Goal: Task Accomplishment & Management: Manage account settings

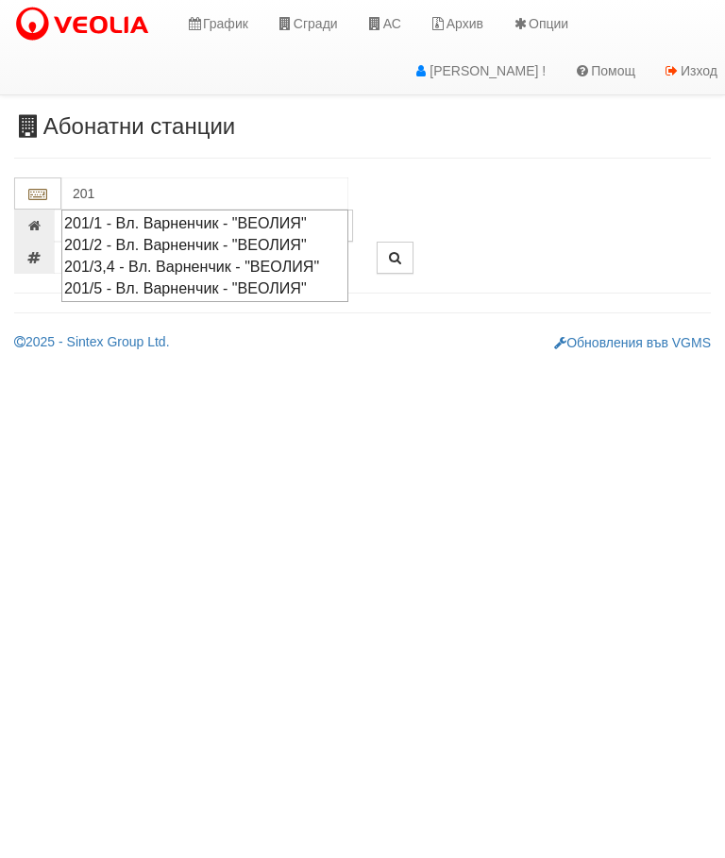
click at [210, 212] on div "201/1 - Вл. Варненчик - "ВЕОЛИЯ"" at bounding box center [204, 223] width 281 height 22
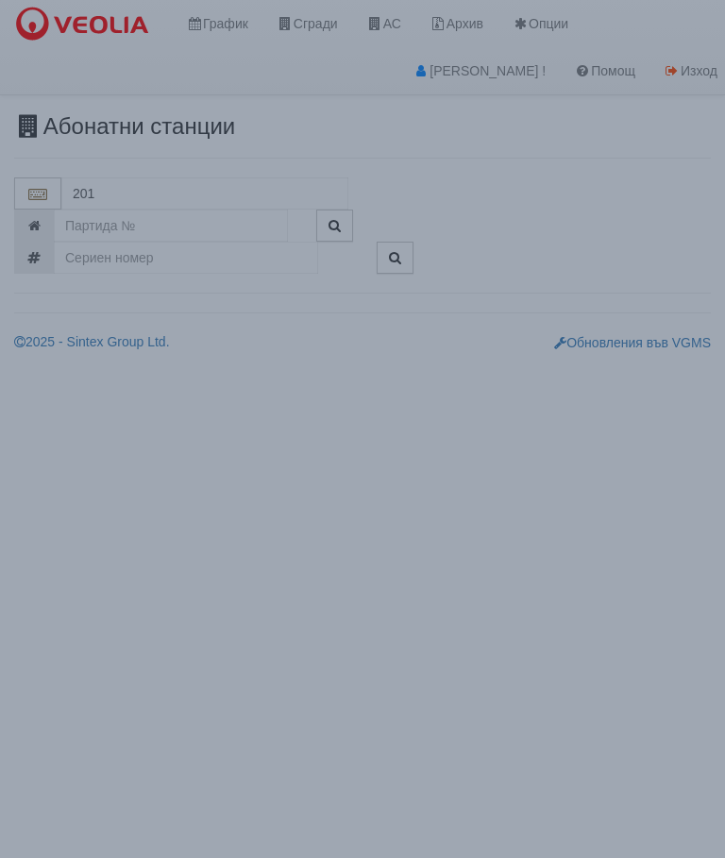
type input "201/1 - Вл. Варненчик - "ВЕОЛИЯ""
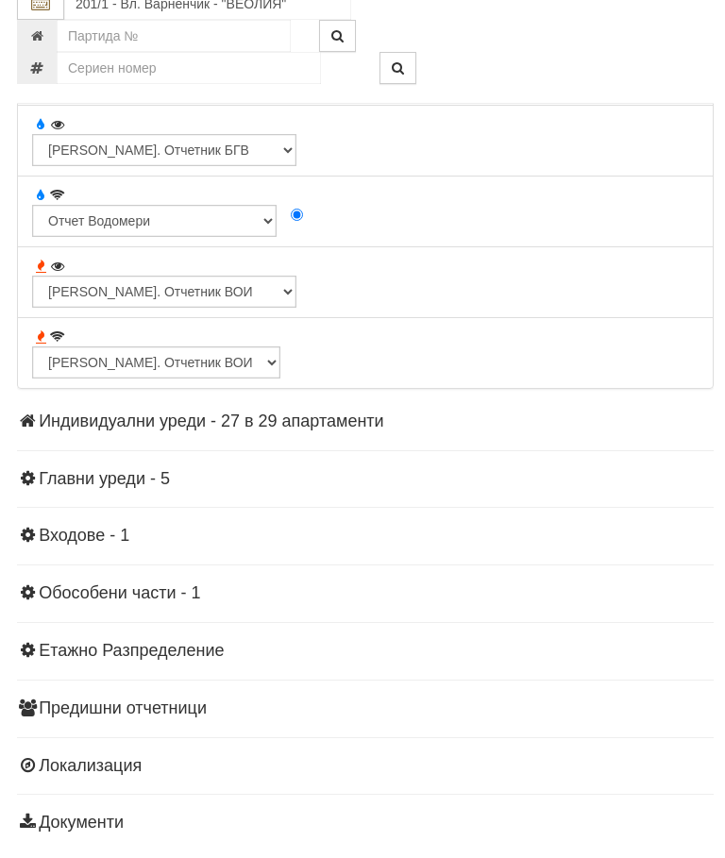
scroll to position [1747, 0]
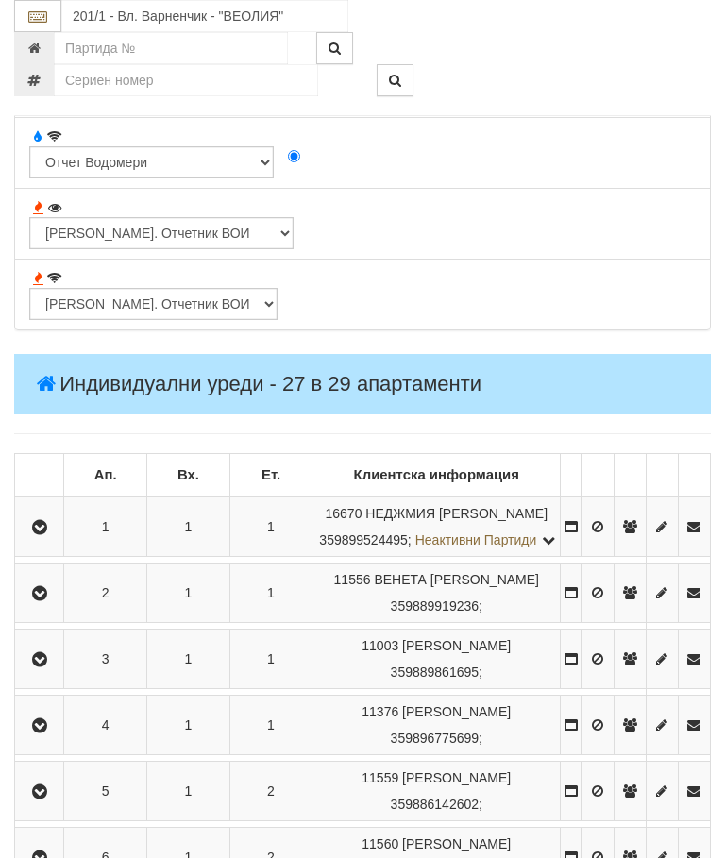
click at [48, 531] on icon "button" at bounding box center [39, 527] width 23 height 13
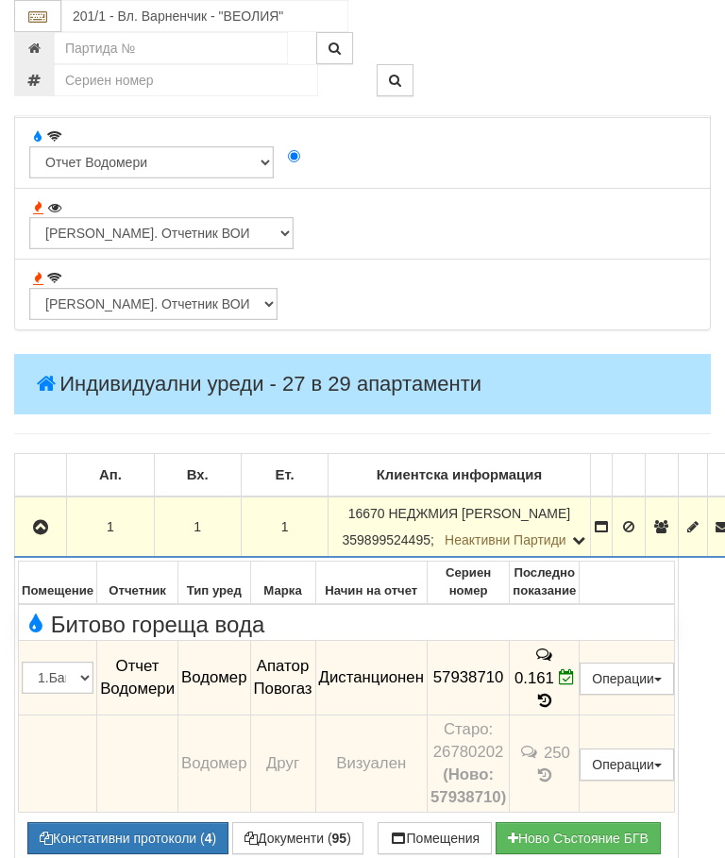
click at [40, 530] on icon "button" at bounding box center [40, 527] width 23 height 13
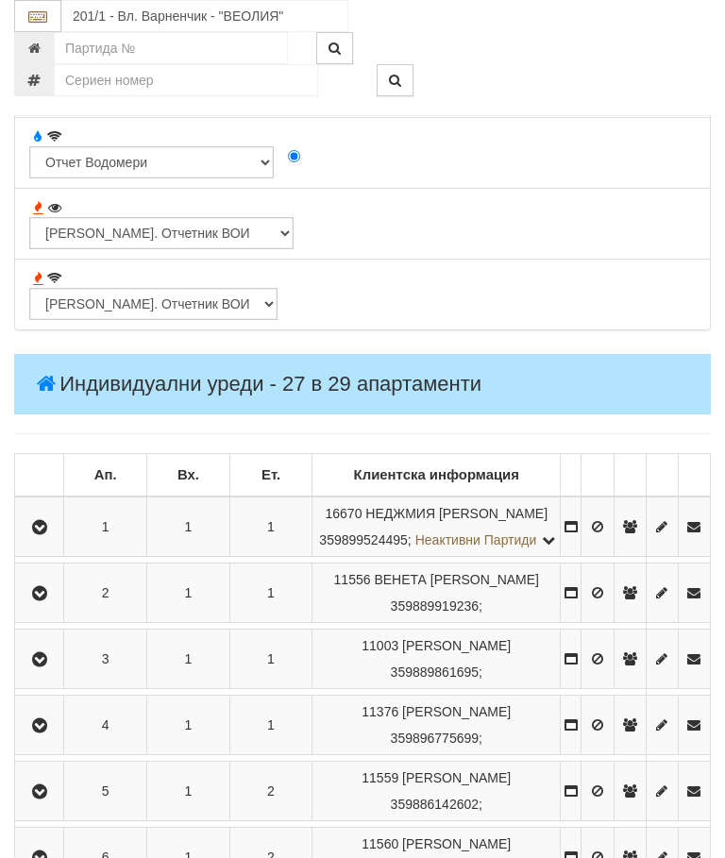
click at [51, 600] on icon "button" at bounding box center [39, 593] width 23 height 13
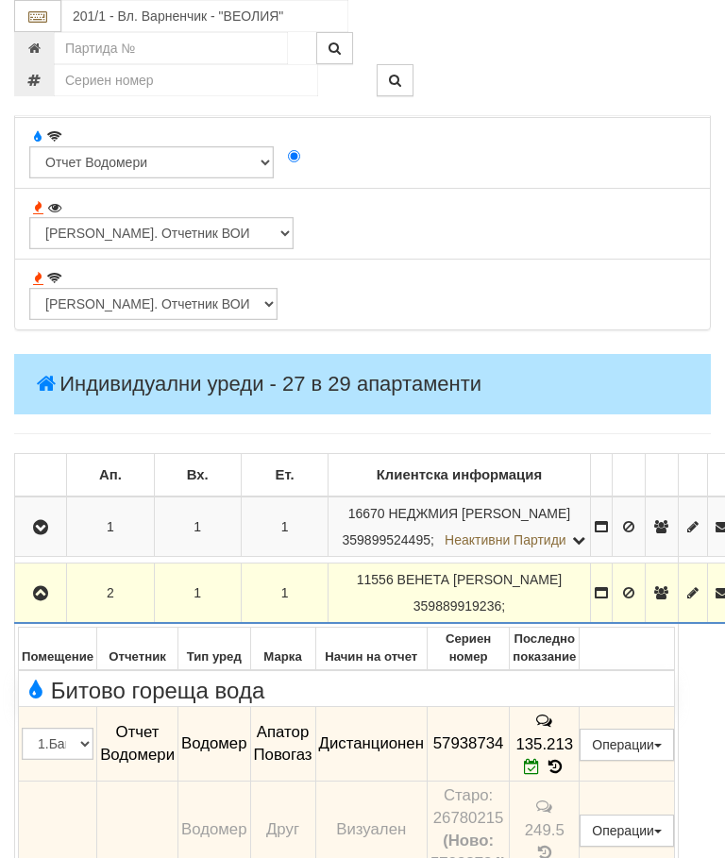
click at [43, 587] on icon "button" at bounding box center [40, 593] width 23 height 13
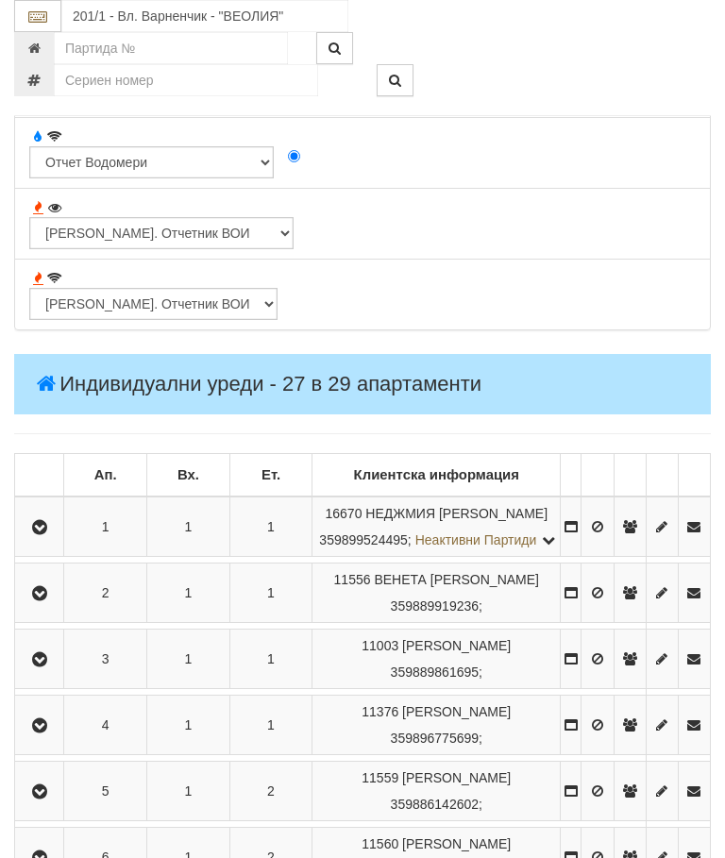
click at [51, 666] on icon "button" at bounding box center [39, 659] width 23 height 13
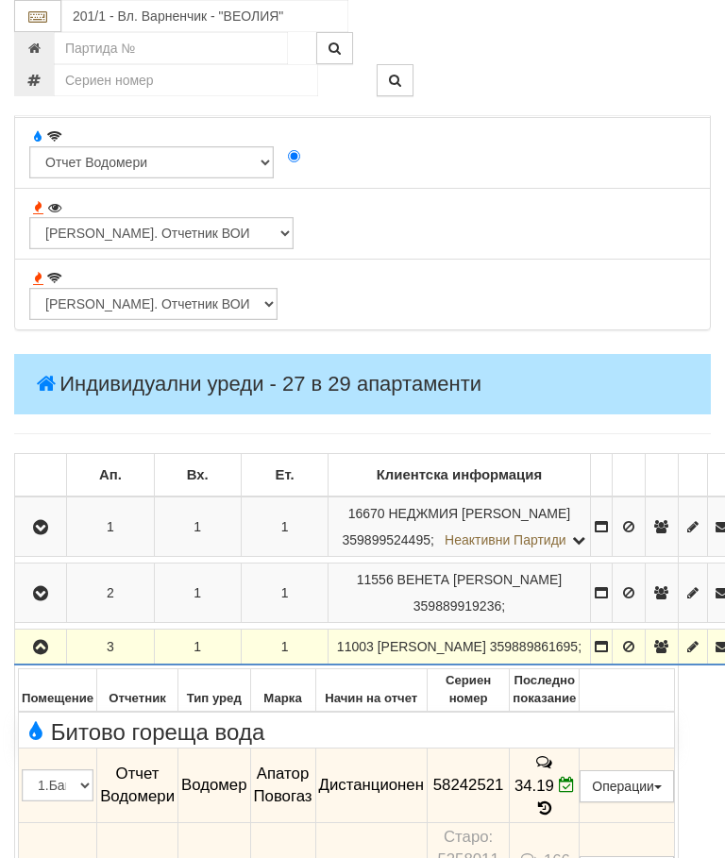
click at [42, 654] on icon "button" at bounding box center [40, 647] width 23 height 13
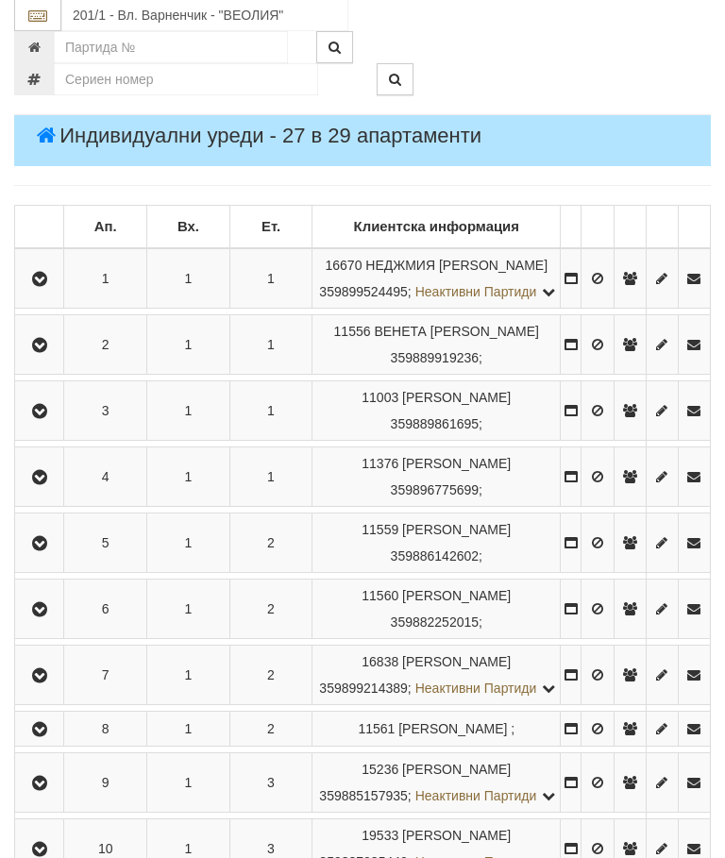
scroll to position [2004, 0]
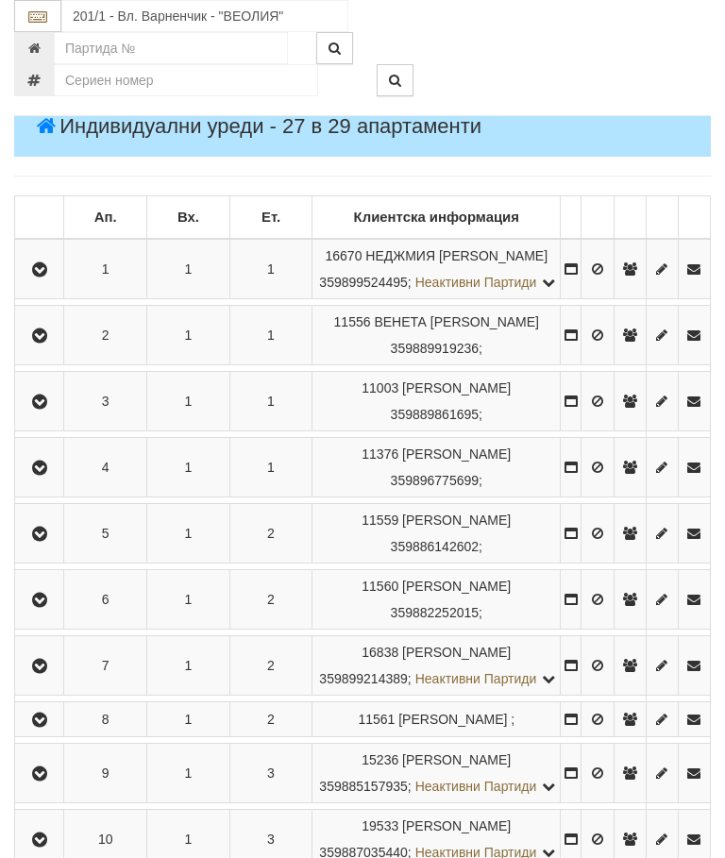
click at [51, 475] on icon "button" at bounding box center [39, 467] width 23 height 13
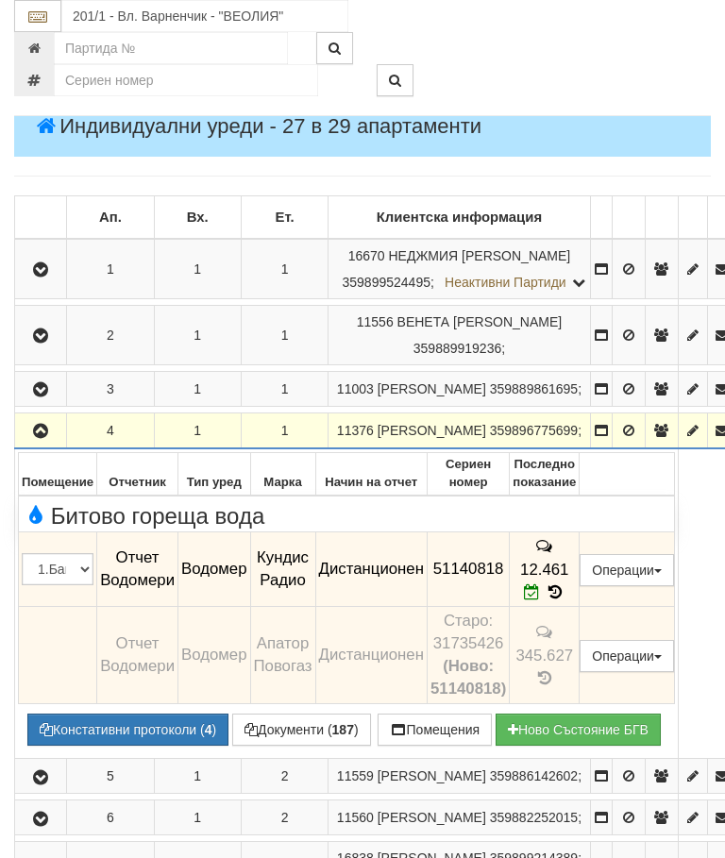
click at [41, 438] on icon "button" at bounding box center [40, 431] width 23 height 13
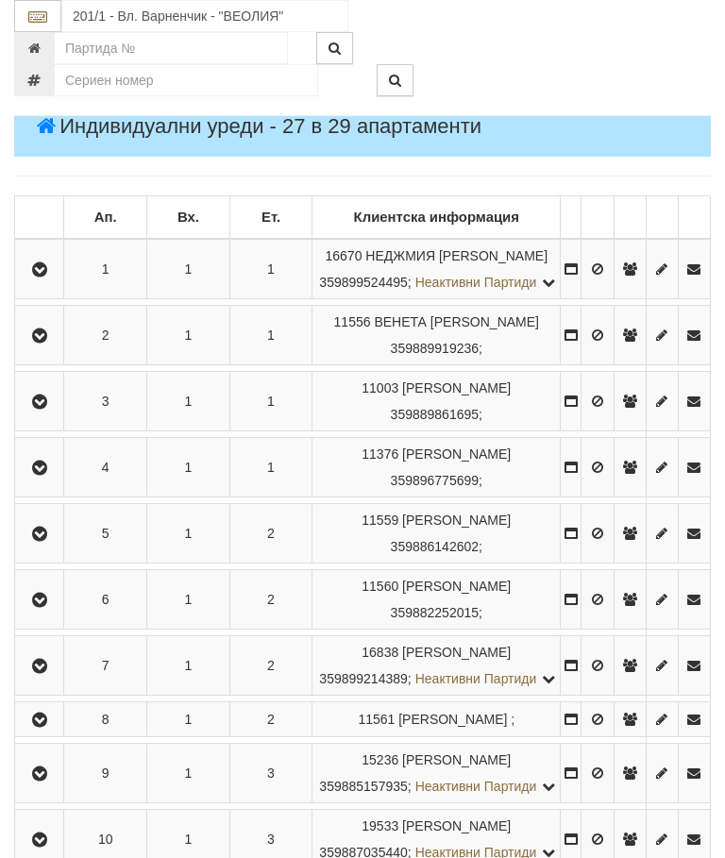
click at [51, 541] on icon "button" at bounding box center [39, 534] width 23 height 13
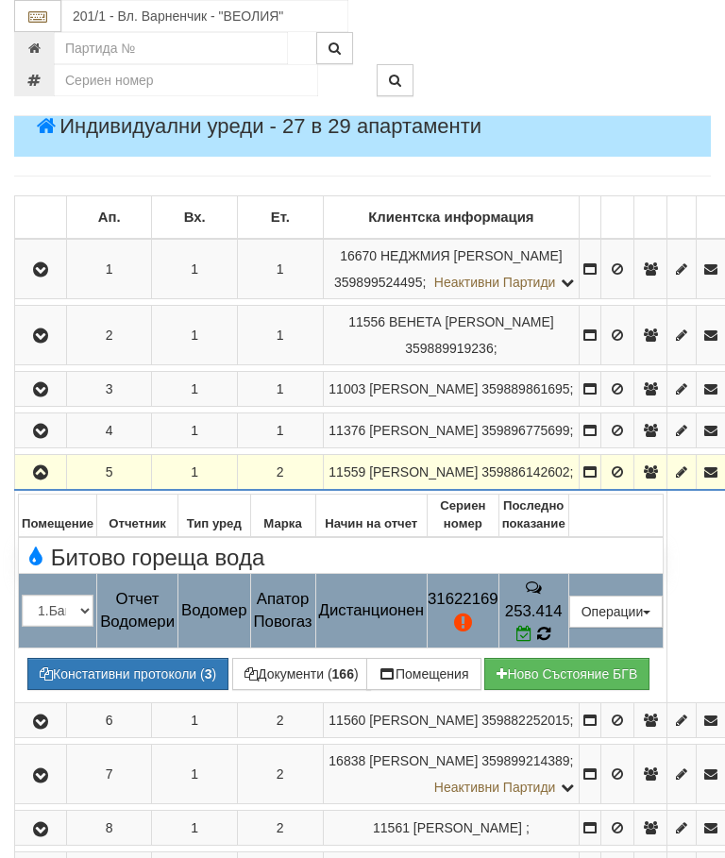
click at [551, 642] on icon at bounding box center [544, 633] width 14 height 17
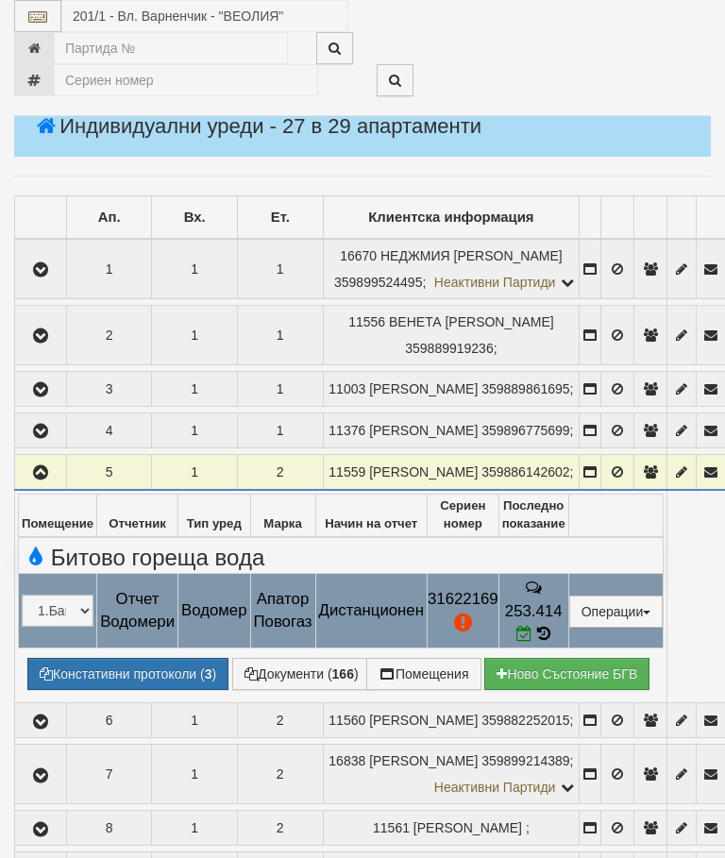
select select "10"
select select "1"
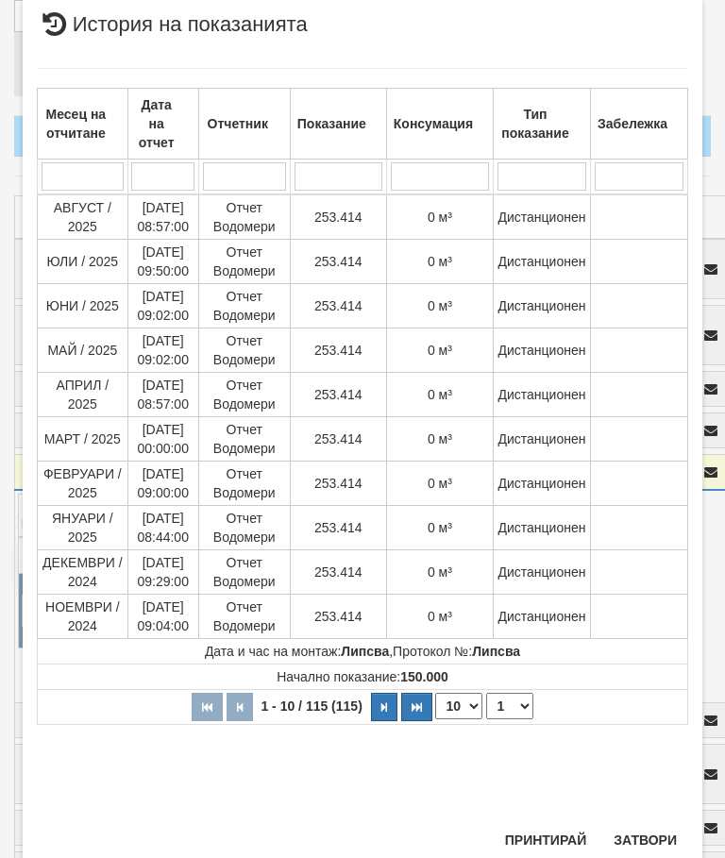
scroll to position [1331, 0]
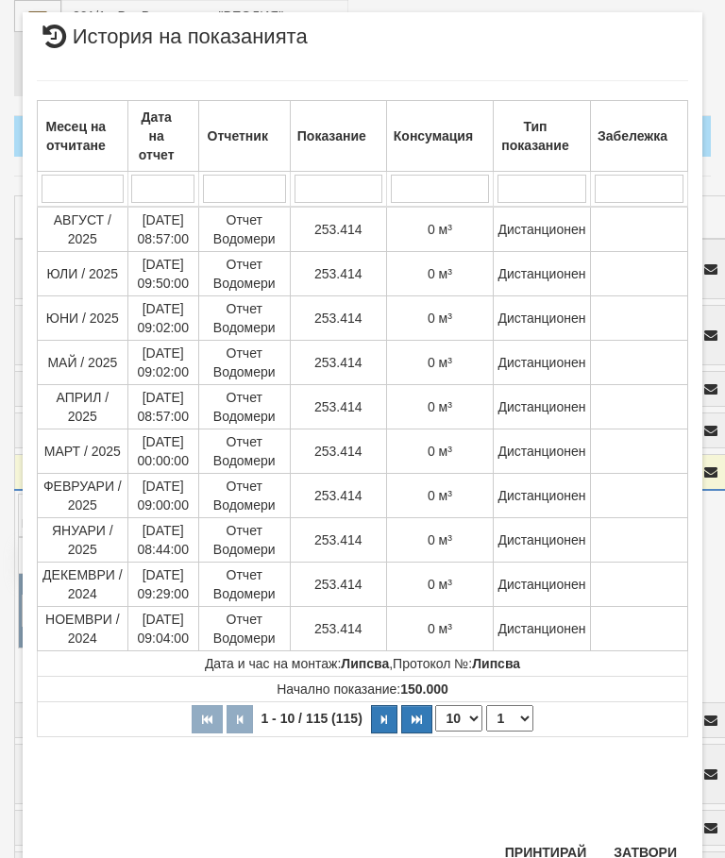
click at [652, 843] on button "Затвори" at bounding box center [645, 852] width 86 height 30
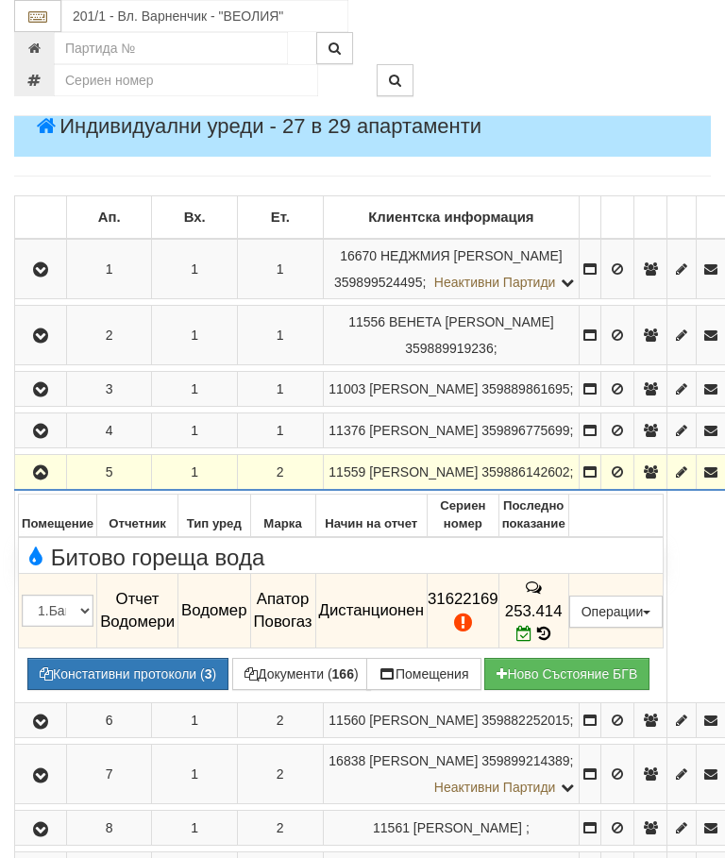
click at [55, 486] on button "button" at bounding box center [40, 472] width 45 height 28
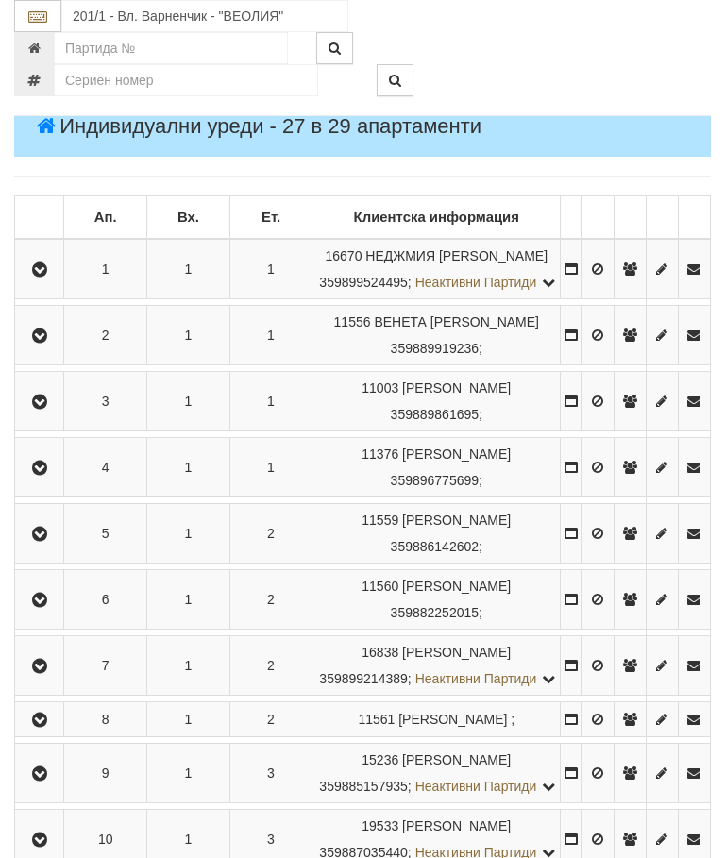
click at [51, 607] on icon "button" at bounding box center [39, 600] width 23 height 13
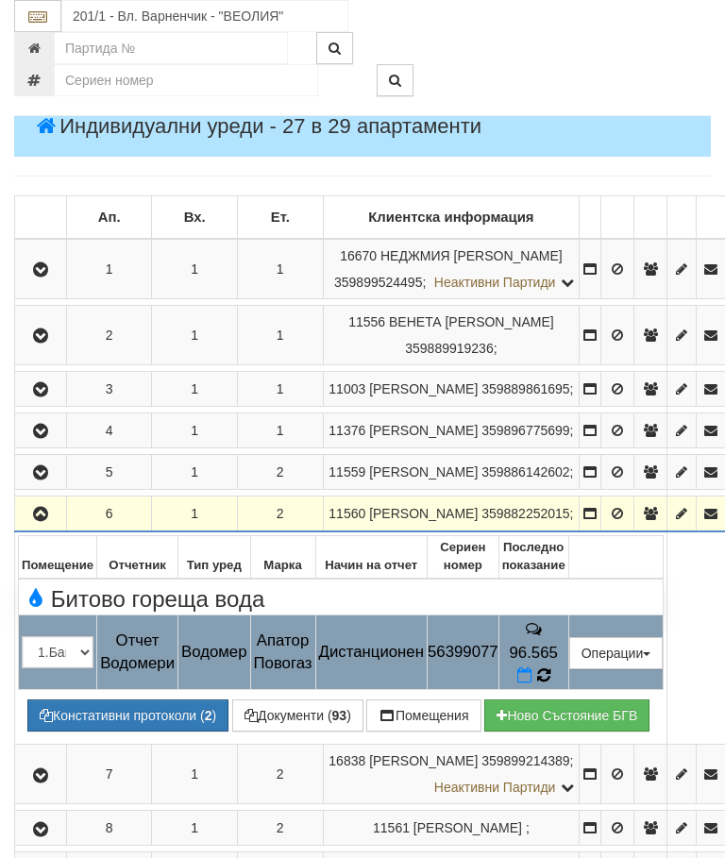
click at [550, 683] on icon at bounding box center [543, 674] width 14 height 17
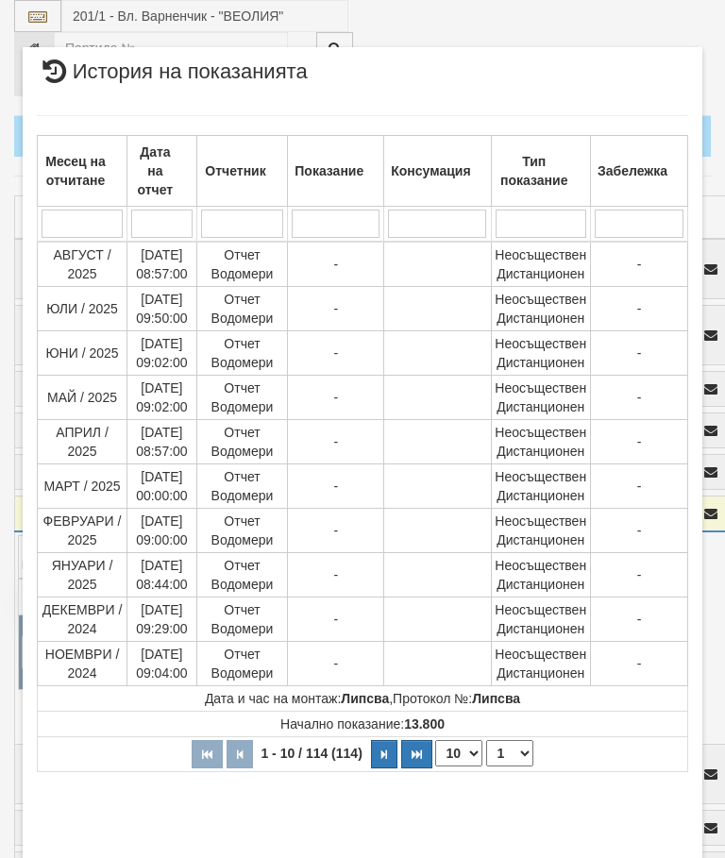
click at [519, 751] on select "1 2 3 4 5 6 7 8 9 10 11 12" at bounding box center [509, 753] width 47 height 26
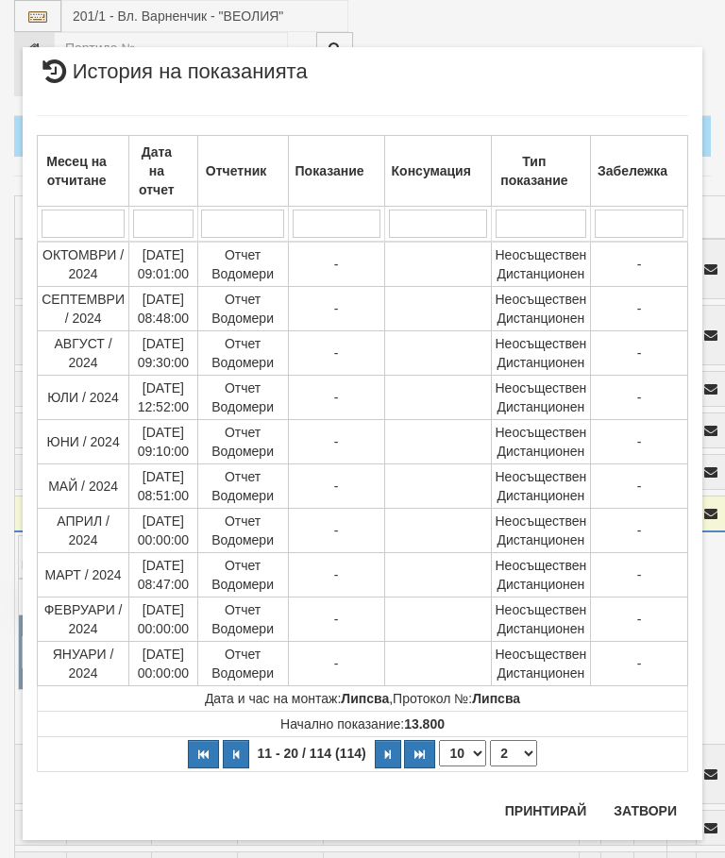
click at [526, 754] on select "1 2 3 4 5 6 7 8 9 10 11 12" at bounding box center [513, 753] width 47 height 26
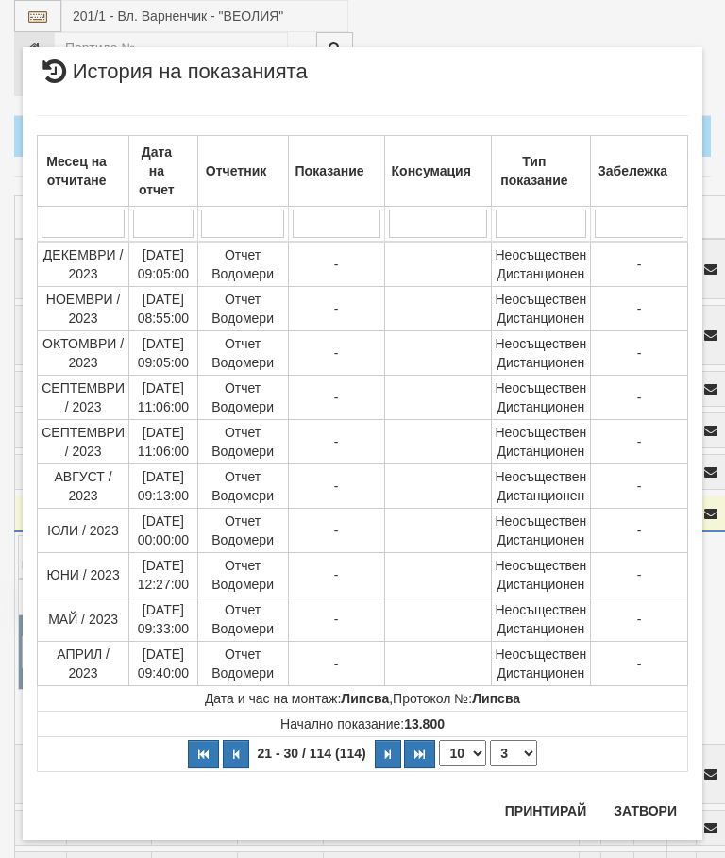
click at [518, 746] on select "1 2 3 4 5 6 7 8 9 10 11 12" at bounding box center [513, 753] width 47 height 26
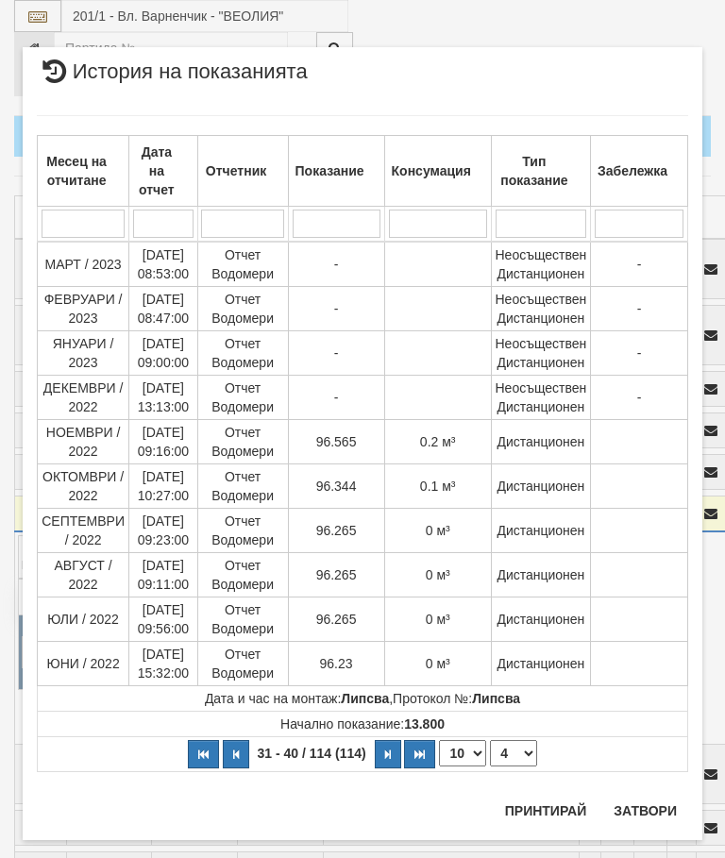
click at [531, 743] on select "1 2 3 4 5 6 7 8 9 10 11 12" at bounding box center [513, 753] width 47 height 26
select select "5"
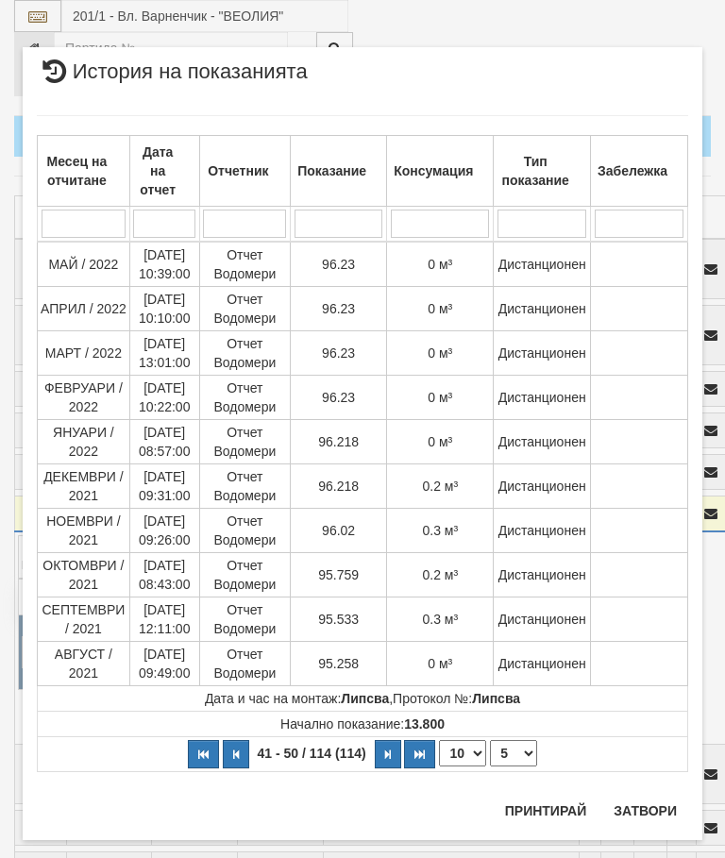
click at [642, 803] on button "Затвори" at bounding box center [645, 811] width 86 height 30
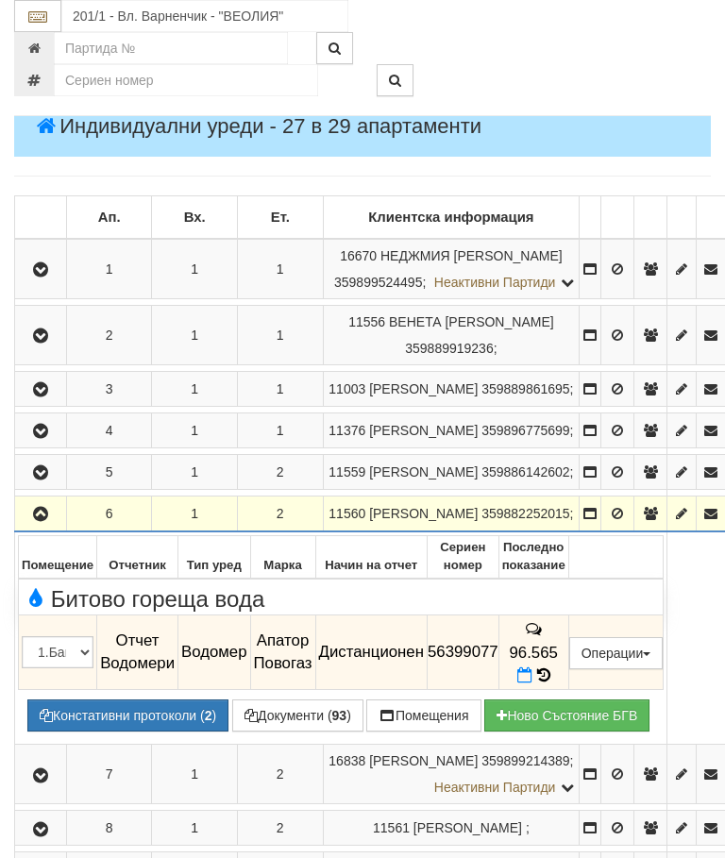
click at [37, 521] on icon "button" at bounding box center [40, 514] width 23 height 13
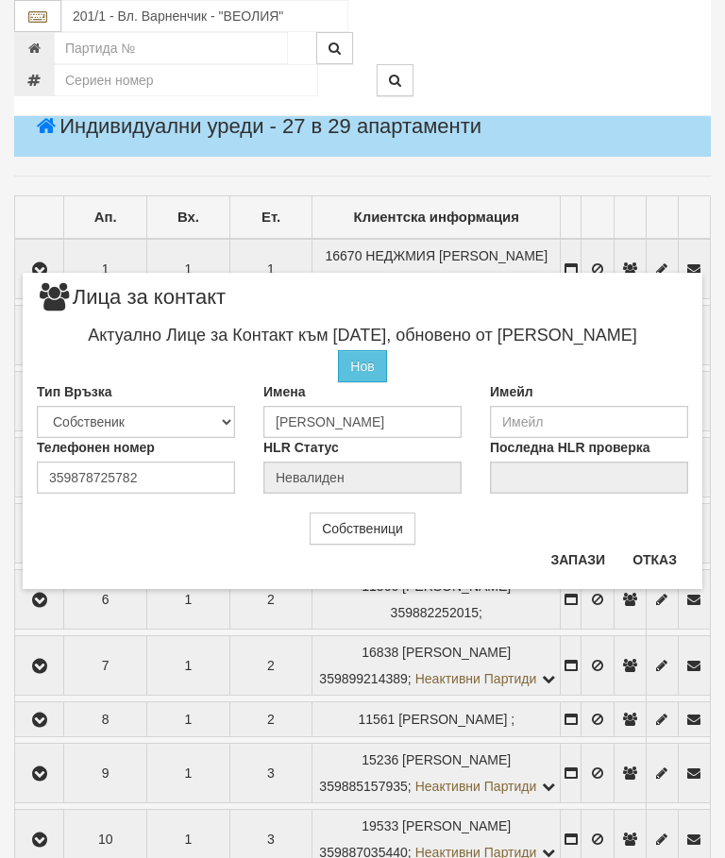
click at [665, 570] on button "Отказ" at bounding box center [654, 559] width 67 height 30
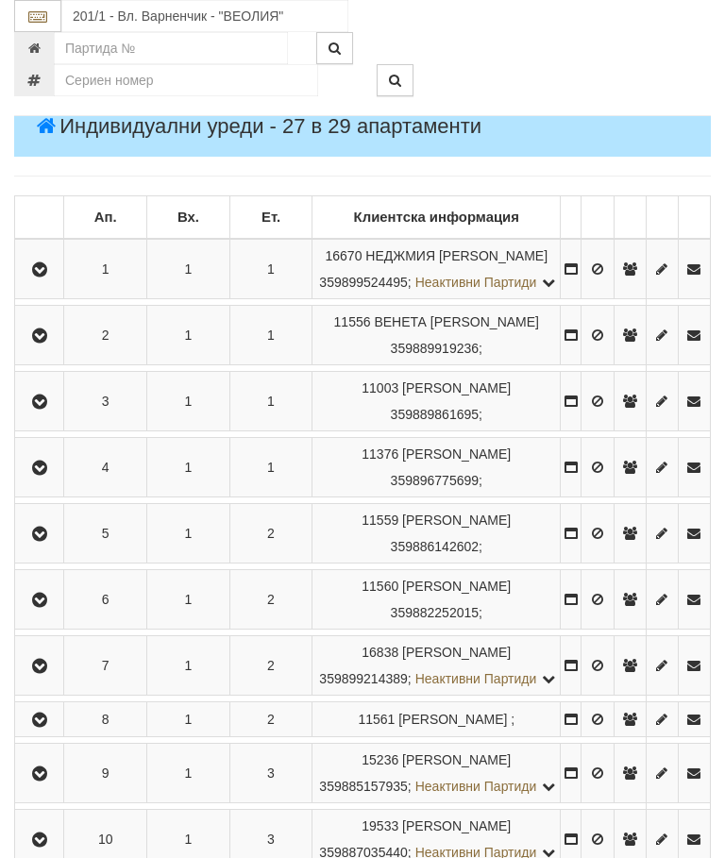
click at [52, 679] on button "button" at bounding box center [39, 665] width 42 height 28
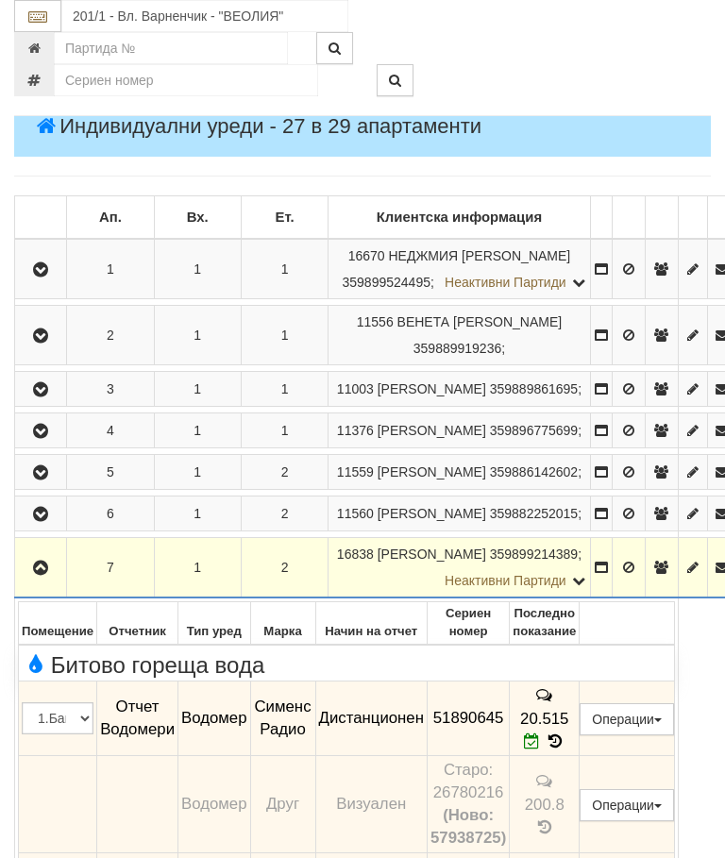
click at [49, 575] on icon "button" at bounding box center [40, 567] width 23 height 13
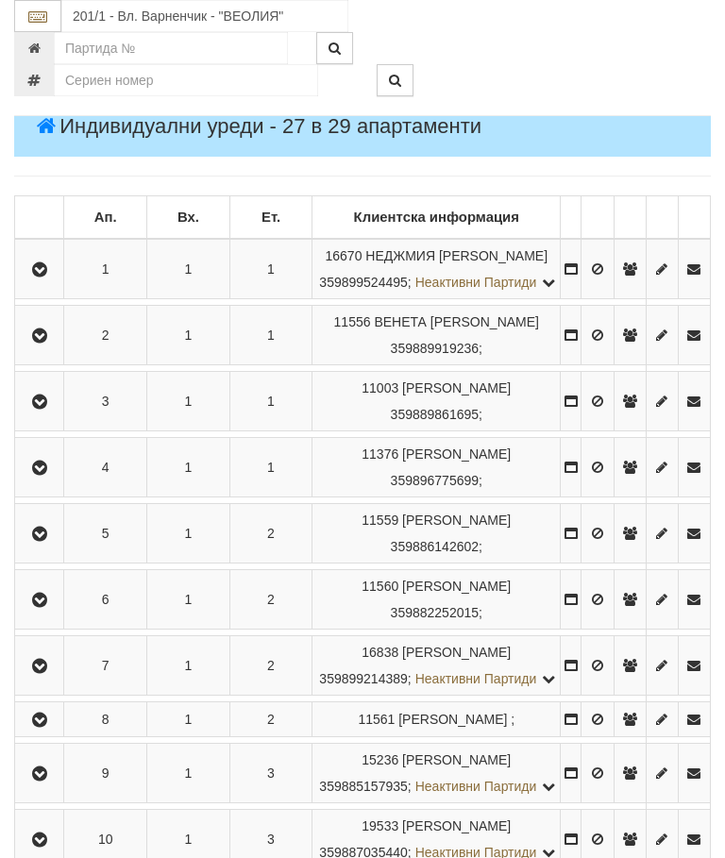
click at [38, 727] on icon "button" at bounding box center [39, 719] width 23 height 13
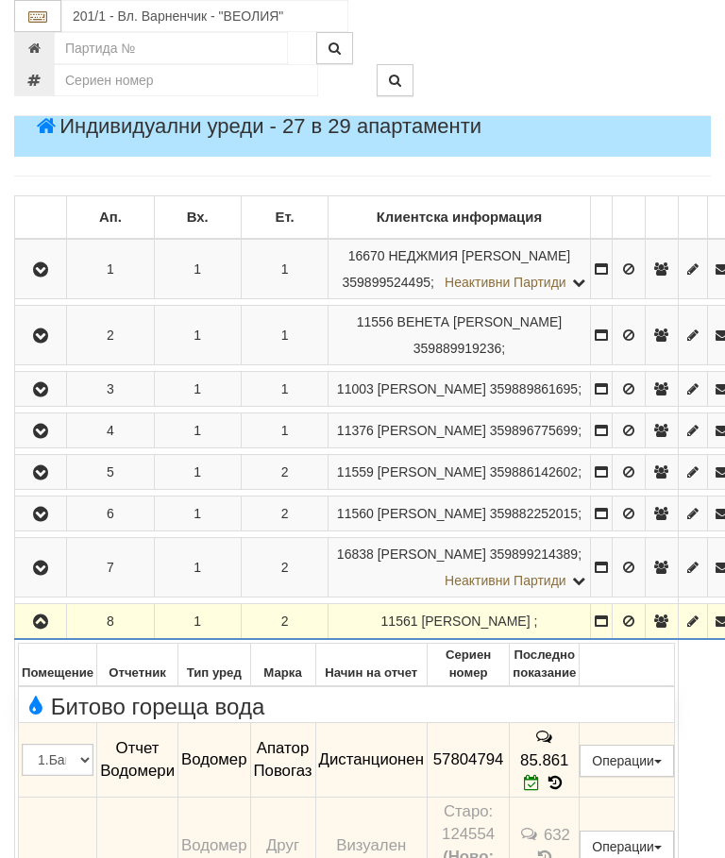
click at [49, 628] on icon "button" at bounding box center [40, 621] width 23 height 13
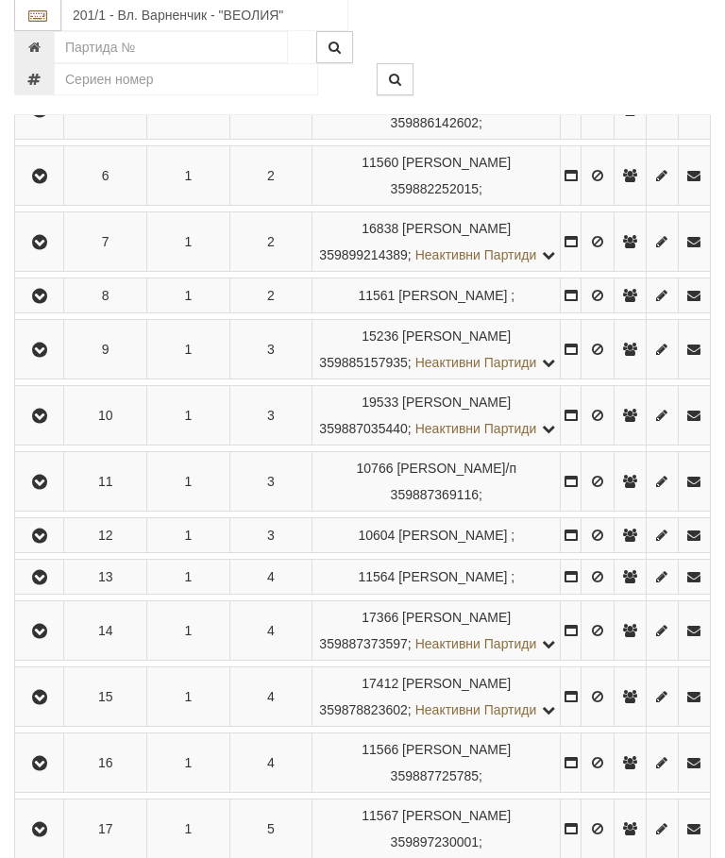
scroll to position [2424, 0]
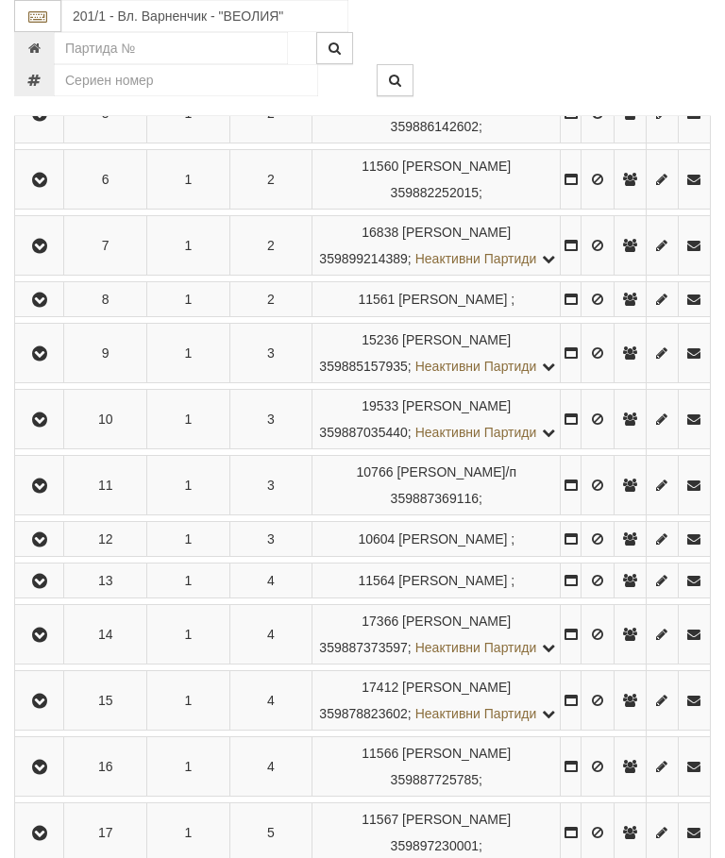
click at [49, 360] on icon "button" at bounding box center [39, 353] width 23 height 13
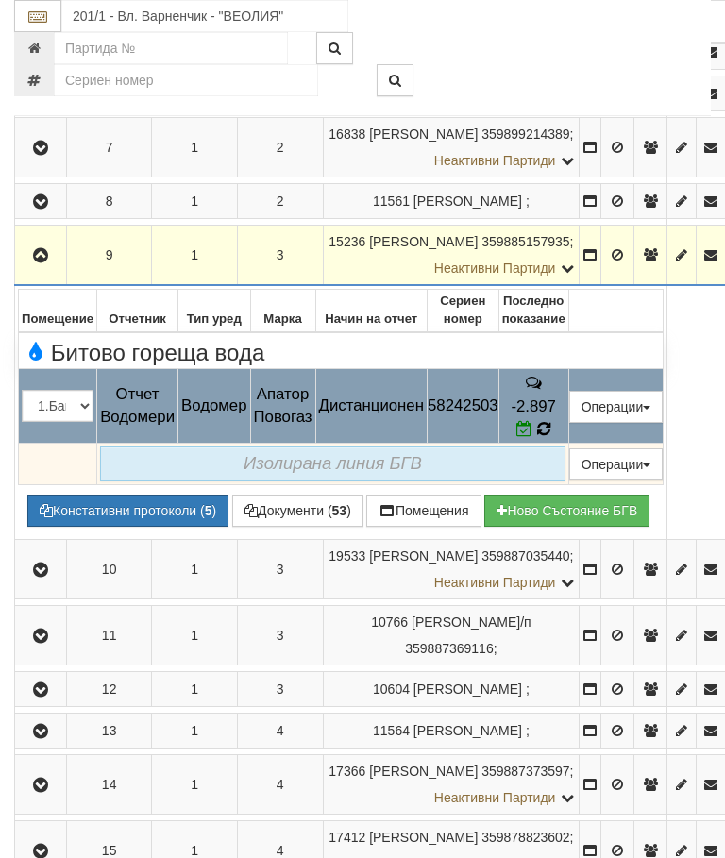
click at [550, 437] on icon at bounding box center [543, 429] width 13 height 16
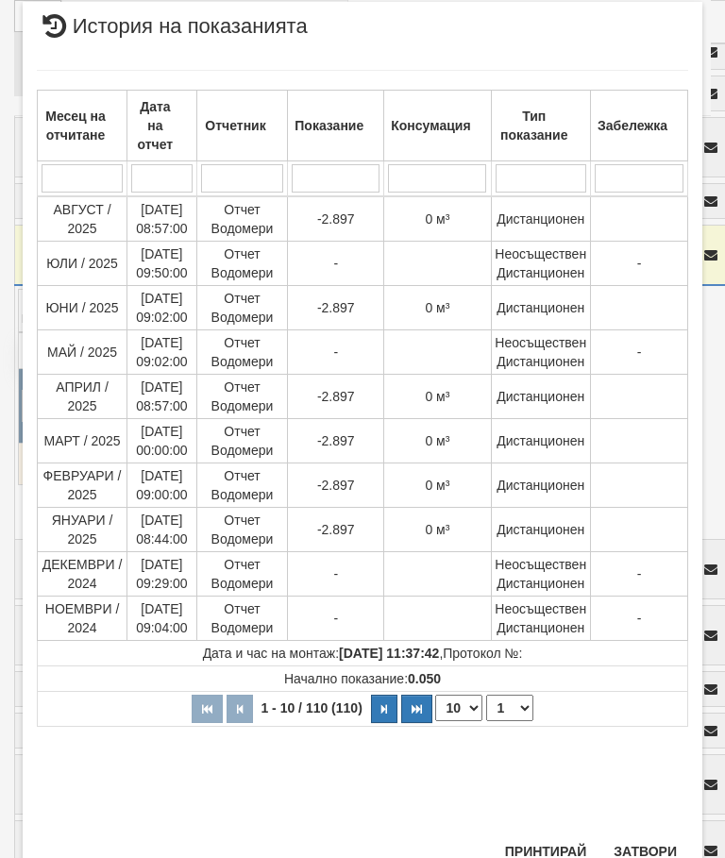
scroll to position [1109, 0]
click at [511, 712] on select "1 2 3 4 5 6 7 8 9 10 11" at bounding box center [509, 708] width 47 height 26
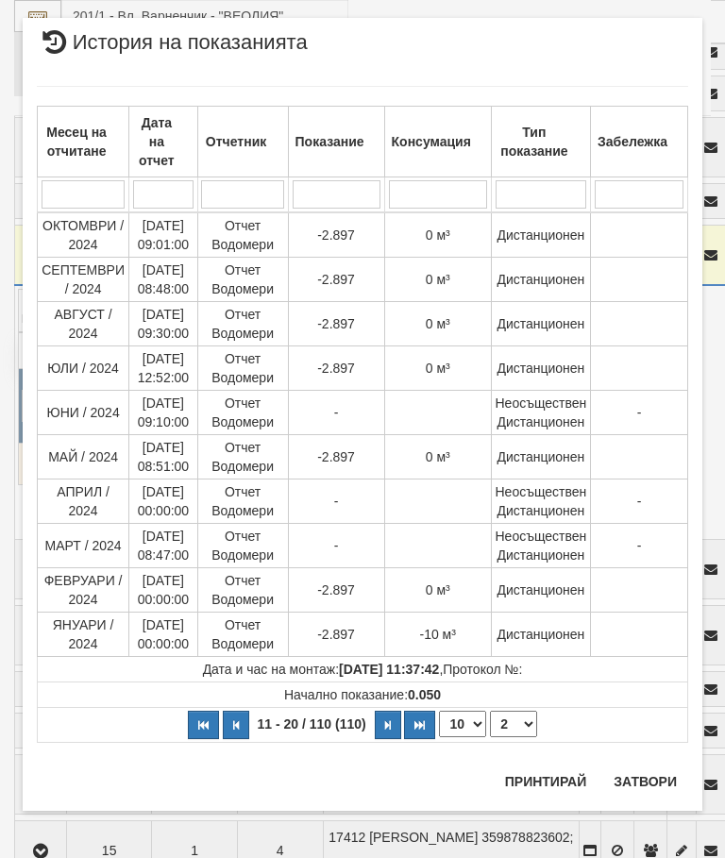
scroll to position [0, 0]
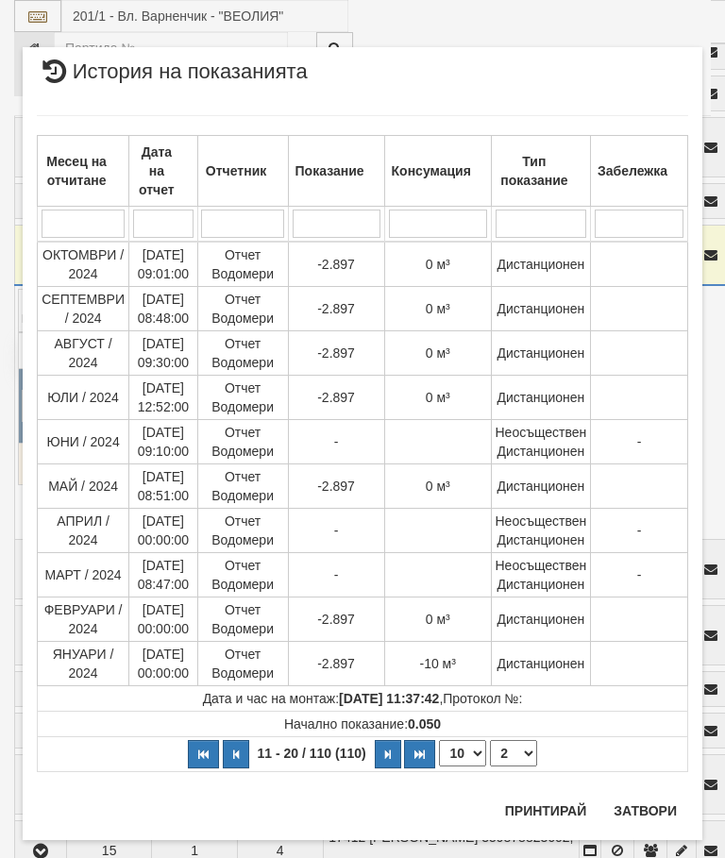
click at [522, 738] on th "11 - 20 / 110 (110) 10 20 30 40 1 2 3 4 5 6 7 8 9 10 11" at bounding box center [363, 754] width 650 height 35
click at [519, 757] on select "1 2 3 4 5 6 7 8 9 10 11" at bounding box center [513, 753] width 47 height 26
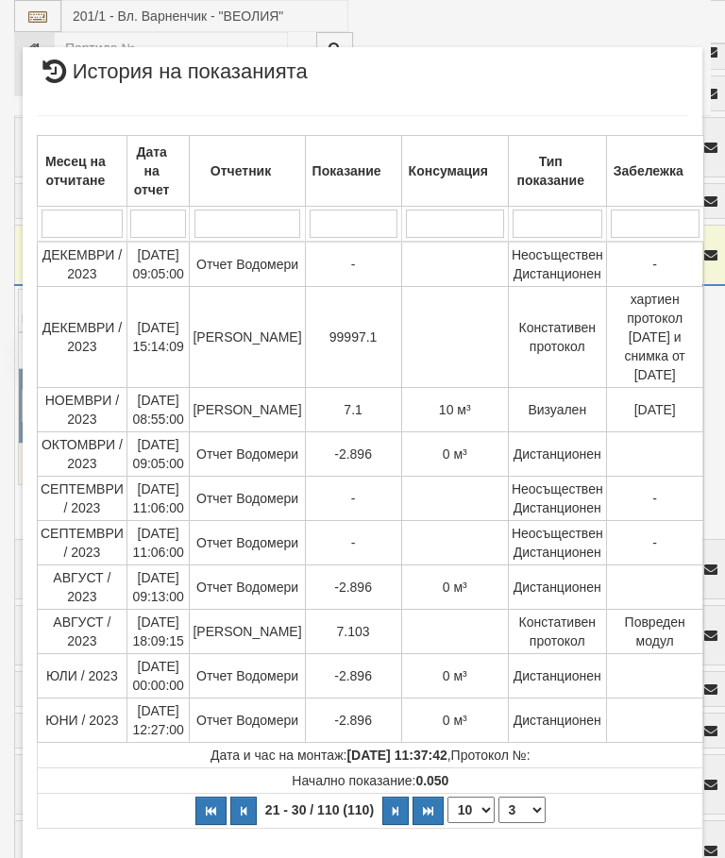
click at [519, 800] on select "1 2 3 4 5 6 7 8 9 10 11" at bounding box center [521, 809] width 47 height 26
select select "4"
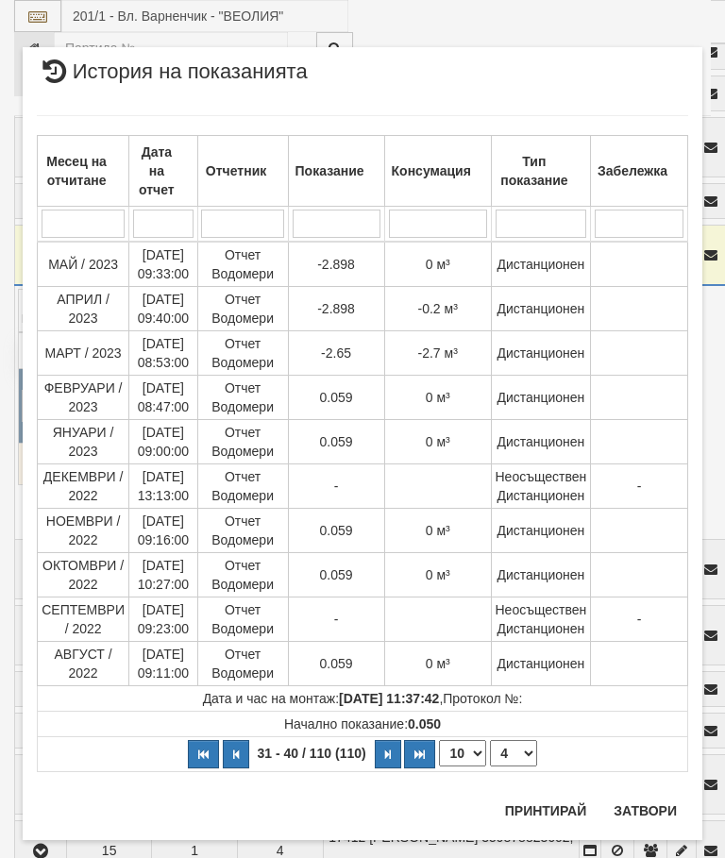
click at [660, 801] on button "Затвори" at bounding box center [645, 811] width 86 height 30
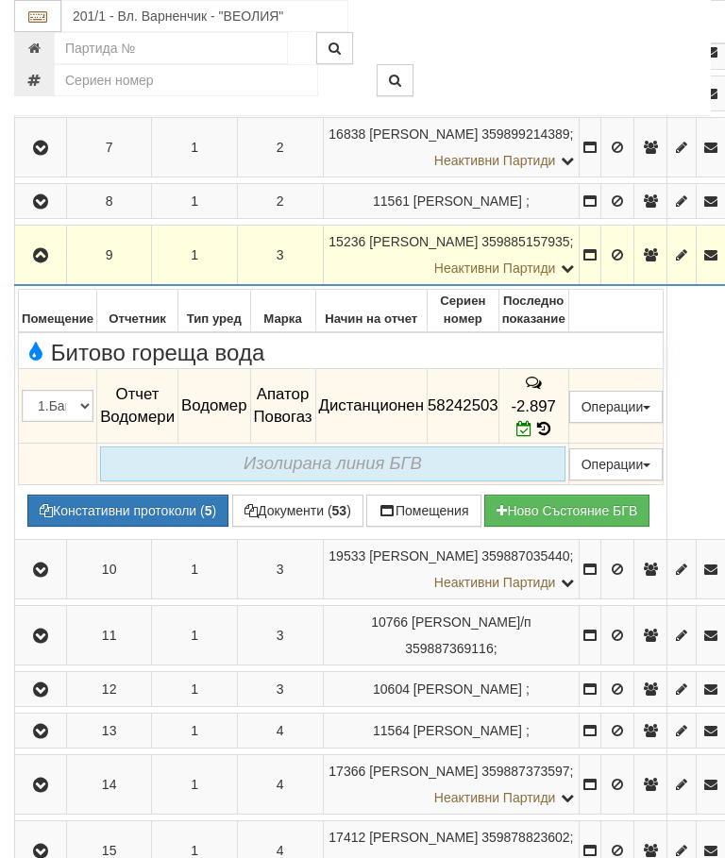
click at [39, 262] on icon "button" at bounding box center [40, 255] width 23 height 13
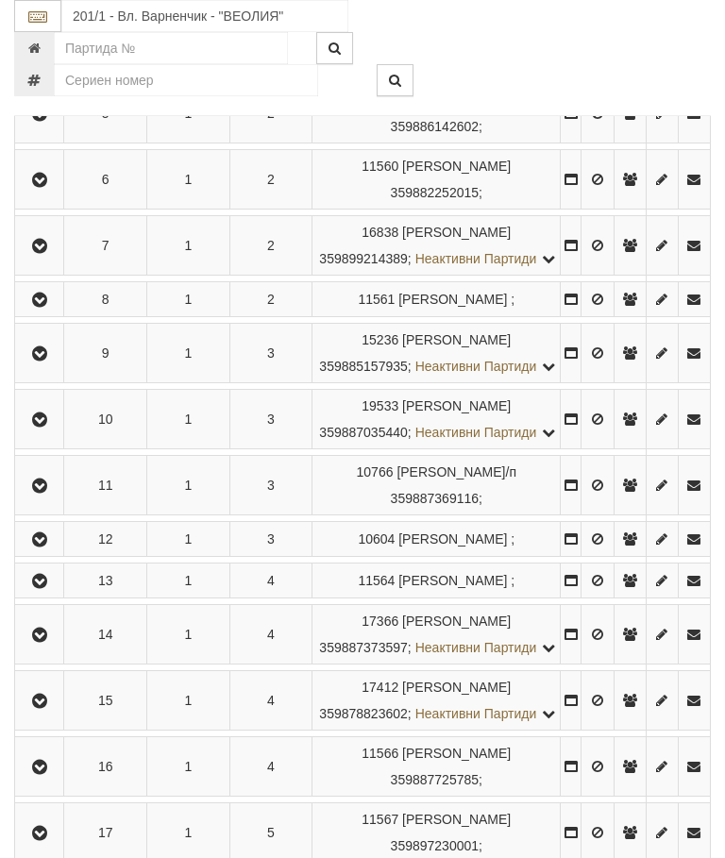
click at [49, 427] on icon "button" at bounding box center [39, 419] width 23 height 13
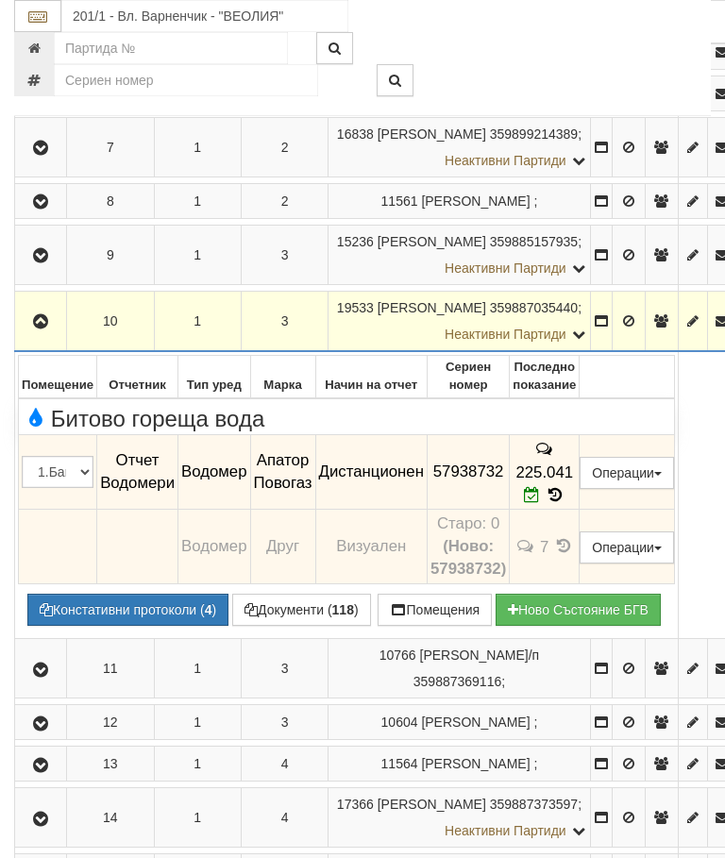
click at [41, 328] on icon "button" at bounding box center [40, 321] width 23 height 13
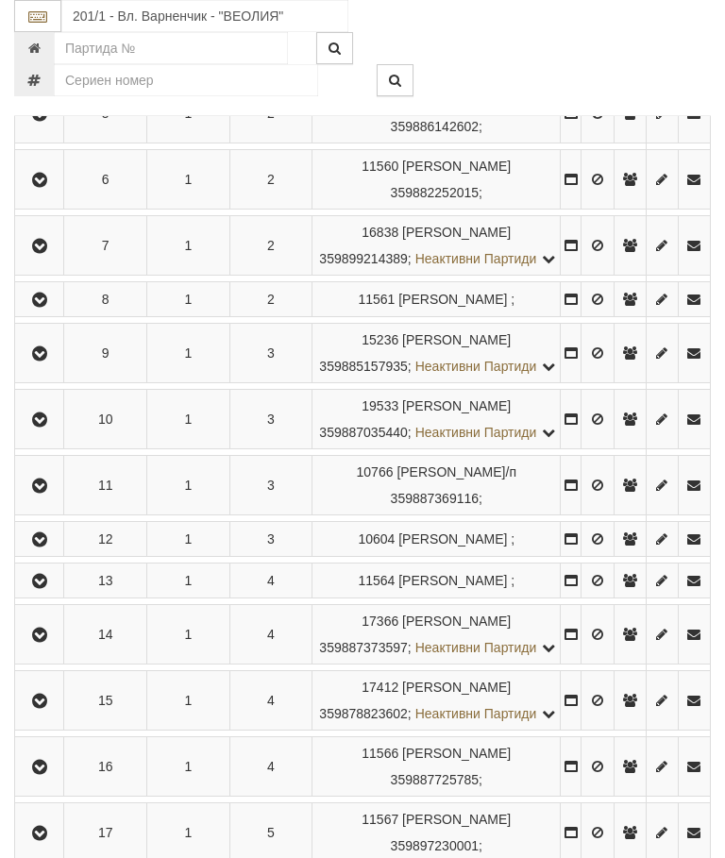
click at [51, 493] on icon "button" at bounding box center [39, 485] width 23 height 13
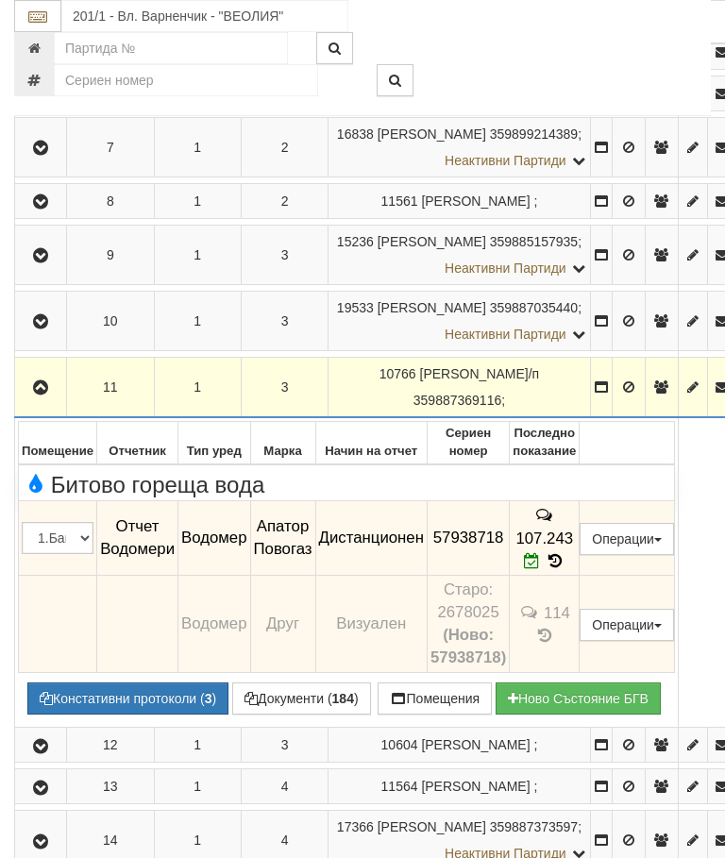
click at [51, 394] on icon "button" at bounding box center [40, 387] width 23 height 13
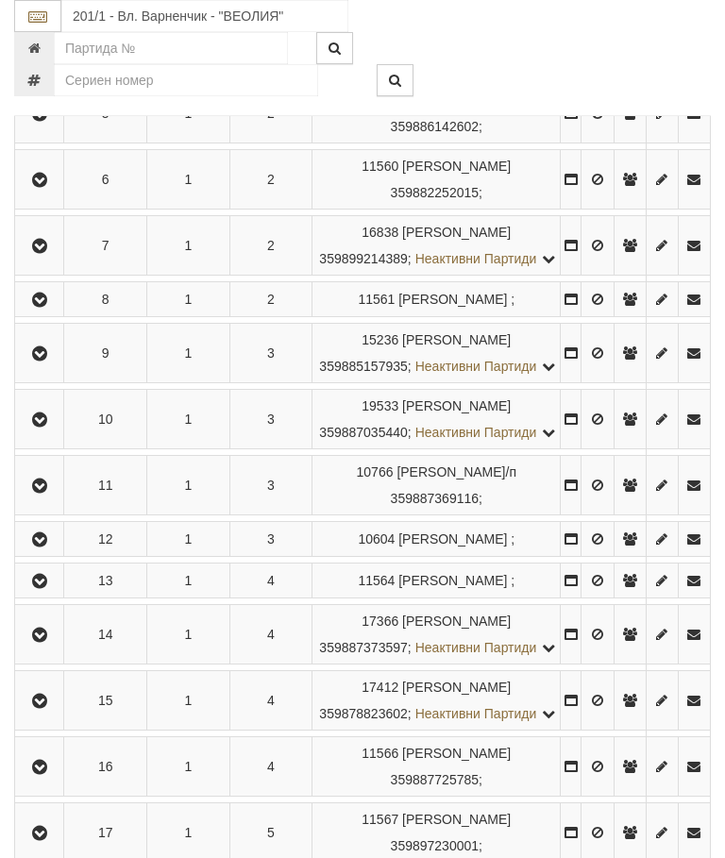
click at [51, 546] on icon "button" at bounding box center [39, 539] width 23 height 13
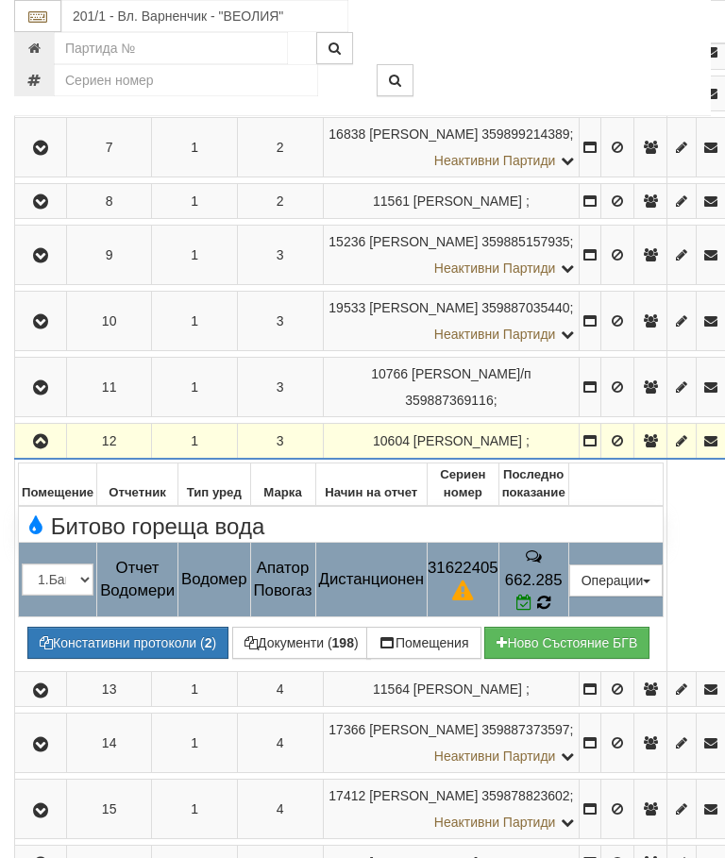
click at [550, 611] on icon at bounding box center [543, 603] width 13 height 16
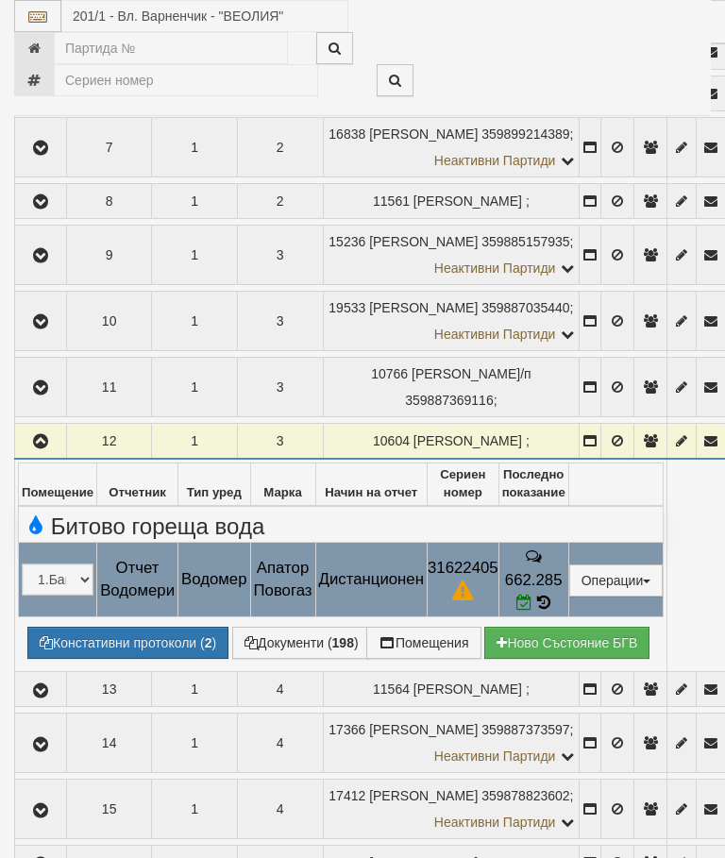
select select "10"
select select "1"
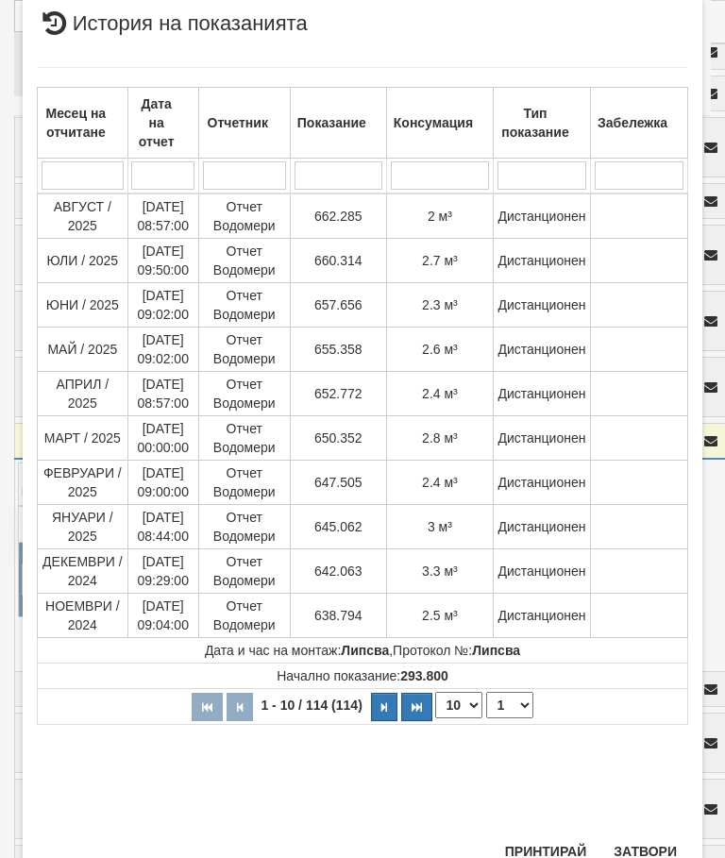
scroll to position [1083, 0]
click at [648, 840] on button "Затвори" at bounding box center [645, 852] width 86 height 30
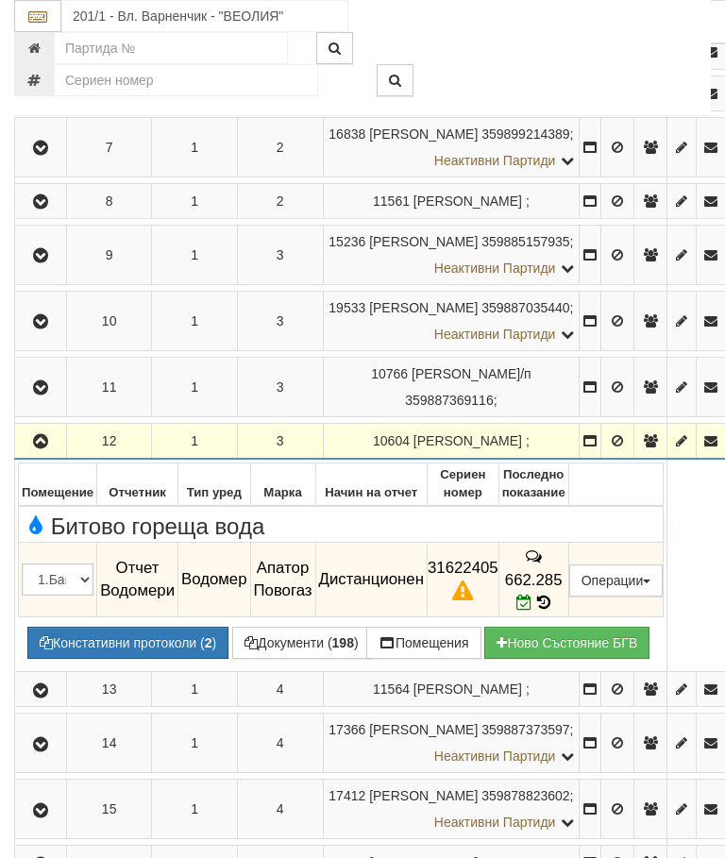
click at [138, 659] on button "Констативни протоколи ( 2 )" at bounding box center [127, 643] width 201 height 32
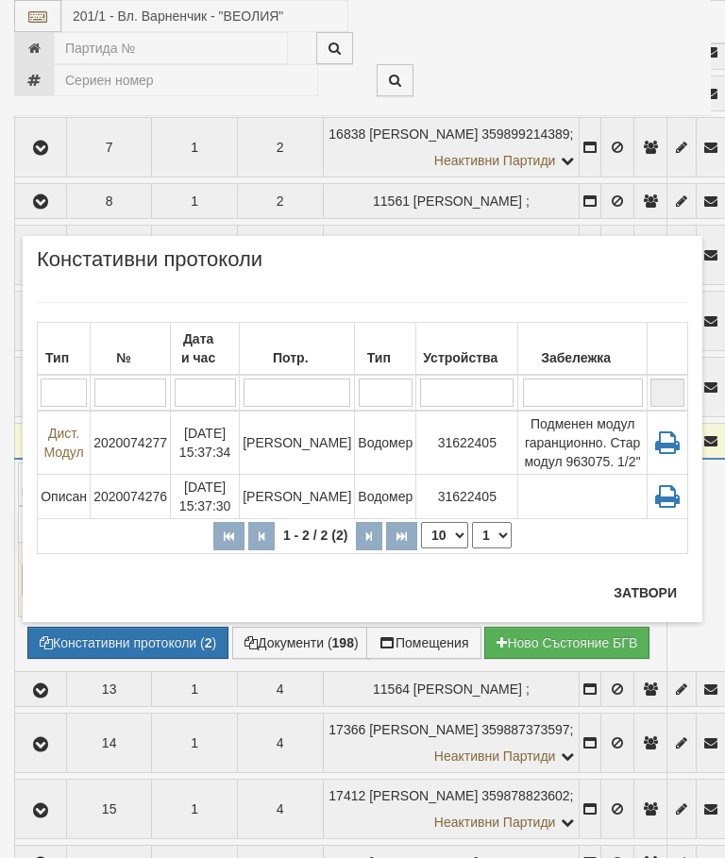
scroll to position [2495, 0]
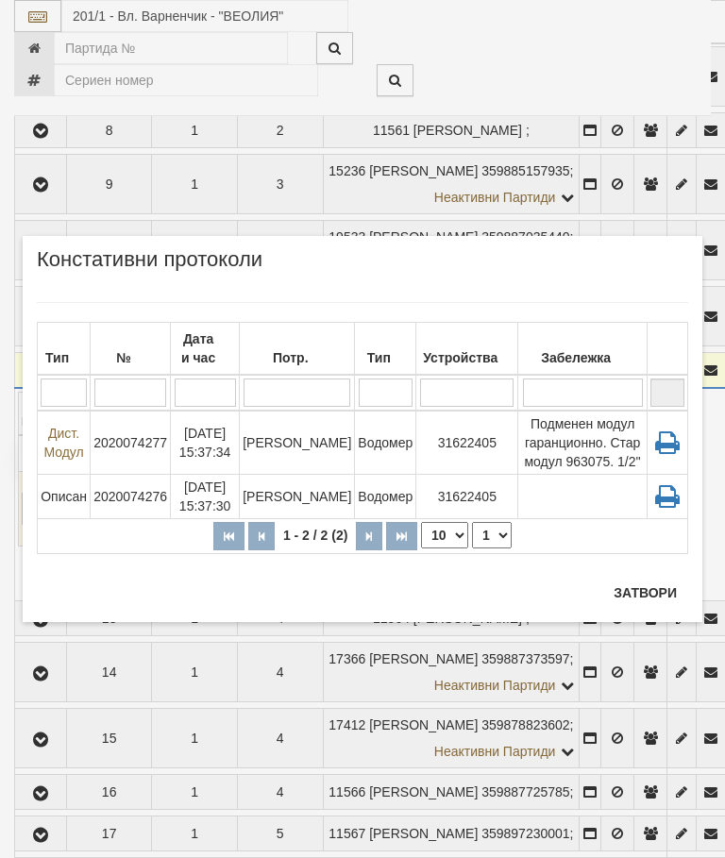
click at [637, 589] on button "Затвори" at bounding box center [645, 593] width 86 height 30
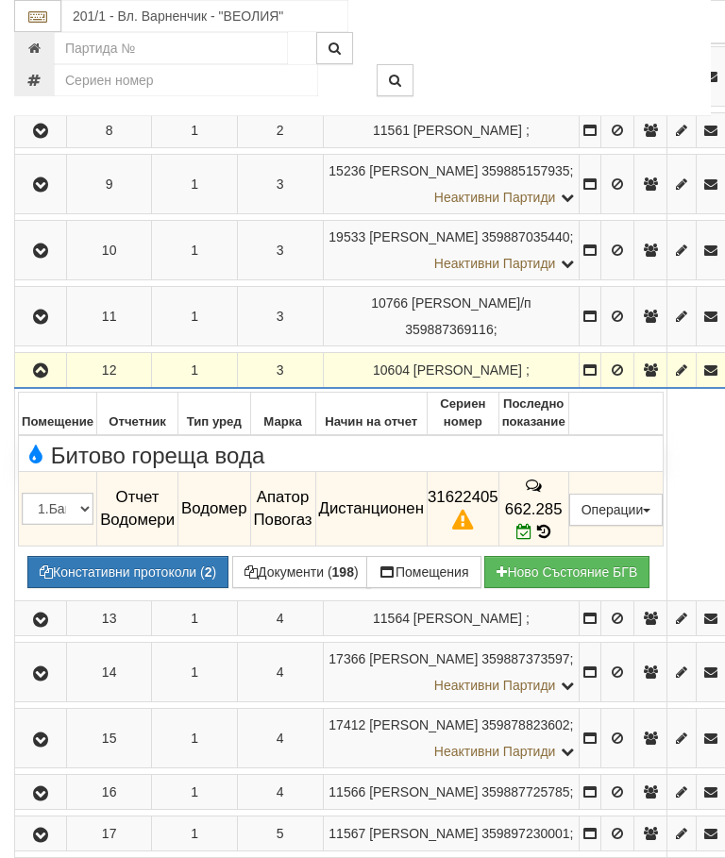
click at [45, 377] on icon "button" at bounding box center [40, 370] width 23 height 13
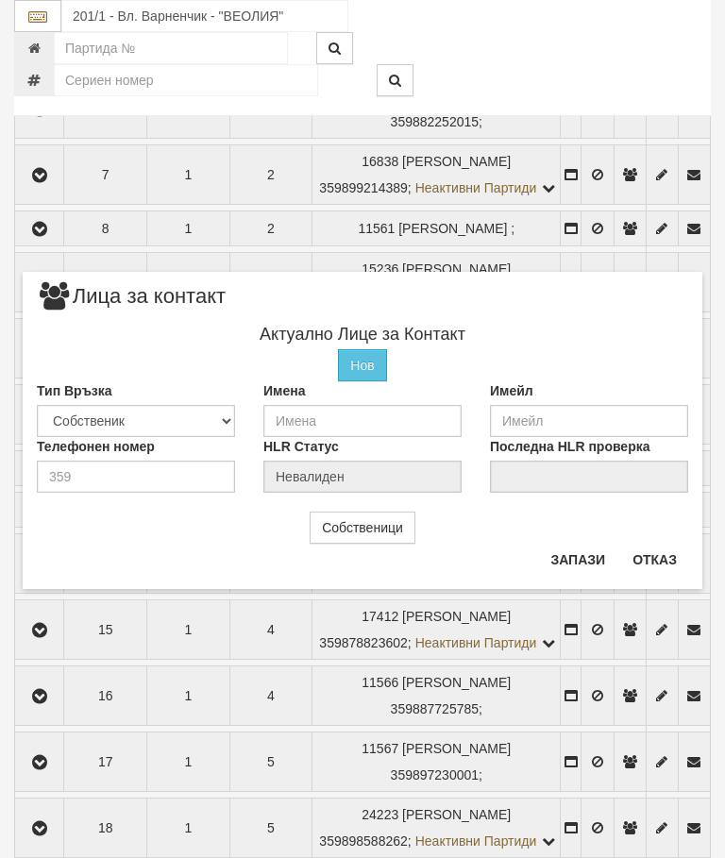
click at [676, 547] on button "Отказ" at bounding box center [654, 559] width 67 height 30
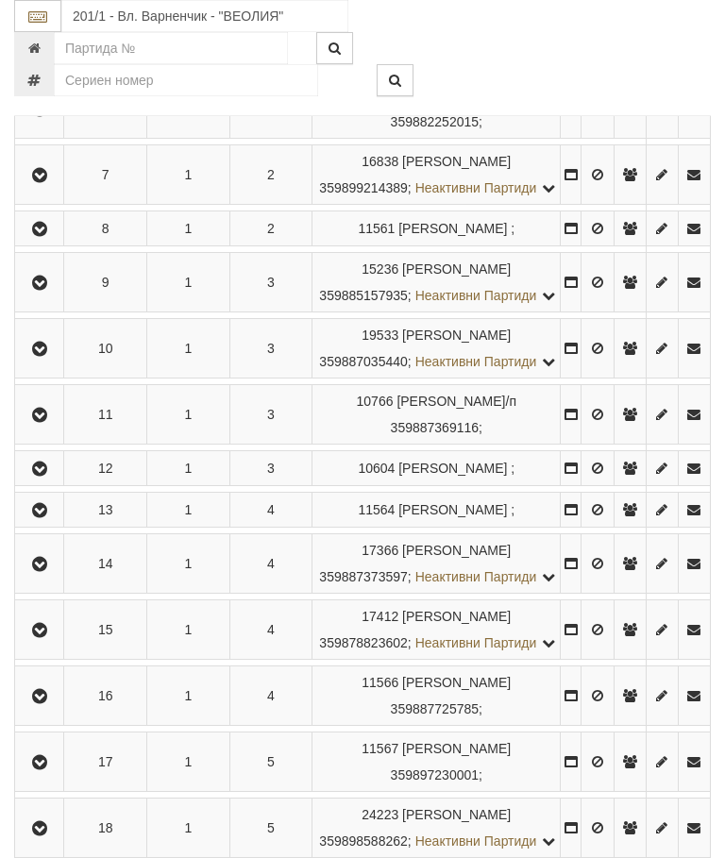
click at [54, 524] on button "button" at bounding box center [39, 509] width 42 height 28
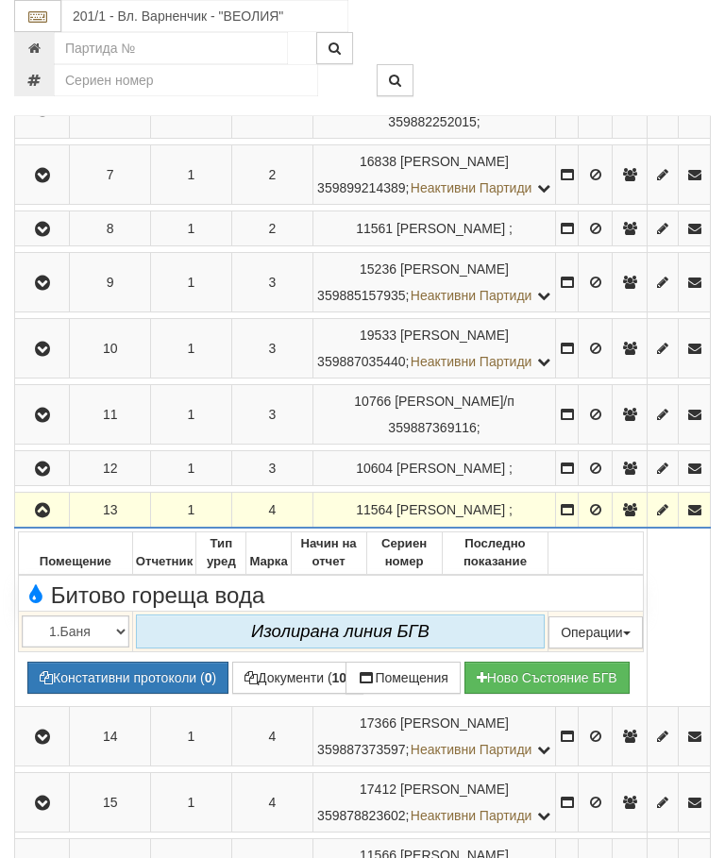
click at [49, 517] on icon "button" at bounding box center [42, 510] width 23 height 13
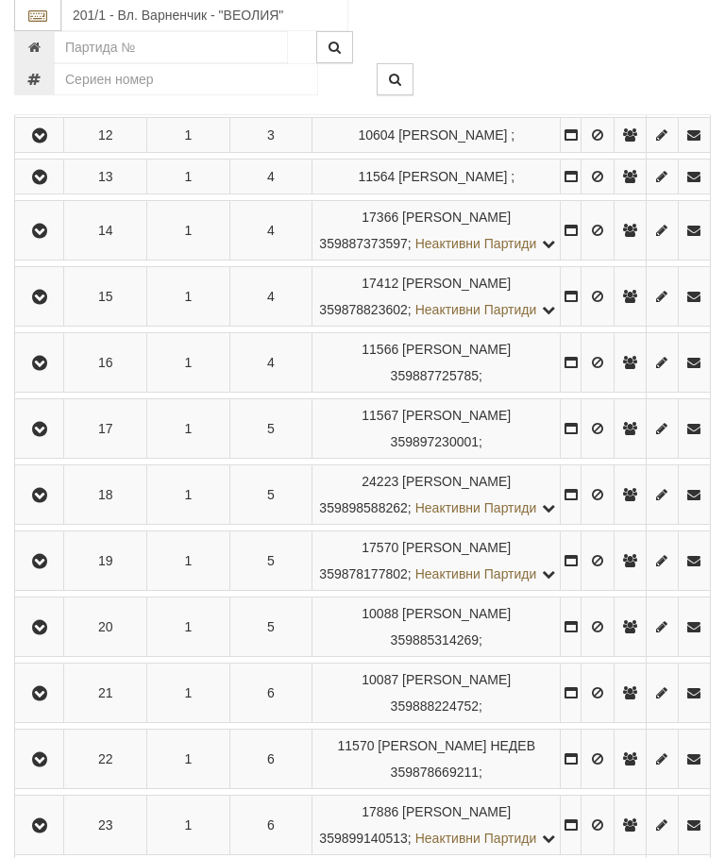
scroll to position [2826, 0]
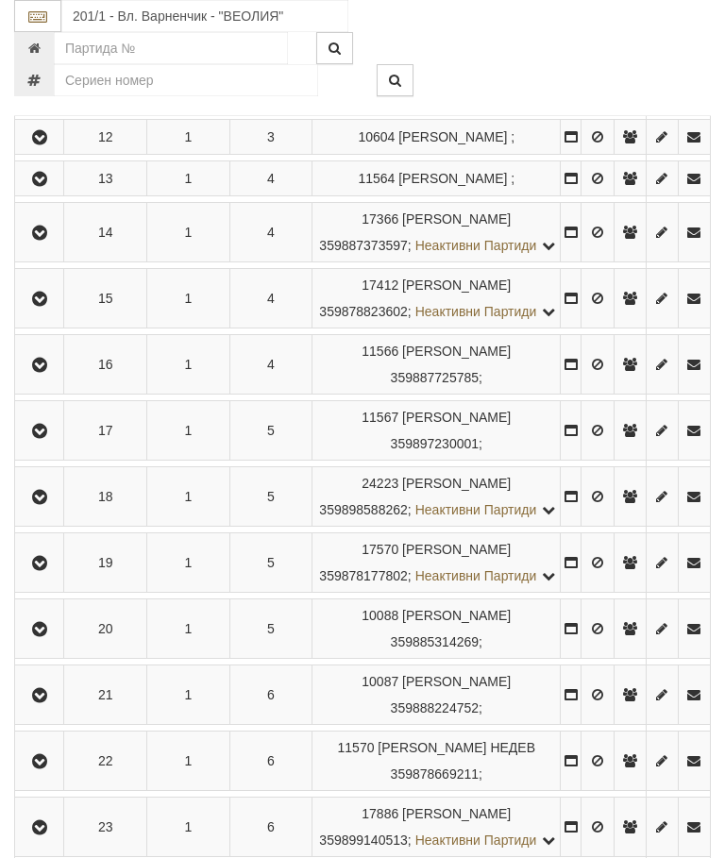
click at [28, 246] on button "button" at bounding box center [39, 232] width 42 height 28
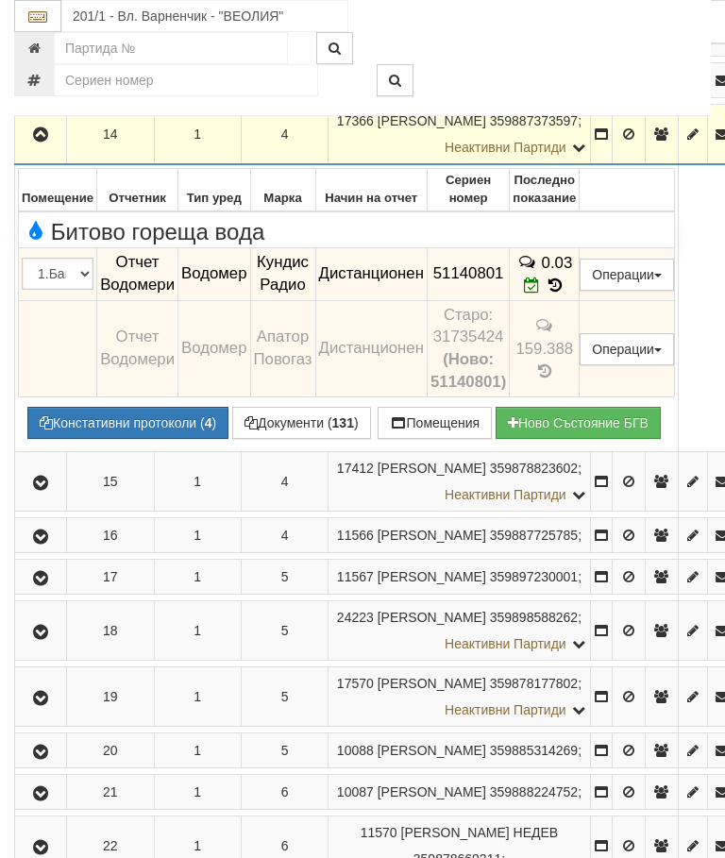
click at [47, 142] on icon "button" at bounding box center [40, 134] width 23 height 13
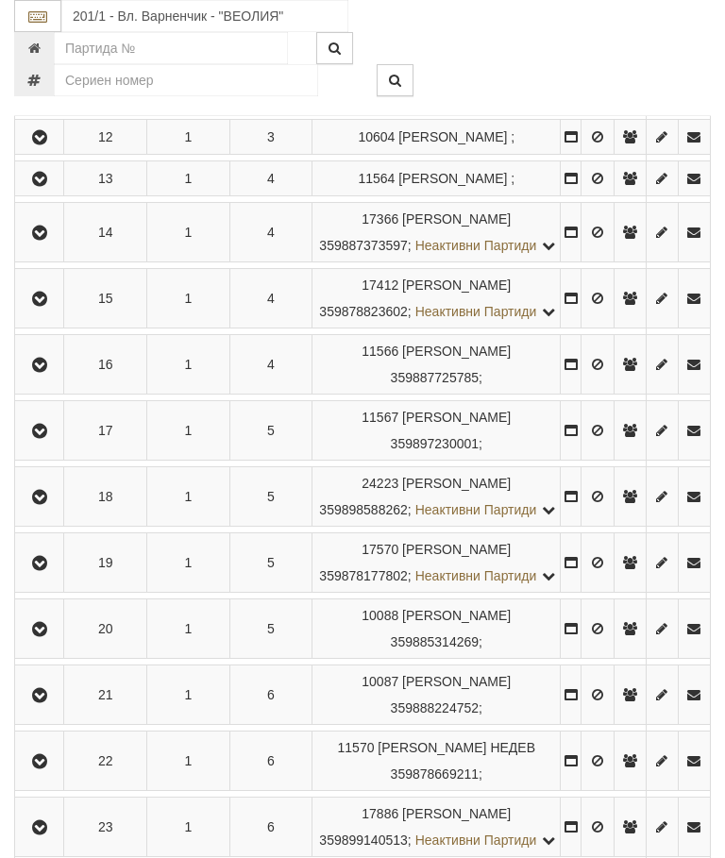
click at [51, 306] on icon "button" at bounding box center [39, 299] width 23 height 13
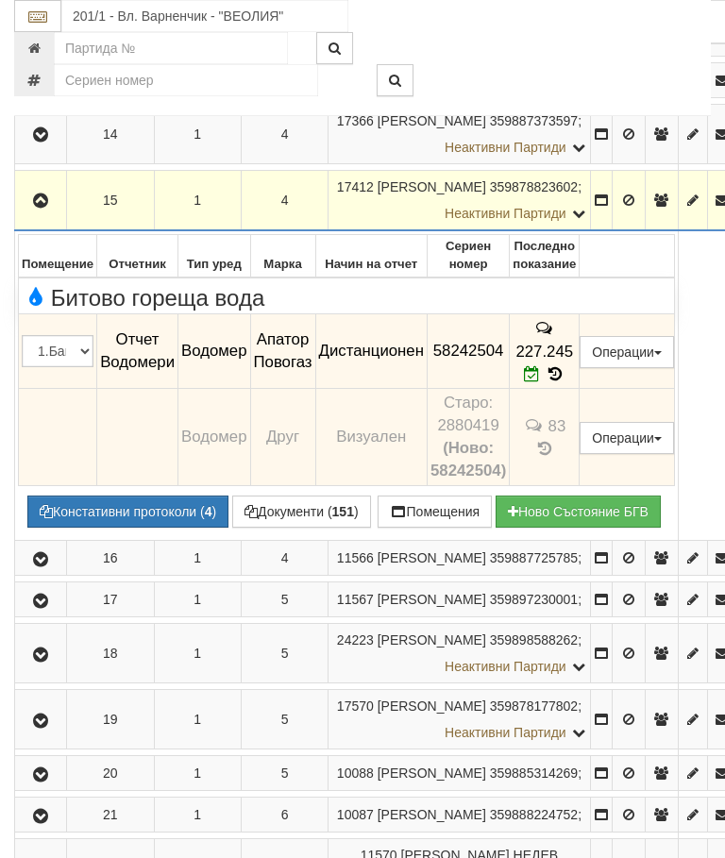
click at [46, 208] on icon "button" at bounding box center [40, 200] width 23 height 13
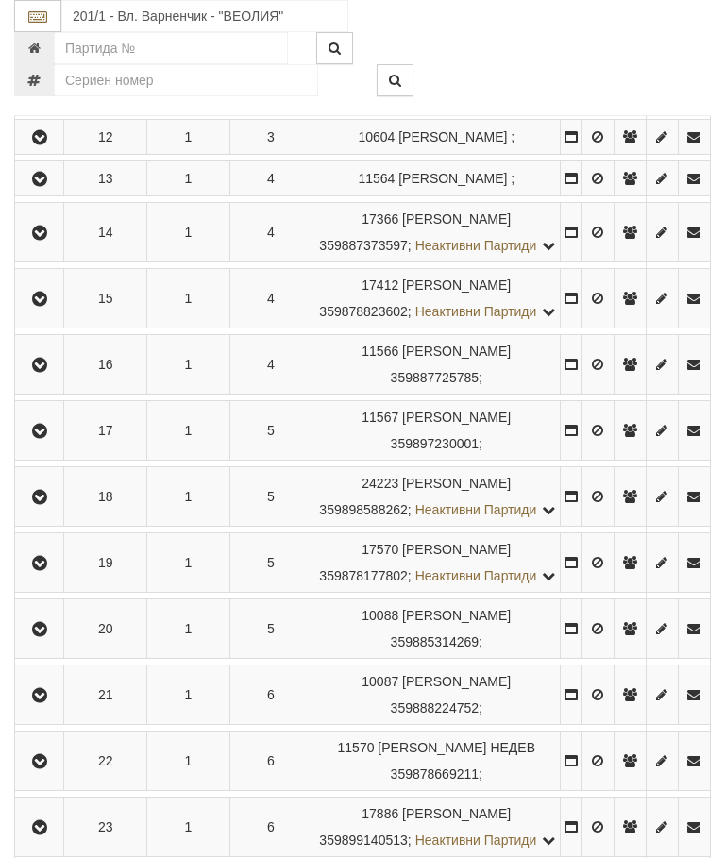
click at [56, 378] on button "button" at bounding box center [39, 364] width 42 height 28
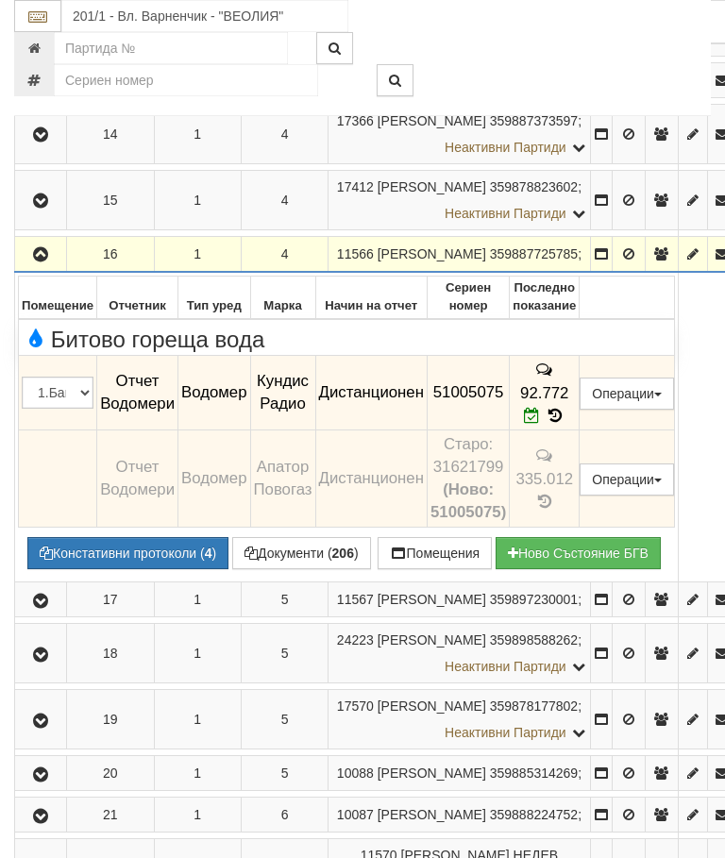
click at [55, 268] on button "button" at bounding box center [40, 254] width 45 height 28
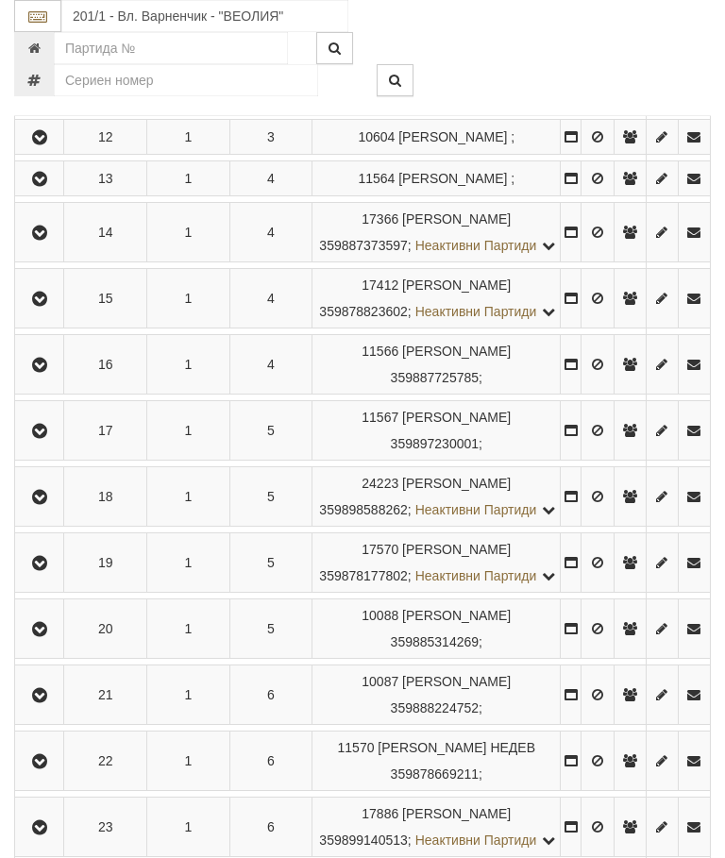
click at [46, 438] on icon "button" at bounding box center [39, 431] width 23 height 13
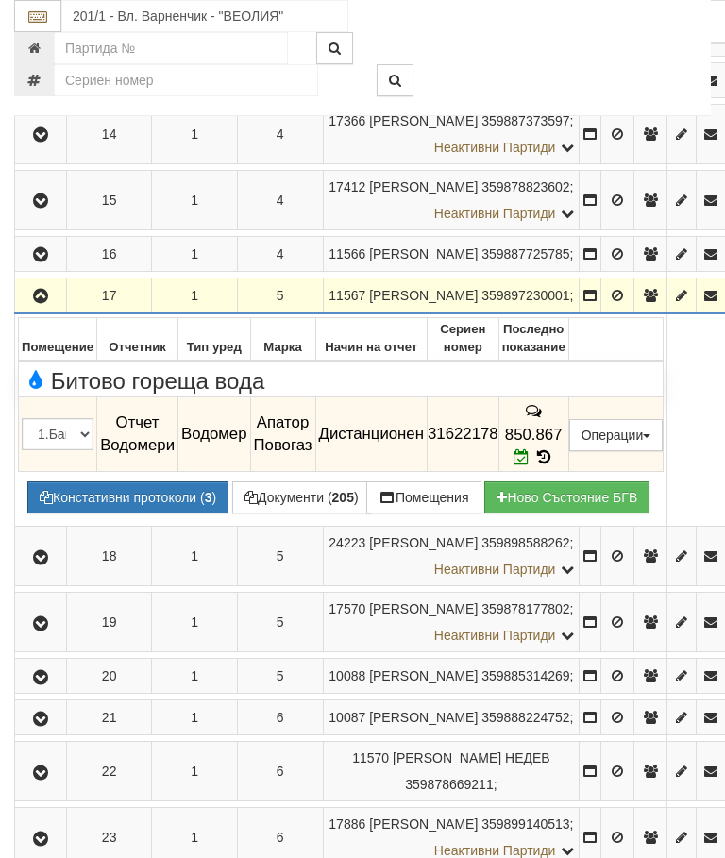
click at [52, 310] on button "button" at bounding box center [40, 295] width 45 height 28
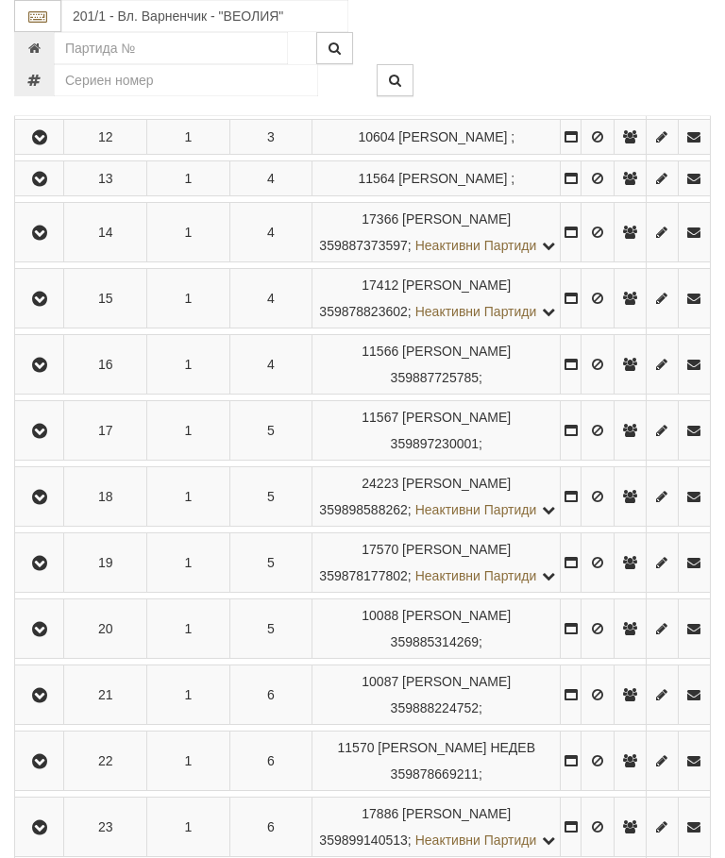
click at [51, 504] on icon "button" at bounding box center [39, 497] width 23 height 13
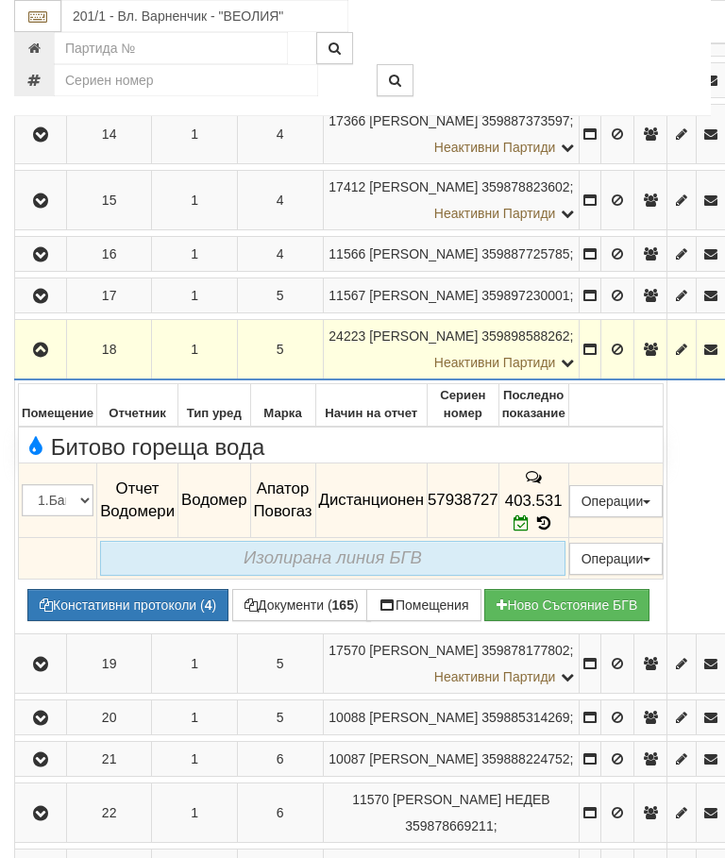
click at [42, 357] on icon "button" at bounding box center [40, 349] width 23 height 13
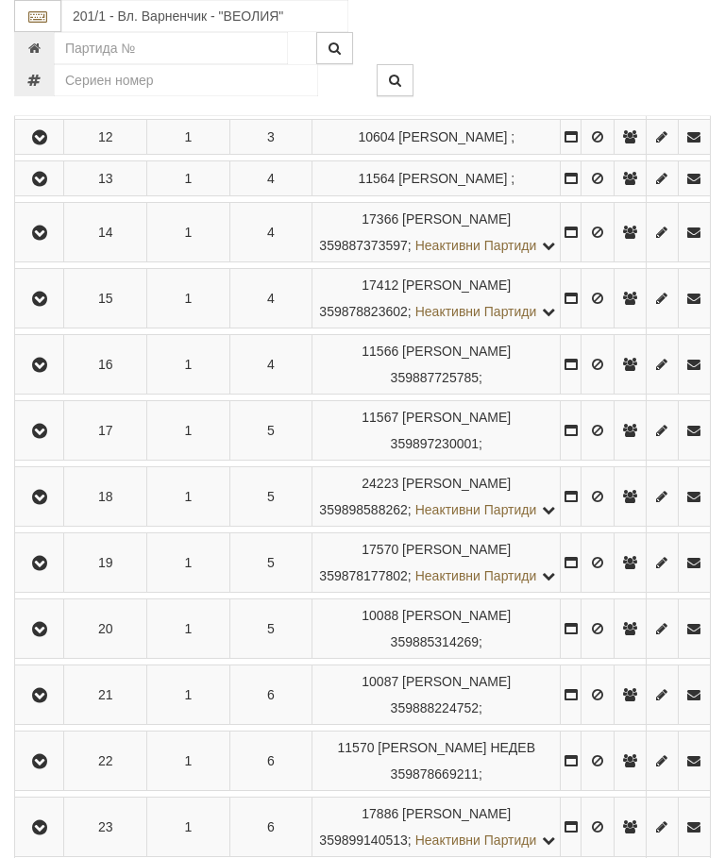
click at [51, 570] on icon "button" at bounding box center [39, 563] width 23 height 13
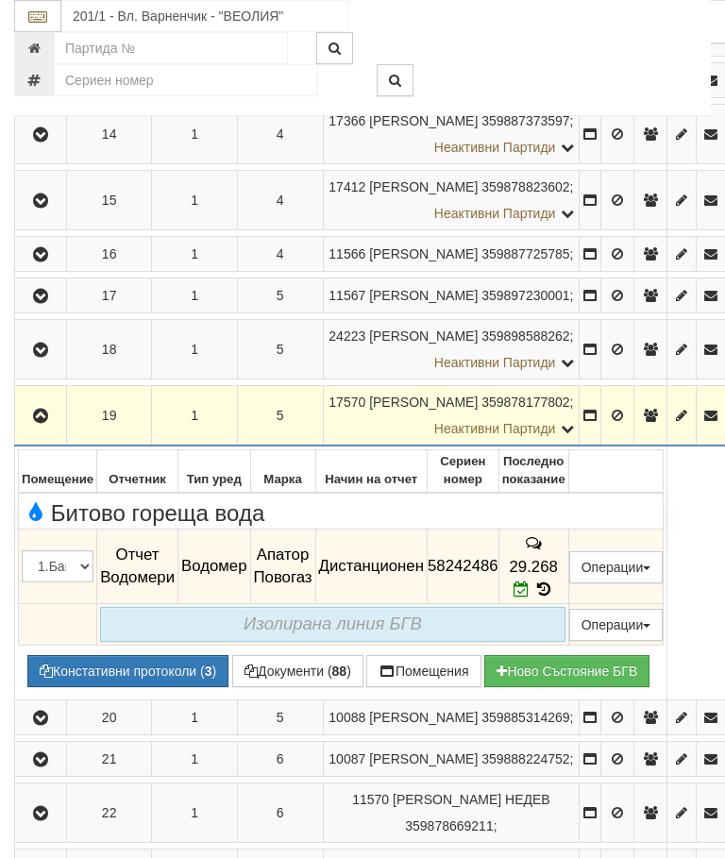
click at [50, 423] on icon "button" at bounding box center [40, 416] width 23 height 13
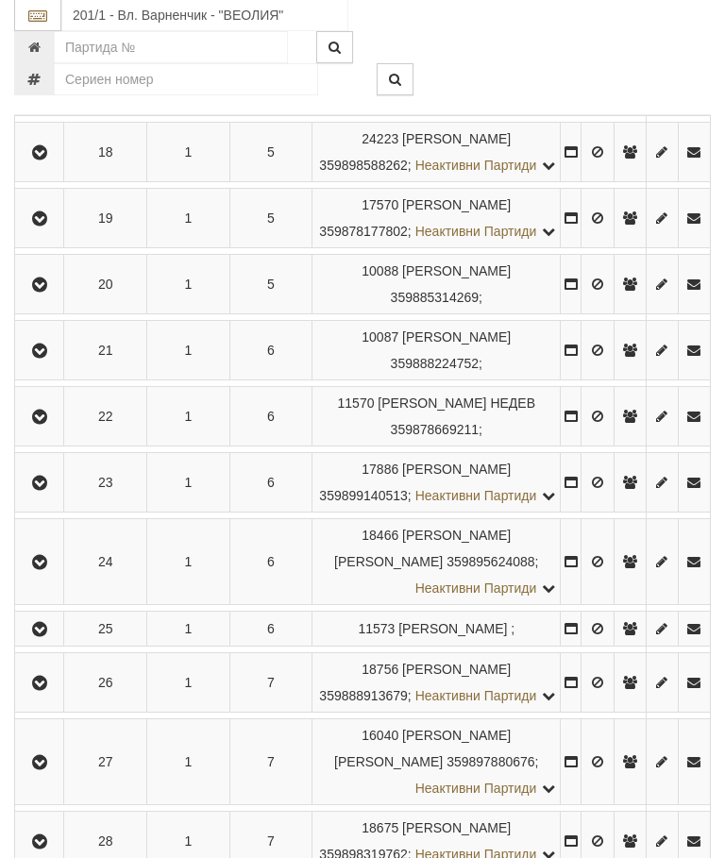
click at [46, 293] on icon "button" at bounding box center [39, 285] width 23 height 13
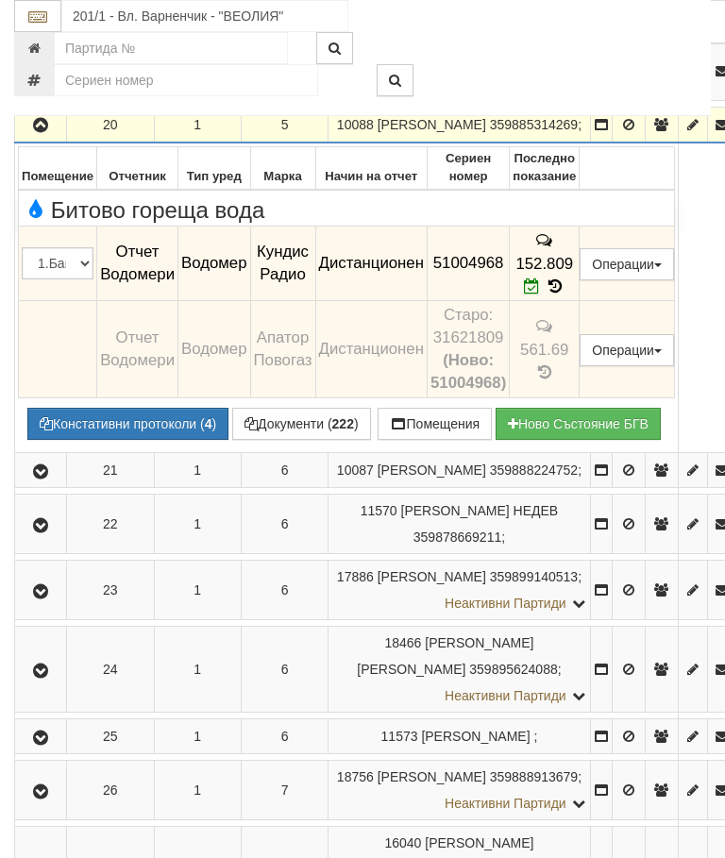
click at [44, 139] on button "button" at bounding box center [40, 124] width 45 height 28
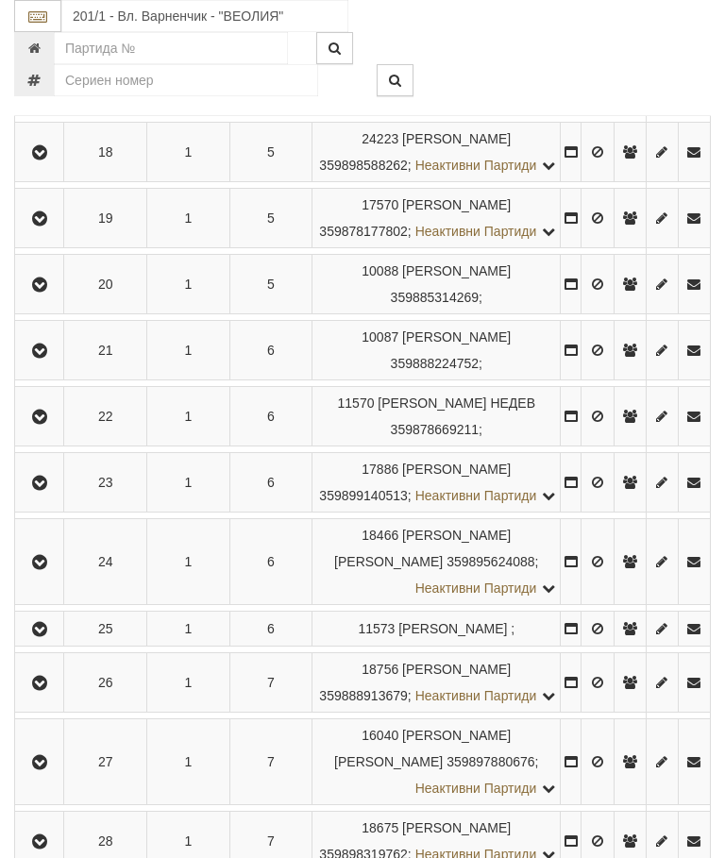
click at [51, 358] on icon "button" at bounding box center [39, 350] width 23 height 13
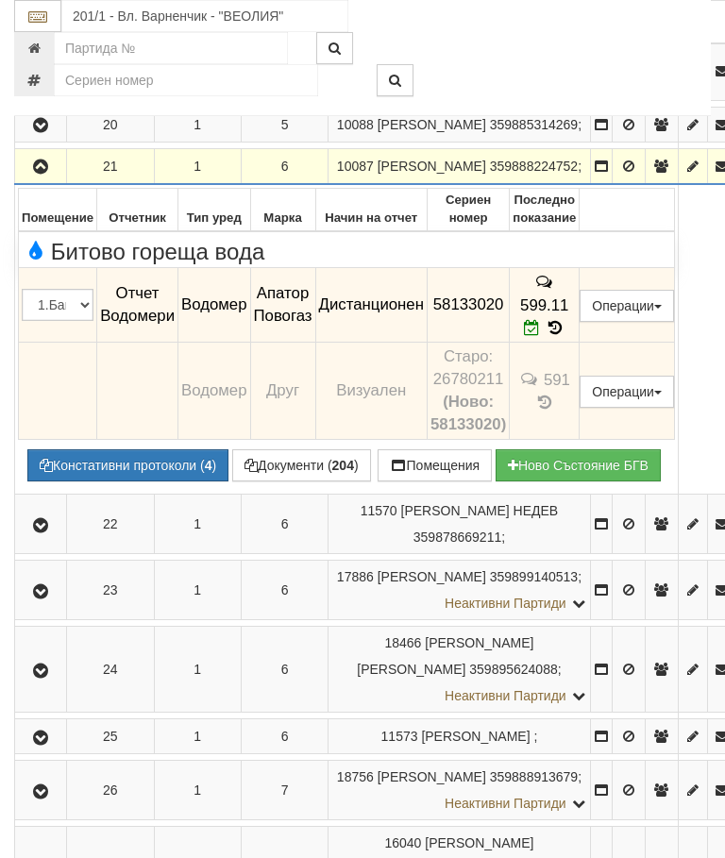
click at [49, 174] on icon "button" at bounding box center [40, 166] width 23 height 13
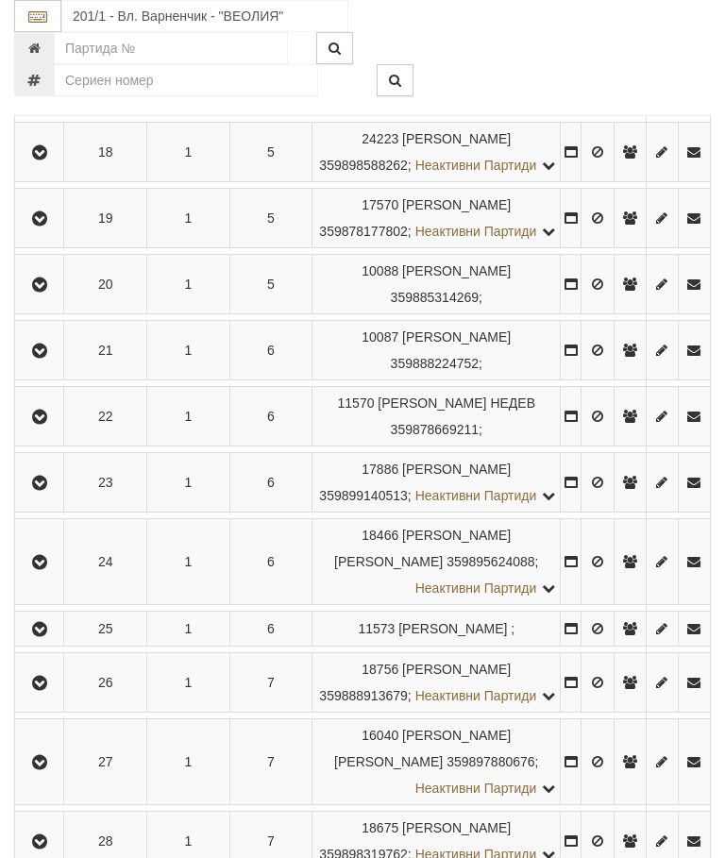
click at [46, 424] on icon "button" at bounding box center [39, 416] width 23 height 13
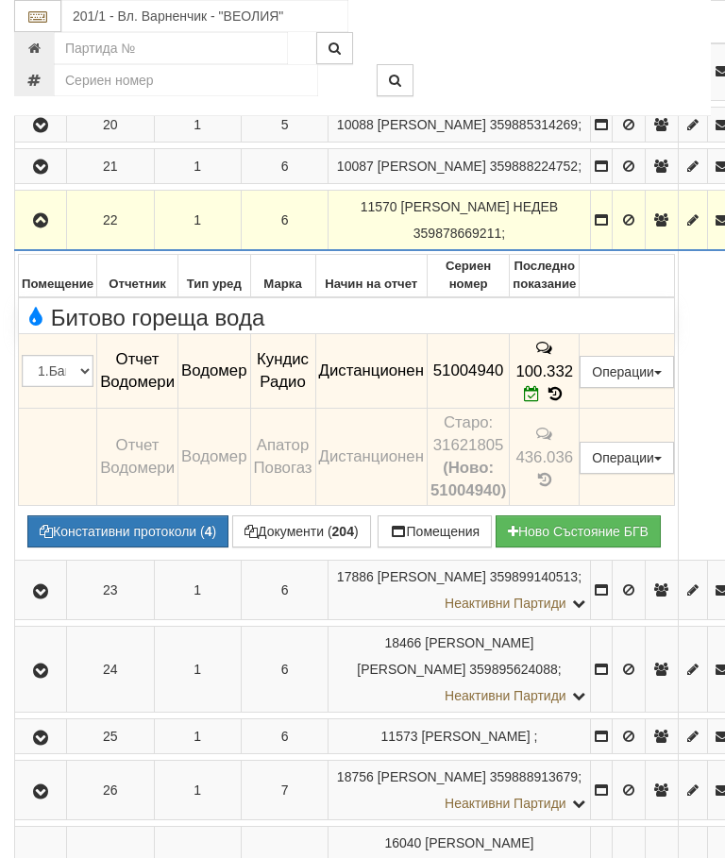
click at [49, 234] on button "button" at bounding box center [40, 220] width 45 height 28
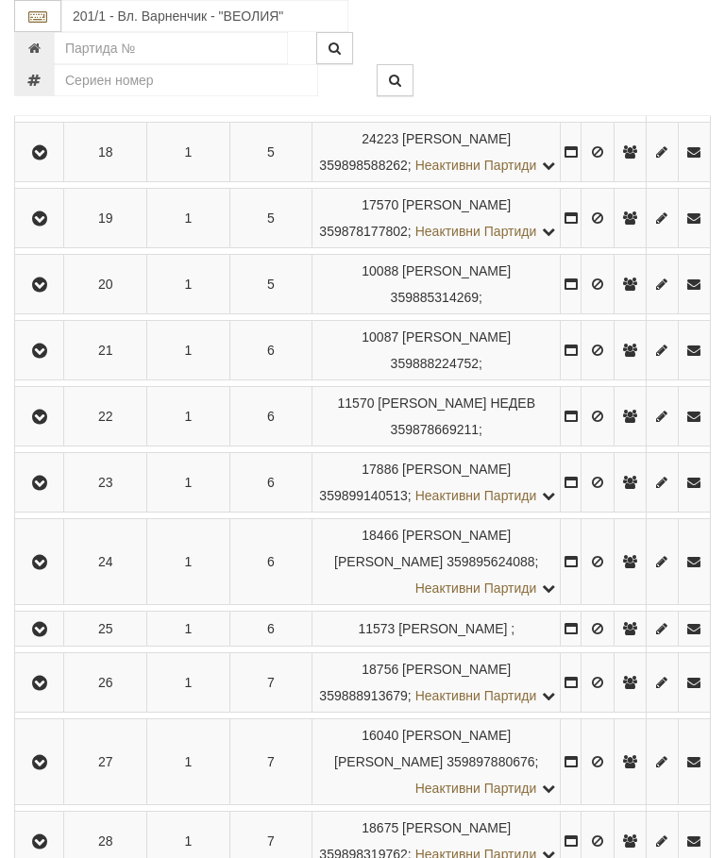
click at [48, 490] on icon "button" at bounding box center [39, 483] width 23 height 13
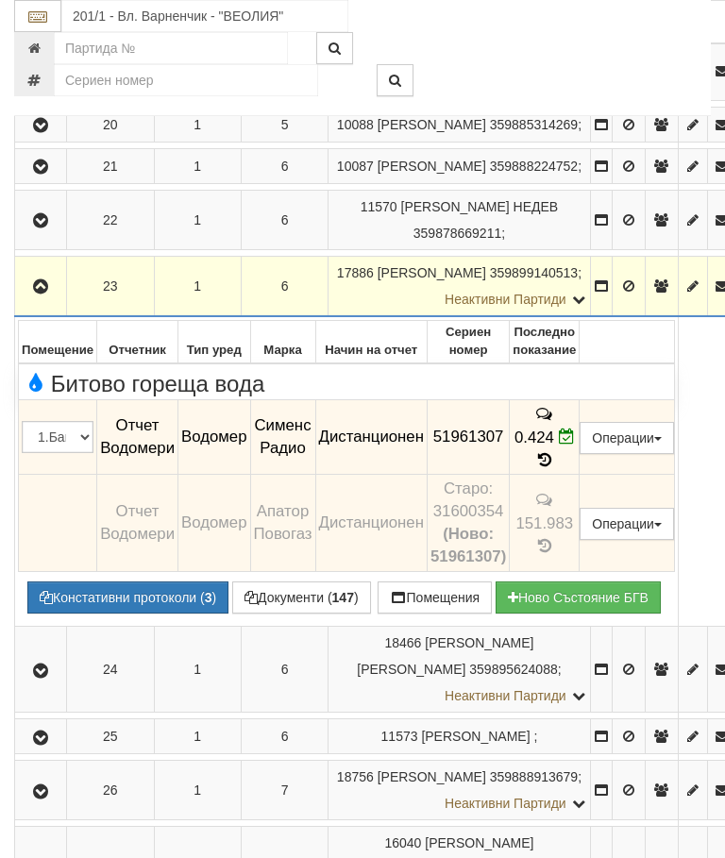
click at [51, 293] on icon "button" at bounding box center [40, 286] width 23 height 13
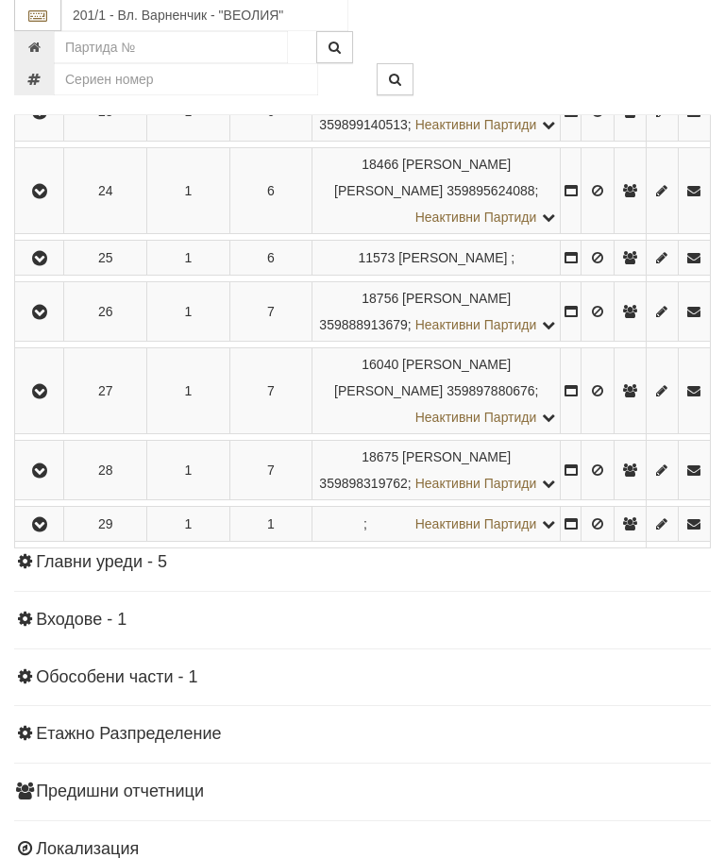
click at [35, 199] on icon "button" at bounding box center [39, 192] width 23 height 13
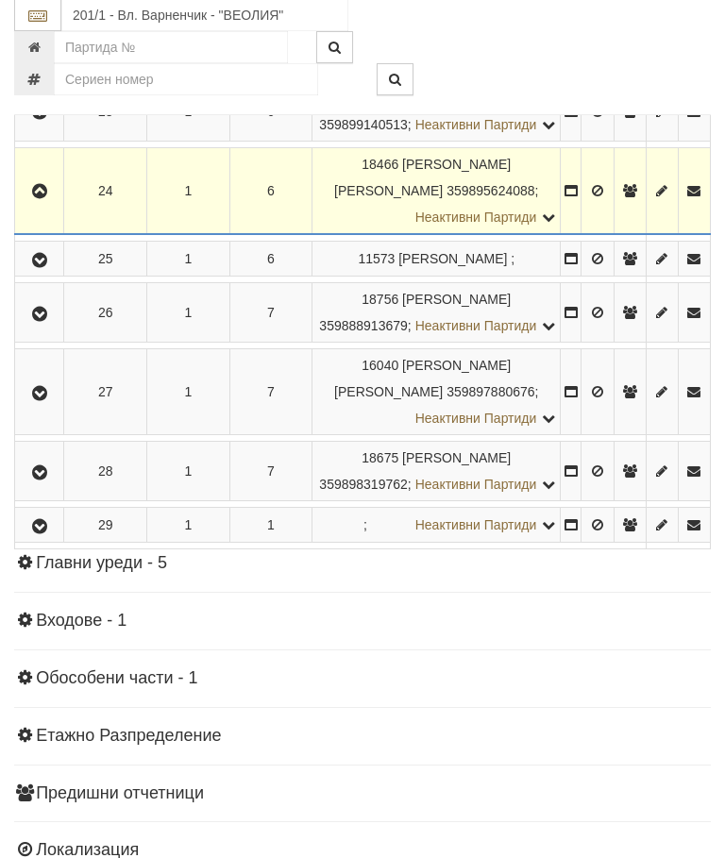
scroll to position [3542, 0]
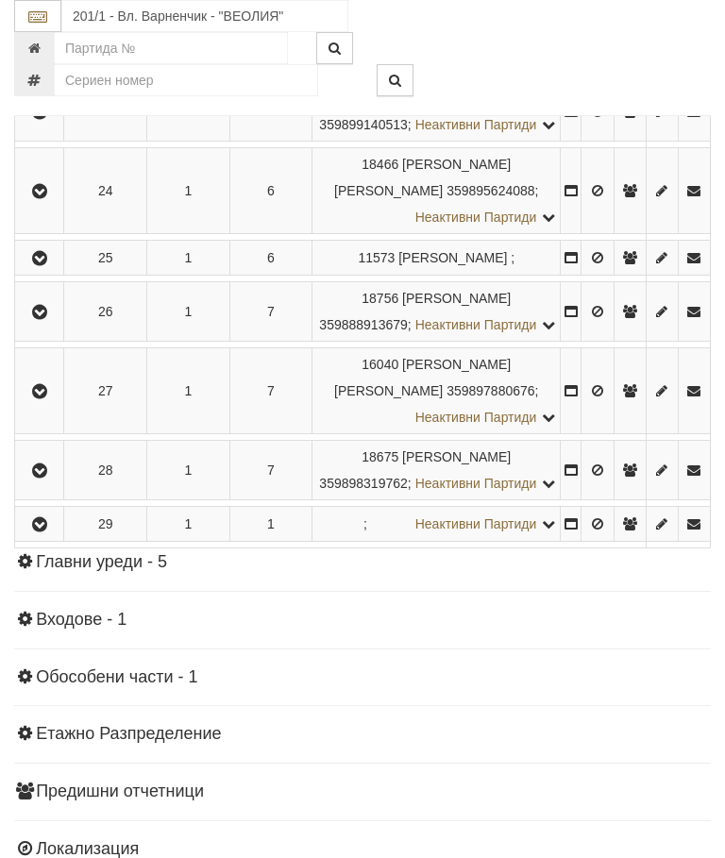
click at [50, 265] on icon "button" at bounding box center [39, 258] width 23 height 13
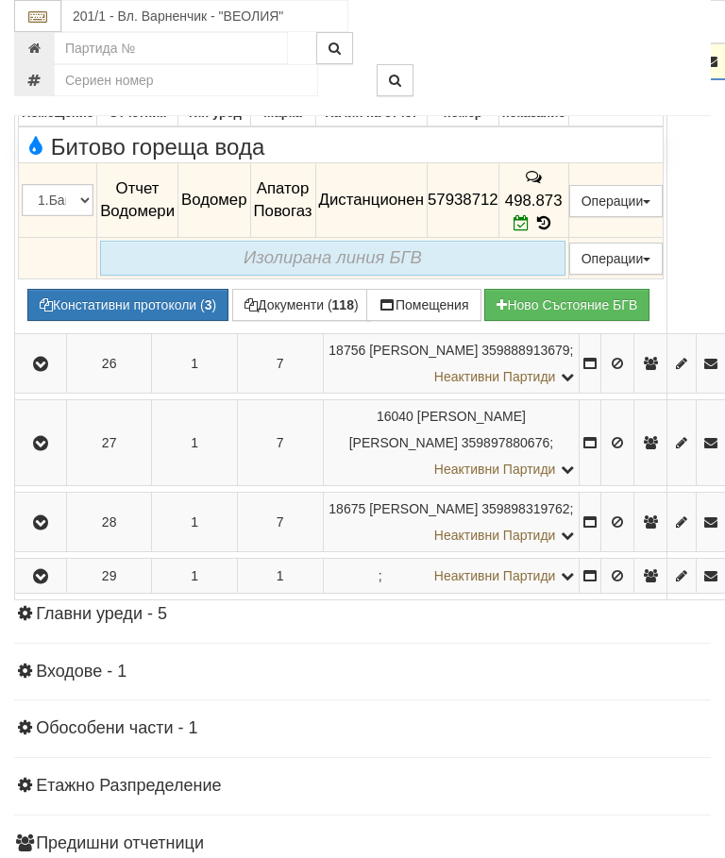
click at [50, 69] on icon "button" at bounding box center [40, 62] width 23 height 13
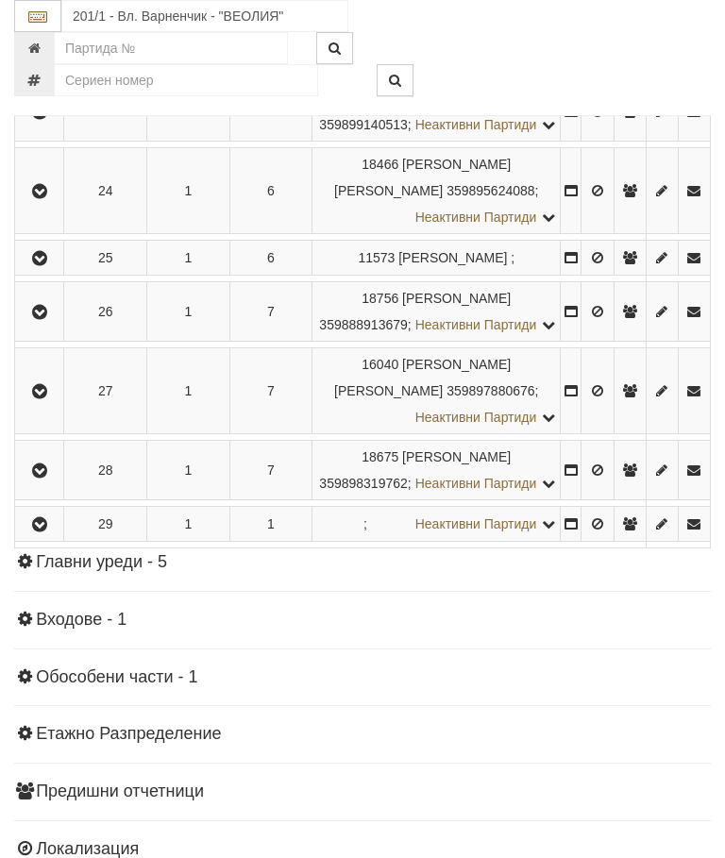
click at [48, 326] on button "button" at bounding box center [39, 311] width 42 height 28
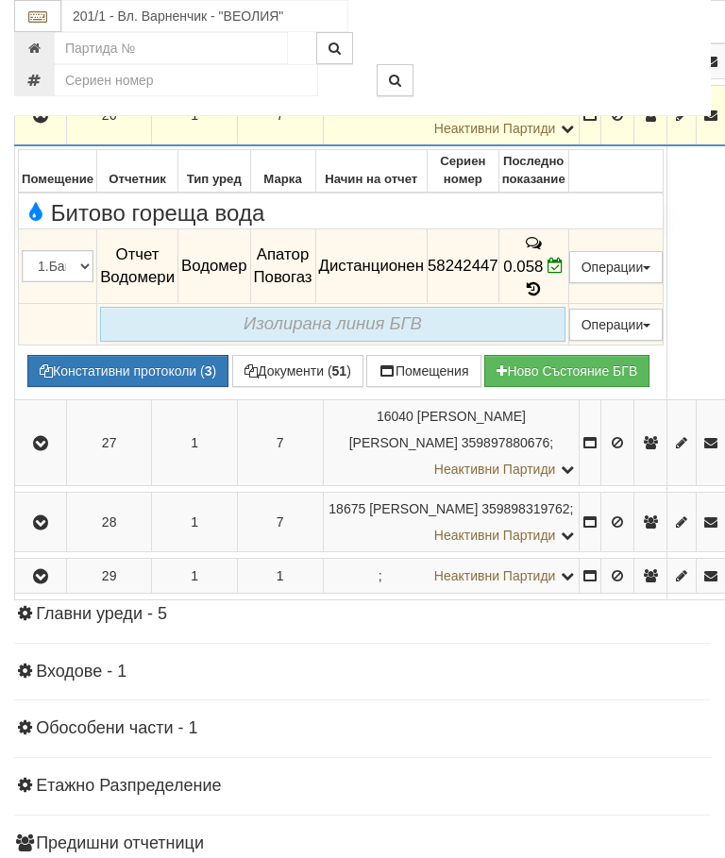
click at [47, 123] on icon "button" at bounding box center [40, 115] width 23 height 13
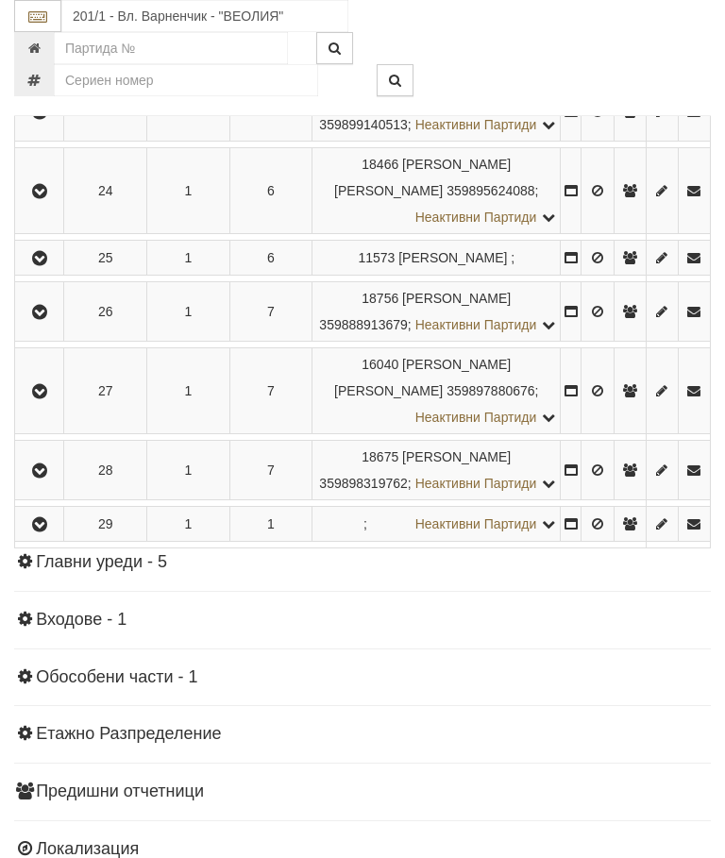
click at [42, 405] on button "button" at bounding box center [39, 391] width 42 height 28
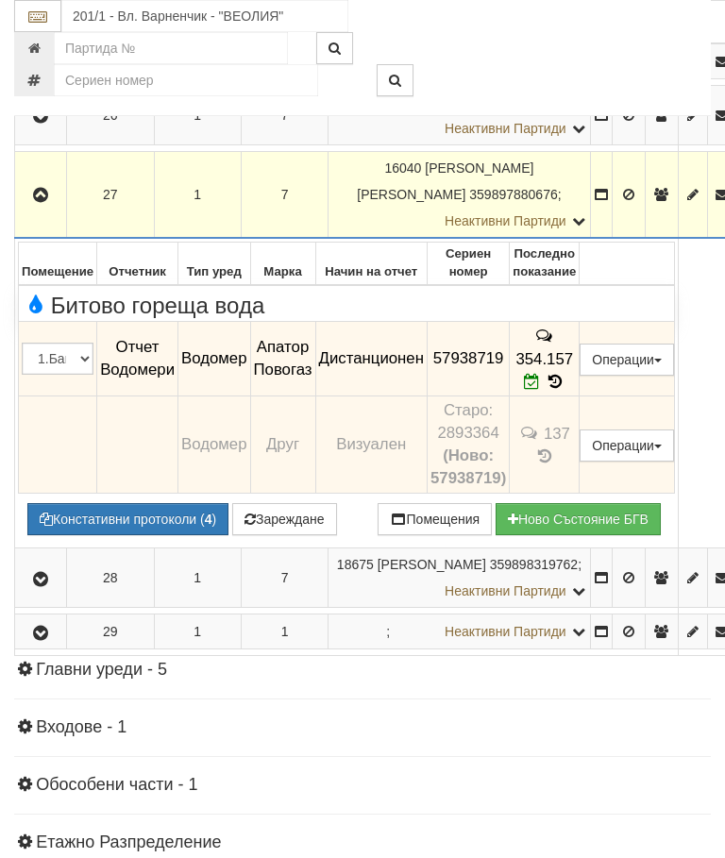
click at [56, 209] on button "button" at bounding box center [40, 194] width 45 height 28
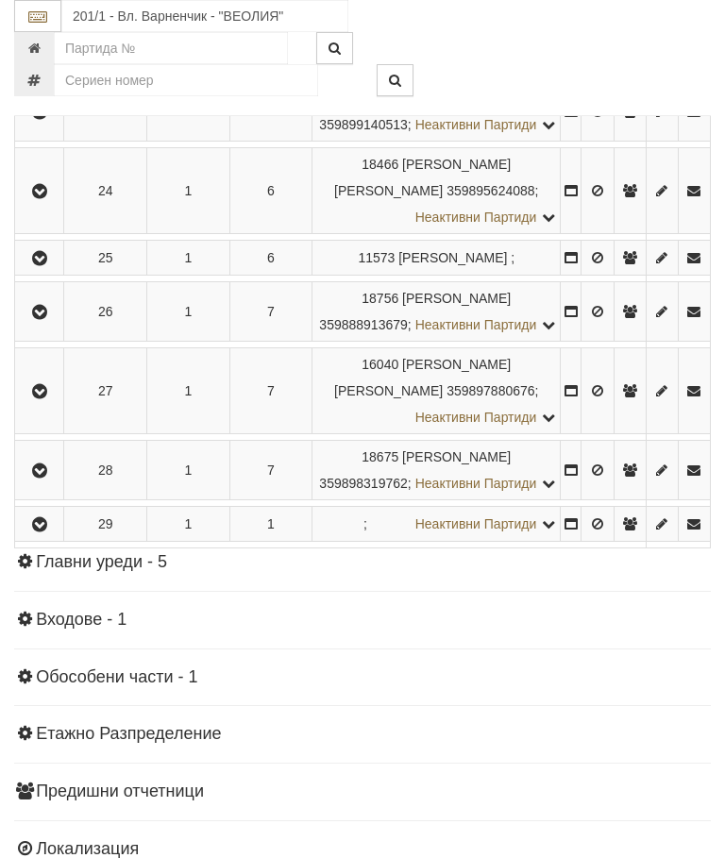
click at [48, 500] on td at bounding box center [39, 470] width 49 height 59
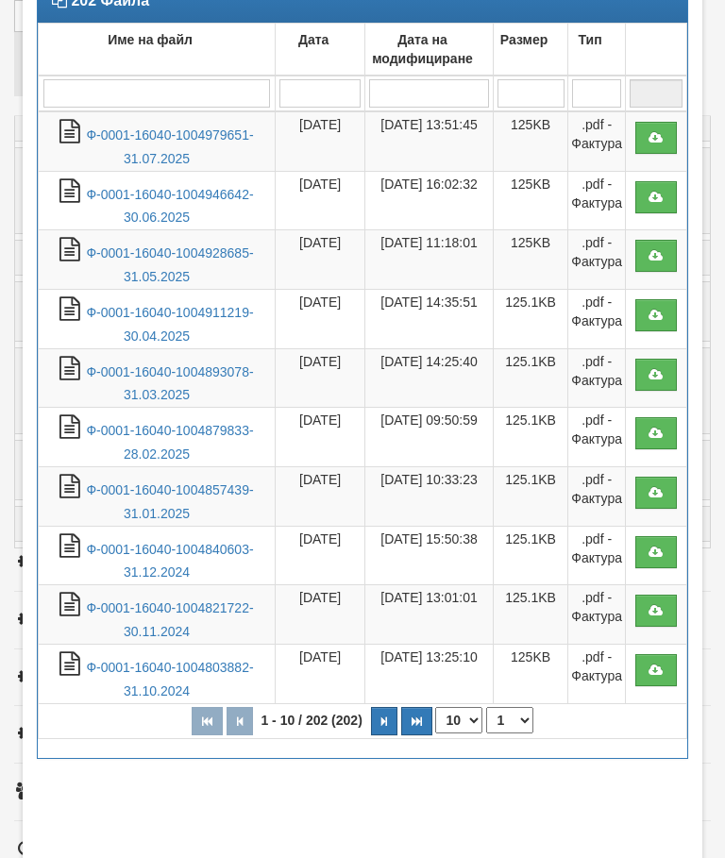
scroll to position [113, 0]
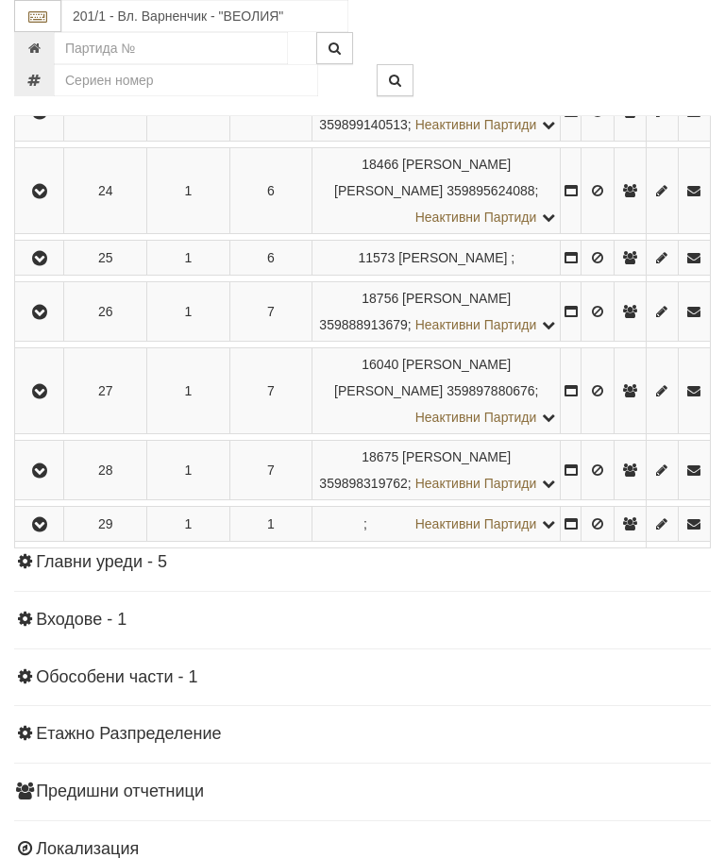
click at [55, 484] on button "button" at bounding box center [39, 470] width 42 height 28
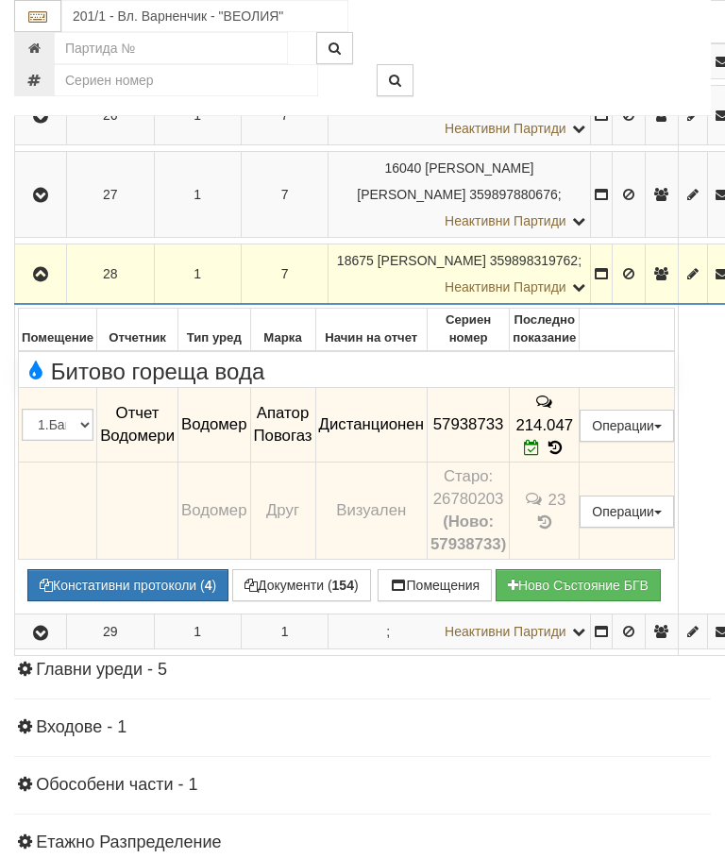
click at [45, 281] on icon "button" at bounding box center [40, 274] width 23 height 13
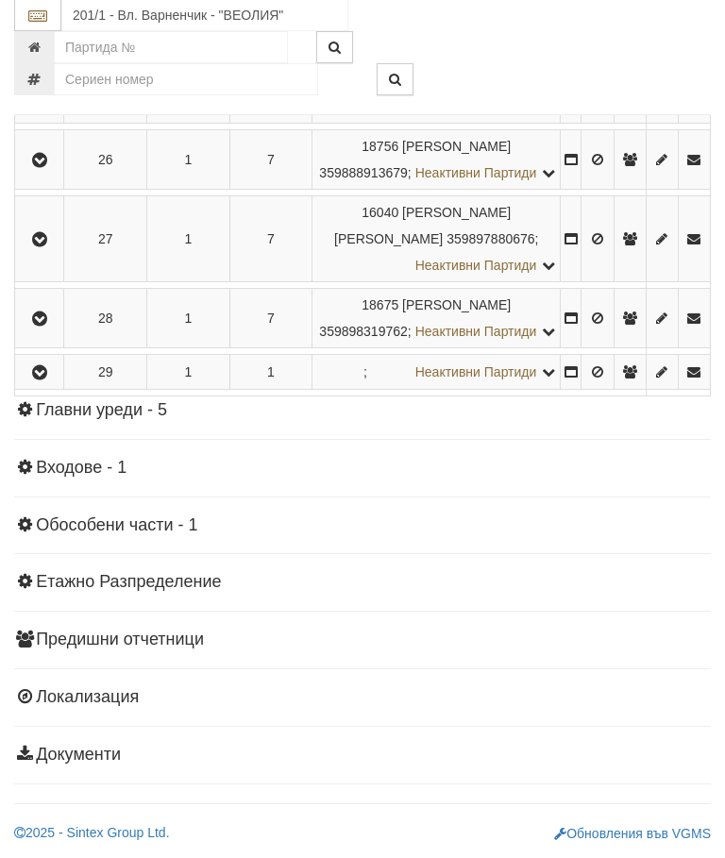
scroll to position [3787, 0]
click at [45, 380] on icon "button" at bounding box center [39, 373] width 23 height 13
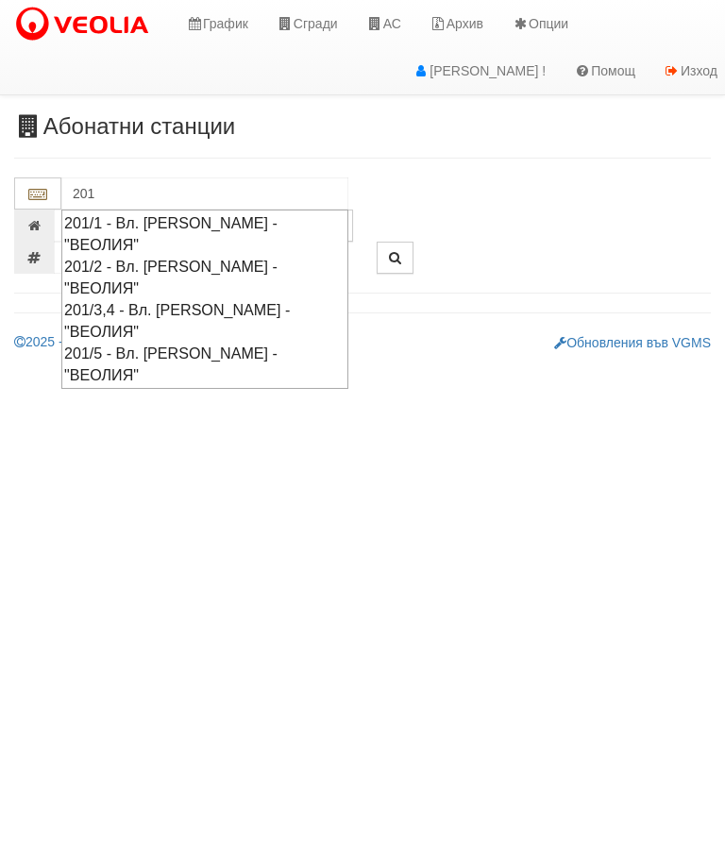
click at [303, 231] on div "201/1 - Вл. Варненчик - "ВЕОЛИЯ"" at bounding box center [204, 233] width 281 height 43
type input "201/1 - Вл. Варненчик - "ВЕОЛИЯ""
click at [297, 256] on div "201/2 - Вл. Варненчик - "ВЕОЛИЯ"" at bounding box center [204, 277] width 281 height 43
type input "201/2 - Вл. Варненчик - "ВЕОЛИЯ""
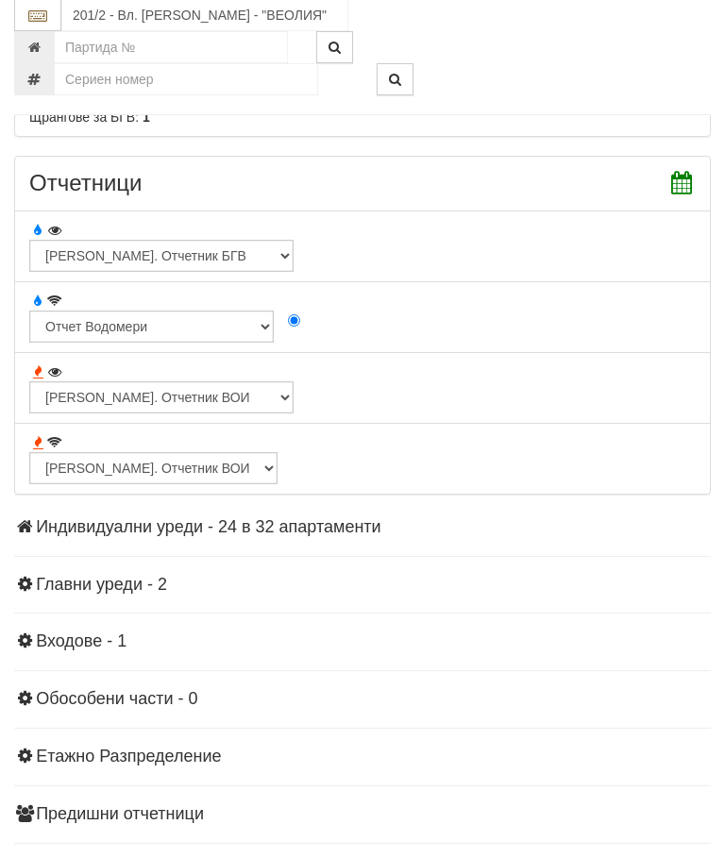
scroll to position [1566, 0]
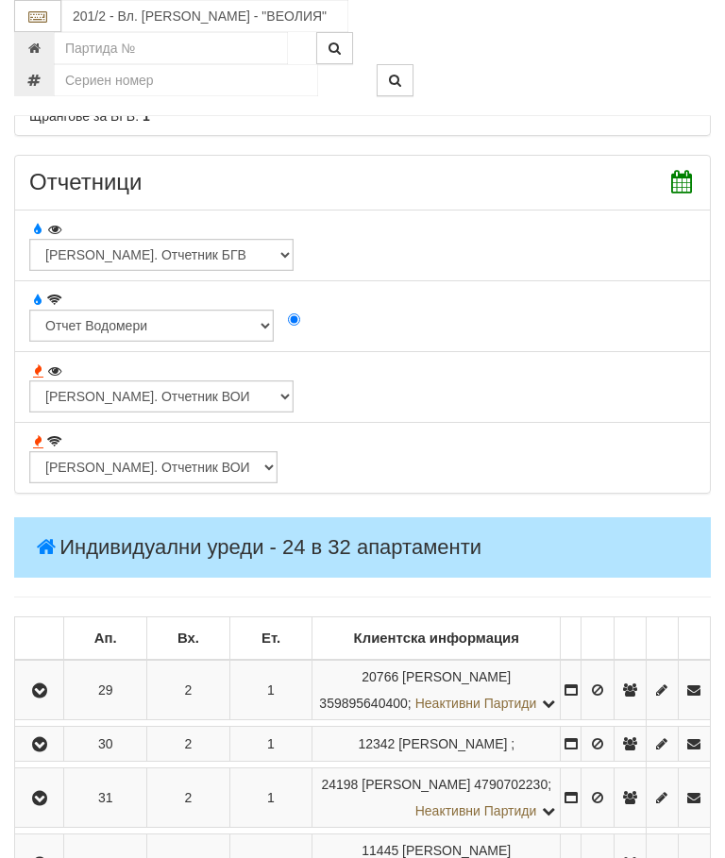
click at [42, 696] on icon "button" at bounding box center [39, 690] width 23 height 13
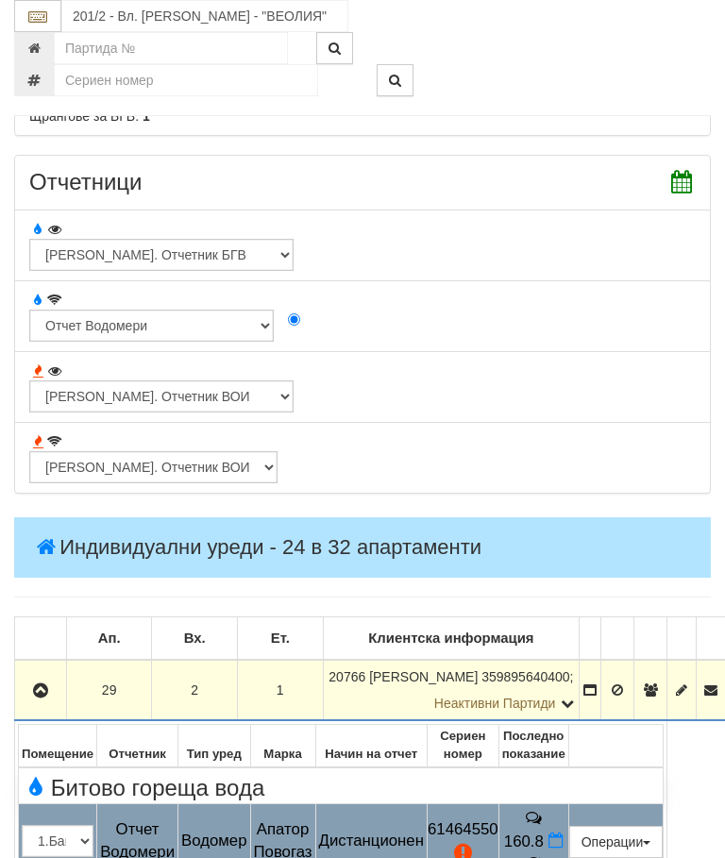
click at [540, 856] on icon at bounding box center [533, 864] width 13 height 16
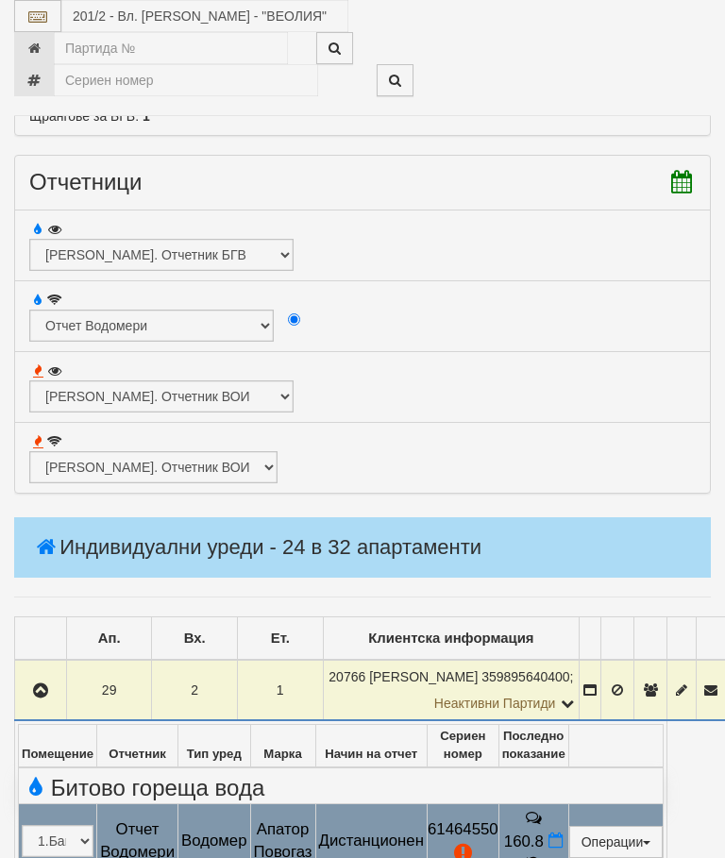
select select "10"
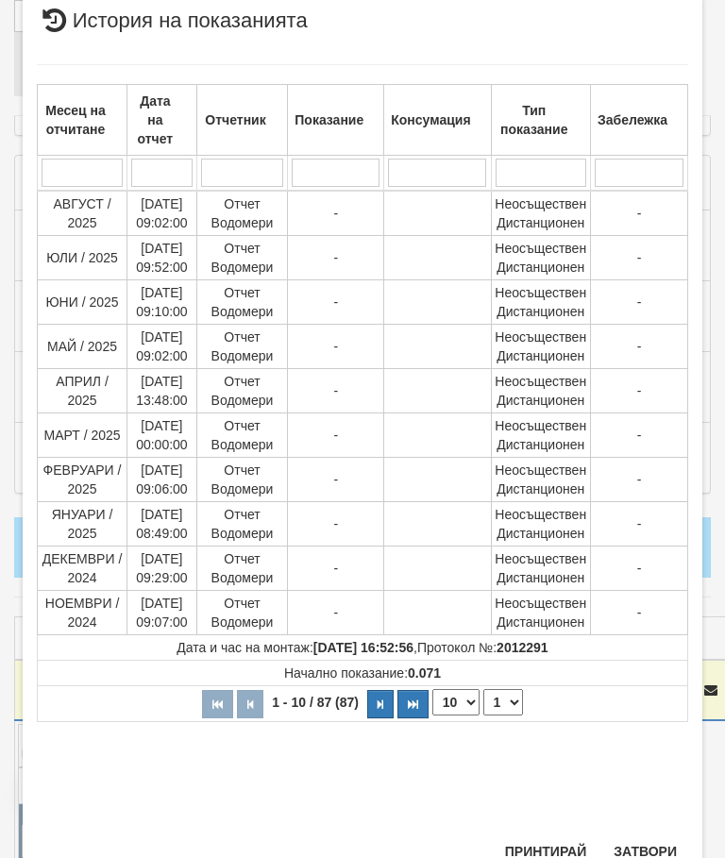
scroll to position [752, 0]
click at [509, 695] on select "1 2 3 4 5 6 7 8 9" at bounding box center [503, 703] width 40 height 26
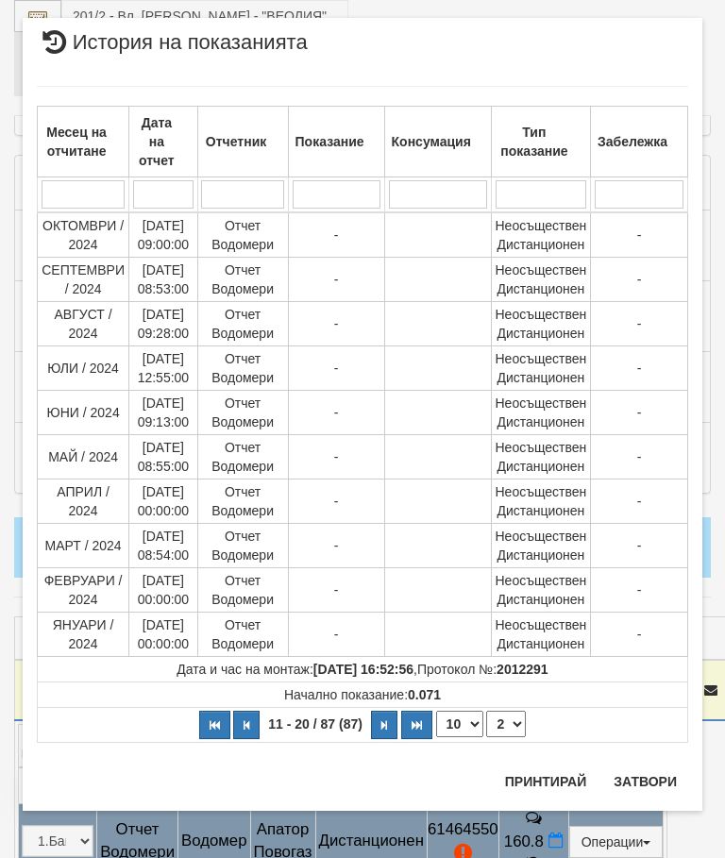
scroll to position [0, 0]
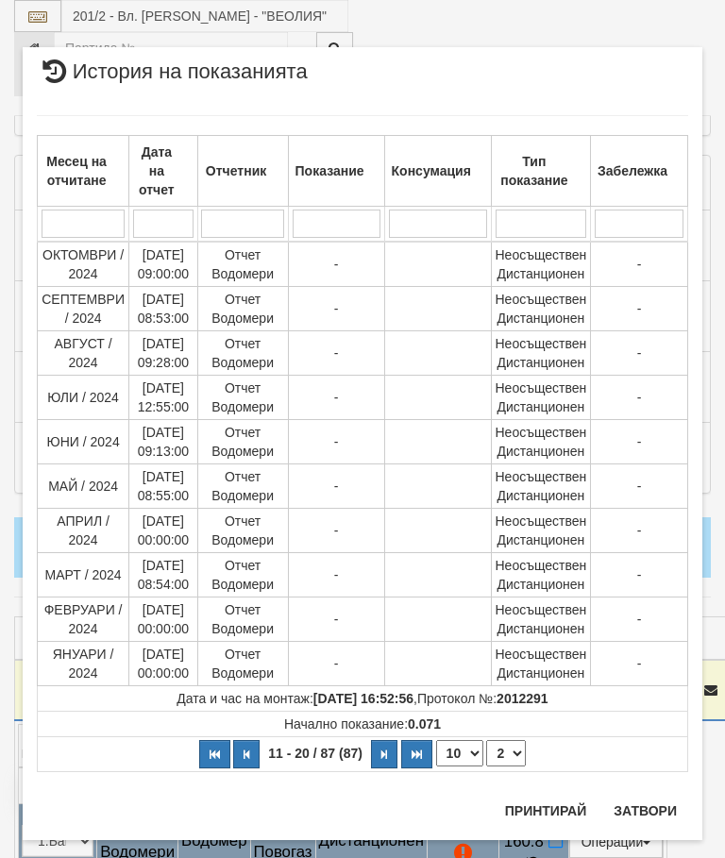
click at [515, 743] on select "1 2 3 4 5 6 7 8 9" at bounding box center [506, 753] width 40 height 26
select select "3"
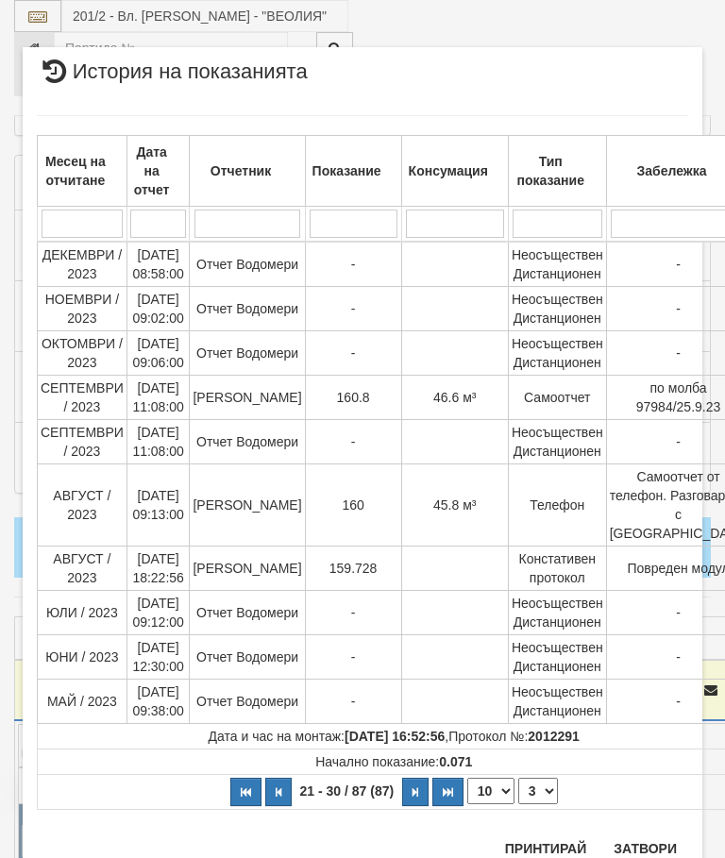
click at [651, 844] on button "Затвори" at bounding box center [645, 848] width 86 height 30
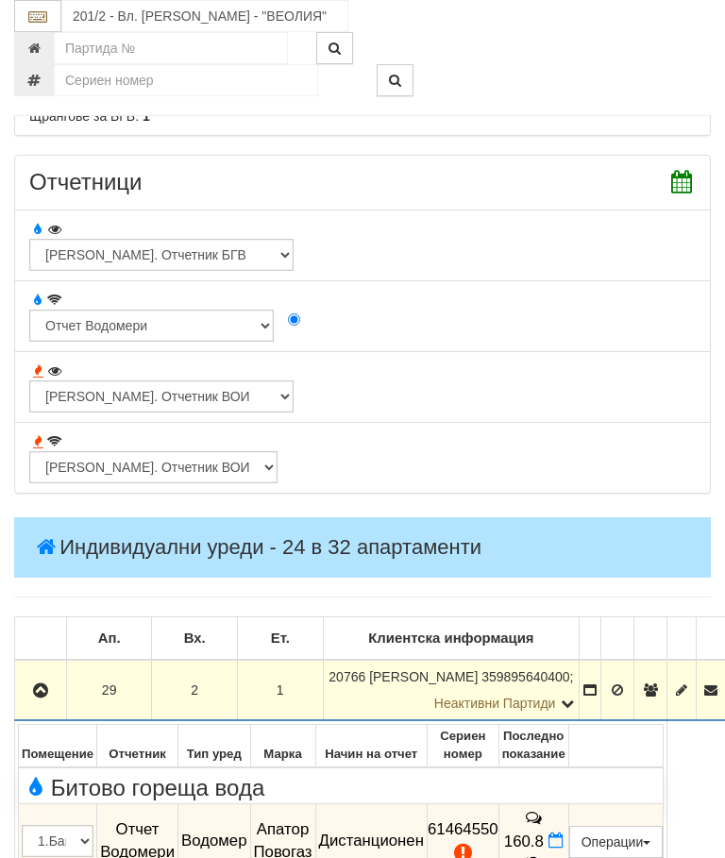
click at [59, 694] on button "button" at bounding box center [40, 690] width 45 height 28
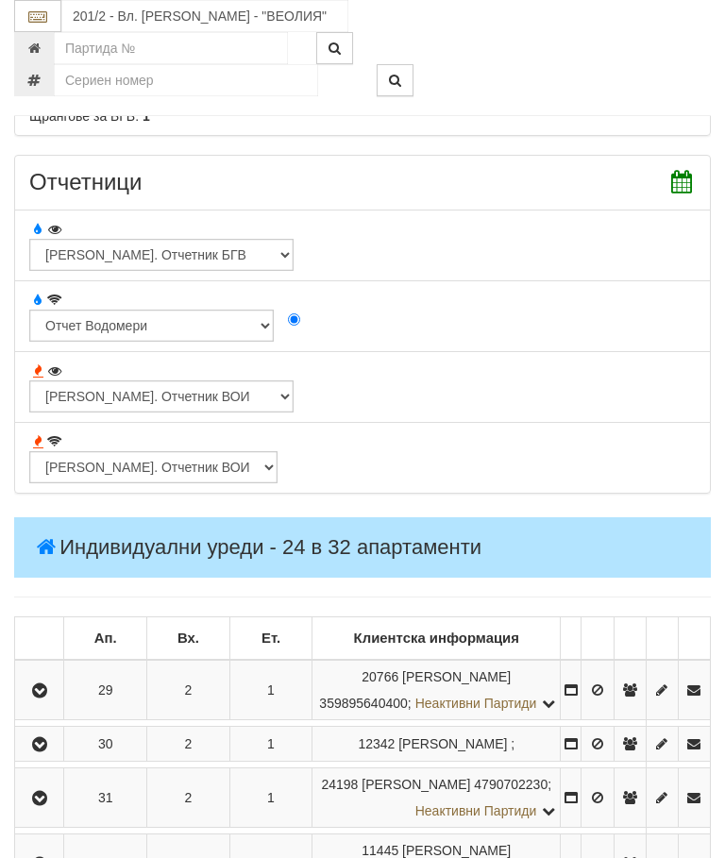
click at [48, 751] on icon "button" at bounding box center [39, 744] width 23 height 13
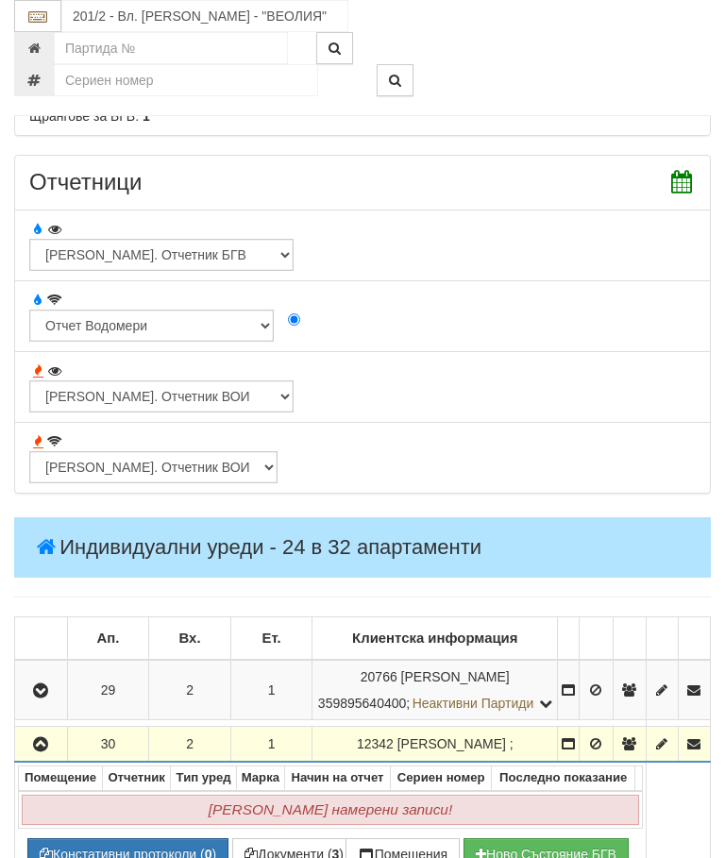
click at [46, 751] on icon "button" at bounding box center [40, 744] width 23 height 13
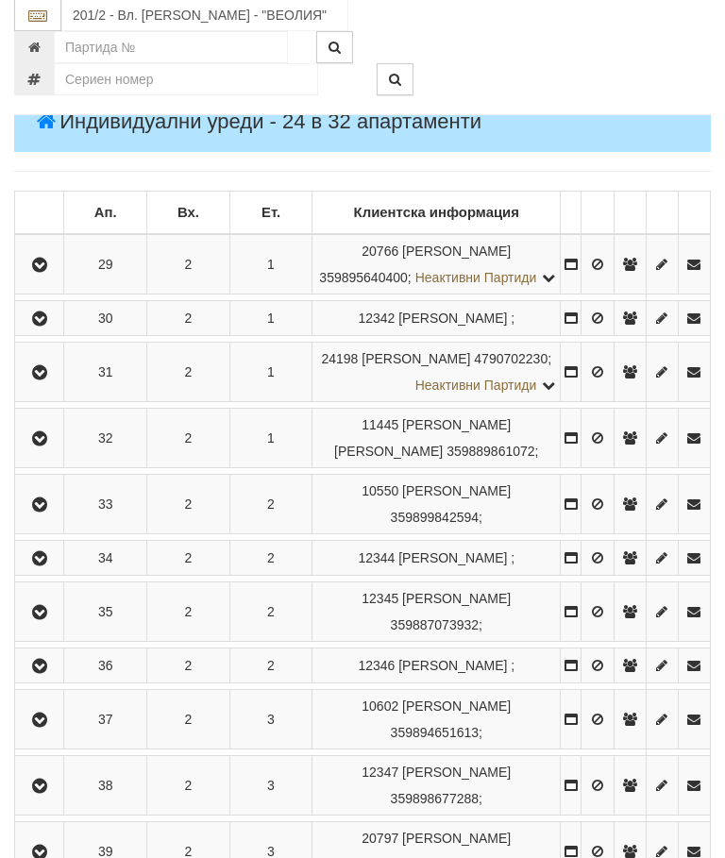
click at [51, 380] on icon "button" at bounding box center [39, 373] width 23 height 13
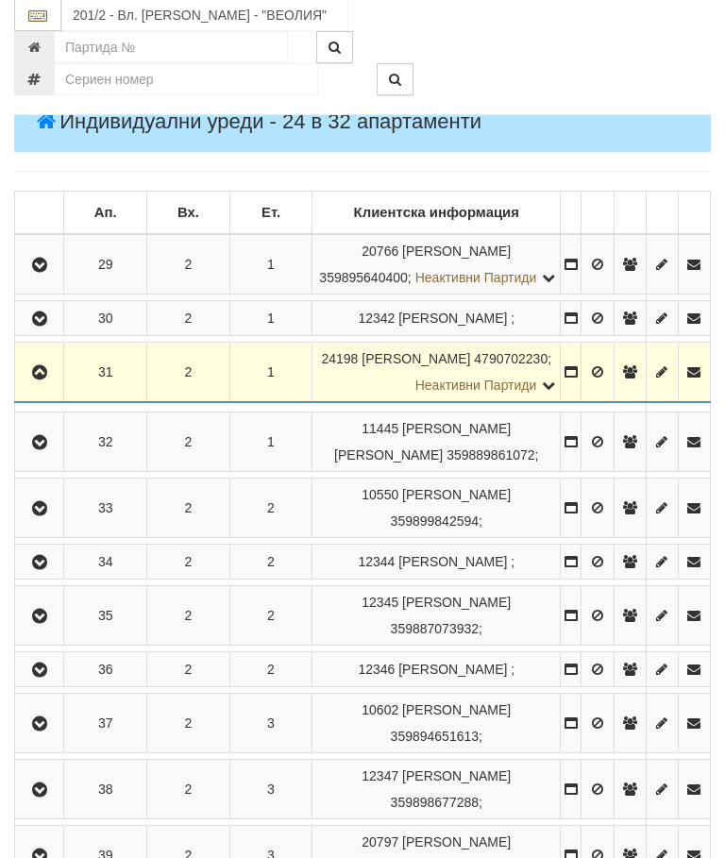
scroll to position [1991, 0]
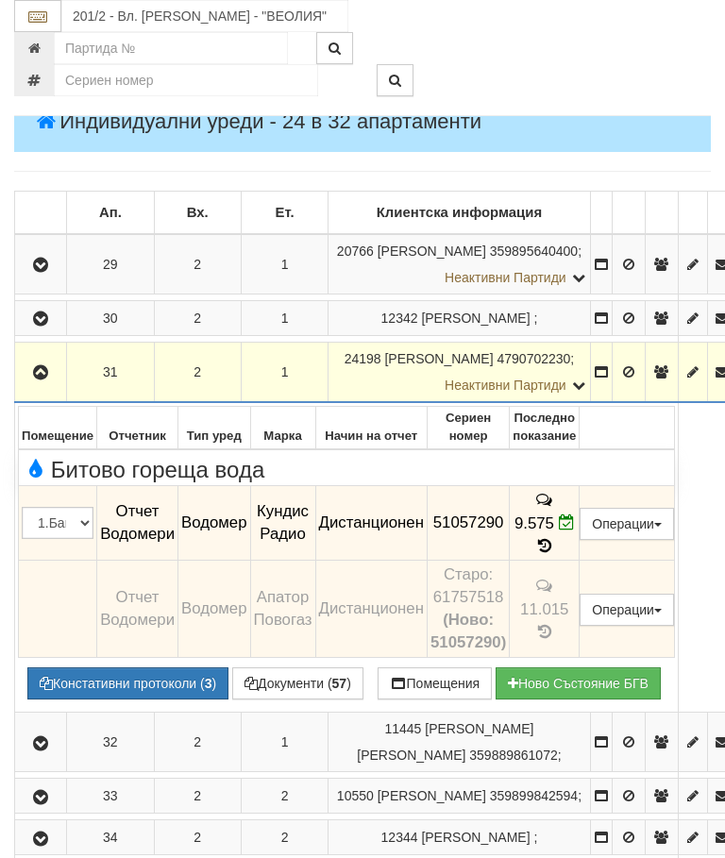
click at [36, 366] on icon "button" at bounding box center [40, 372] width 23 height 13
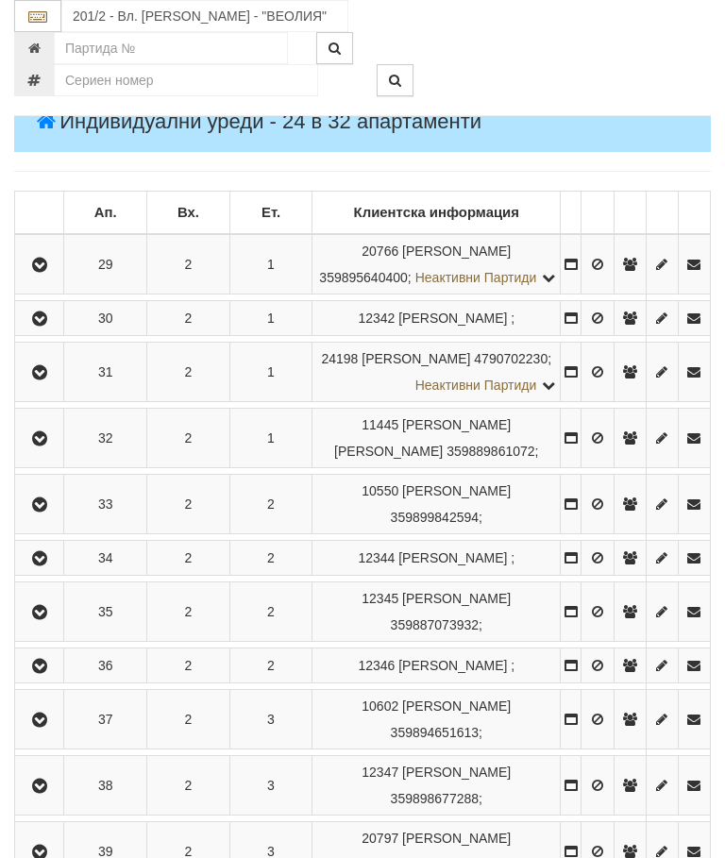
click at [40, 452] on button "button" at bounding box center [39, 438] width 42 height 28
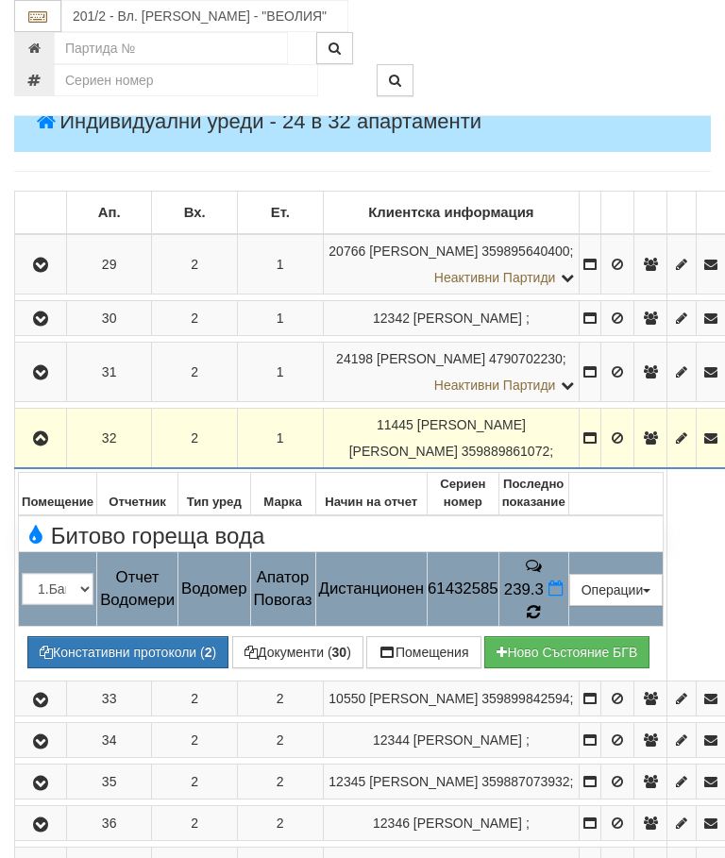
click at [540, 604] on icon at bounding box center [533, 612] width 13 height 16
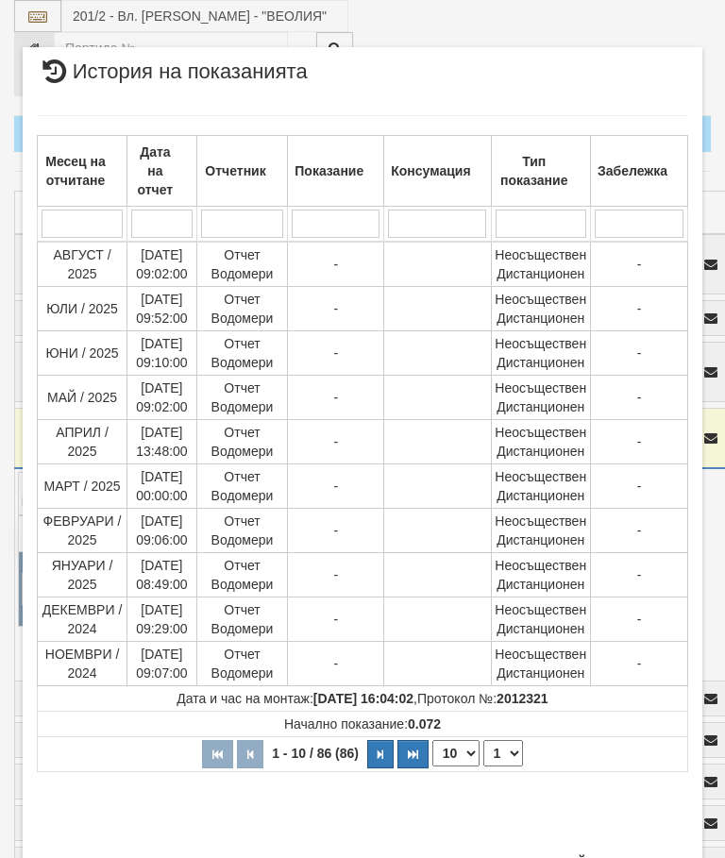
click at [508, 744] on select "1 2 3 4 5 6 7 8 9" at bounding box center [503, 753] width 40 height 26
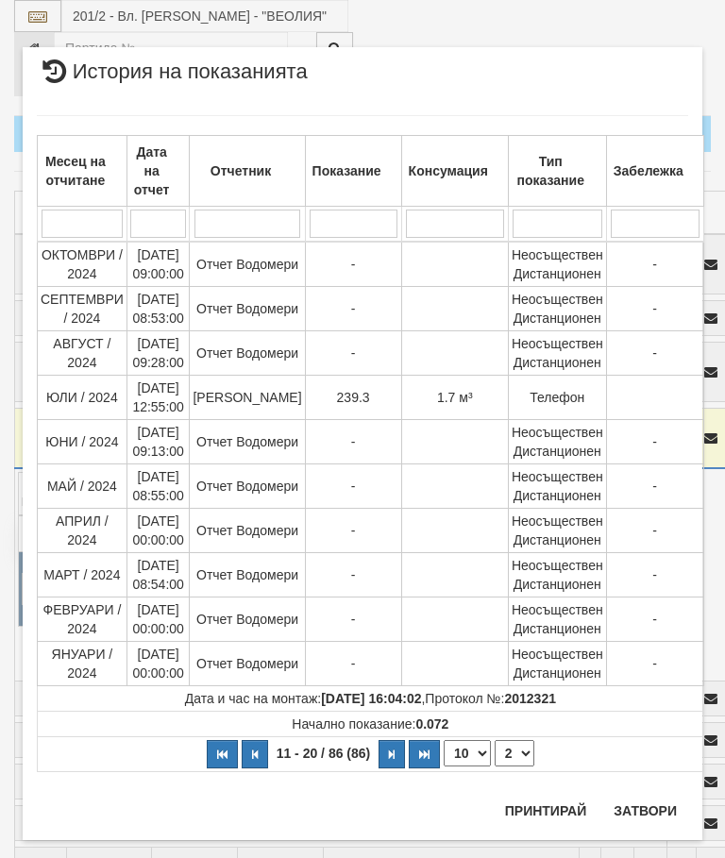
click at [513, 745] on select "1 2 3 4 5 6 7 8 9" at bounding box center [514, 753] width 40 height 26
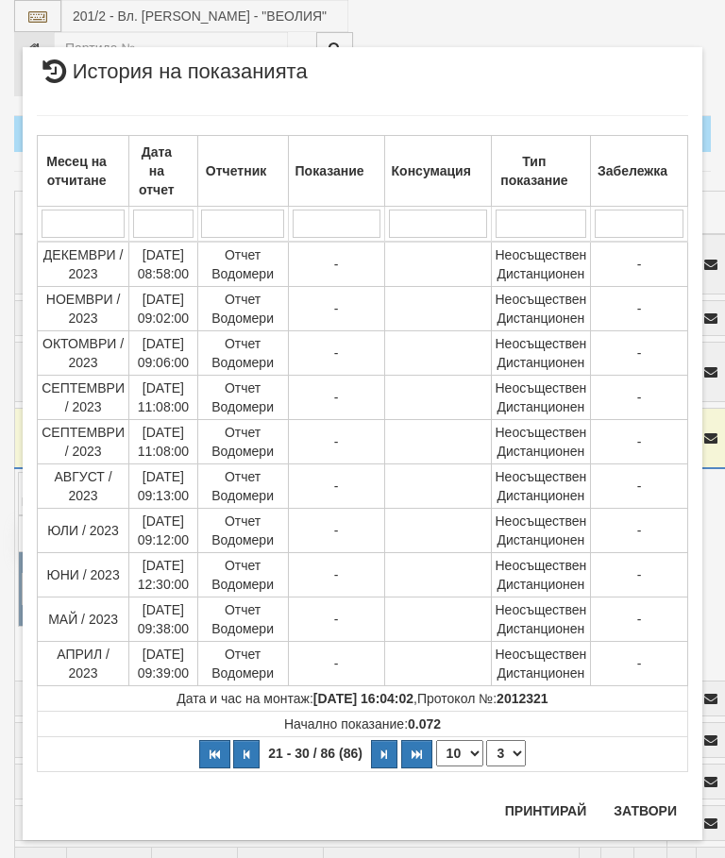
click at [515, 746] on select "1 2 3 4 5 6 7 8 9" at bounding box center [506, 753] width 40 height 26
select select "4"
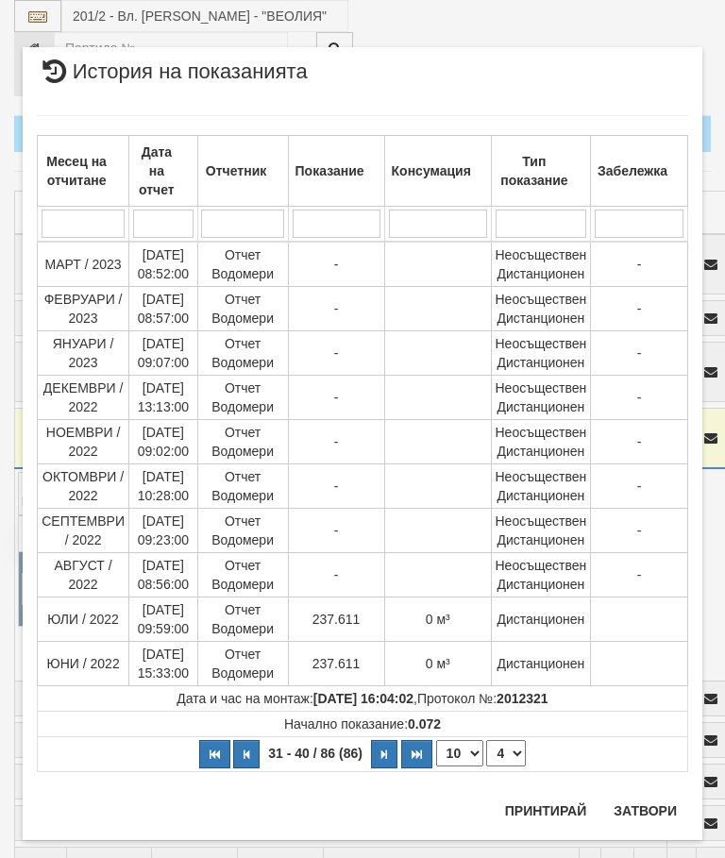
click at [644, 808] on button "Затвори" at bounding box center [645, 811] width 86 height 30
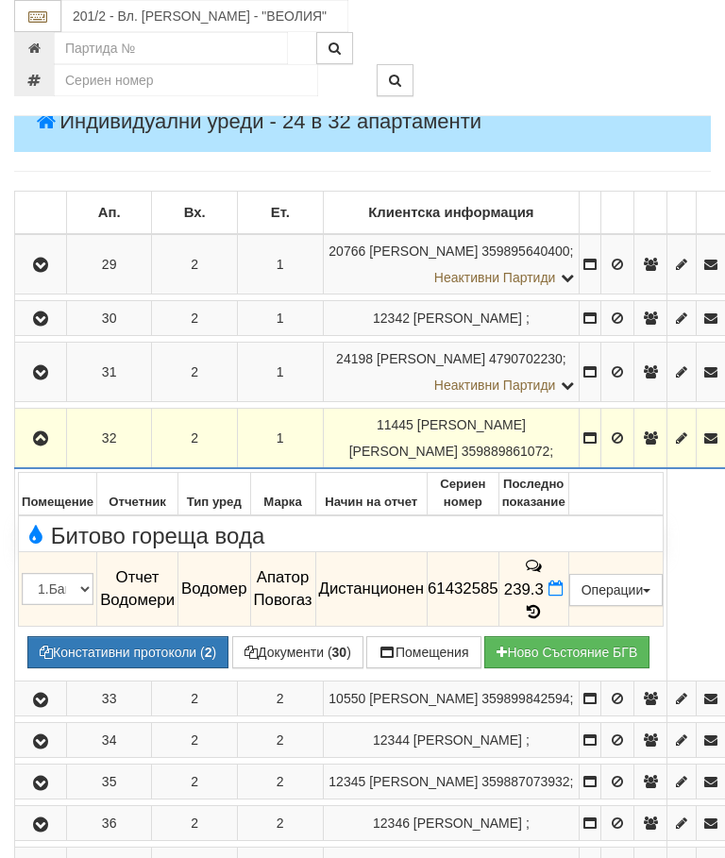
click at [67, 417] on td at bounding box center [41, 439] width 52 height 60
click at [38, 434] on icon "button" at bounding box center [40, 438] width 23 height 13
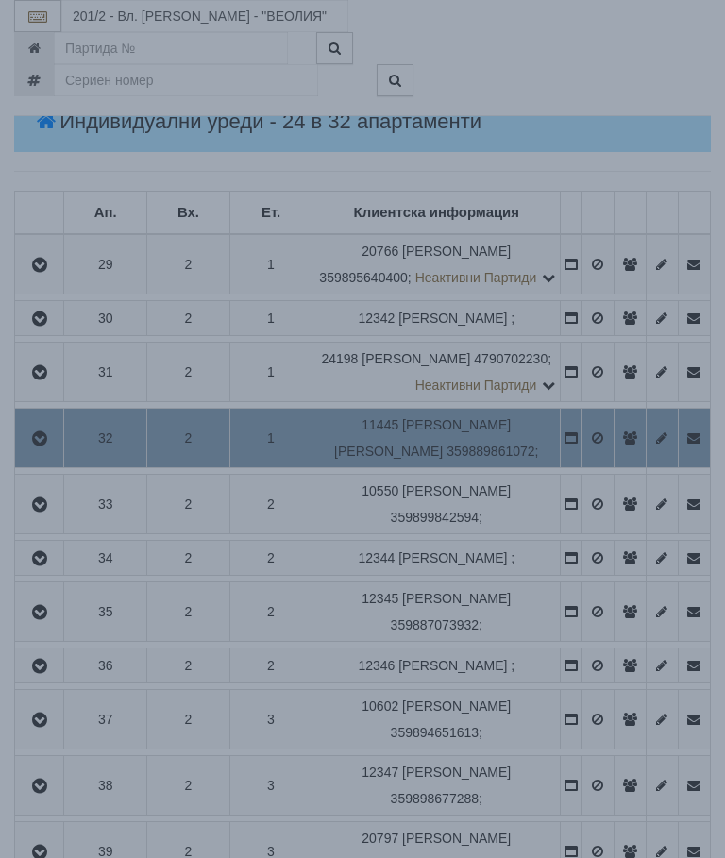
click at [645, 518] on div "× Зареждане... Данните за апартамента се зареждат. Моля изчакайте..." at bounding box center [362, 429] width 725 height 858
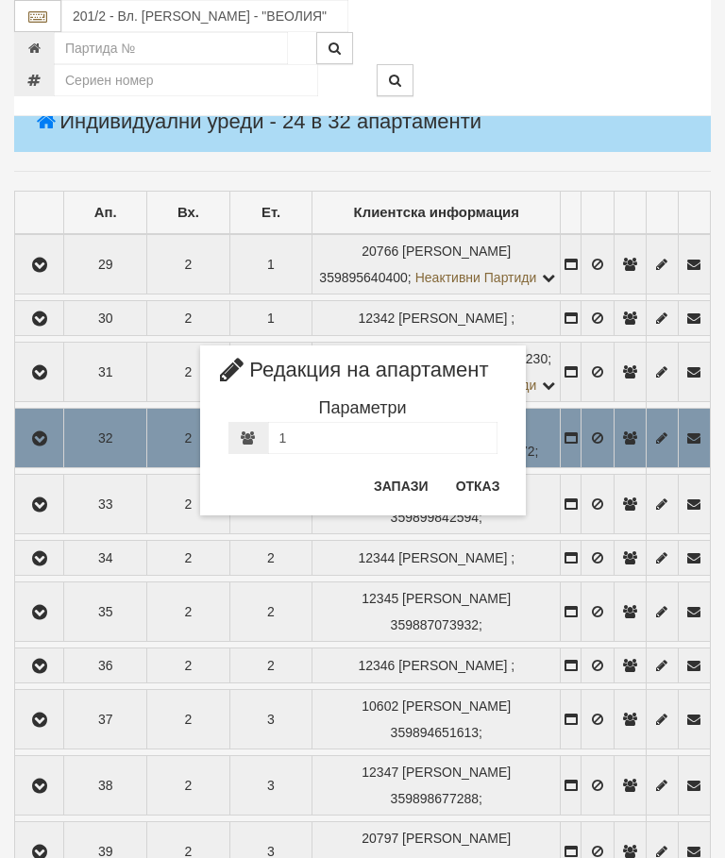
click at [481, 474] on button "Отказ" at bounding box center [477, 486] width 67 height 30
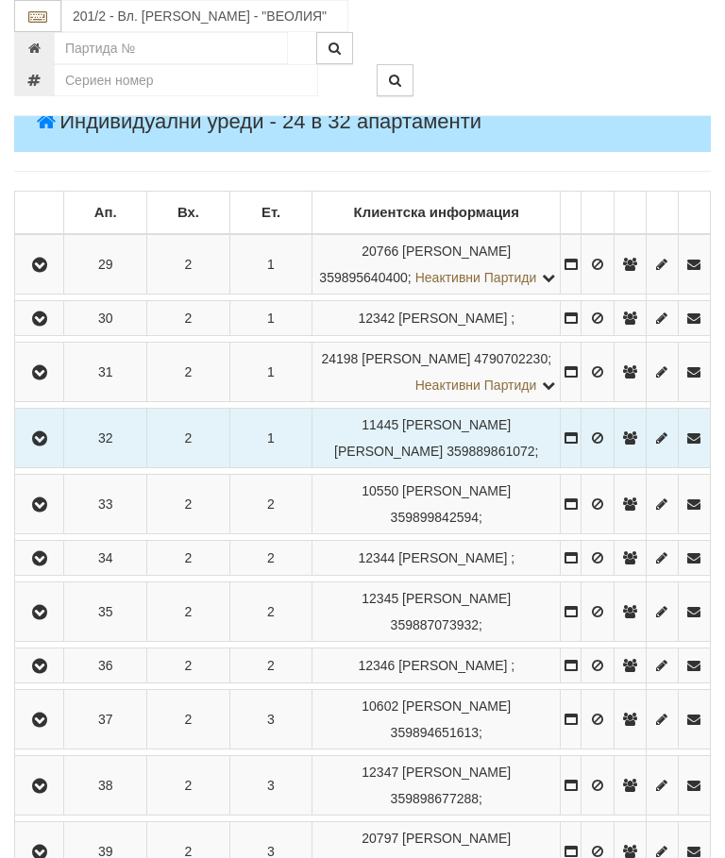
click at [47, 518] on button "button" at bounding box center [39, 504] width 42 height 28
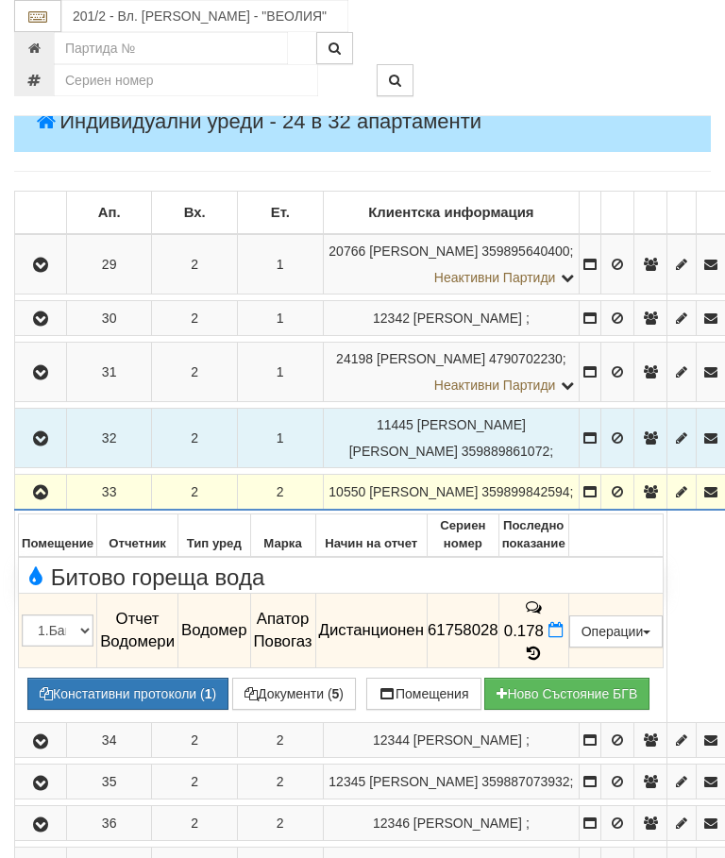
click at [544, 647] on icon at bounding box center [533, 653] width 21 height 16
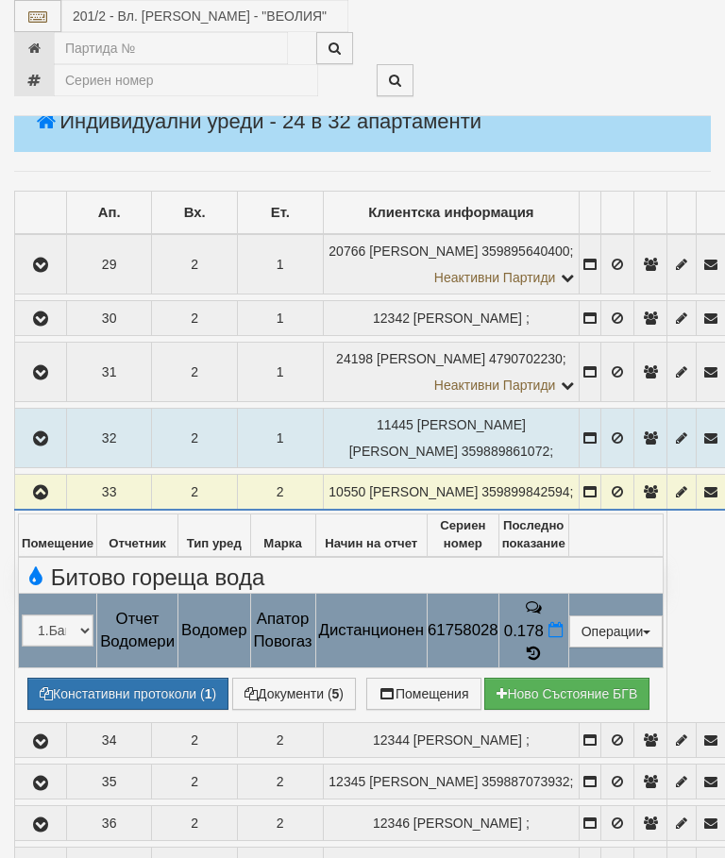
select select "10"
select select "1"
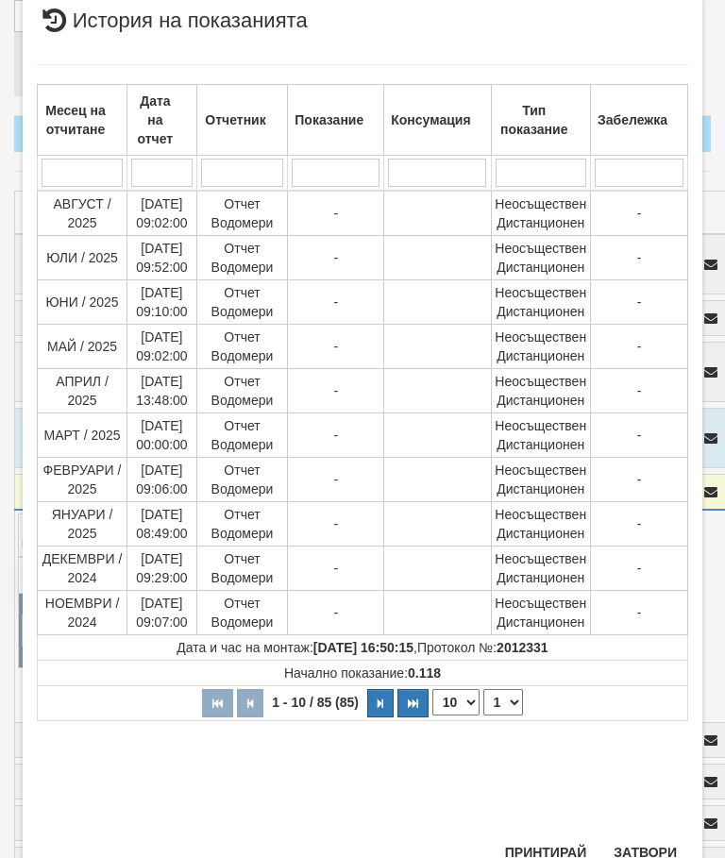
scroll to position [711, 0]
click at [651, 845] on button "Затвори" at bounding box center [645, 852] width 86 height 30
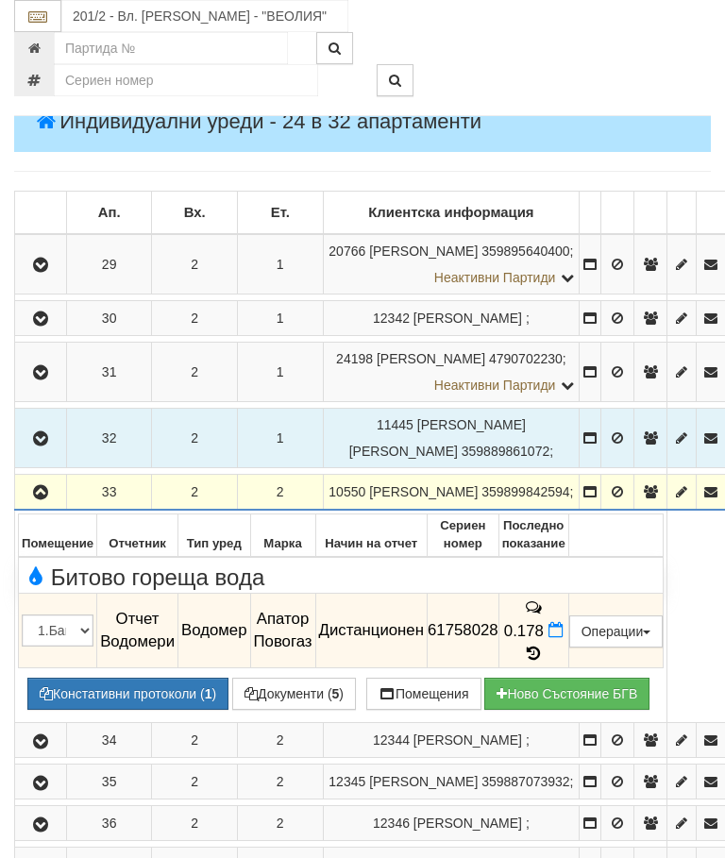
click at [42, 490] on icon "button" at bounding box center [40, 492] width 23 height 13
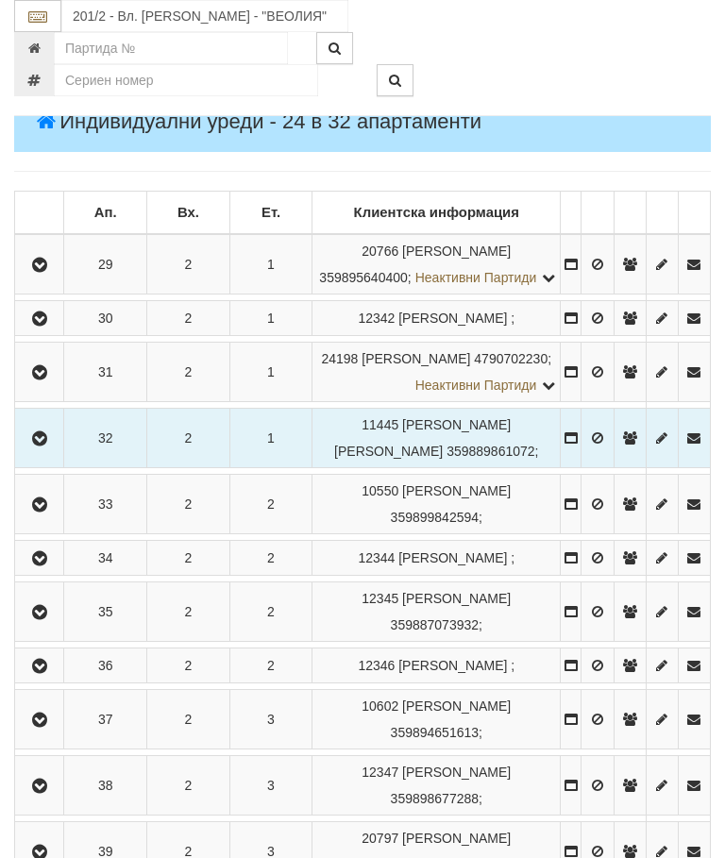
click at [54, 572] on button "button" at bounding box center [39, 558] width 42 height 28
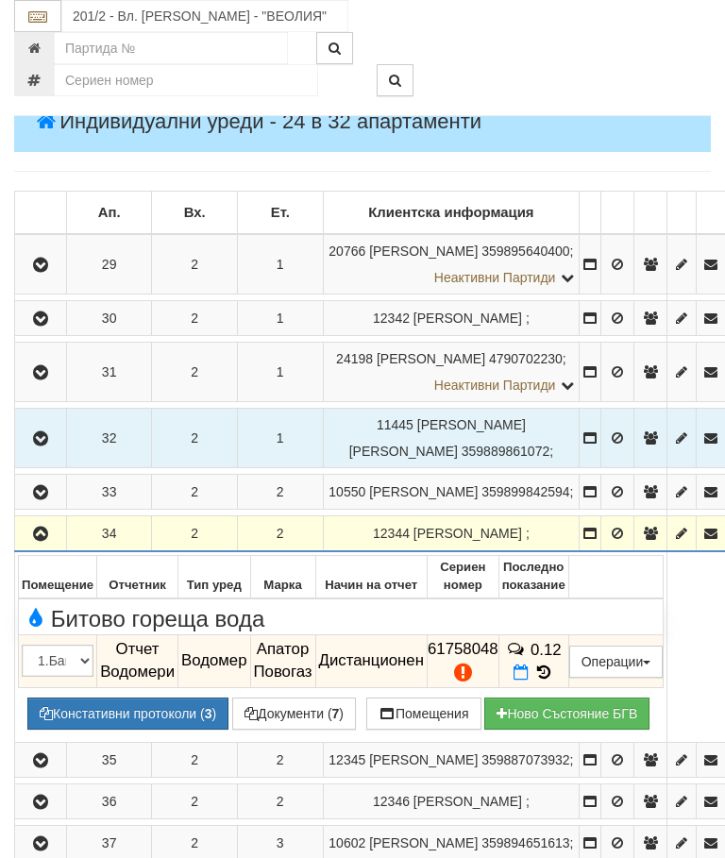
click at [42, 541] on icon "button" at bounding box center [40, 534] width 23 height 13
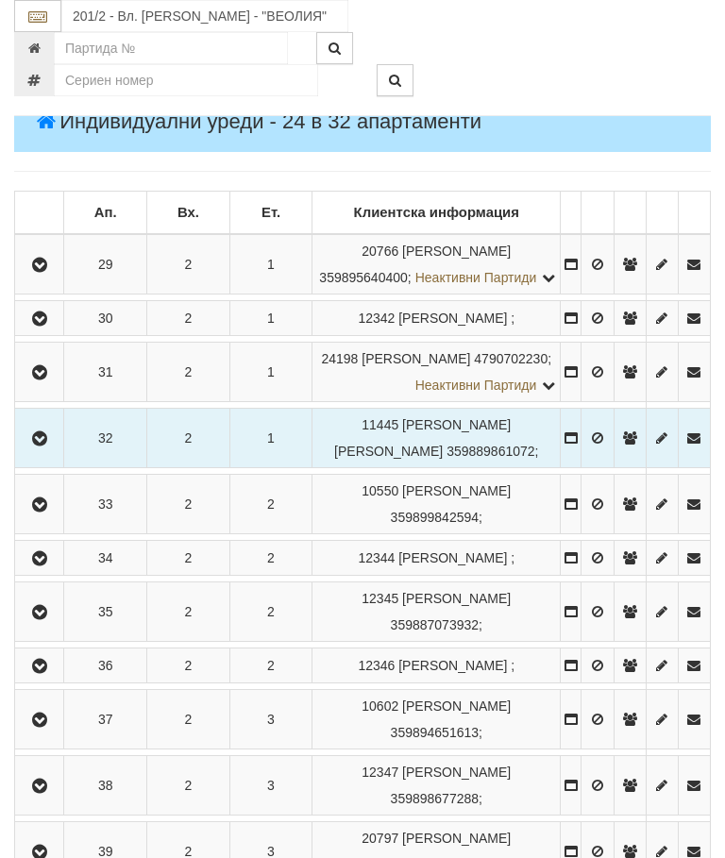
click at [51, 619] on icon "button" at bounding box center [39, 612] width 23 height 13
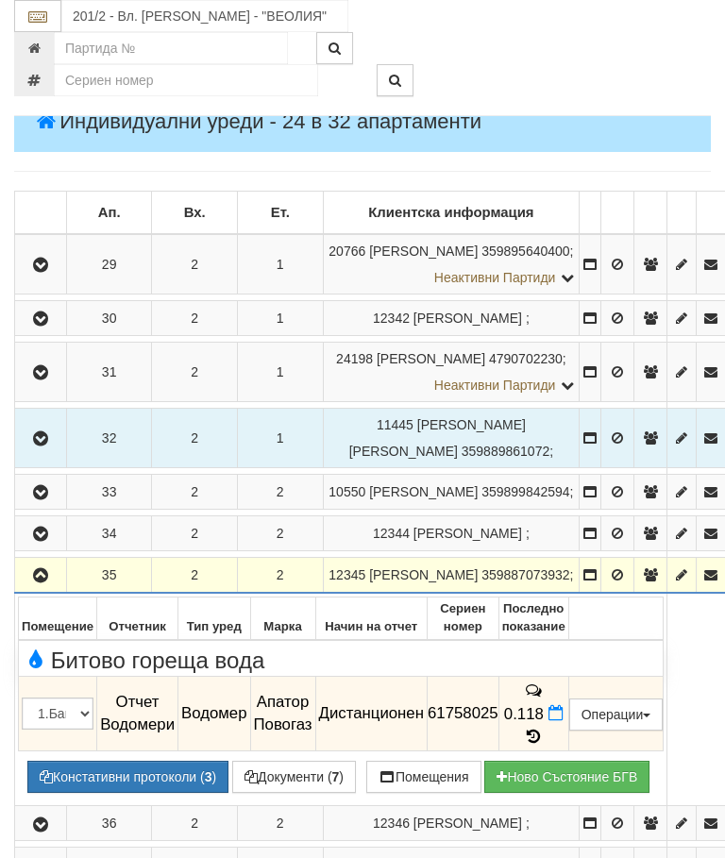
click at [544, 745] on icon at bounding box center [533, 737] width 21 height 16
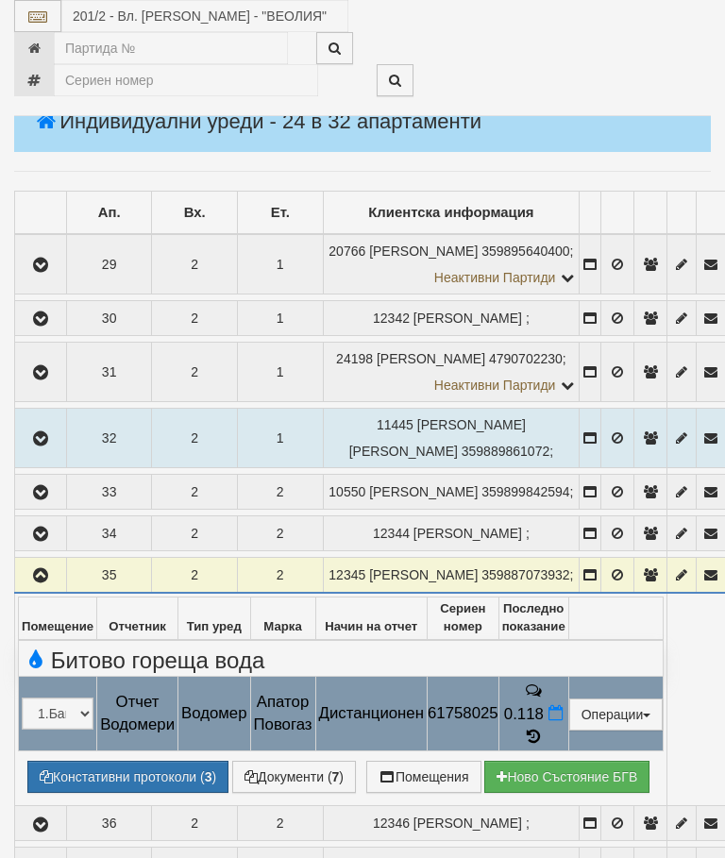
select select "10"
select select "1"
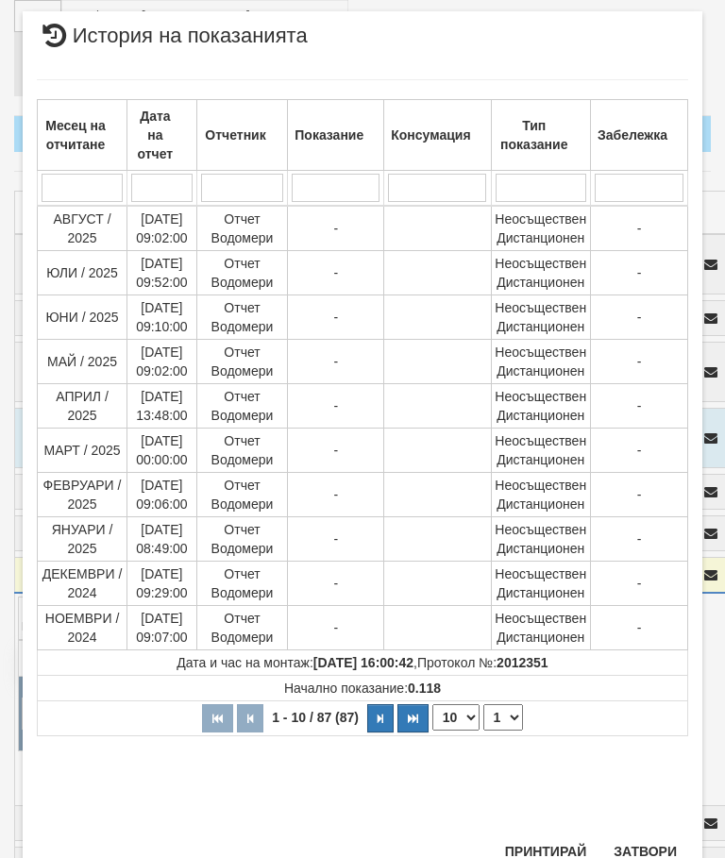
scroll to position [952, 0]
click at [655, 838] on button "Затвори" at bounding box center [645, 852] width 86 height 30
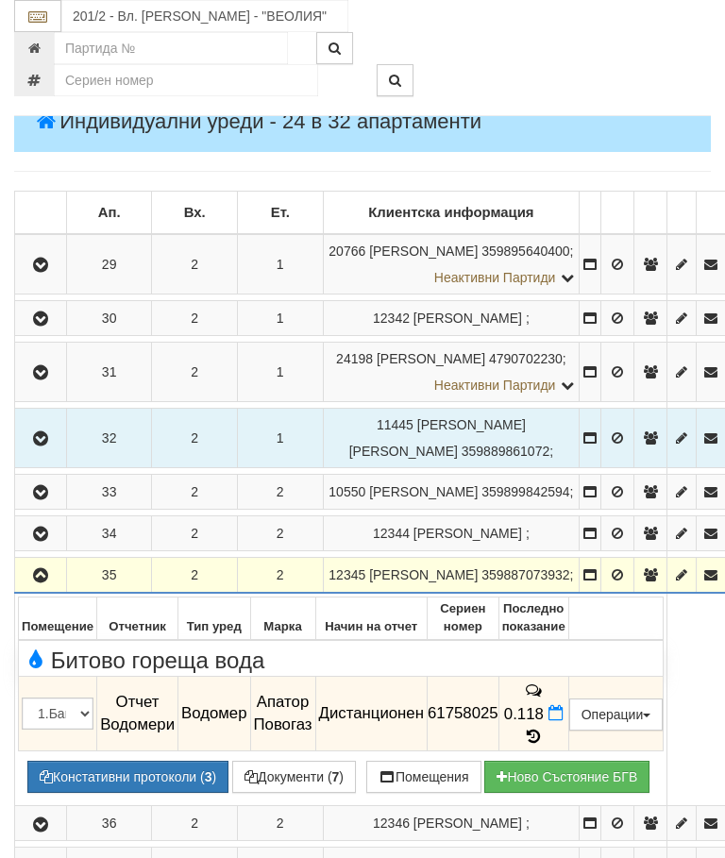
click at [49, 582] on icon "button" at bounding box center [40, 575] width 23 height 13
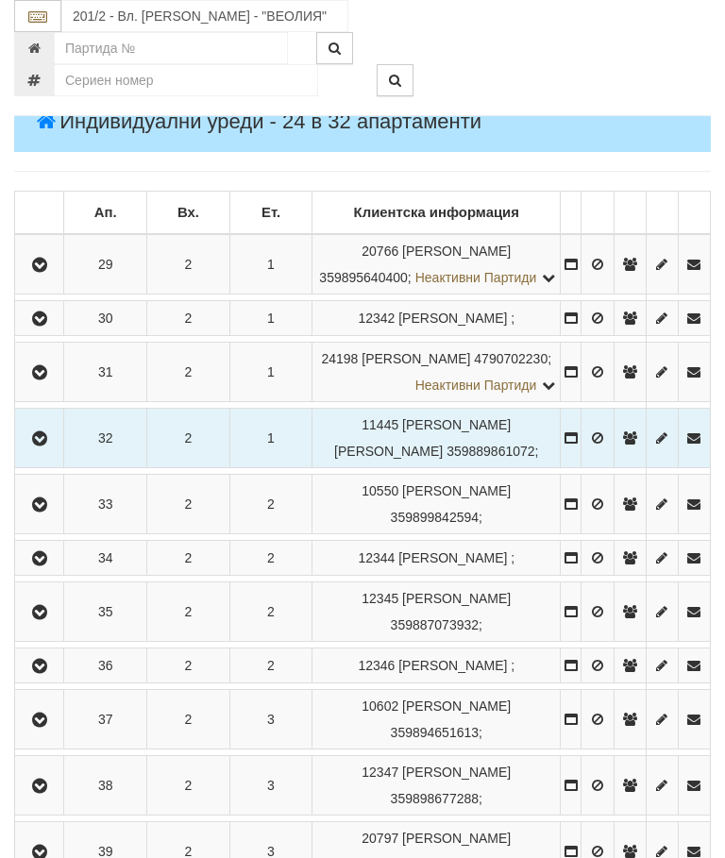
click at [47, 673] on icon "button" at bounding box center [39, 666] width 23 height 13
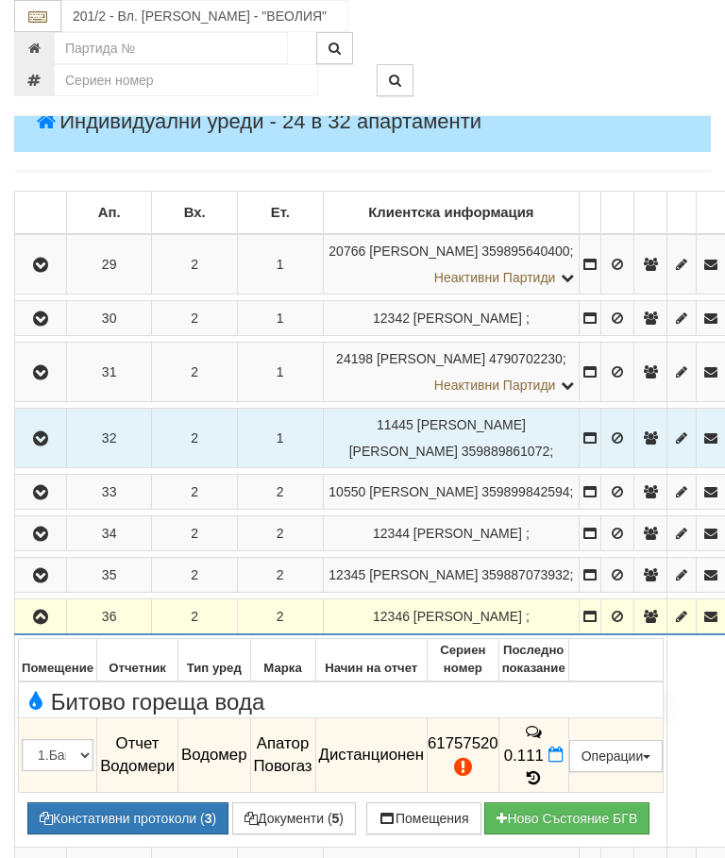
click at [42, 624] on icon "button" at bounding box center [40, 617] width 23 height 13
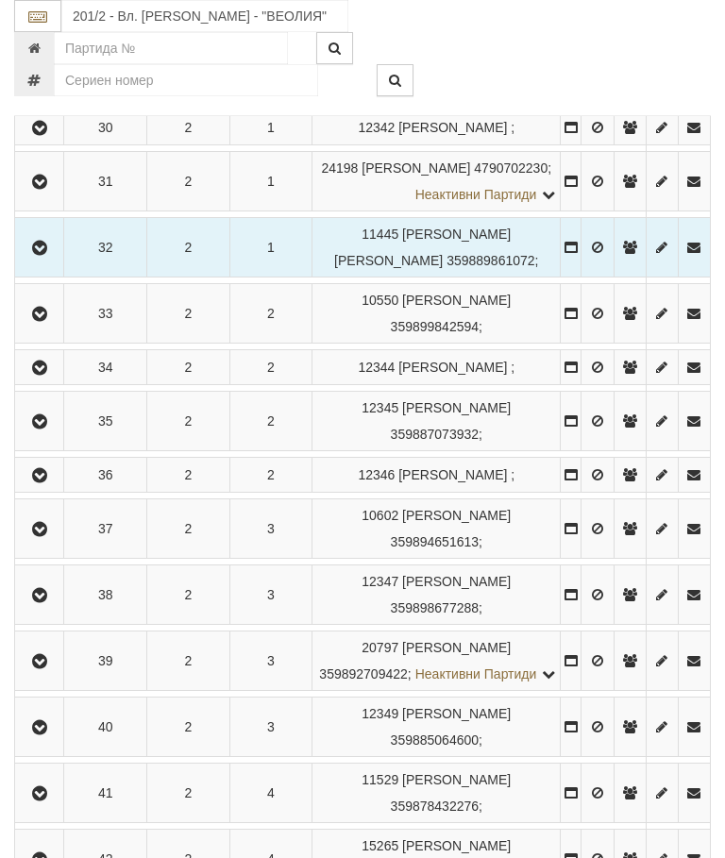
scroll to position [2294, 0]
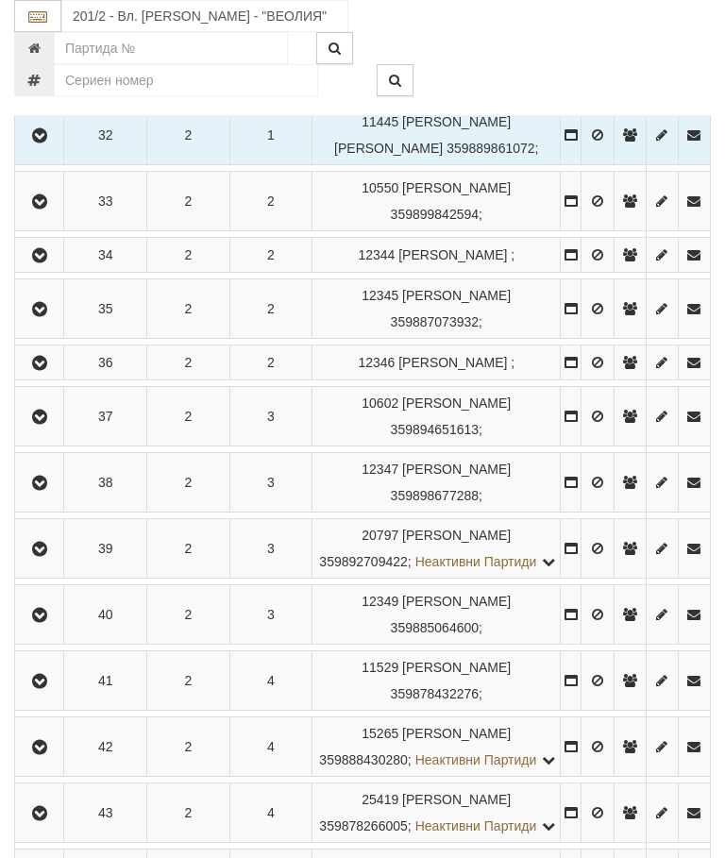
click at [51, 424] on icon "button" at bounding box center [39, 416] width 23 height 13
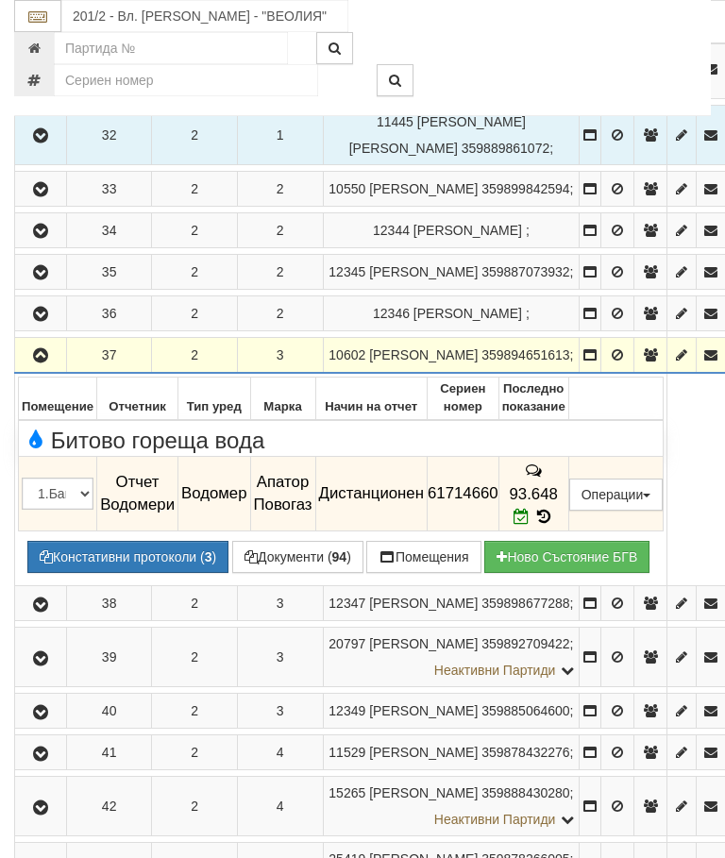
click at [40, 362] on icon "button" at bounding box center [40, 355] width 23 height 13
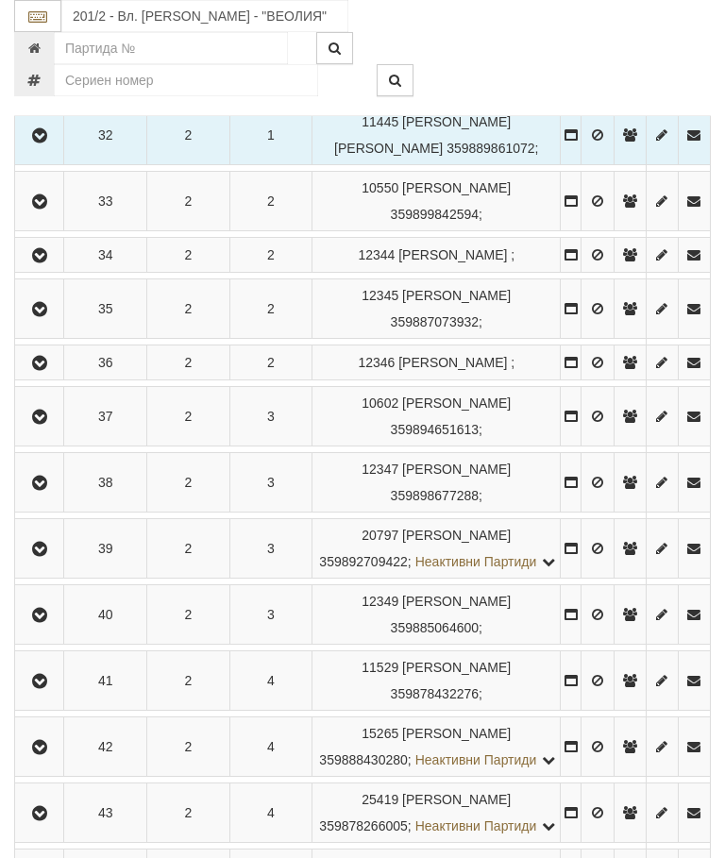
click at [54, 496] on button "button" at bounding box center [39, 482] width 42 height 28
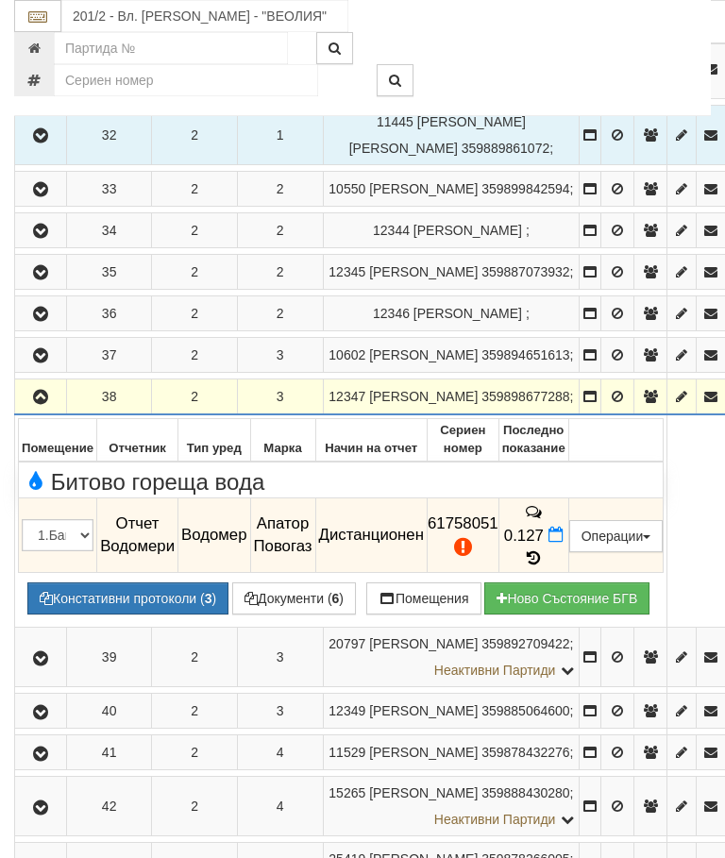
click at [46, 404] on icon "button" at bounding box center [40, 397] width 23 height 13
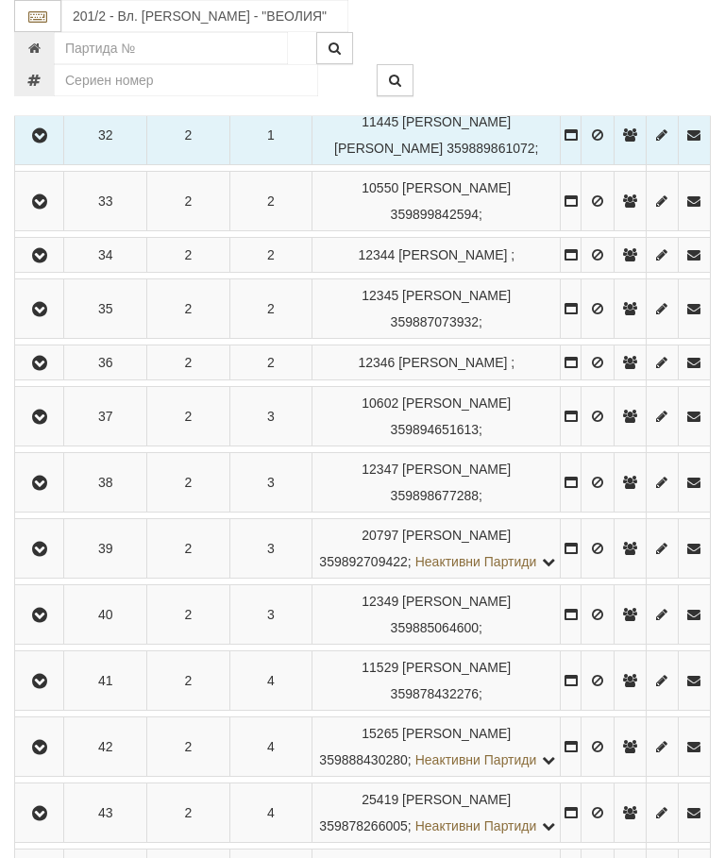
click at [48, 556] on icon "button" at bounding box center [39, 549] width 23 height 13
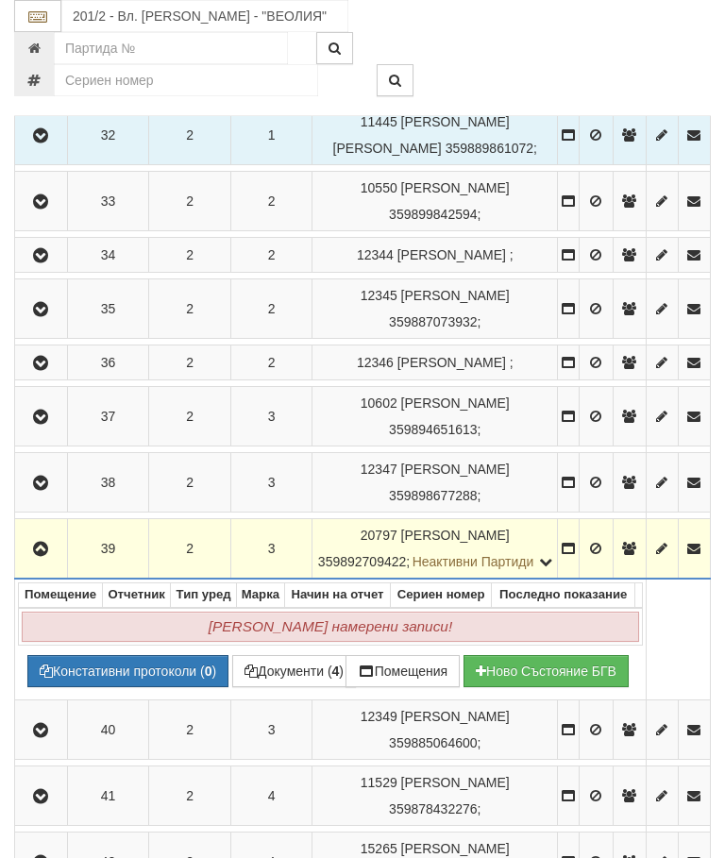
click at [59, 562] on button "button" at bounding box center [41, 548] width 46 height 28
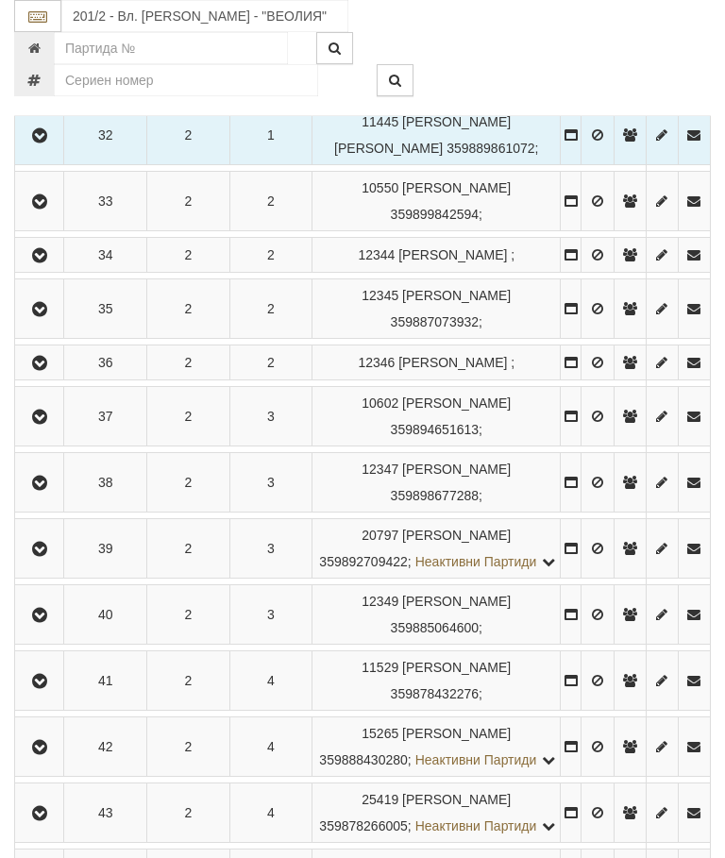
click at [57, 628] on button "button" at bounding box center [39, 614] width 42 height 28
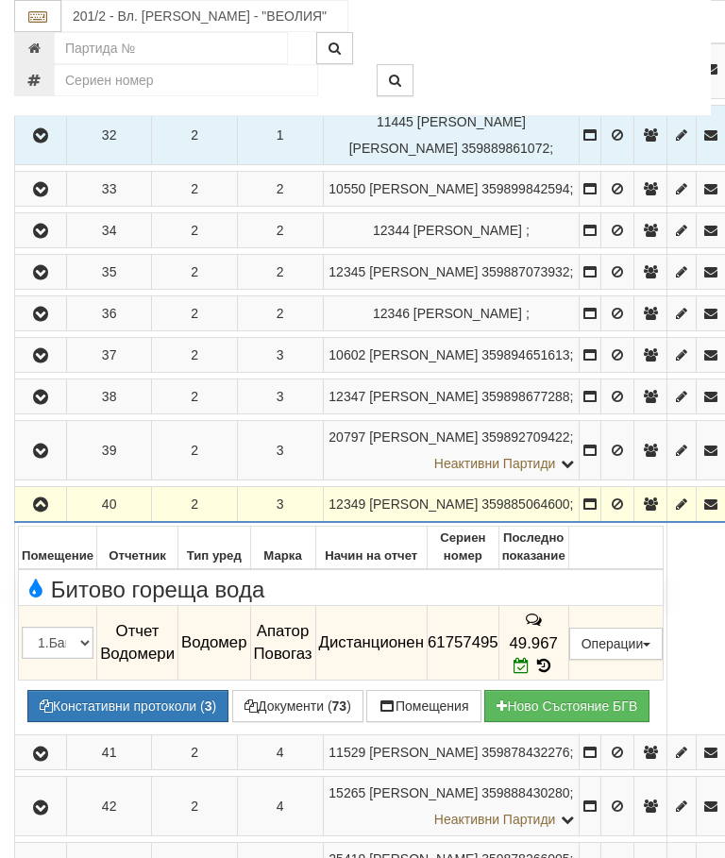
click at [48, 511] on icon "button" at bounding box center [40, 504] width 23 height 13
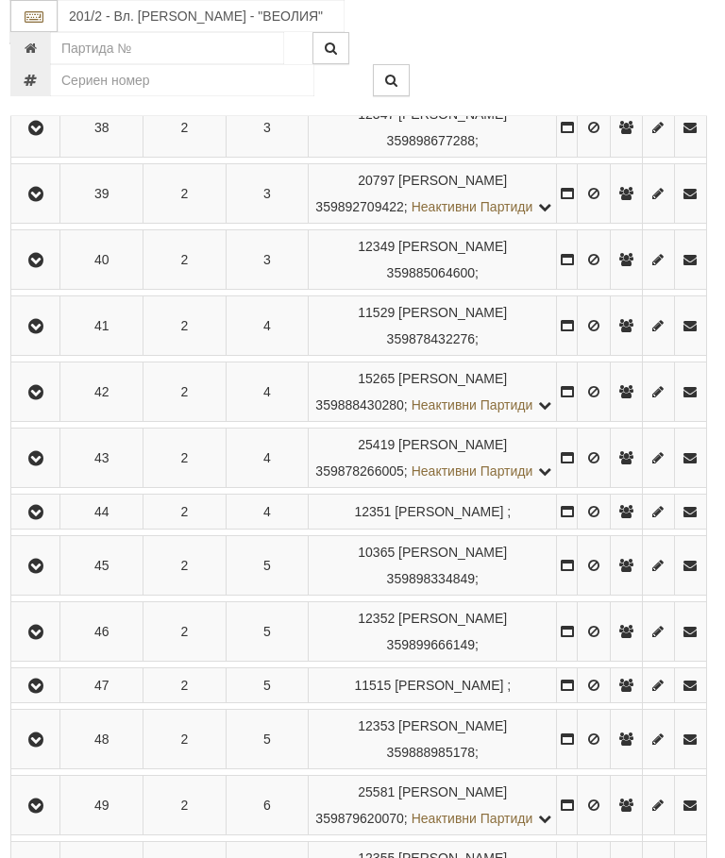
scroll to position [2647, 7]
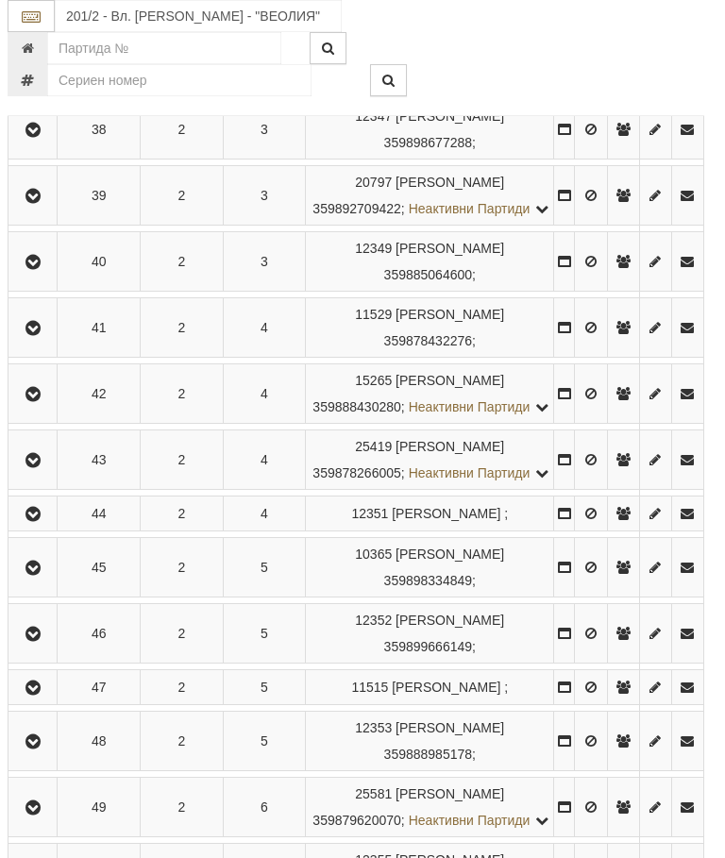
click at [38, 335] on icon "button" at bounding box center [33, 328] width 23 height 13
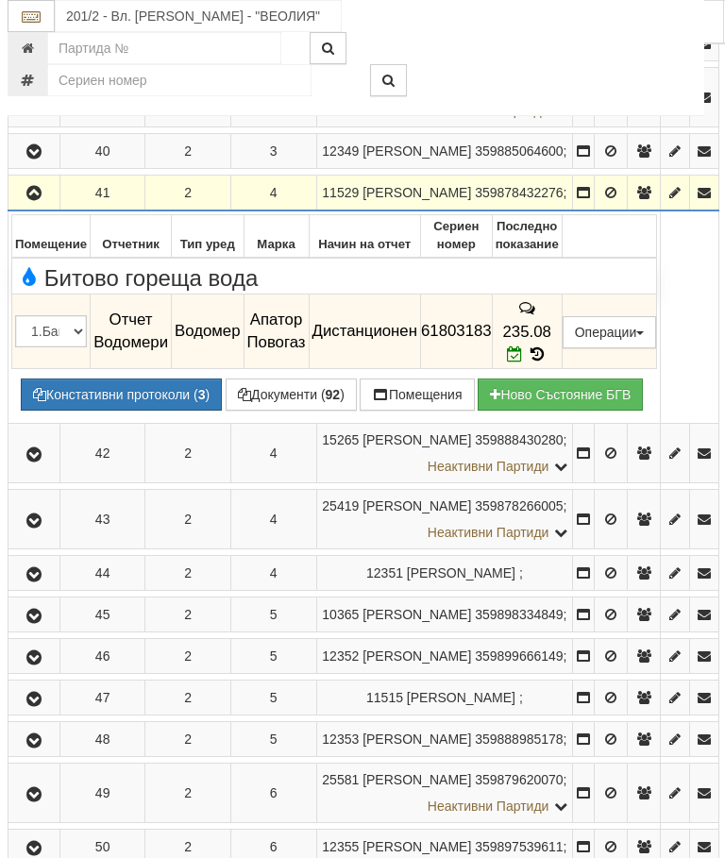
click at [37, 200] on icon "button" at bounding box center [34, 193] width 23 height 13
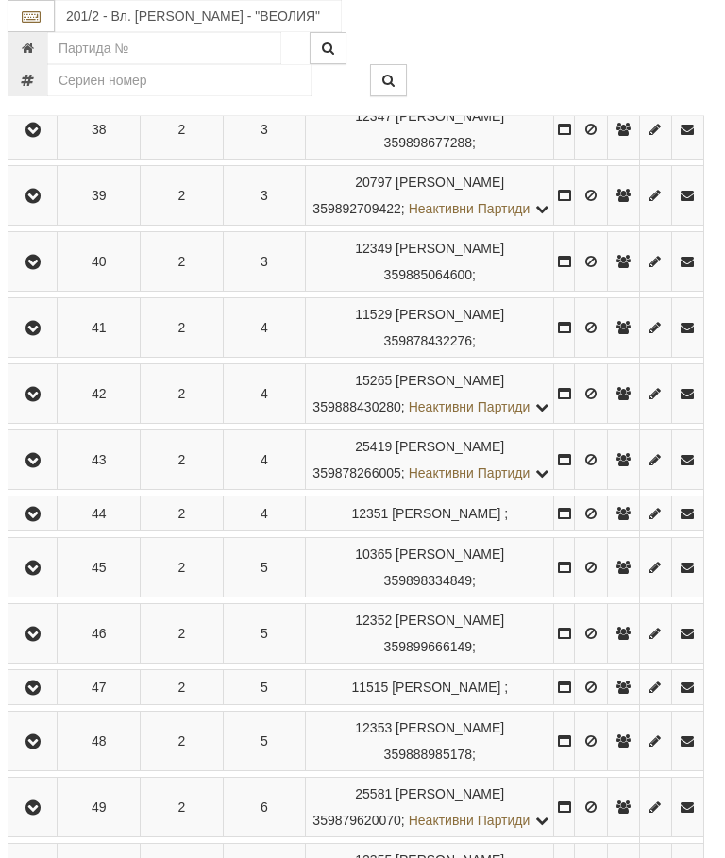
click at [46, 408] on button "button" at bounding box center [32, 393] width 42 height 28
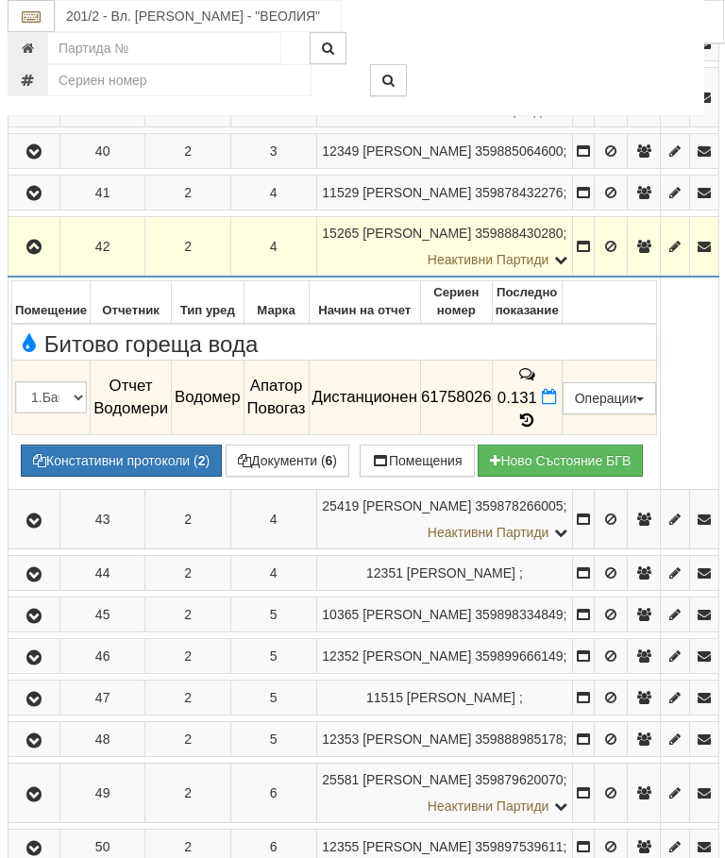
click at [41, 254] on icon "button" at bounding box center [34, 247] width 23 height 13
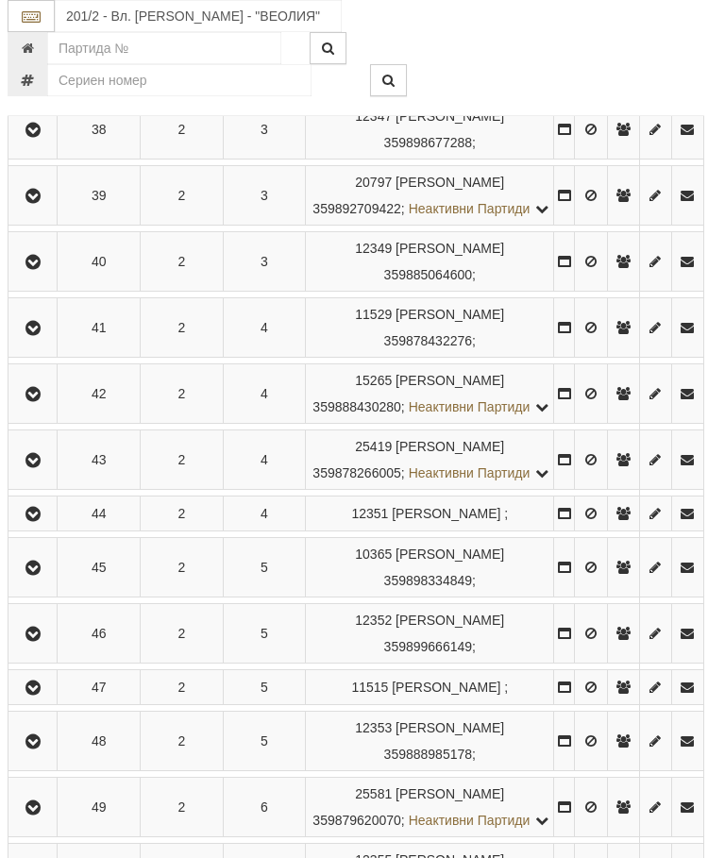
click at [54, 474] on button "button" at bounding box center [32, 459] width 42 height 28
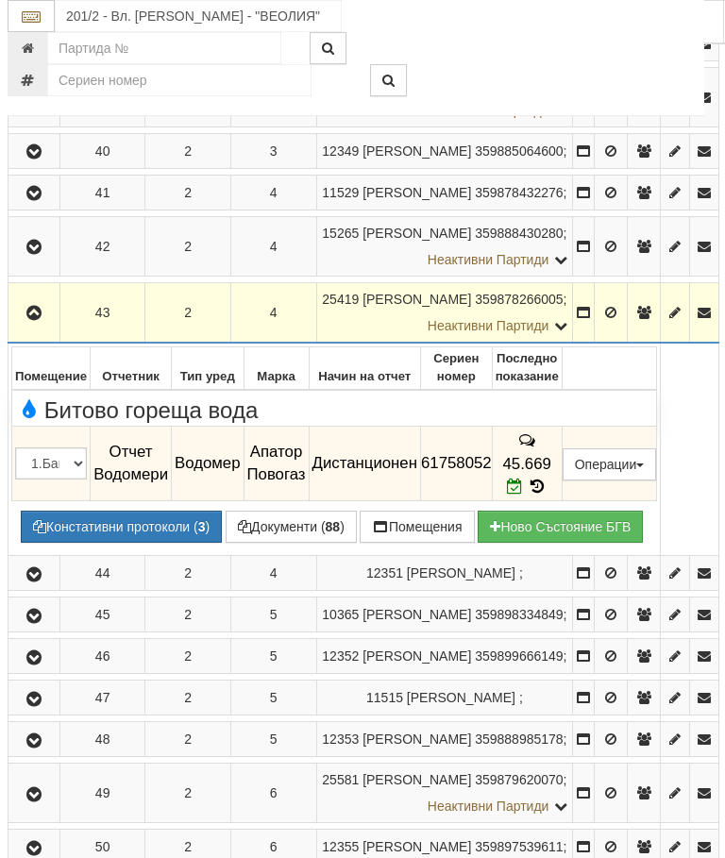
click at [43, 320] on icon "button" at bounding box center [34, 313] width 23 height 13
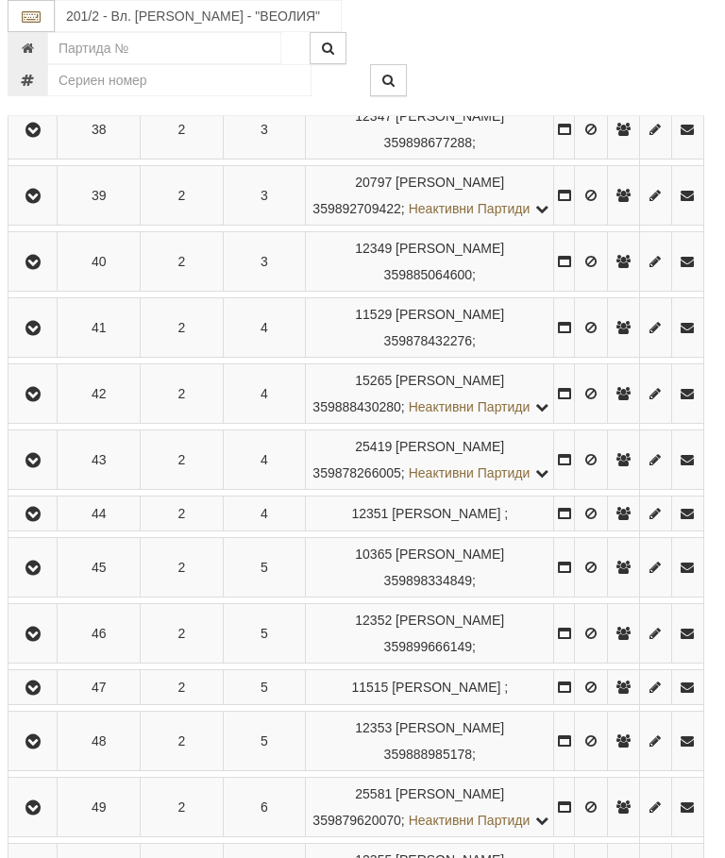
click at [42, 521] on icon "button" at bounding box center [33, 514] width 23 height 13
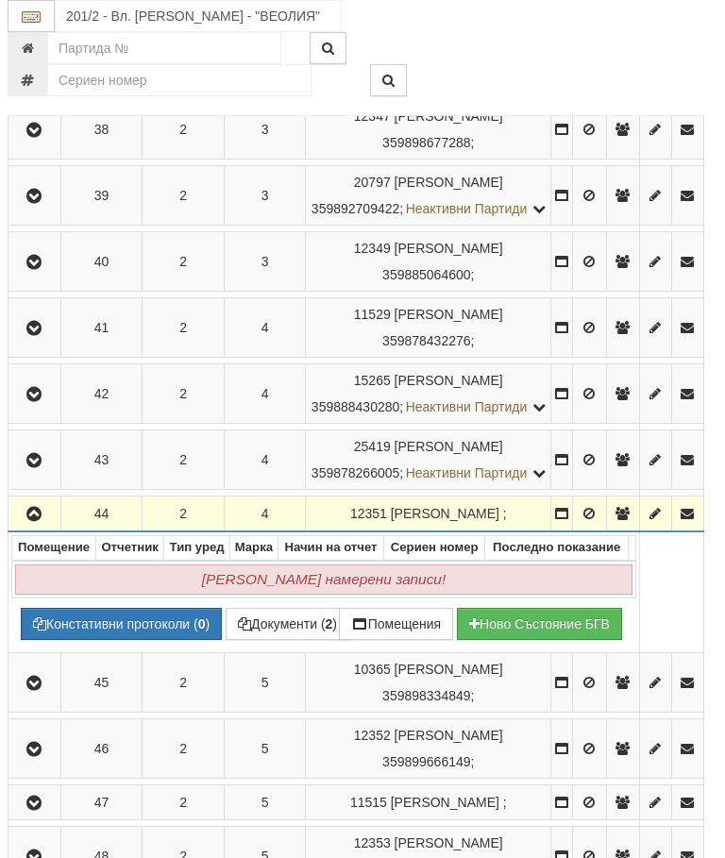
click at [42, 521] on icon "button" at bounding box center [34, 514] width 23 height 13
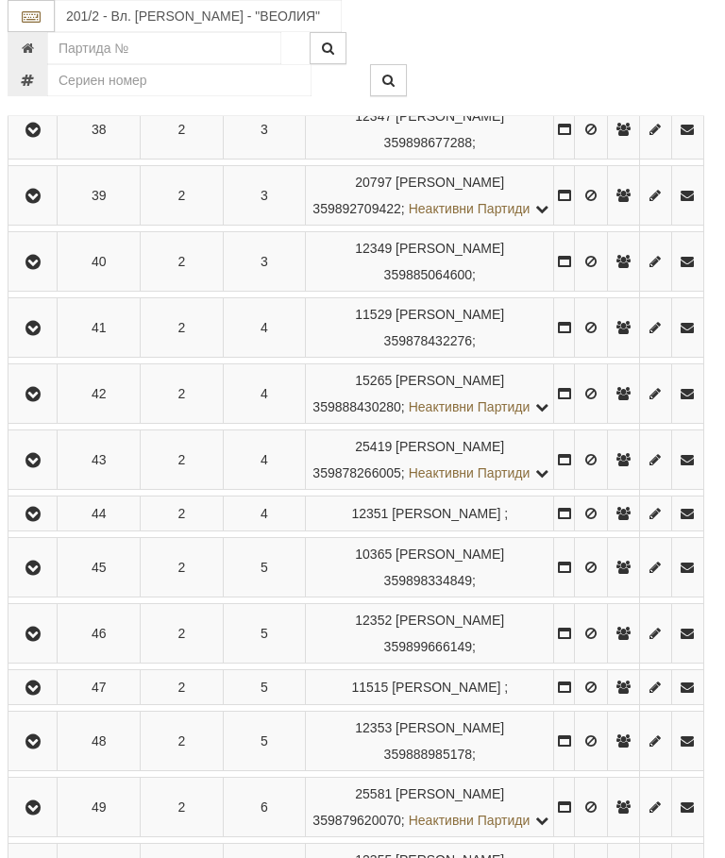
click at [49, 581] on button "button" at bounding box center [32, 567] width 42 height 28
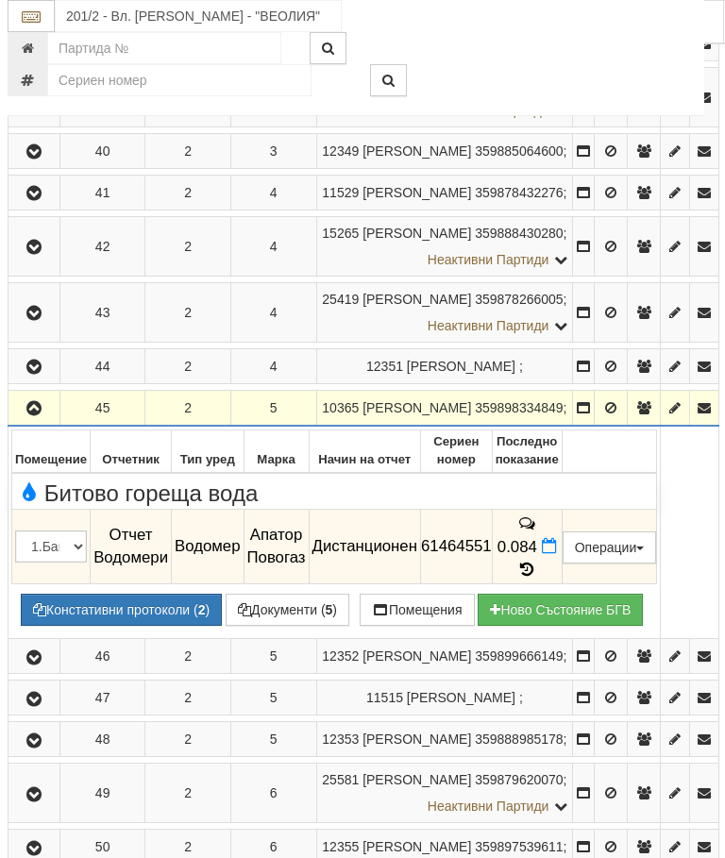
click at [45, 415] on icon "button" at bounding box center [34, 408] width 23 height 13
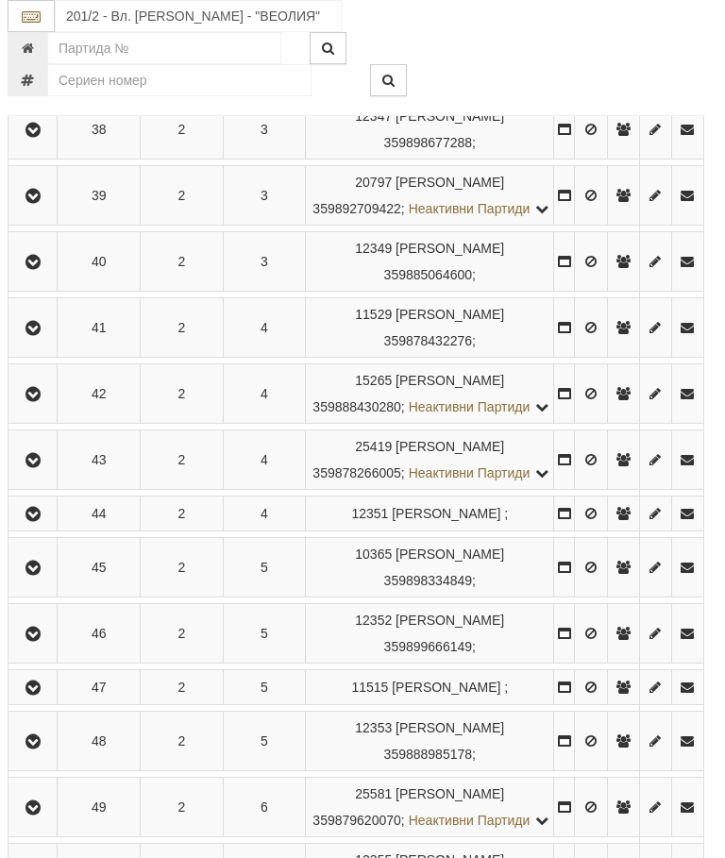
click at [31, 575] on icon "button" at bounding box center [33, 567] width 23 height 13
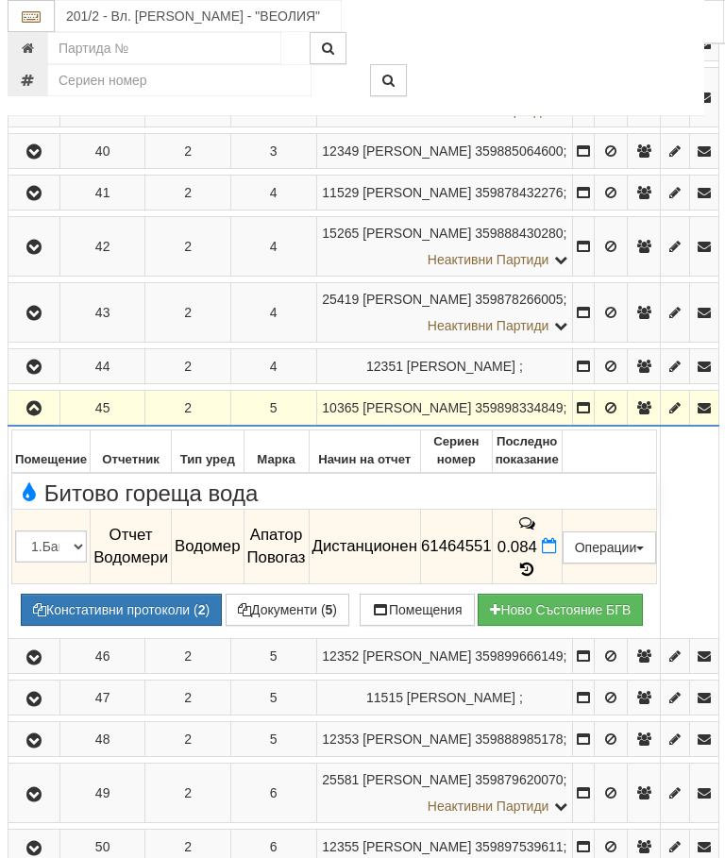
click at [35, 415] on icon "button" at bounding box center [34, 408] width 23 height 13
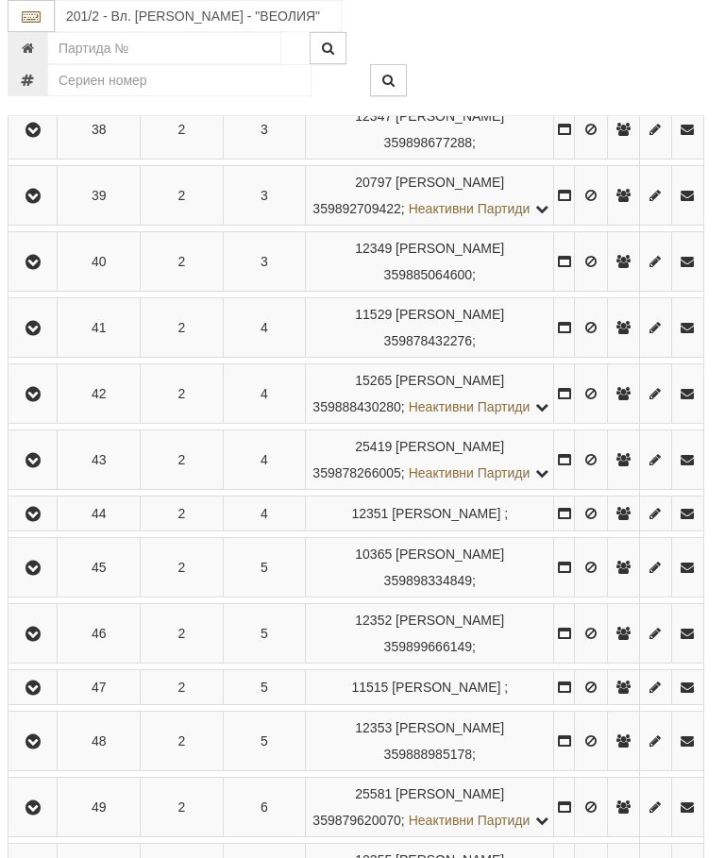
click at [42, 641] on icon "button" at bounding box center [33, 634] width 23 height 13
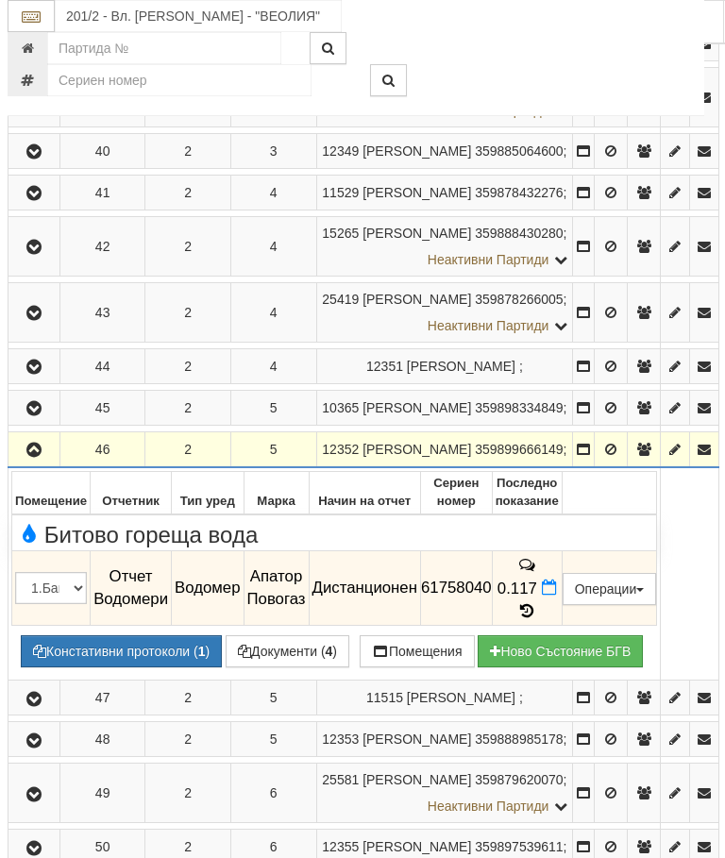
click at [53, 463] on button "button" at bounding box center [33, 449] width 45 height 28
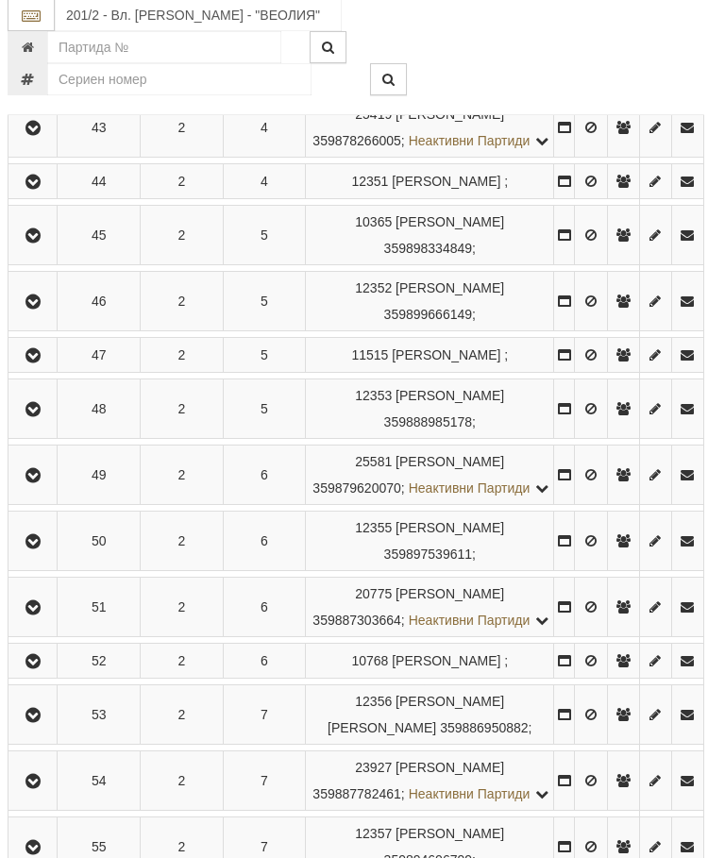
click at [44, 363] on icon "button" at bounding box center [33, 356] width 23 height 13
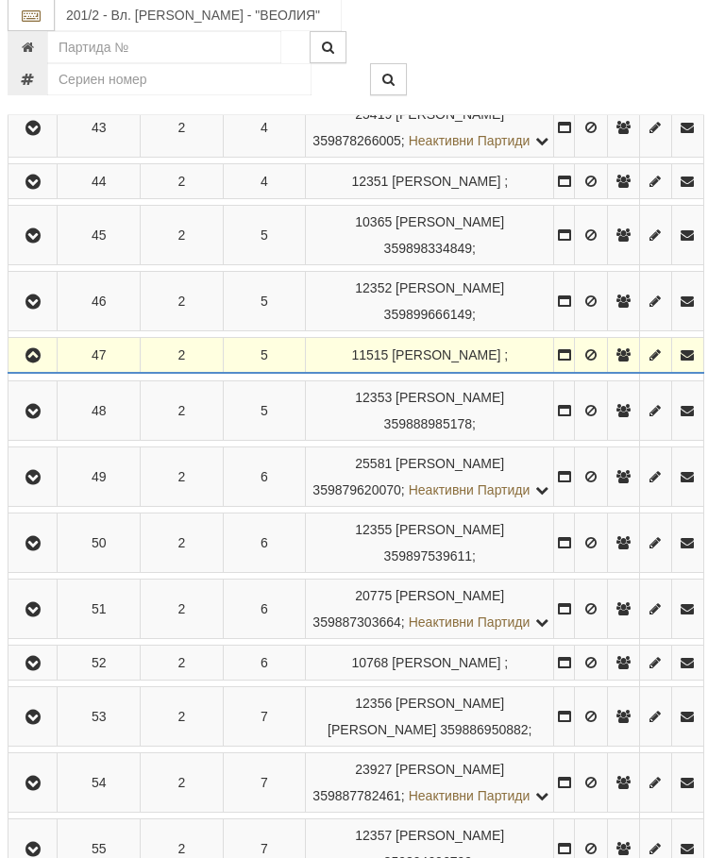
scroll to position [2979, 7]
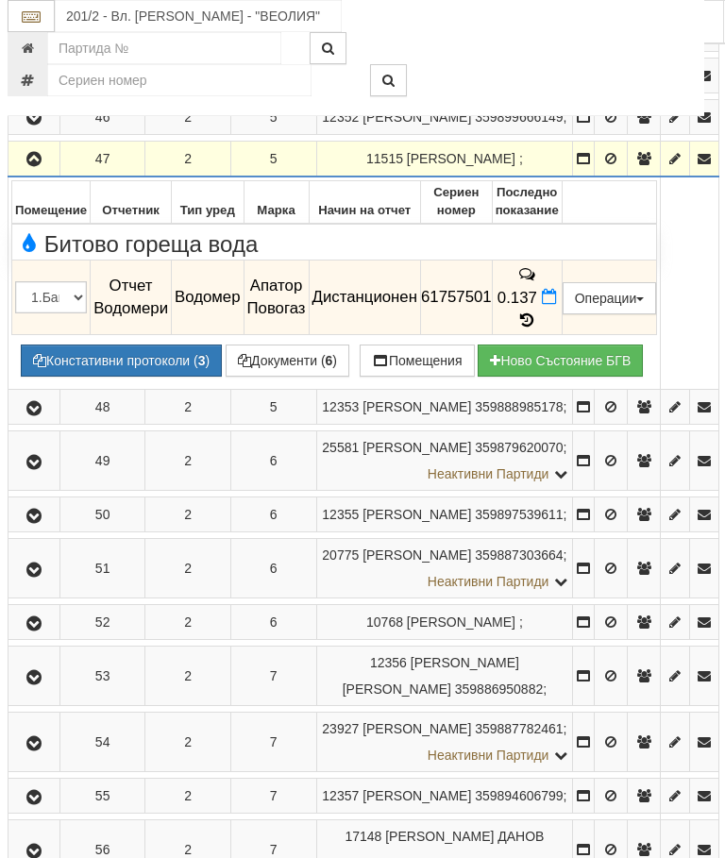
click at [41, 166] on icon "button" at bounding box center [34, 159] width 23 height 13
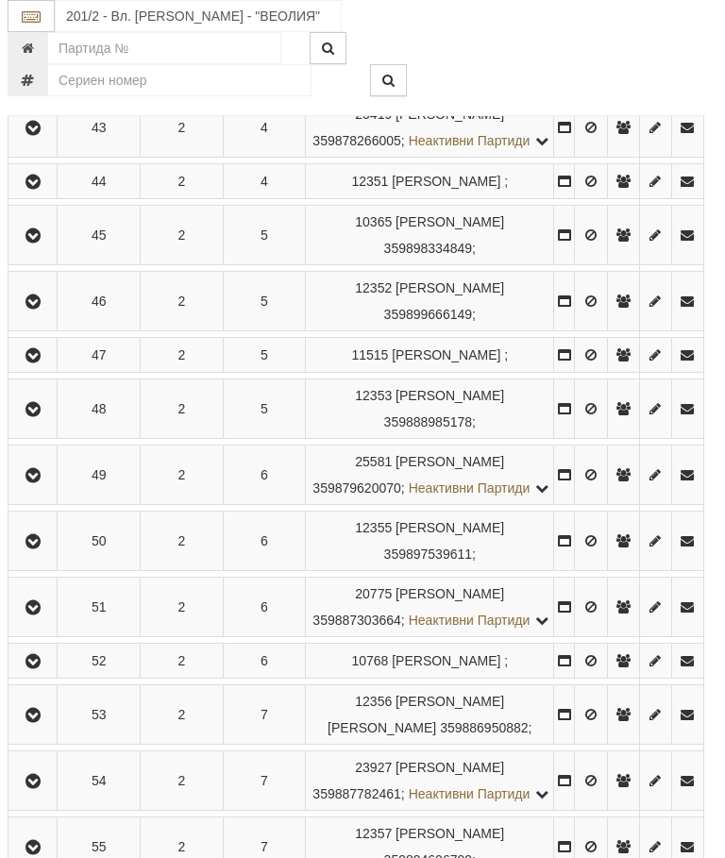
click at [44, 416] on icon "button" at bounding box center [33, 409] width 23 height 13
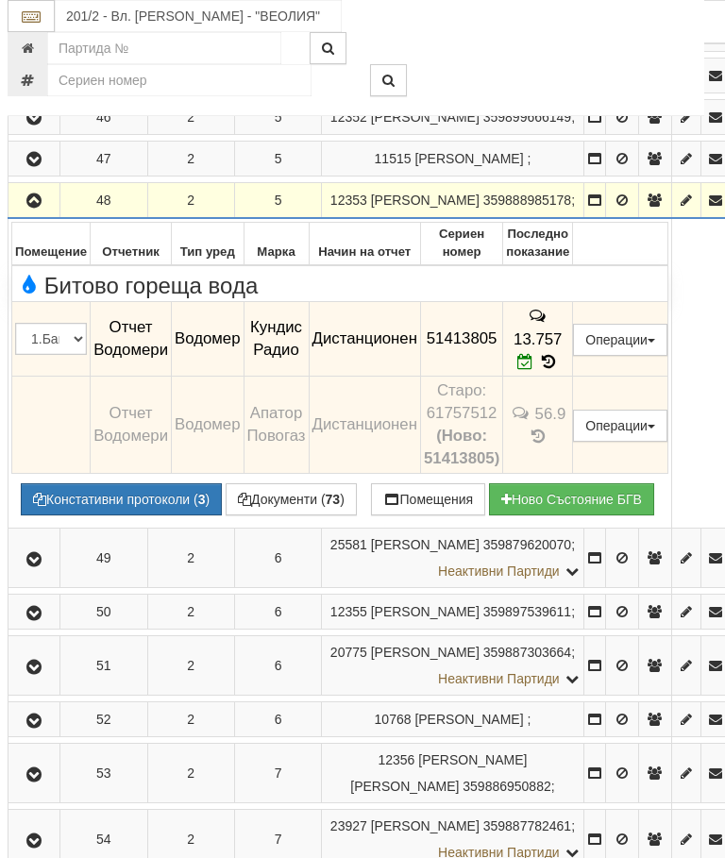
click at [36, 208] on icon "button" at bounding box center [34, 200] width 23 height 13
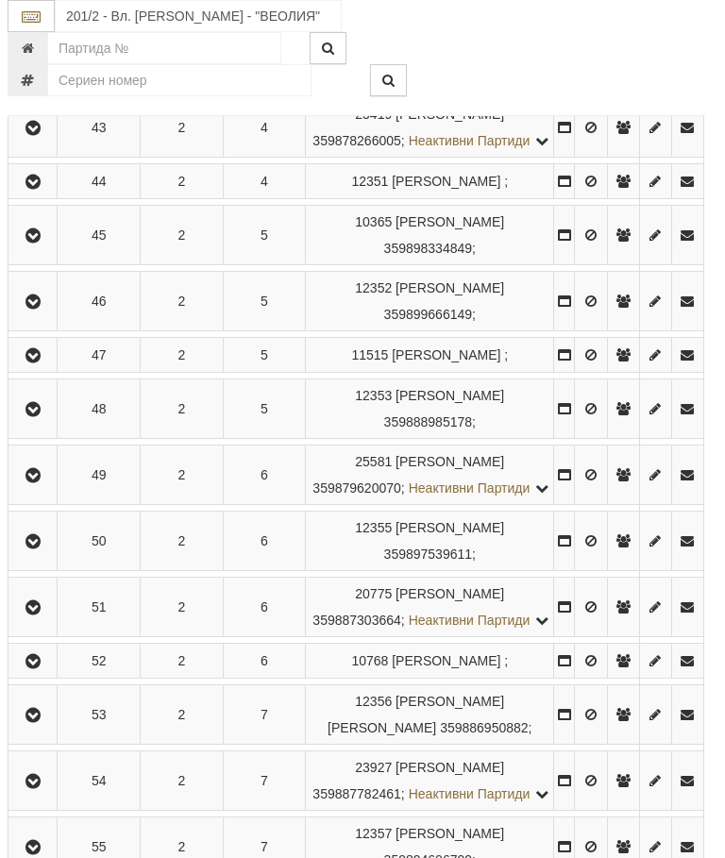
click at [43, 489] on button "button" at bounding box center [32, 475] width 42 height 28
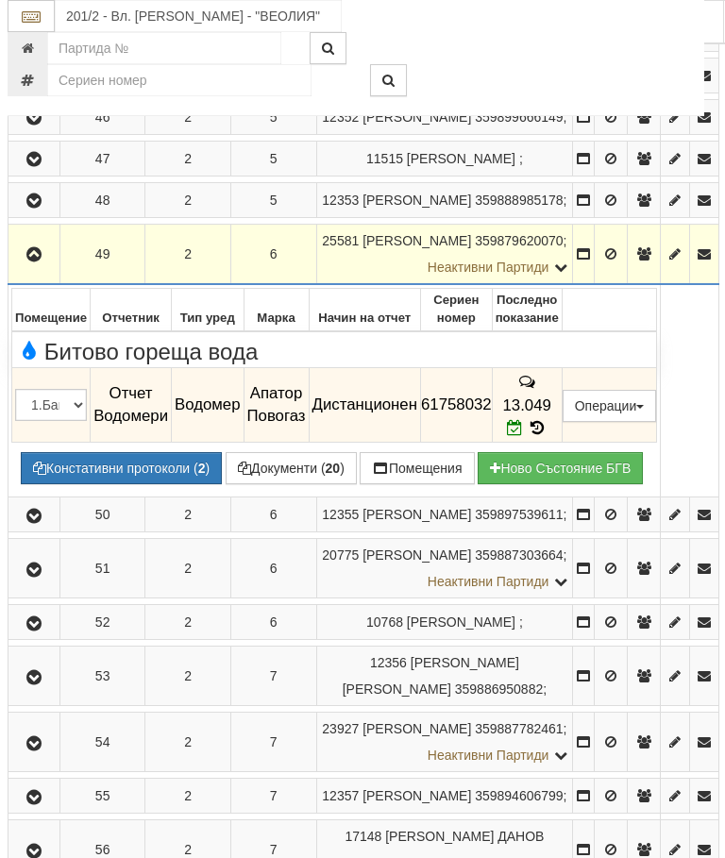
click at [36, 261] on icon "button" at bounding box center [34, 254] width 23 height 13
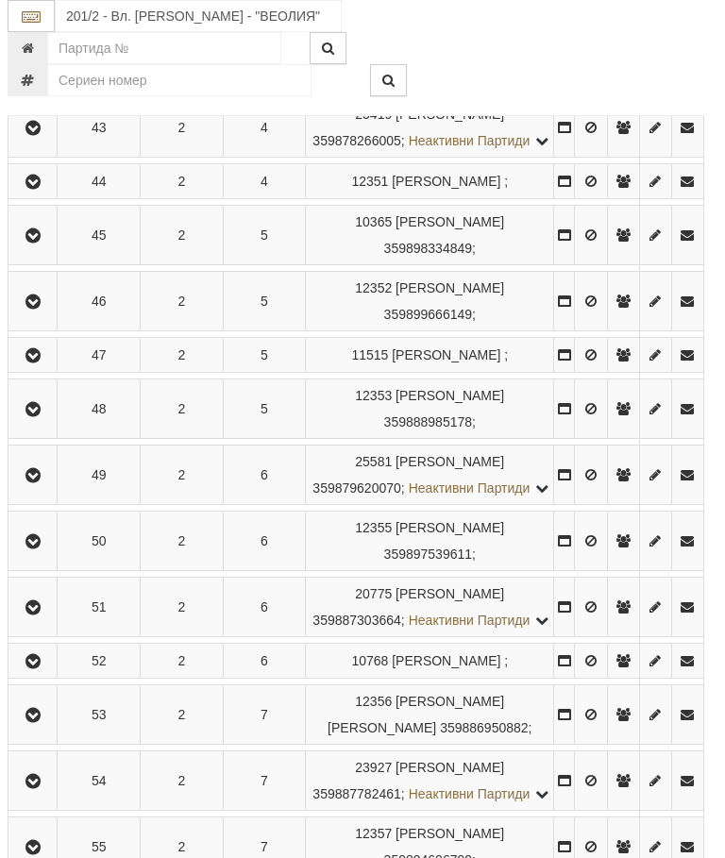
click at [54, 555] on button "button" at bounding box center [32, 541] width 42 height 28
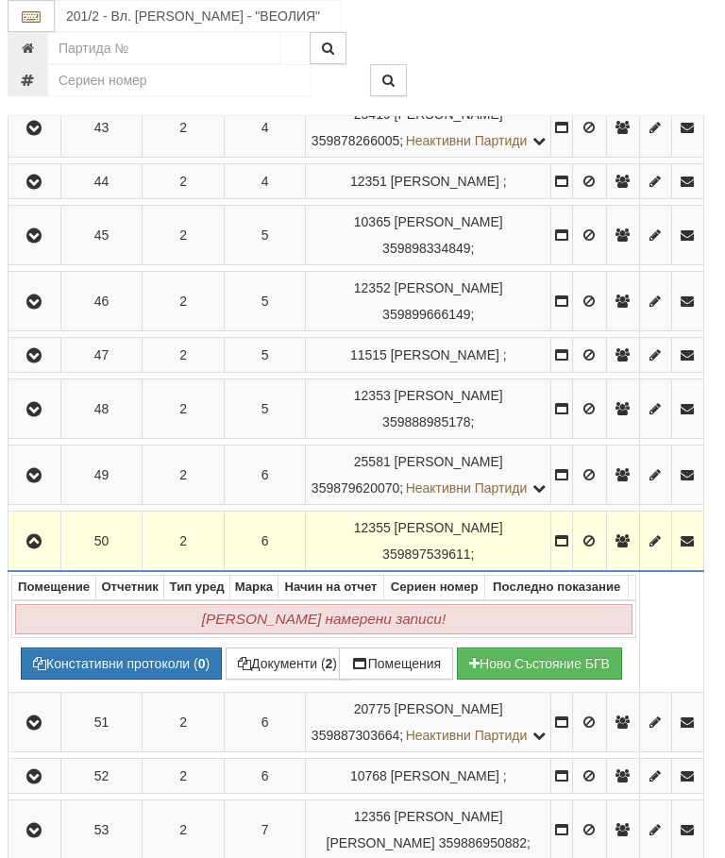
click at [41, 555] on button "button" at bounding box center [34, 541] width 46 height 28
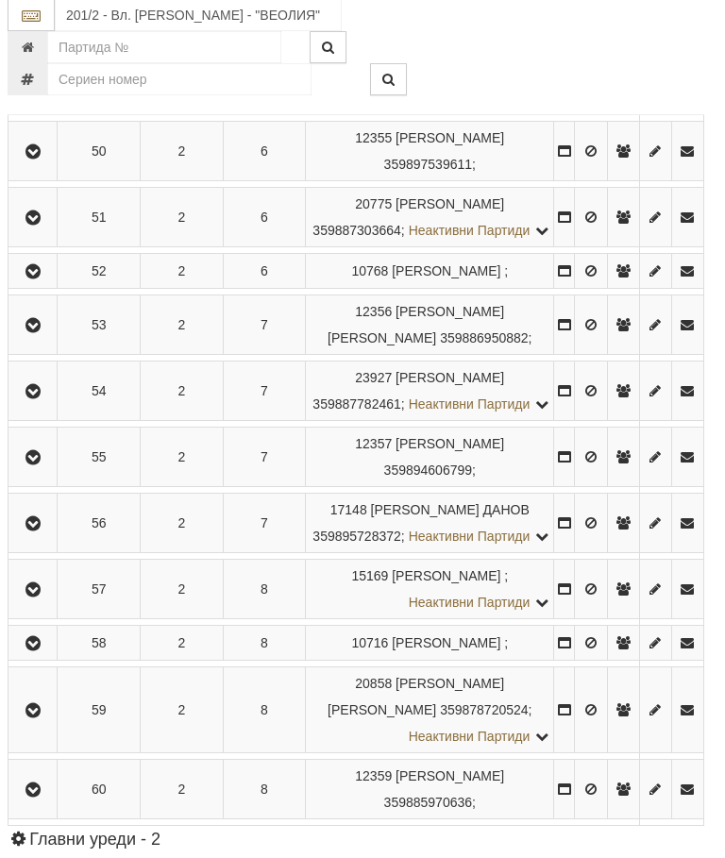
click at [45, 232] on button "button" at bounding box center [32, 218] width 42 height 28
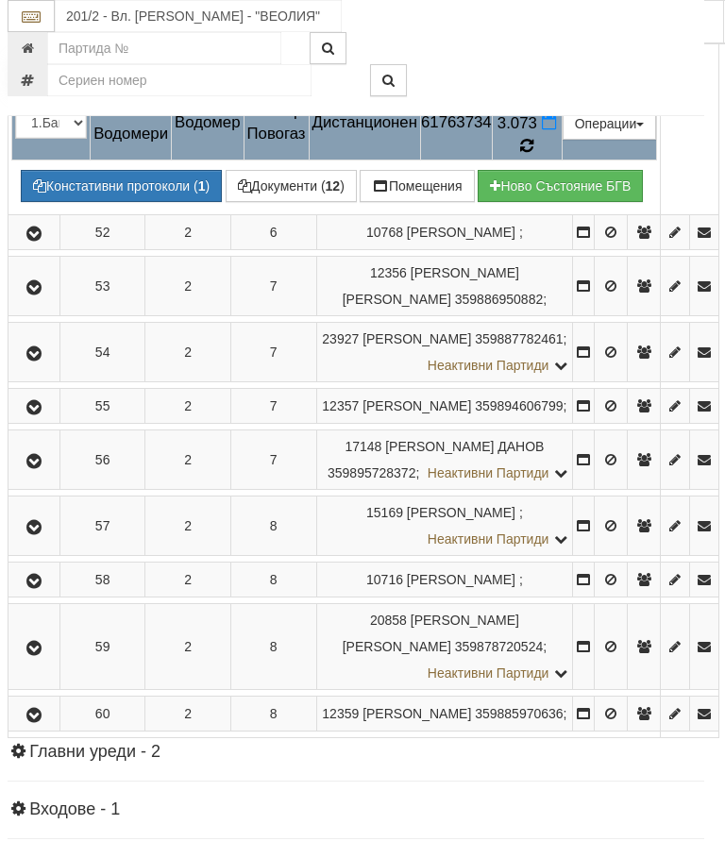
click at [533, 154] on icon at bounding box center [526, 146] width 13 height 16
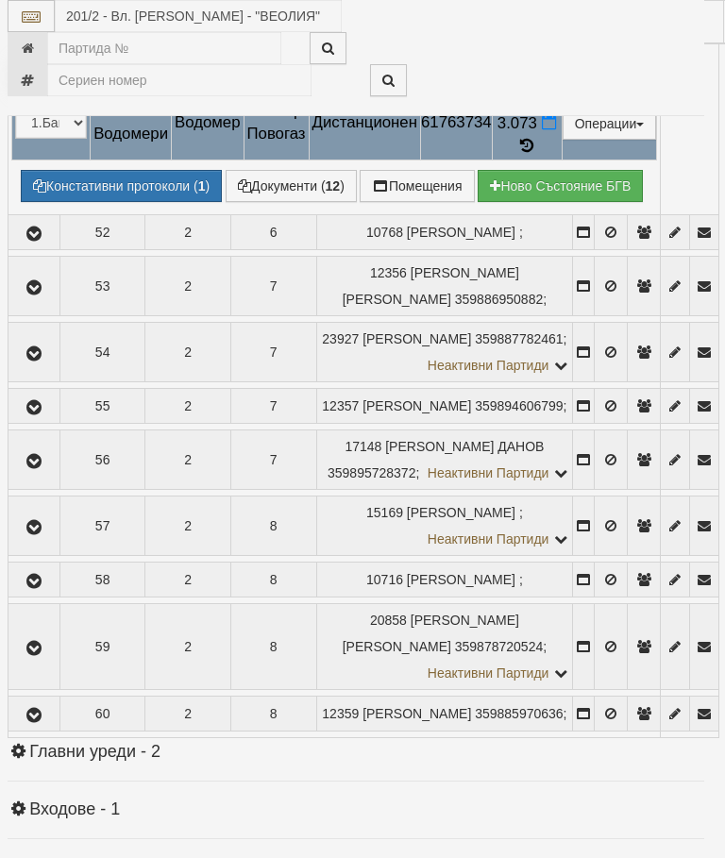
select select "10"
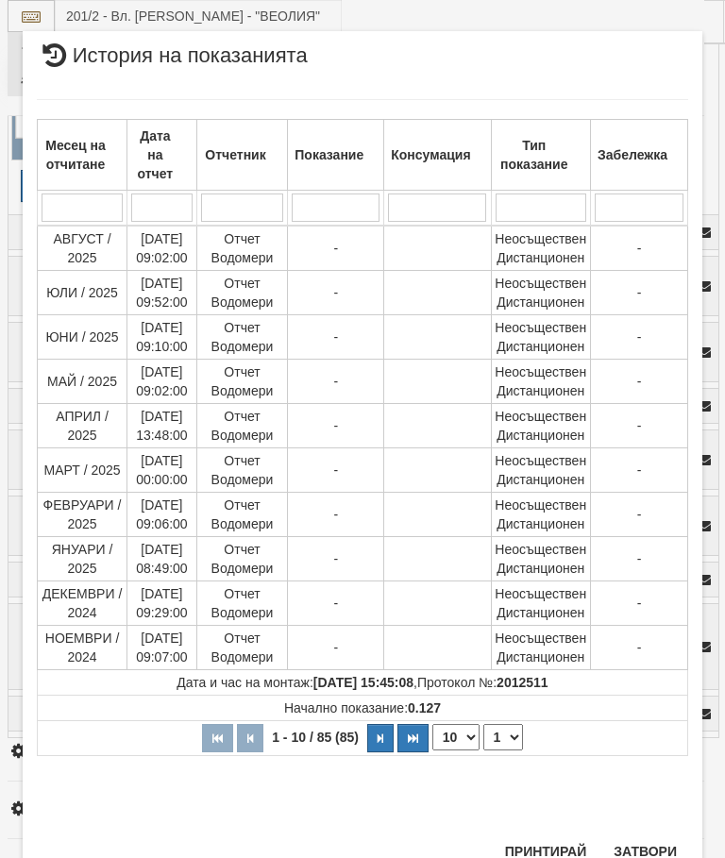
scroll to position [1173, 0]
click at [511, 730] on select "1 2 3 4 5 6 7 8 9" at bounding box center [503, 738] width 40 height 26
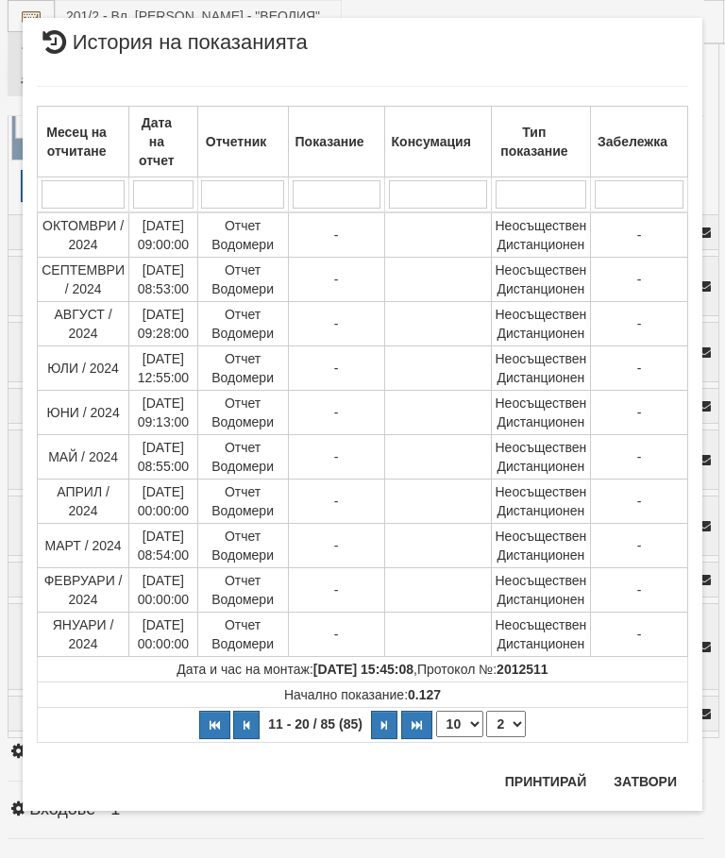
scroll to position [0, 0]
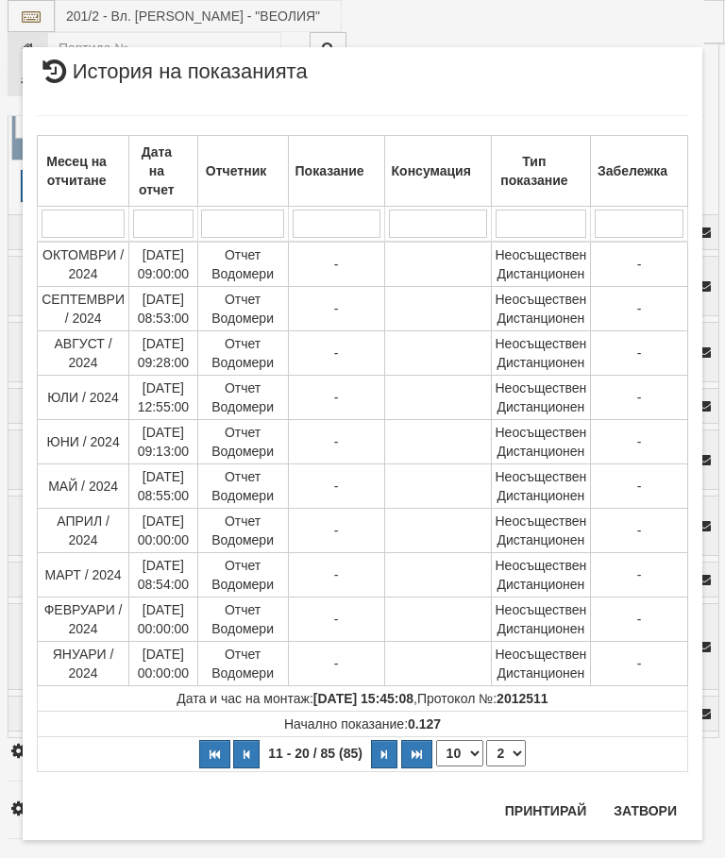
click at [521, 735] on td "Начално показание: 0.127" at bounding box center [363, 724] width 650 height 25
click at [521, 761] on select "1 2 3 4 5 6 7 8 9" at bounding box center [506, 753] width 40 height 26
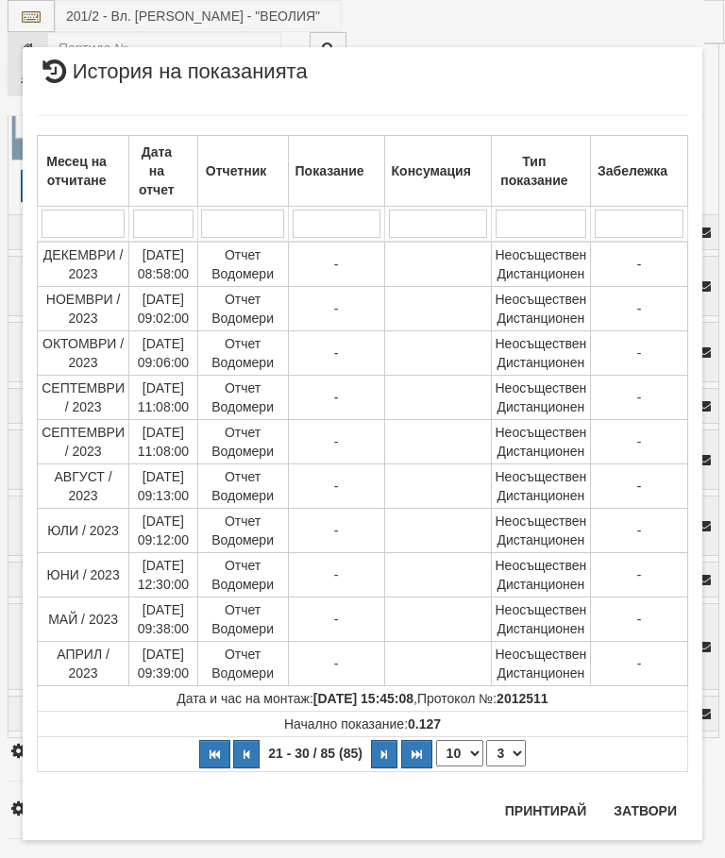
click at [523, 749] on select "1 2 3 4 5 6 7 8 9" at bounding box center [506, 753] width 40 height 26
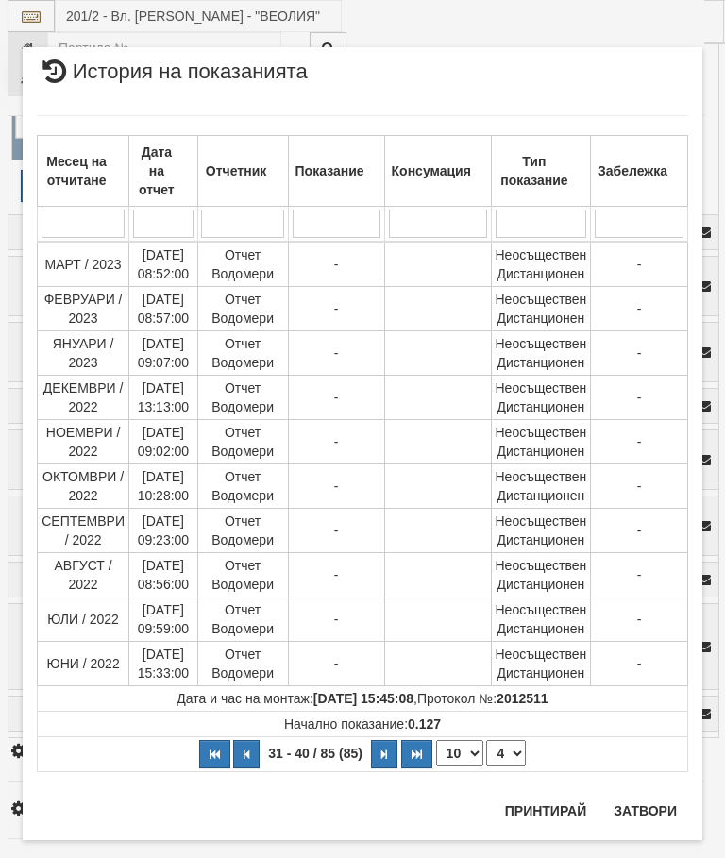
click at [521, 758] on select "1 2 3 4 5 6 7 8 9" at bounding box center [506, 753] width 40 height 26
select select "5"
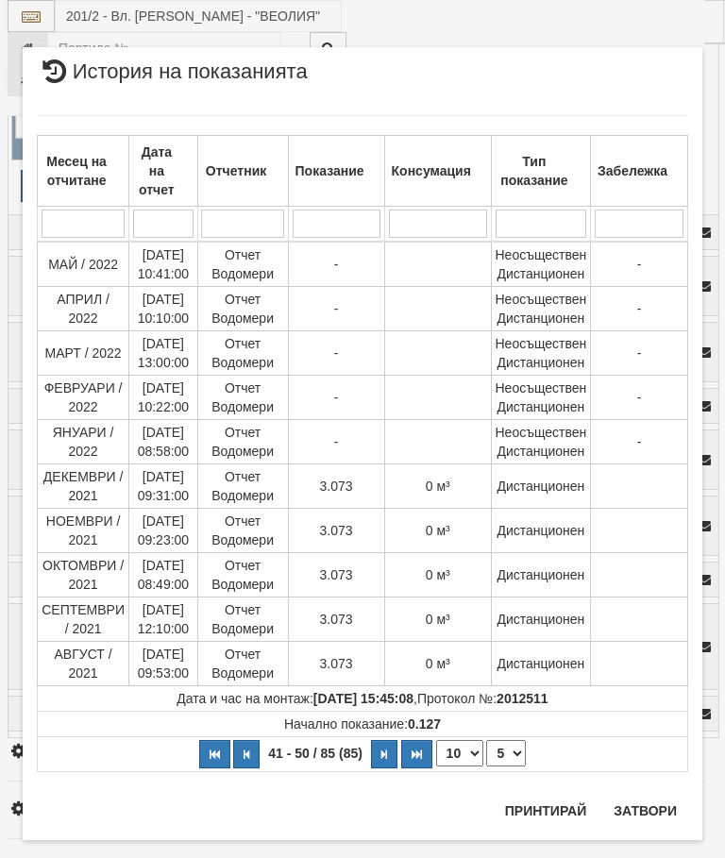
click at [667, 809] on button "Затвори" at bounding box center [645, 811] width 86 height 30
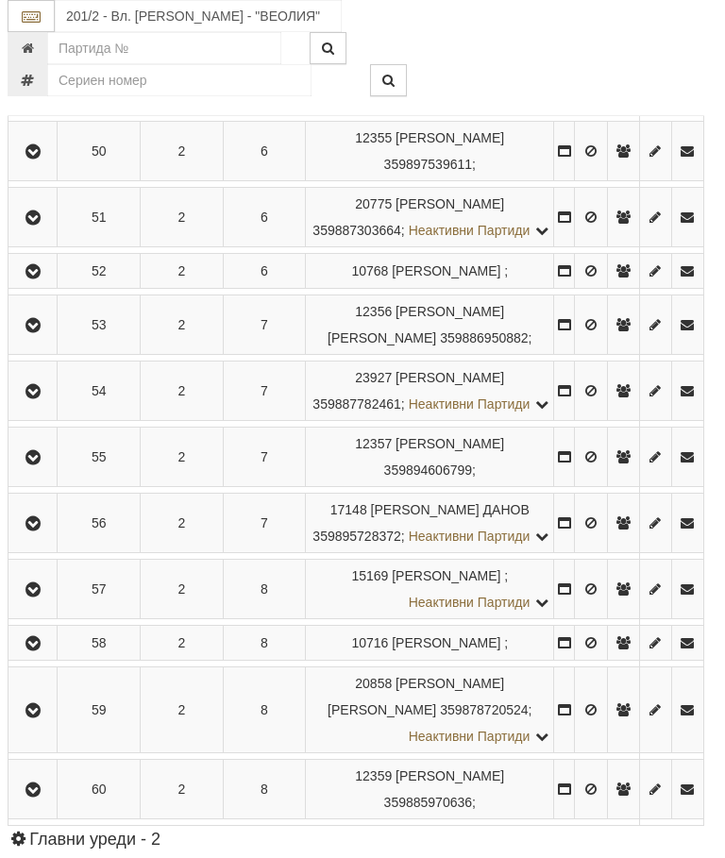
click at [54, 285] on button "button" at bounding box center [32, 271] width 42 height 28
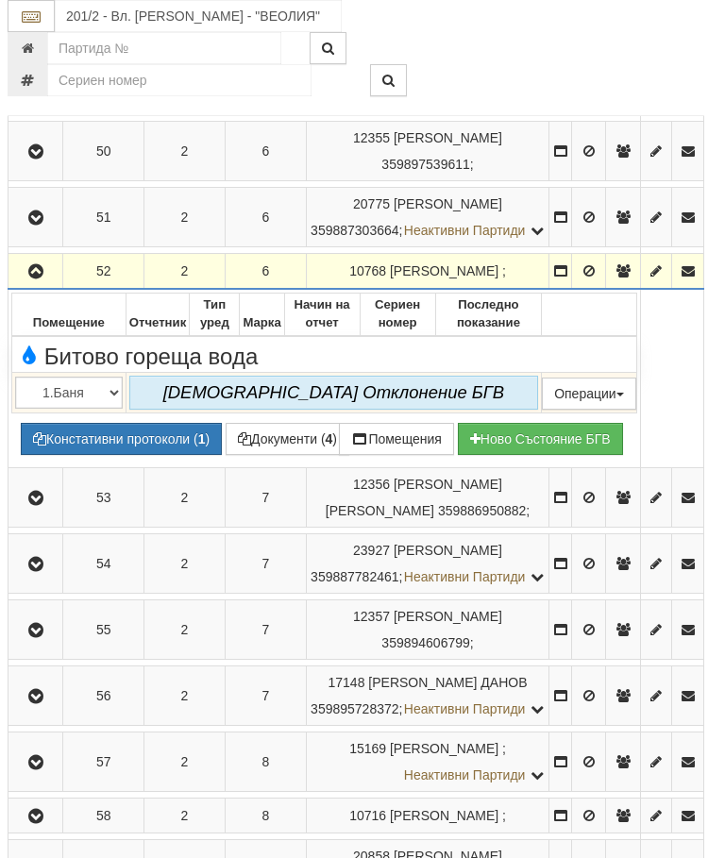
click at [42, 278] on icon "button" at bounding box center [36, 271] width 23 height 13
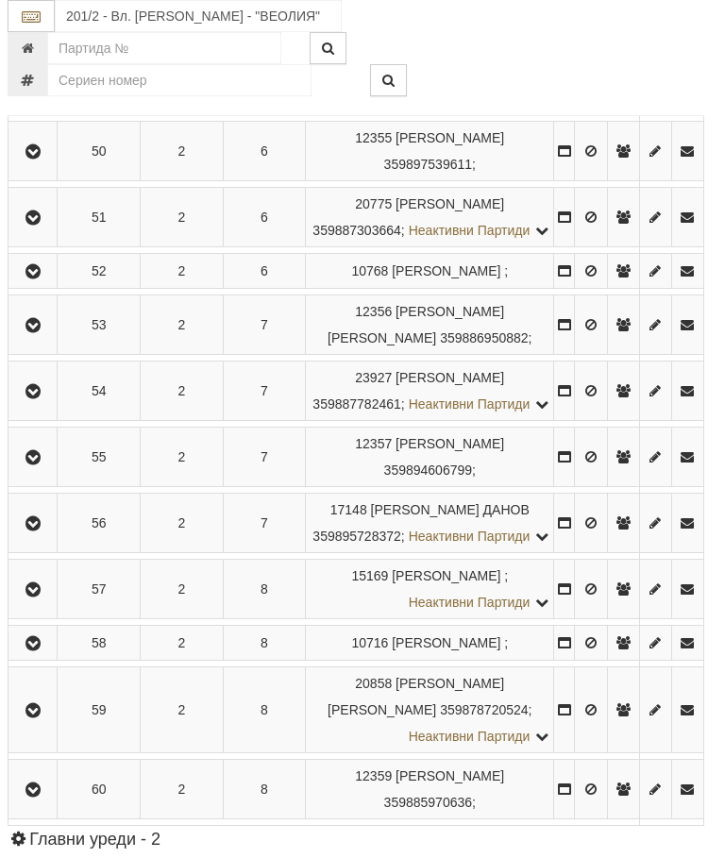
click at [50, 339] on button "button" at bounding box center [32, 324] width 42 height 28
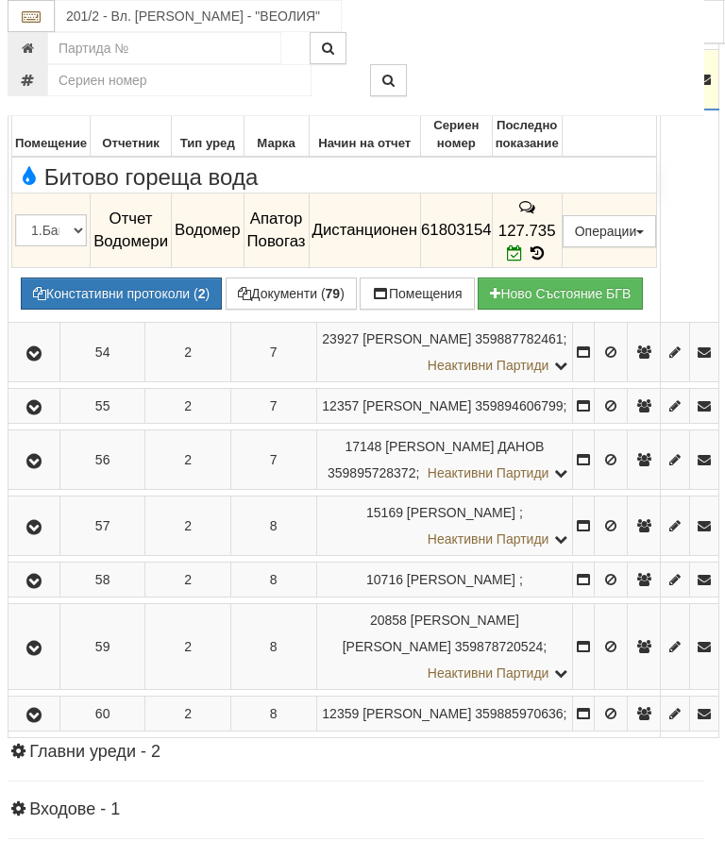
click at [40, 87] on icon "button" at bounding box center [34, 80] width 23 height 13
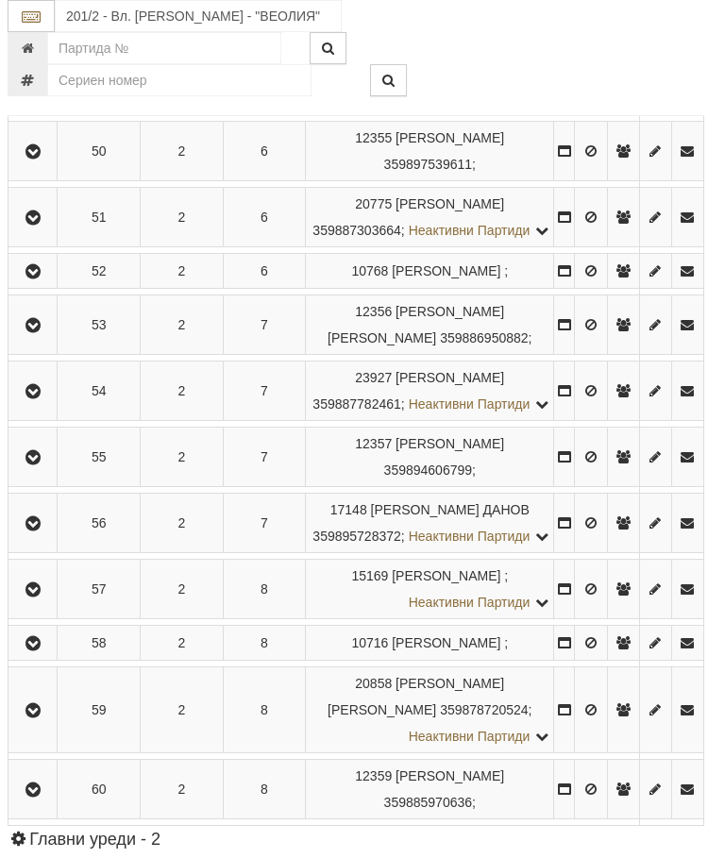
click at [34, 405] on button "button" at bounding box center [32, 391] width 42 height 28
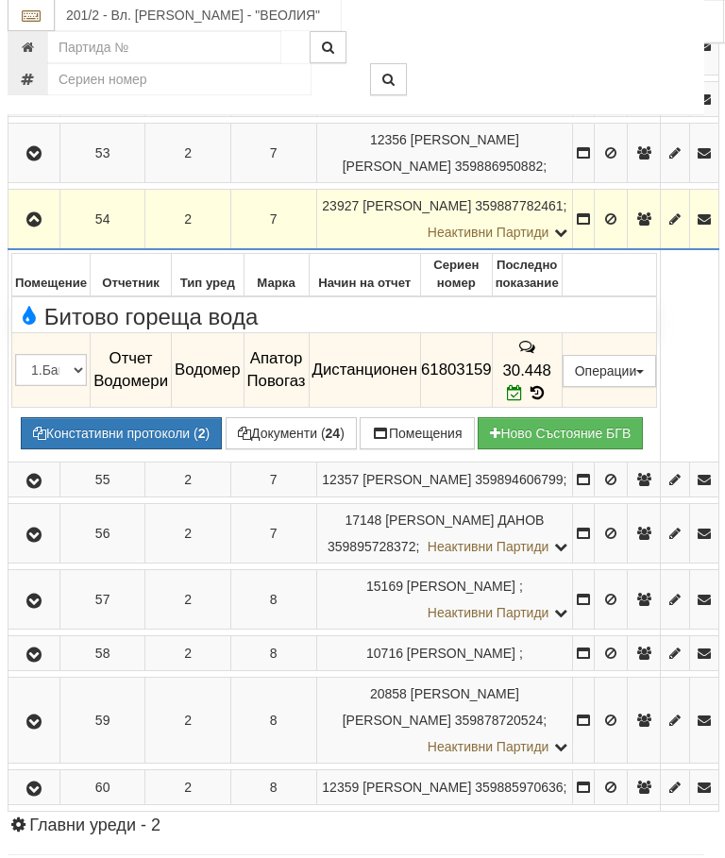
click at [53, 234] on button "button" at bounding box center [33, 220] width 45 height 28
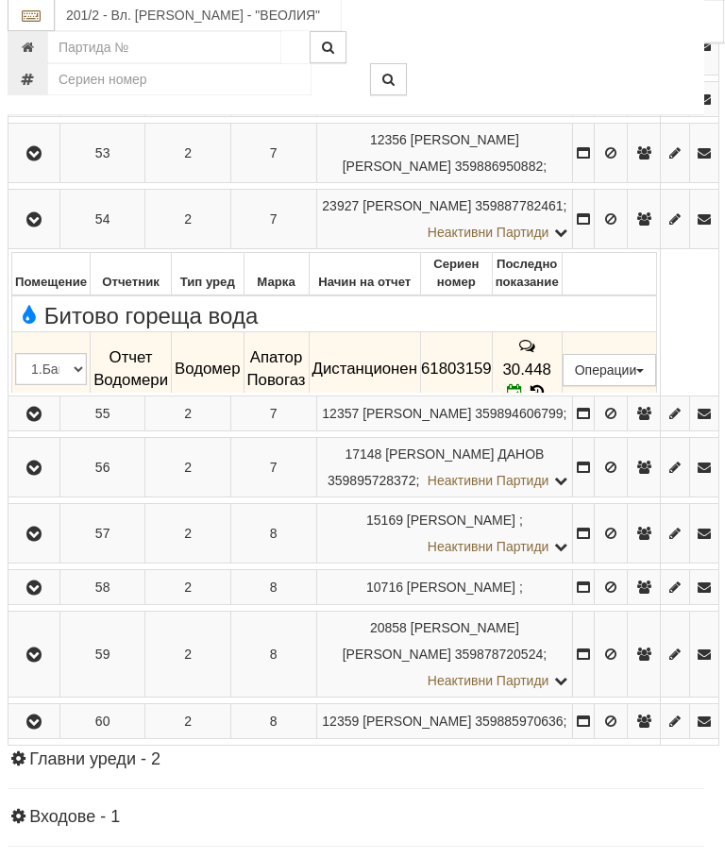
scroll to position [3295, 7]
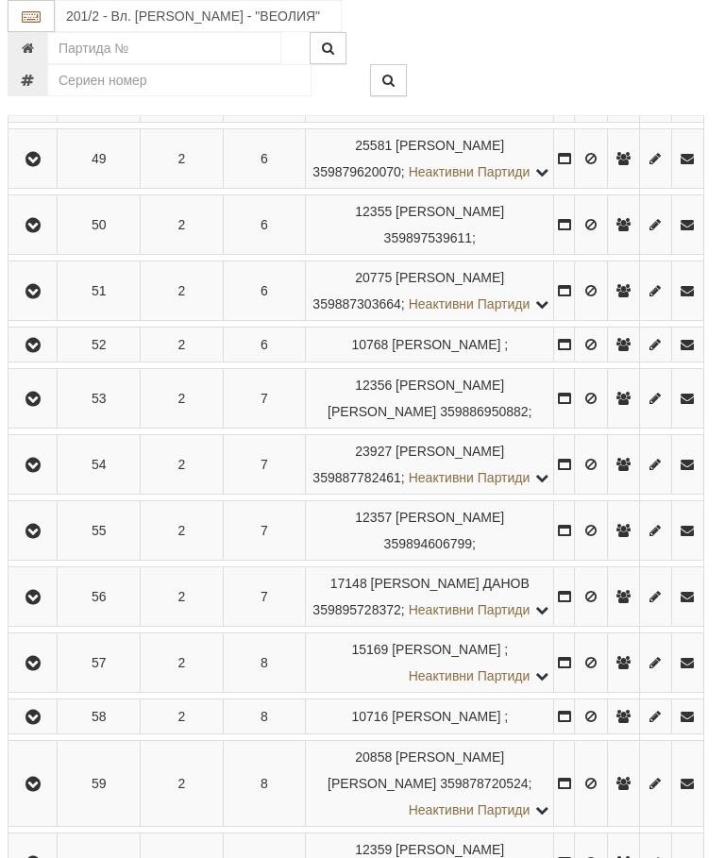
click at [134, 494] on td "54" at bounding box center [99, 464] width 83 height 59
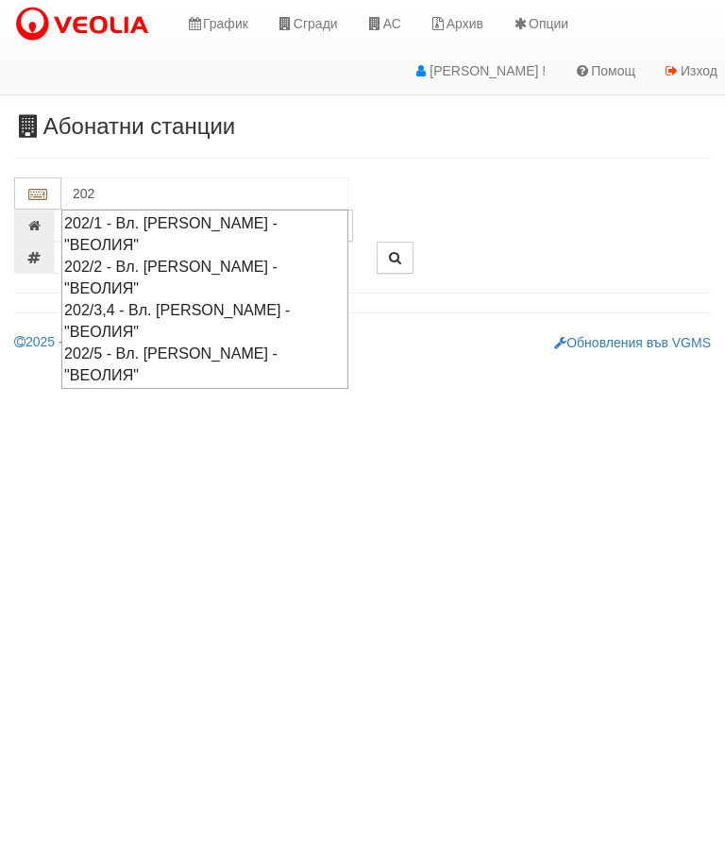
click at [164, 299] on div "202/3,4 - Вл. Варненчик - "ВЕОЛИЯ"" at bounding box center [204, 320] width 281 height 43
type input "202/3,4 - Вл. Варненчик - "ВЕОЛИЯ""
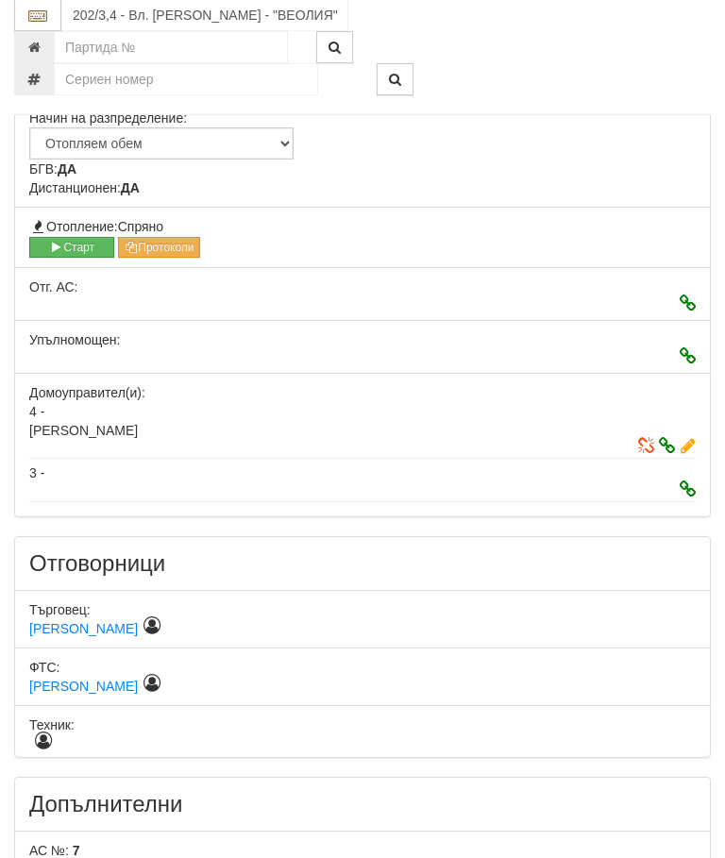
scroll to position [892, 0]
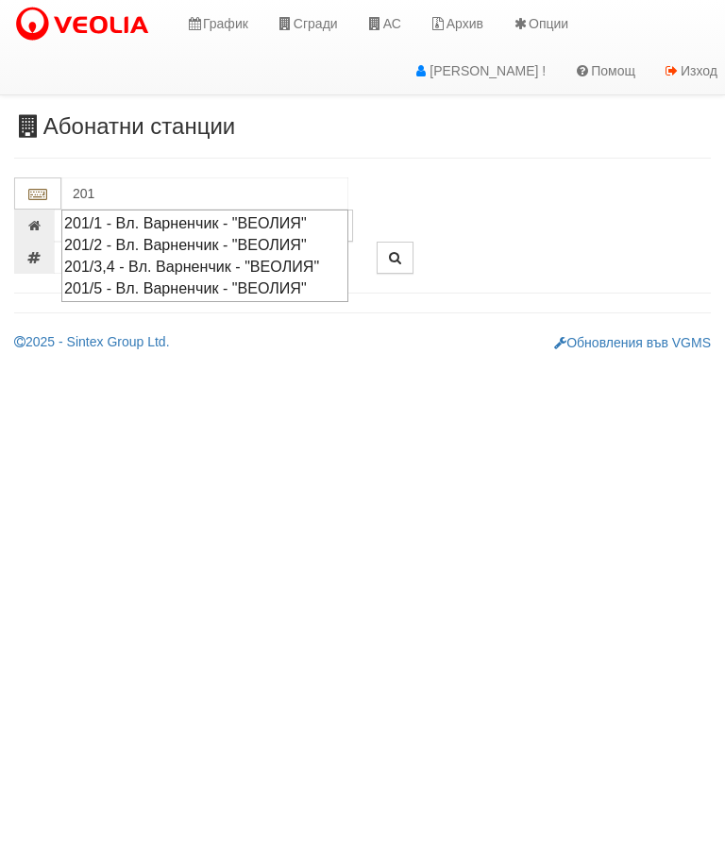
click at [181, 265] on div "201/3,4 - Вл. Варненчик - "ВЕОЛИЯ"" at bounding box center [204, 267] width 281 height 22
type input "201/3,4 - Вл. Варненчик - "ВЕОЛИЯ""
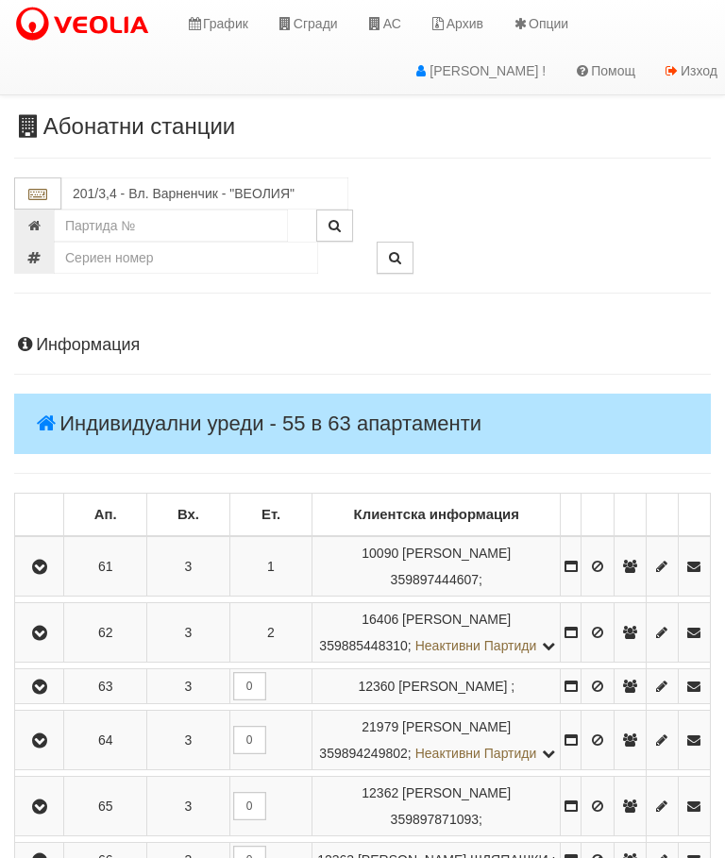
click at [60, 554] on button "button" at bounding box center [39, 566] width 42 height 28
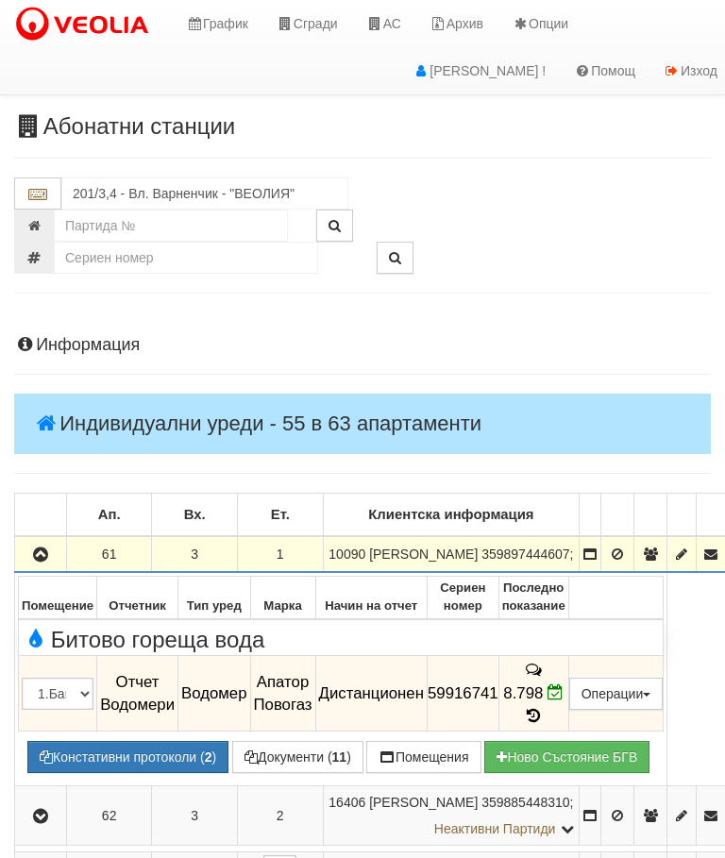
click at [45, 561] on icon "button" at bounding box center [40, 554] width 23 height 13
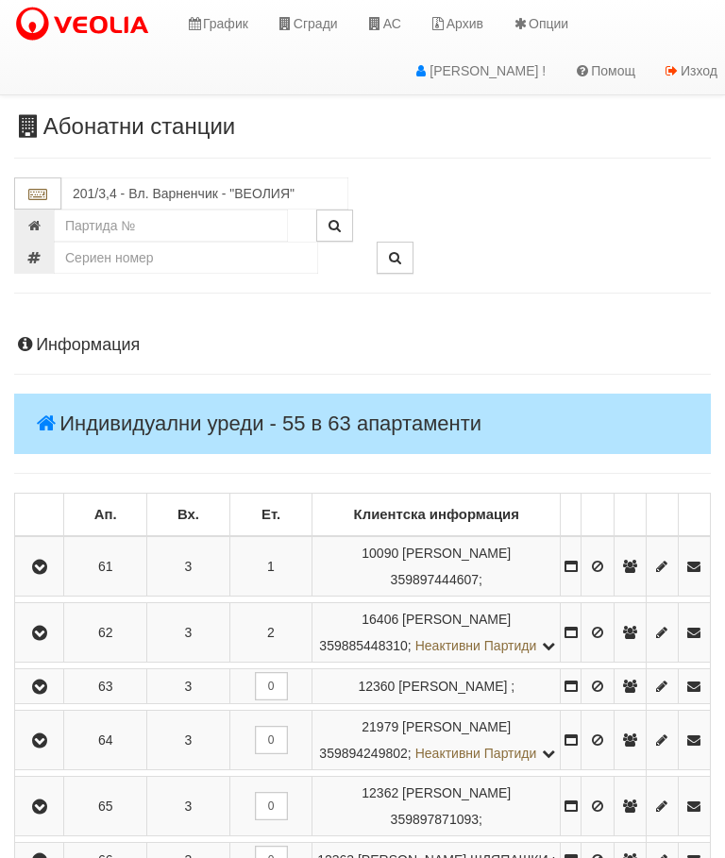
click at [49, 633] on button "button" at bounding box center [39, 632] width 42 height 28
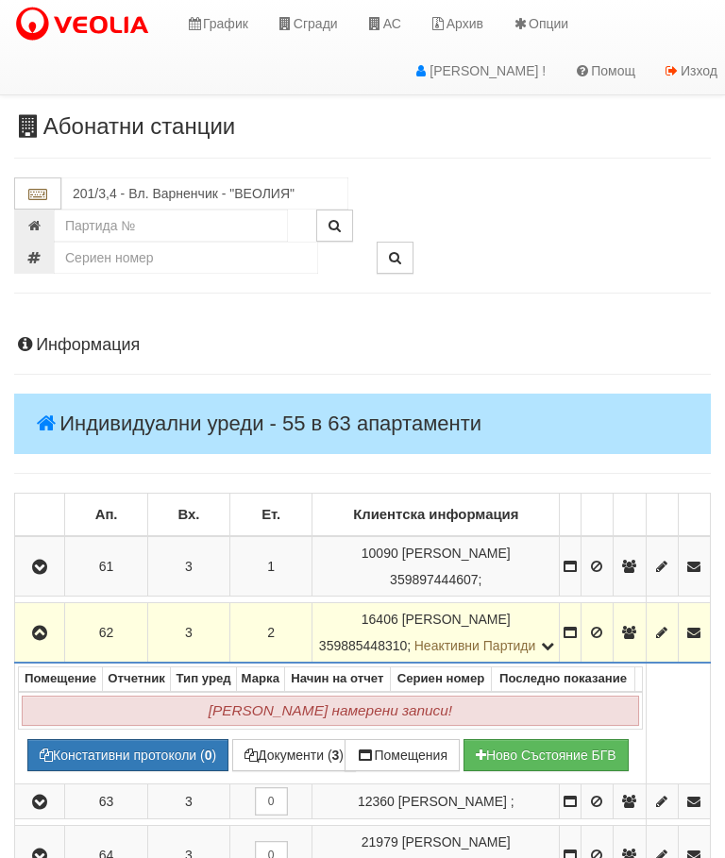
click at [51, 640] on icon "button" at bounding box center [39, 633] width 23 height 13
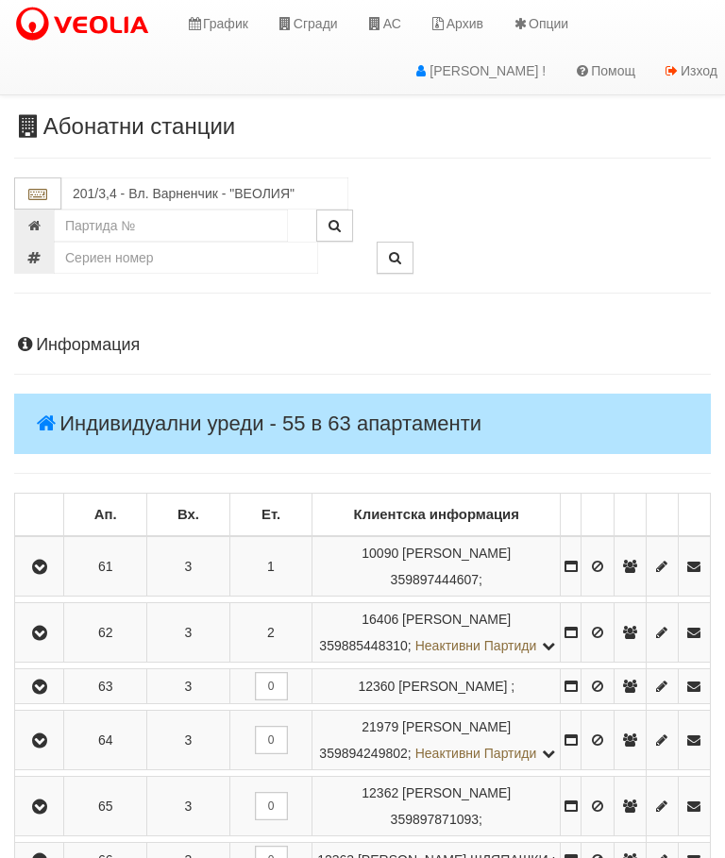
click at [51, 694] on icon "button" at bounding box center [39, 686] width 23 height 13
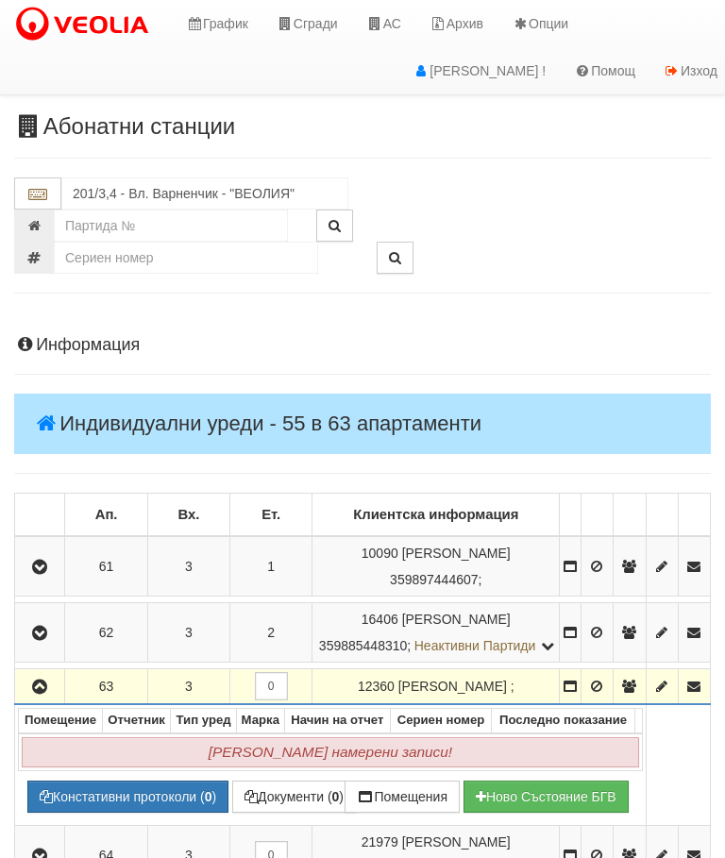
click at [45, 700] on button "button" at bounding box center [39, 686] width 43 height 28
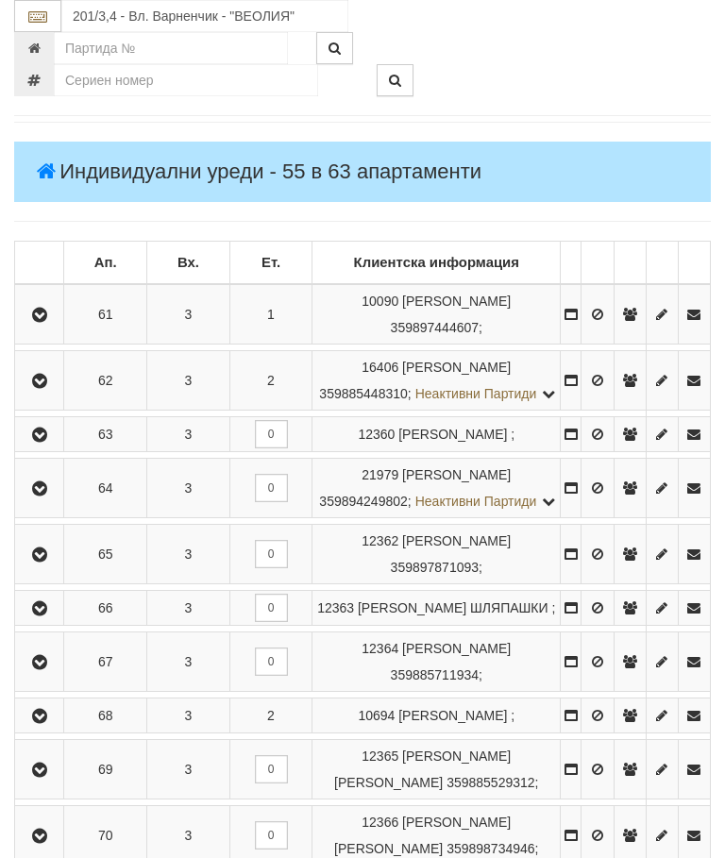
scroll to position [259, 0]
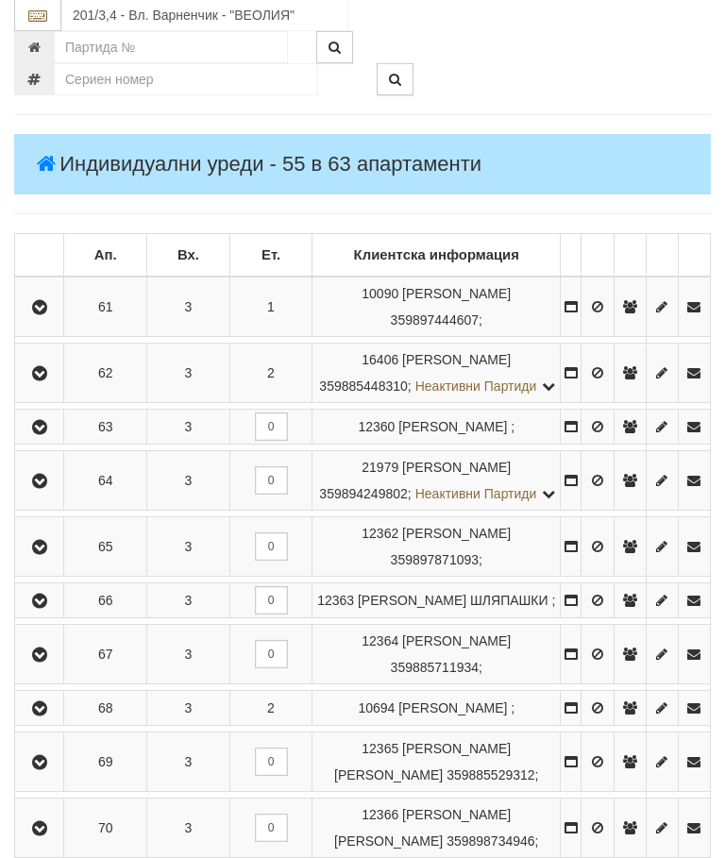
click at [50, 489] on icon "button" at bounding box center [39, 482] width 23 height 13
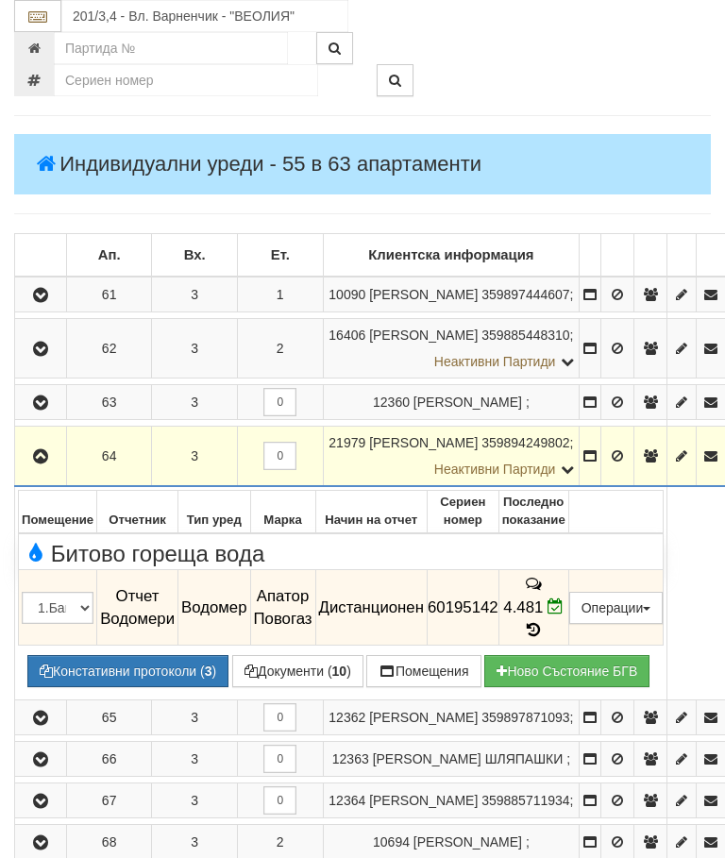
click at [45, 463] on icon "button" at bounding box center [40, 456] width 23 height 13
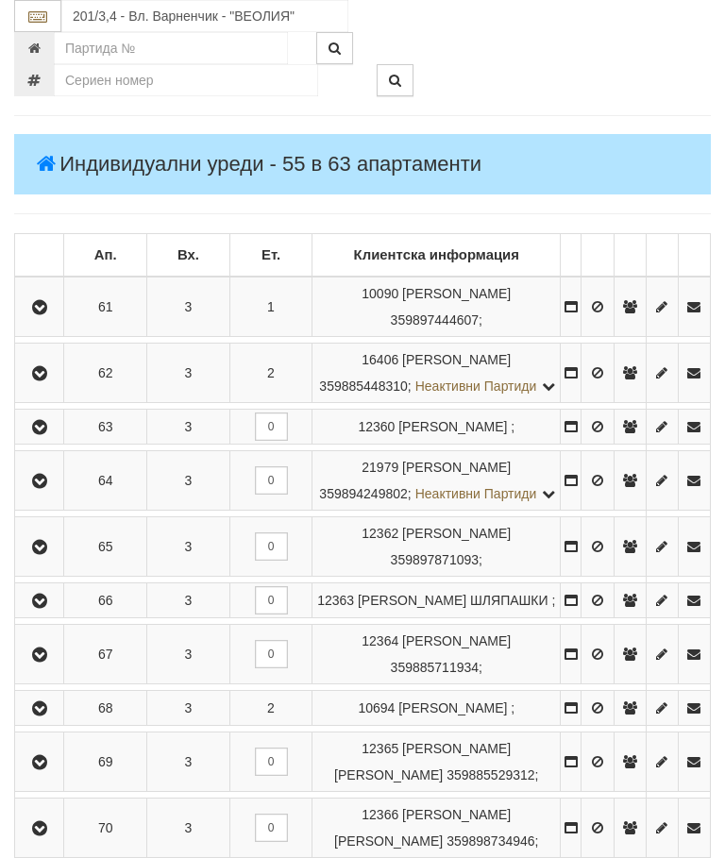
click at [47, 554] on icon "button" at bounding box center [39, 547] width 23 height 13
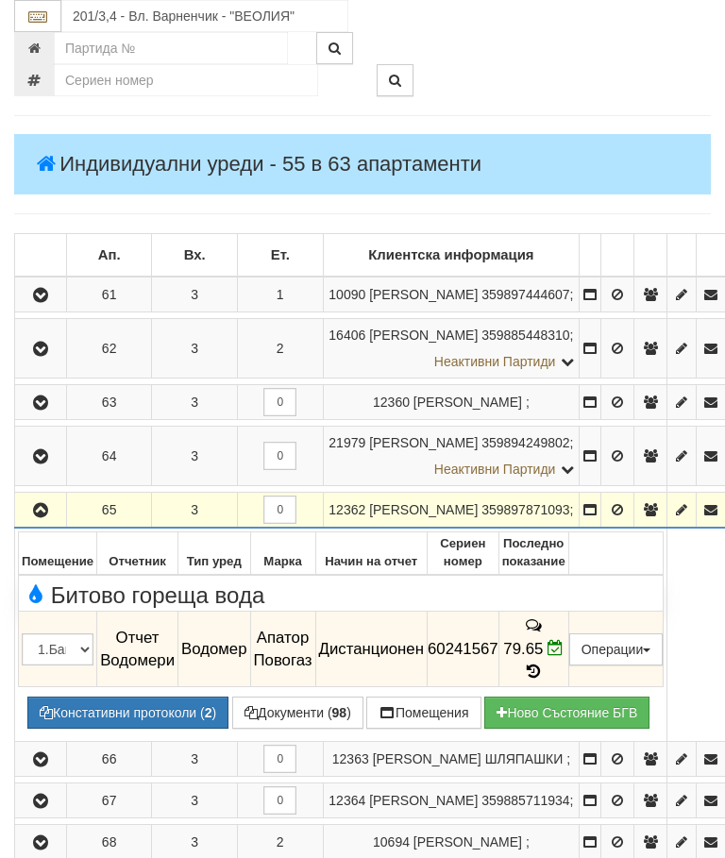
click at [38, 517] on icon "button" at bounding box center [40, 510] width 23 height 13
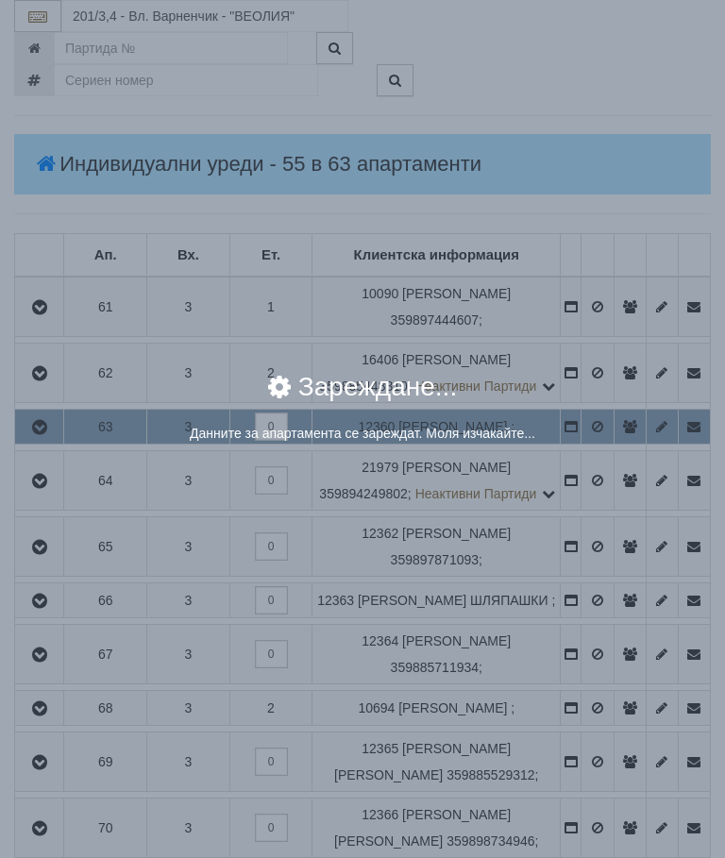
click at [646, 461] on div "× Зареждане... Данните за апартамента се зареждат. Моля изчакайте..." at bounding box center [362, 417] width 679 height 115
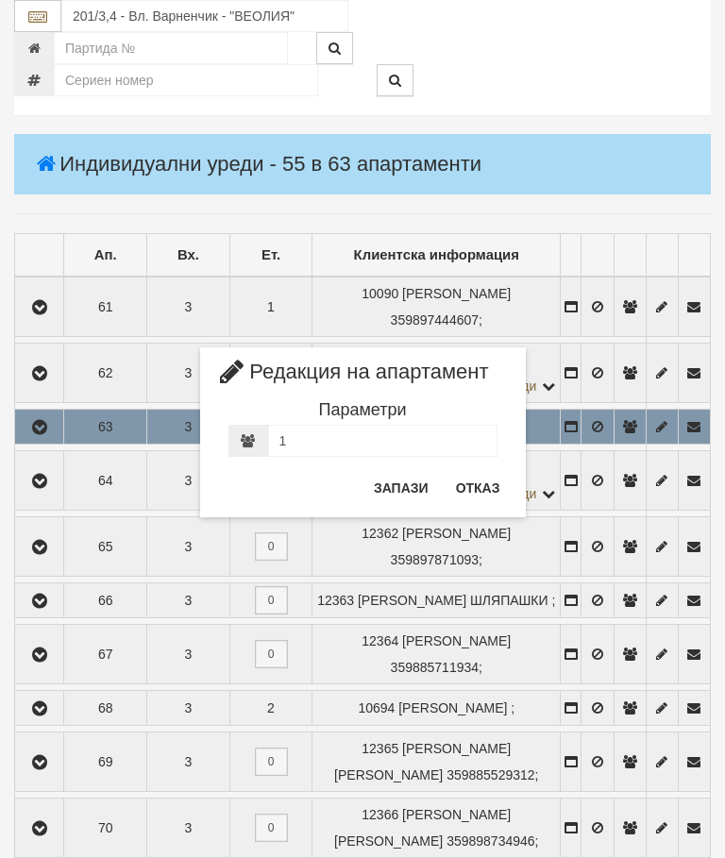
click at [490, 492] on button "Отказ" at bounding box center [477, 488] width 67 height 30
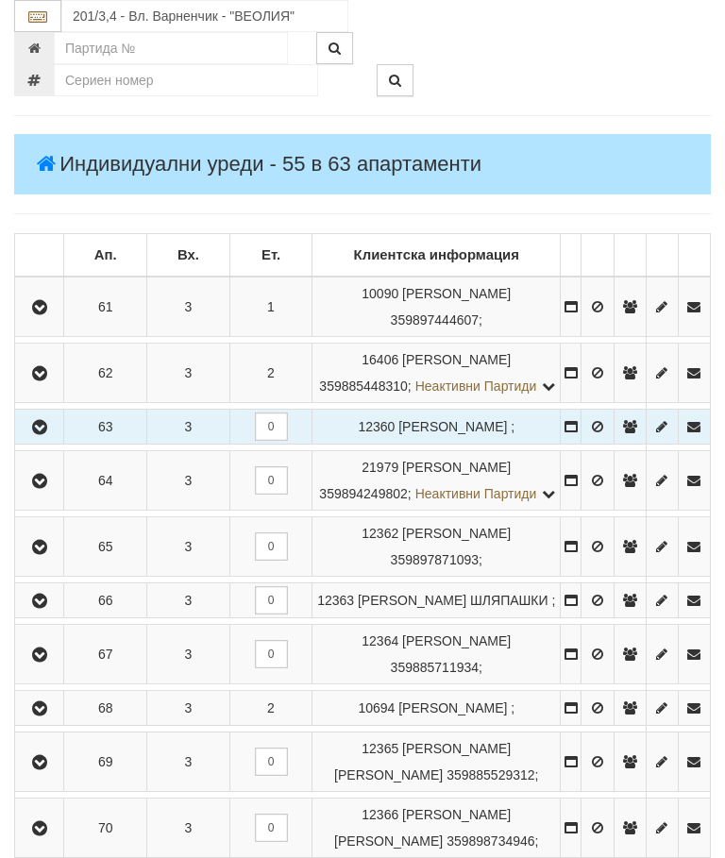
click at [49, 608] on icon "button" at bounding box center [39, 601] width 23 height 13
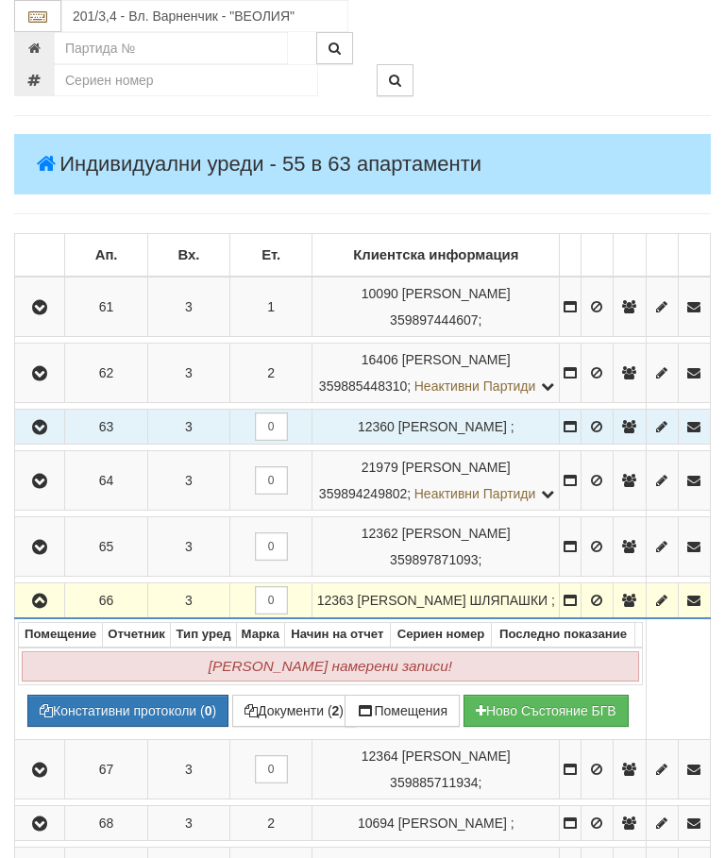
click at [59, 614] on button "button" at bounding box center [39, 600] width 43 height 28
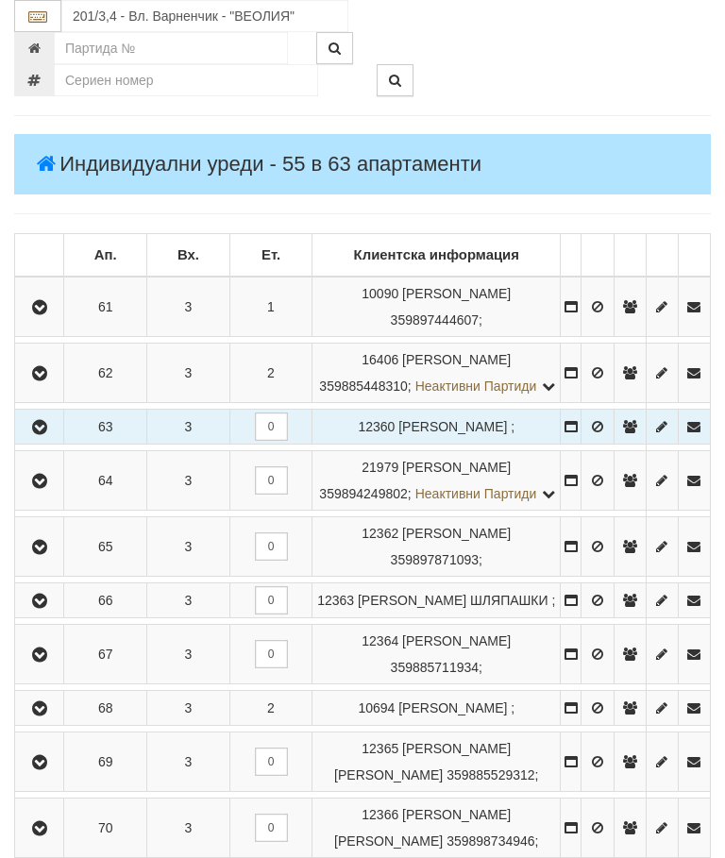
click at [49, 668] on button "button" at bounding box center [39, 654] width 42 height 28
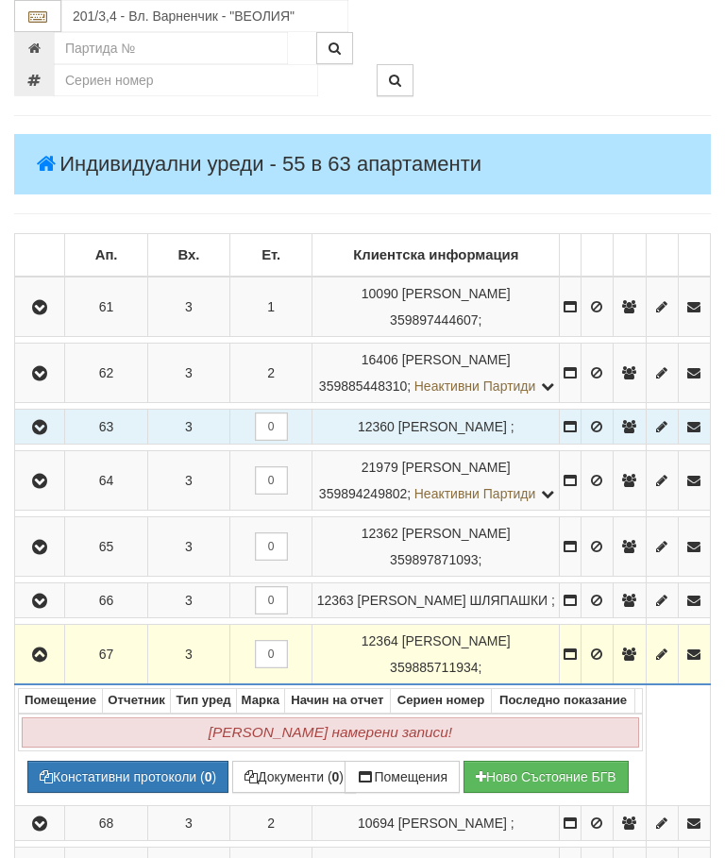
click at [51, 662] on icon "button" at bounding box center [39, 654] width 23 height 13
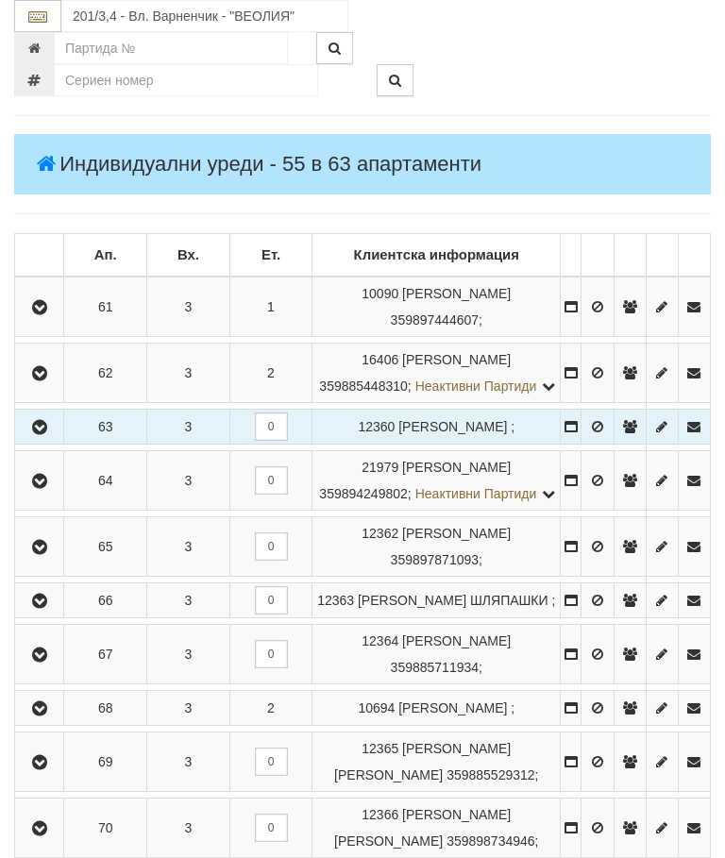
click at [49, 715] on icon "button" at bounding box center [39, 708] width 23 height 13
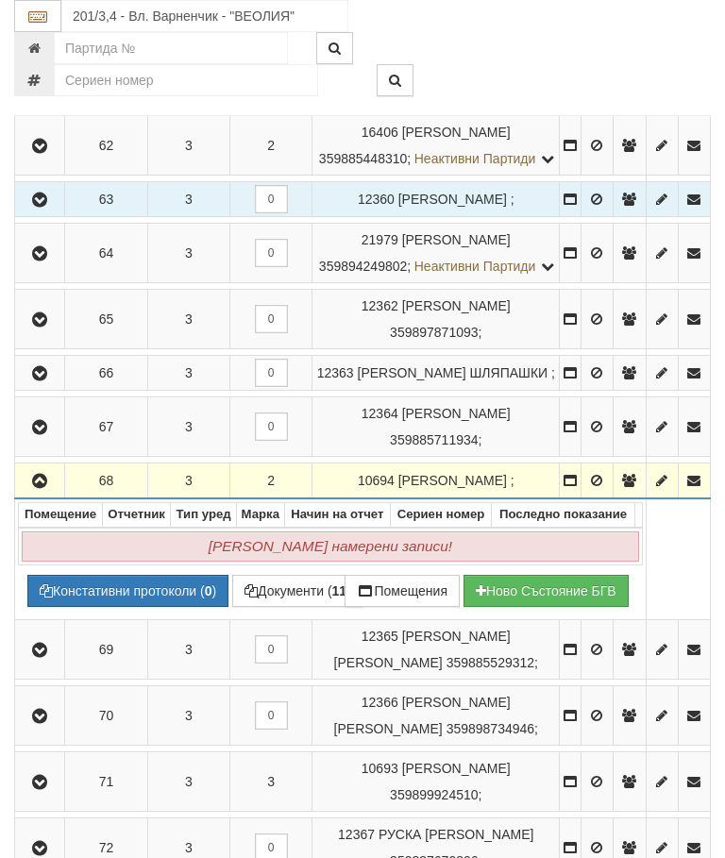
scroll to position [505, 0]
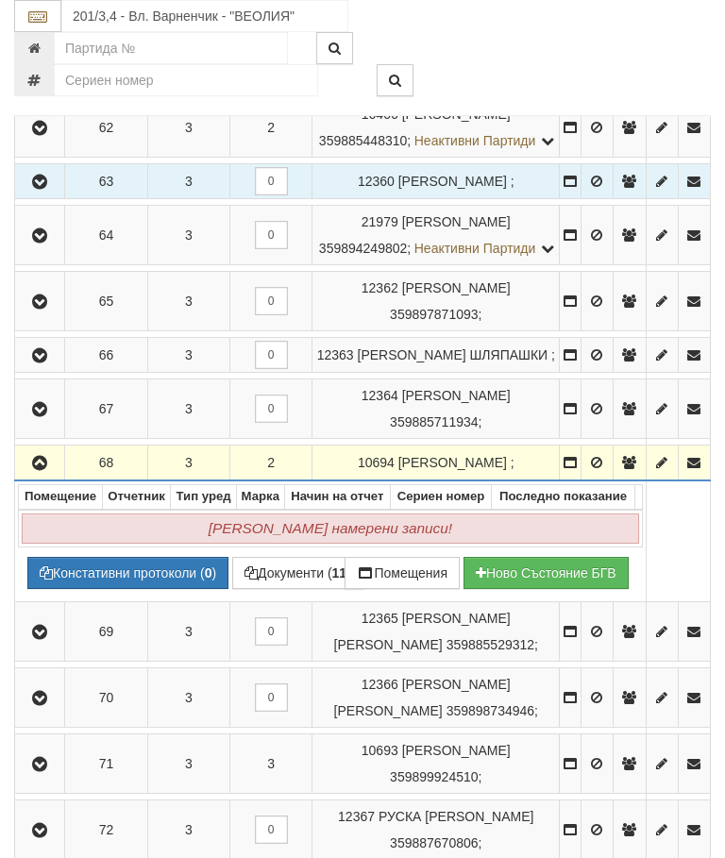
click at [49, 470] on icon "button" at bounding box center [39, 463] width 23 height 13
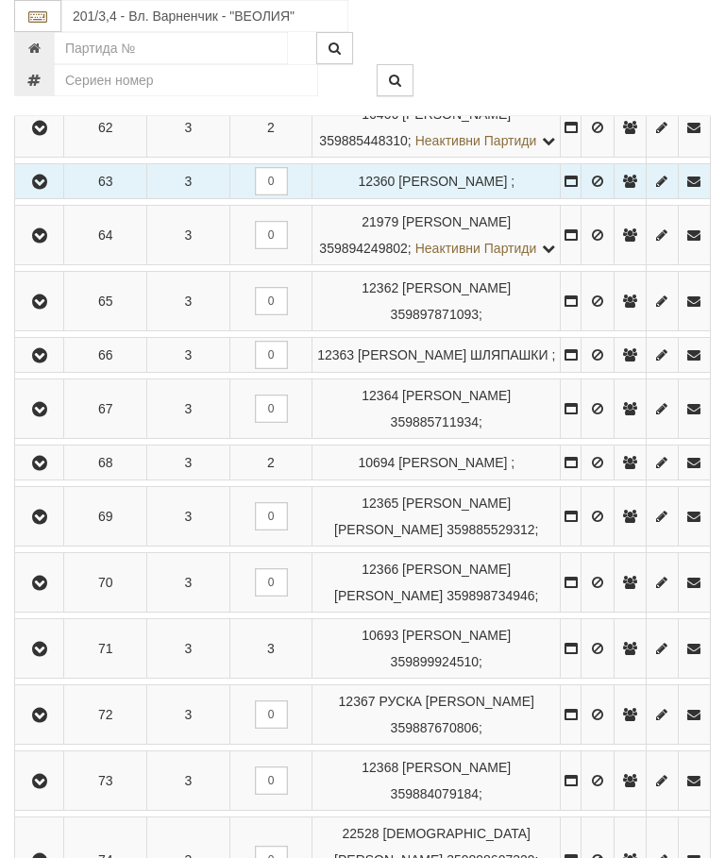
click at [51, 524] on icon "button" at bounding box center [39, 517] width 23 height 13
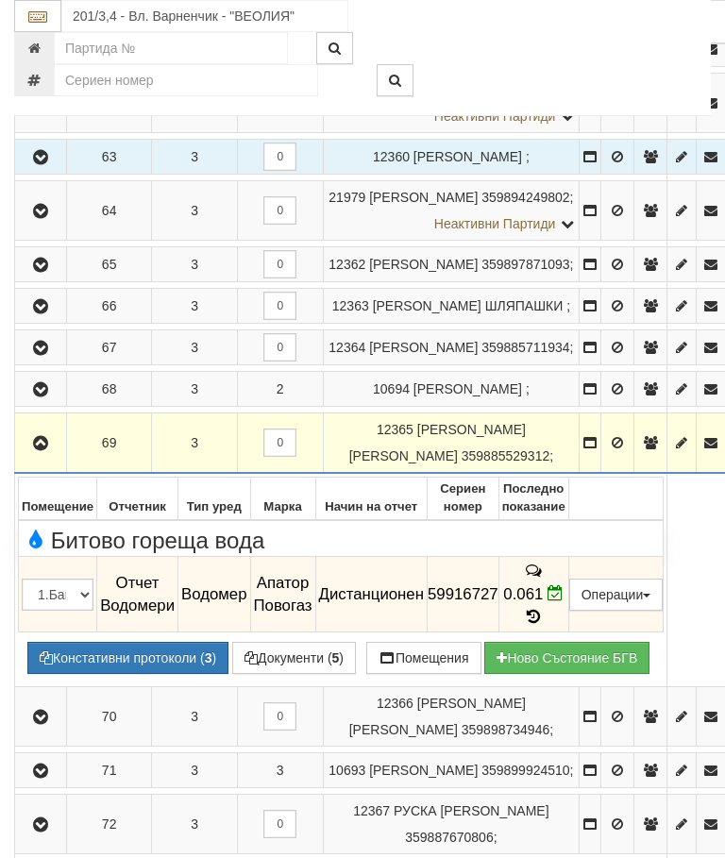
click at [46, 450] on icon "button" at bounding box center [40, 443] width 23 height 13
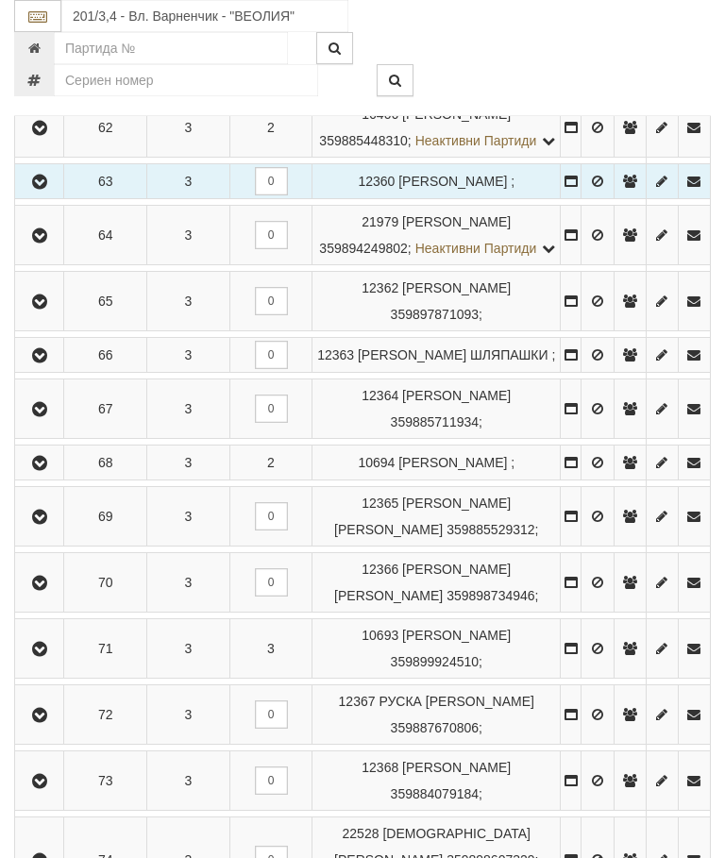
click at [45, 590] on icon "button" at bounding box center [39, 583] width 23 height 13
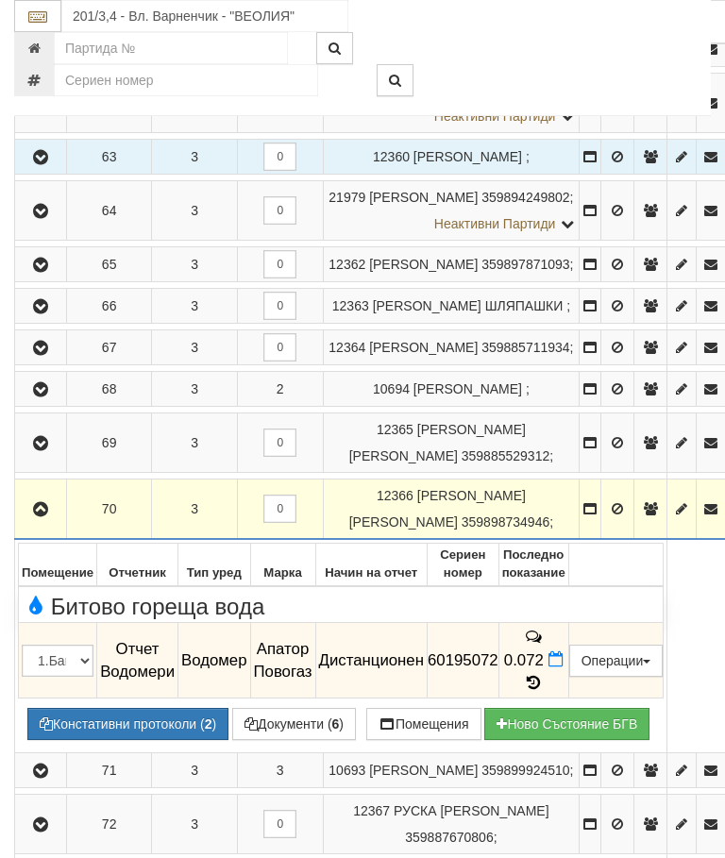
click at [47, 523] on button "button" at bounding box center [40, 508] width 45 height 28
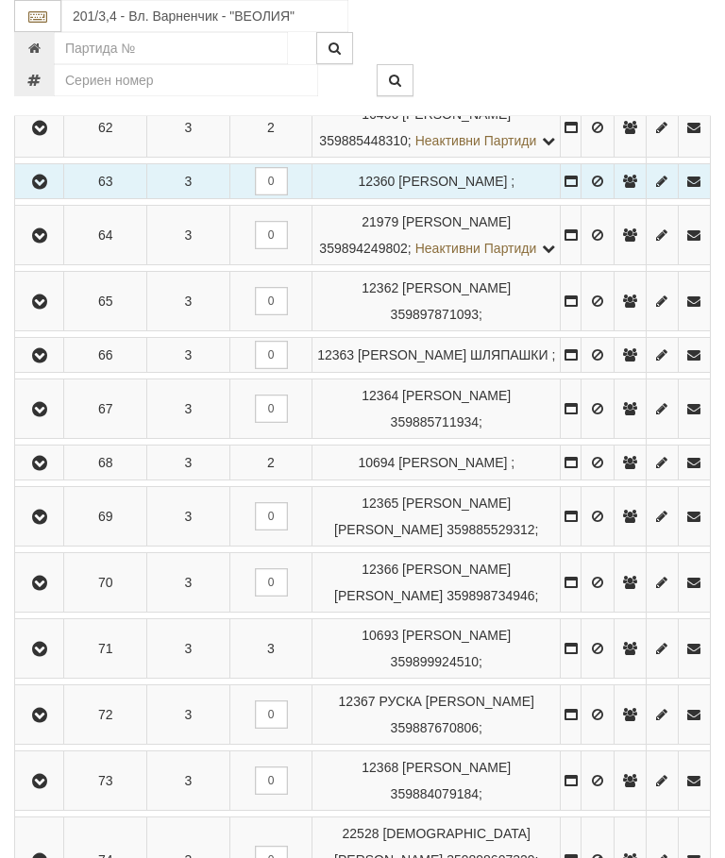
click at [51, 656] on icon "button" at bounding box center [39, 649] width 23 height 13
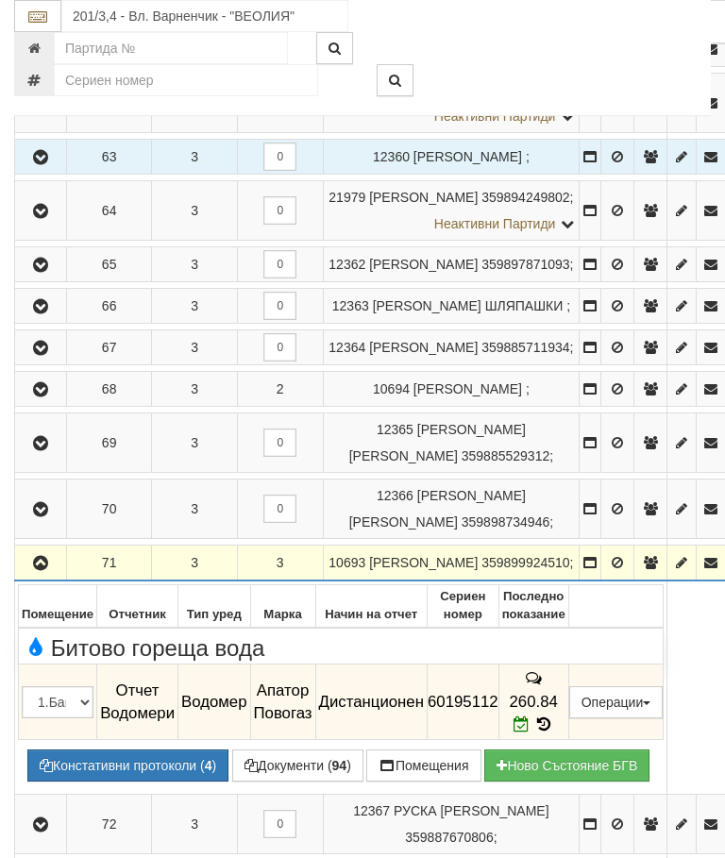
click at [44, 570] on icon "button" at bounding box center [40, 563] width 23 height 13
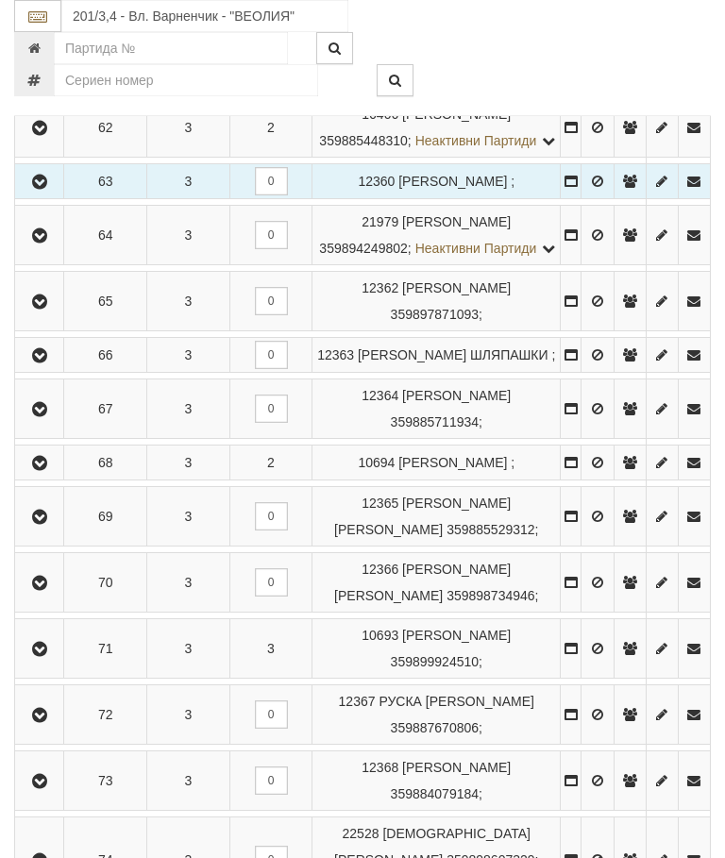
click at [51, 722] on icon "button" at bounding box center [39, 715] width 23 height 13
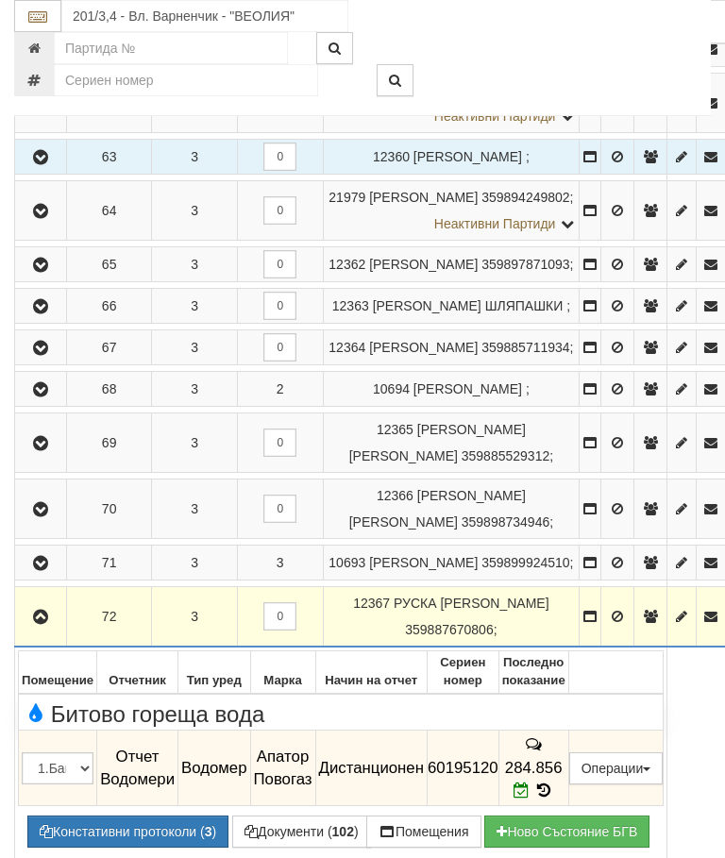
click at [50, 624] on icon "button" at bounding box center [40, 617] width 23 height 13
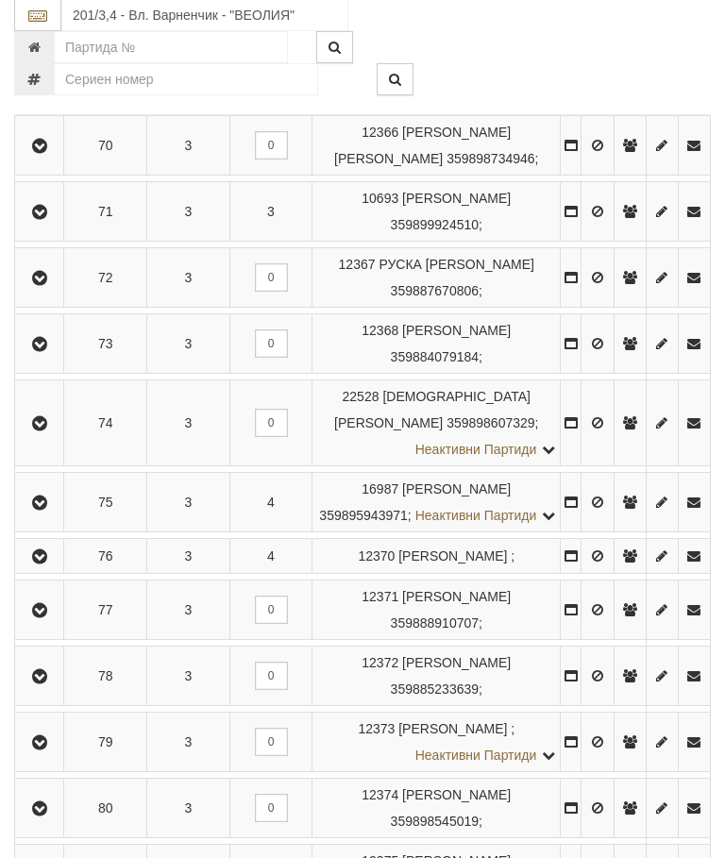
click at [56, 359] on button "button" at bounding box center [39, 344] width 42 height 28
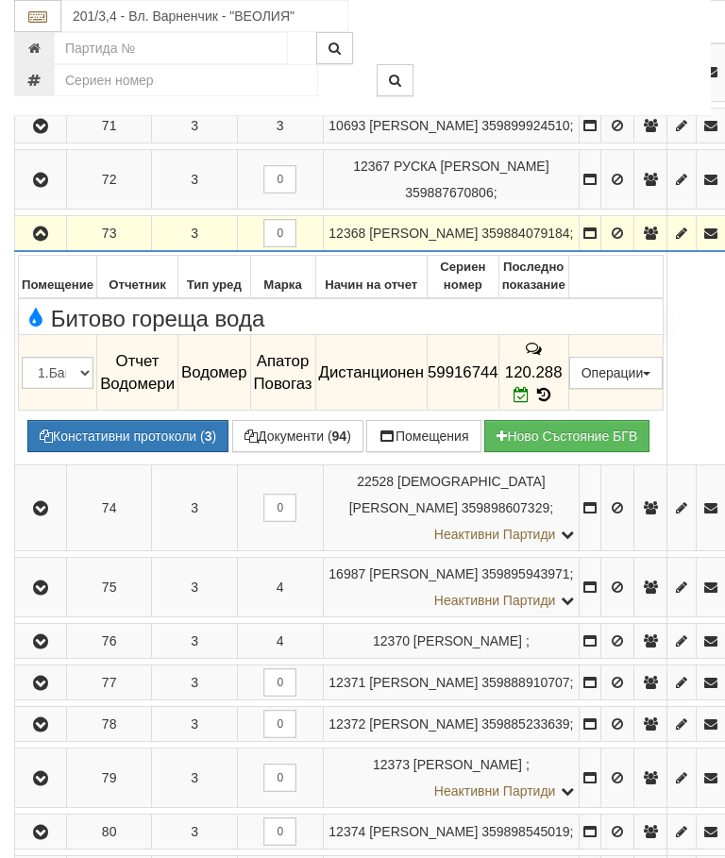
click at [37, 247] on button "button" at bounding box center [40, 233] width 45 height 28
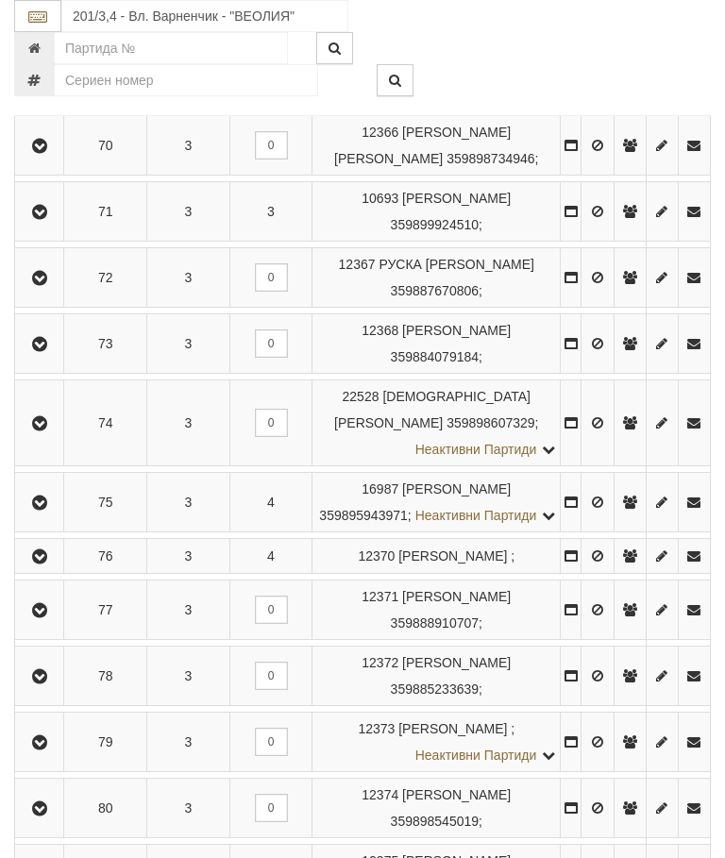
click at [48, 430] on icon "button" at bounding box center [39, 423] width 23 height 13
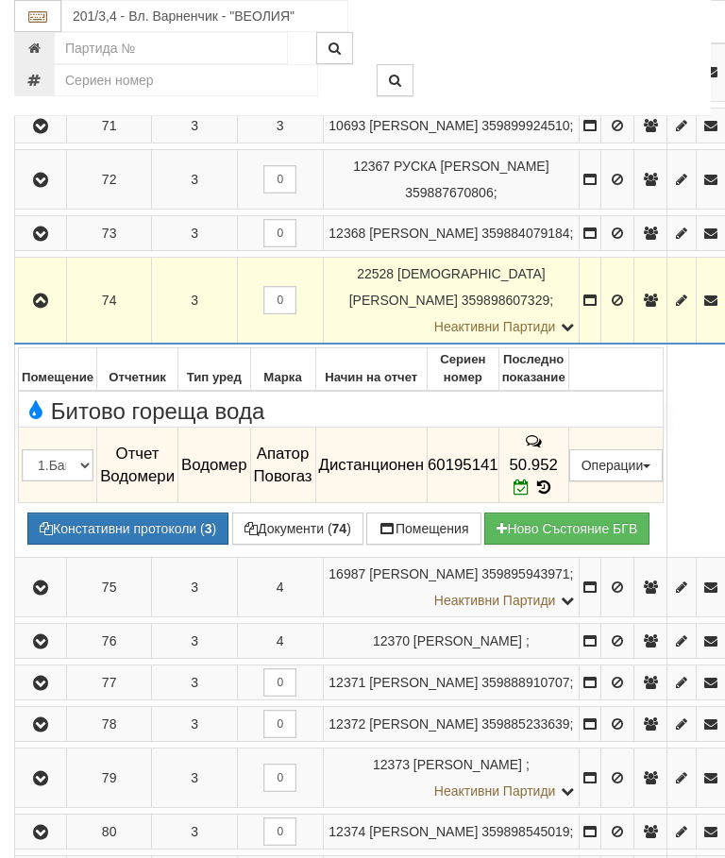
click at [44, 308] on icon "button" at bounding box center [40, 300] width 23 height 13
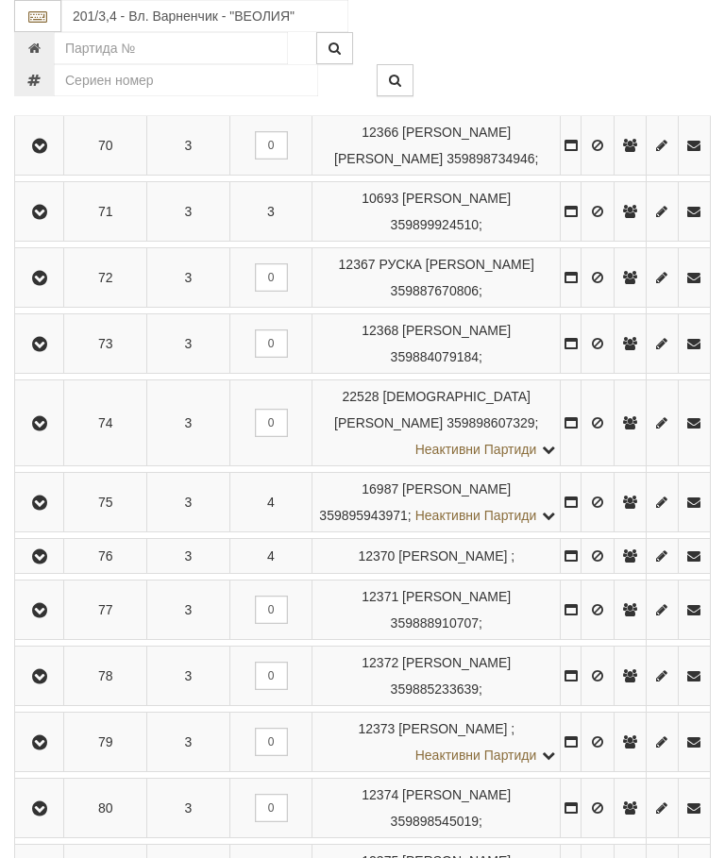
click at [45, 510] on icon "button" at bounding box center [39, 502] width 23 height 13
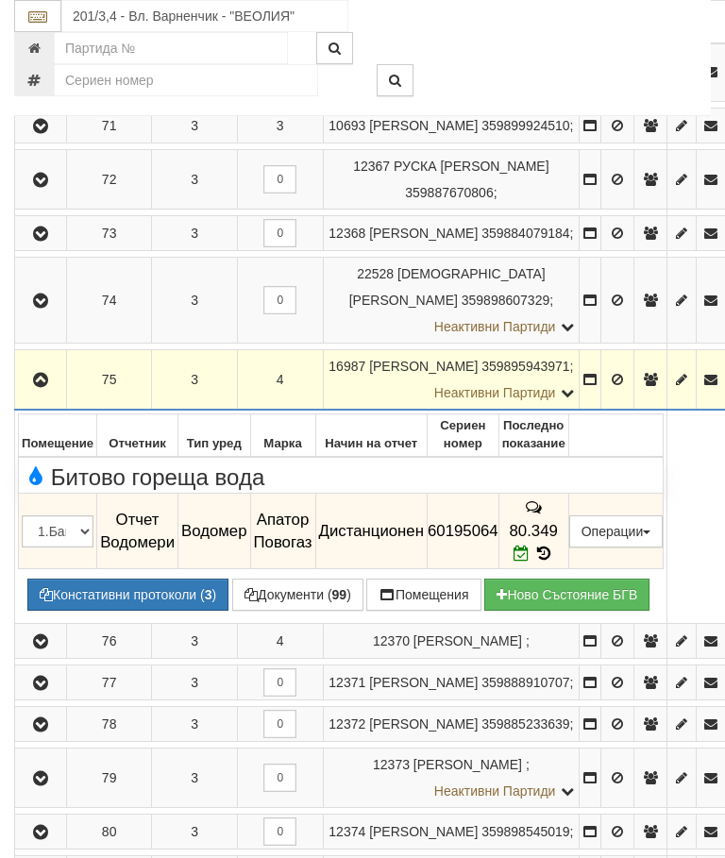
click at [41, 394] on button "button" at bounding box center [40, 379] width 45 height 28
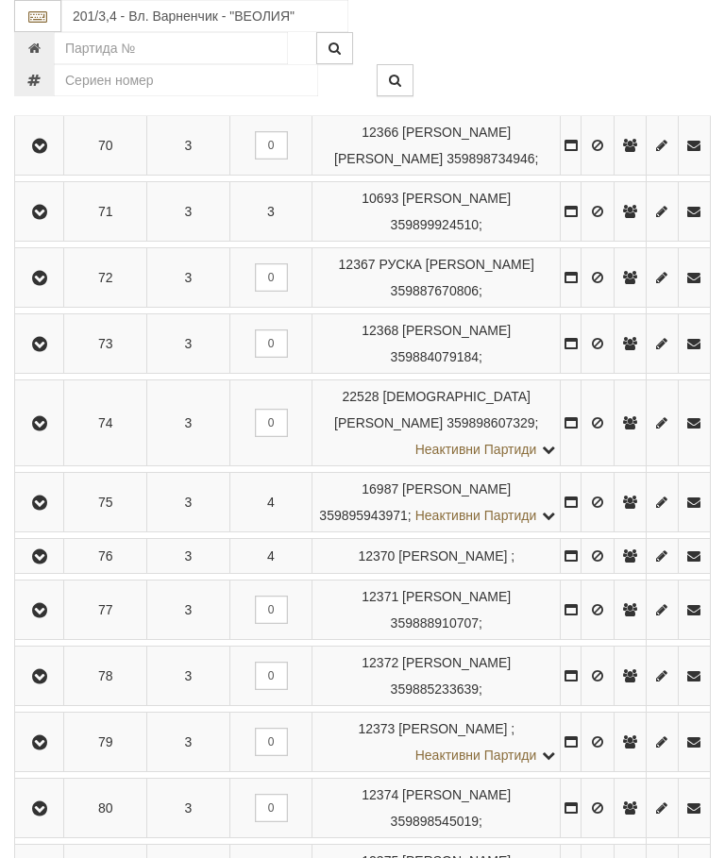
click at [51, 563] on icon "button" at bounding box center [39, 556] width 23 height 13
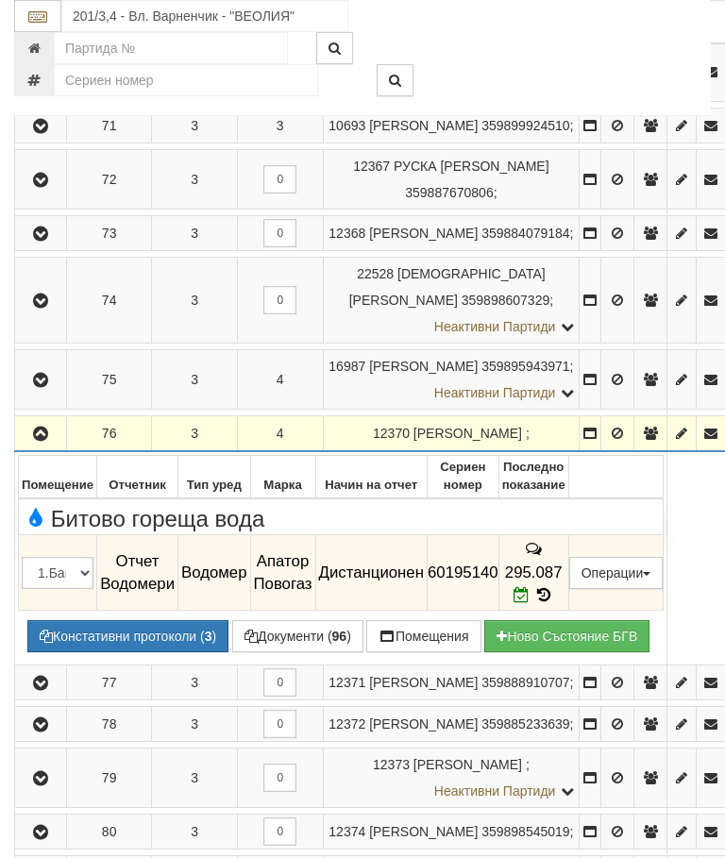
click at [44, 441] on icon "button" at bounding box center [40, 433] width 23 height 13
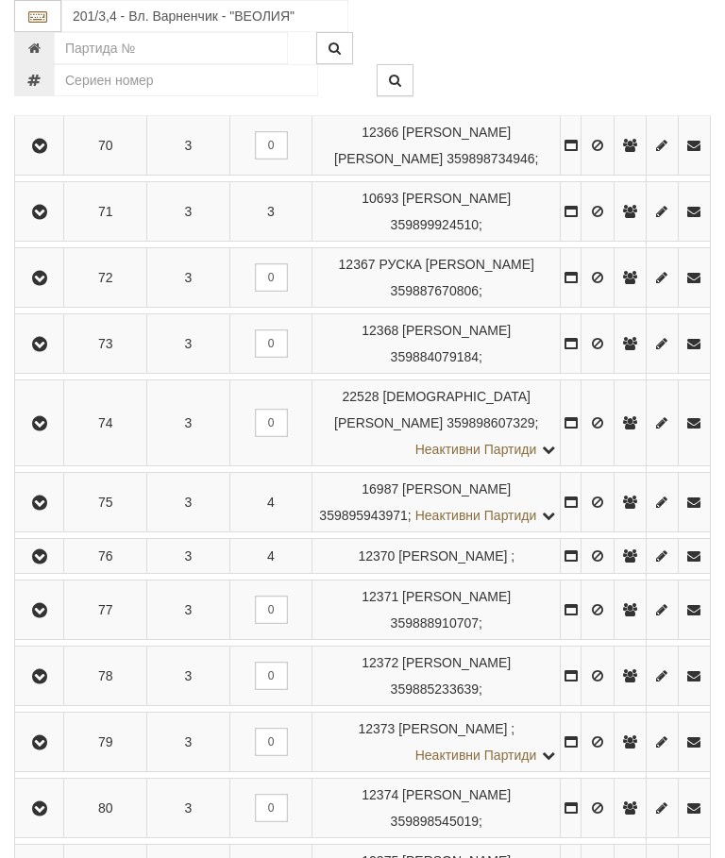
click at [48, 617] on icon "button" at bounding box center [39, 610] width 23 height 13
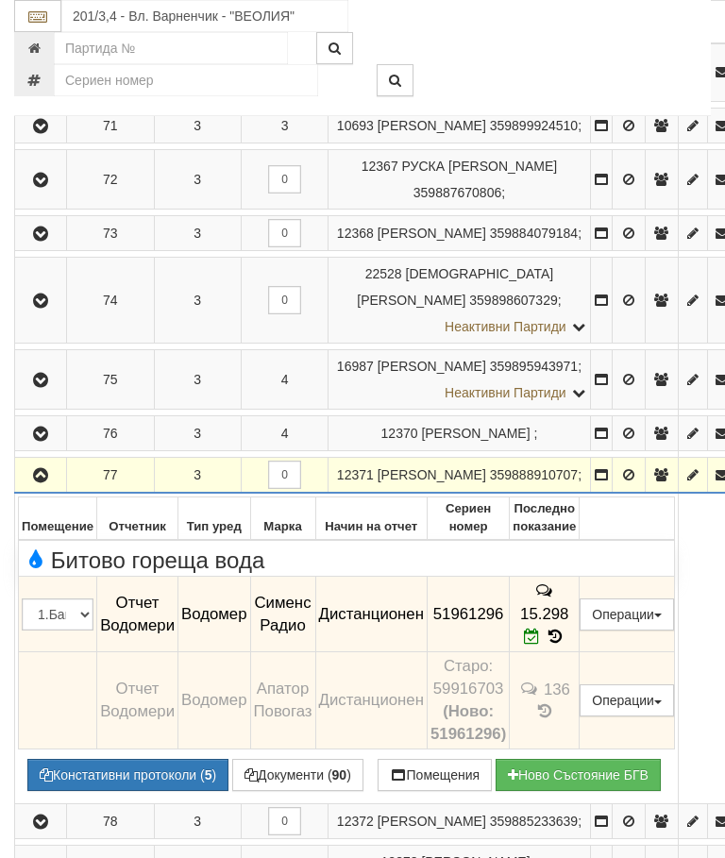
click at [42, 482] on icon "button" at bounding box center [40, 475] width 23 height 13
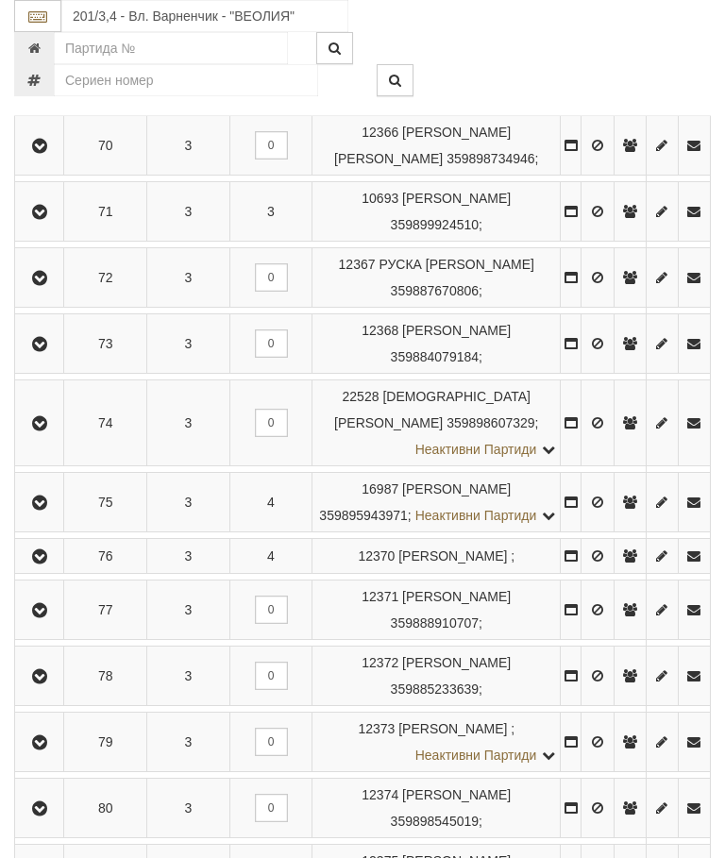
click at [51, 683] on icon "button" at bounding box center [39, 676] width 23 height 13
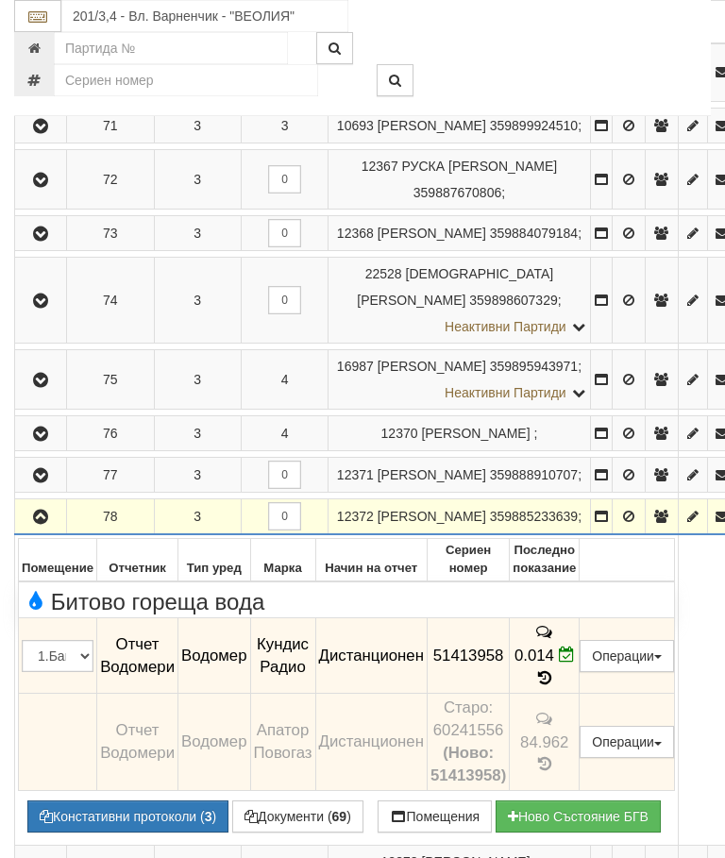
click at [35, 524] on icon "button" at bounding box center [40, 517] width 23 height 13
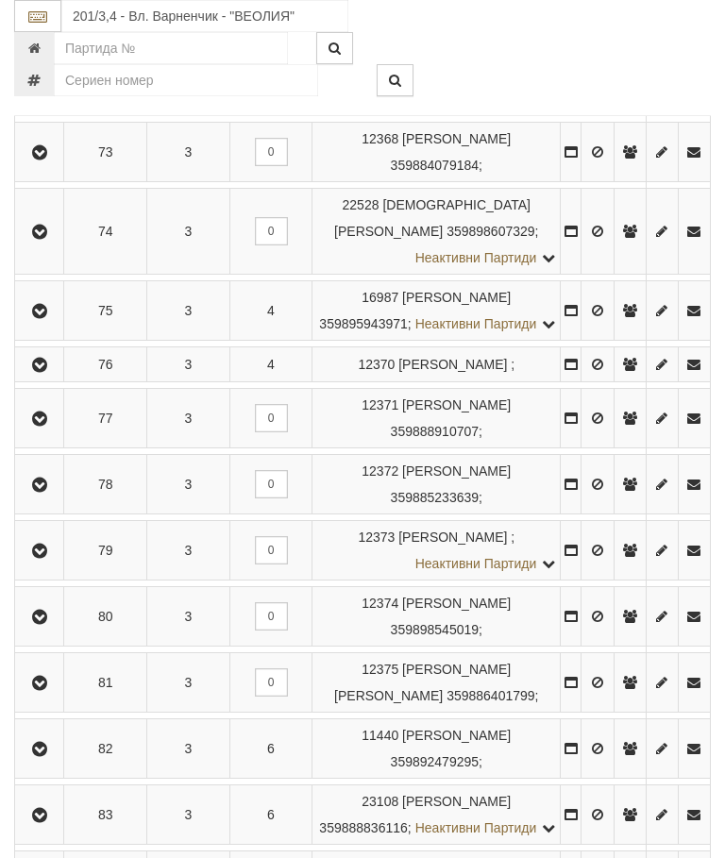
scroll to position [1251, 0]
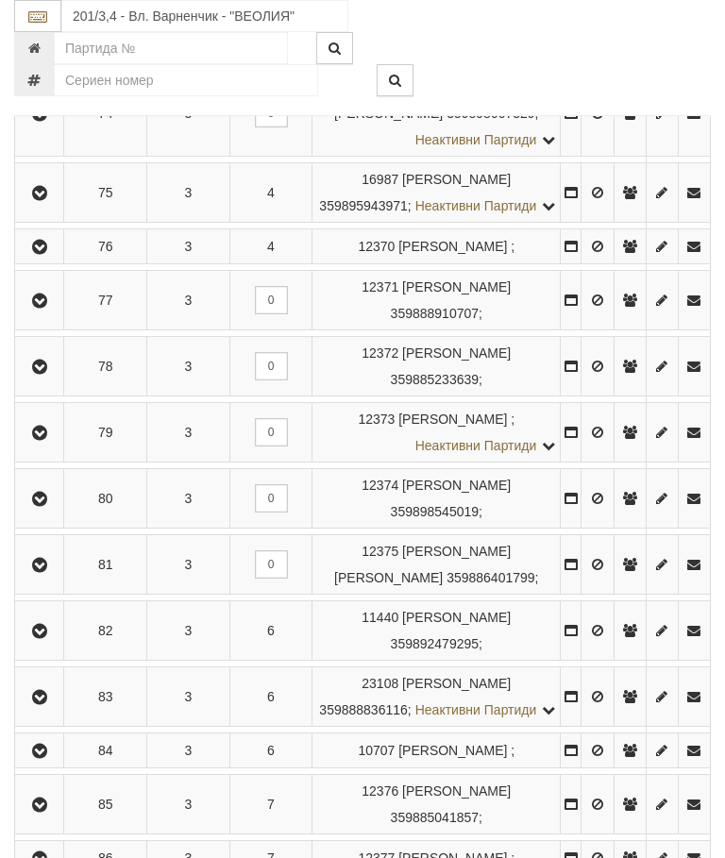
click at [46, 440] on icon "button" at bounding box center [39, 433] width 23 height 13
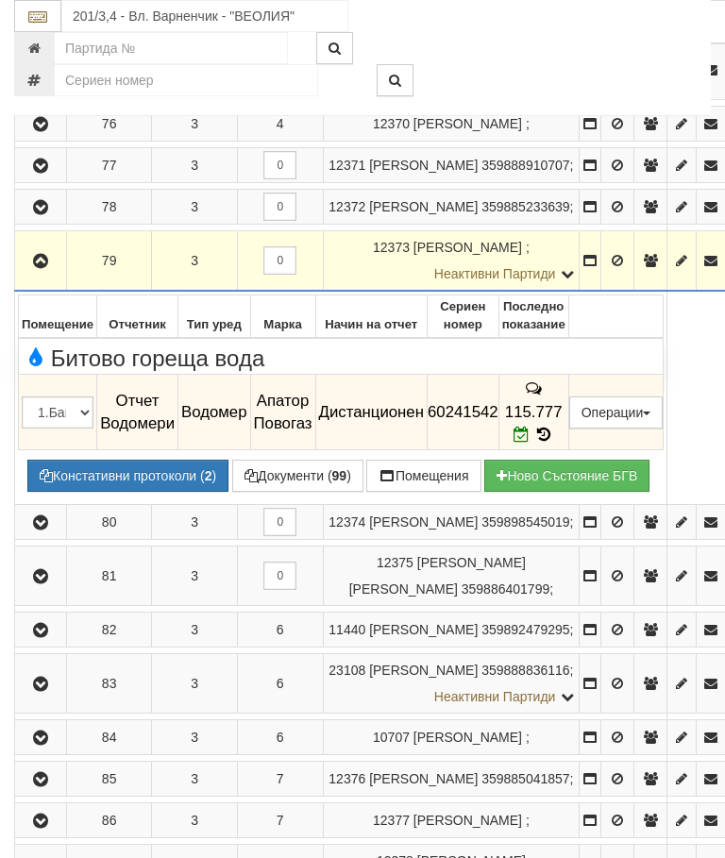
click at [43, 275] on button "button" at bounding box center [40, 260] width 45 height 28
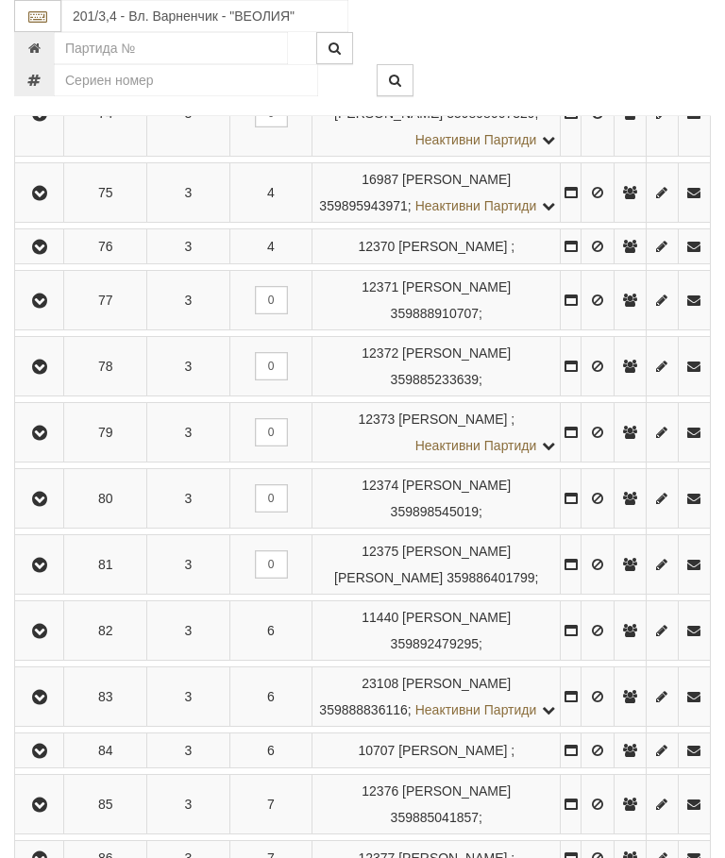
click at [43, 506] on icon "button" at bounding box center [39, 499] width 23 height 13
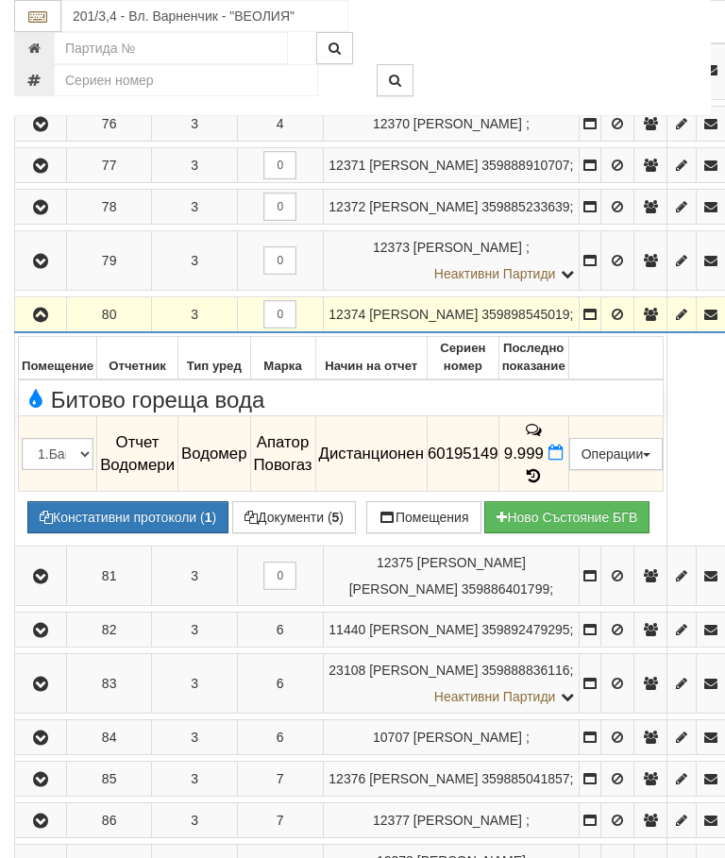
click at [634, 545] on td "Записите се зареждат... Помещение Отчетник Тип уред Марка Начин на отчет Сериен…" at bounding box center [341, 438] width 652 height 213
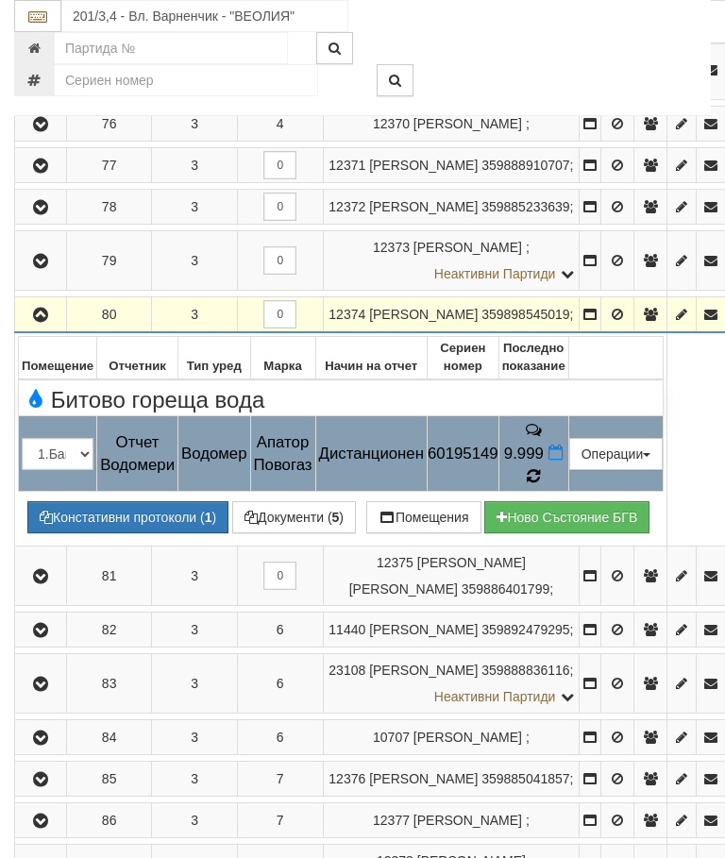
click at [541, 485] on icon at bounding box center [534, 476] width 14 height 17
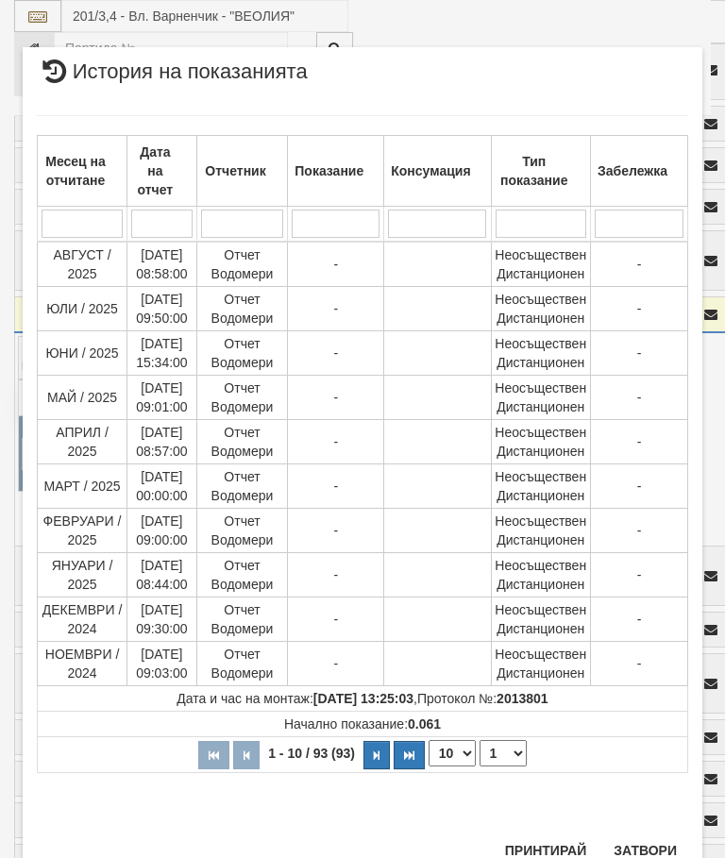
scroll to position [1521, 0]
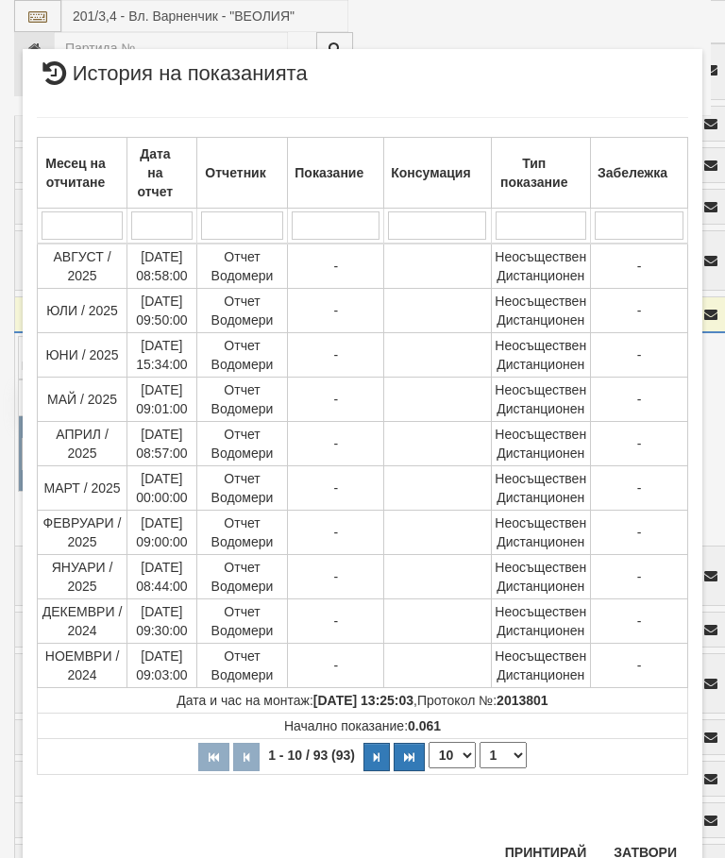
click at [511, 747] on select "1 2 3 4 5 6 7 8 9 10" at bounding box center [502, 755] width 47 height 26
select select "2"
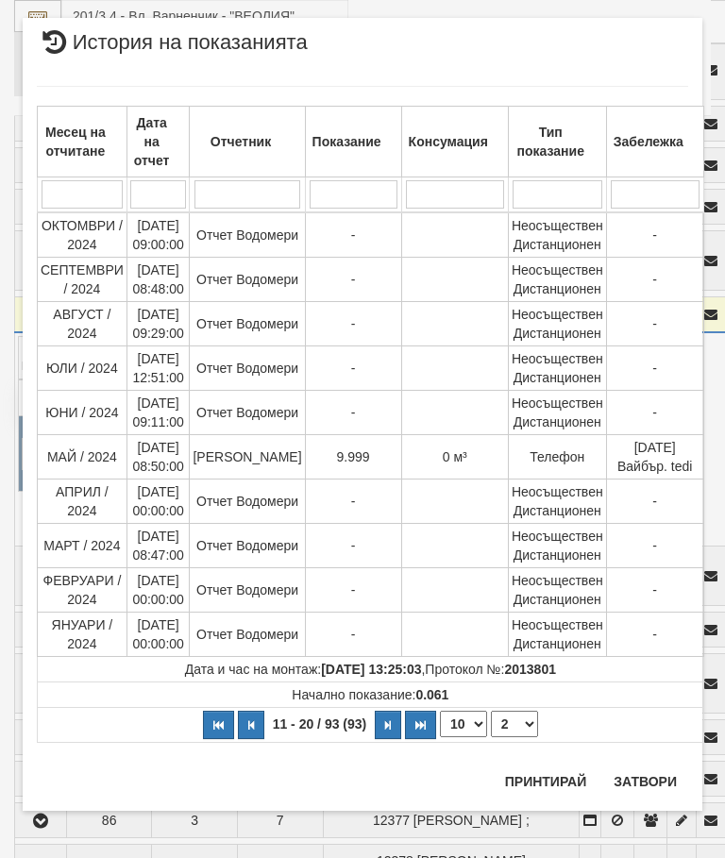
scroll to position [0, 0]
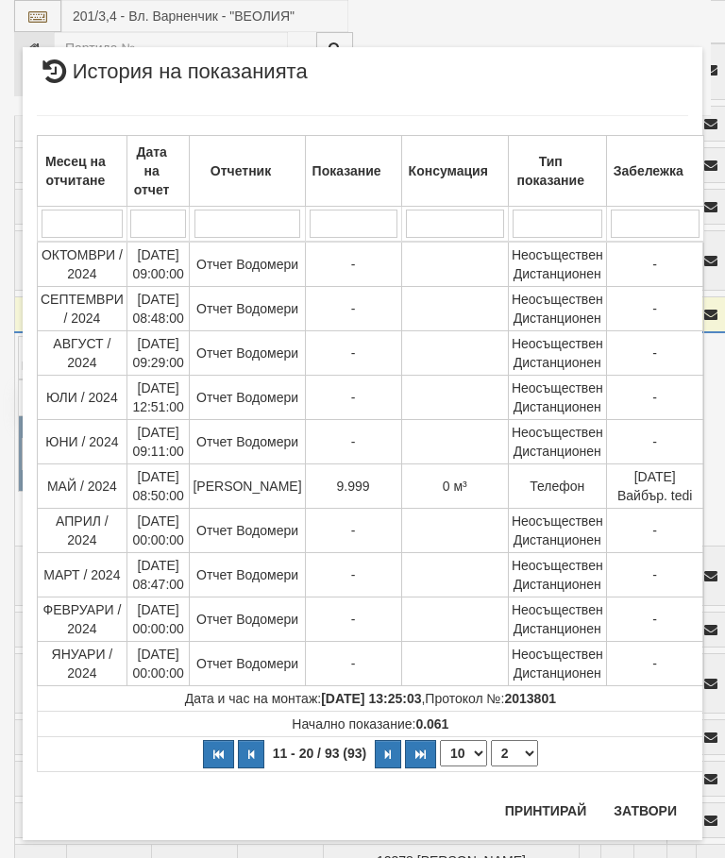
click at [649, 799] on button "Затвори" at bounding box center [645, 811] width 86 height 30
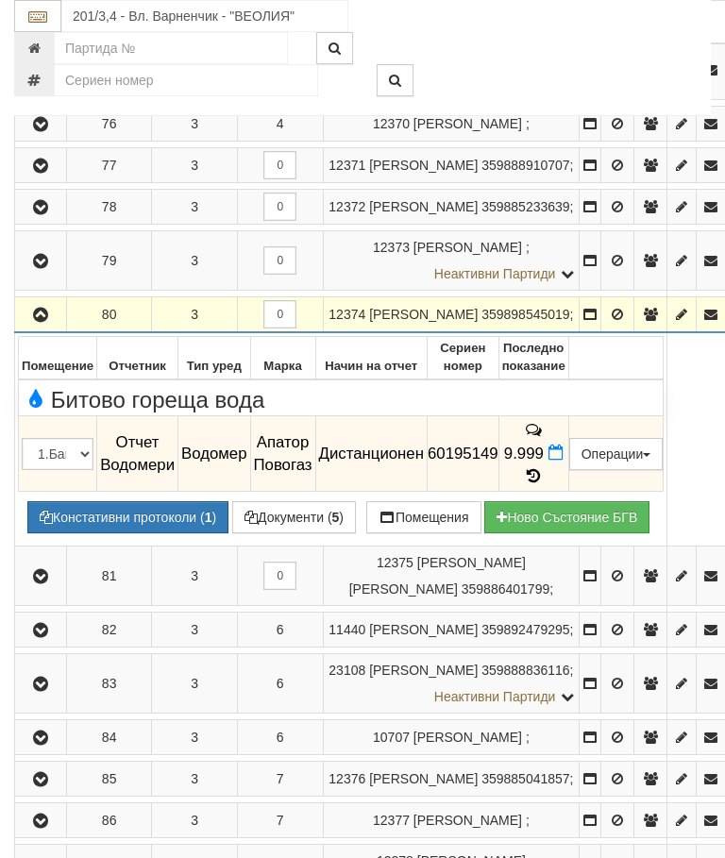
click at [37, 322] on icon "button" at bounding box center [40, 315] width 23 height 13
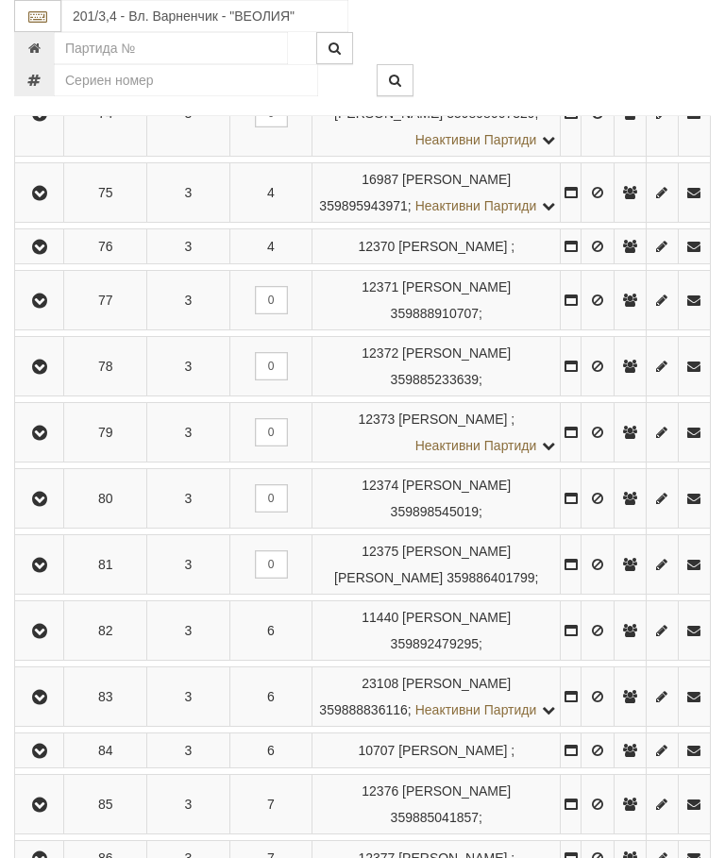
click at [57, 578] on button "button" at bounding box center [39, 564] width 42 height 28
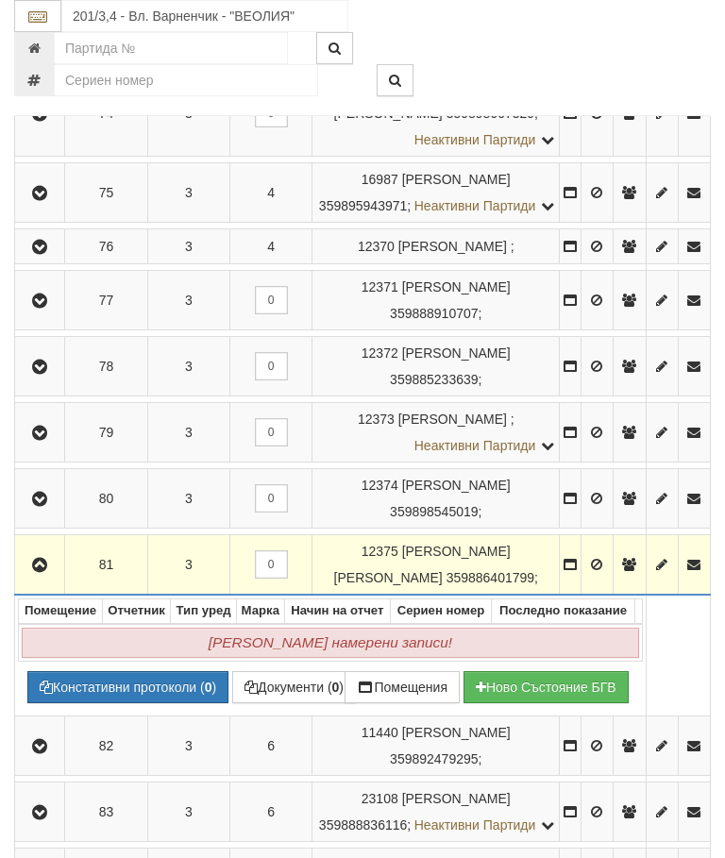
click at [42, 572] on icon "button" at bounding box center [39, 565] width 23 height 13
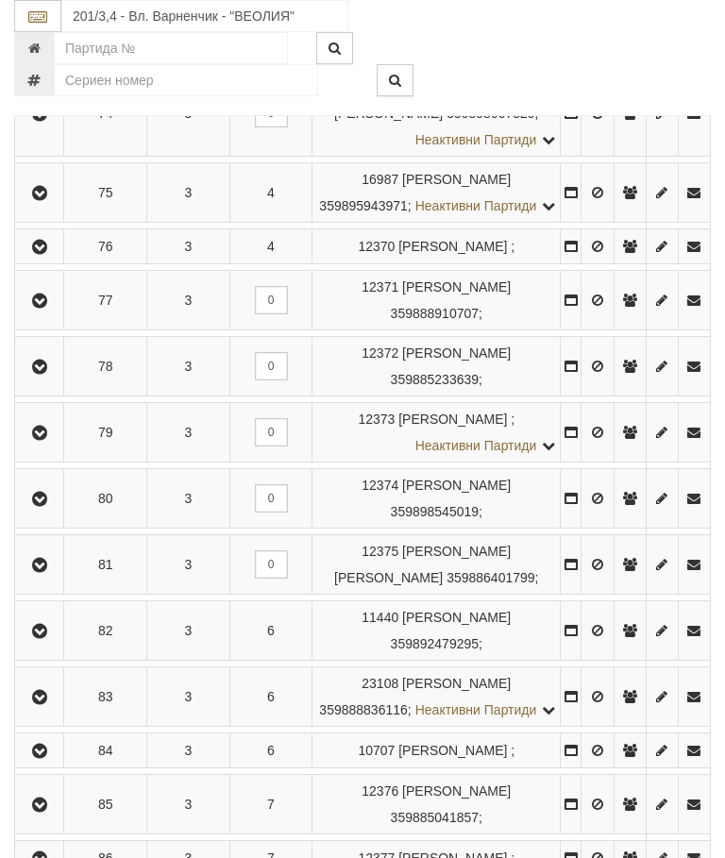
click at [44, 638] on icon "button" at bounding box center [39, 631] width 23 height 13
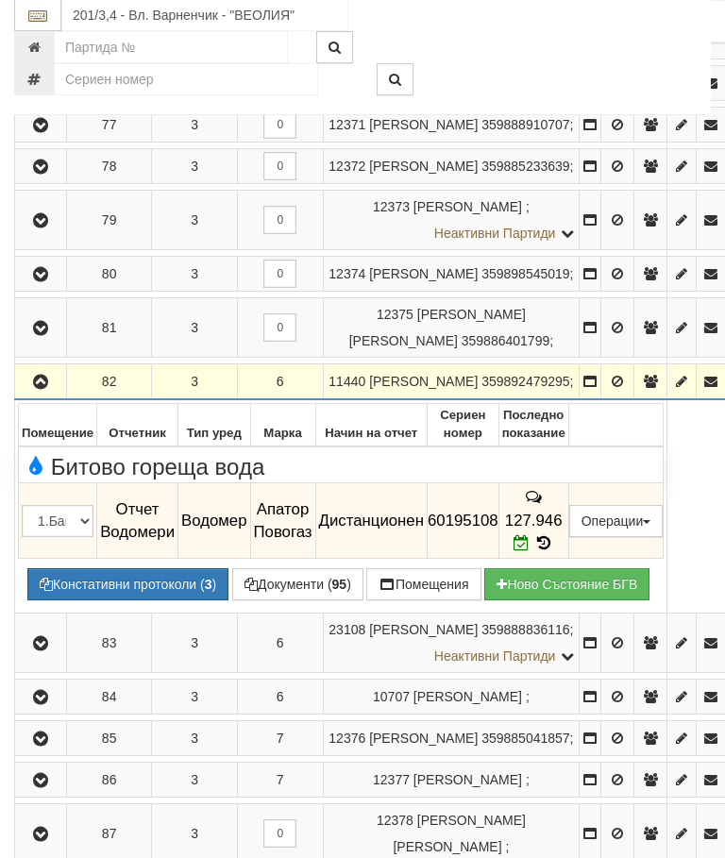
scroll to position [1709, 0]
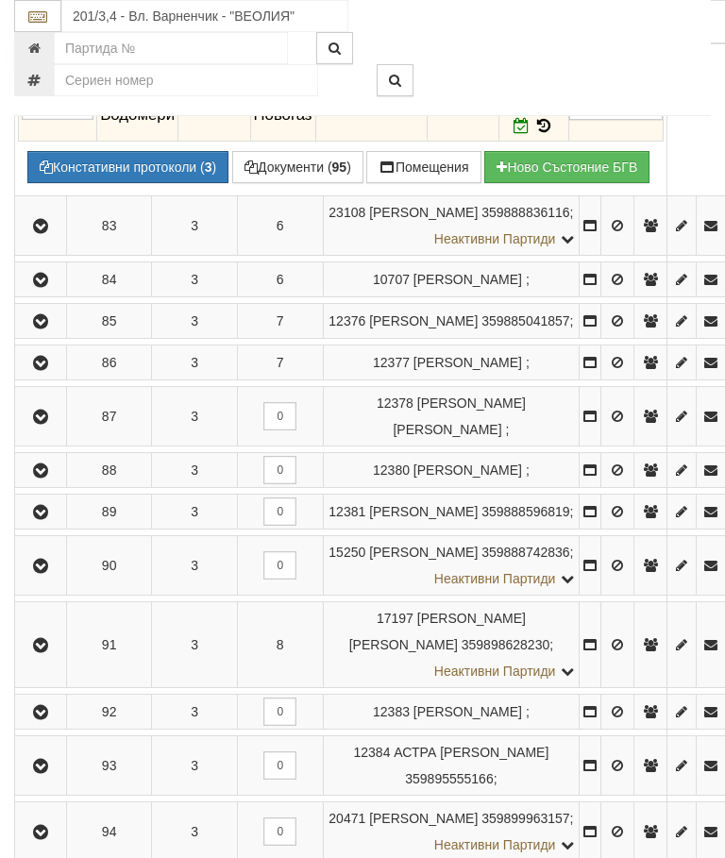
click at [46, 112] on div "201/3,4 - Вл. Варненчик - "ВЕОЛИЯ"" at bounding box center [362, 58] width 696 height 116
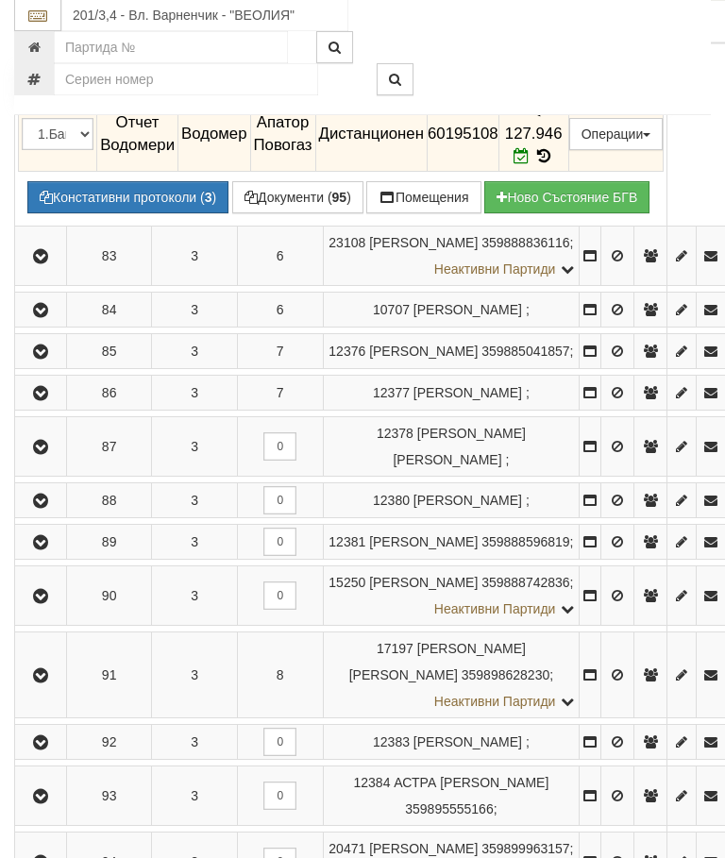
scroll to position [1681, 0]
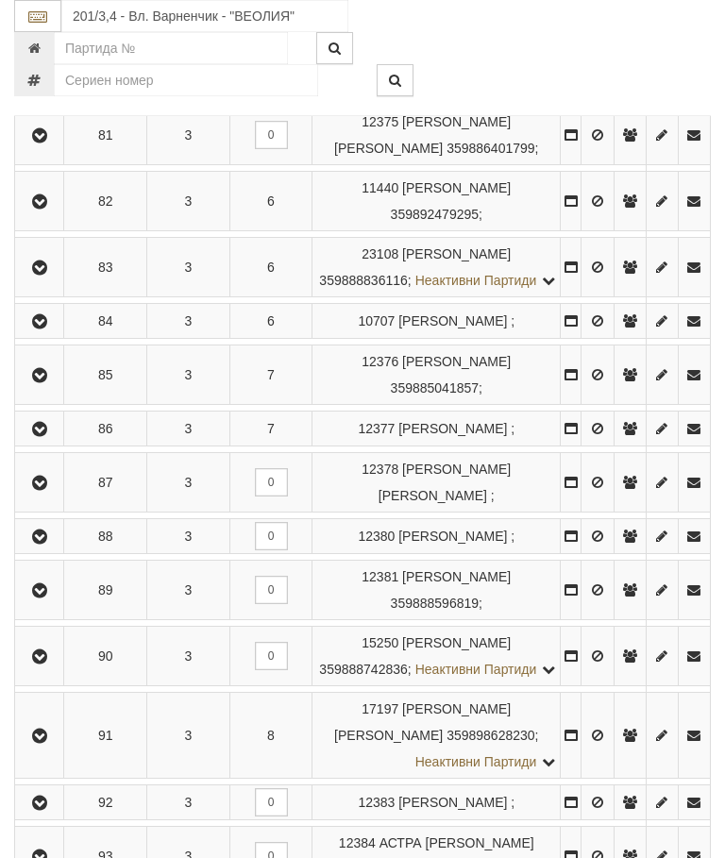
click at [46, 275] on icon "button" at bounding box center [39, 267] width 23 height 13
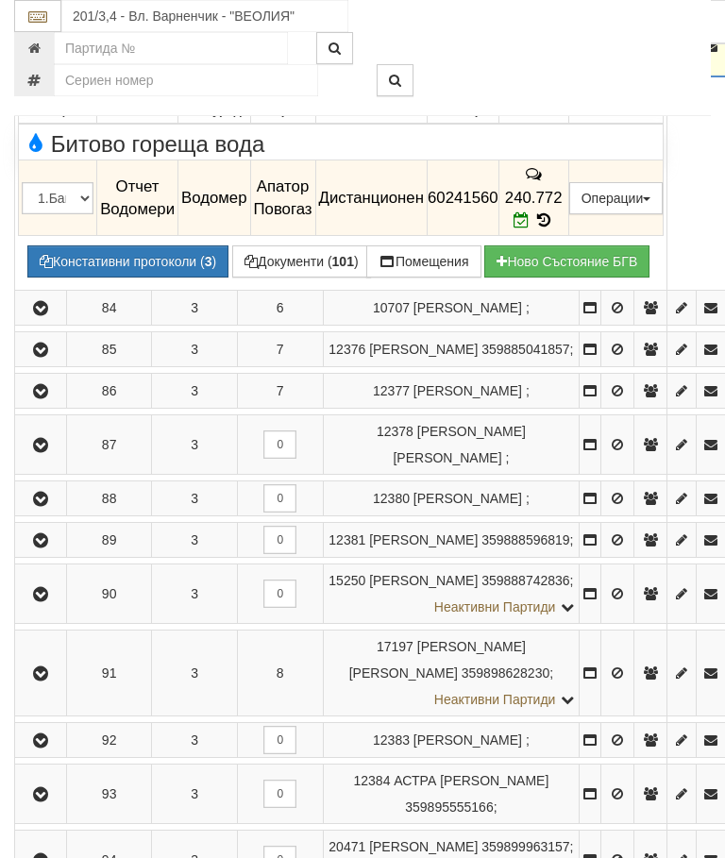
click at [41, 54] on icon "button" at bounding box center [40, 47] width 23 height 13
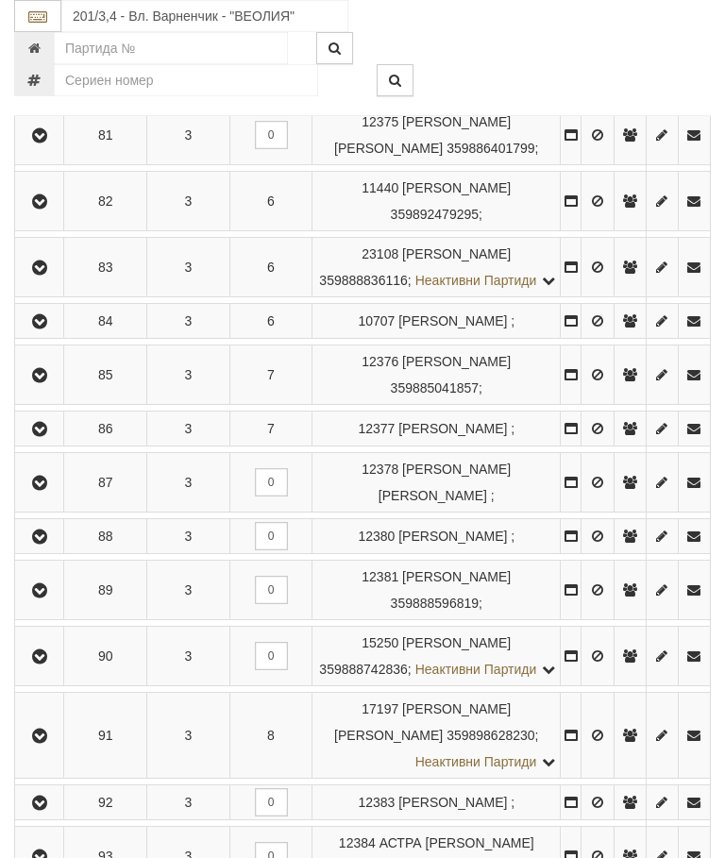
click at [41, 328] on icon "button" at bounding box center [39, 321] width 23 height 13
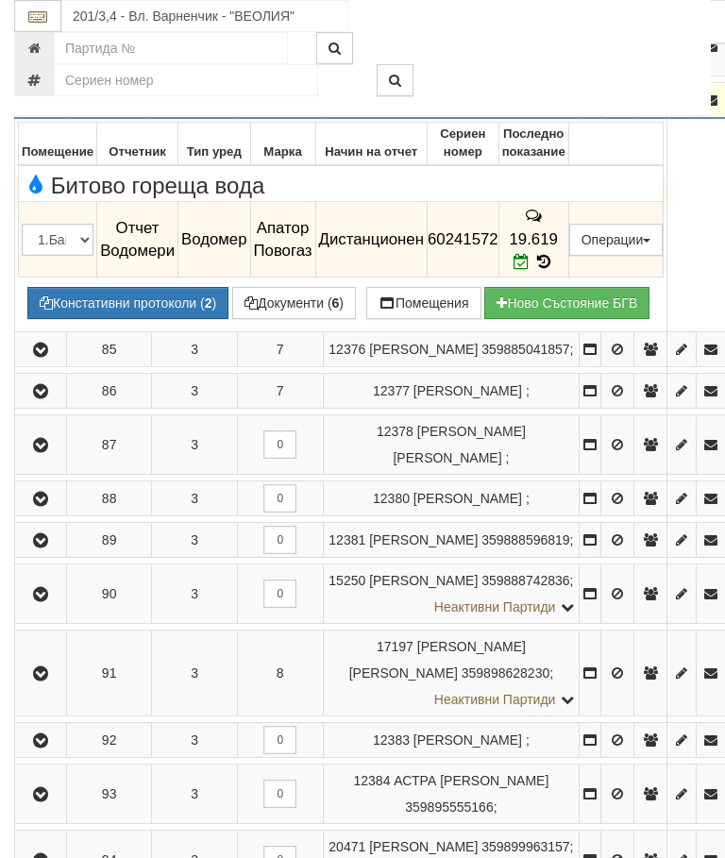
click at [45, 114] on button "button" at bounding box center [40, 100] width 45 height 28
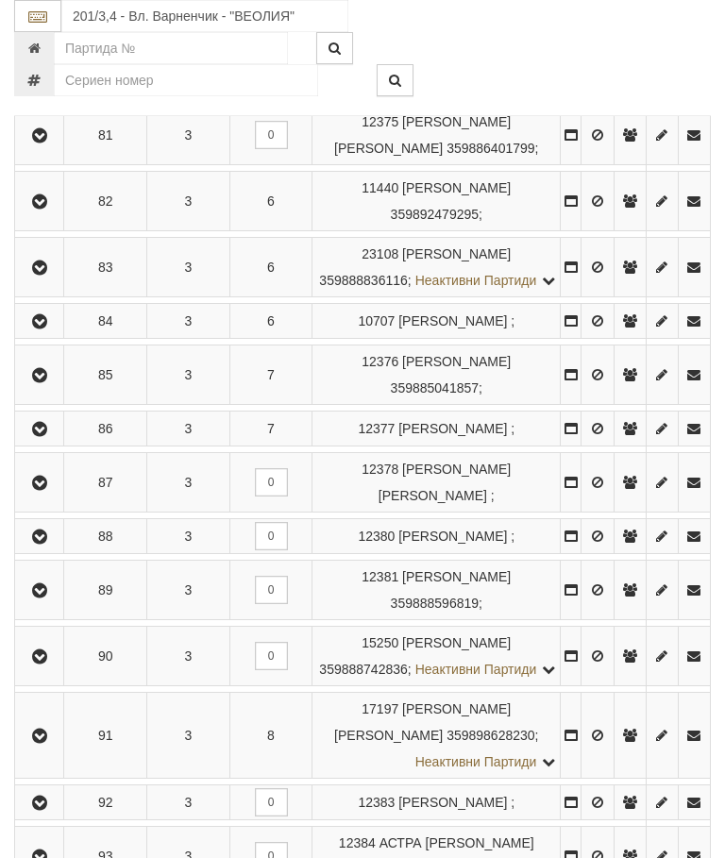
click at [49, 382] on icon "button" at bounding box center [39, 375] width 23 height 13
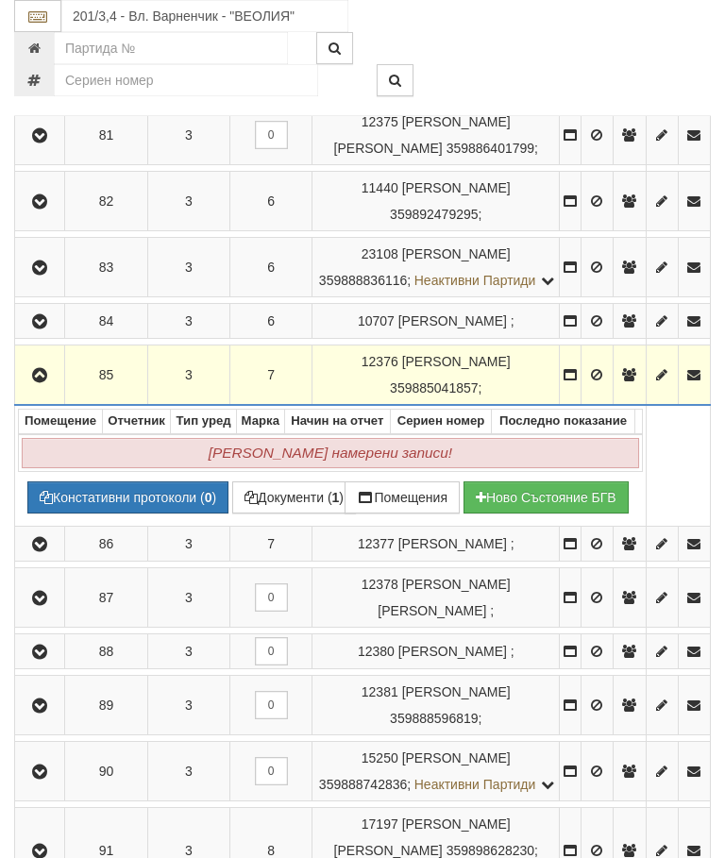
click at [51, 389] on button "button" at bounding box center [39, 374] width 43 height 28
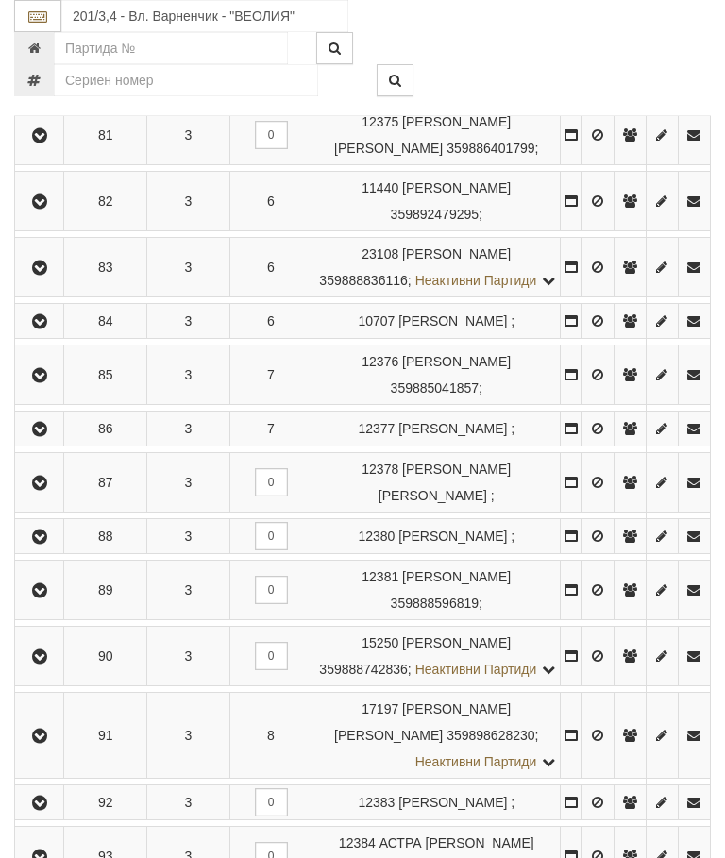
click at [57, 443] on button "button" at bounding box center [39, 428] width 42 height 28
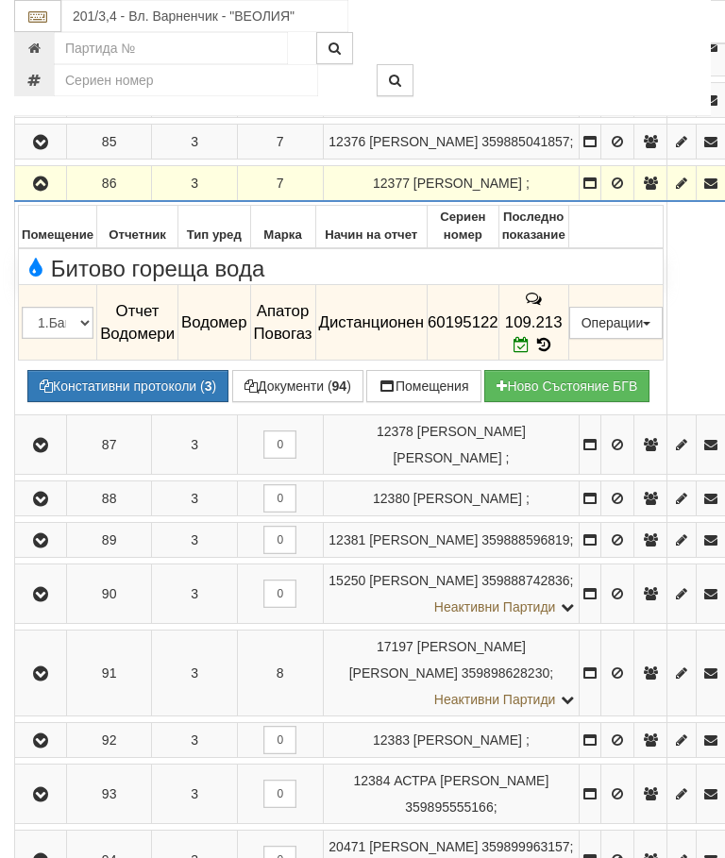
click at [50, 191] on icon "button" at bounding box center [40, 183] width 23 height 13
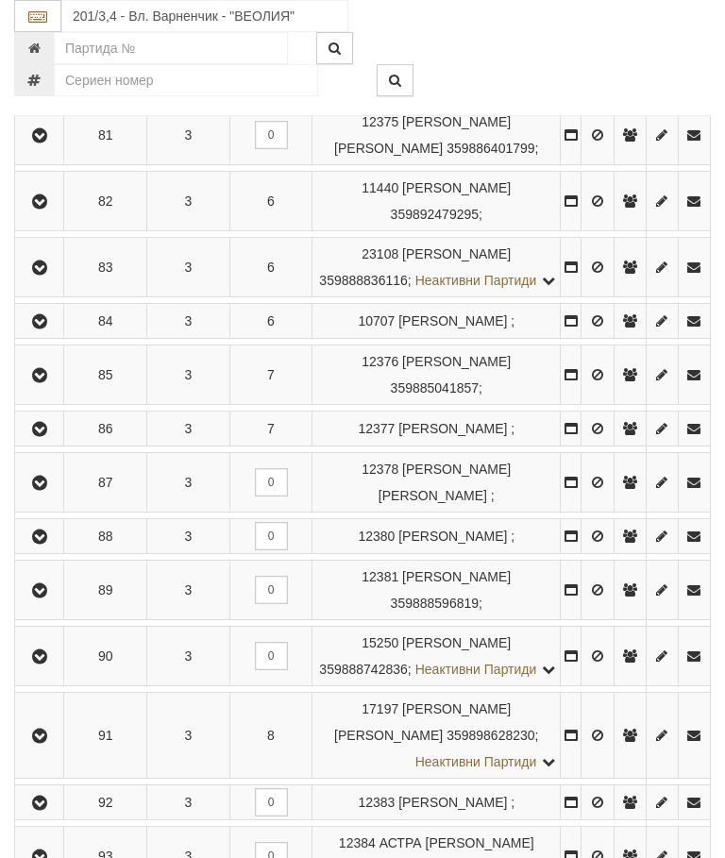
click at [50, 496] on button "button" at bounding box center [39, 482] width 42 height 28
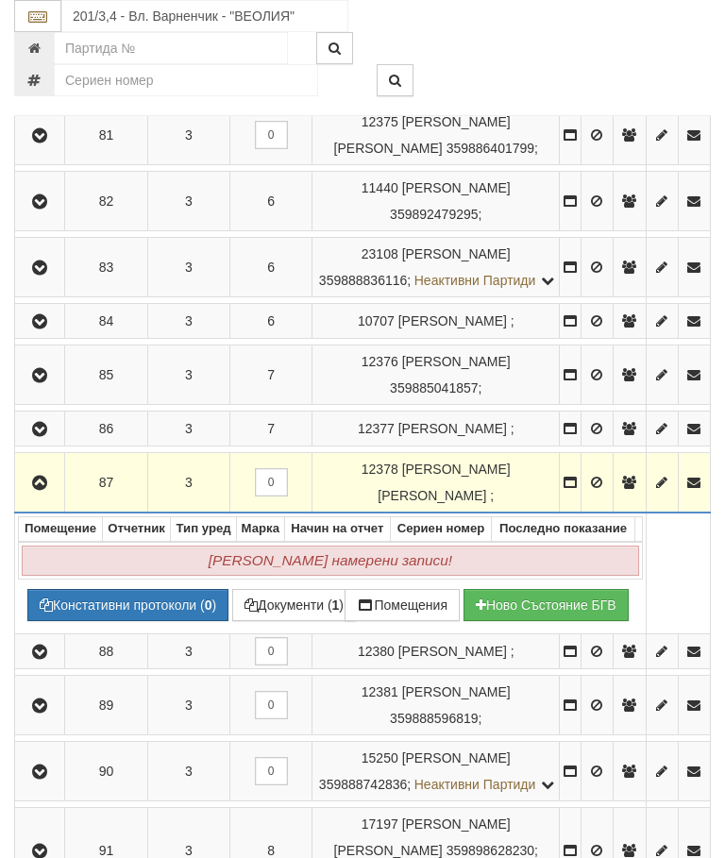
scroll to position [1834, 0]
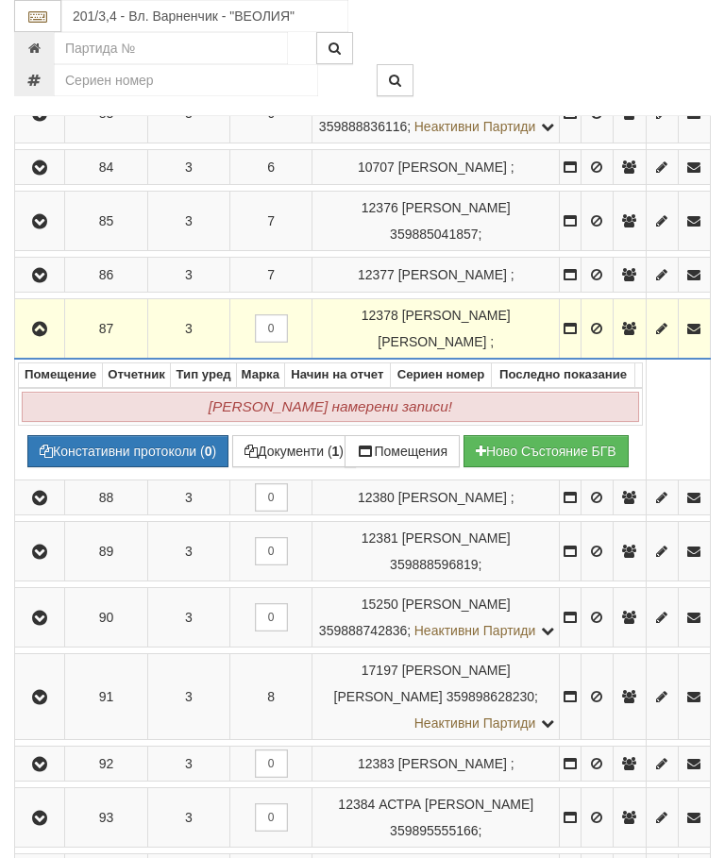
click at [59, 343] on button "button" at bounding box center [39, 328] width 43 height 28
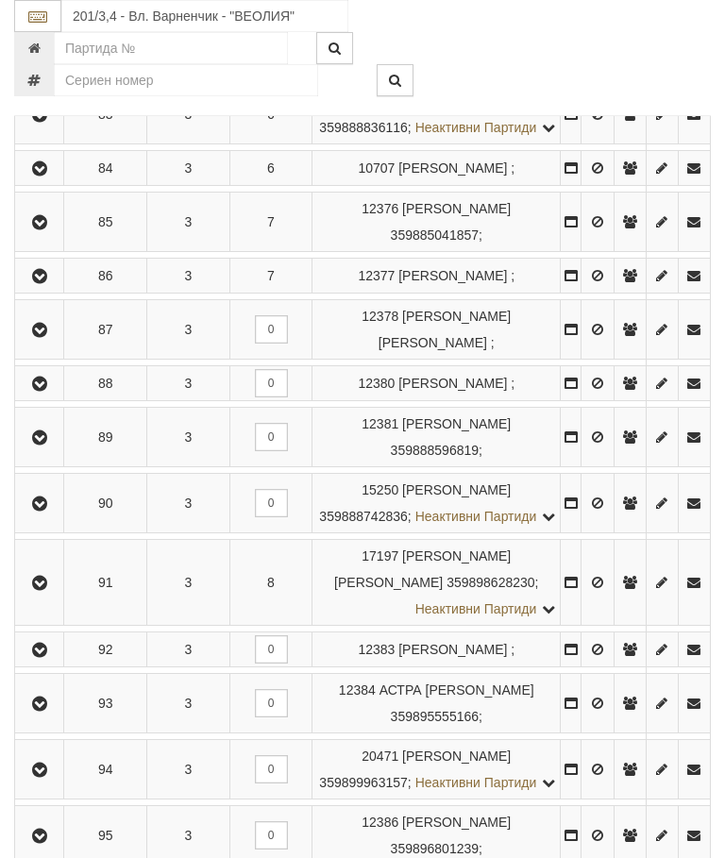
click at [49, 391] on icon "button" at bounding box center [39, 383] width 23 height 13
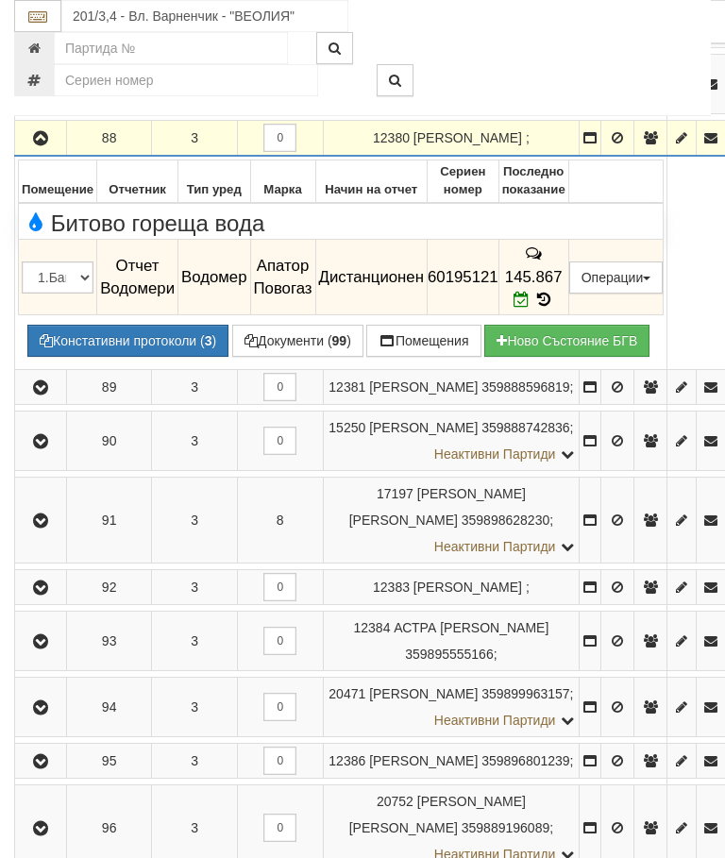
click at [45, 145] on icon "button" at bounding box center [40, 138] width 23 height 13
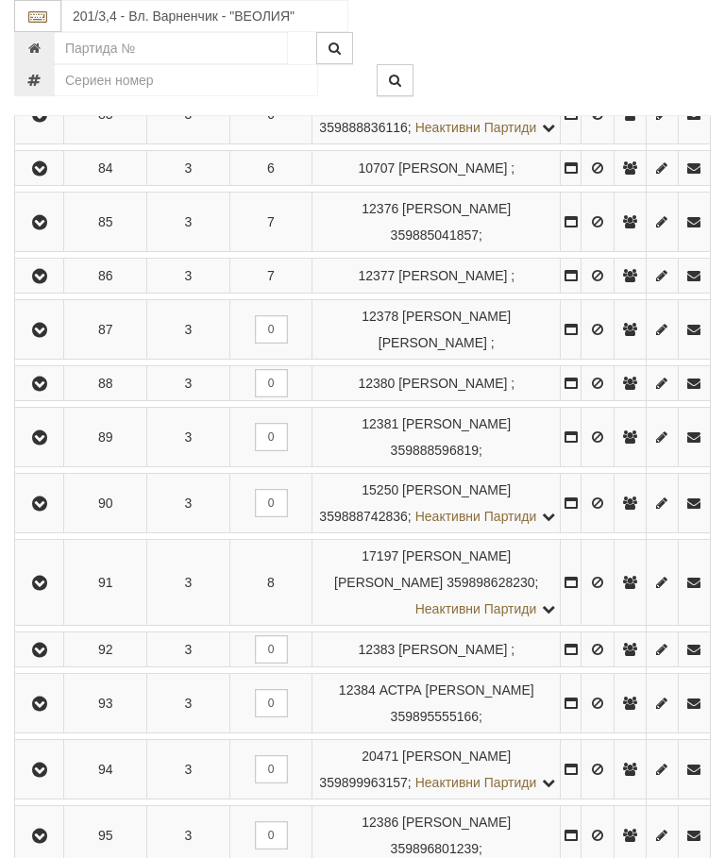
click at [47, 444] on icon "button" at bounding box center [39, 437] width 23 height 13
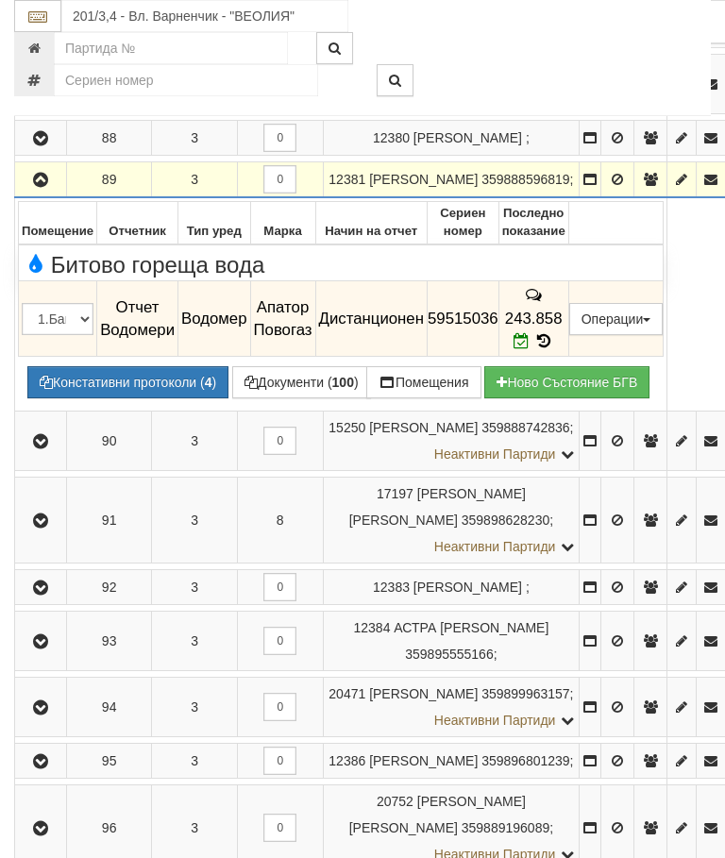
click at [46, 187] on icon "button" at bounding box center [40, 180] width 23 height 13
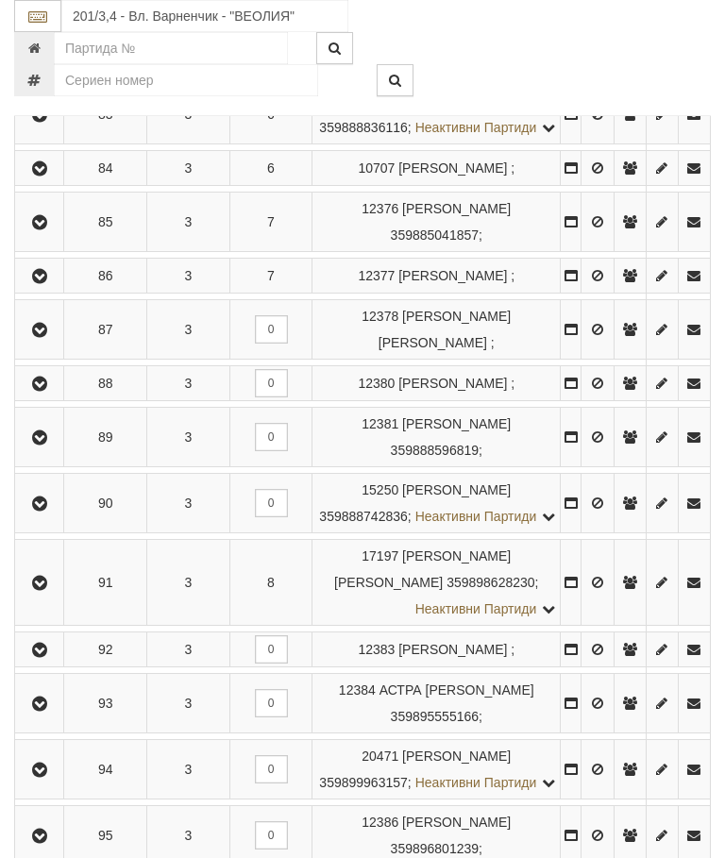
click at [60, 517] on button "button" at bounding box center [39, 503] width 42 height 28
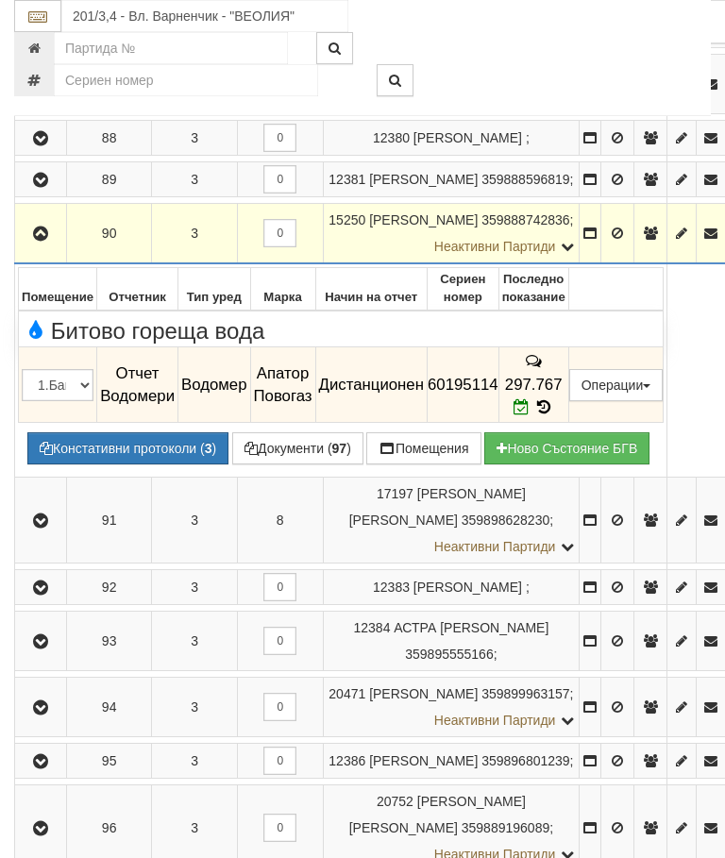
click at [45, 241] on icon "button" at bounding box center [40, 233] width 23 height 13
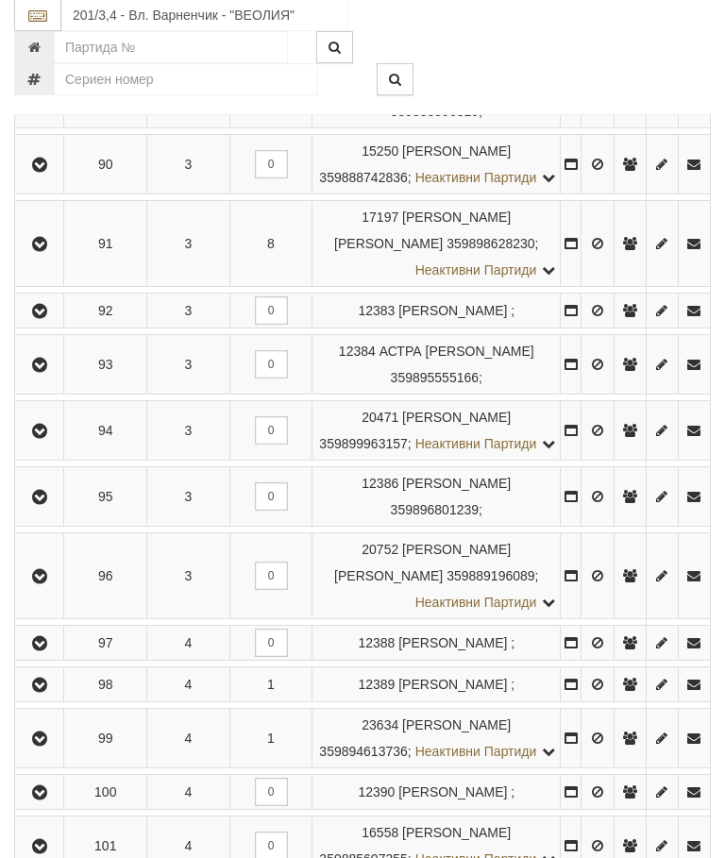
click at [50, 252] on icon "button" at bounding box center [39, 245] width 23 height 13
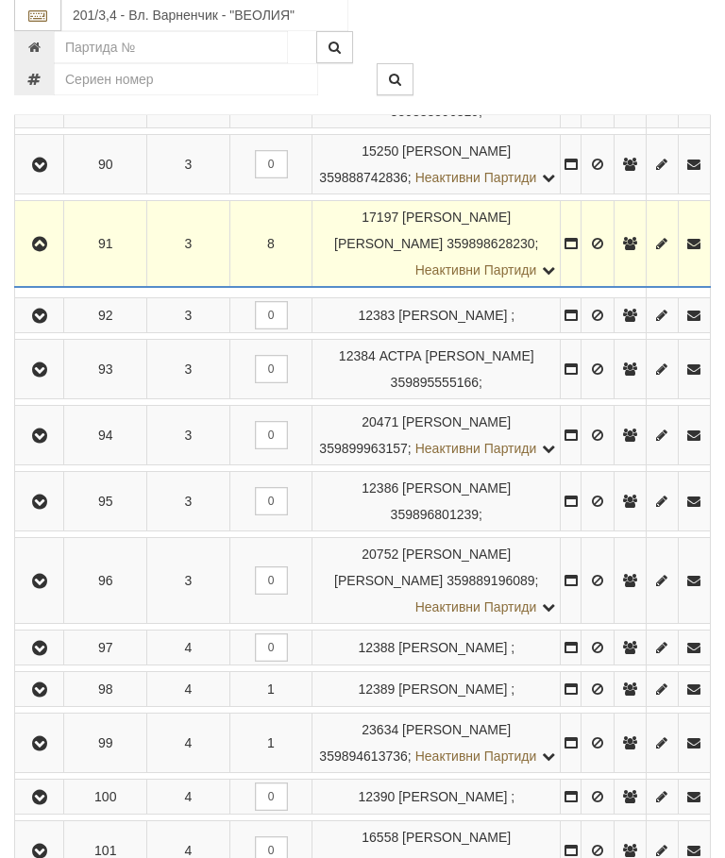
scroll to position [2172, 0]
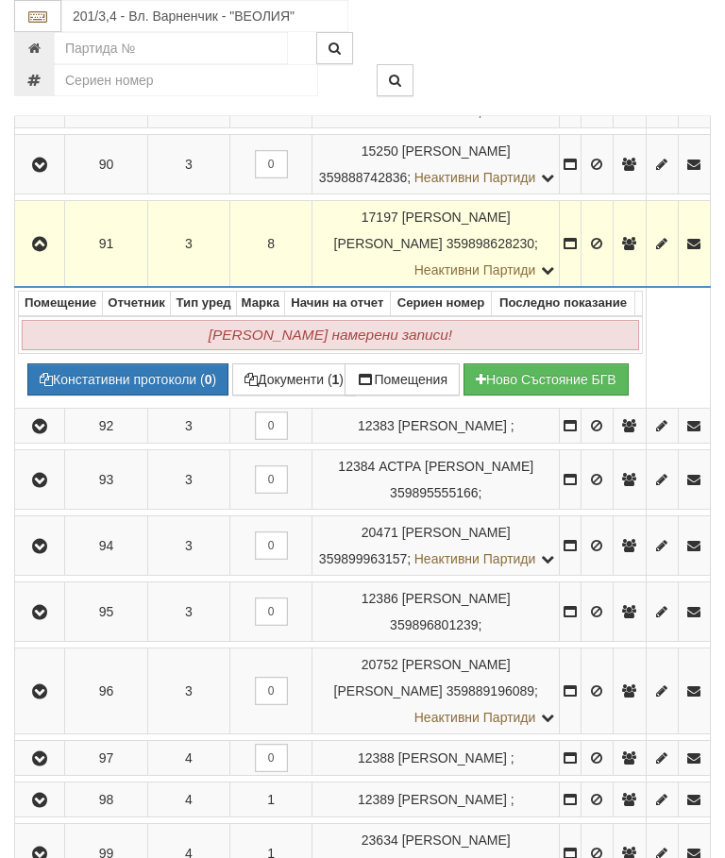
click at [40, 251] on icon "button" at bounding box center [39, 244] width 23 height 13
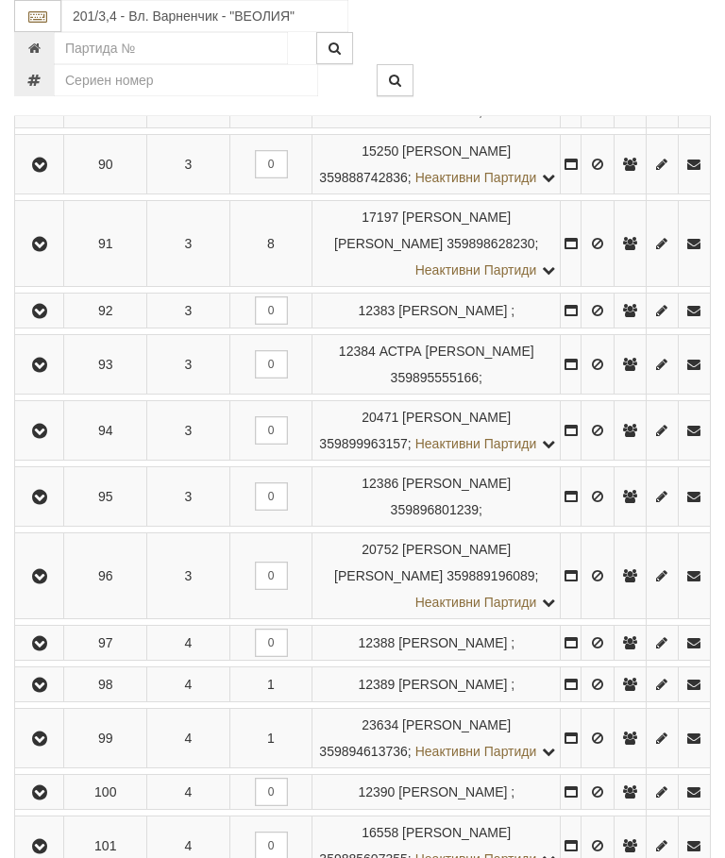
click at [47, 325] on button "button" at bounding box center [39, 310] width 42 height 28
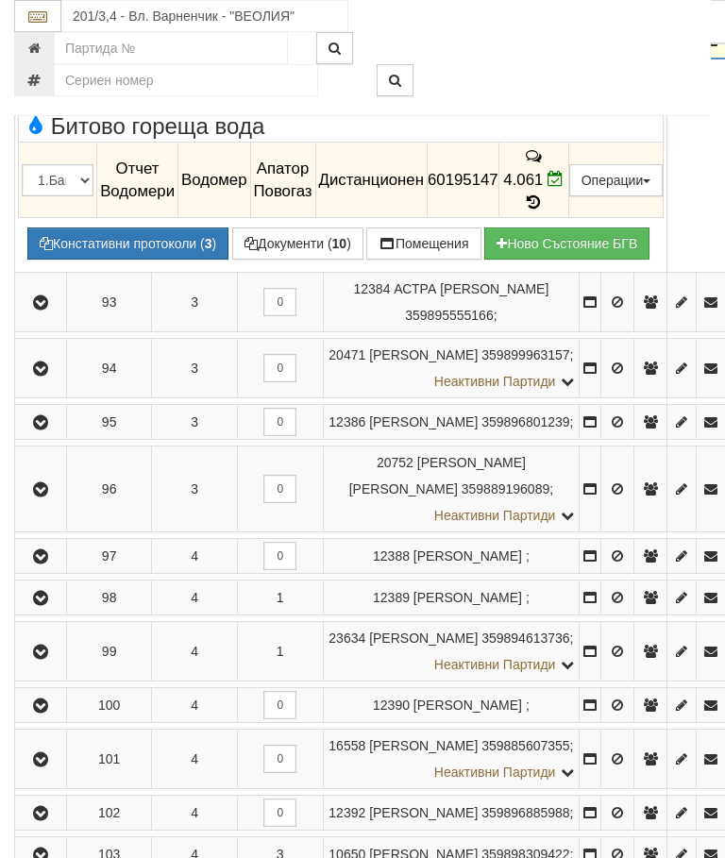
click at [47, 48] on icon "button" at bounding box center [40, 41] width 23 height 13
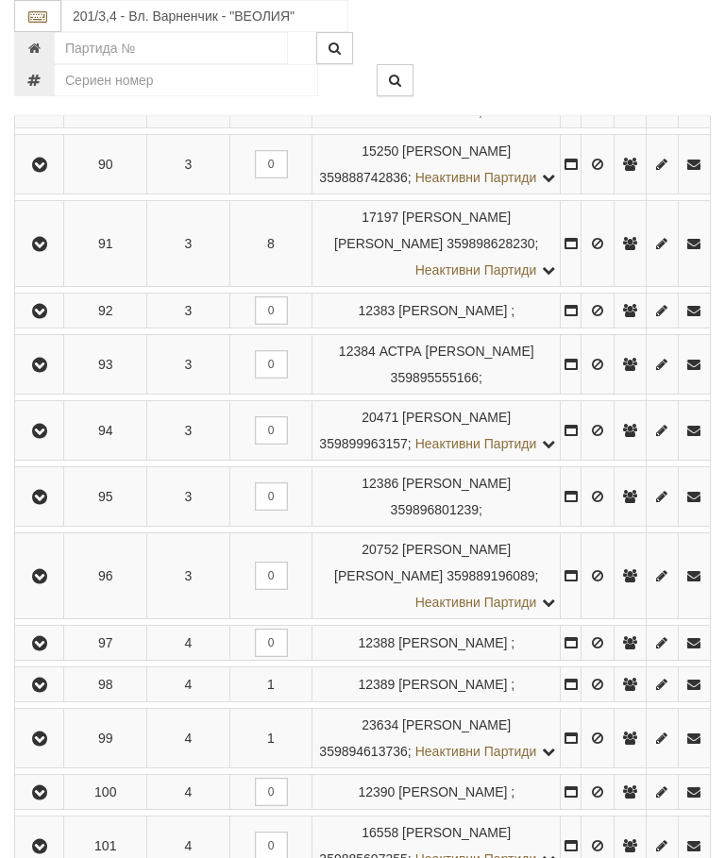
click at [57, 378] on button "button" at bounding box center [39, 364] width 42 height 28
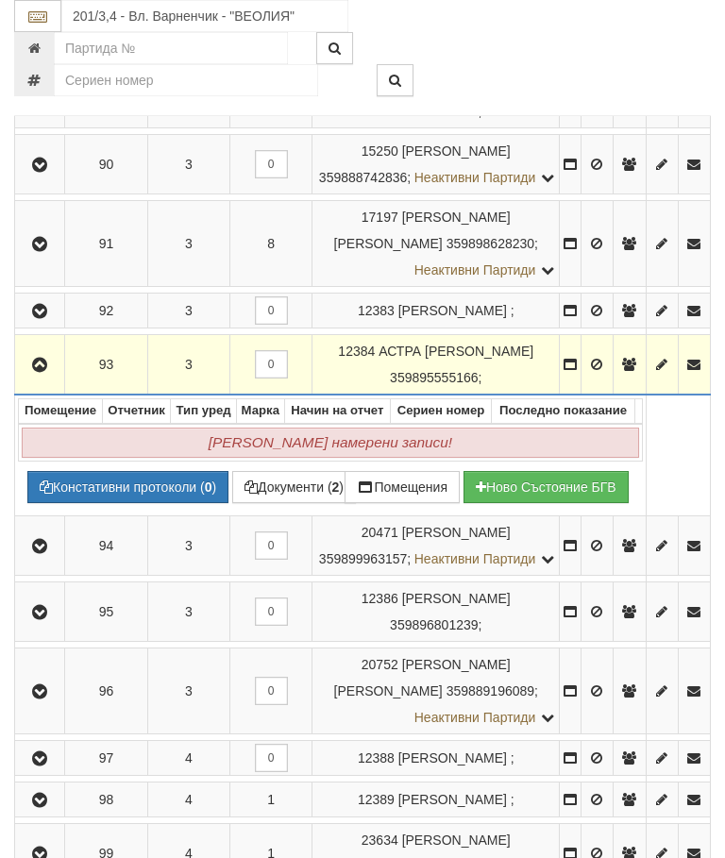
click at [51, 372] on icon "button" at bounding box center [39, 365] width 23 height 13
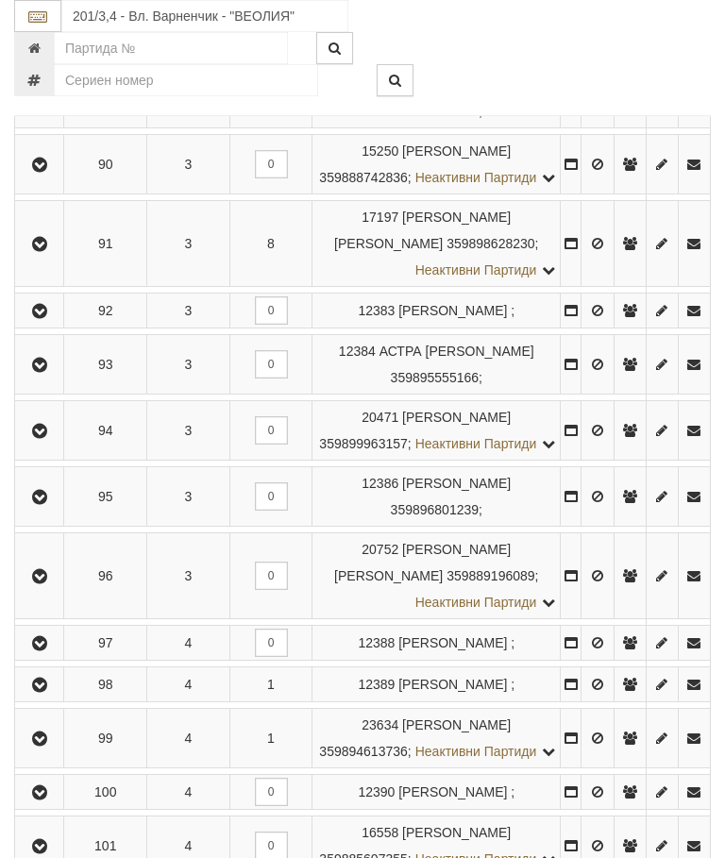
click at [50, 438] on icon "button" at bounding box center [39, 431] width 23 height 13
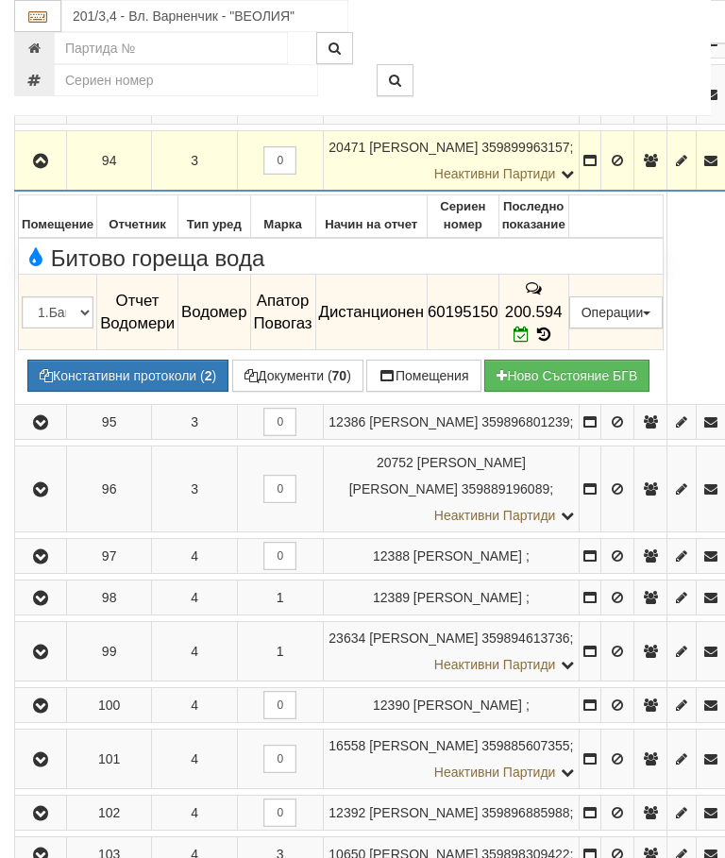
click at [42, 168] on icon "button" at bounding box center [40, 161] width 23 height 13
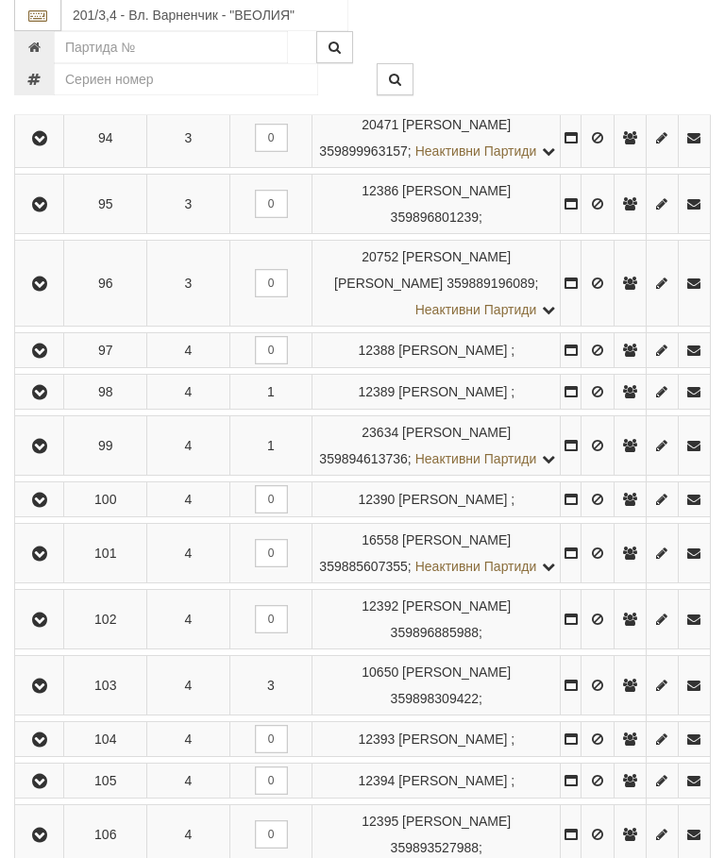
scroll to position [2530, 0]
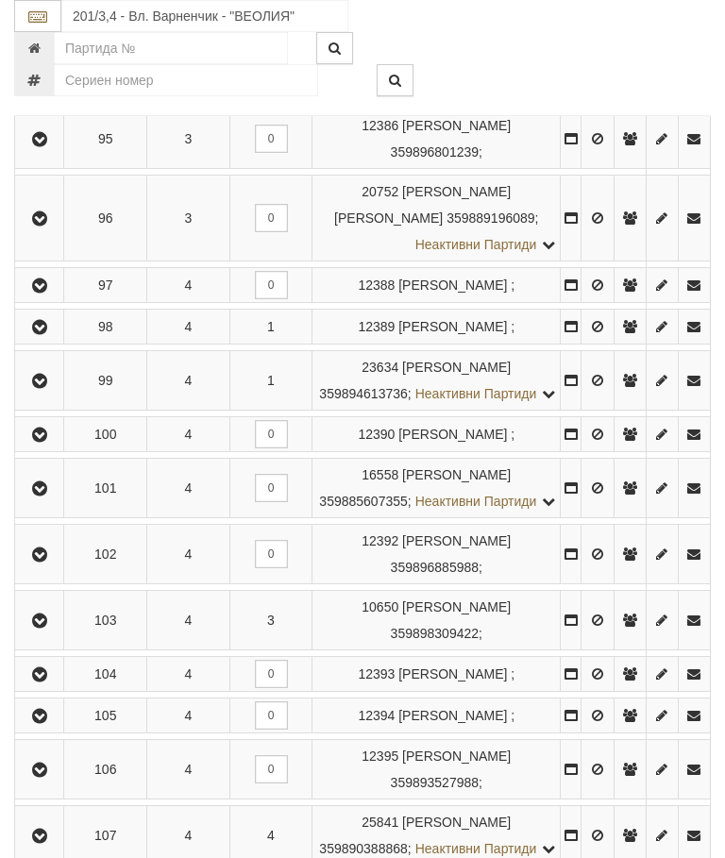
click at [56, 153] on button "button" at bounding box center [39, 139] width 42 height 28
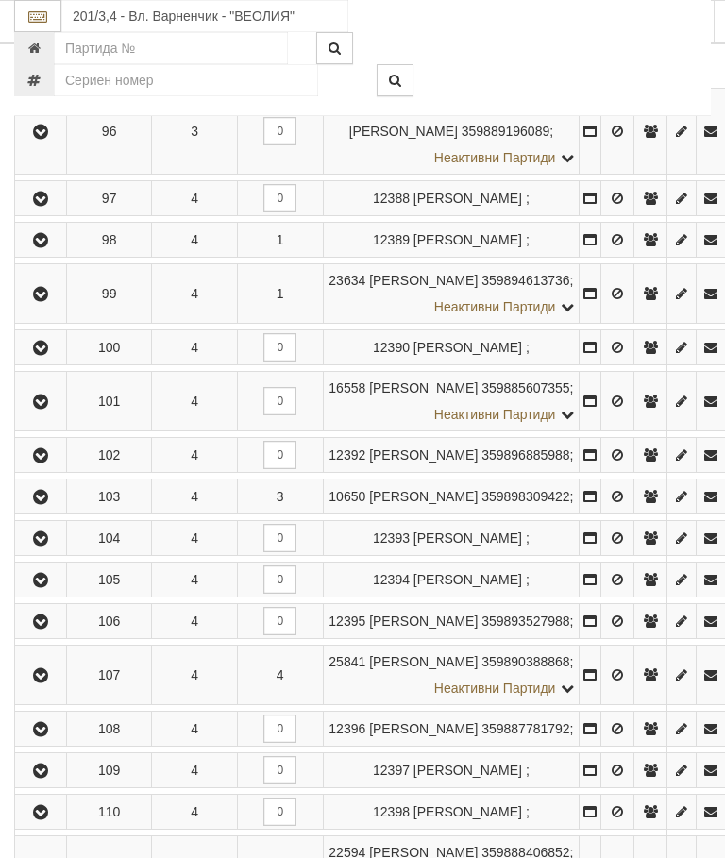
scroll to position [2399, 16]
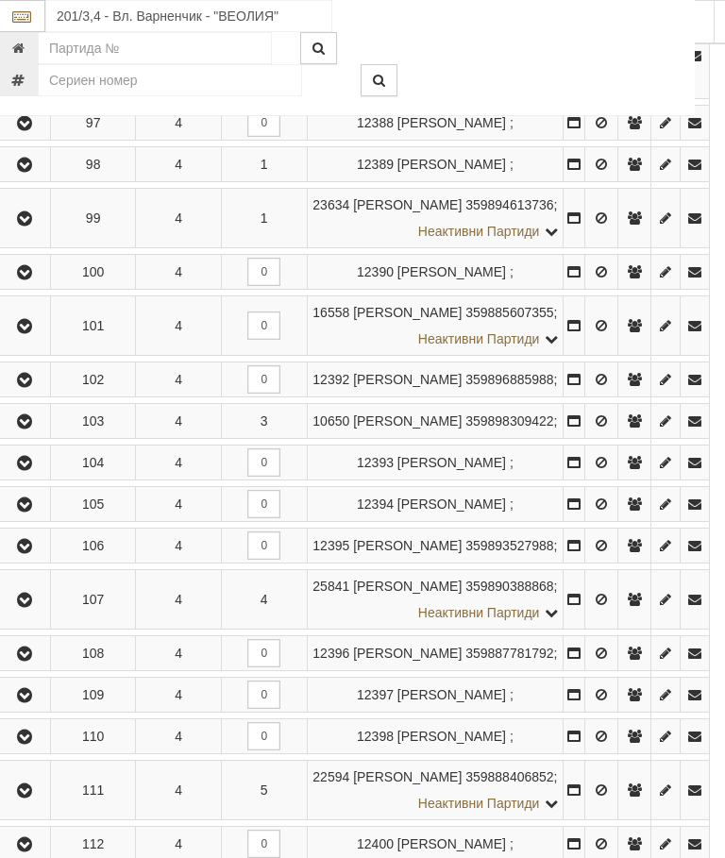
scroll to position [2399, 7]
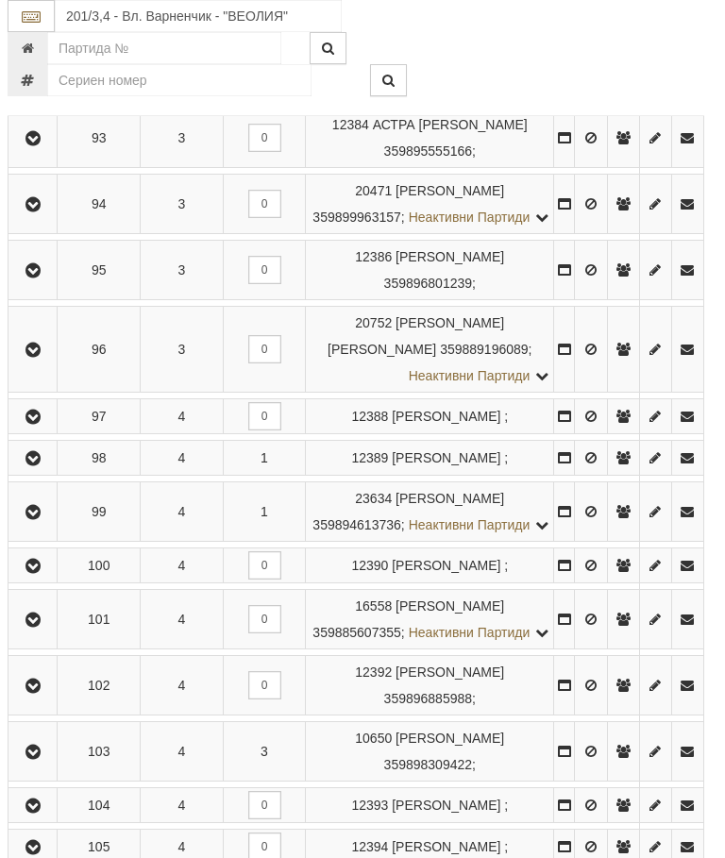
click at [44, 357] on icon "button" at bounding box center [33, 349] width 23 height 13
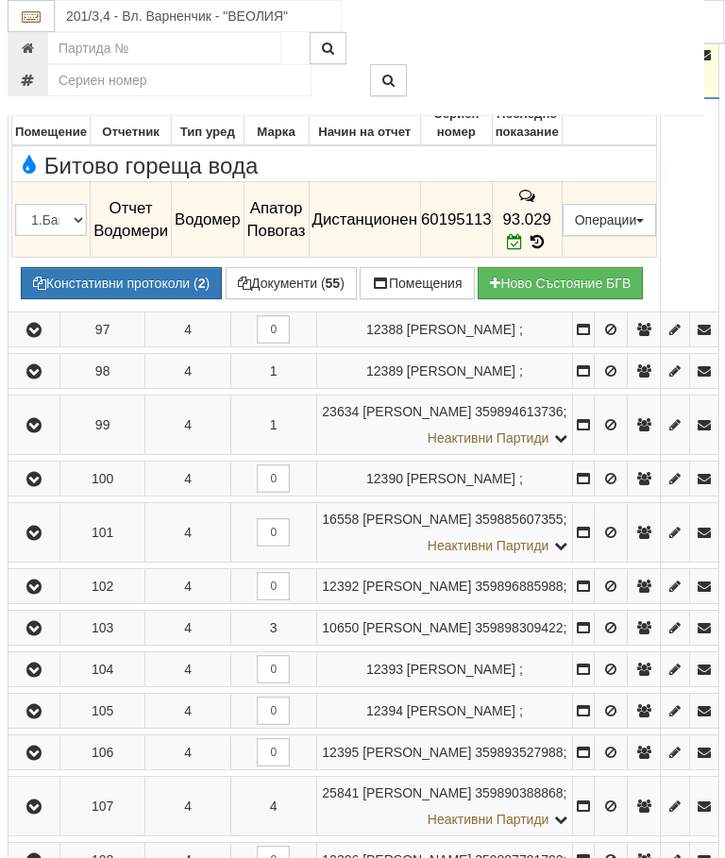
click at [36, 62] on icon "button" at bounding box center [34, 55] width 23 height 13
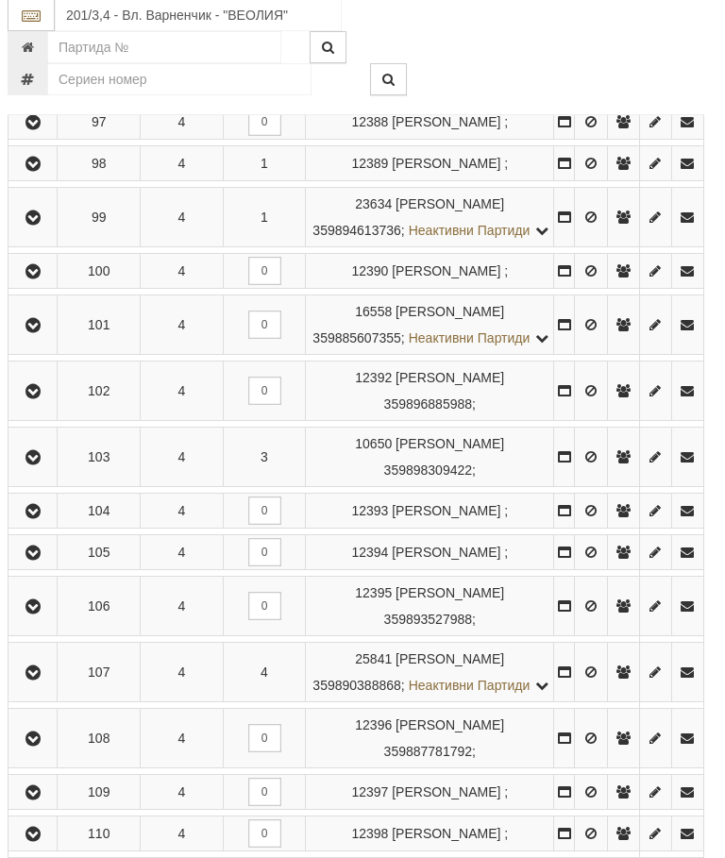
click at [41, 130] on icon "button" at bounding box center [33, 123] width 23 height 13
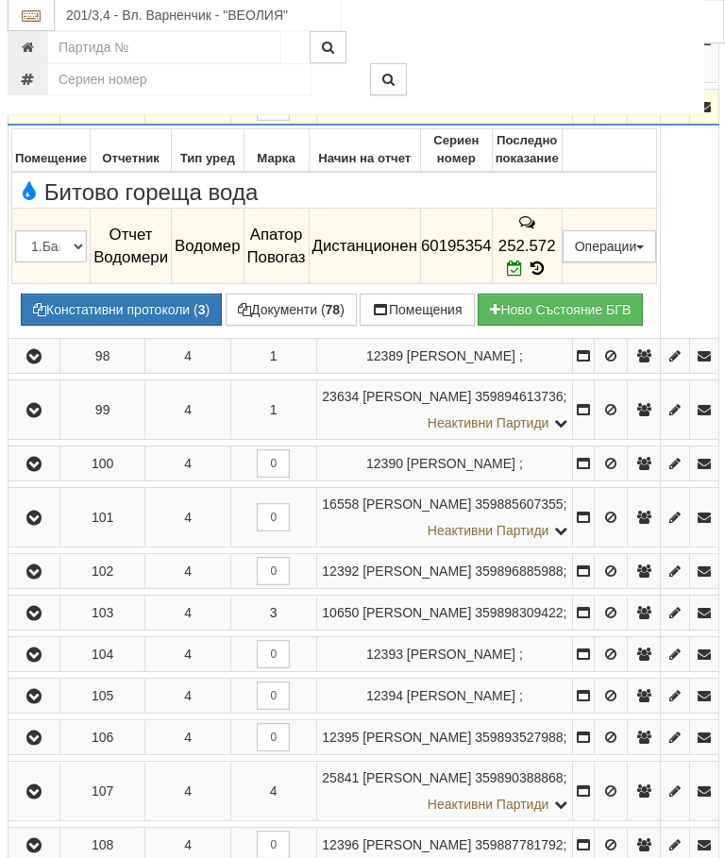
scroll to position [2416, 7]
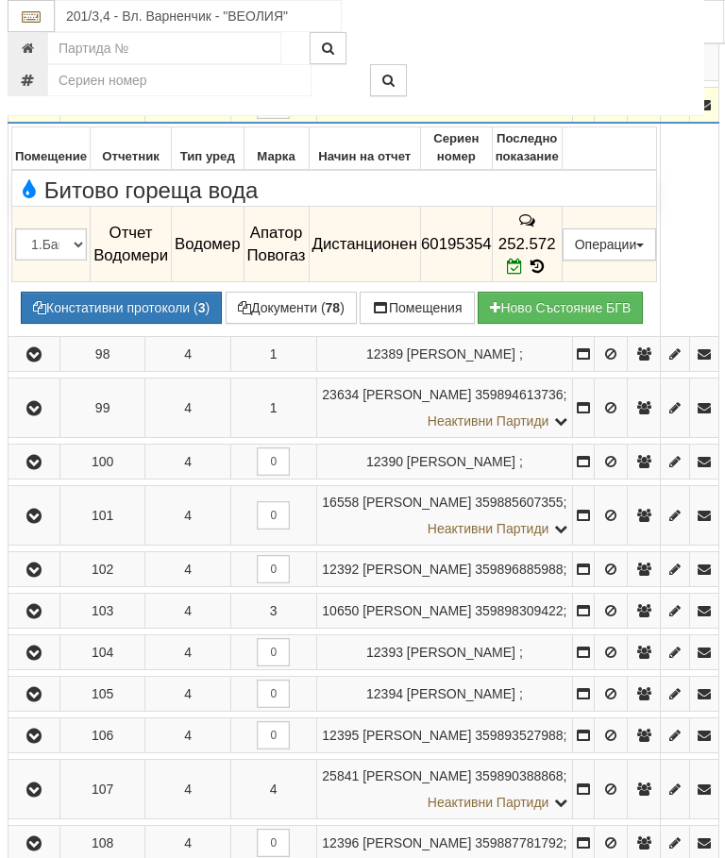
click at [23, 119] on button "button" at bounding box center [33, 105] width 45 height 28
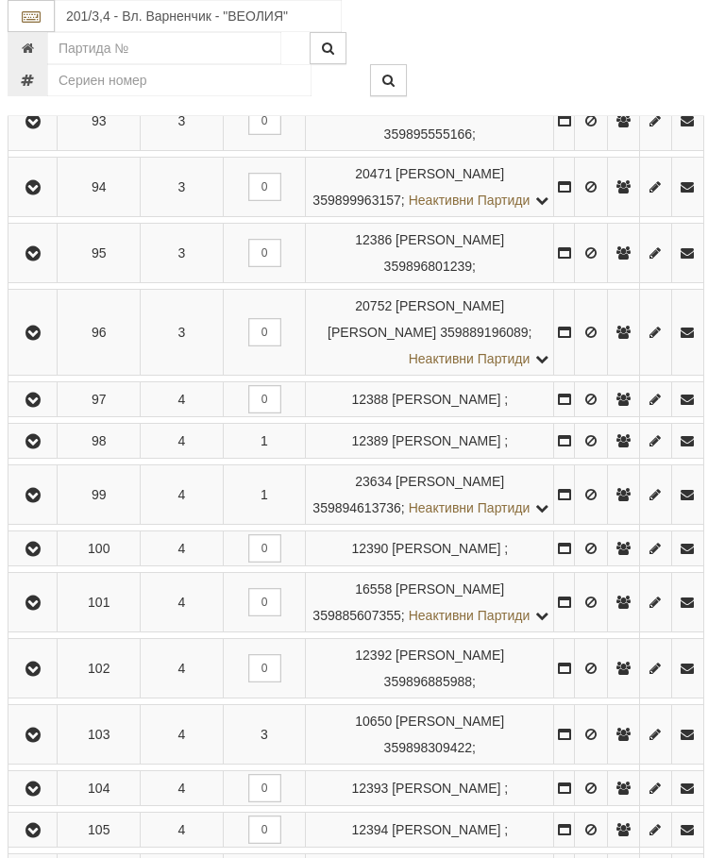
scroll to position [2464, 7]
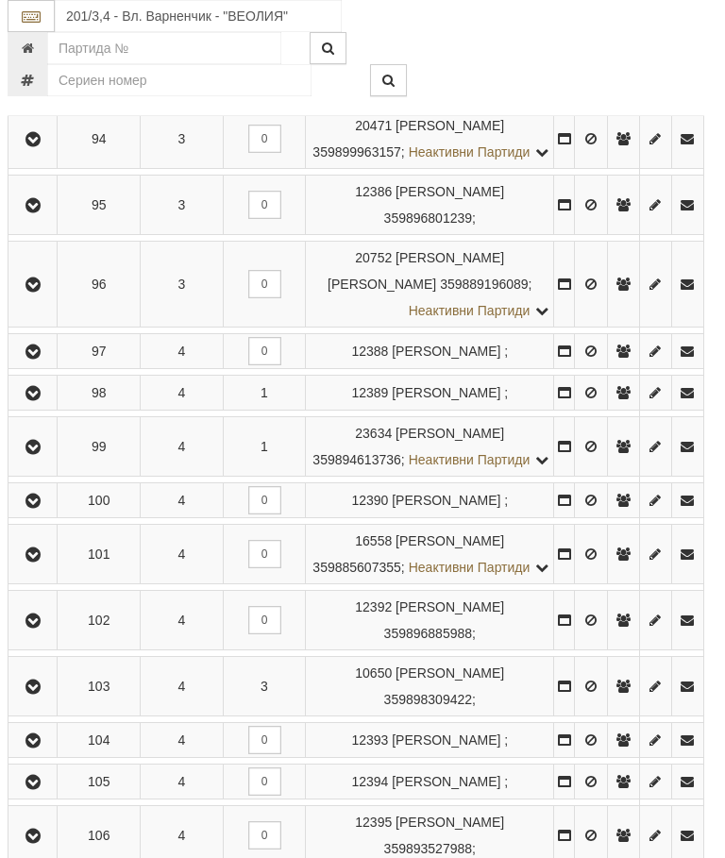
click at [44, 400] on icon "button" at bounding box center [33, 393] width 23 height 13
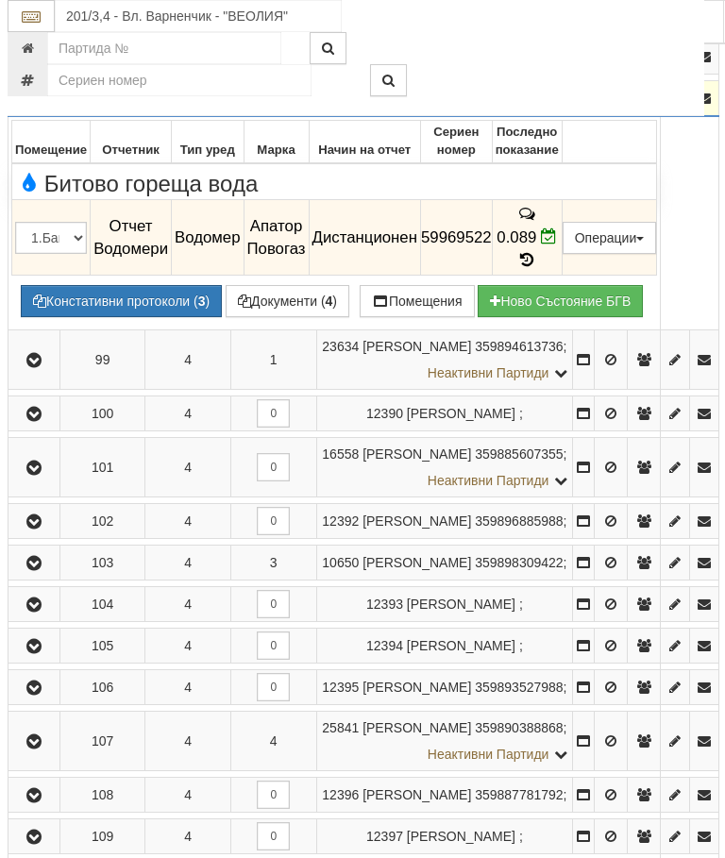
click at [50, 112] on button "button" at bounding box center [33, 98] width 45 height 28
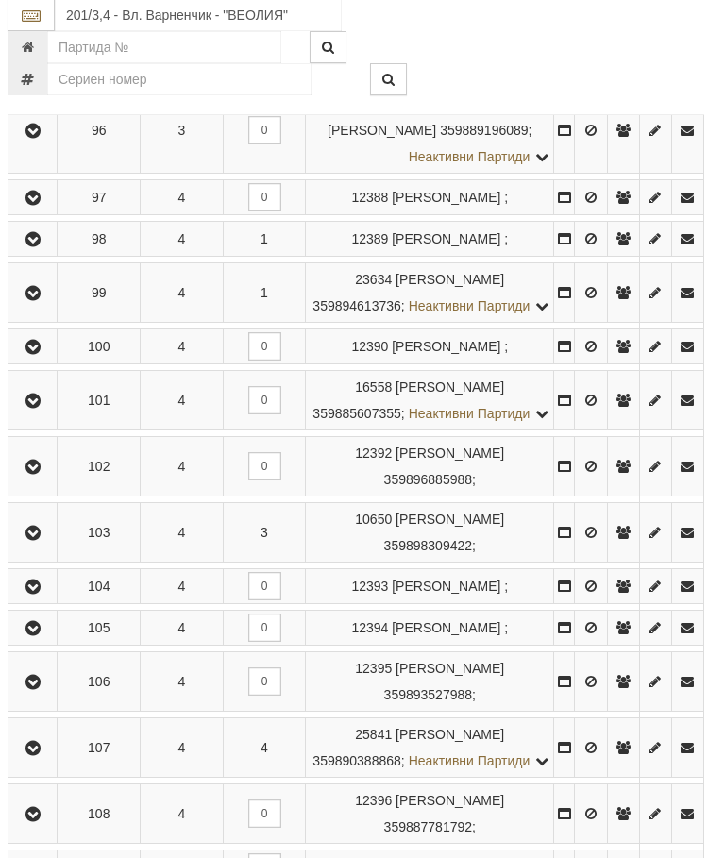
scroll to position [2617, 7]
click at [41, 301] on icon "button" at bounding box center [33, 294] width 23 height 13
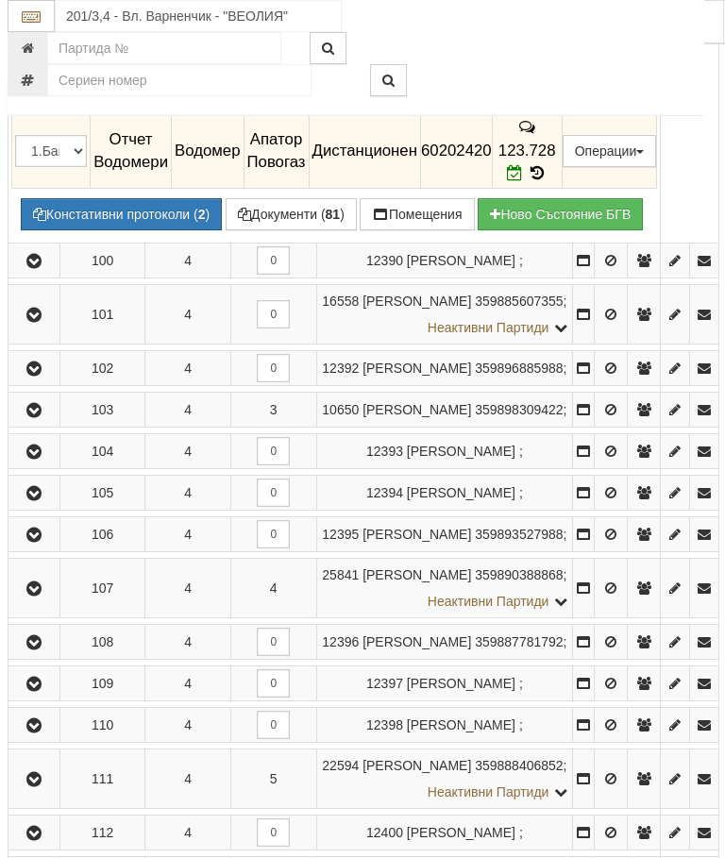
scroll to position [2562, 7]
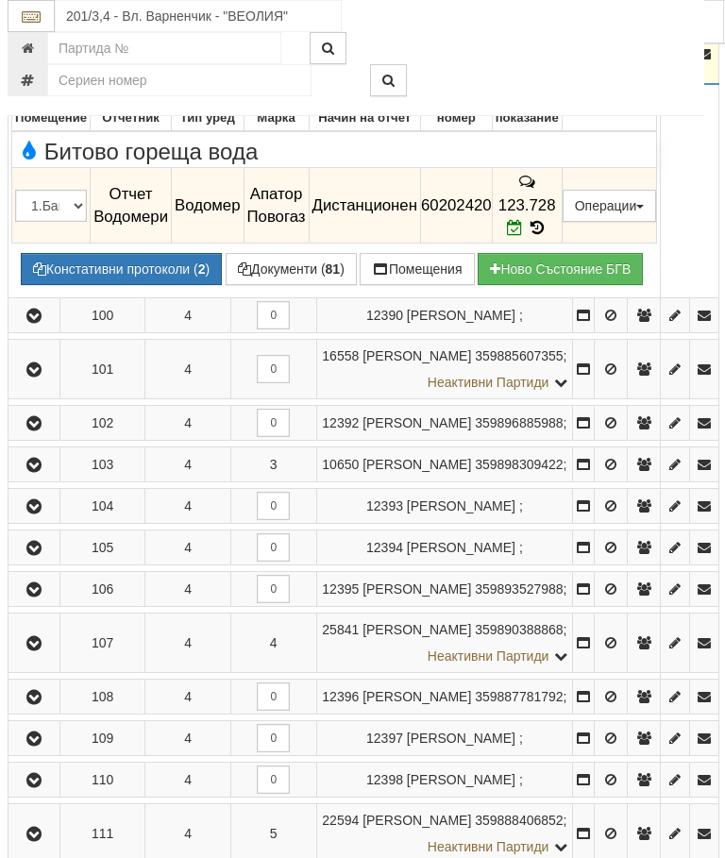
click at [36, 61] on icon "button" at bounding box center [34, 54] width 23 height 13
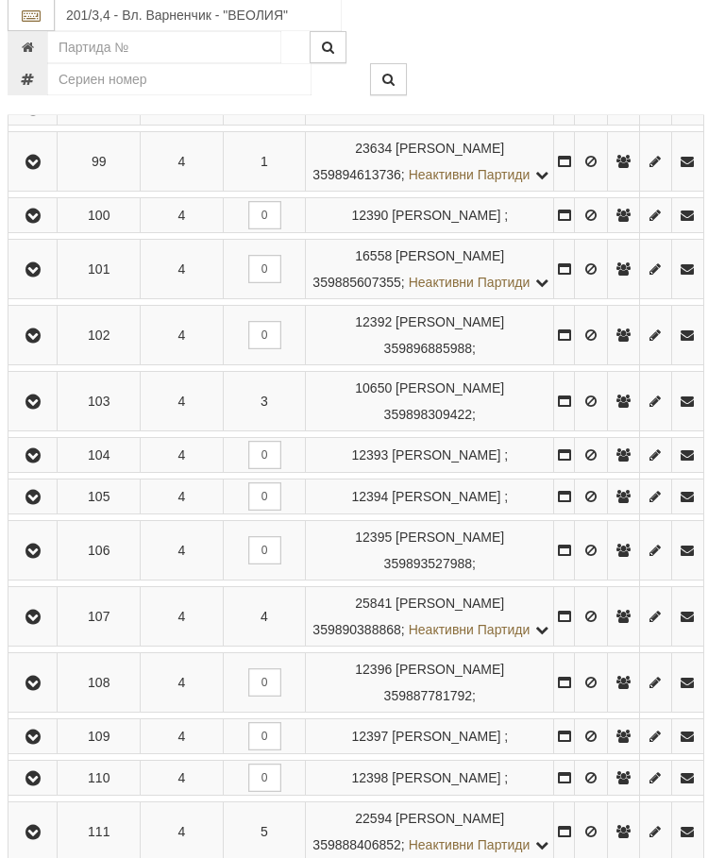
scroll to position [2790, 7]
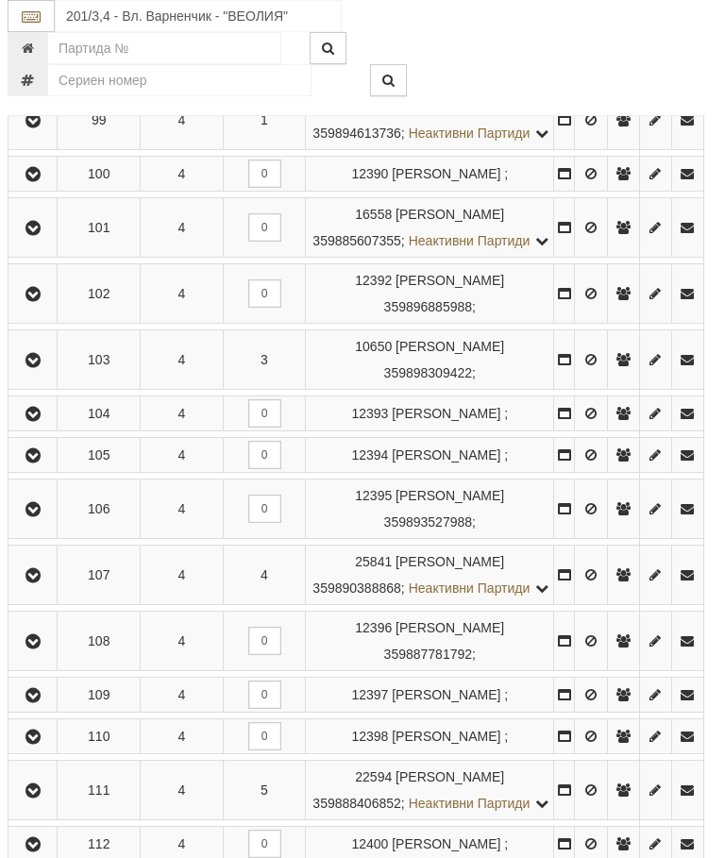
click at [42, 188] on button "button" at bounding box center [32, 173] width 42 height 28
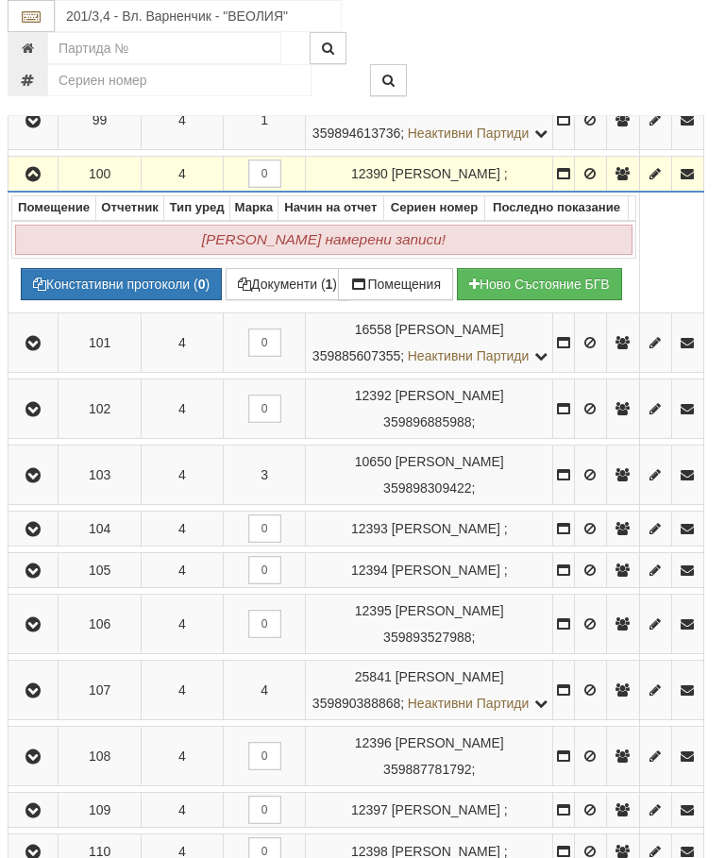
click at [32, 188] on button "button" at bounding box center [32, 173] width 43 height 28
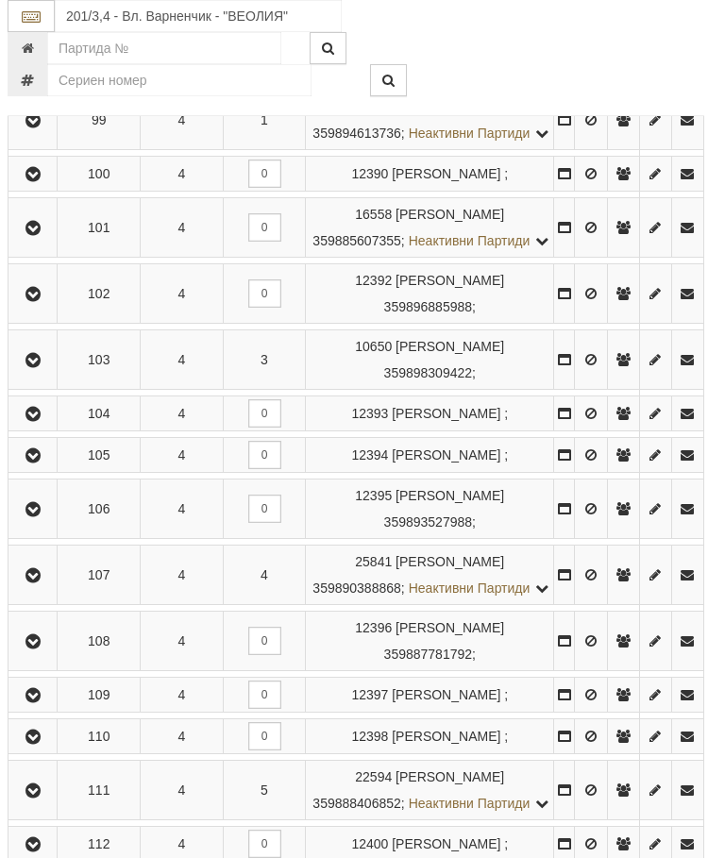
click at [42, 235] on icon "button" at bounding box center [33, 228] width 23 height 13
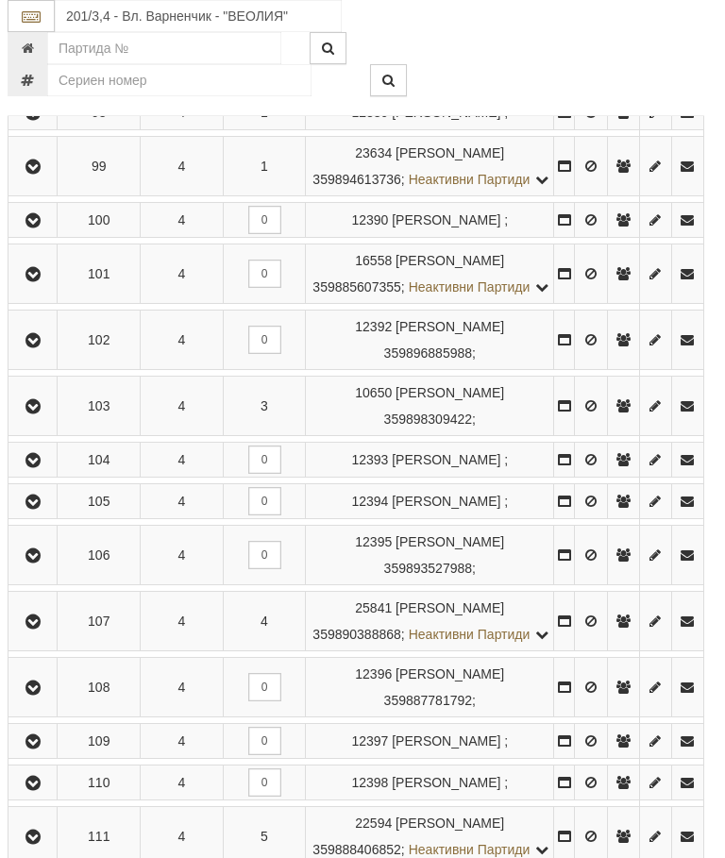
scroll to position [2848, 7]
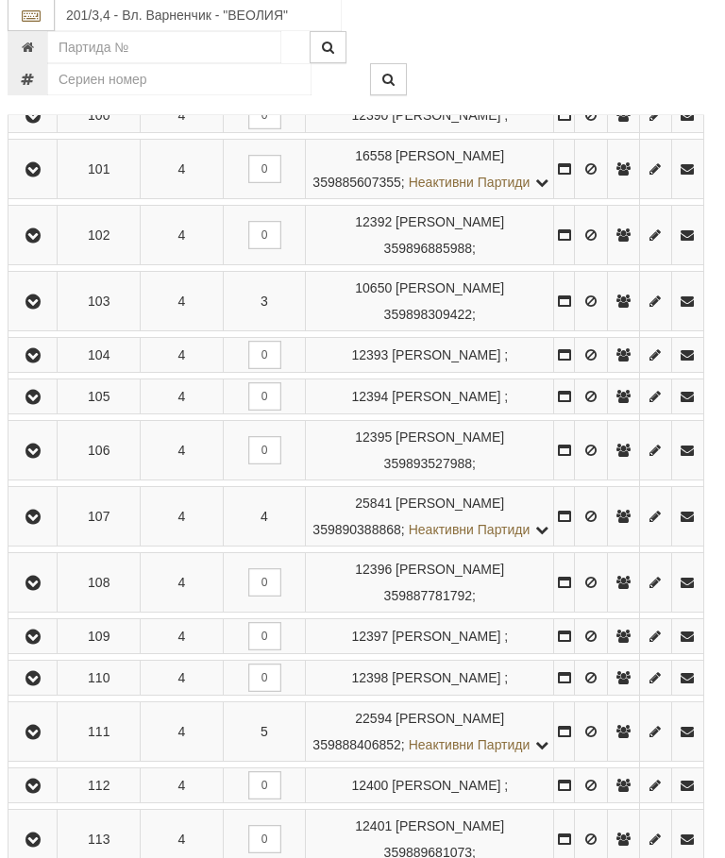
click at [41, 243] on icon "button" at bounding box center [33, 236] width 23 height 13
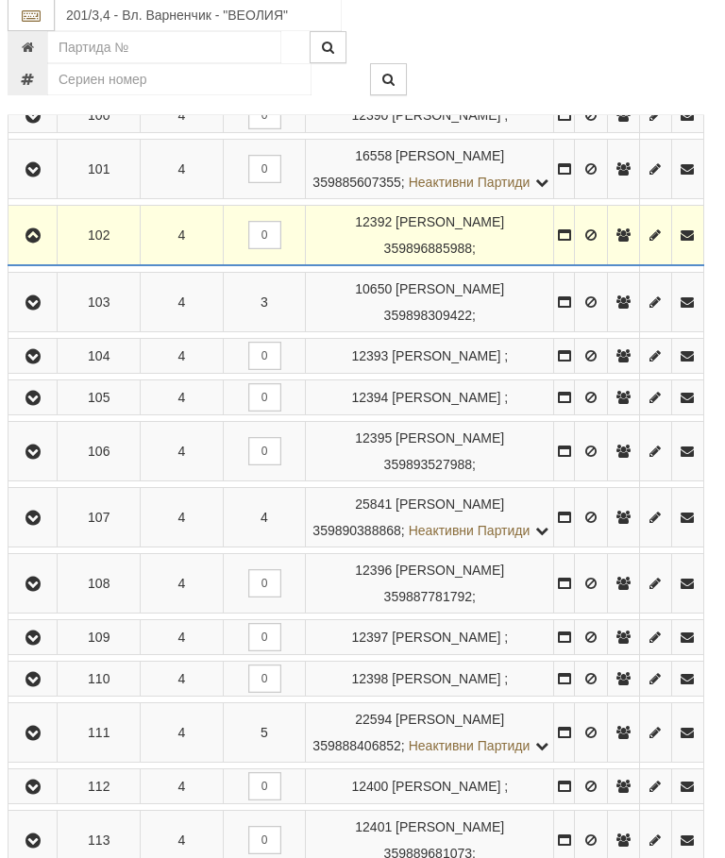
scroll to position [2849, 7]
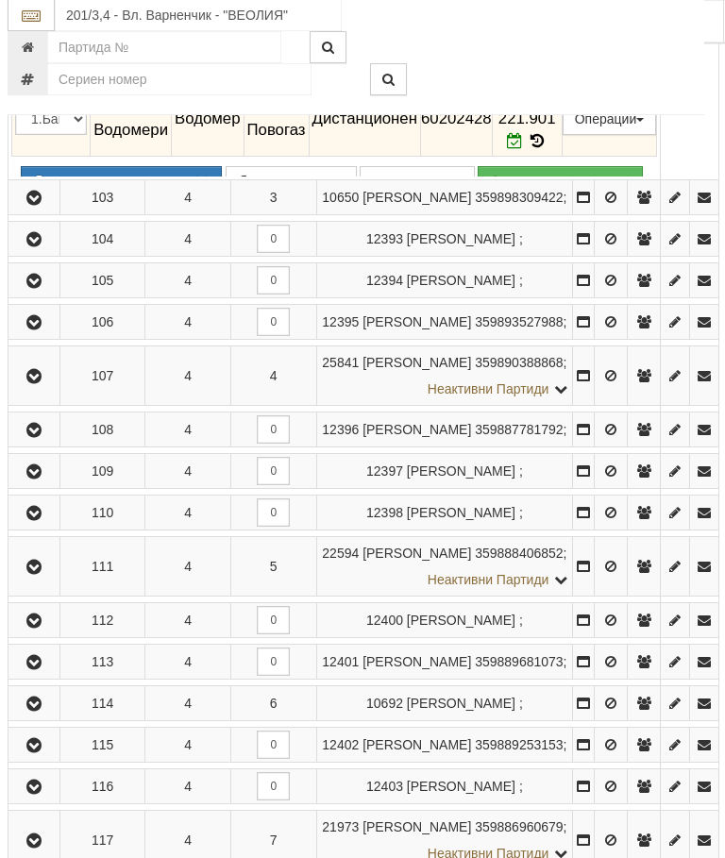
scroll to position [2797, 7]
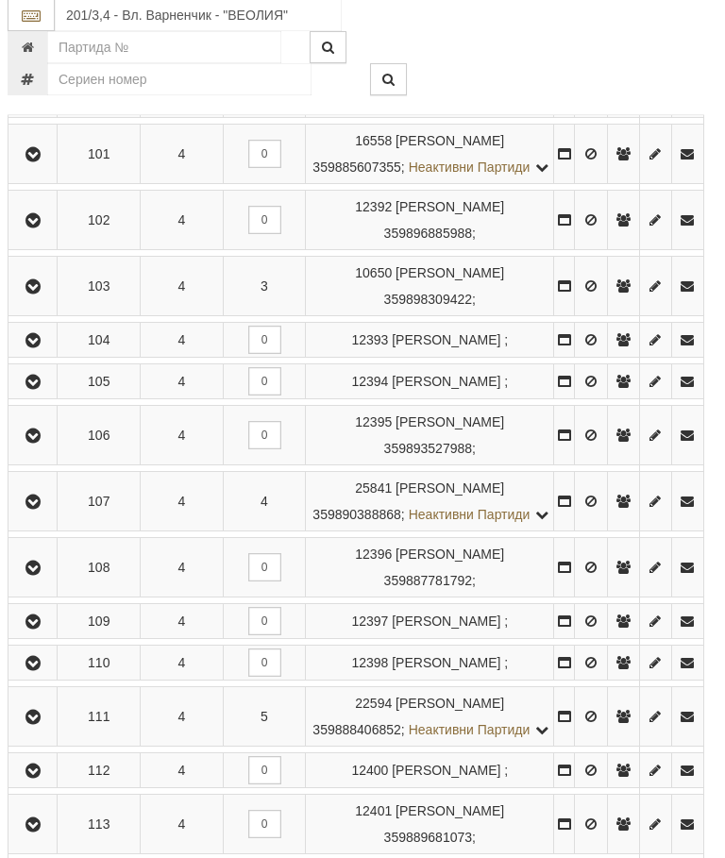
click at [43, 294] on icon "button" at bounding box center [33, 287] width 23 height 13
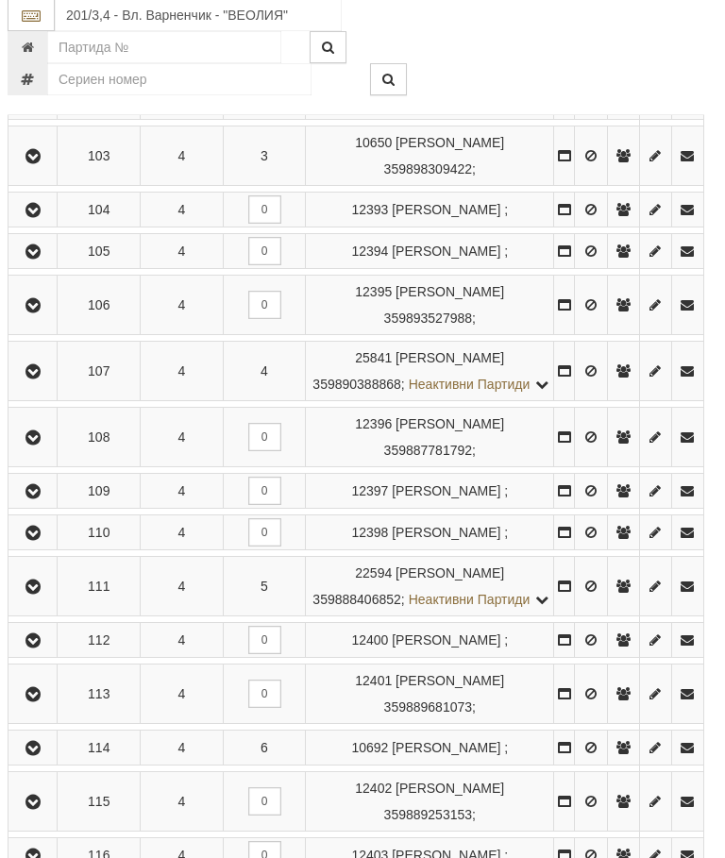
scroll to position [2994, 7]
click at [39, 217] on icon "button" at bounding box center [33, 210] width 23 height 13
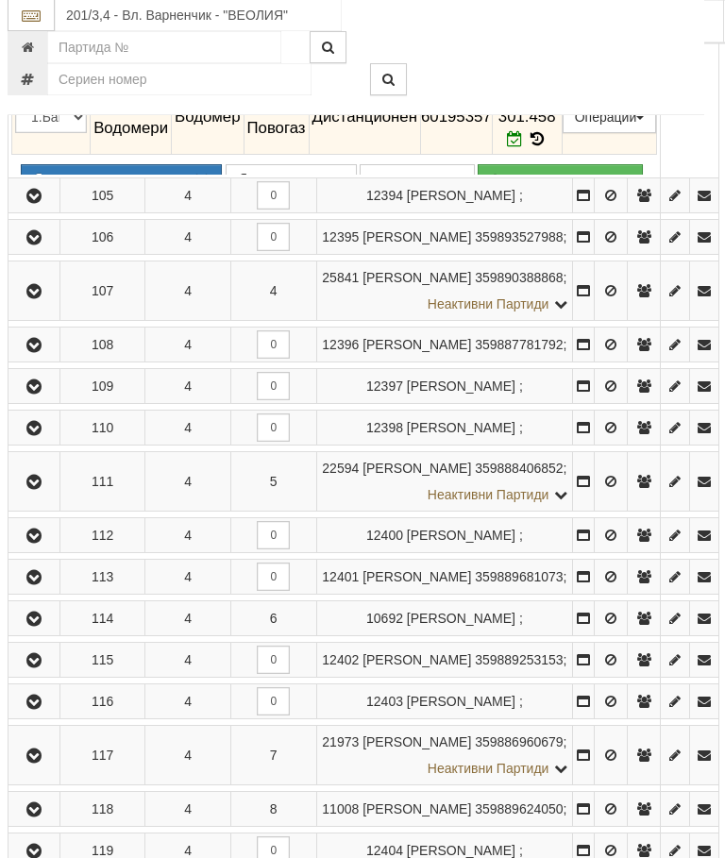
scroll to position [2882, 7]
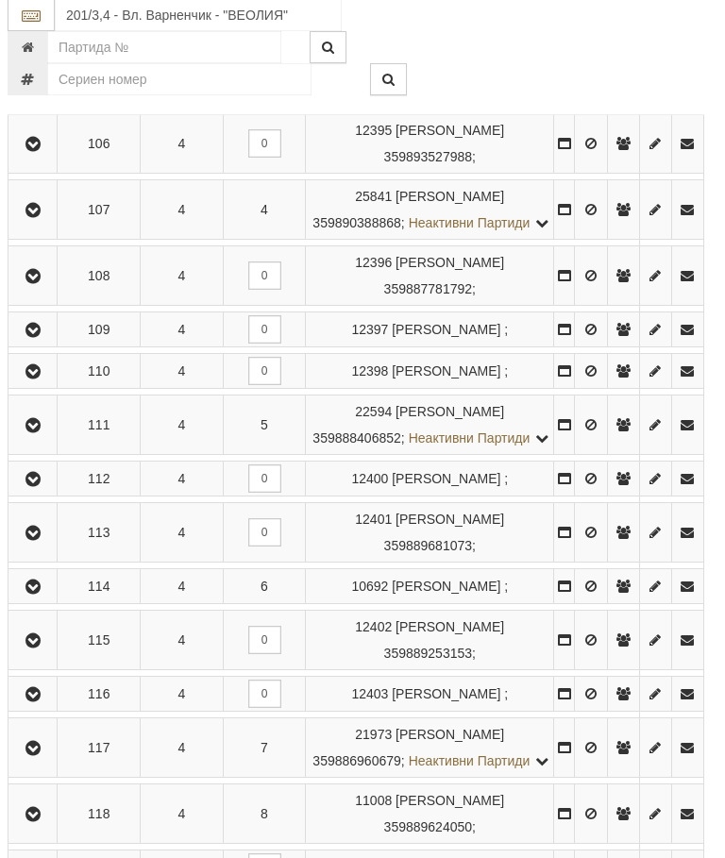
click at [44, 98] on icon "button" at bounding box center [33, 91] width 23 height 13
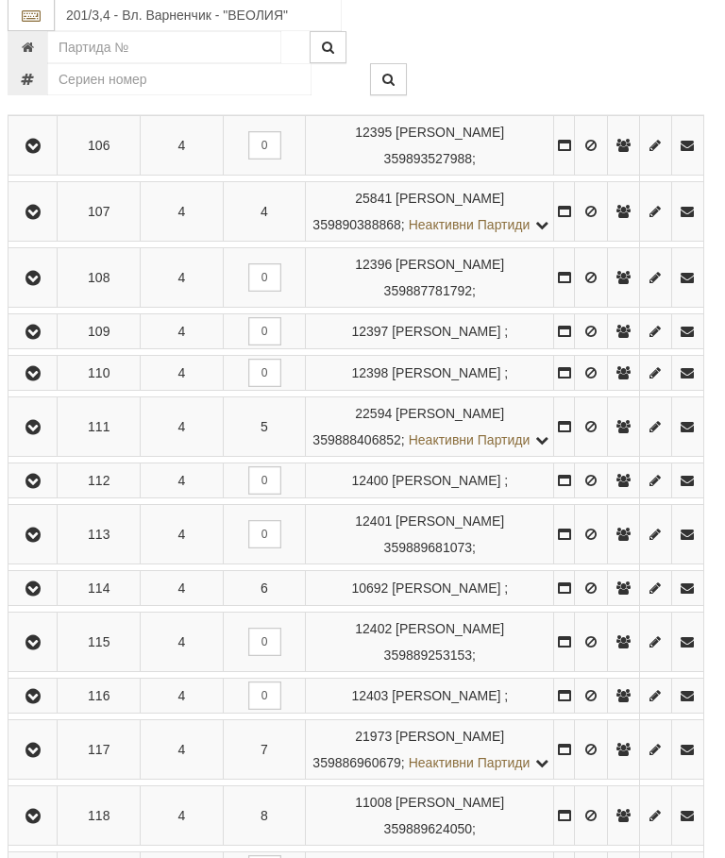
scroll to position [3156, 7]
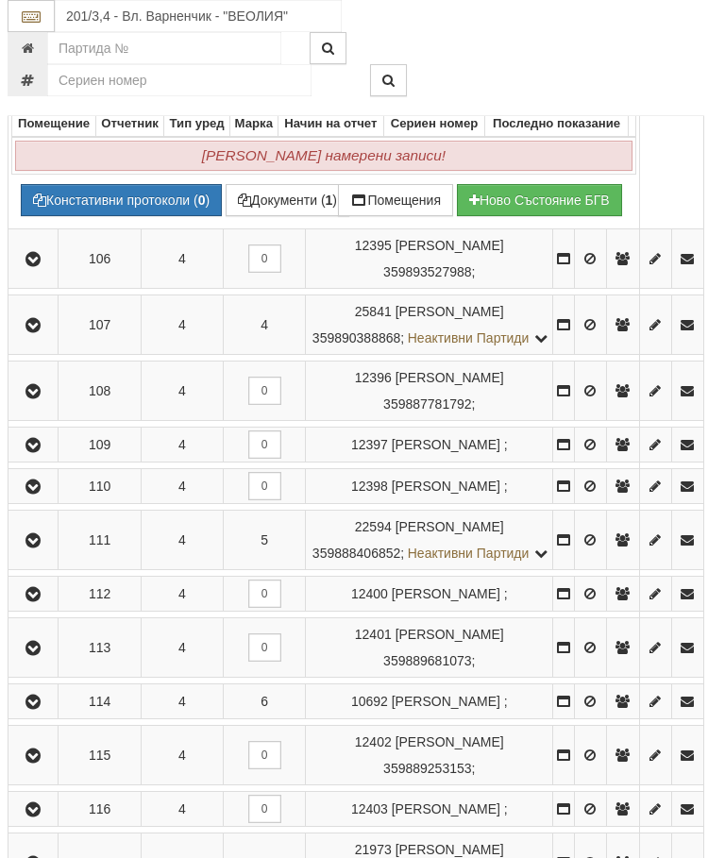
click at [44, 97] on icon "button" at bounding box center [33, 90] width 23 height 13
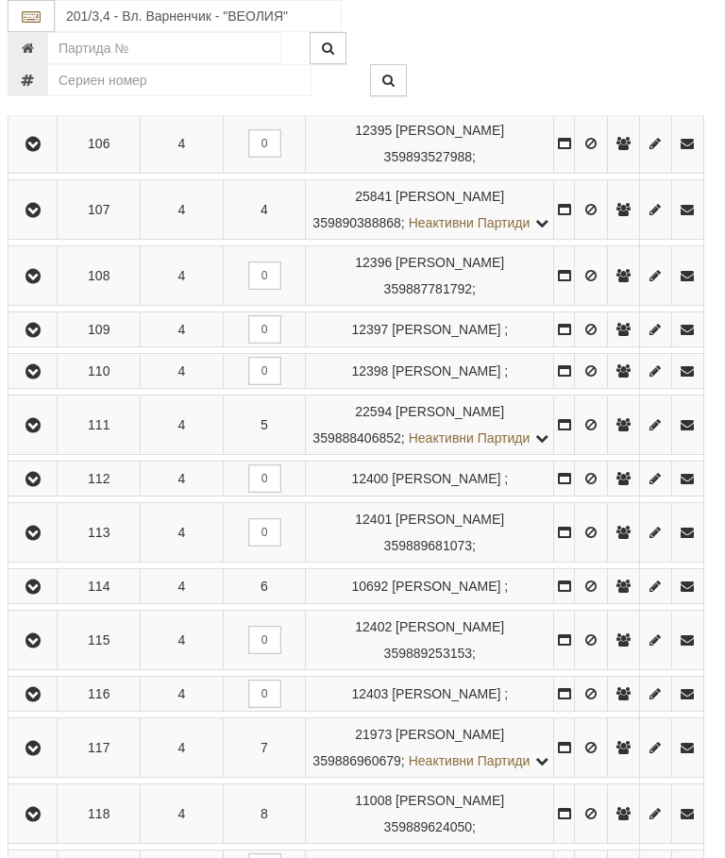
click at [43, 151] on icon "button" at bounding box center [33, 144] width 23 height 13
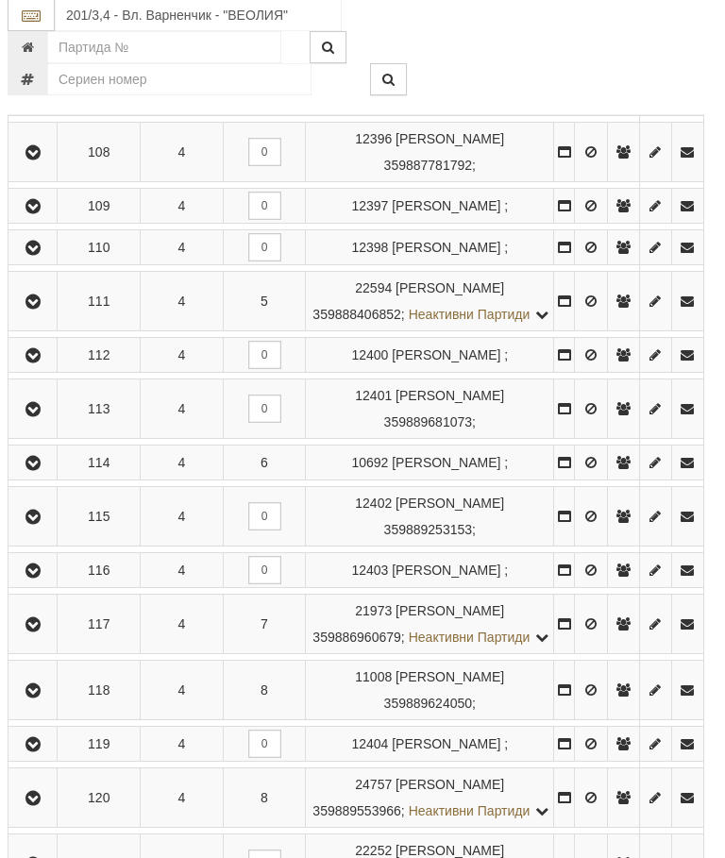
scroll to position [3299, 7]
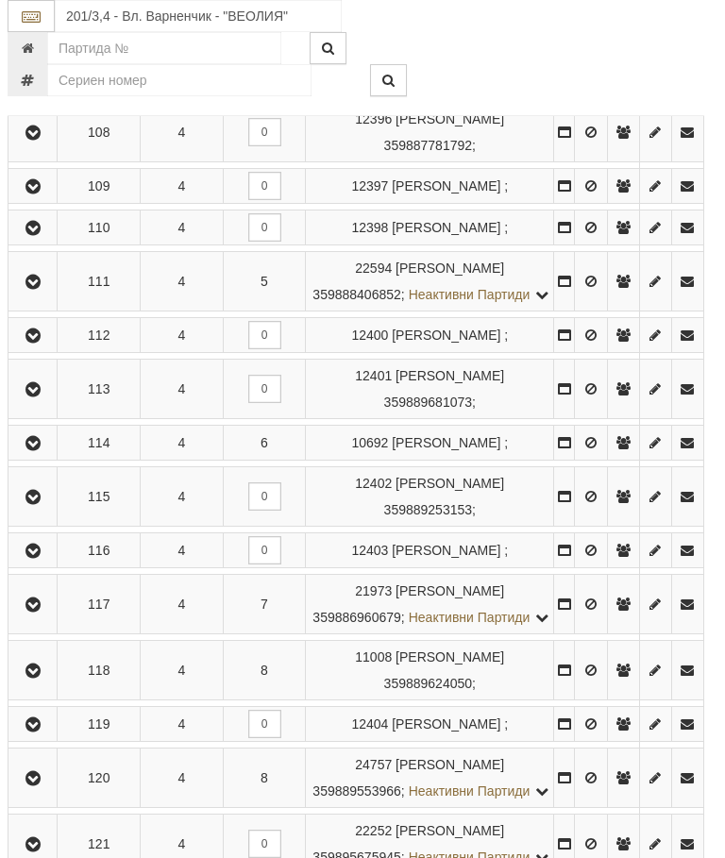
click at [44, 74] on icon "button" at bounding box center [33, 66] width 23 height 13
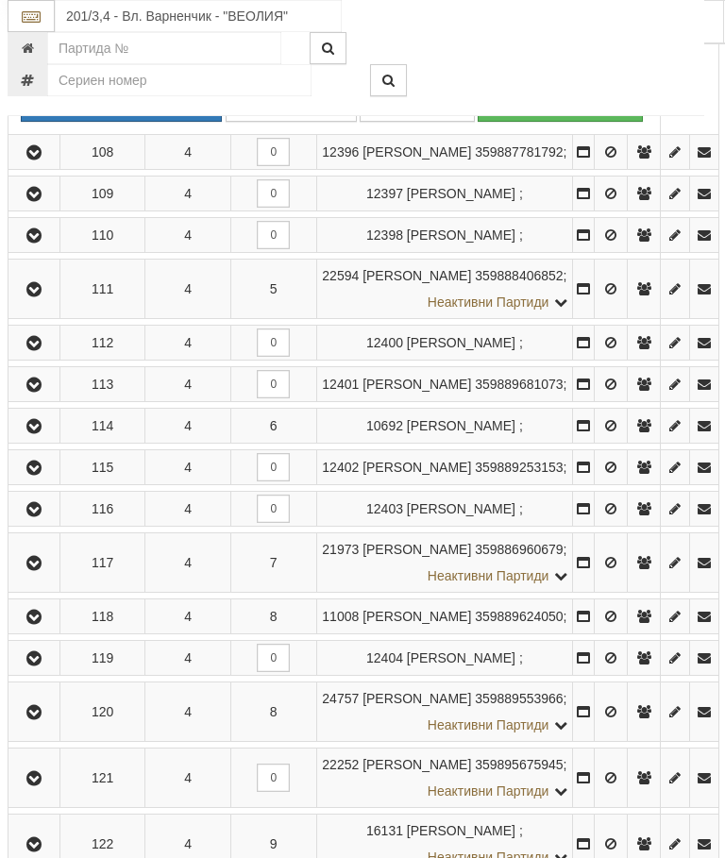
scroll to position [3114, 7]
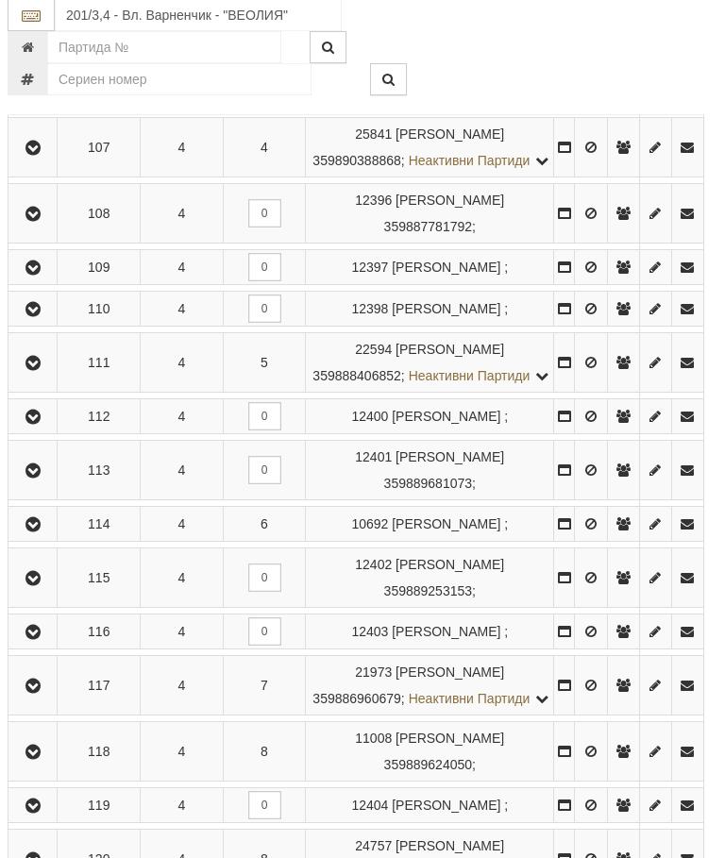
scroll to position [3218, 7]
click at [41, 221] on icon "button" at bounding box center [33, 214] width 23 height 13
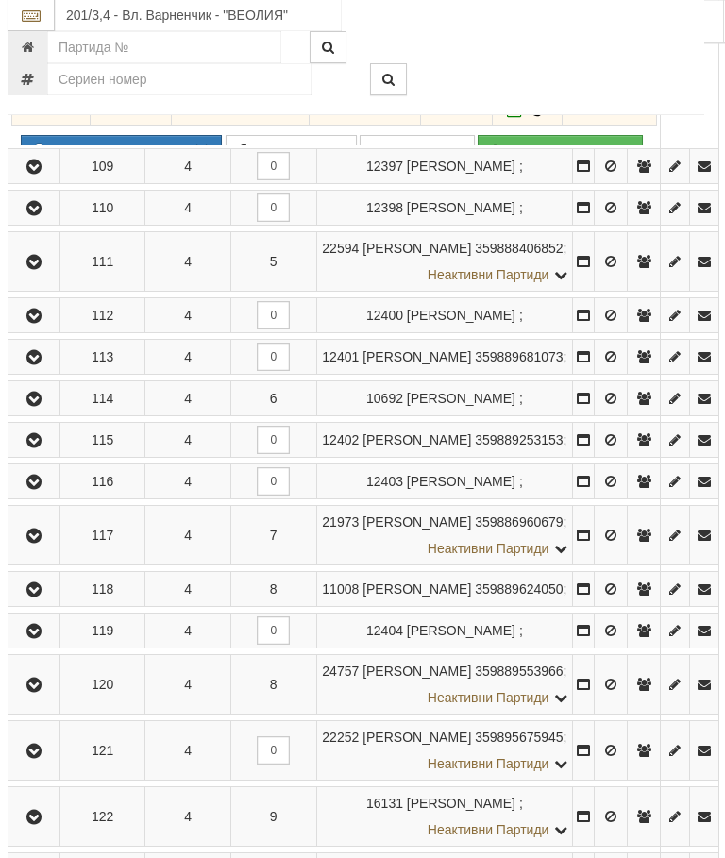
scroll to position [3102, 7]
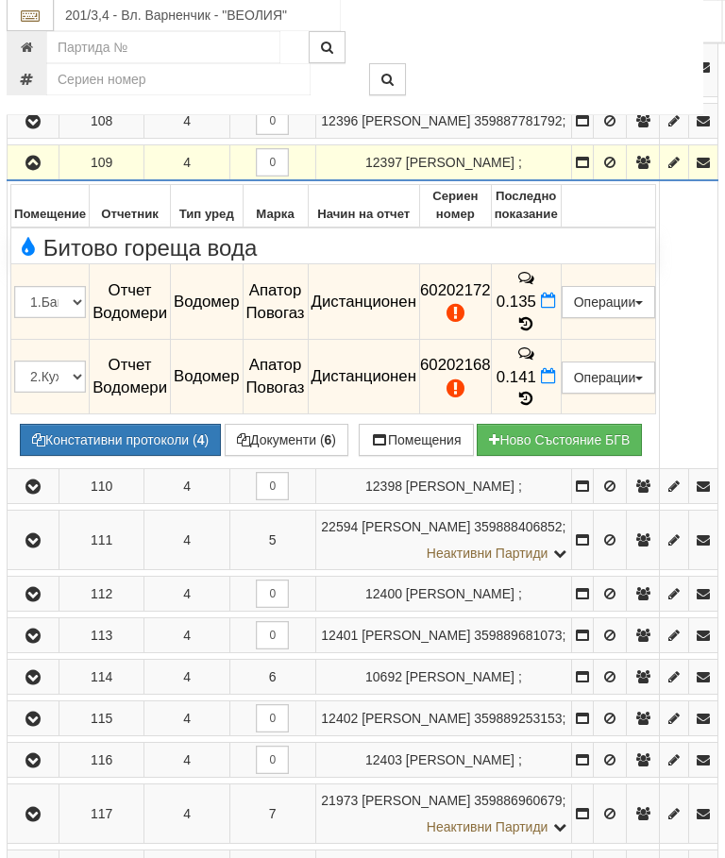
click at [38, 171] on icon "button" at bounding box center [34, 164] width 23 height 13
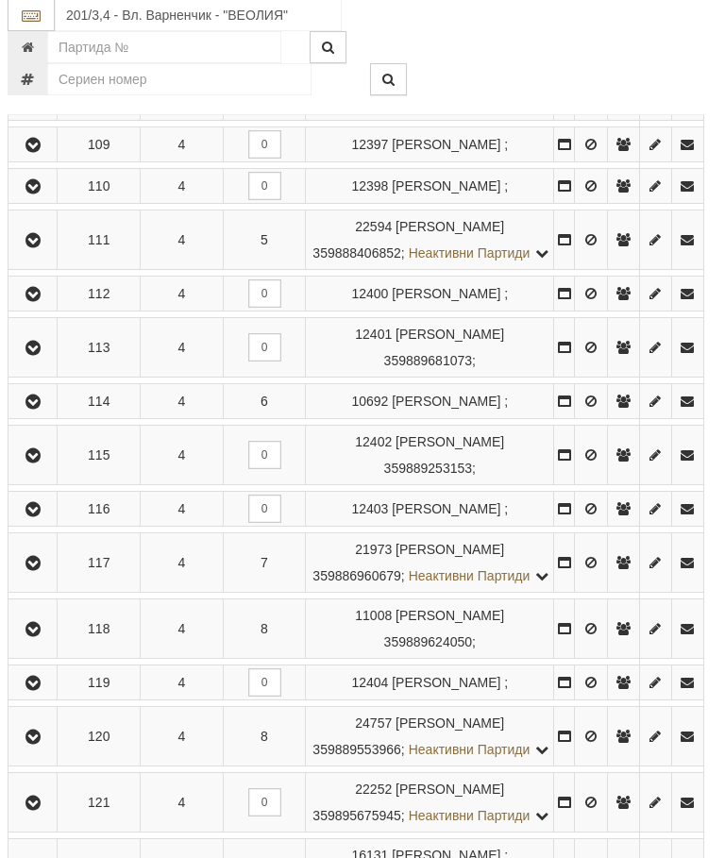
scroll to position [3420, 7]
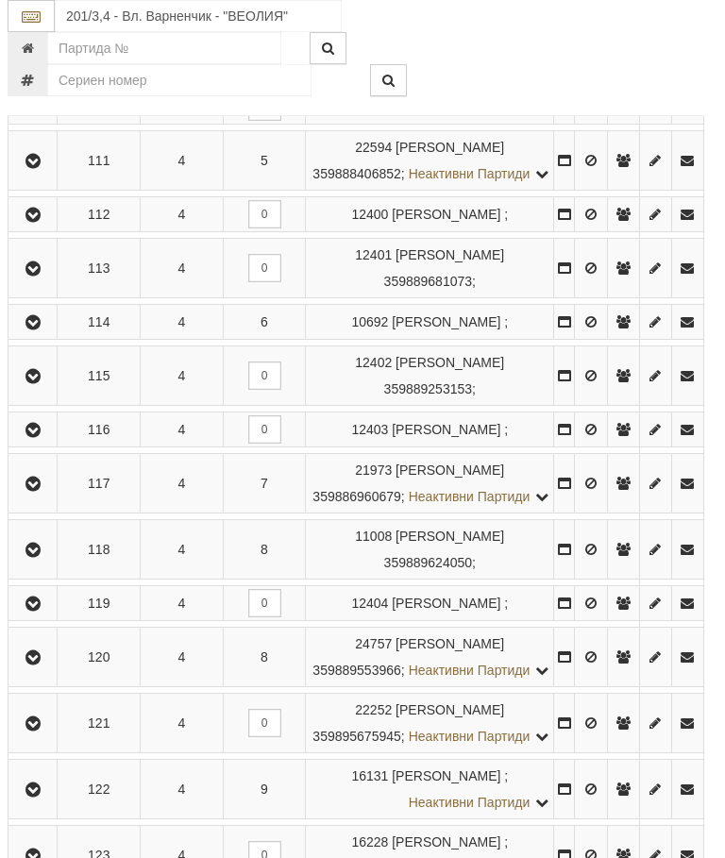
click at [44, 114] on icon "button" at bounding box center [33, 107] width 23 height 13
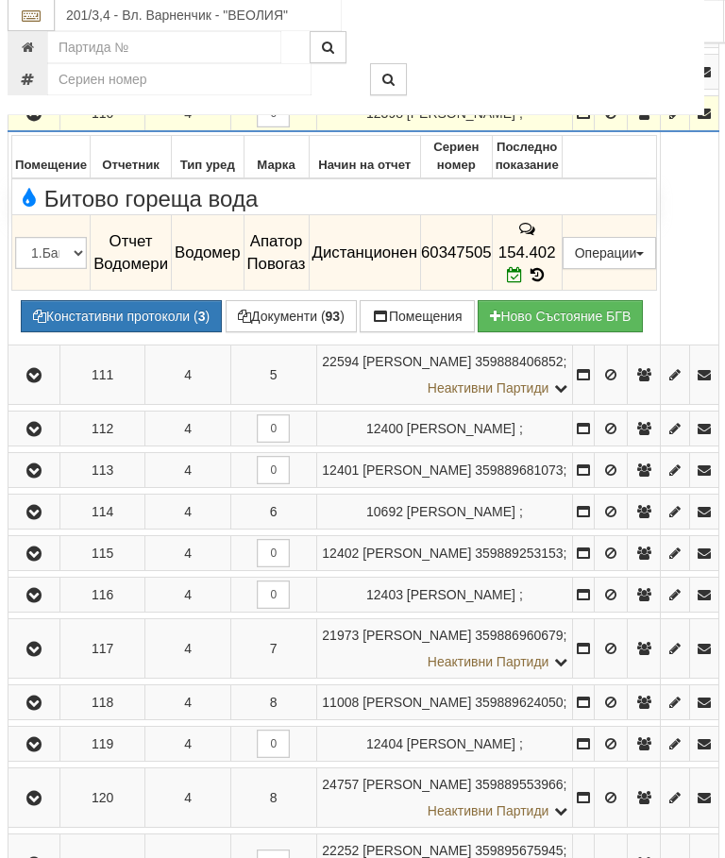
click at [47, 128] on button "button" at bounding box center [33, 114] width 45 height 28
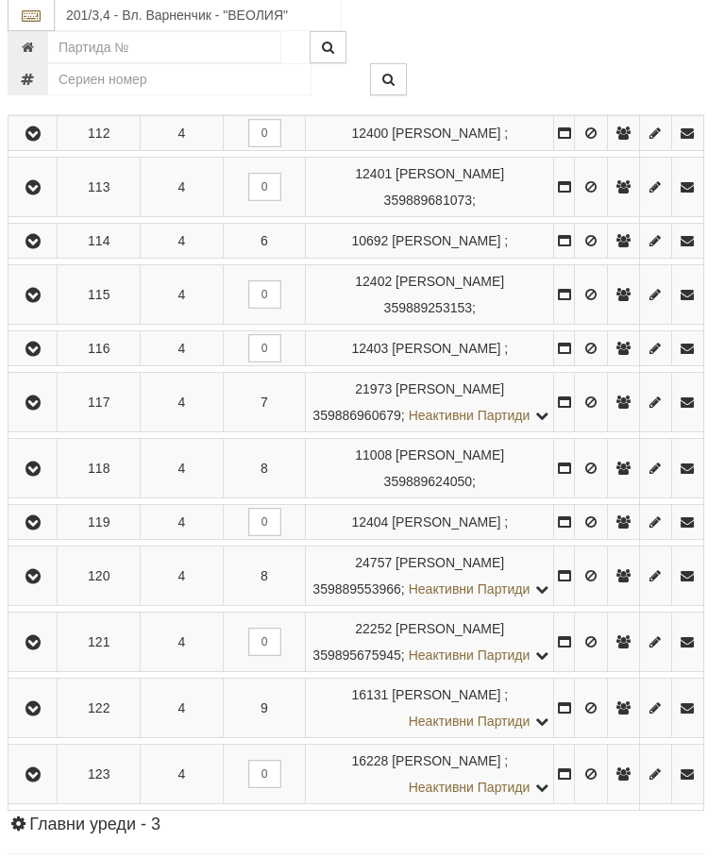
scroll to position [3524, 7]
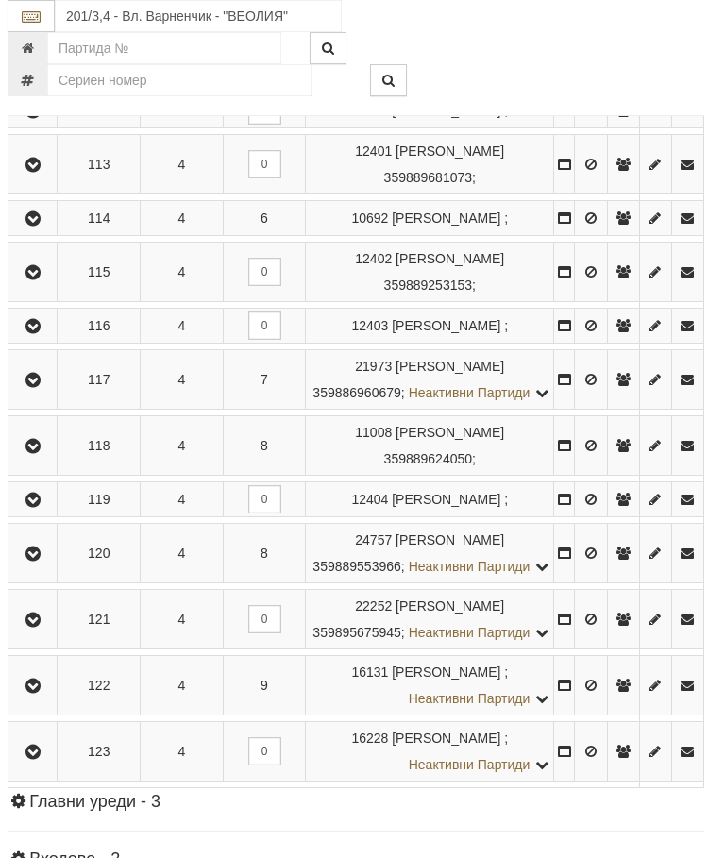
click at [42, 64] on icon "button" at bounding box center [33, 57] width 23 height 13
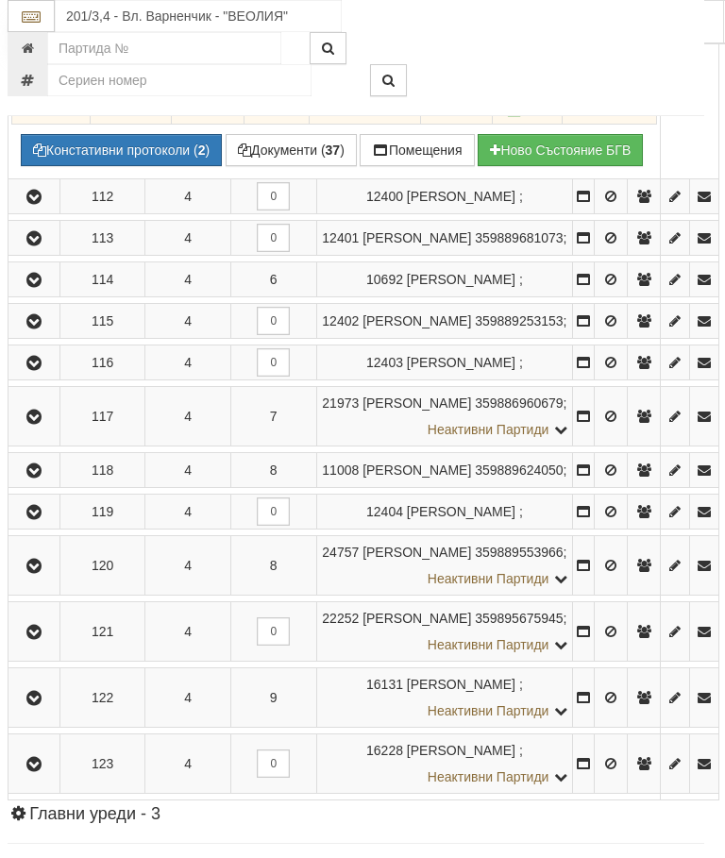
scroll to position [3258, 7]
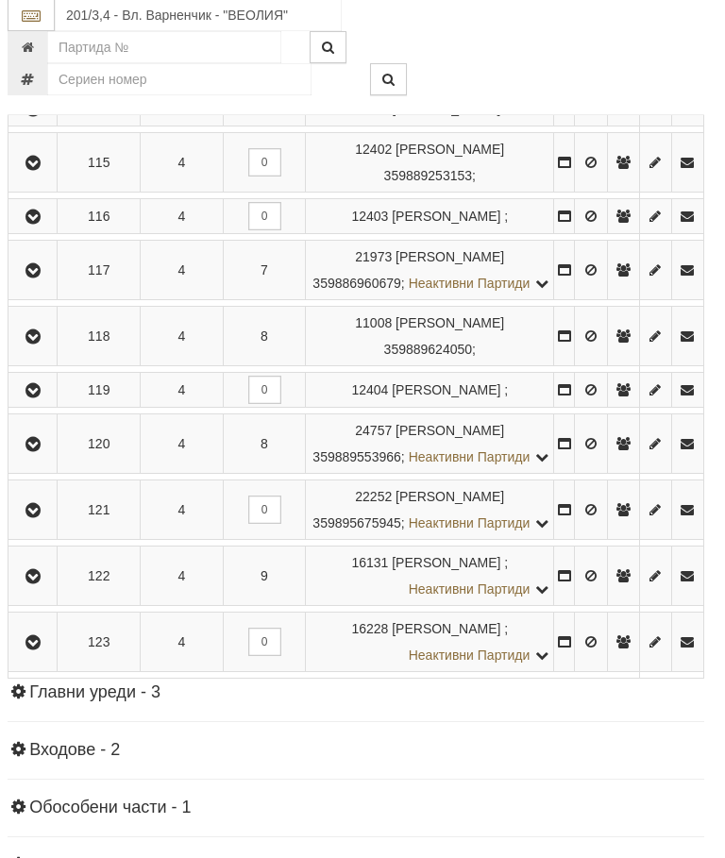
click at [39, 9] on icon "button" at bounding box center [33, 2] width 23 height 13
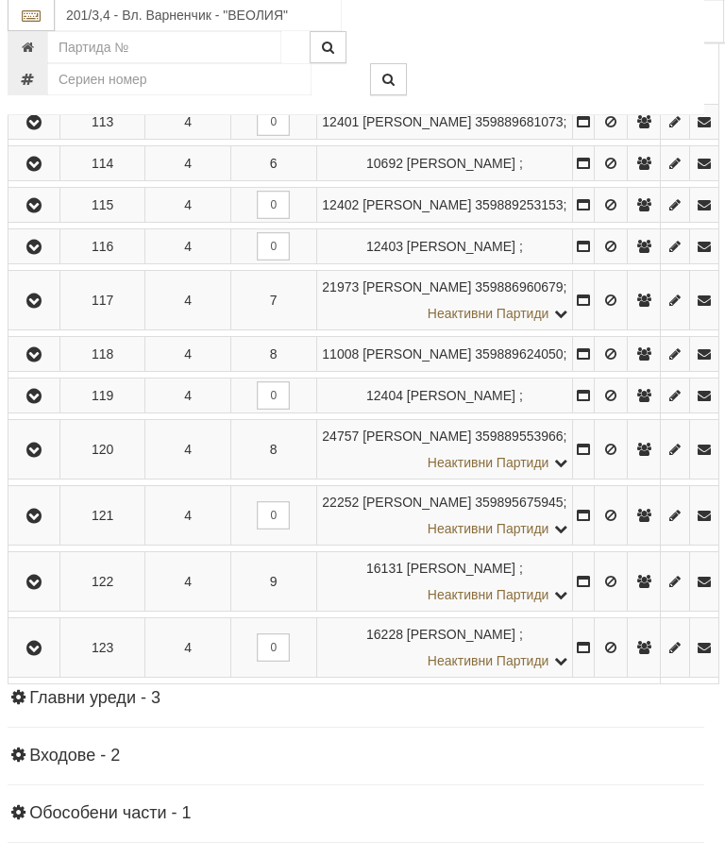
scroll to position [3398, 7]
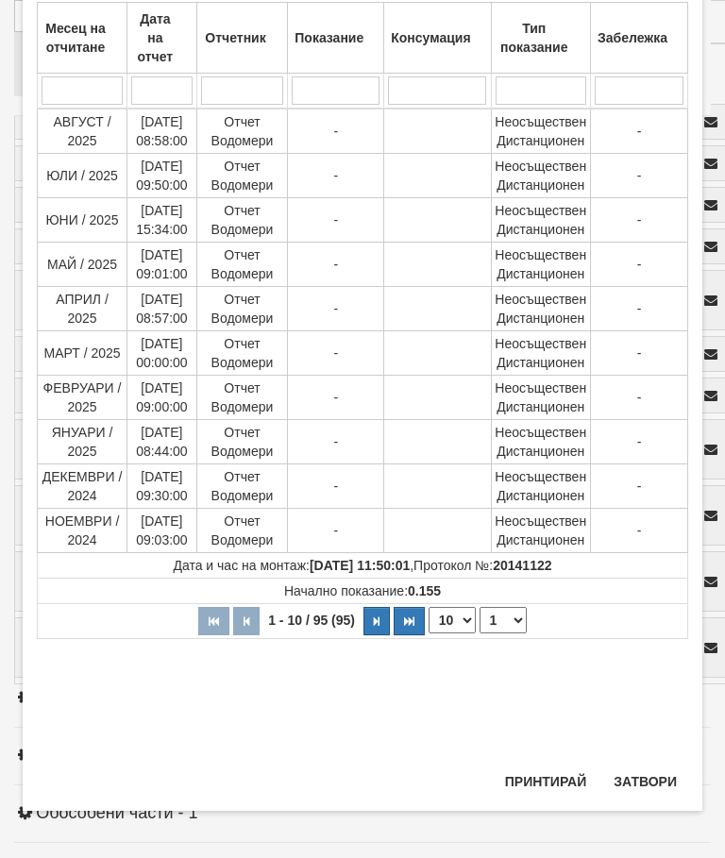
scroll to position [700, 0]
click at [506, 627] on select "1 2 3 4 5 6 7 8 9 10" at bounding box center [502, 620] width 47 height 26
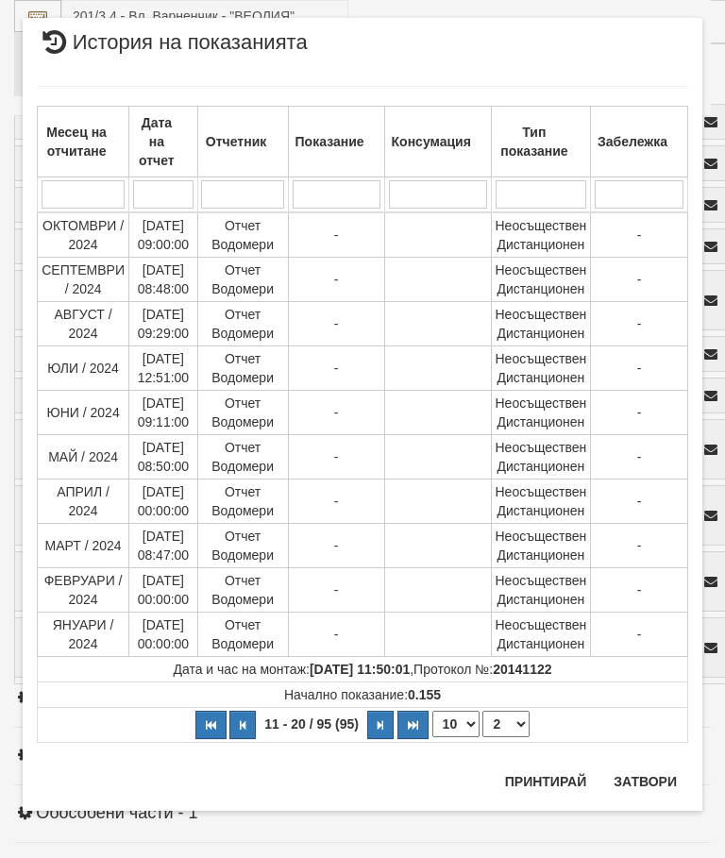
scroll to position [10, 0]
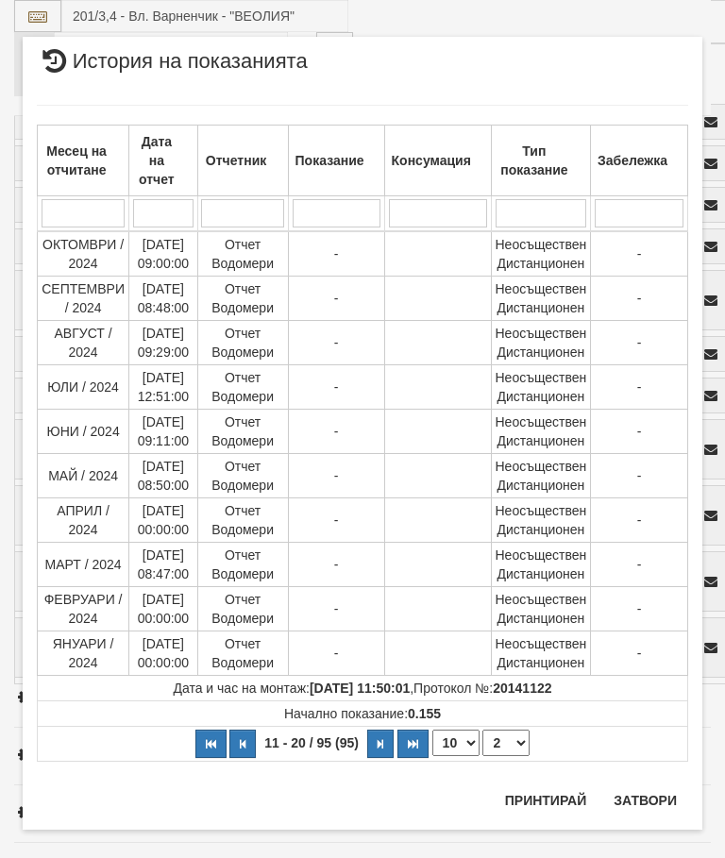
click at [515, 625] on td "Неосъществен Дистанционен" at bounding box center [540, 609] width 99 height 44
click at [517, 746] on select "1 2 3 4 5 6 7 8 9 10" at bounding box center [505, 742] width 47 height 26
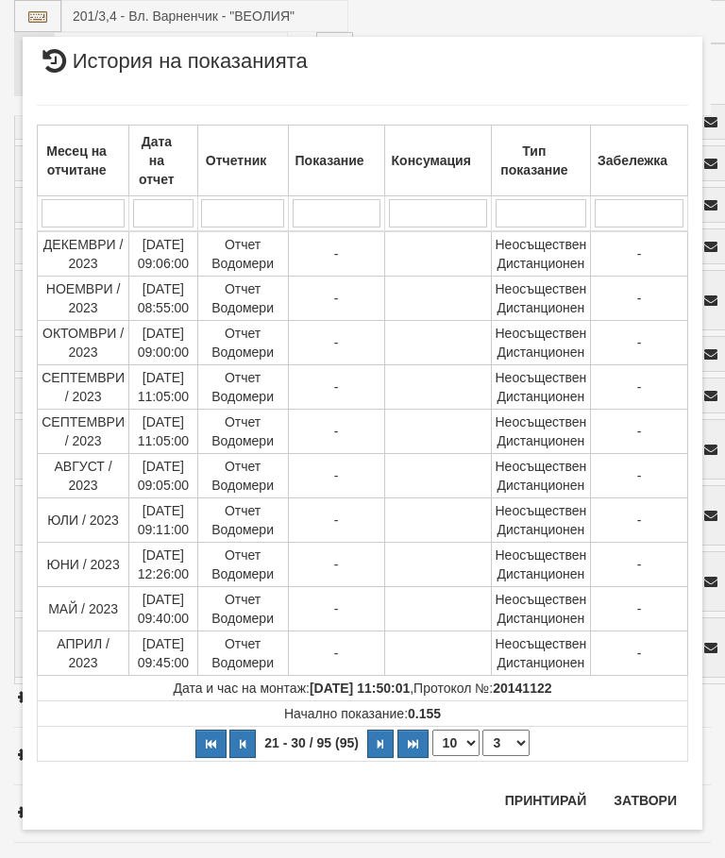
click at [511, 749] on select "1 2 3 4 5 6 7 8 9 10" at bounding box center [505, 742] width 47 height 26
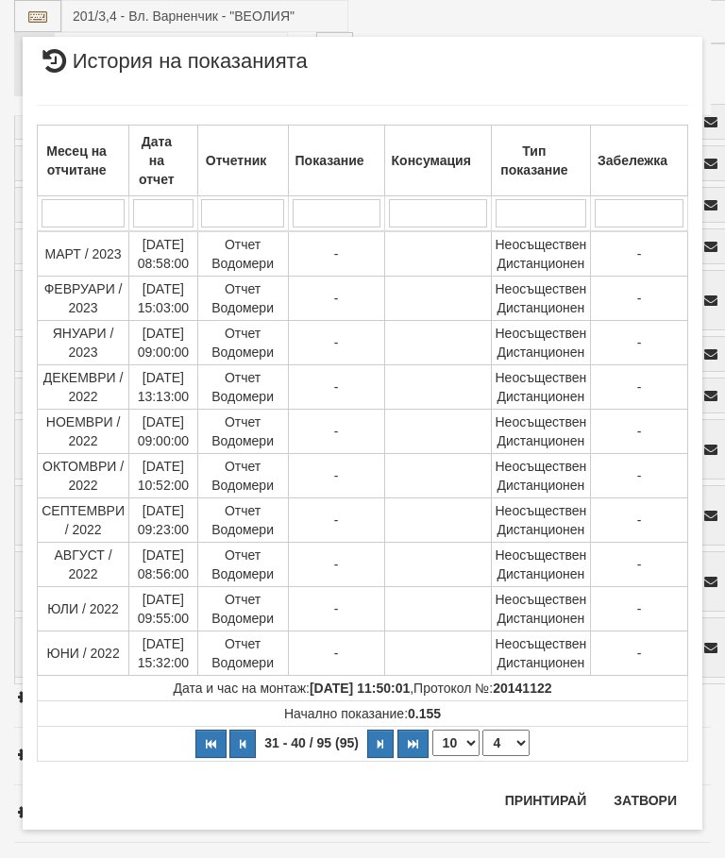
click at [515, 743] on select "1 2 3 4 5 6 7 8 9 10" at bounding box center [505, 742] width 47 height 26
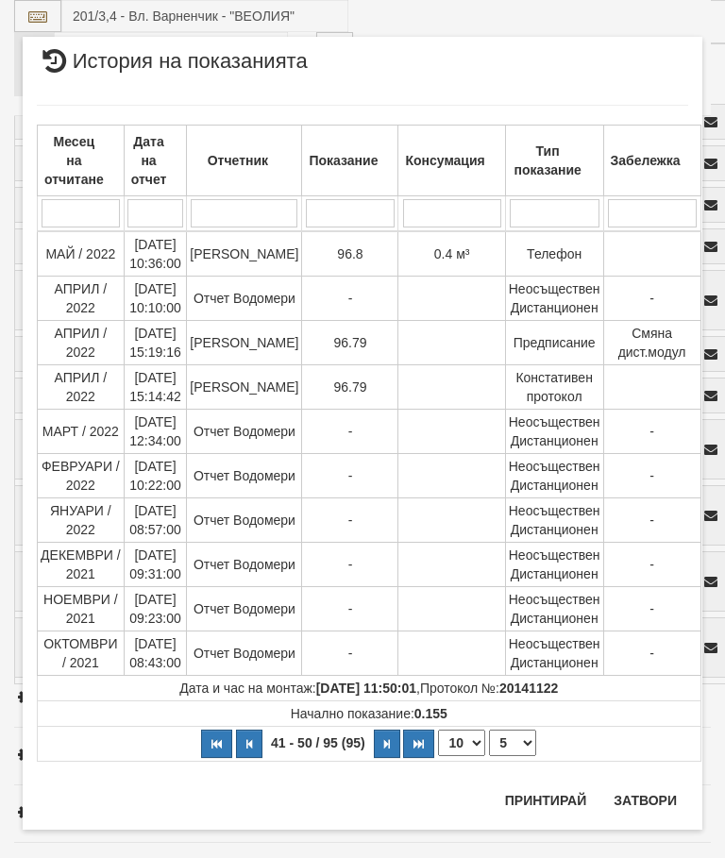
click at [513, 736] on select "1 2 3 4 5 6 7 8 9 10" at bounding box center [512, 742] width 47 height 26
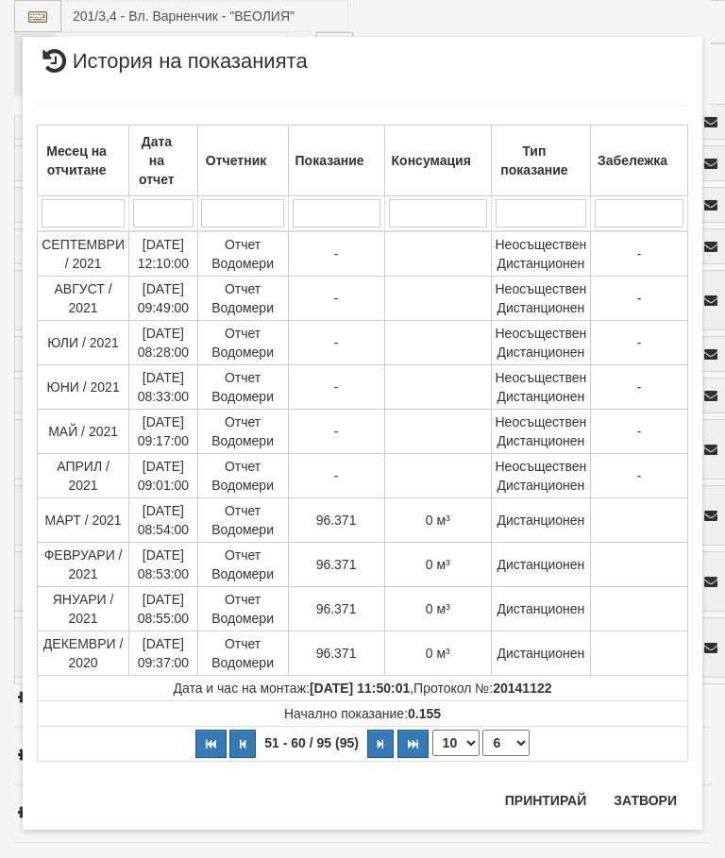
click at [510, 738] on select "1 2 3 4 5 6 7 8 9 10" at bounding box center [505, 742] width 47 height 26
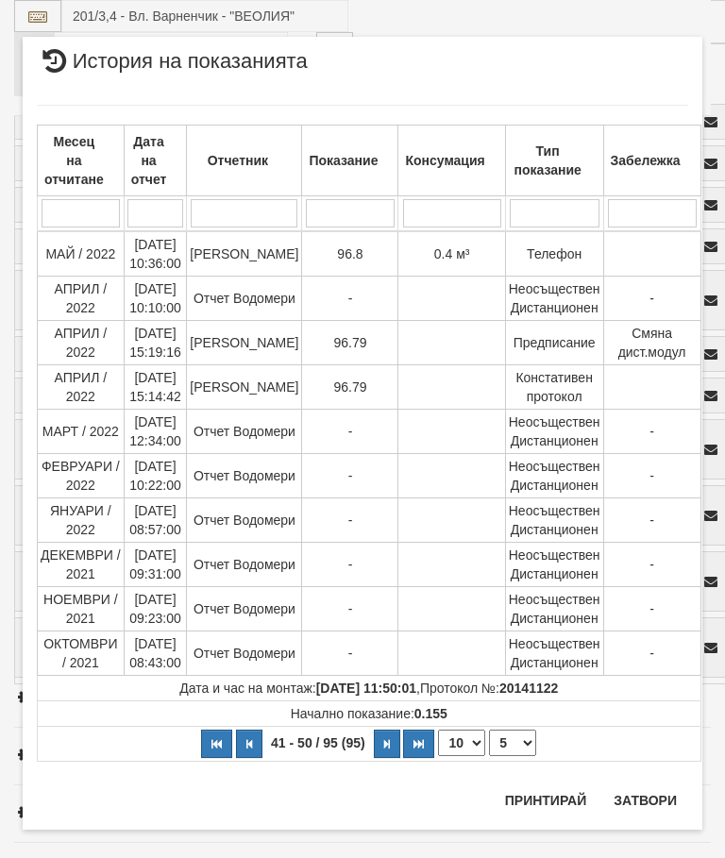
click at [506, 742] on select "1 2 3 4 5 6 7 8 9 10" at bounding box center [512, 742] width 47 height 26
select select "4"
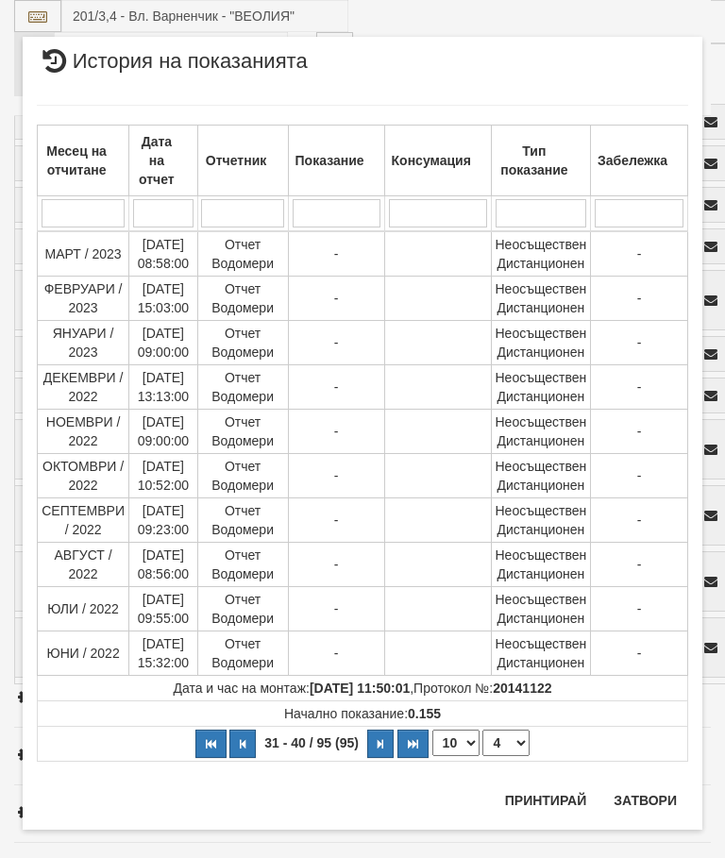
click at [634, 799] on button "Затвори" at bounding box center [645, 800] width 86 height 30
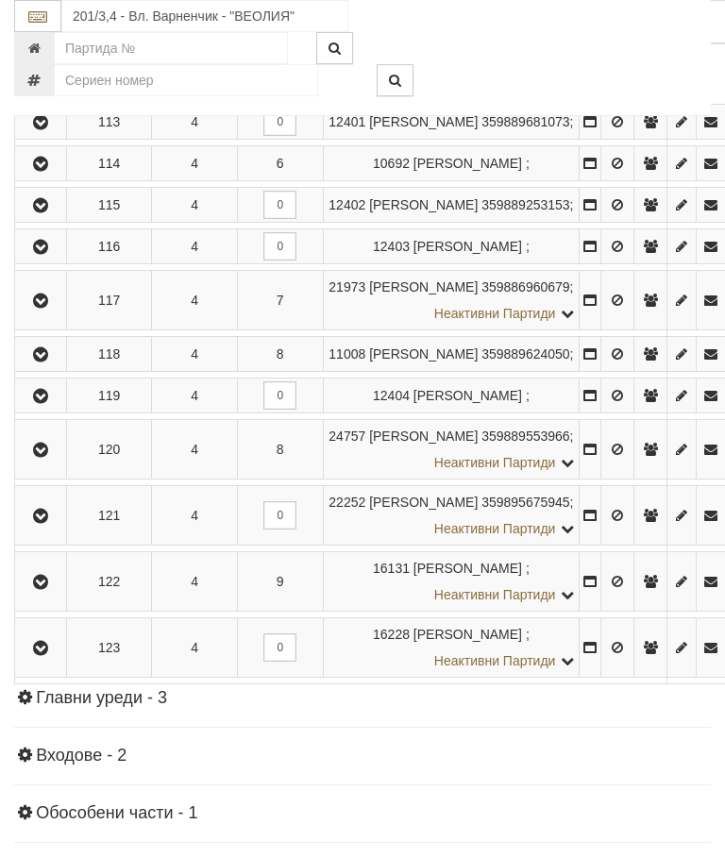
click at [550, 42] on icon at bounding box center [543, 34] width 13 height 16
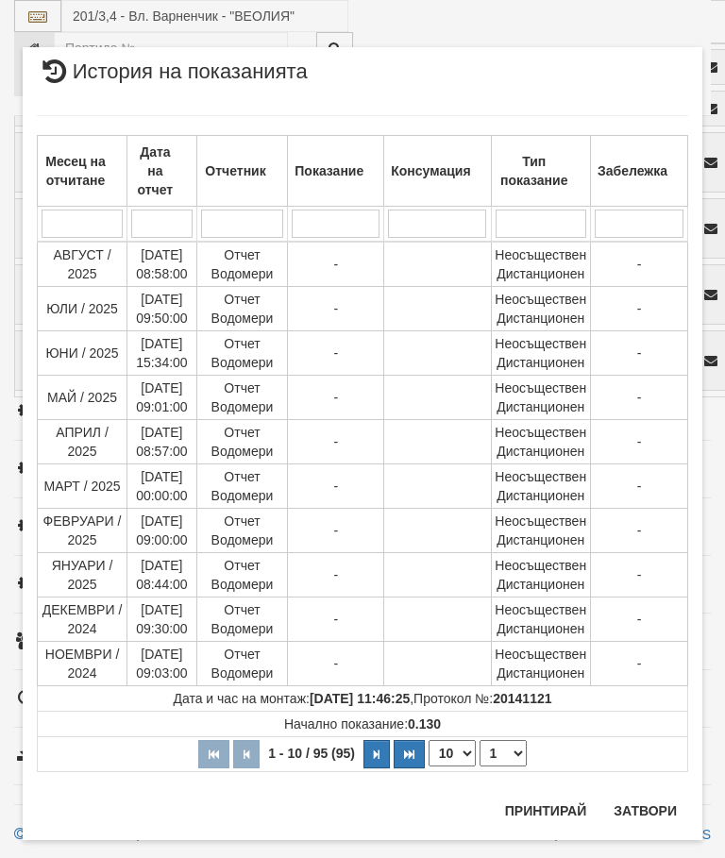
scroll to position [3983, 0]
click at [512, 748] on select "1 2 3 4 5 6 7 8 9 10" at bounding box center [502, 753] width 47 height 26
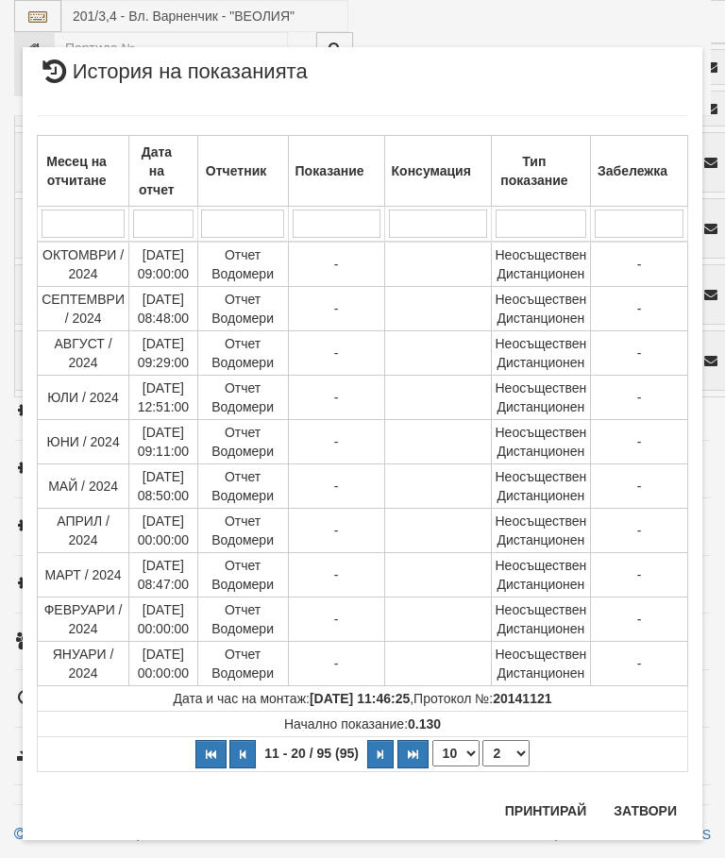
click at [512, 753] on select "1 2 3 4 5 6 7 8 9 10" at bounding box center [505, 753] width 47 height 26
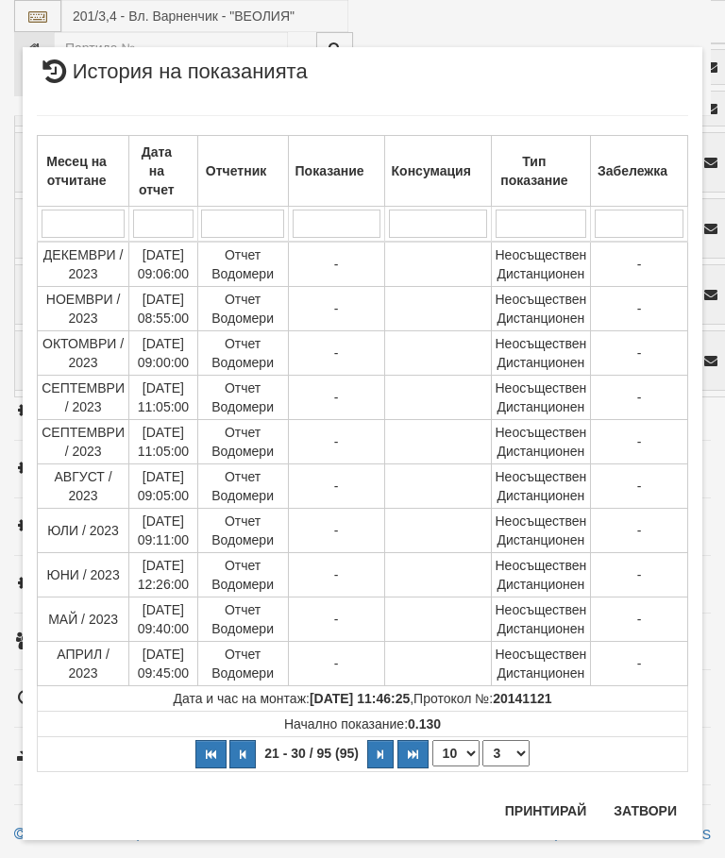
click at [519, 753] on select "1 2 3 4 5 6 7 8 9 10" at bounding box center [505, 753] width 47 height 26
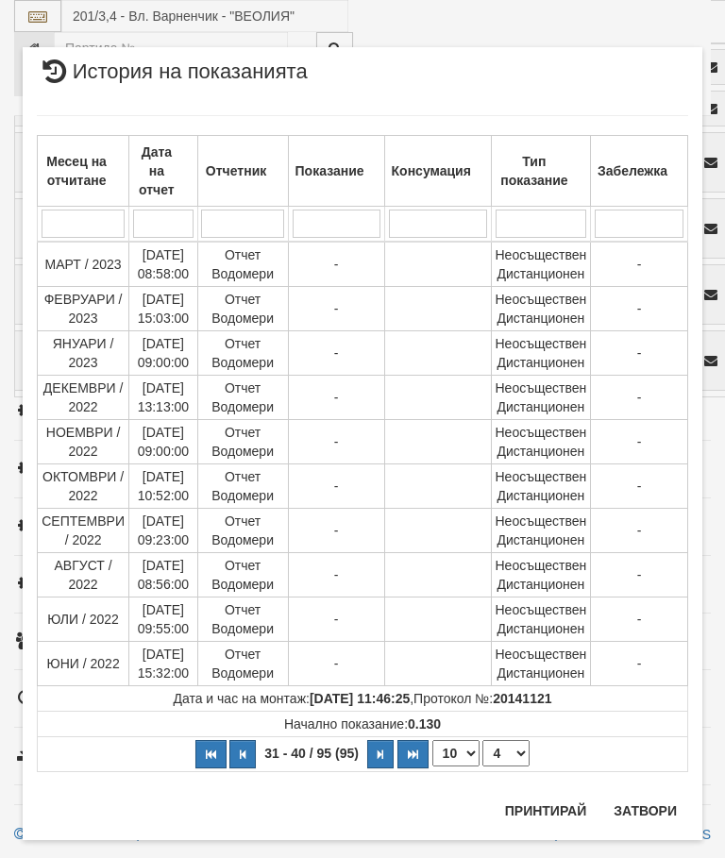
click at [521, 749] on select "1 2 3 4 5 6 7 8 9 10" at bounding box center [505, 753] width 47 height 26
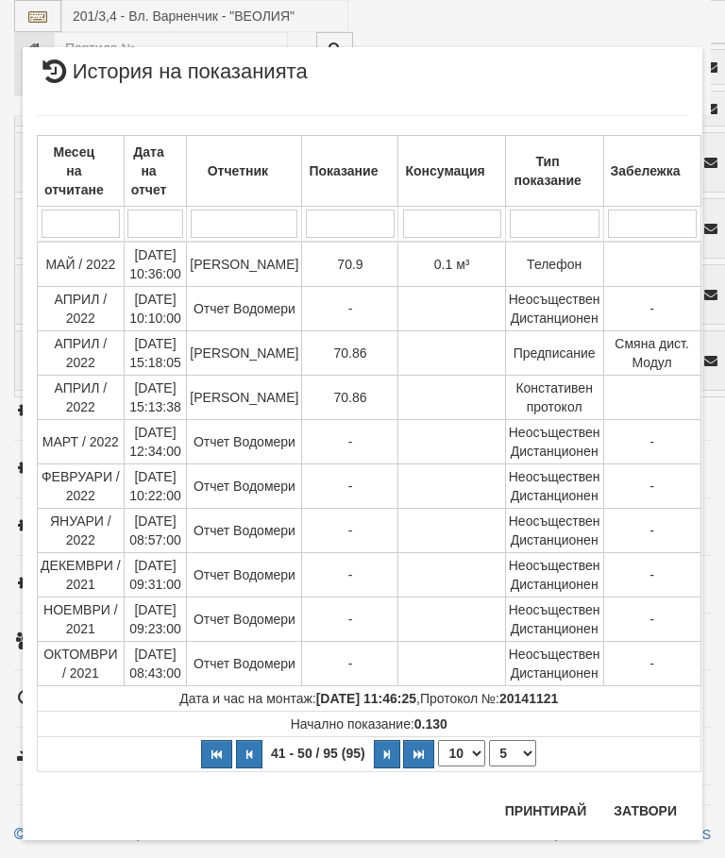
click at [518, 746] on select "1 2 3 4 5 6 7 8 9 10" at bounding box center [512, 753] width 47 height 26
select select "6"
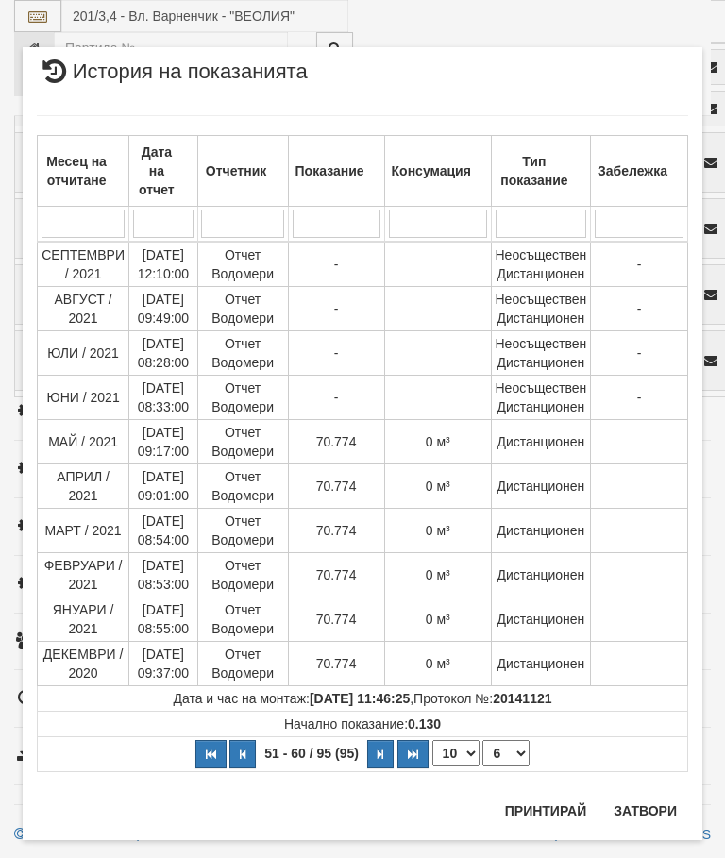
click at [613, 797] on button "Затвори" at bounding box center [645, 811] width 86 height 30
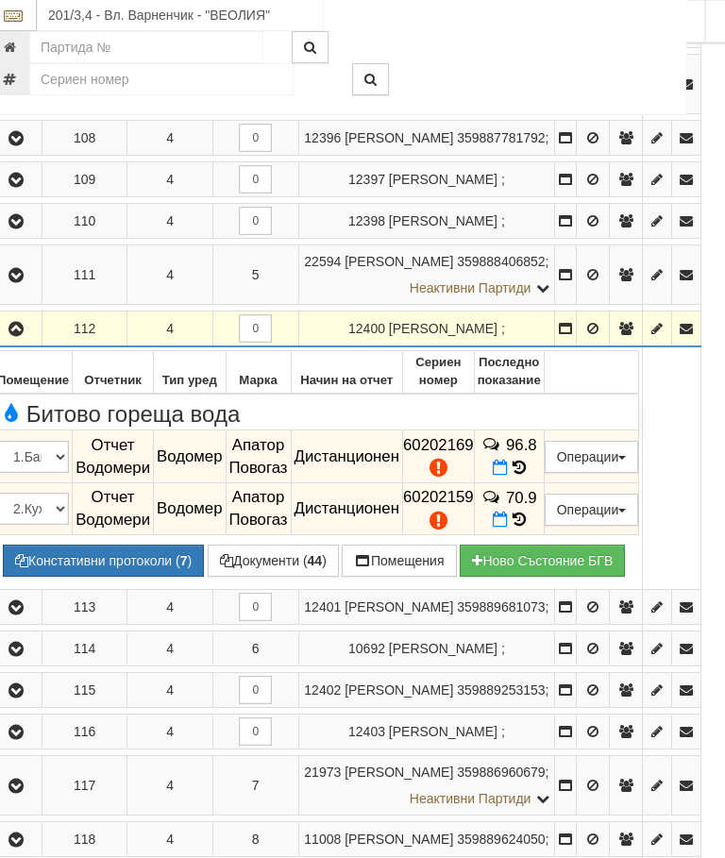
scroll to position [2913, 24]
click at [19, 336] on icon "button" at bounding box center [17, 329] width 23 height 13
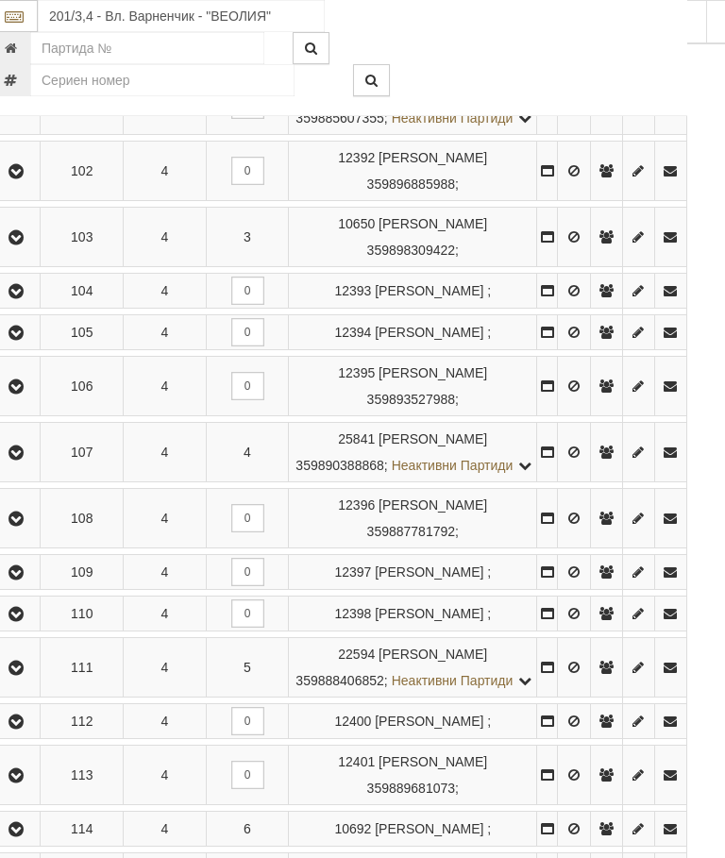
scroll to position [2913, 7]
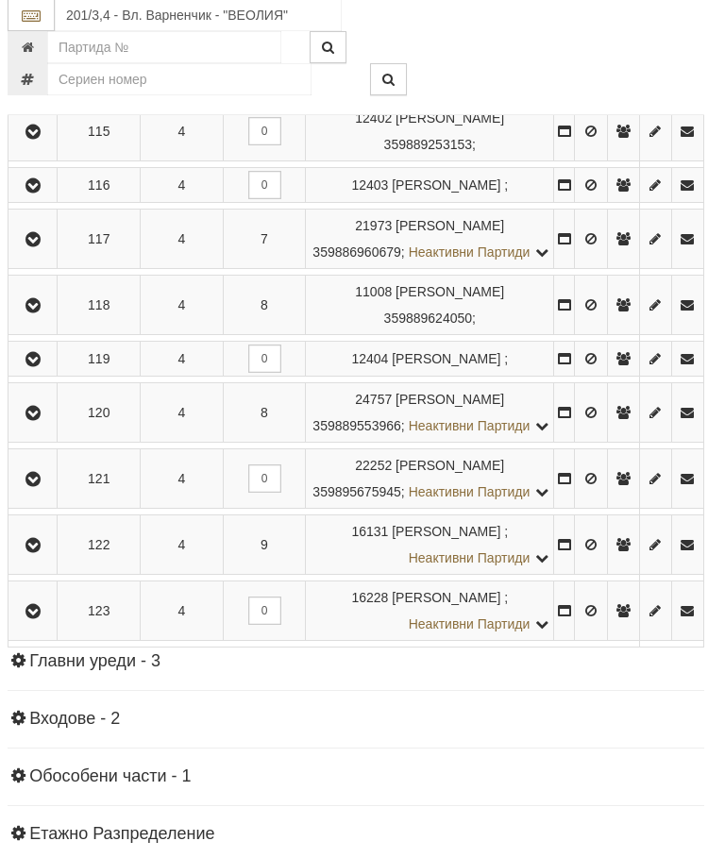
click at [49, 39] on button "button" at bounding box center [32, 24] width 42 height 28
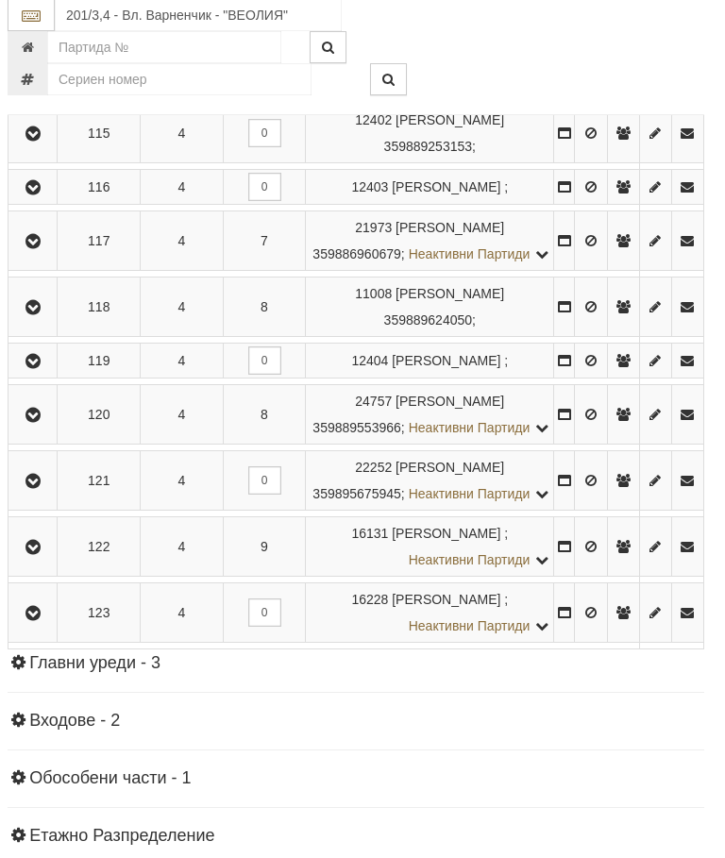
scroll to position [3664, 7]
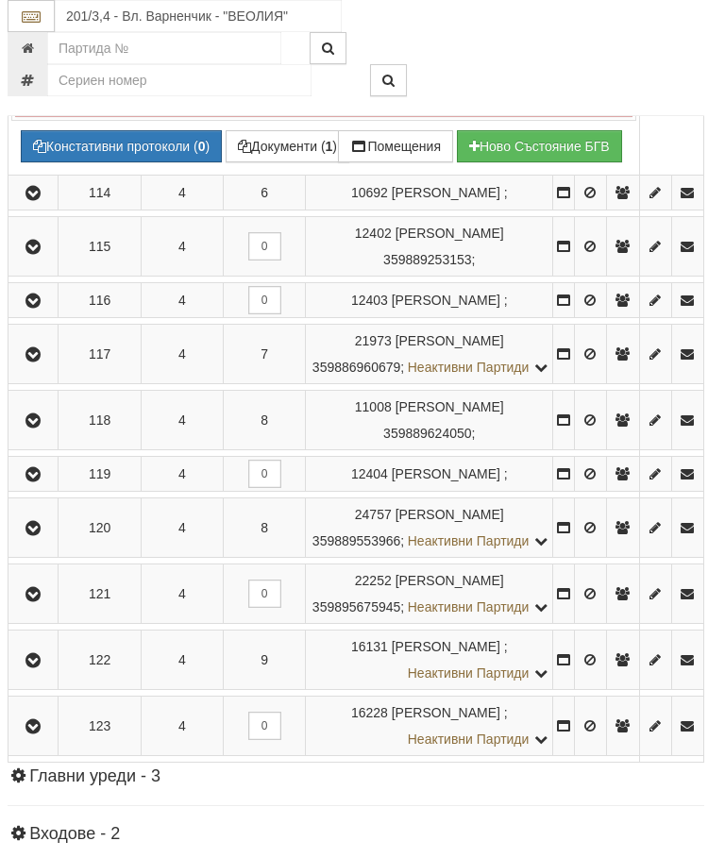
click at [48, 38] on button "button" at bounding box center [32, 23] width 43 height 28
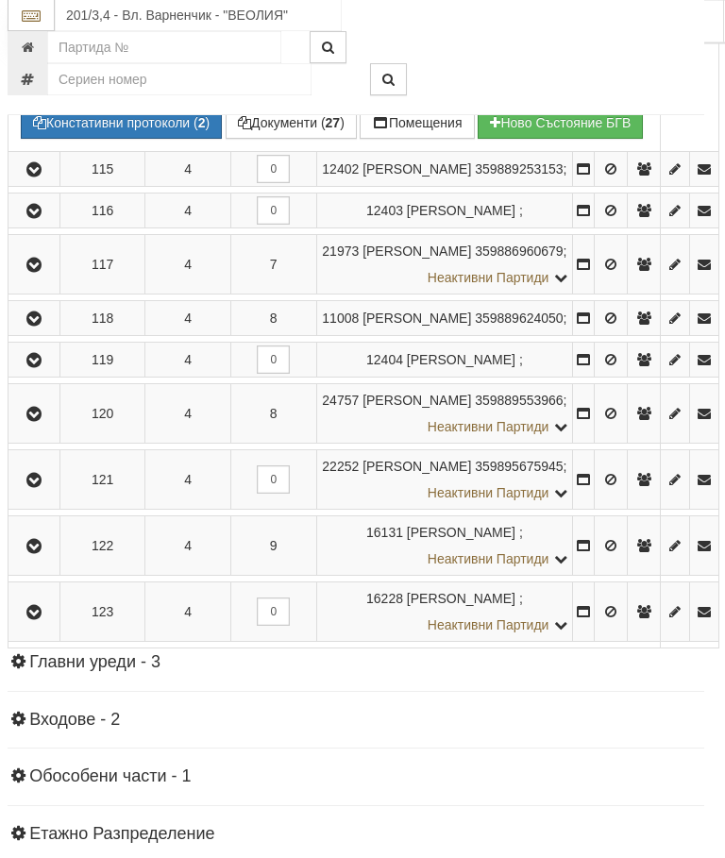
scroll to position [3382, 7]
click at [561, 97] on td "5.6" at bounding box center [527, 70] width 70 height 53
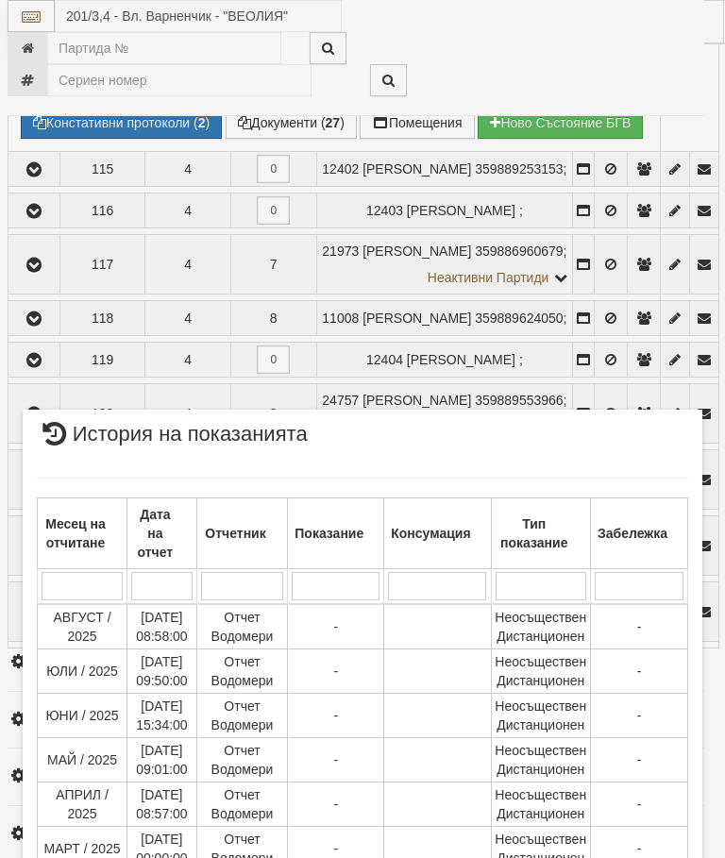
scroll to position [1612, 0]
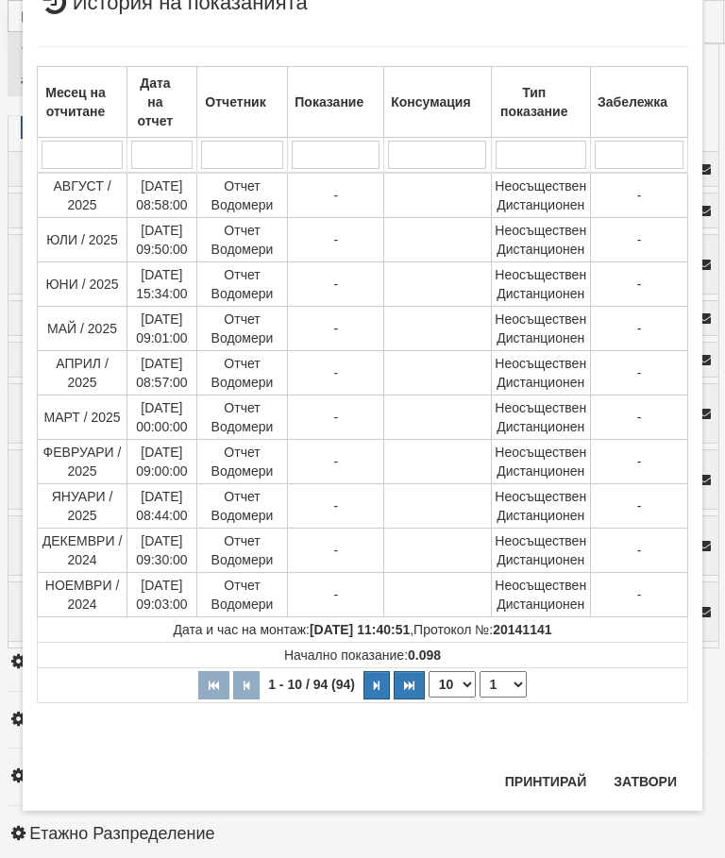
click at [512, 682] on select "1 2 3 4 5 6 7 8 9 10" at bounding box center [502, 684] width 47 height 26
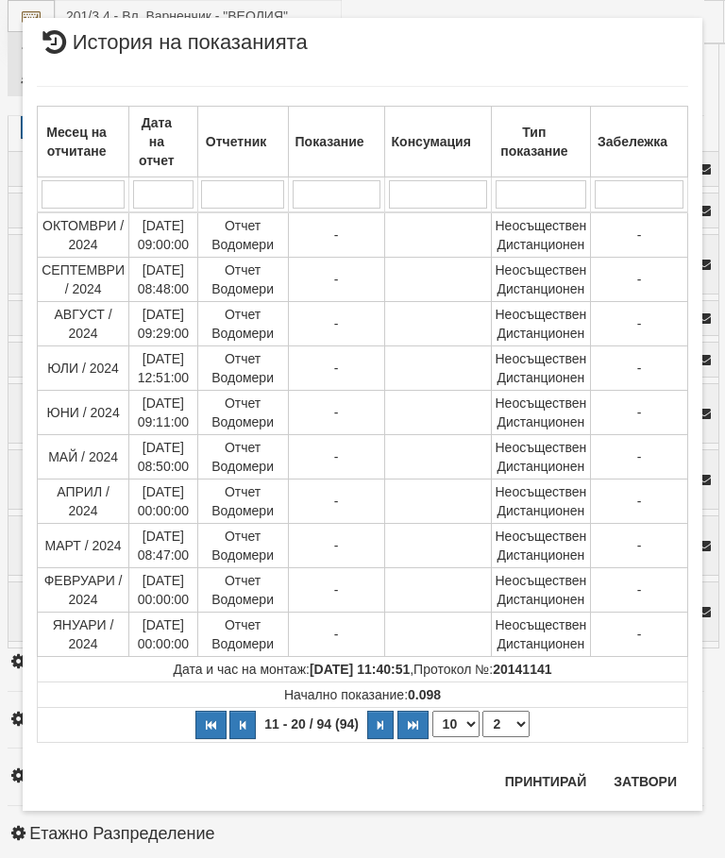
scroll to position [29, 0]
click at [517, 684] on td "Начално показание: 0.098" at bounding box center [363, 694] width 650 height 25
click at [513, 728] on select "1 2 3 4 5 6 7 8 9 10" at bounding box center [505, 724] width 47 height 26
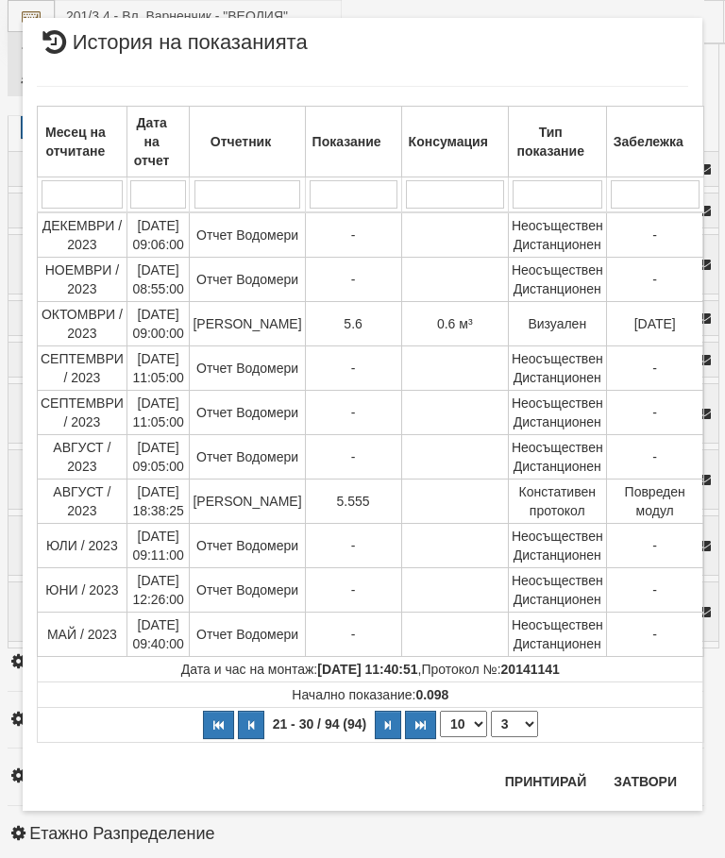
click at [518, 699] on td "Начално показание: 0.098" at bounding box center [371, 694] width 666 height 25
click at [516, 718] on select "1 2 3 4 5 6 7 8 9 10" at bounding box center [514, 724] width 47 height 26
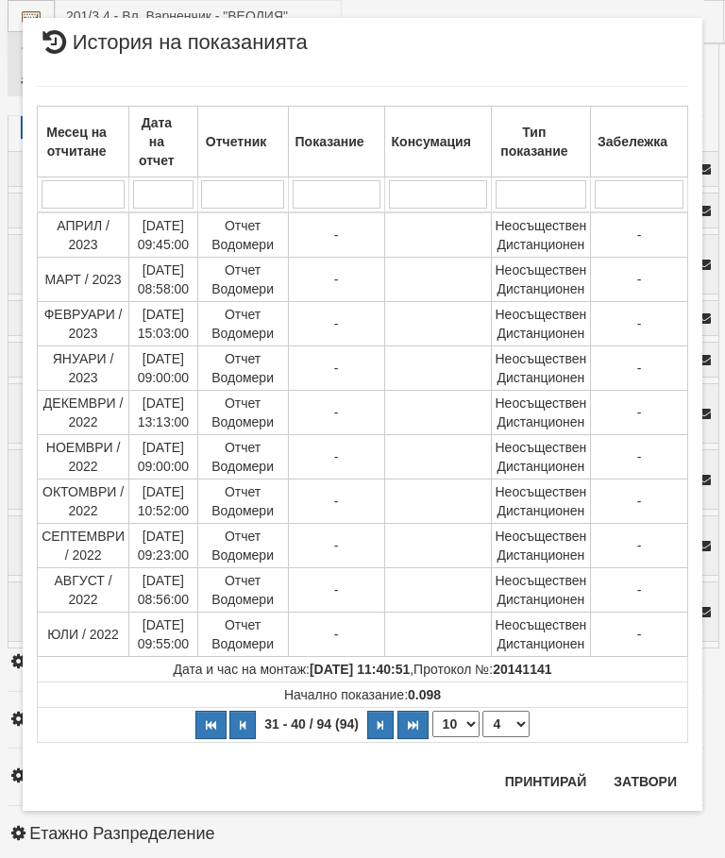
click at [521, 716] on select "1 2 3 4 5 6 7 8 9 10" at bounding box center [505, 724] width 47 height 26
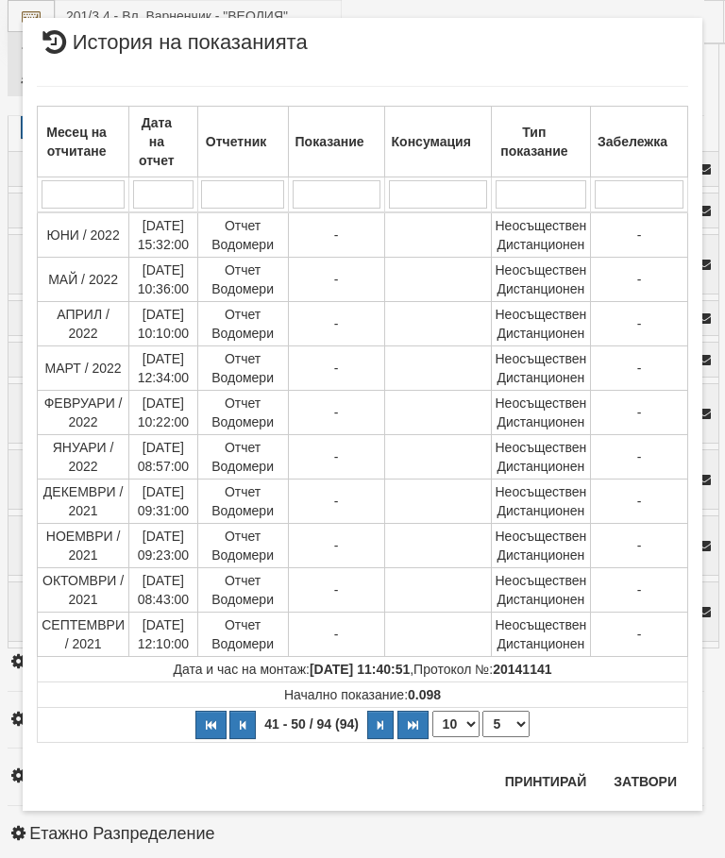
click at [521, 717] on select "1 2 3 4 5 6 7 8 9 10" at bounding box center [505, 724] width 47 height 26
select select "6"
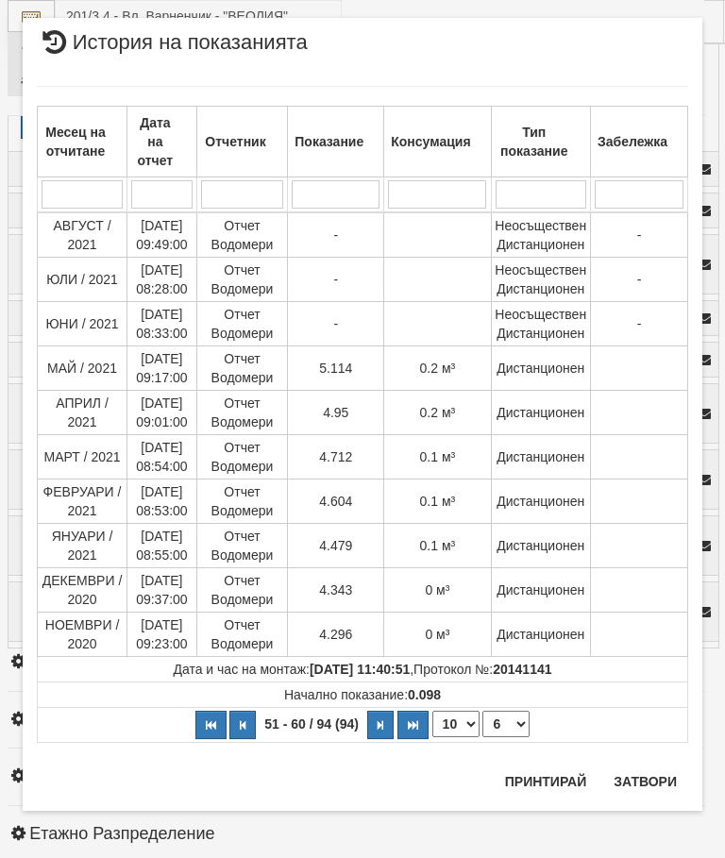
click at [665, 766] on button "Затвори" at bounding box center [645, 781] width 86 height 30
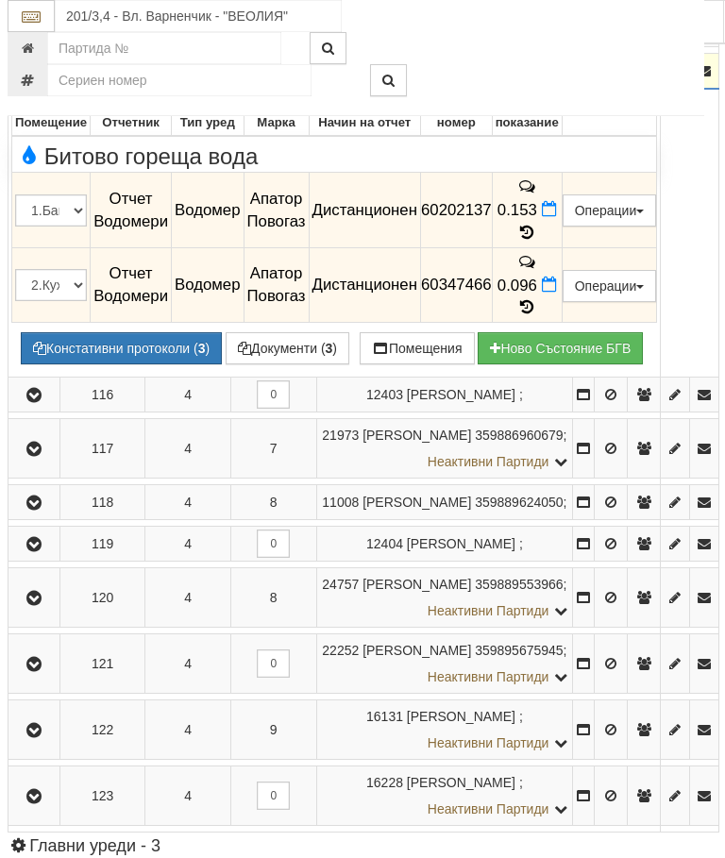
scroll to position [3230, 7]
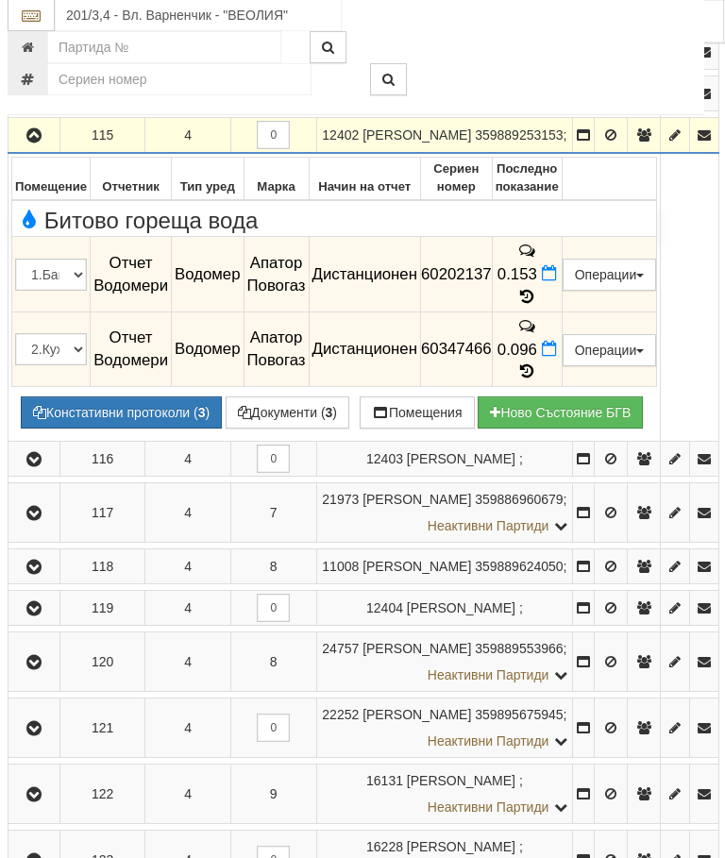
click at [34, 143] on icon "button" at bounding box center [34, 136] width 23 height 13
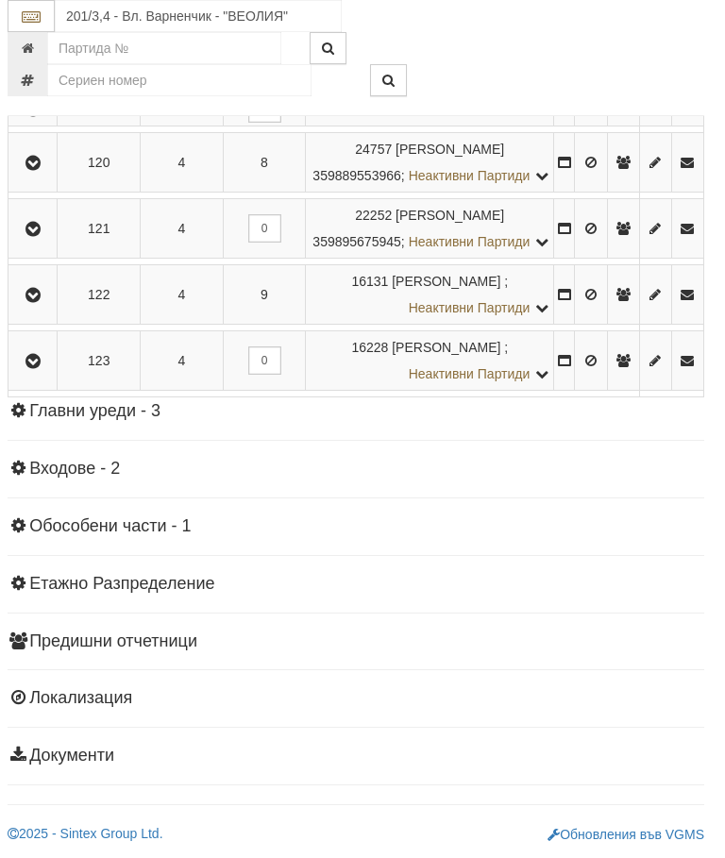
scroll to position [4188, 7]
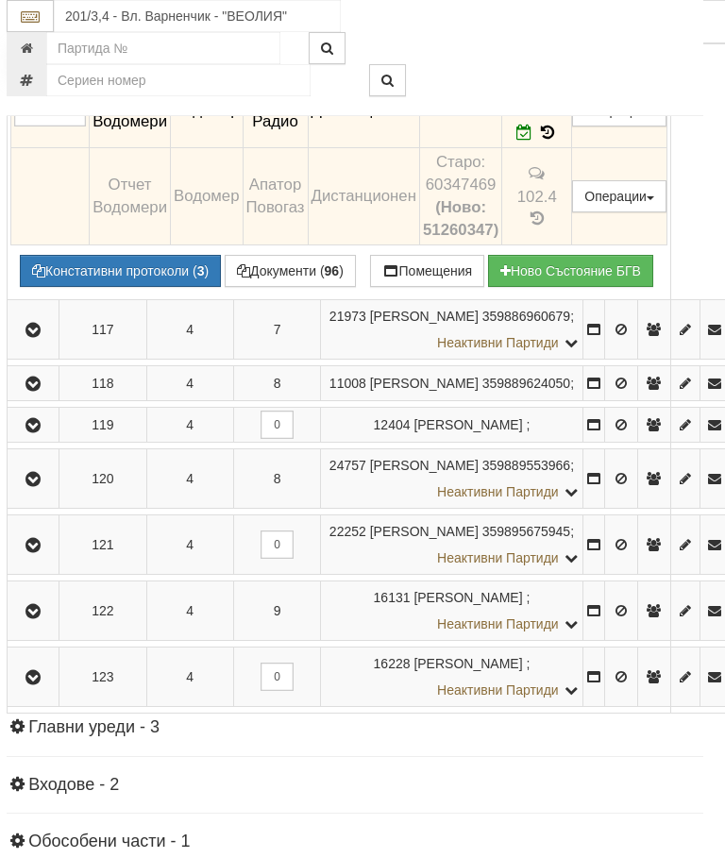
scroll to position [3437, 8]
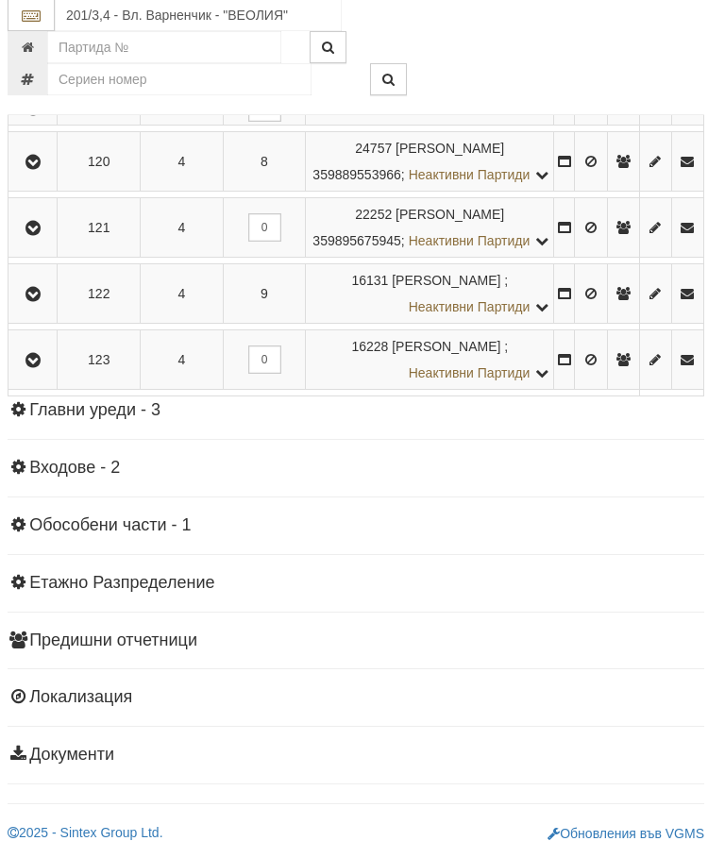
scroll to position [4149, 7]
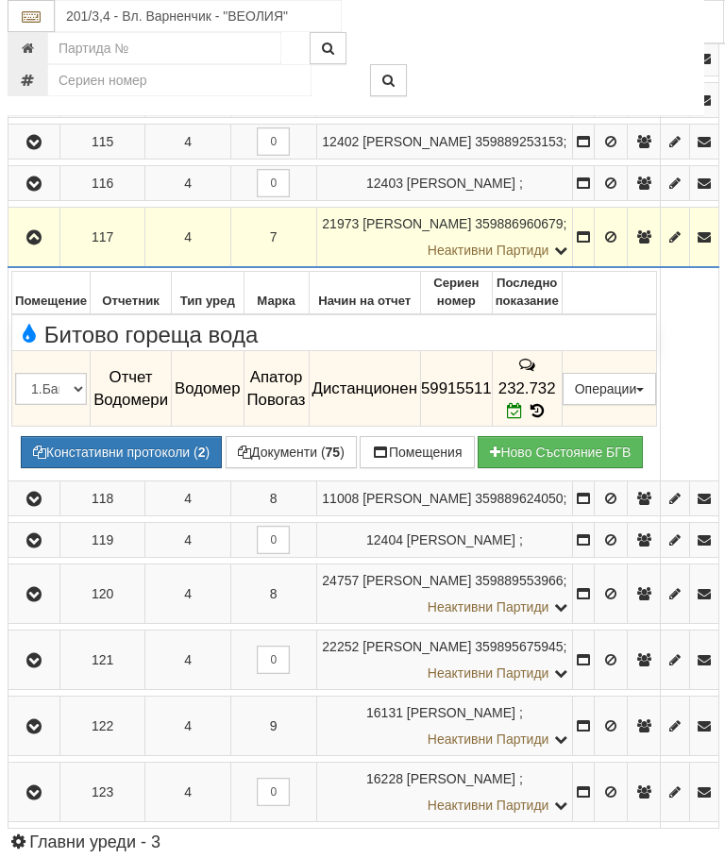
scroll to position [3185, 7]
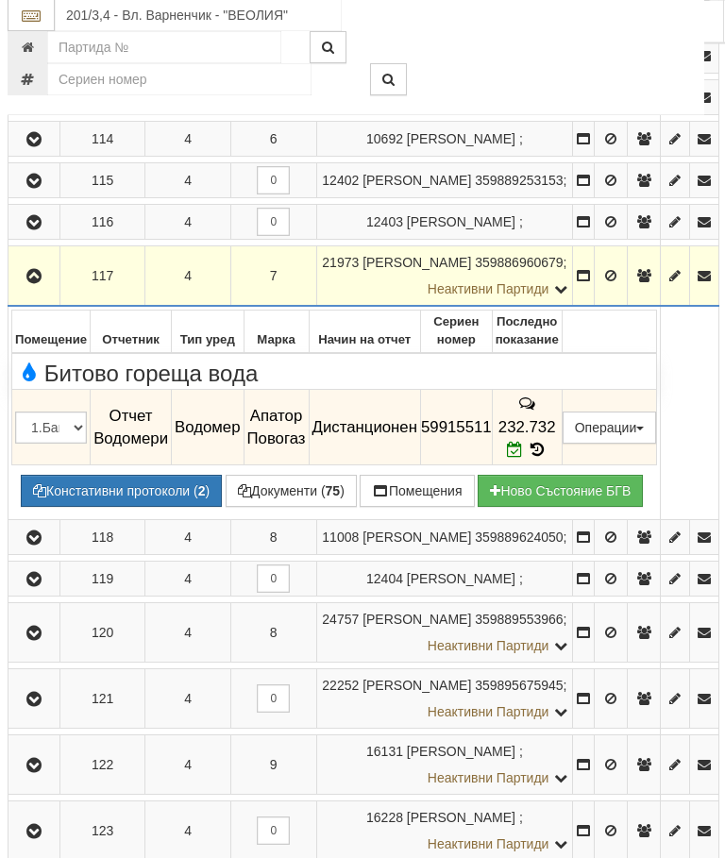
click at [35, 291] on button "button" at bounding box center [33, 276] width 45 height 28
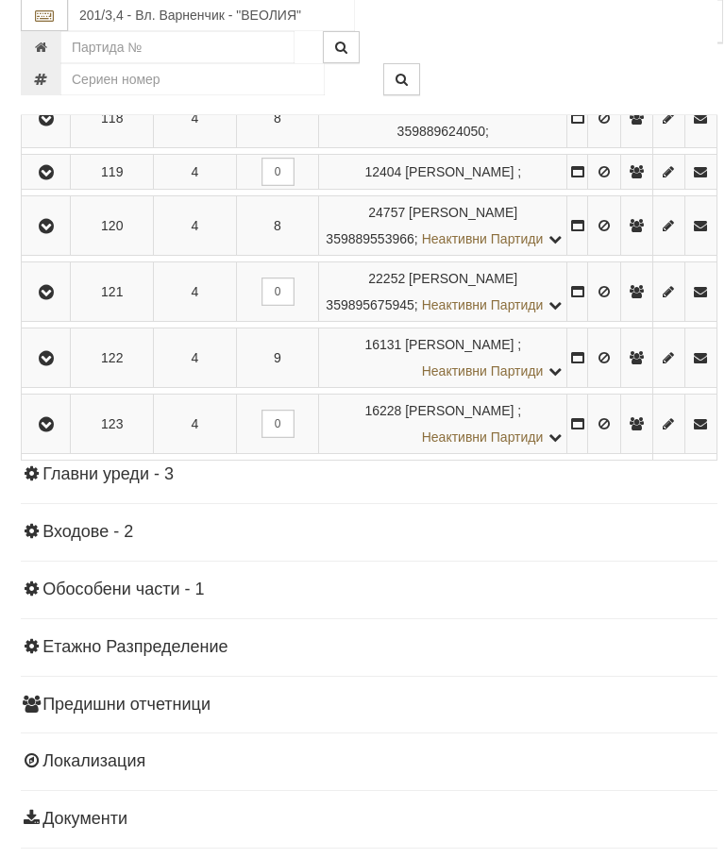
scroll to position [3896, 0]
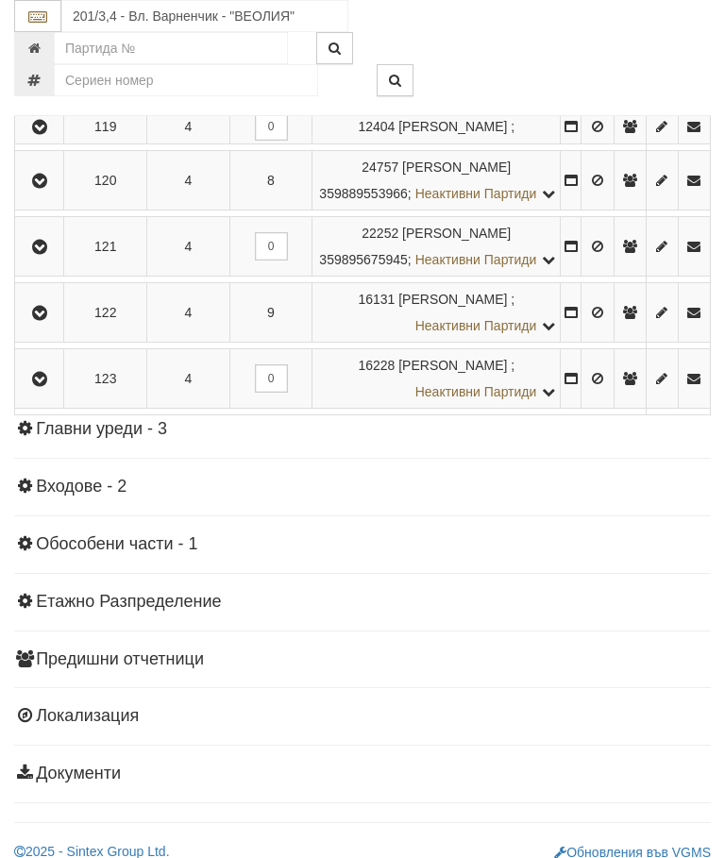
click at [51, 80] on icon "button" at bounding box center [39, 73] width 23 height 13
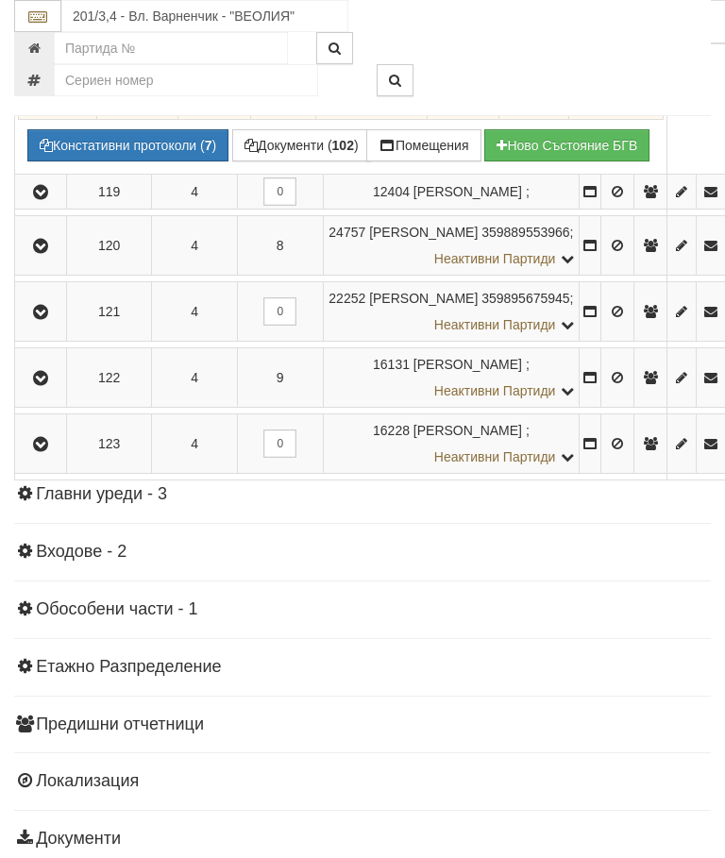
scroll to position [3653, 0]
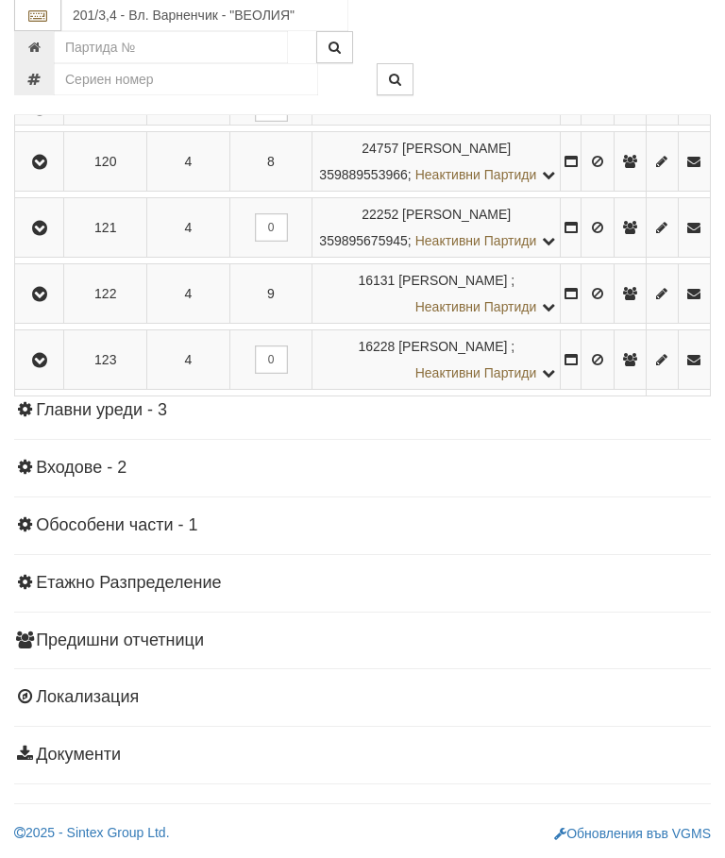
click at [51, 116] on icon "button" at bounding box center [39, 109] width 23 height 13
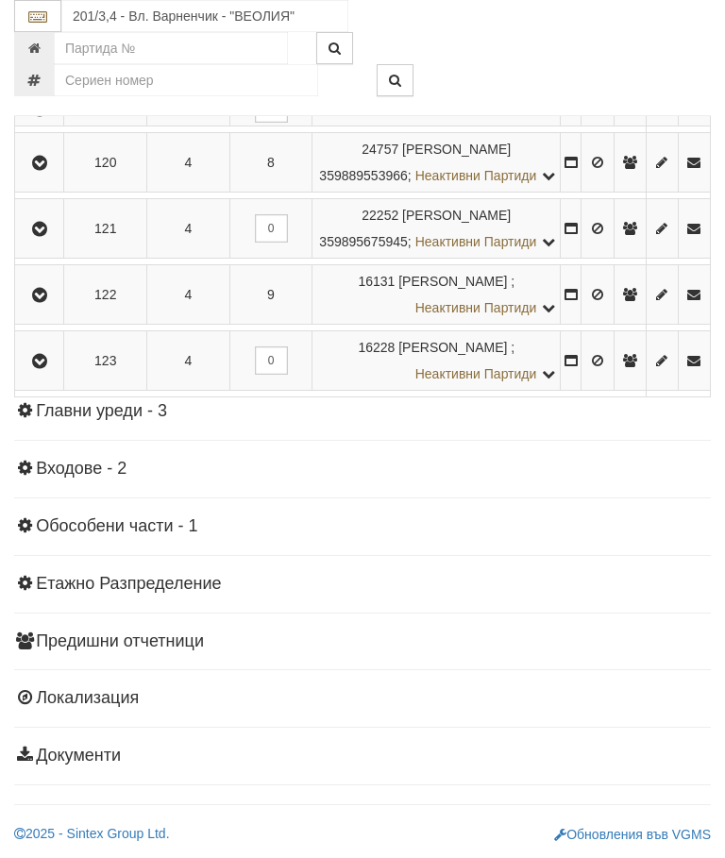
click at [47, 170] on icon "button" at bounding box center [39, 163] width 23 height 13
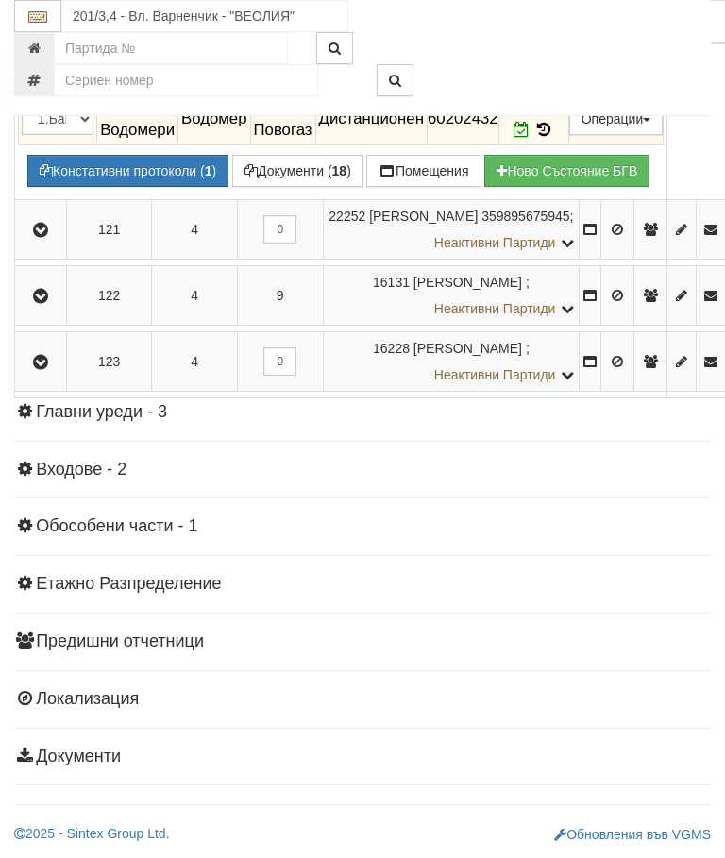
scroll to position [3859, 0]
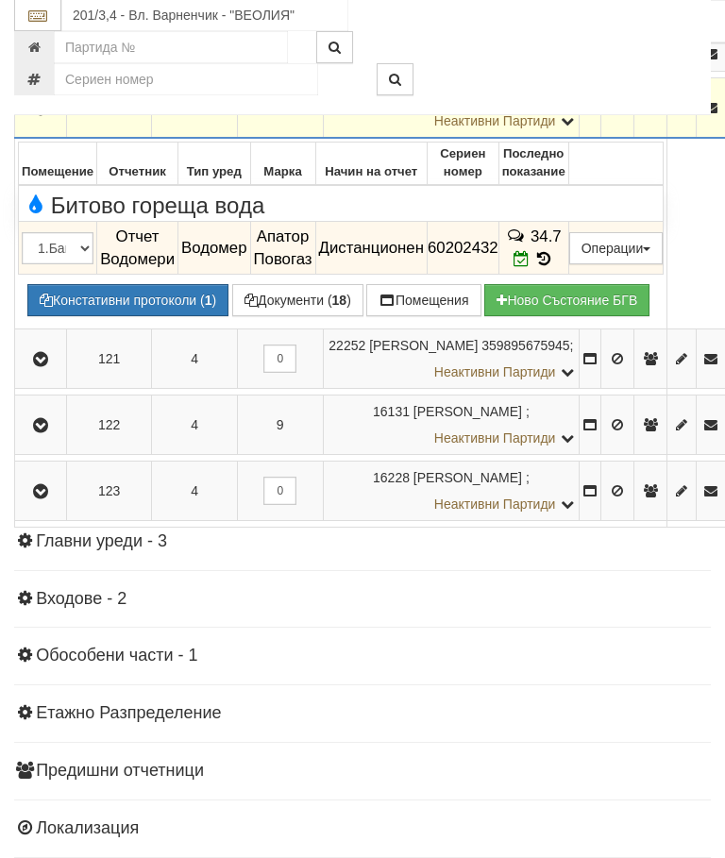
click at [46, 116] on icon "button" at bounding box center [40, 109] width 23 height 13
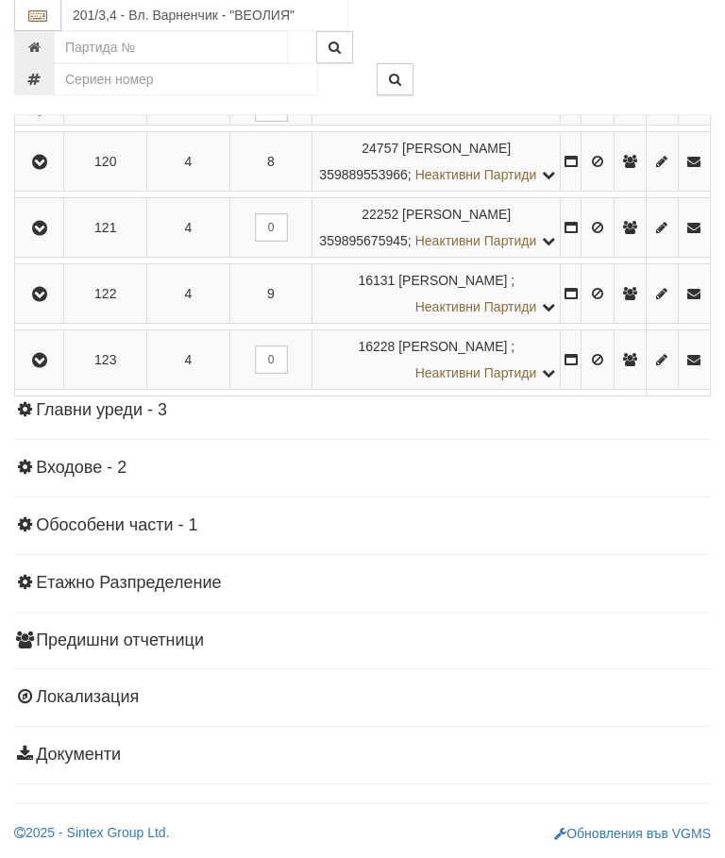
scroll to position [4499, 0]
click at [51, 236] on icon "button" at bounding box center [39, 229] width 23 height 13
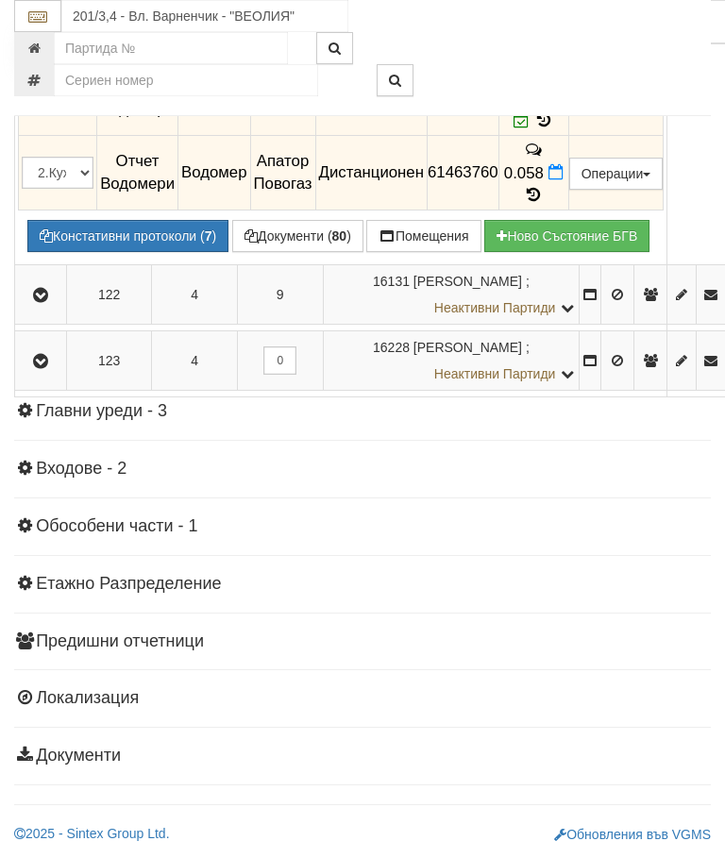
scroll to position [3831, 0]
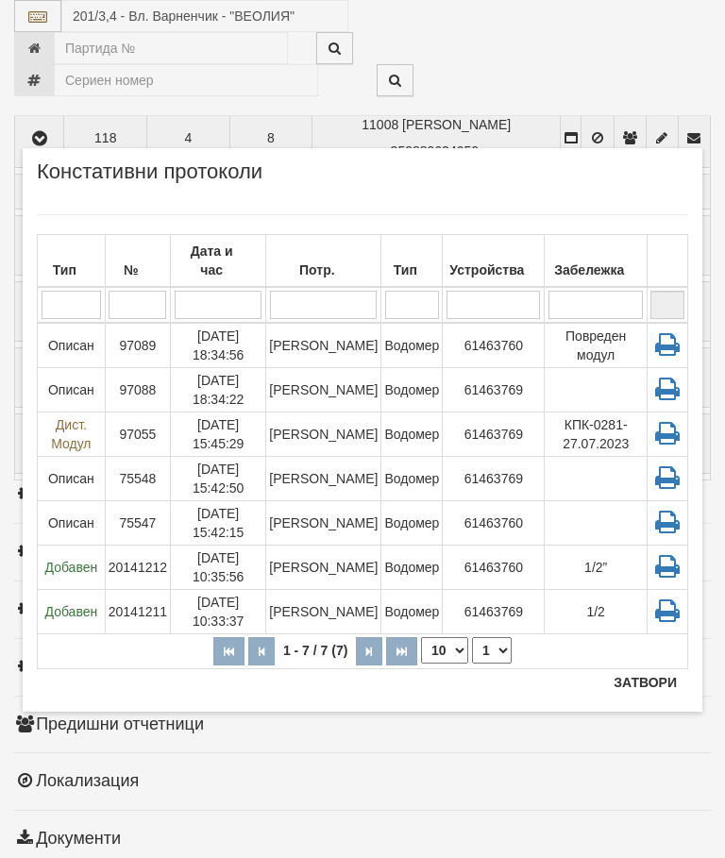
click at [658, 671] on button "Затвори" at bounding box center [645, 682] width 86 height 30
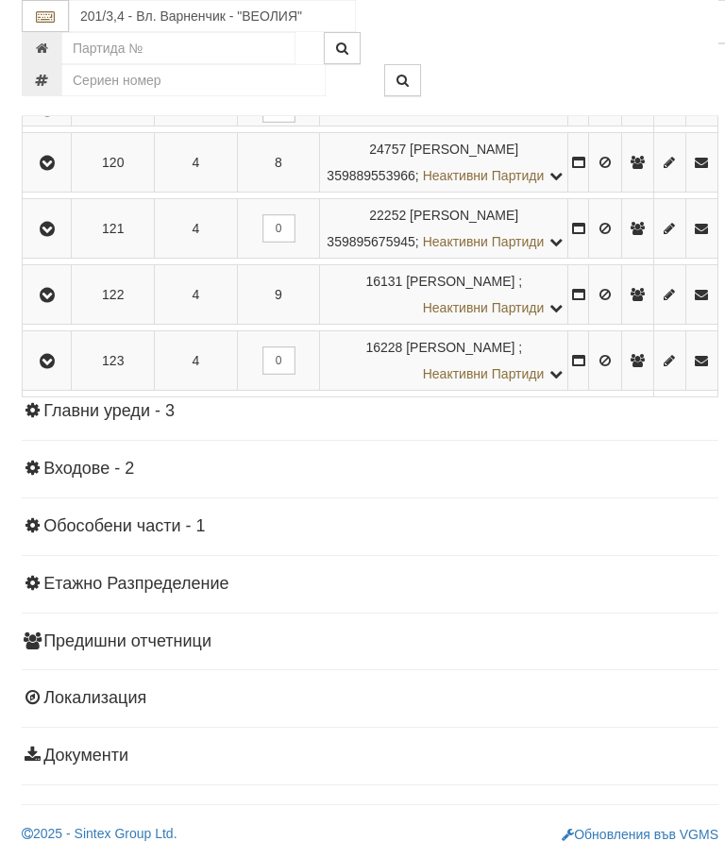
scroll to position [4248, 0]
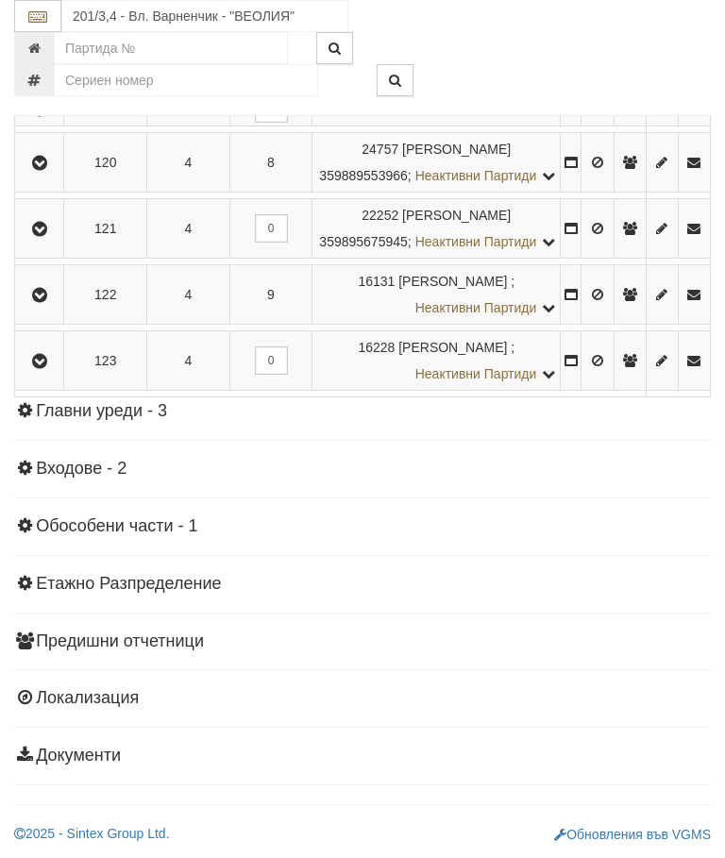
click at [47, 302] on icon "button" at bounding box center [39, 295] width 23 height 13
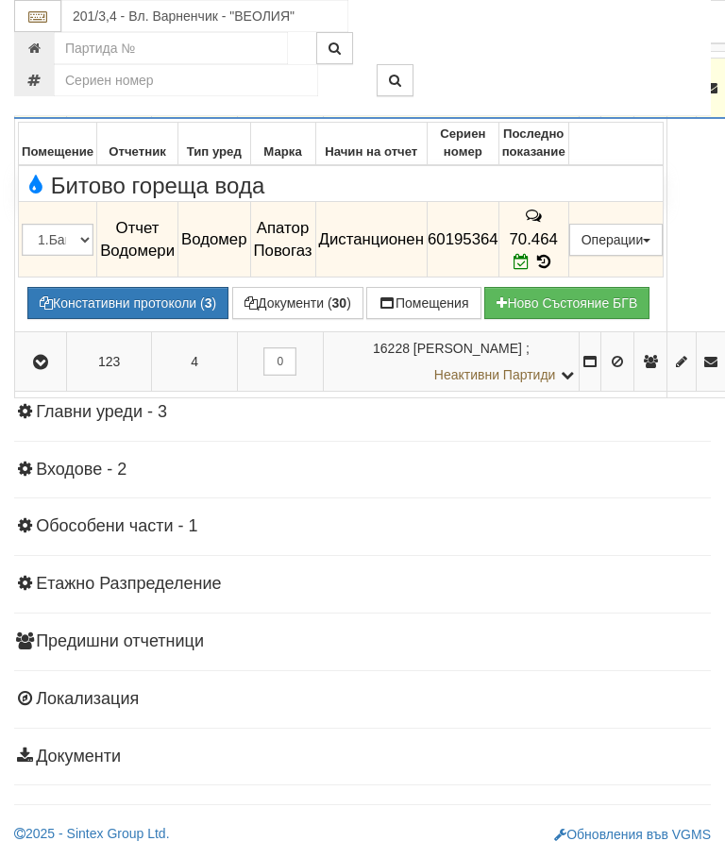
scroll to position [3859, 0]
click at [55, 102] on button "button" at bounding box center [40, 88] width 45 height 28
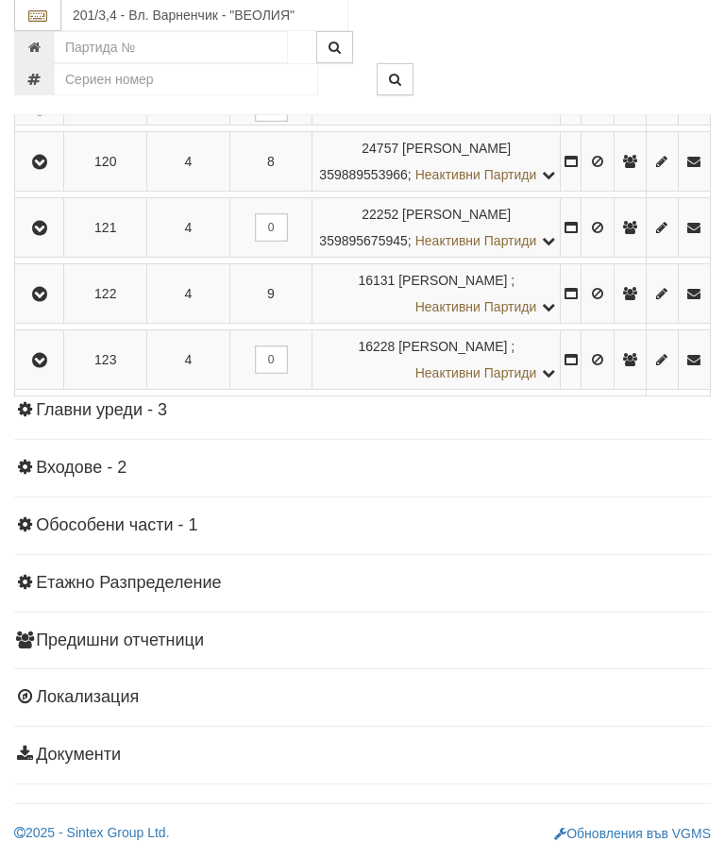
scroll to position [4465, 0]
click at [53, 375] on button "button" at bounding box center [39, 360] width 42 height 28
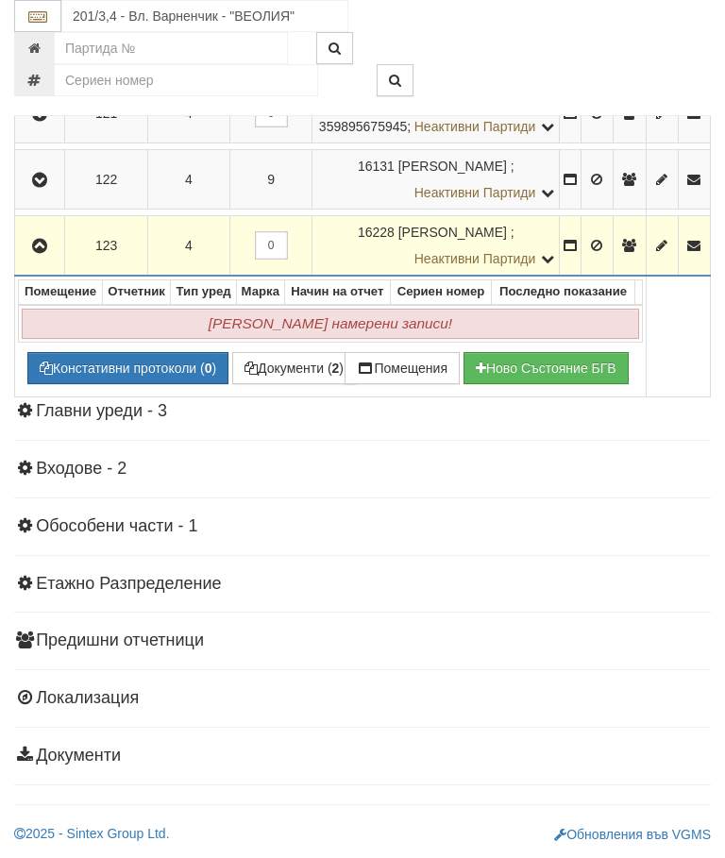
click at [45, 253] on icon "button" at bounding box center [39, 246] width 23 height 13
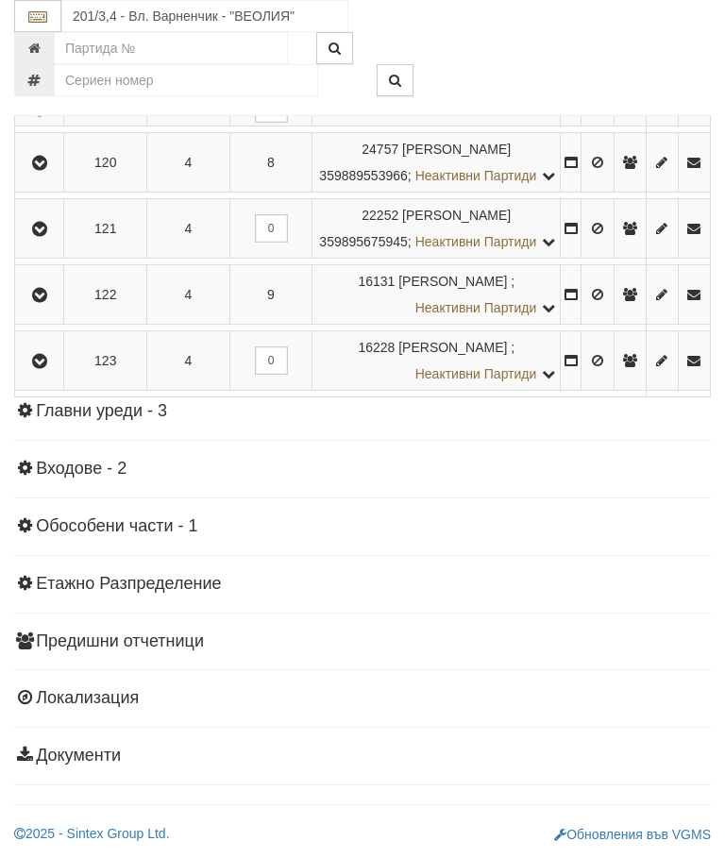
scroll to position [3404, 0]
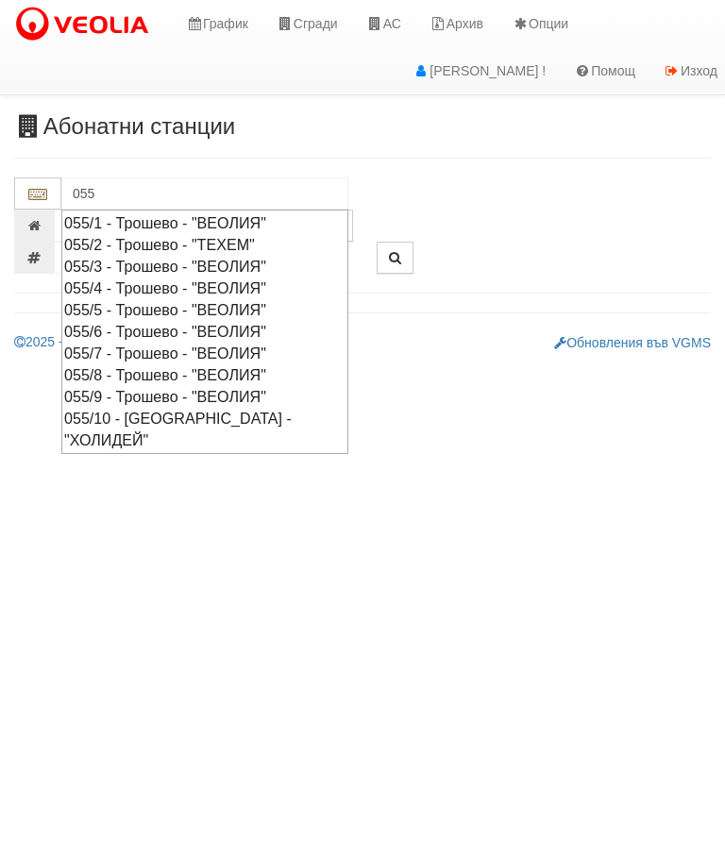
click at [209, 386] on div "055/9 - Трошево - "ВЕОЛИЯ"" at bounding box center [204, 397] width 281 height 22
type input "055/9 - Трошево - "ВЕОЛИЯ""
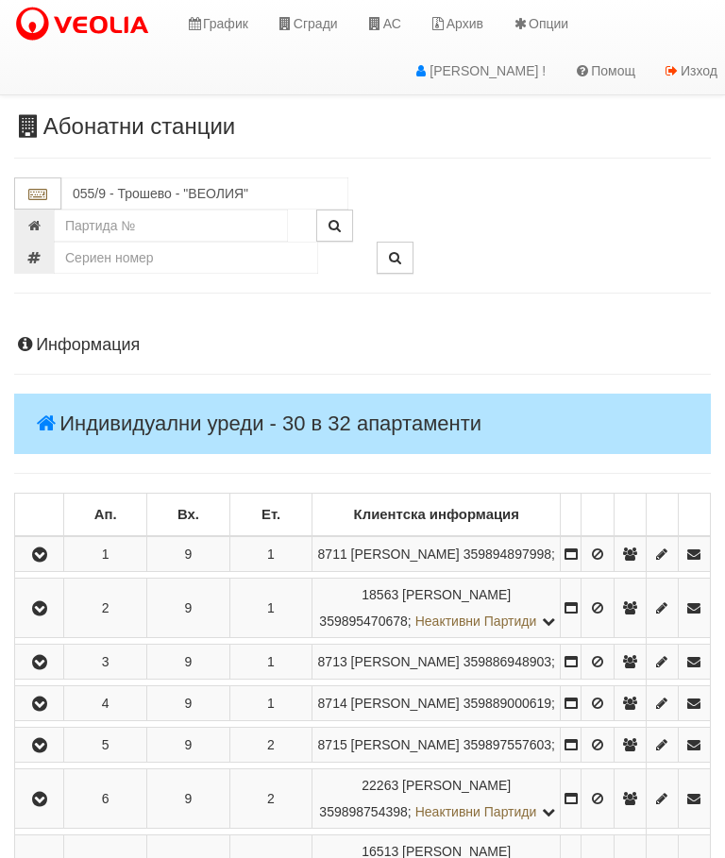
click at [57, 561] on button "button" at bounding box center [39, 554] width 42 height 28
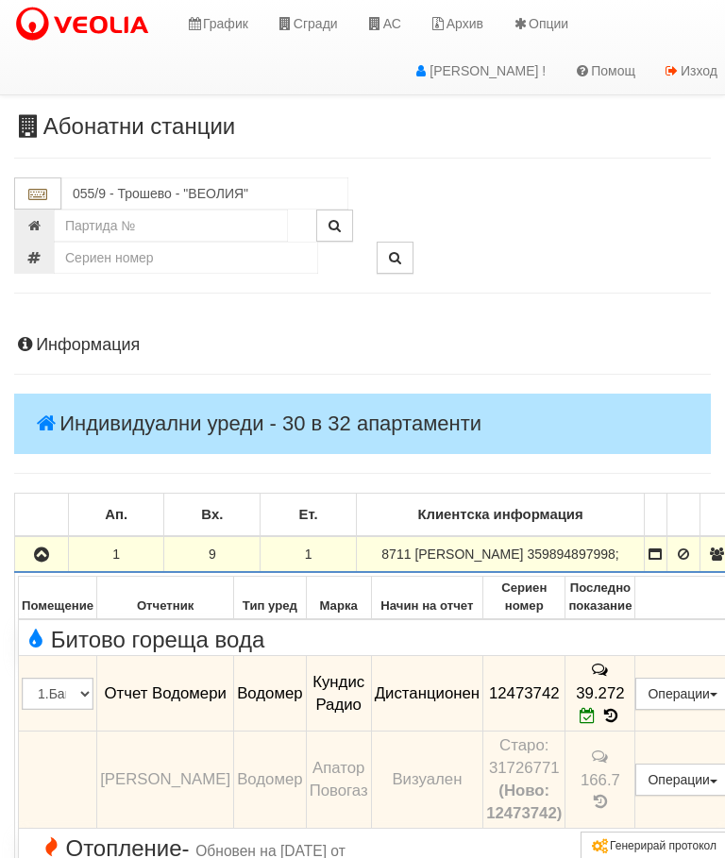
click at [38, 561] on icon "button" at bounding box center [41, 554] width 23 height 13
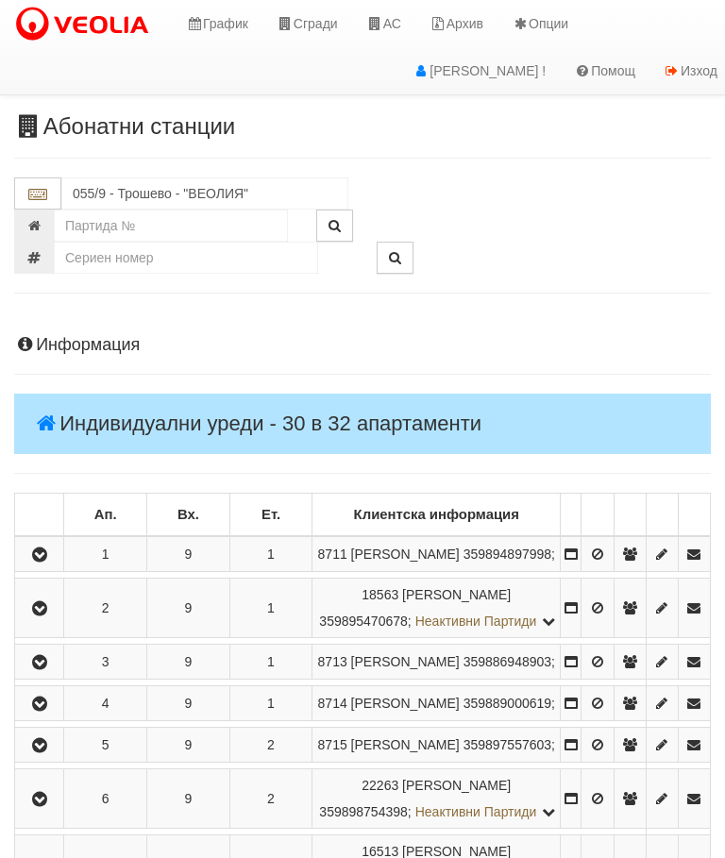
click at [51, 615] on icon "button" at bounding box center [39, 608] width 23 height 13
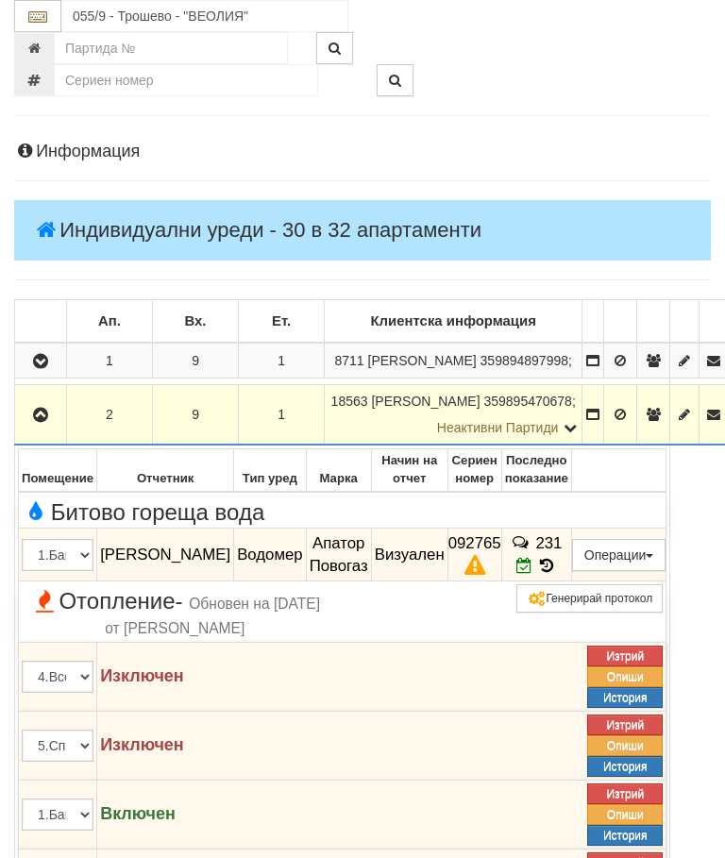
scroll to position [218, 0]
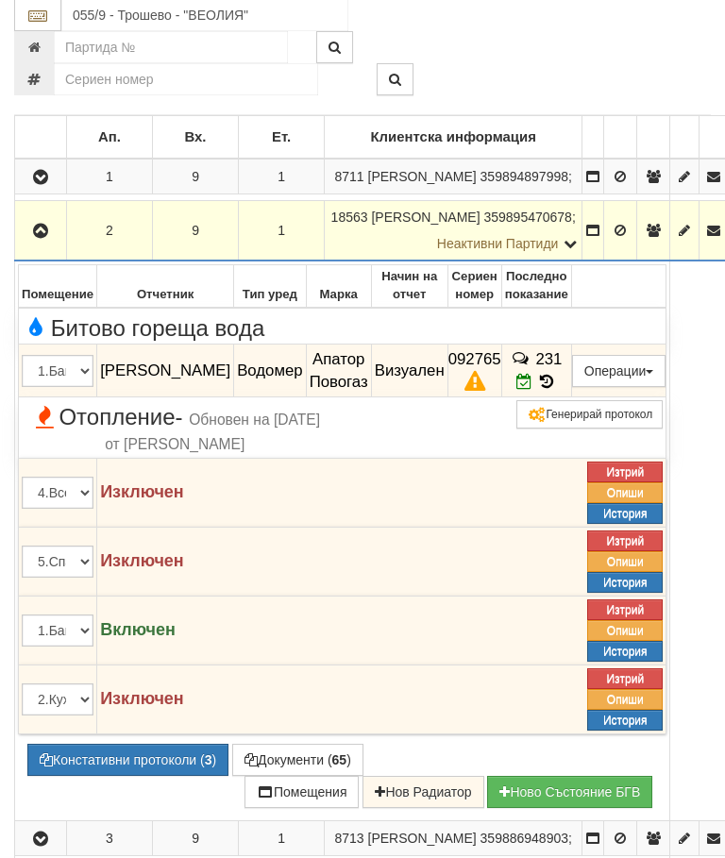
click at [109, 777] on button "Констативни протоколи ( 3 )" at bounding box center [127, 761] width 201 height 32
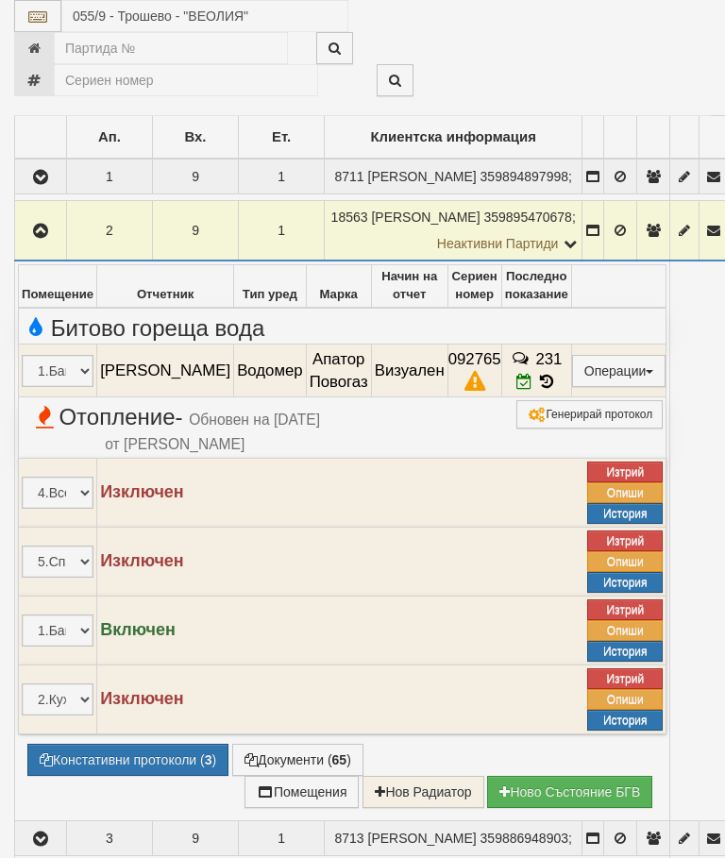
select select "10"
select select "1"
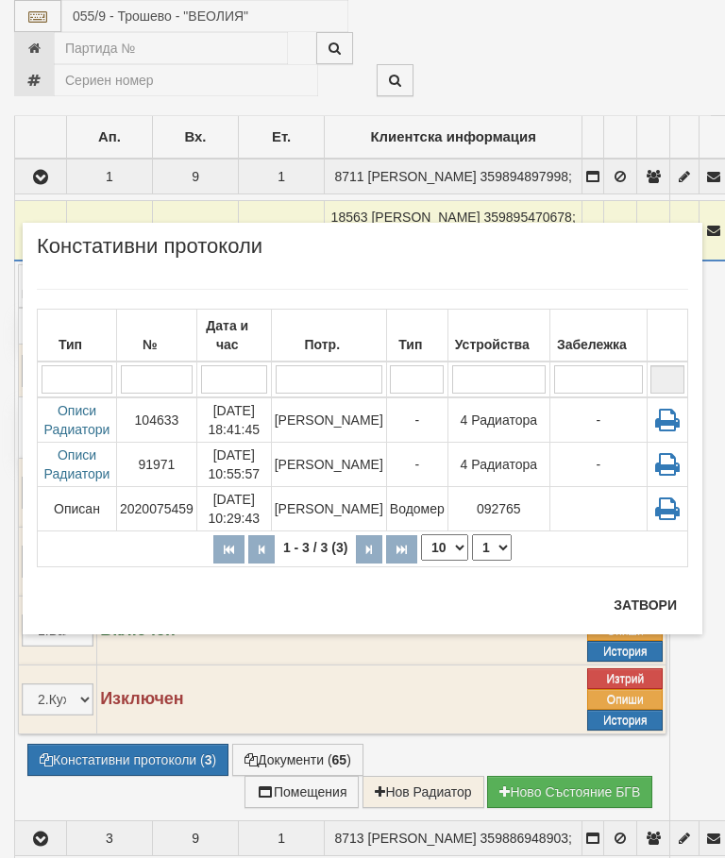
scroll to position [448, 0]
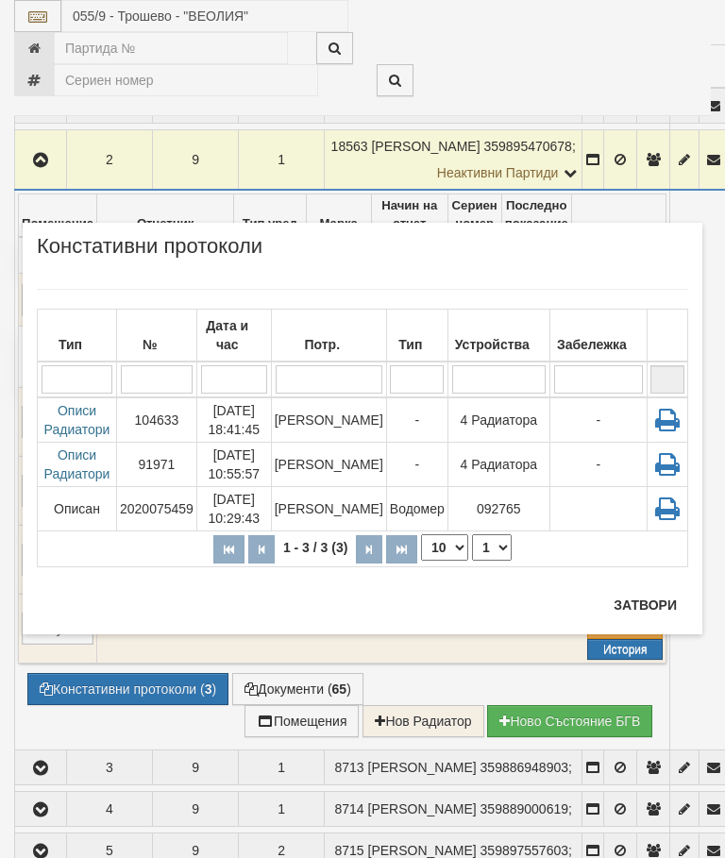
click at [345, 429] on td "[PERSON_NAME]" at bounding box center [328, 419] width 115 height 45
click at [648, 604] on button "Затвори" at bounding box center [645, 605] width 86 height 30
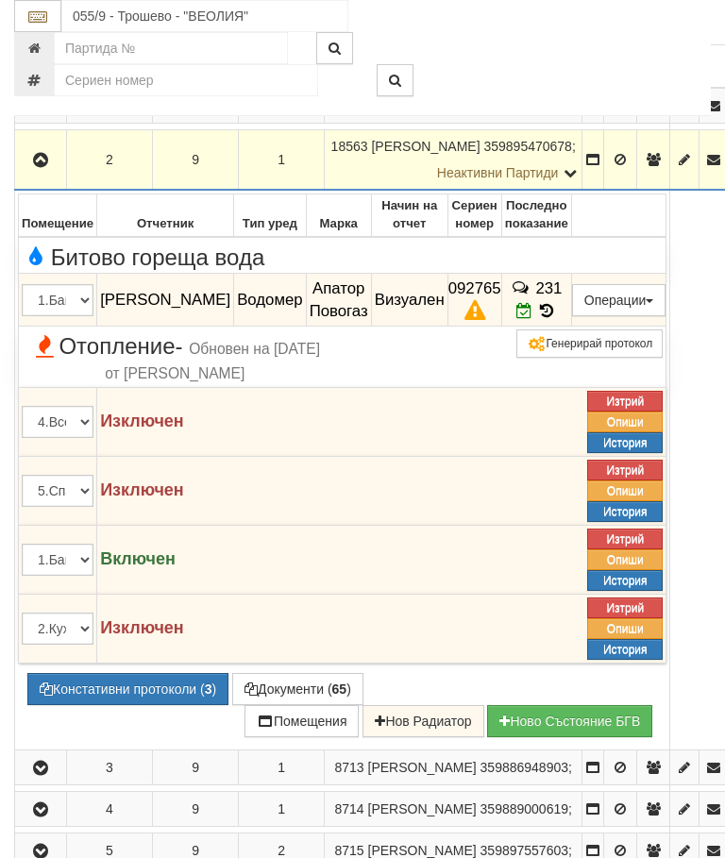
click at [557, 319] on icon at bounding box center [546, 311] width 21 height 16
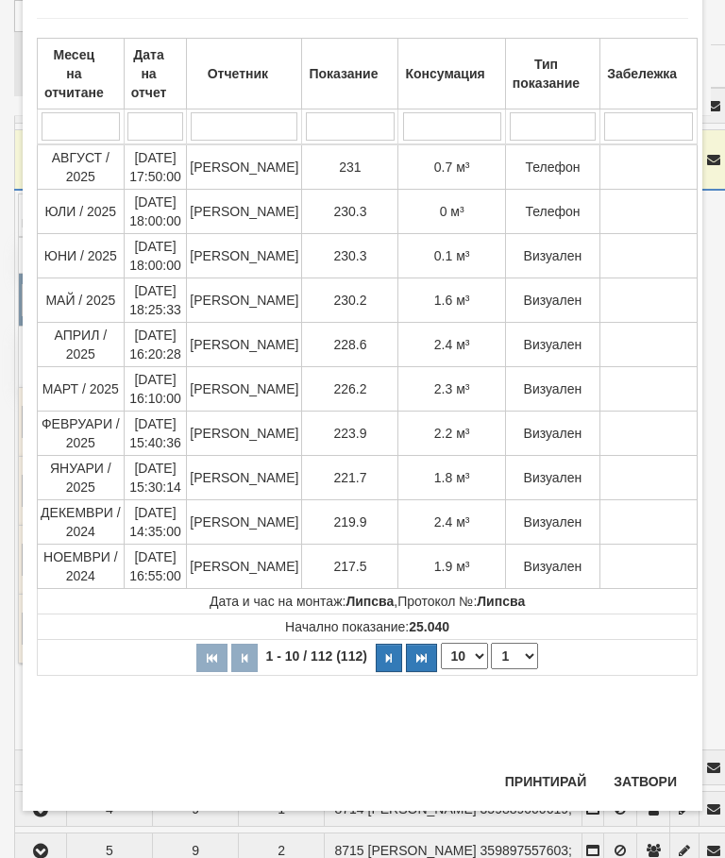
scroll to position [1496, 0]
click at [658, 766] on button "Затвори" at bounding box center [645, 781] width 86 height 30
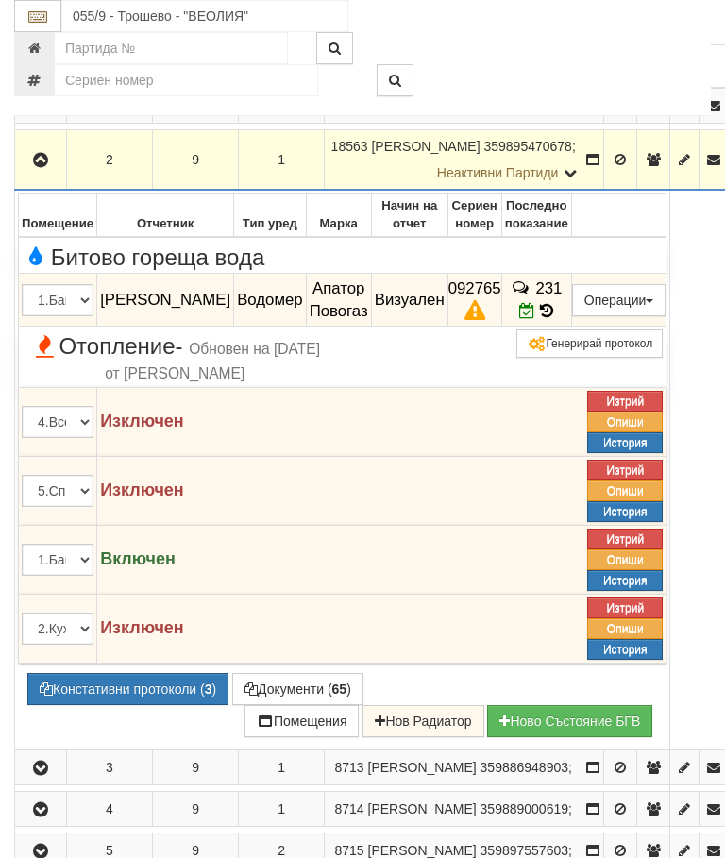
click at [46, 172] on button "button" at bounding box center [40, 159] width 45 height 28
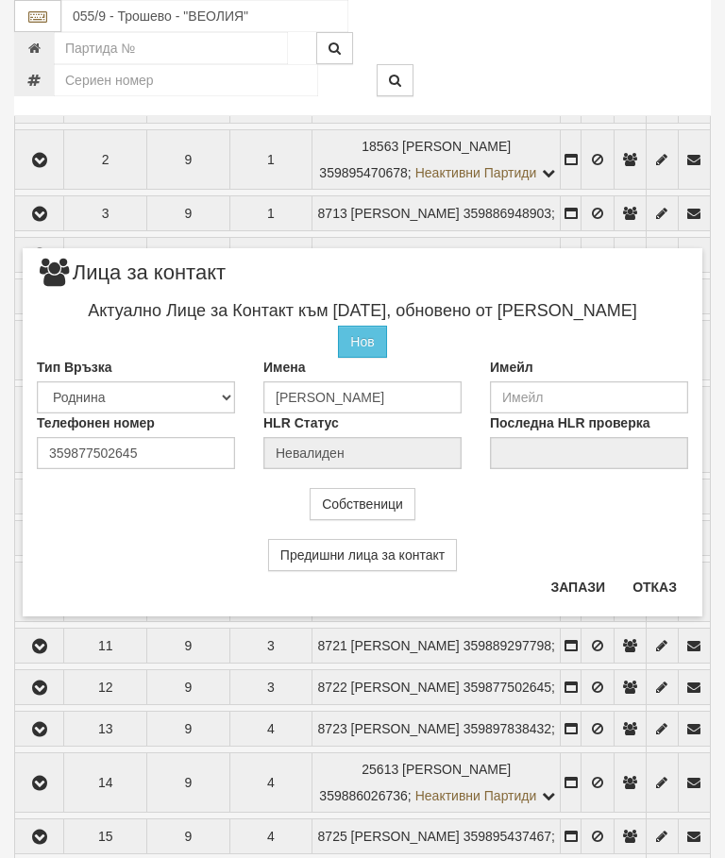
click at [647, 585] on button "Отказ" at bounding box center [654, 587] width 67 height 30
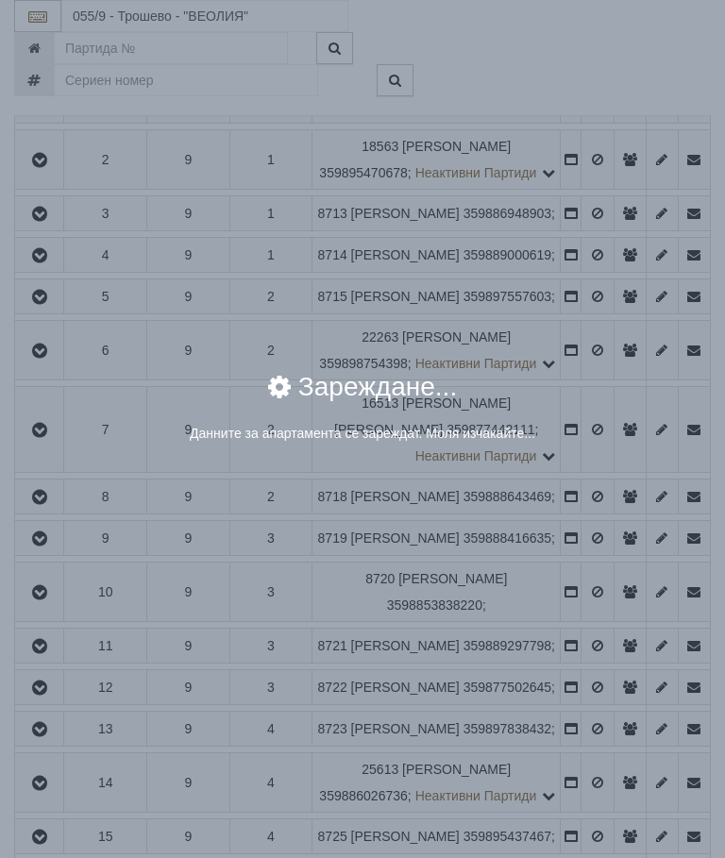
click at [595, 193] on div "× Зареждане... Данните за апартамента се зареждат. Моля изчакайте..." at bounding box center [362, 237] width 708 height 475
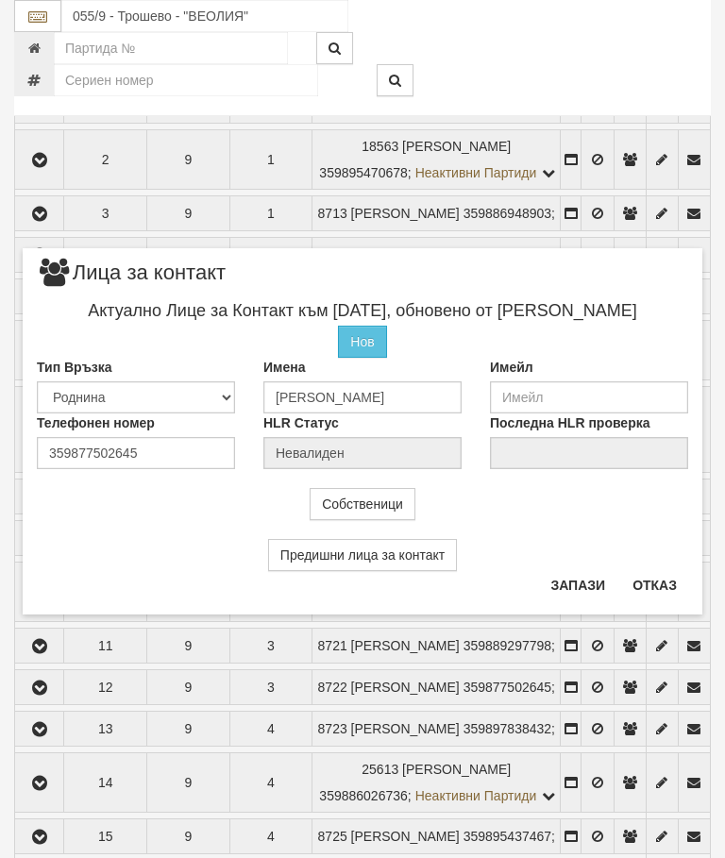
click at [666, 592] on button "Отказ" at bounding box center [654, 585] width 67 height 30
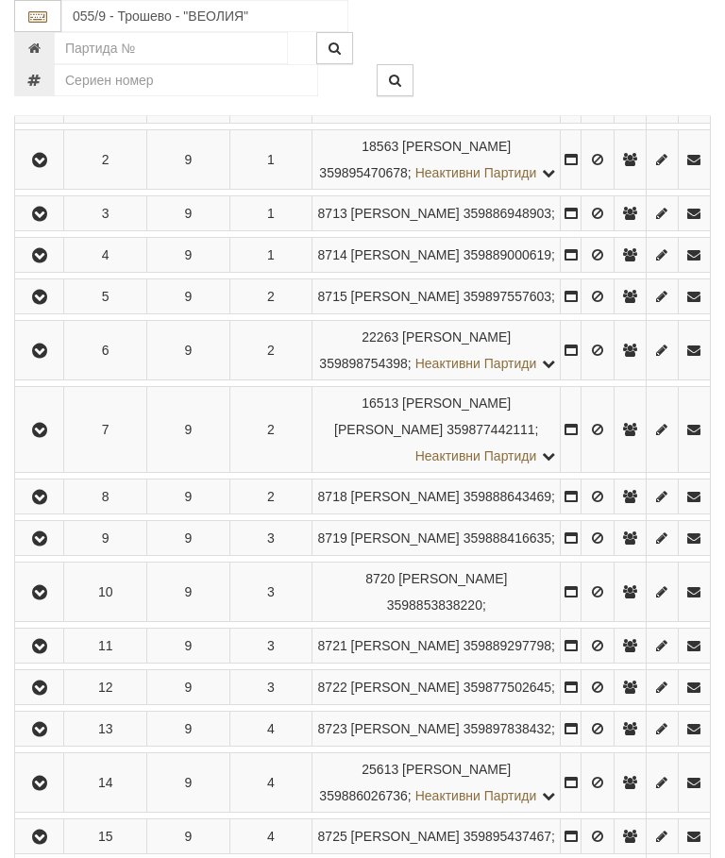
click at [61, 231] on td at bounding box center [39, 213] width 49 height 35
click at [50, 221] on icon "button" at bounding box center [39, 214] width 23 height 13
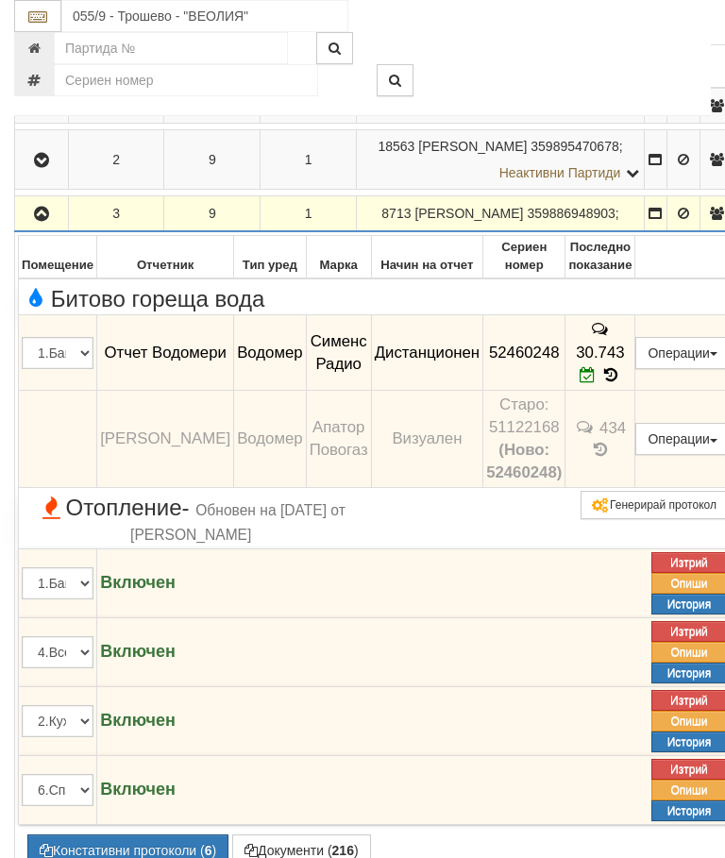
click at [38, 227] on button "button" at bounding box center [41, 213] width 47 height 28
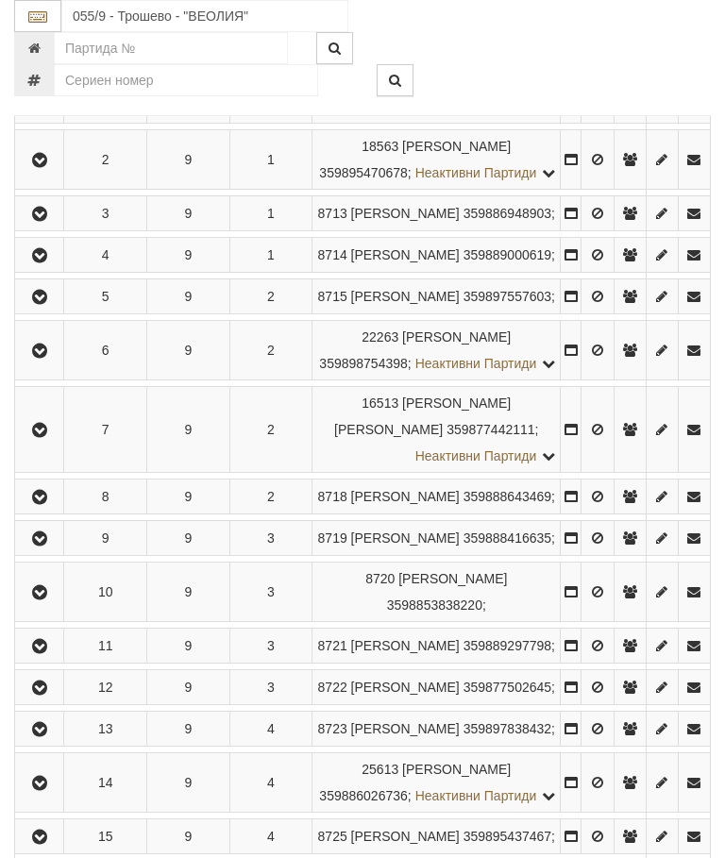
click at [50, 262] on icon "button" at bounding box center [39, 255] width 23 height 13
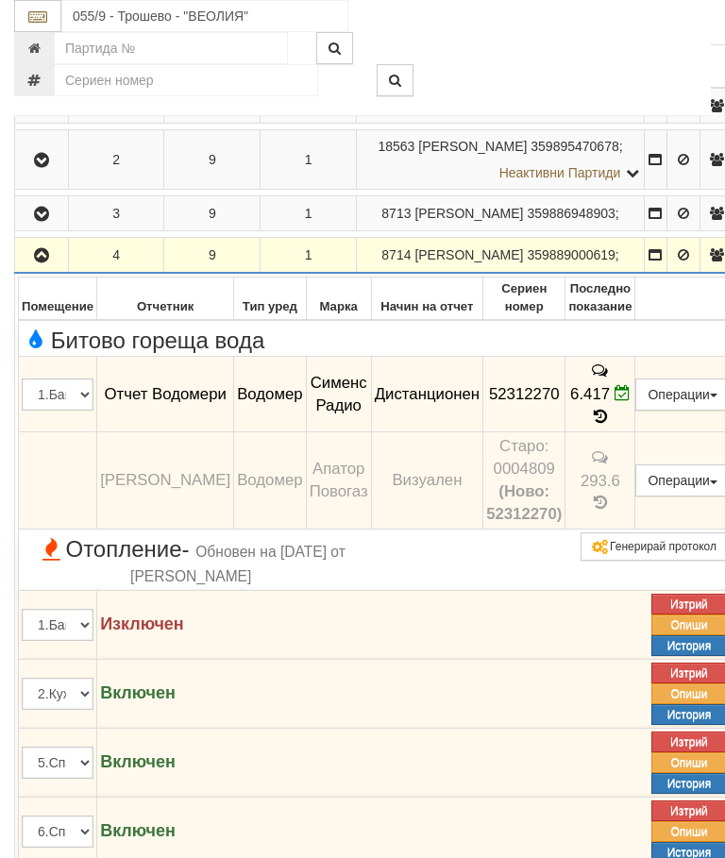
click at [47, 262] on icon "button" at bounding box center [41, 255] width 23 height 13
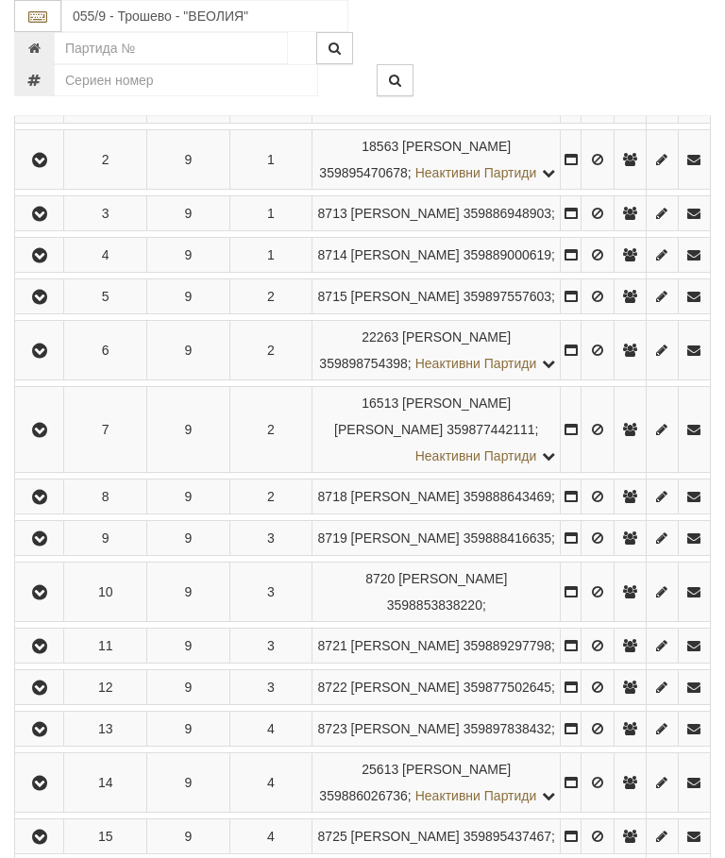
click at [51, 304] on icon "button" at bounding box center [39, 297] width 23 height 13
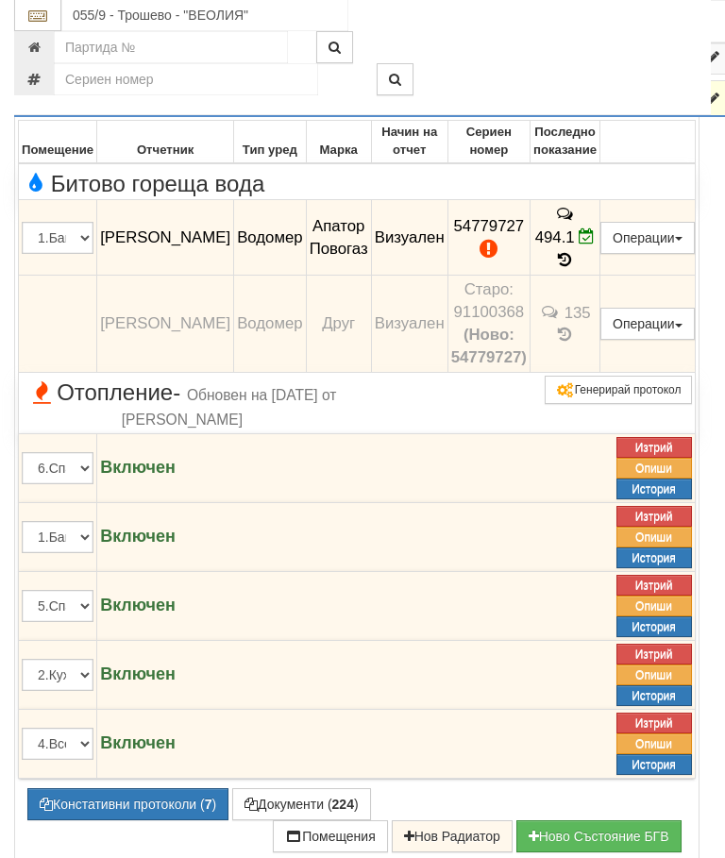
scroll to position [646, 0]
click at [0, 0] on button "Редакция / Протокол" at bounding box center [0, 0] width 0 height 0
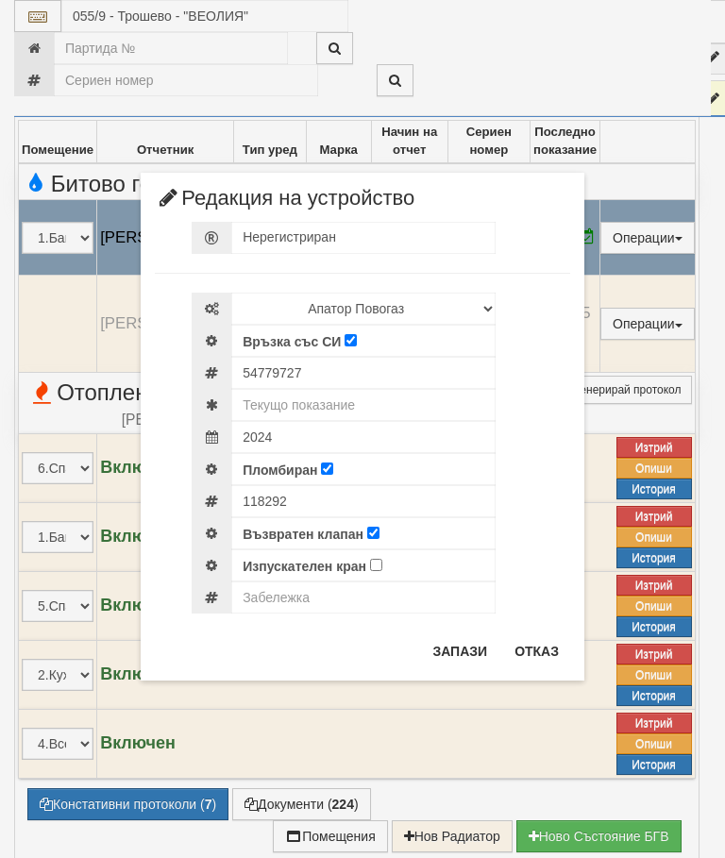
click at [540, 645] on button "Отказ" at bounding box center [536, 651] width 67 height 30
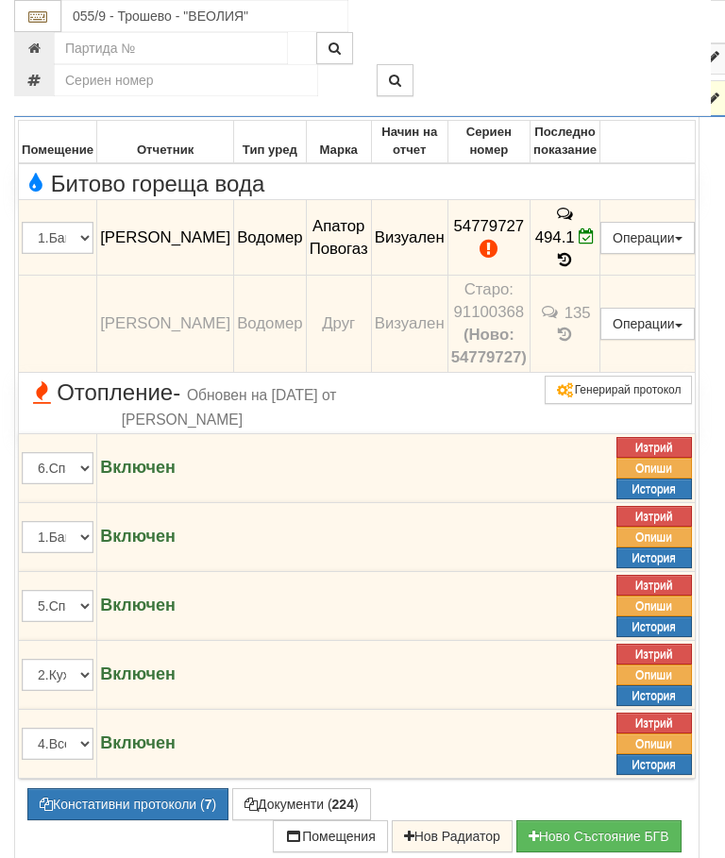
click at [139, 820] on button "Констативни протоколи ( 7 )" at bounding box center [127, 804] width 201 height 32
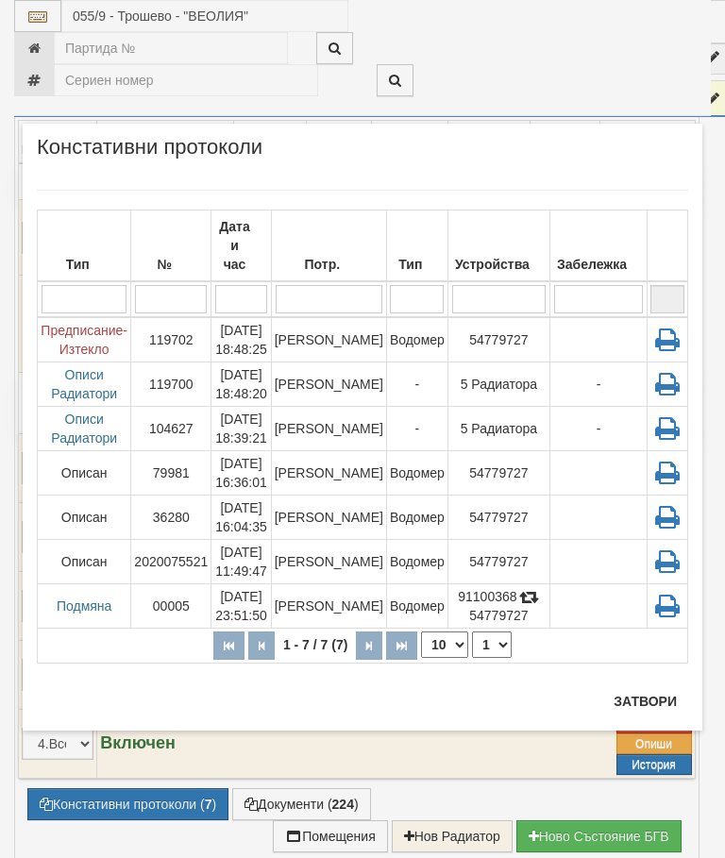
click at [633, 699] on button "Затвори" at bounding box center [645, 701] width 86 height 30
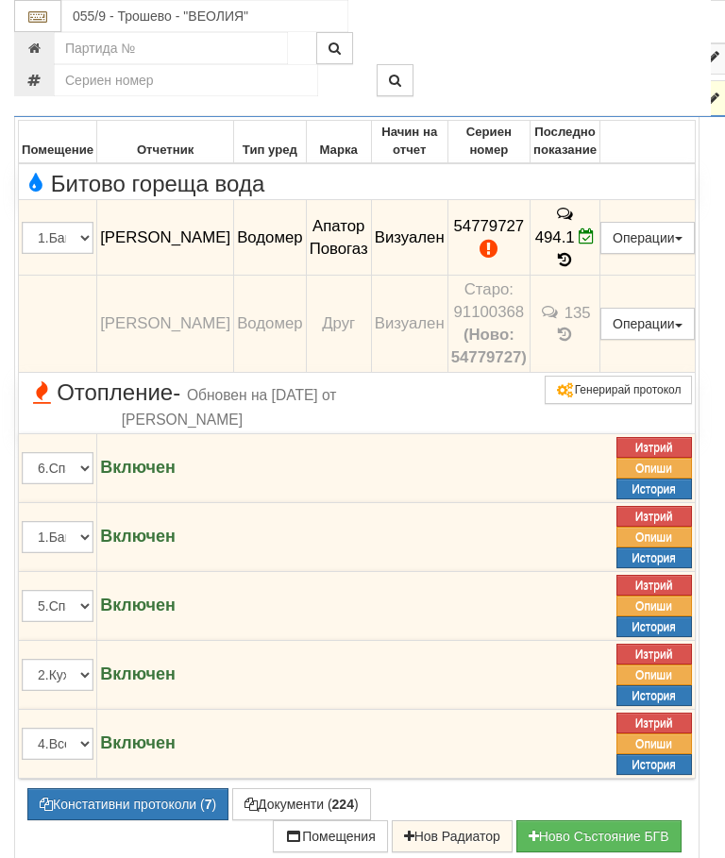
click at [47, 106] on icon "button" at bounding box center [40, 98] width 23 height 13
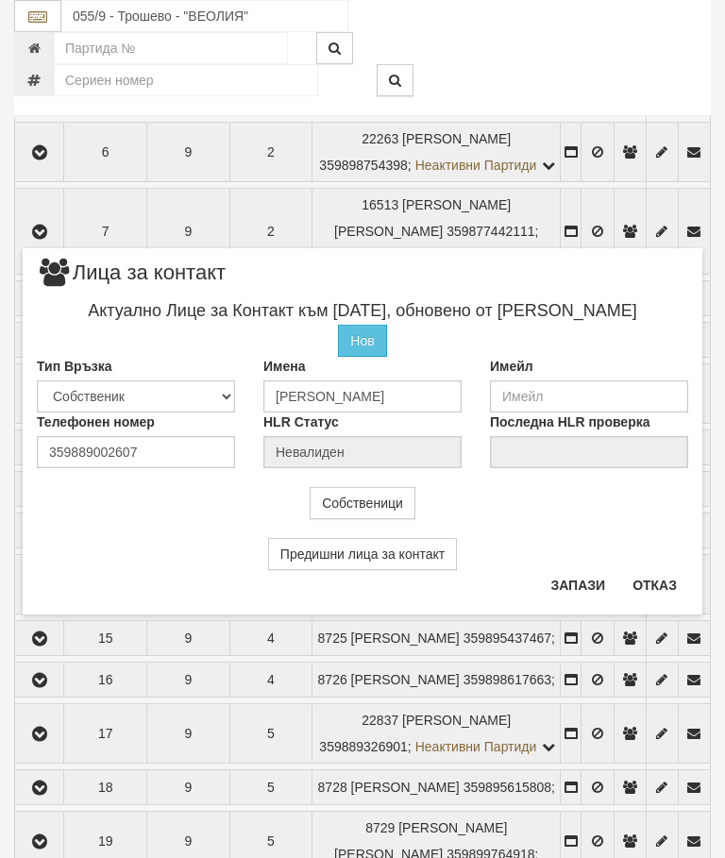
click at [647, 577] on button "Отказ" at bounding box center [654, 585] width 67 height 30
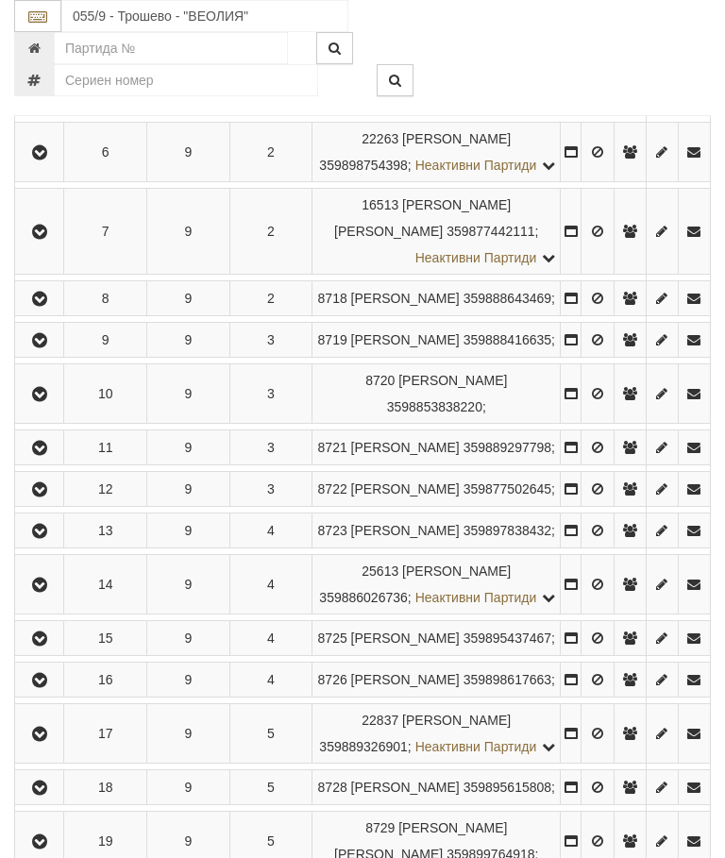
click at [57, 166] on button "button" at bounding box center [39, 152] width 42 height 28
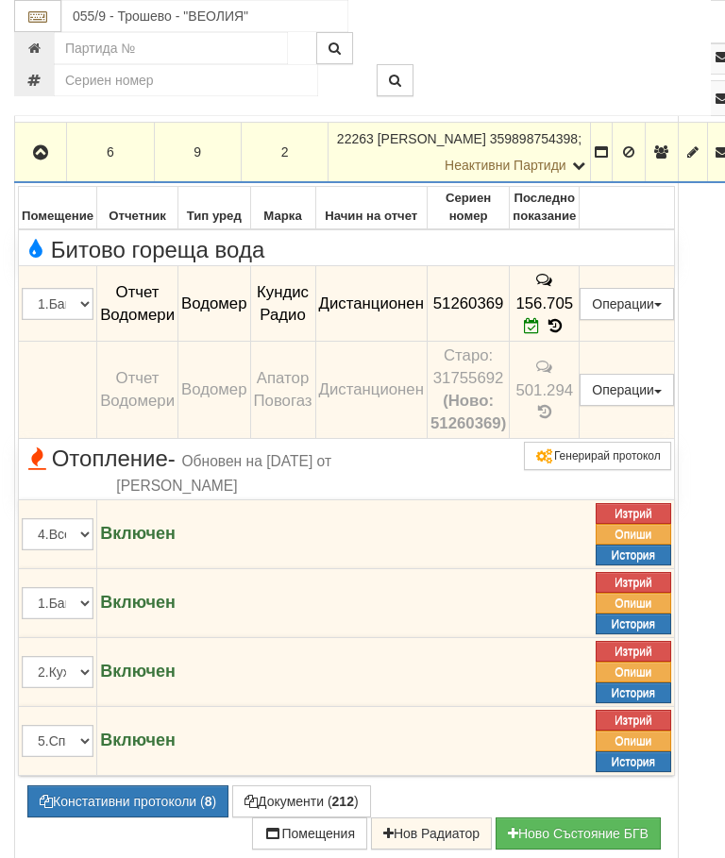
click at [39, 159] on icon "button" at bounding box center [40, 152] width 23 height 13
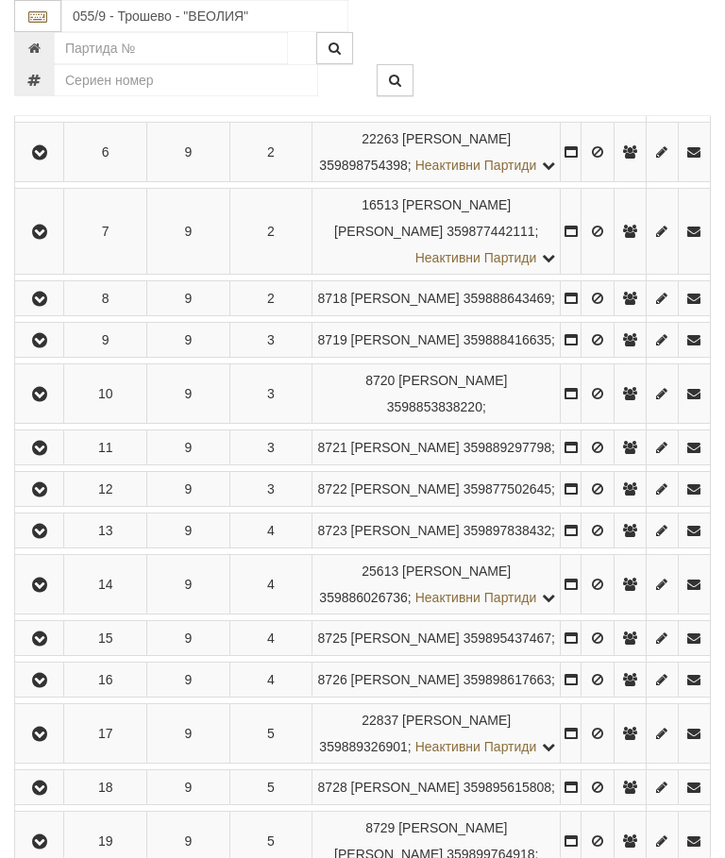
click at [52, 245] on button "button" at bounding box center [39, 231] width 42 height 28
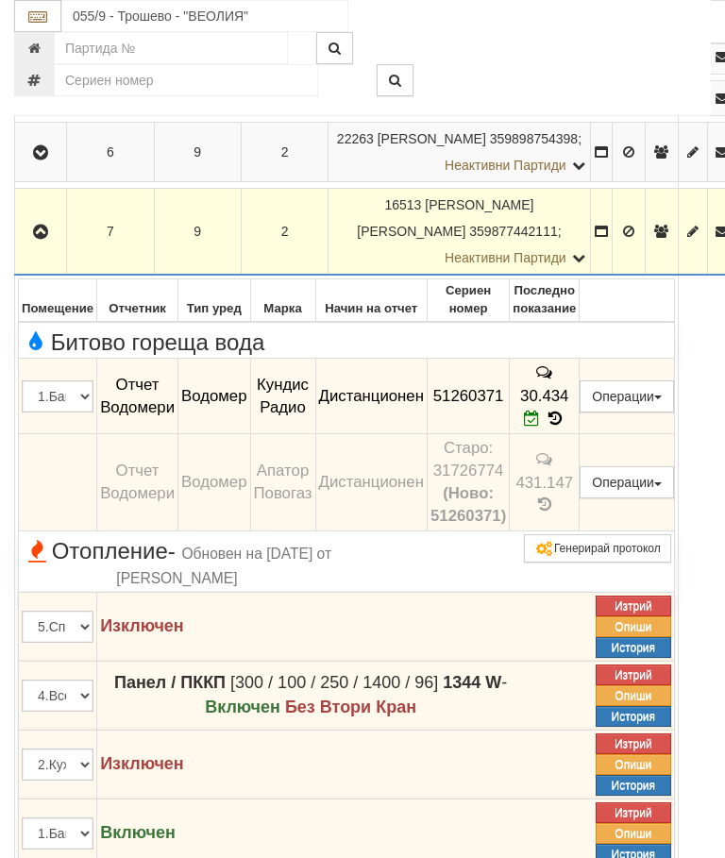
click at [42, 239] on icon "button" at bounding box center [40, 232] width 23 height 13
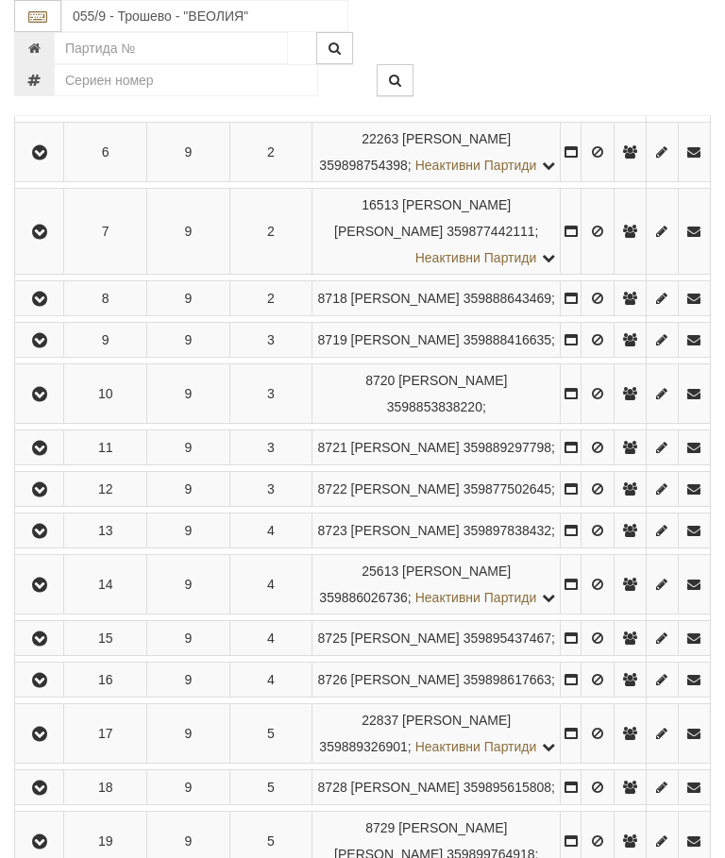
click at [50, 306] on icon "button" at bounding box center [39, 299] width 23 height 13
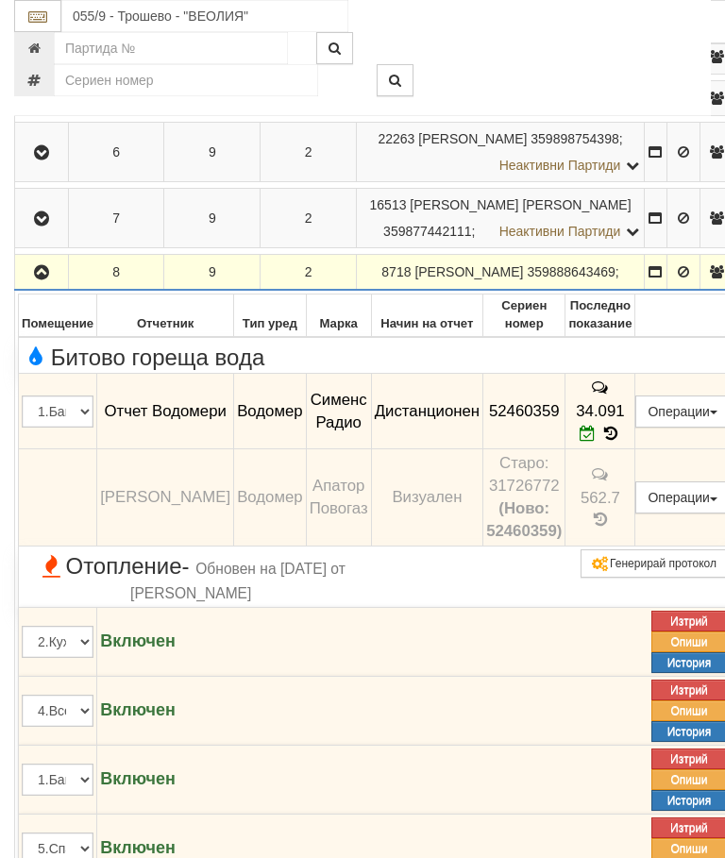
click at [40, 279] on icon "button" at bounding box center [41, 272] width 23 height 13
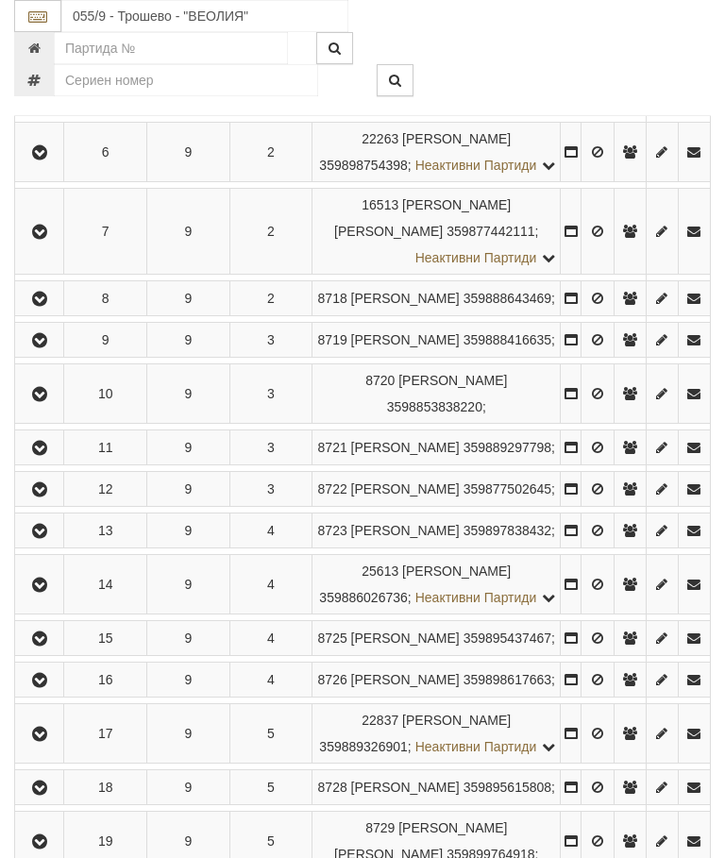
click at [53, 354] on button "button" at bounding box center [39, 340] width 42 height 28
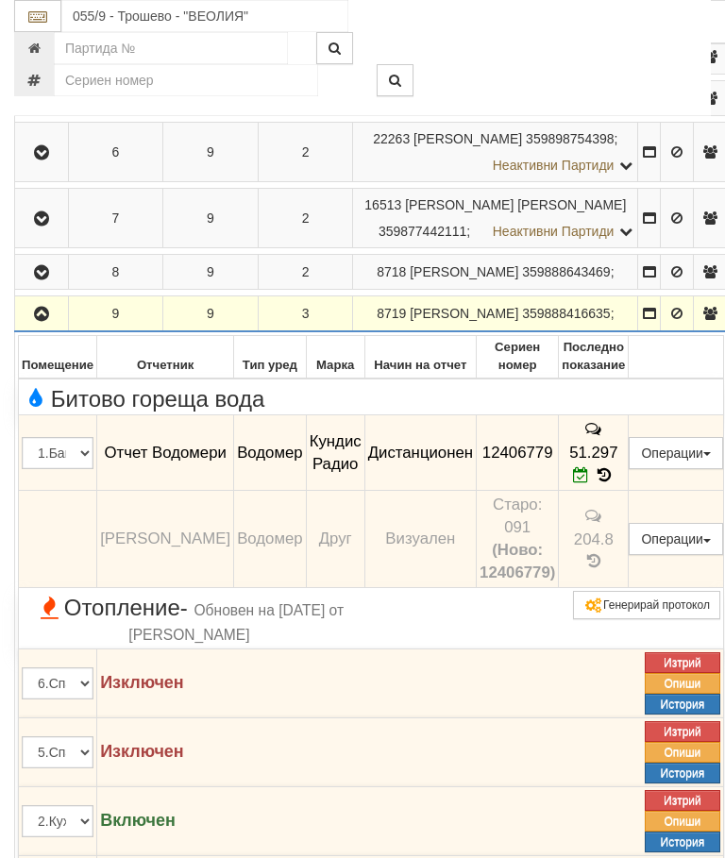
click at [42, 321] on icon "button" at bounding box center [41, 314] width 23 height 13
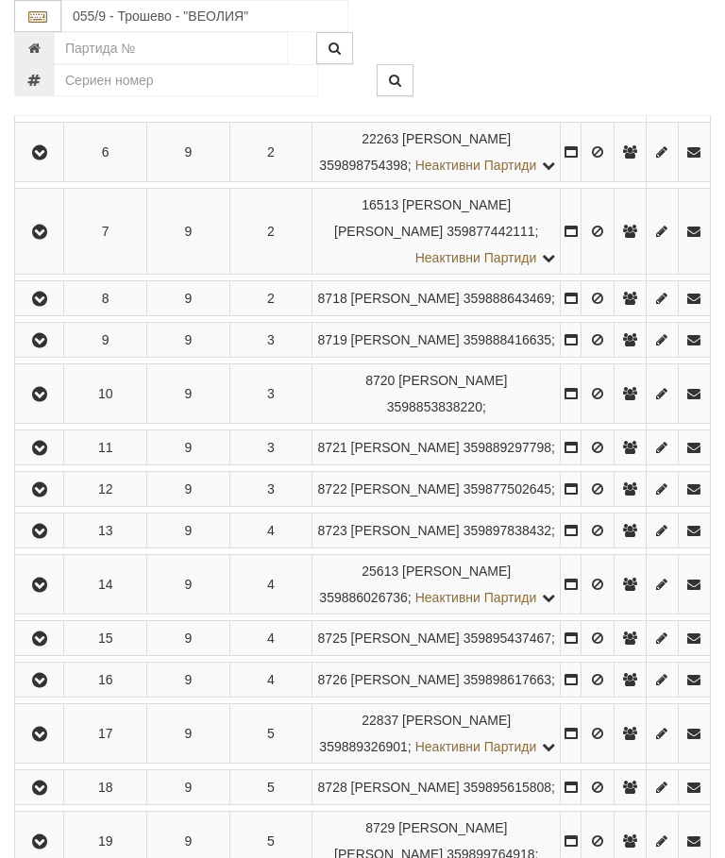
click at [51, 401] on icon "button" at bounding box center [39, 394] width 23 height 13
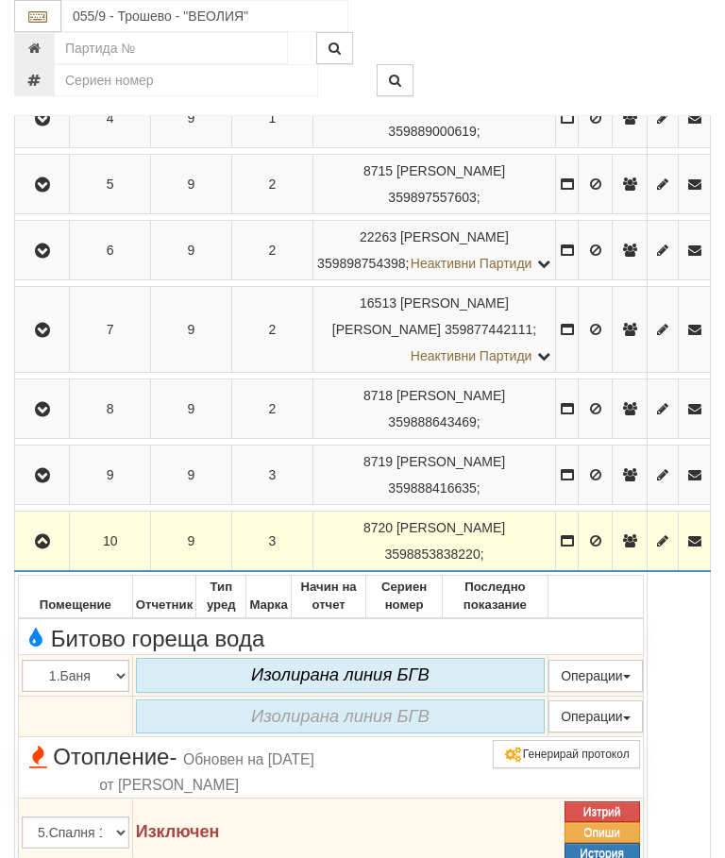
click at [46, 548] on icon "button" at bounding box center [42, 541] width 23 height 13
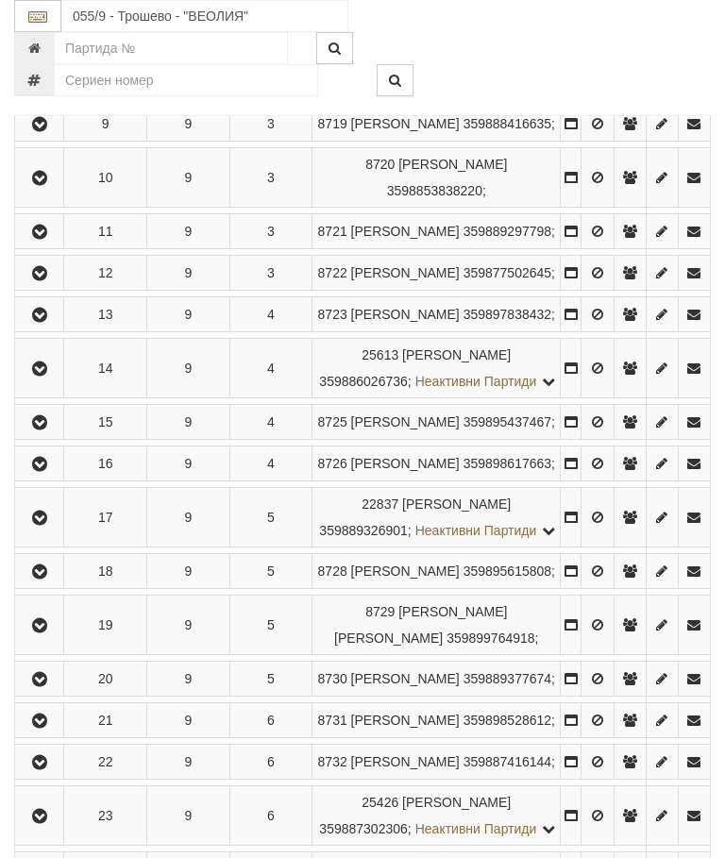
scroll to position [891, 0]
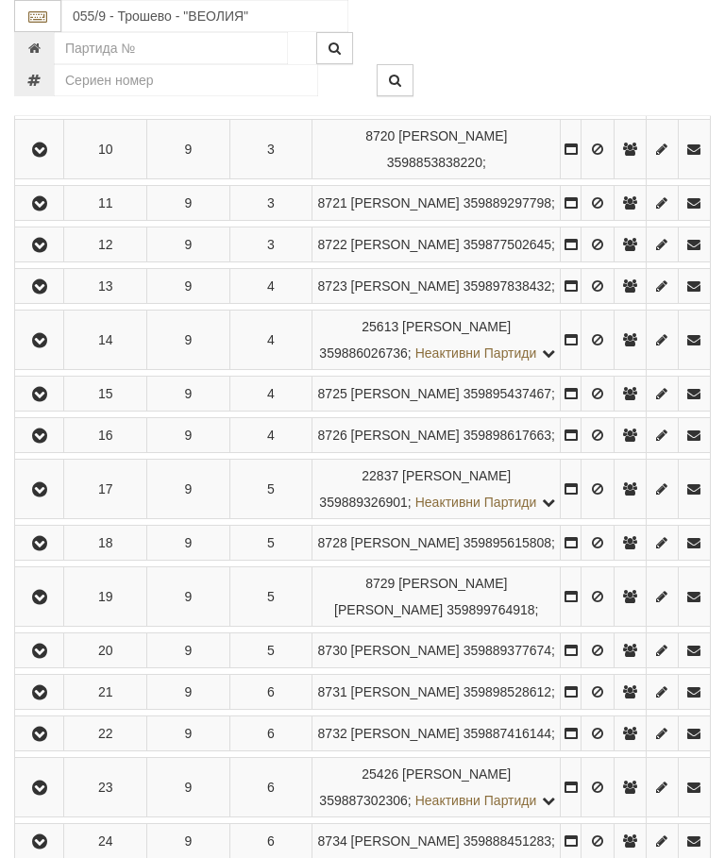
click at [51, 210] on icon "button" at bounding box center [39, 203] width 23 height 13
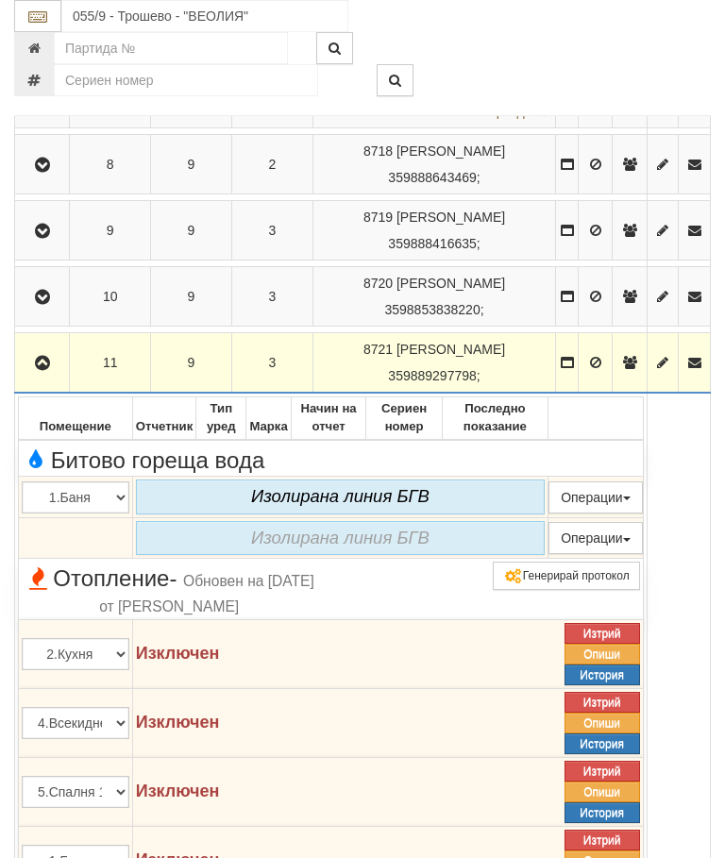
click at [48, 370] on icon "button" at bounding box center [42, 363] width 23 height 13
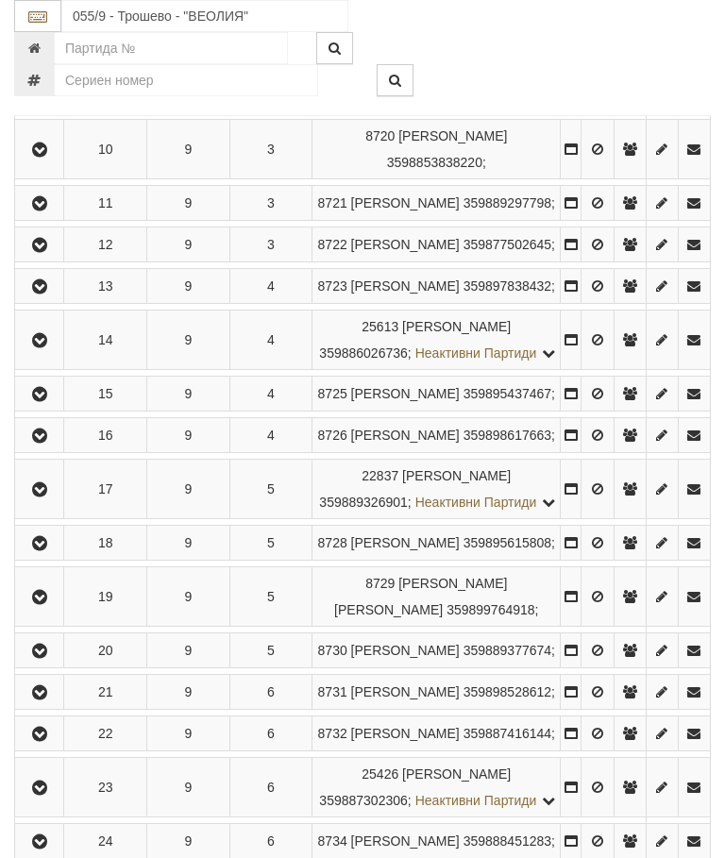
click at [47, 252] on icon "button" at bounding box center [39, 245] width 23 height 13
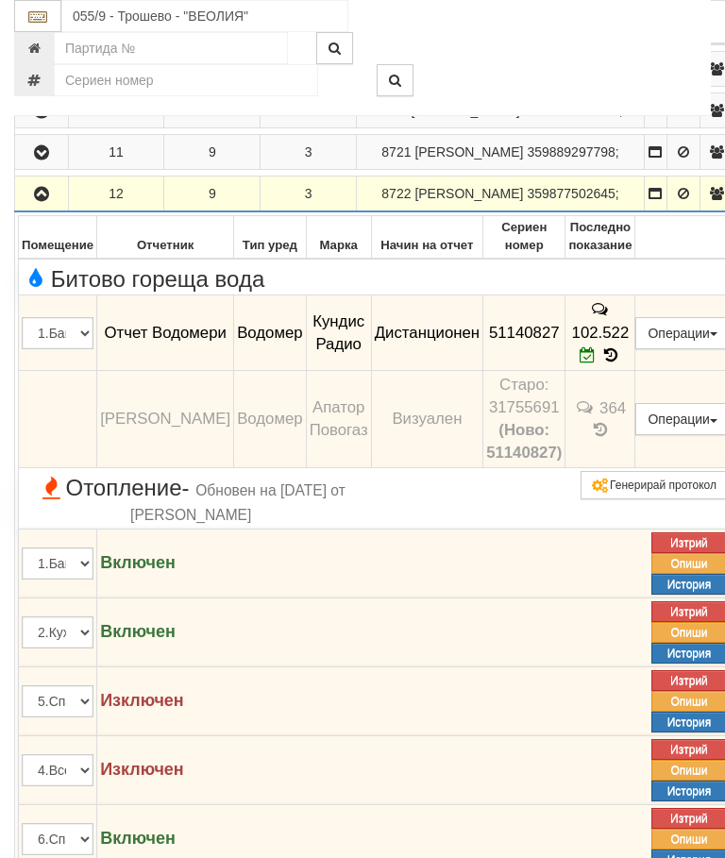
click at [39, 208] on button "button" at bounding box center [41, 193] width 47 height 28
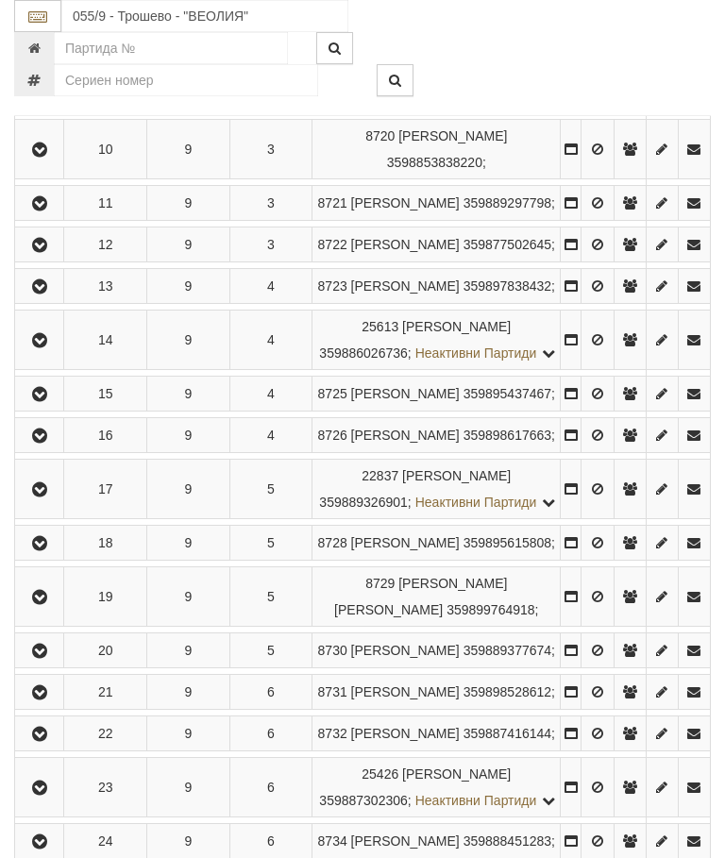
click at [46, 293] on icon "button" at bounding box center [39, 286] width 23 height 13
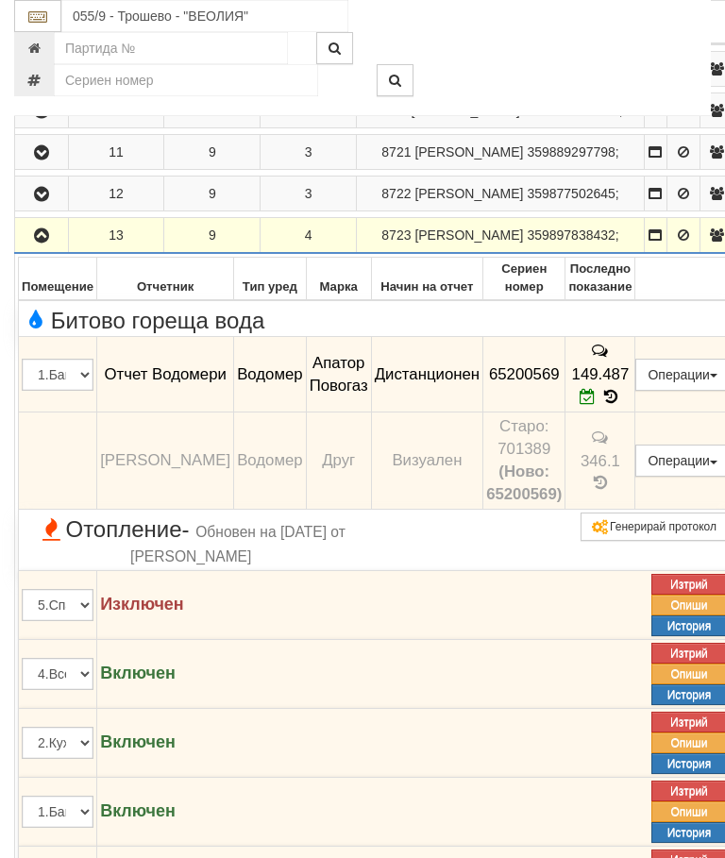
click at [41, 243] on icon "button" at bounding box center [41, 235] width 23 height 13
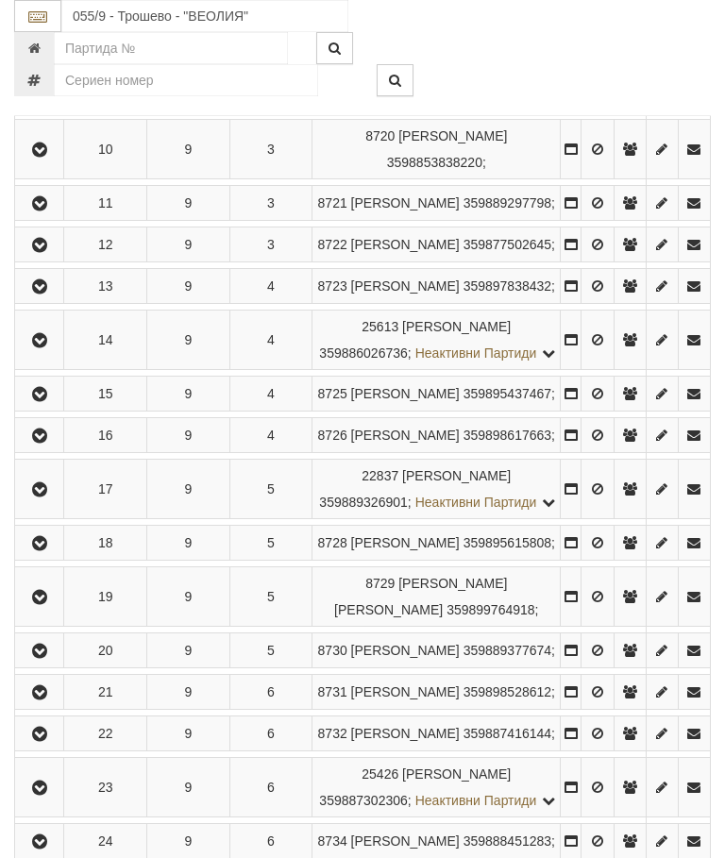
click at [44, 347] on icon "button" at bounding box center [39, 340] width 23 height 13
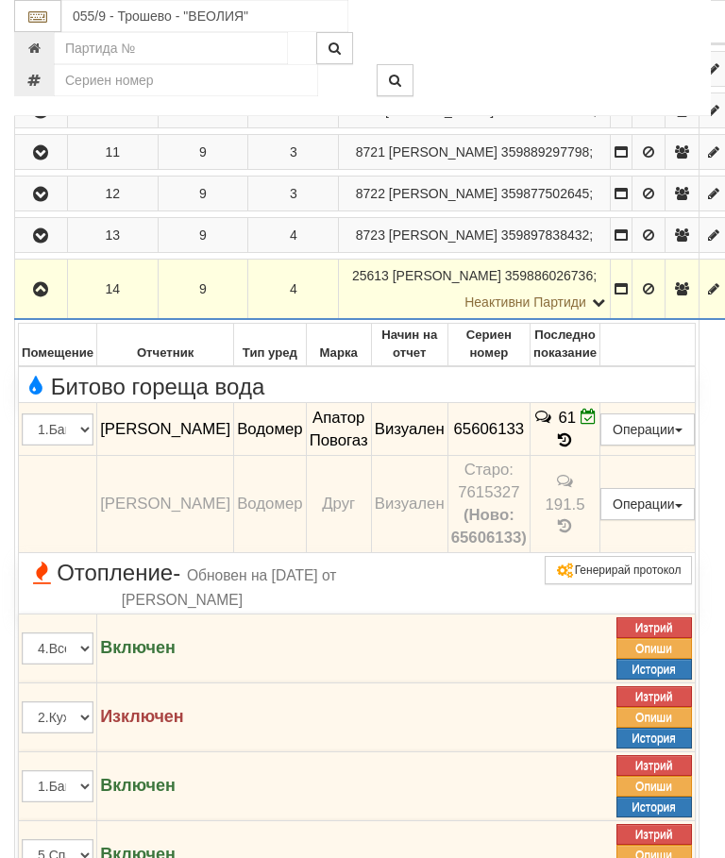
click at [57, 303] on button "button" at bounding box center [41, 289] width 46 height 28
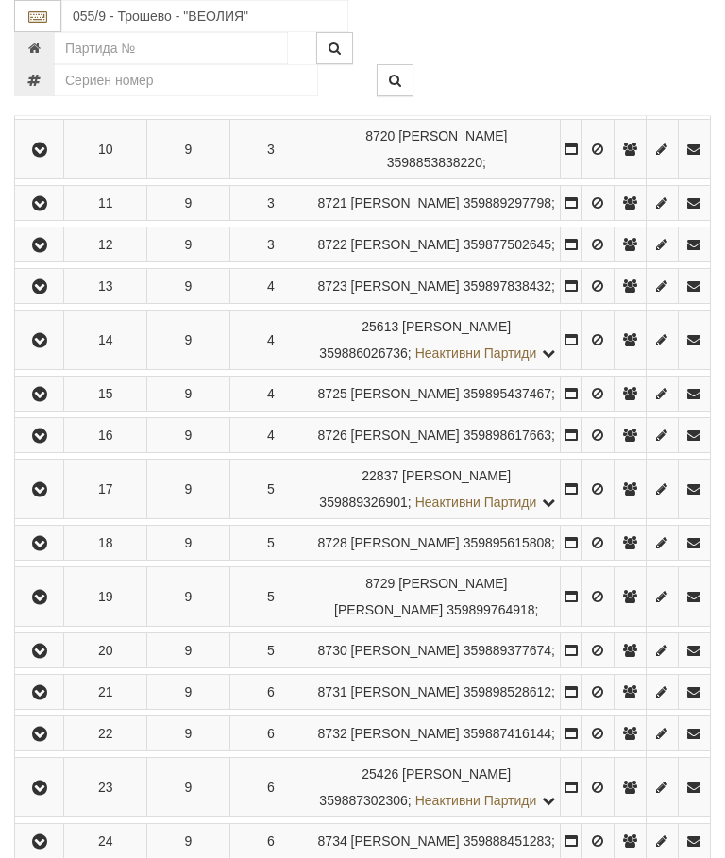
click at [42, 401] on icon "button" at bounding box center [39, 394] width 23 height 13
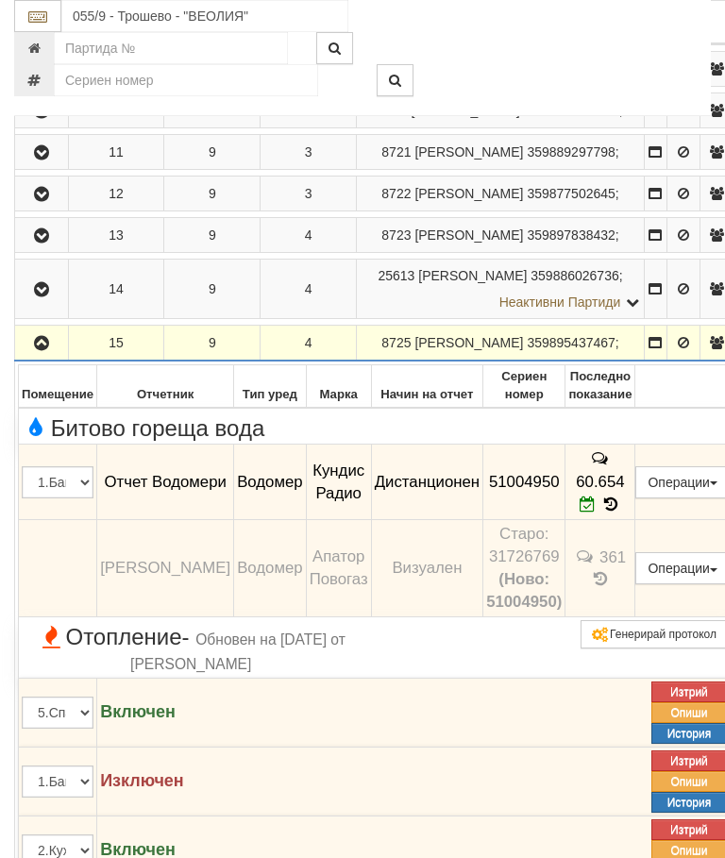
click at [58, 357] on button "button" at bounding box center [41, 342] width 47 height 28
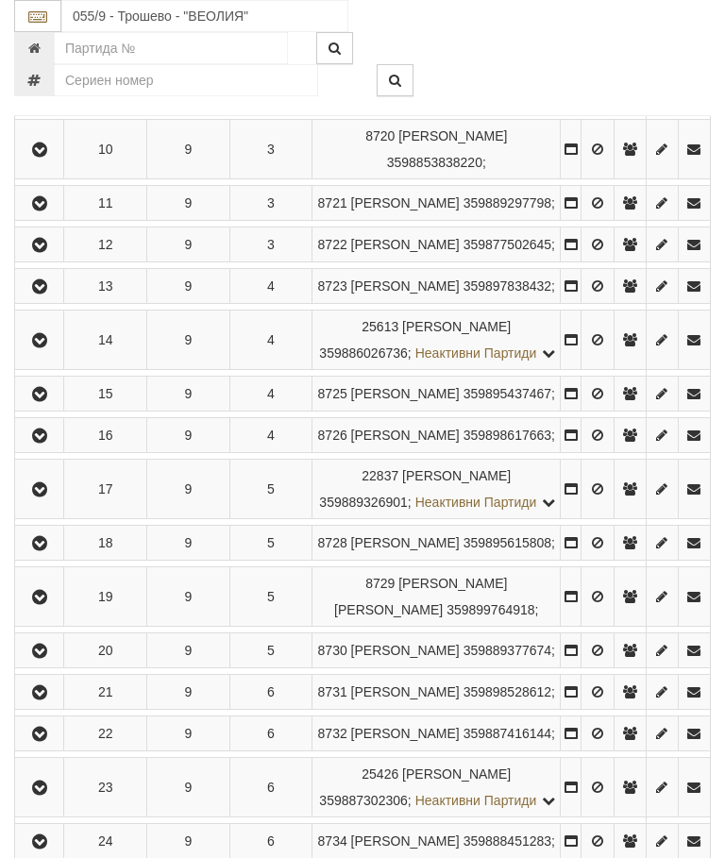
click at [37, 443] on icon "button" at bounding box center [39, 435] width 23 height 13
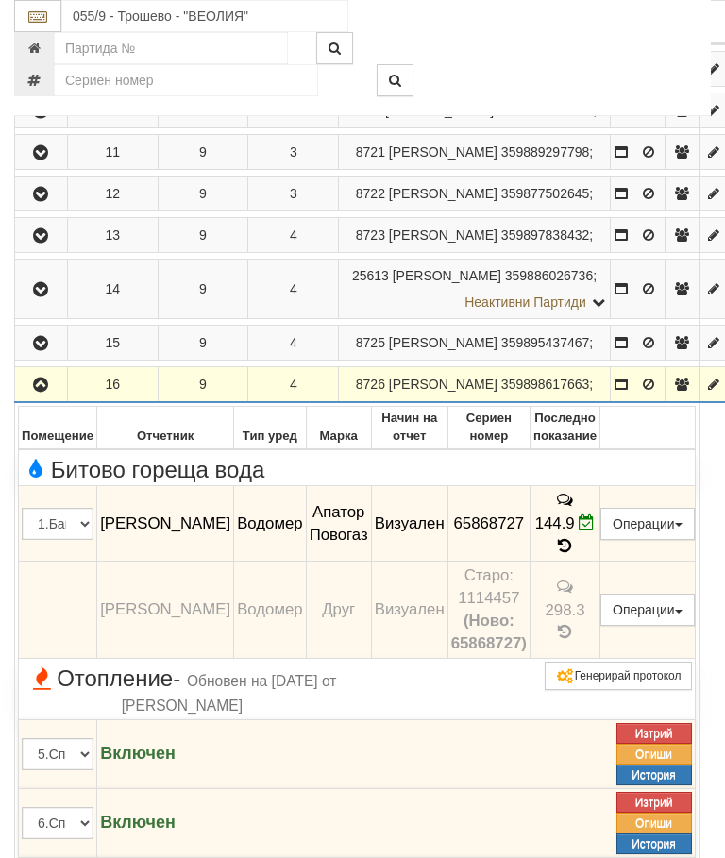
click at [48, 392] on icon "button" at bounding box center [40, 384] width 23 height 13
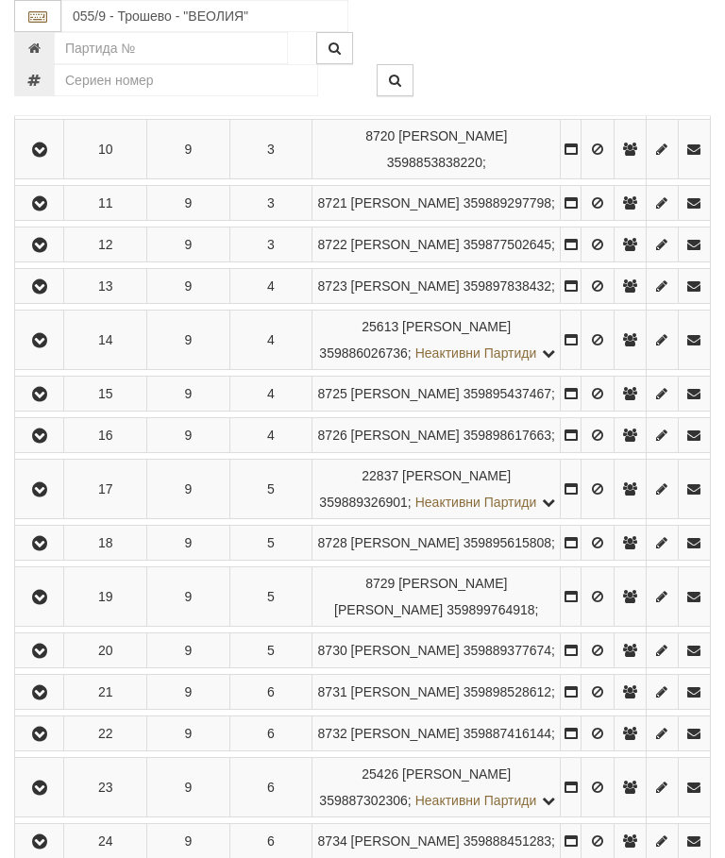
click at [51, 496] on icon "button" at bounding box center [39, 489] width 23 height 13
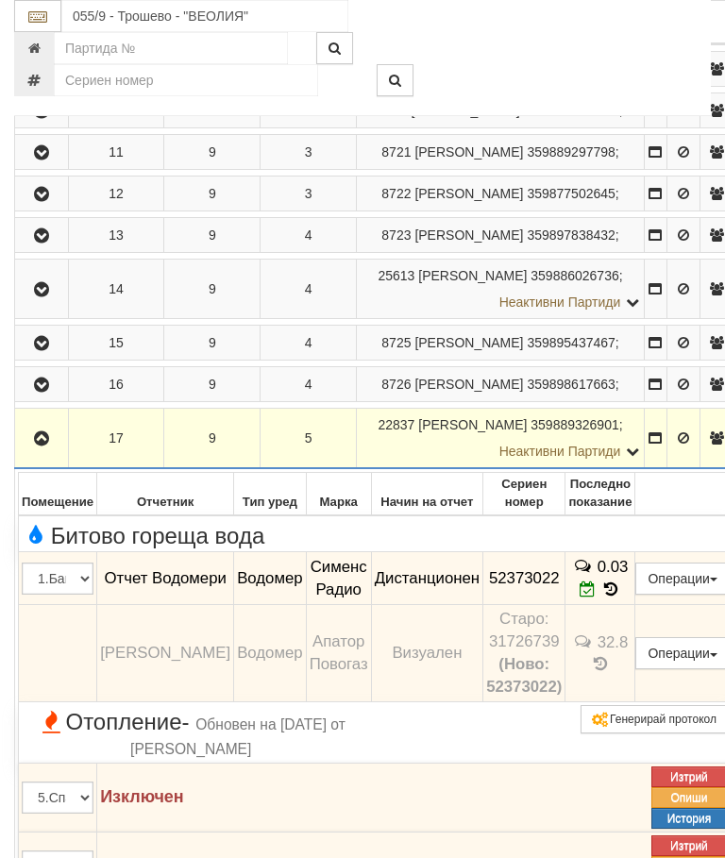
click at [42, 452] on button "button" at bounding box center [41, 438] width 47 height 28
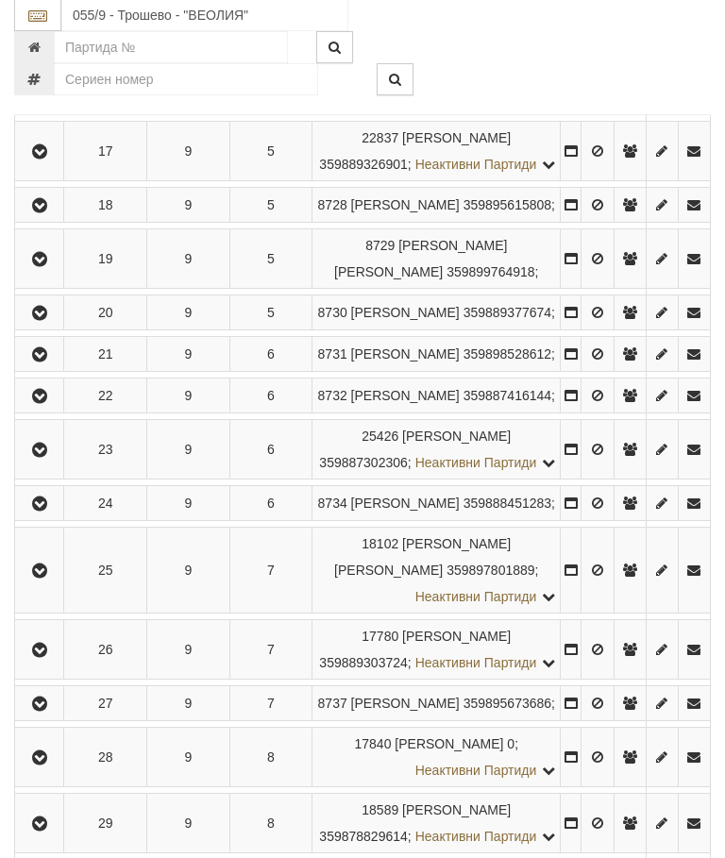
scroll to position [1270, 0]
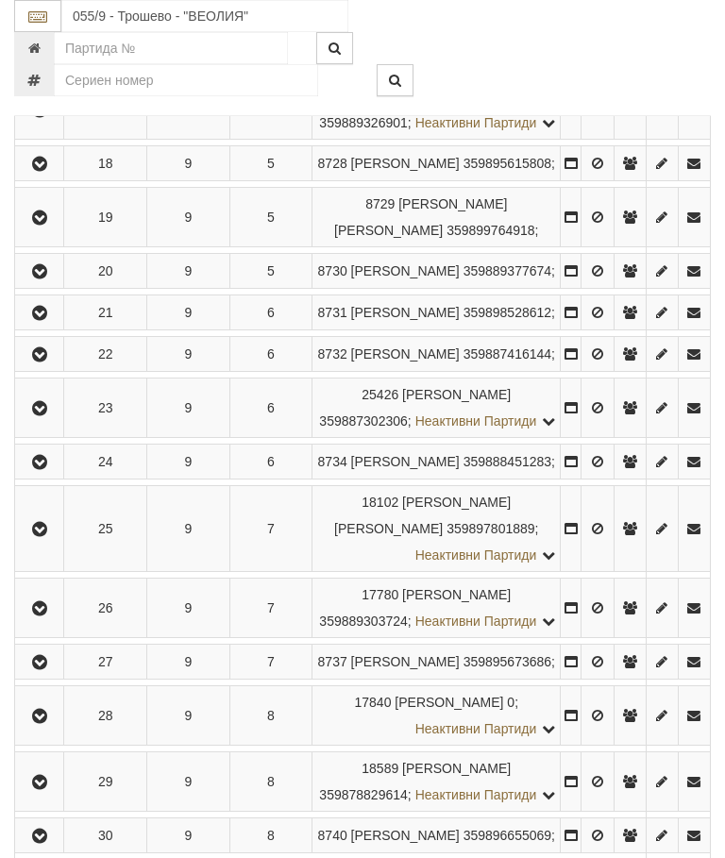
click at [51, 171] on icon "button" at bounding box center [39, 164] width 23 height 13
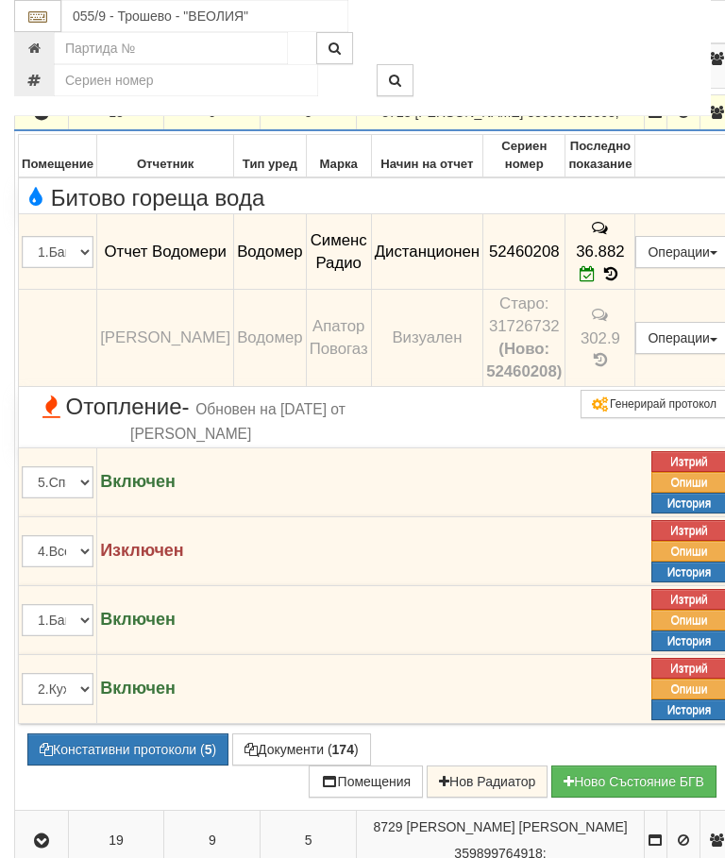
click at [42, 120] on icon "button" at bounding box center [41, 113] width 23 height 13
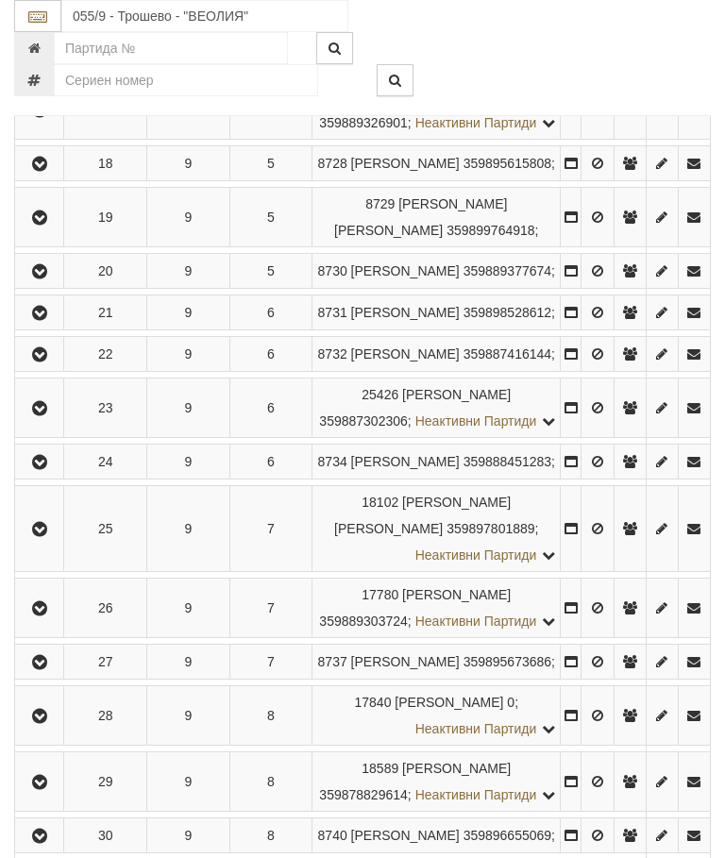
click at [46, 225] on icon "button" at bounding box center [39, 217] width 23 height 13
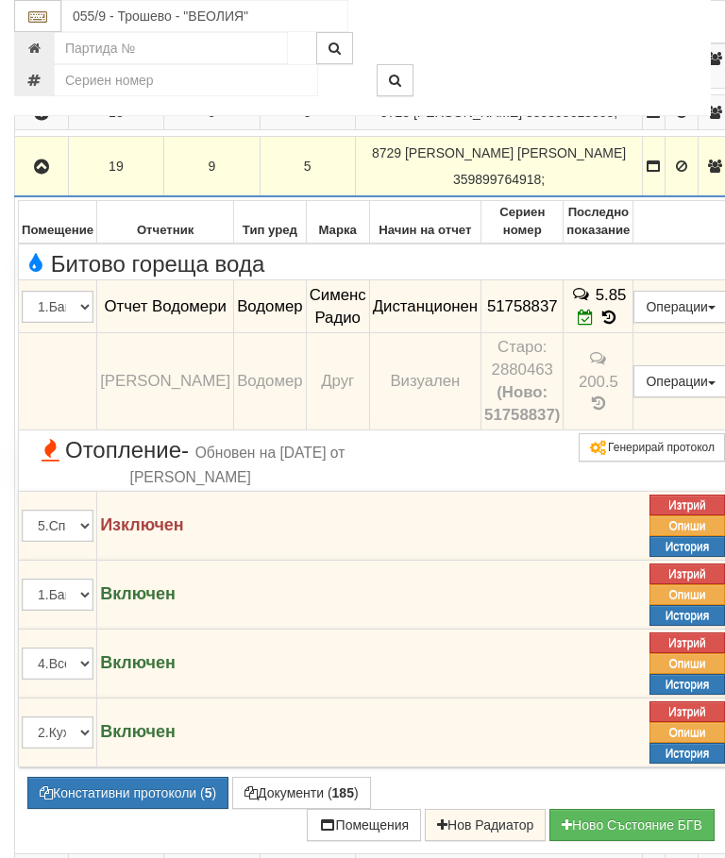
click at [38, 174] on icon "button" at bounding box center [41, 166] width 23 height 13
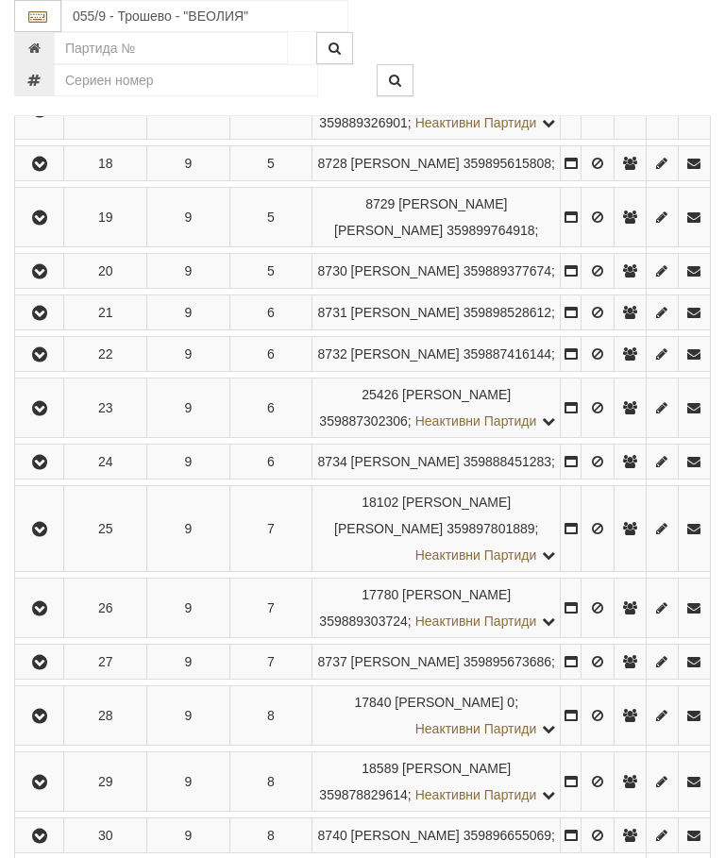
click at [43, 278] on icon "button" at bounding box center [39, 271] width 23 height 13
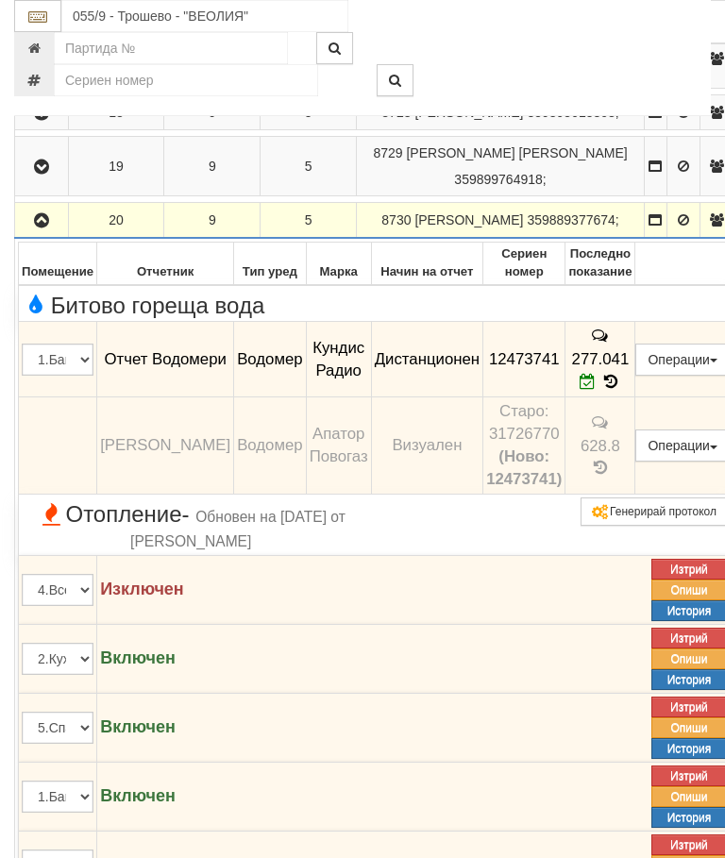
click at [45, 227] on icon "button" at bounding box center [41, 220] width 23 height 13
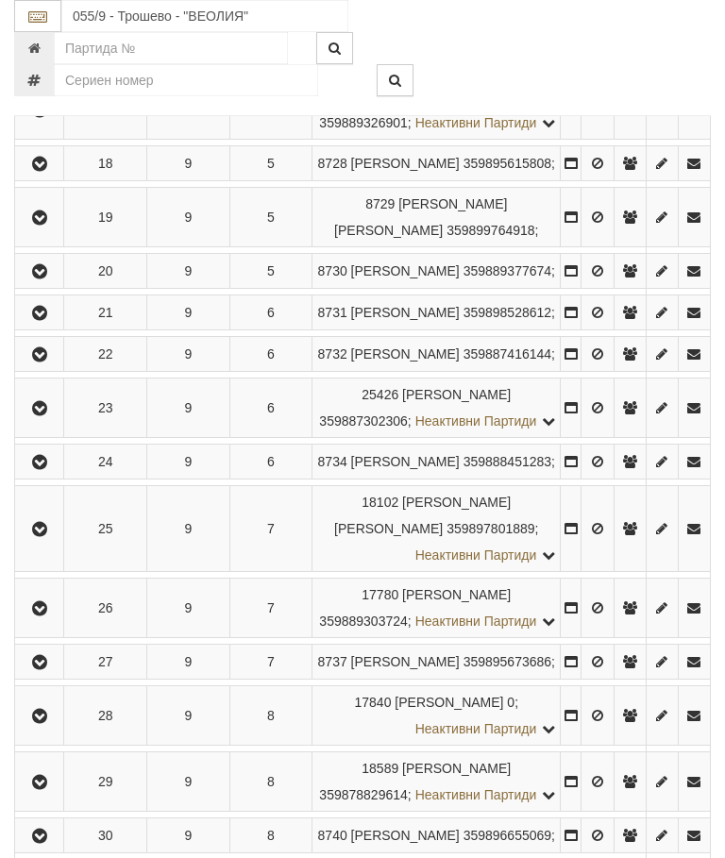
click at [49, 320] on icon "button" at bounding box center [39, 313] width 23 height 13
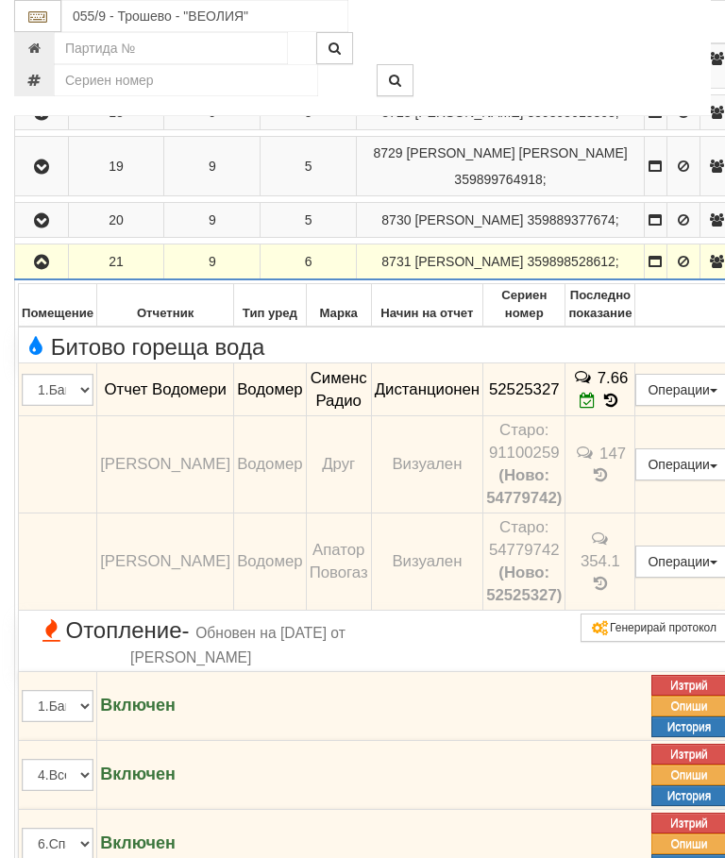
click at [46, 269] on icon "button" at bounding box center [41, 262] width 23 height 13
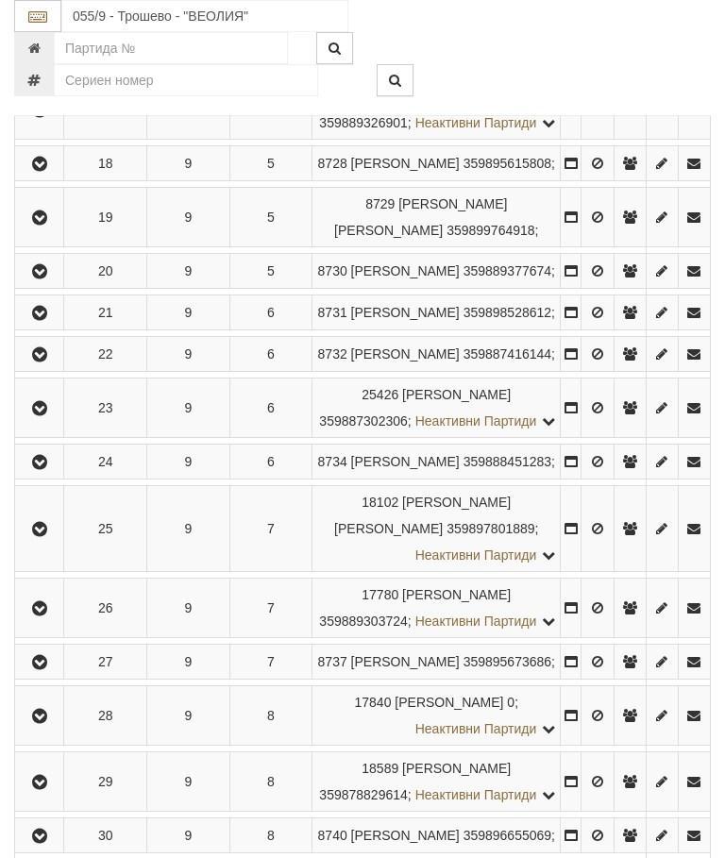
click at [46, 361] on icon "button" at bounding box center [39, 354] width 23 height 13
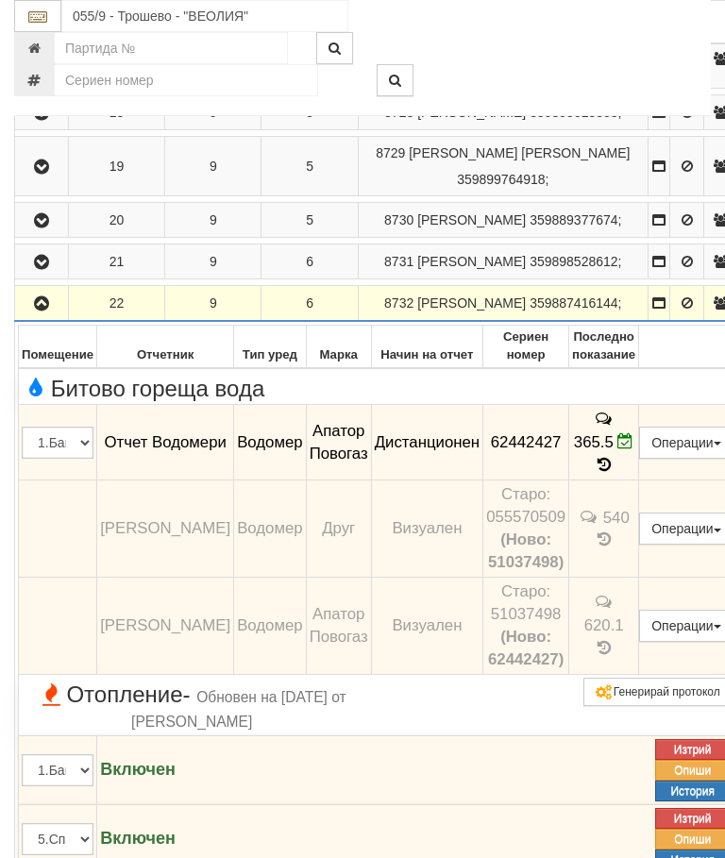
click at [48, 310] on icon "button" at bounding box center [41, 303] width 23 height 13
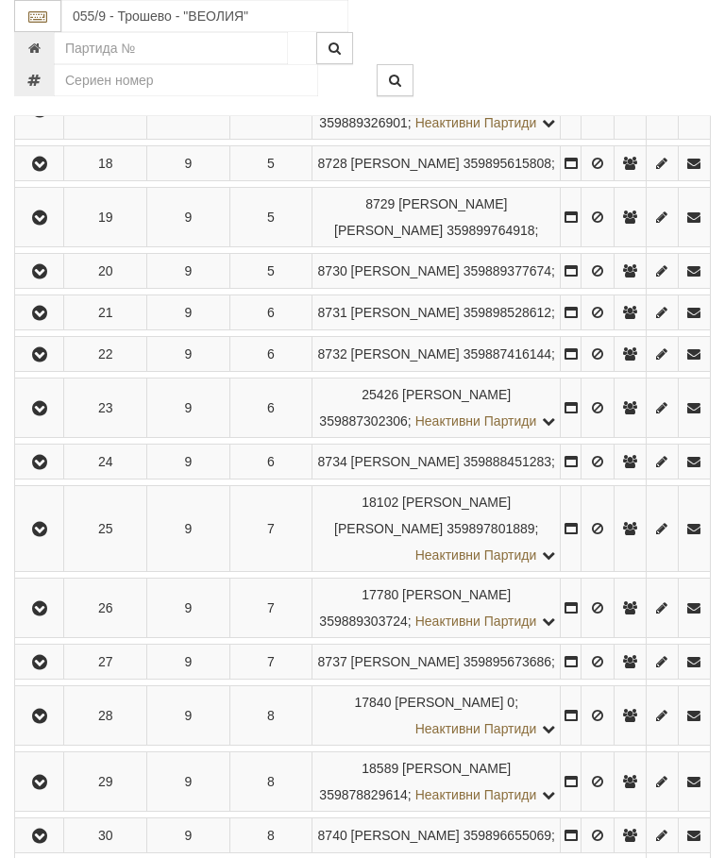
click at [42, 415] on icon "button" at bounding box center [39, 408] width 23 height 13
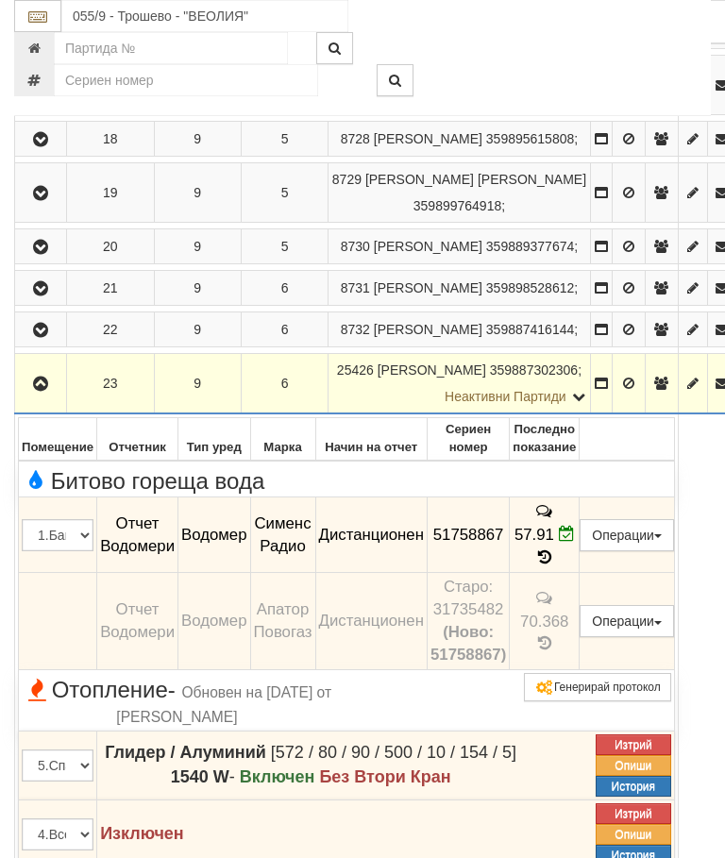
click at [42, 391] on icon "button" at bounding box center [40, 383] width 23 height 13
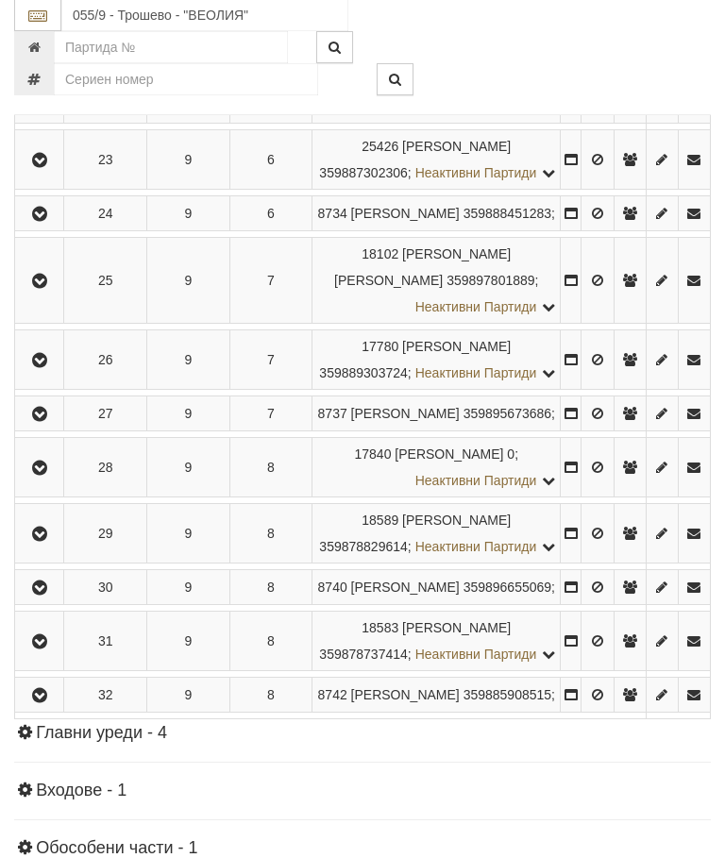
scroll to position [1538, 0]
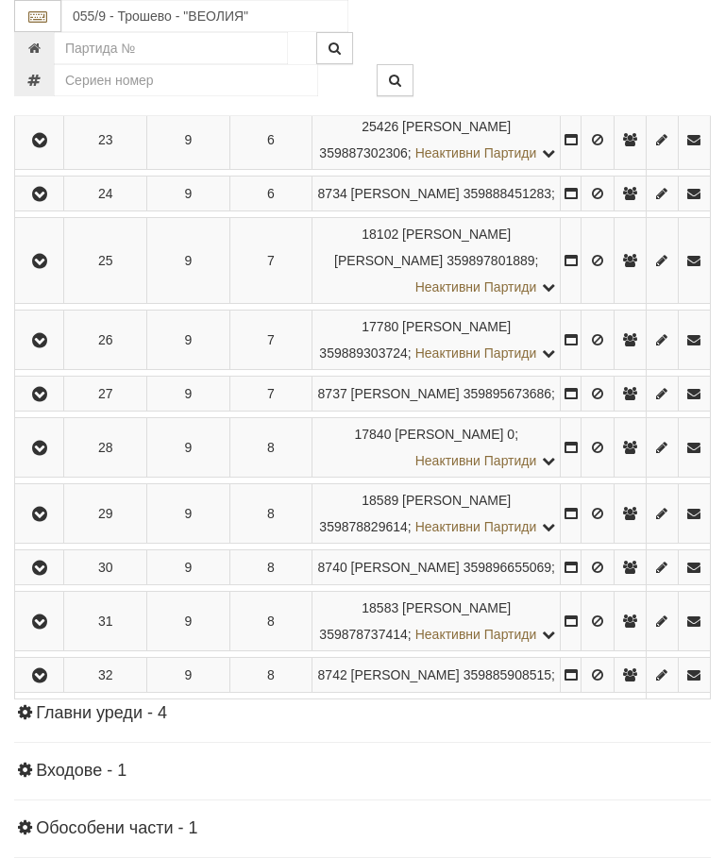
click at [55, 208] on button "button" at bounding box center [39, 193] width 42 height 28
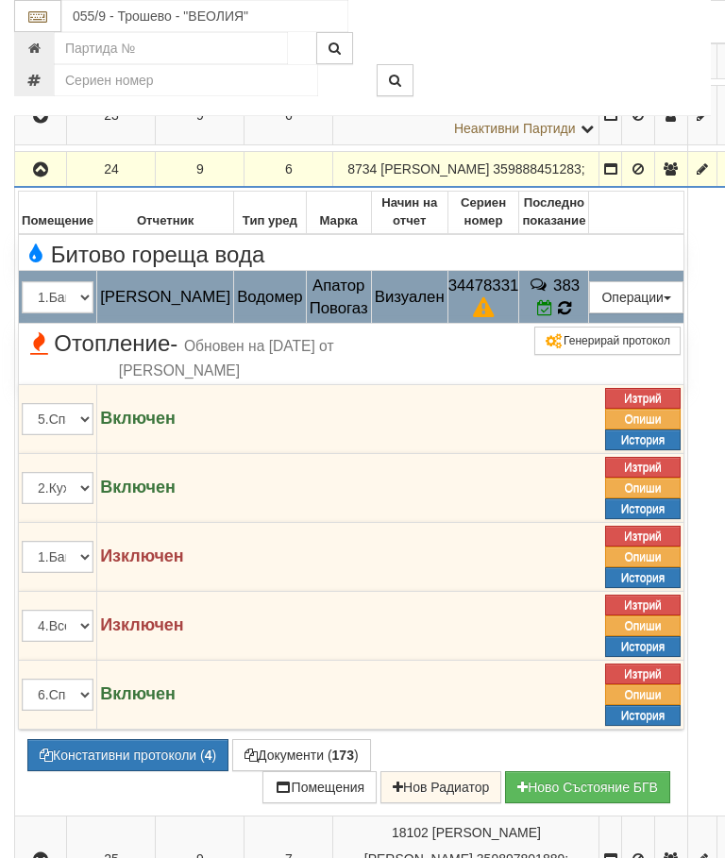
click at [571, 316] on icon at bounding box center [564, 308] width 13 height 16
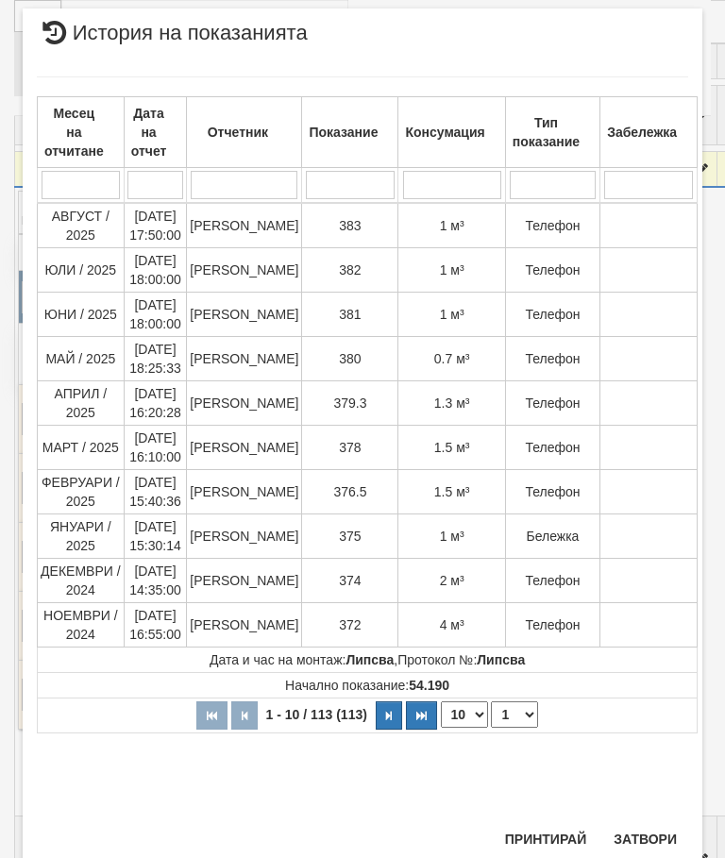
scroll to position [1456, 0]
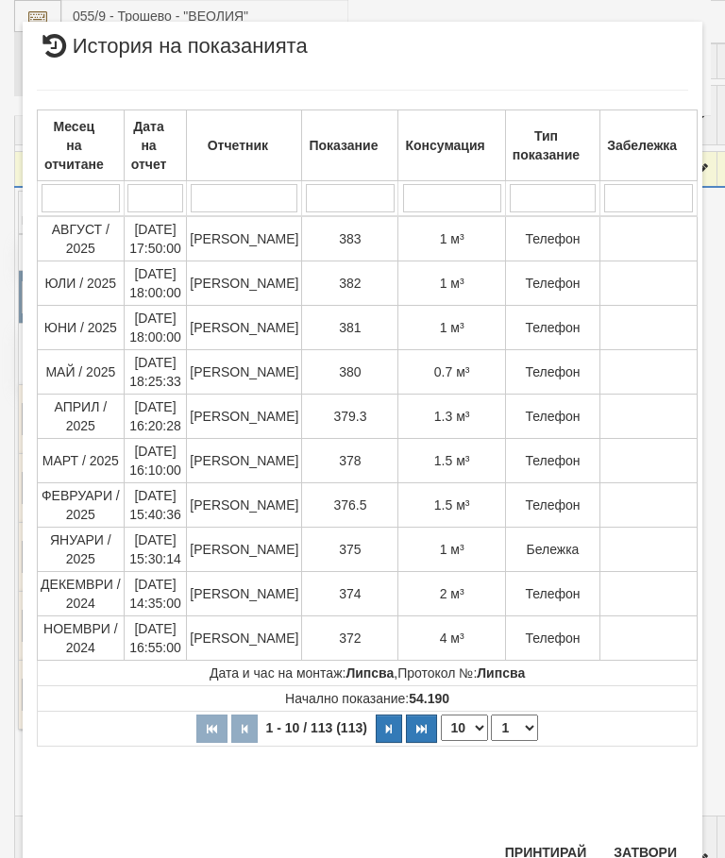
click at [651, 846] on button "Затвори" at bounding box center [645, 852] width 86 height 30
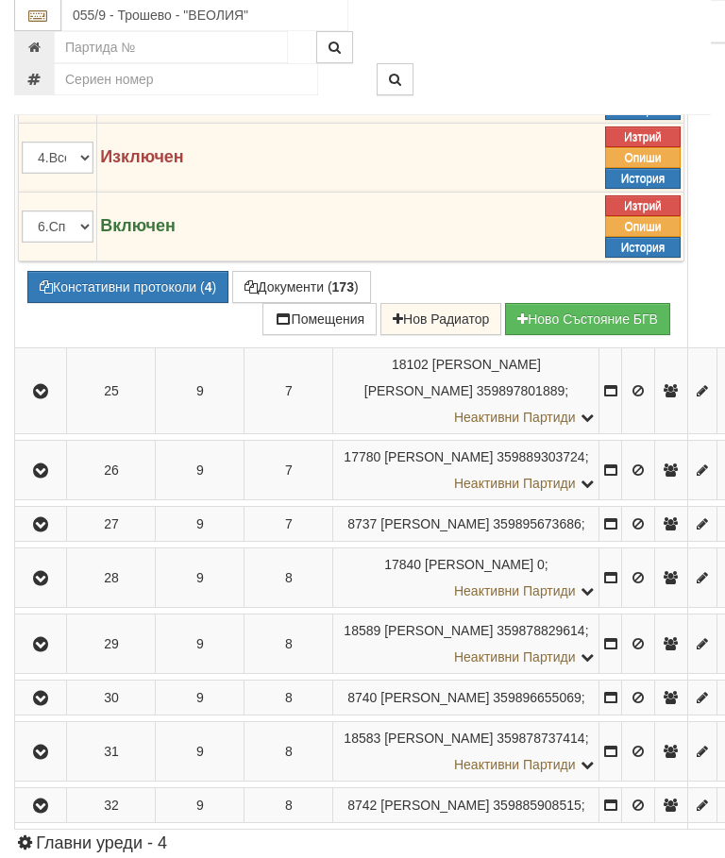
scroll to position [2006, 0]
click at [136, 303] on button "Констативни протоколи ( 4 )" at bounding box center [127, 287] width 201 height 32
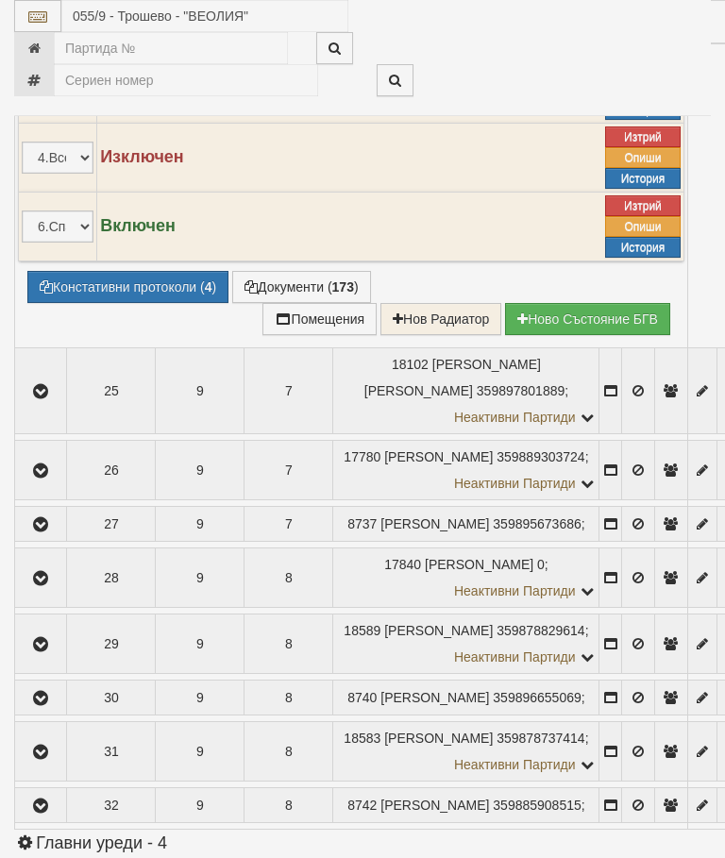
select select "10"
select select "1"
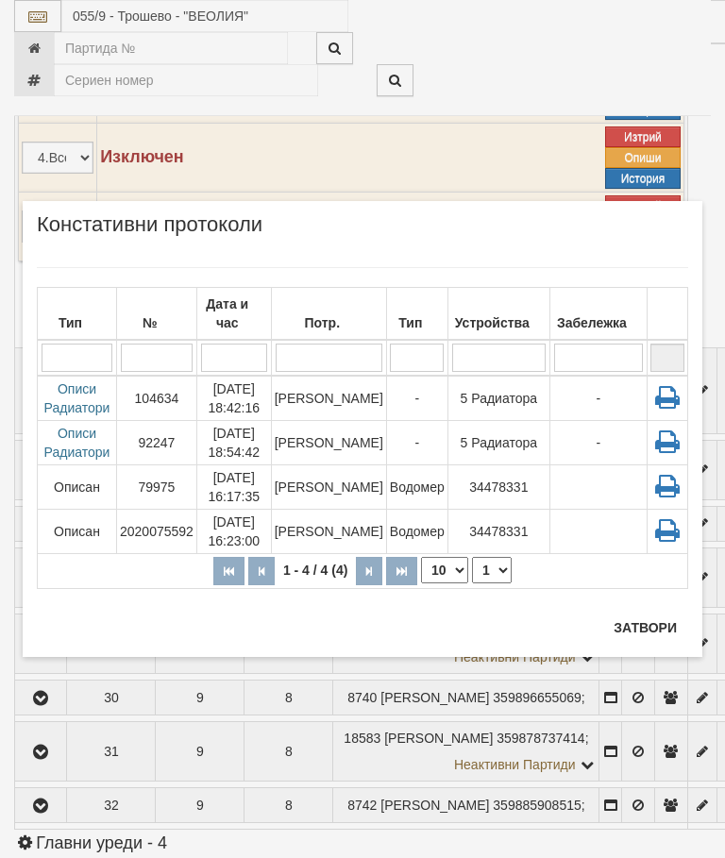
click at [338, 414] on td "[PERSON_NAME]" at bounding box center [328, 398] width 115 height 45
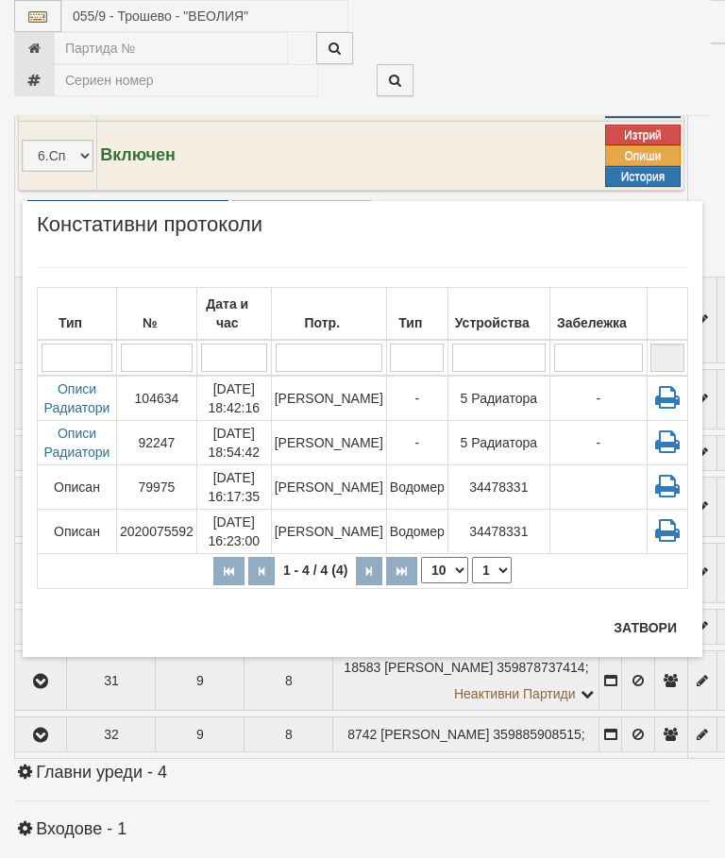
click at [629, 623] on button "Затвори" at bounding box center [645, 627] width 86 height 30
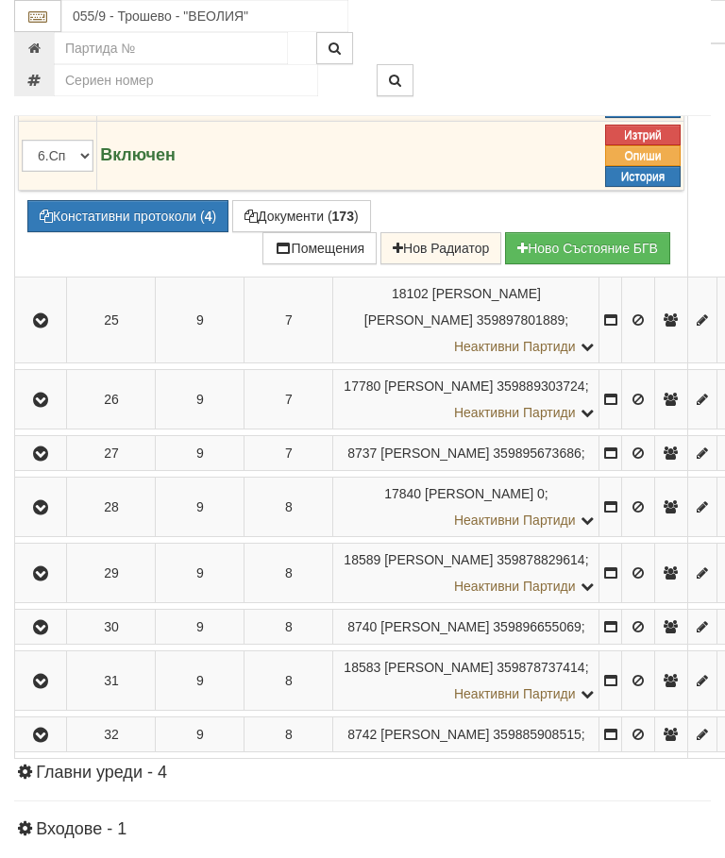
scroll to position [1773, 0]
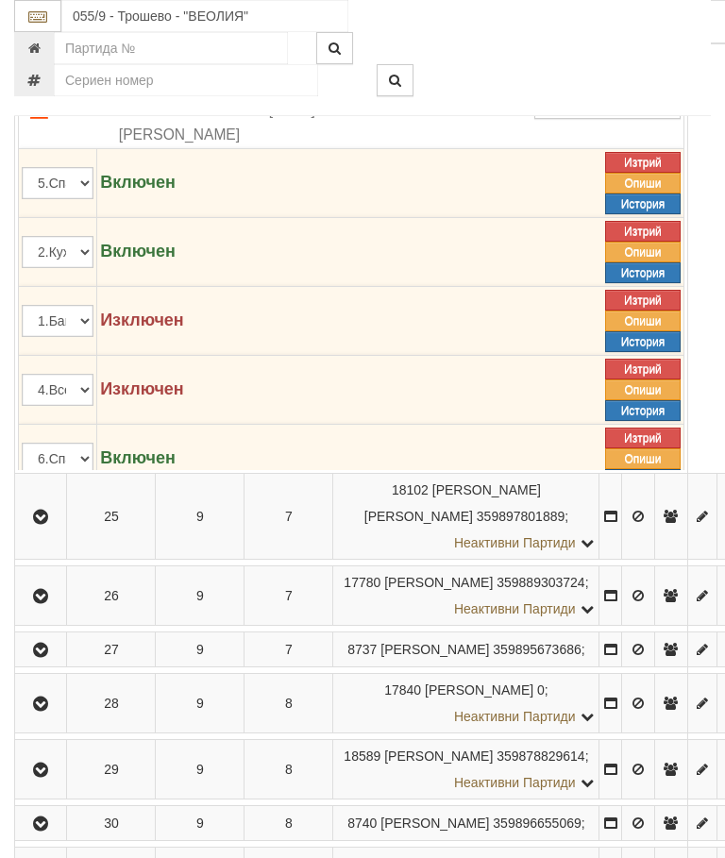
scroll to position [1779, 0]
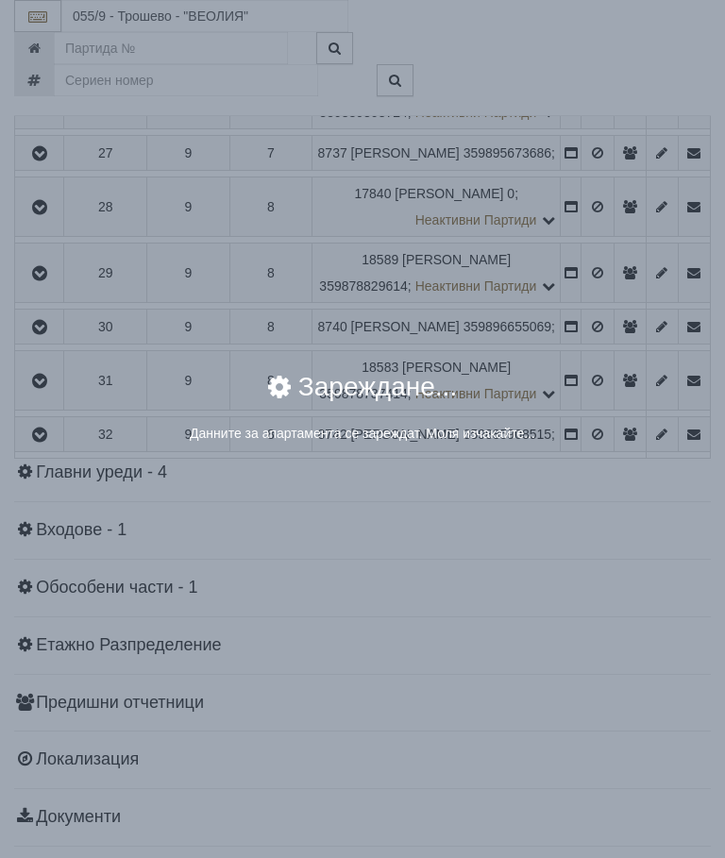
click at [601, 459] on div "× Зареждане... Данните за апартамента се зареждат. Моля изчакайте..." at bounding box center [362, 417] width 679 height 115
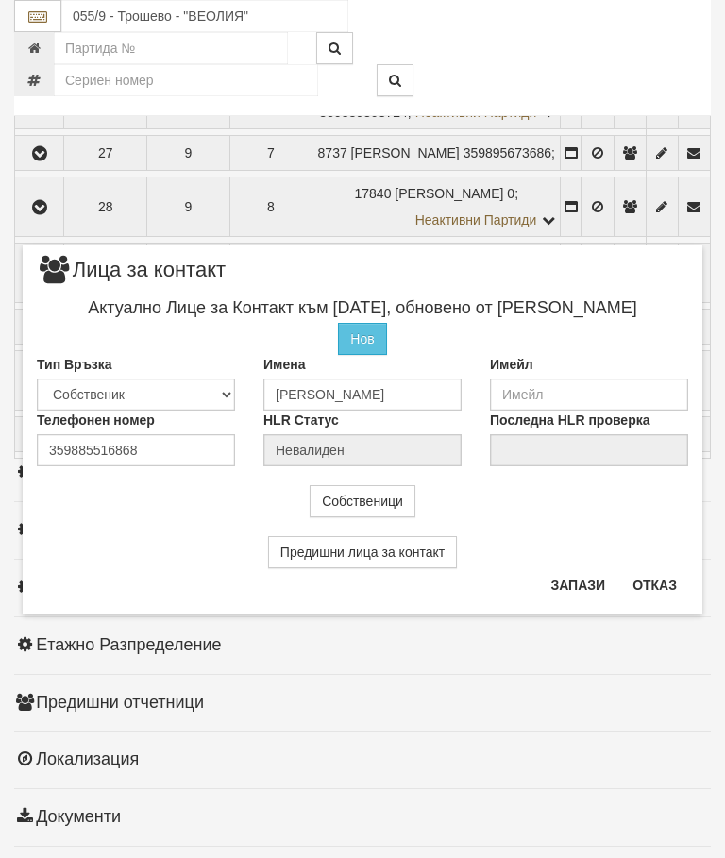
click at [660, 578] on button "Отказ" at bounding box center [654, 585] width 67 height 30
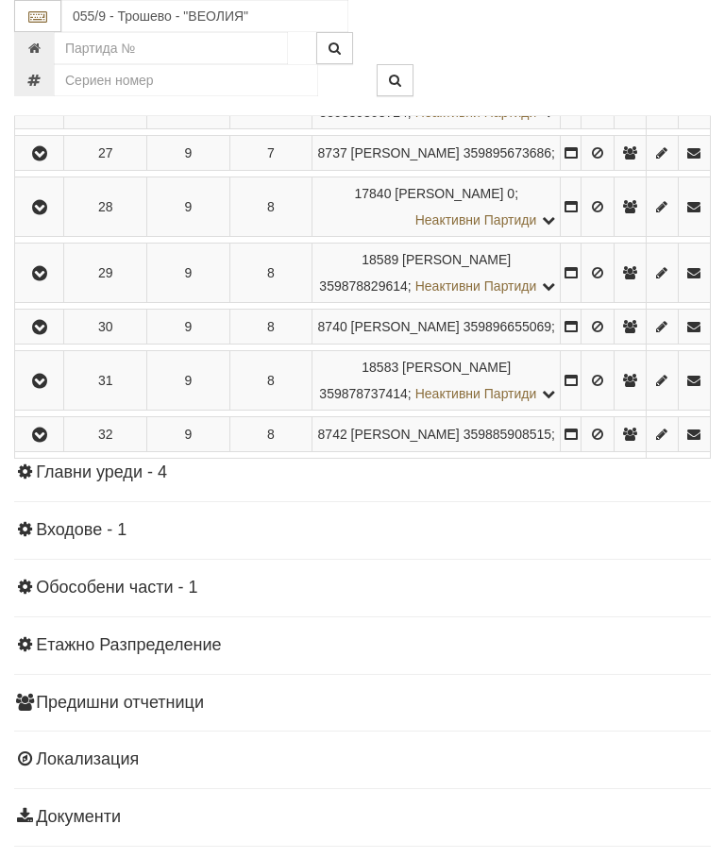
click at [39, 27] on icon "button" at bounding box center [39, 20] width 23 height 13
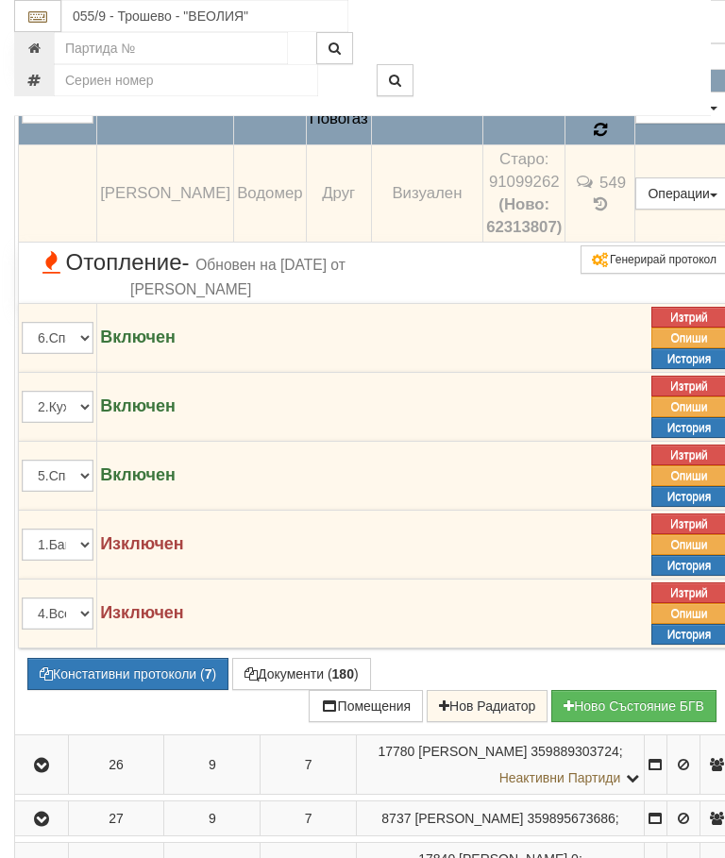
click at [607, 139] on icon at bounding box center [600, 130] width 14 height 17
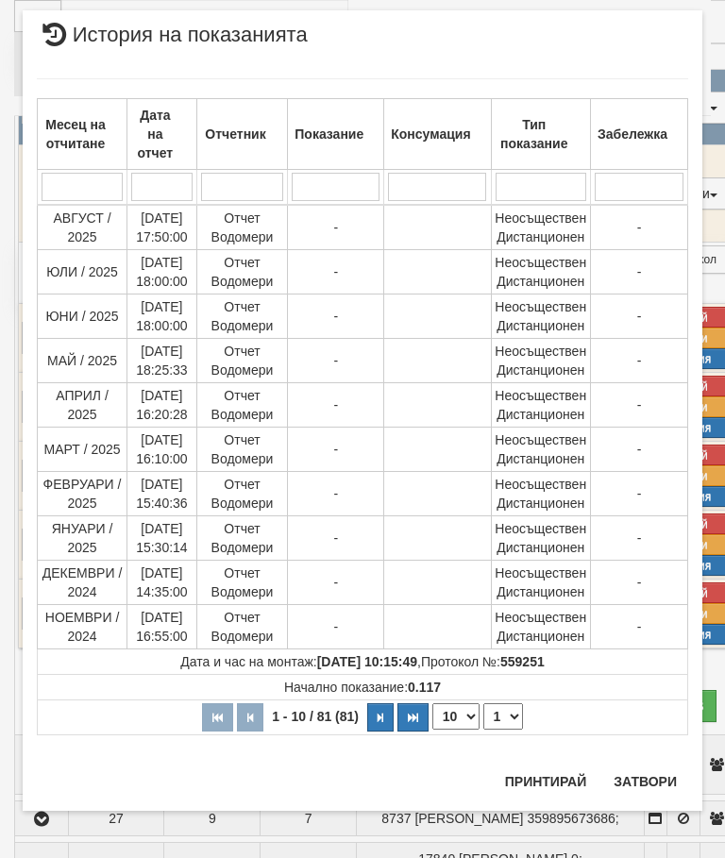
click at [508, 716] on select "1 2 3 4 5 6 7 8 9" at bounding box center [503, 716] width 40 height 26
select select "2"
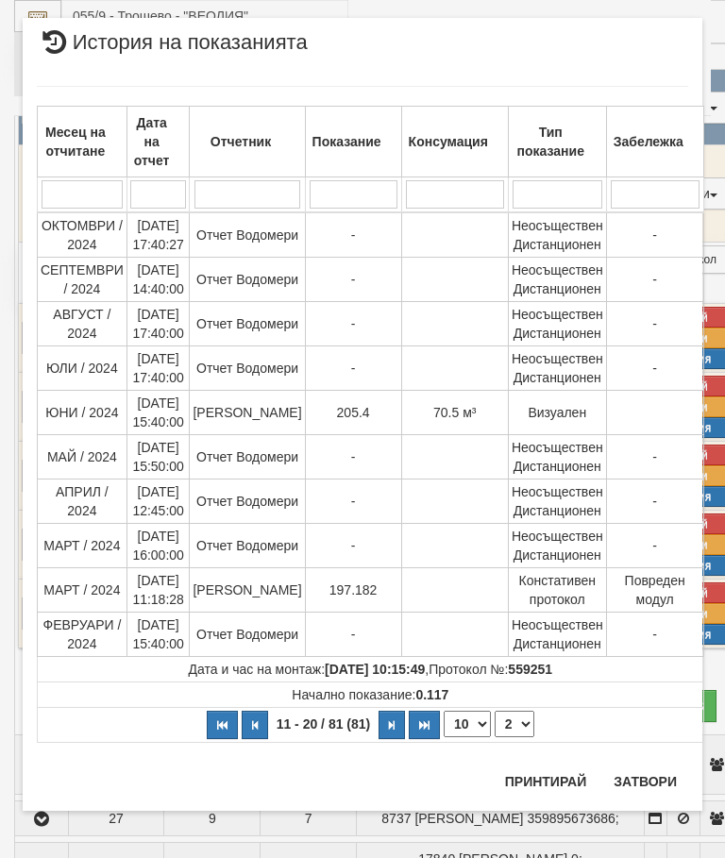
scroll to position [29, 0]
click at [649, 776] on button "Затвори" at bounding box center [645, 781] width 86 height 30
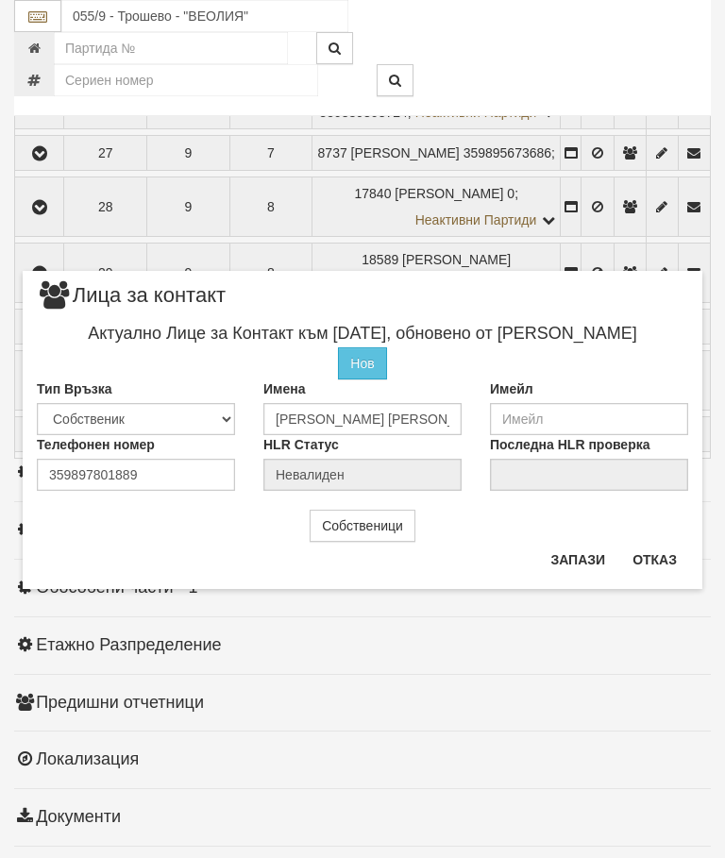
click at [680, 547] on button "Отказ" at bounding box center [654, 559] width 67 height 30
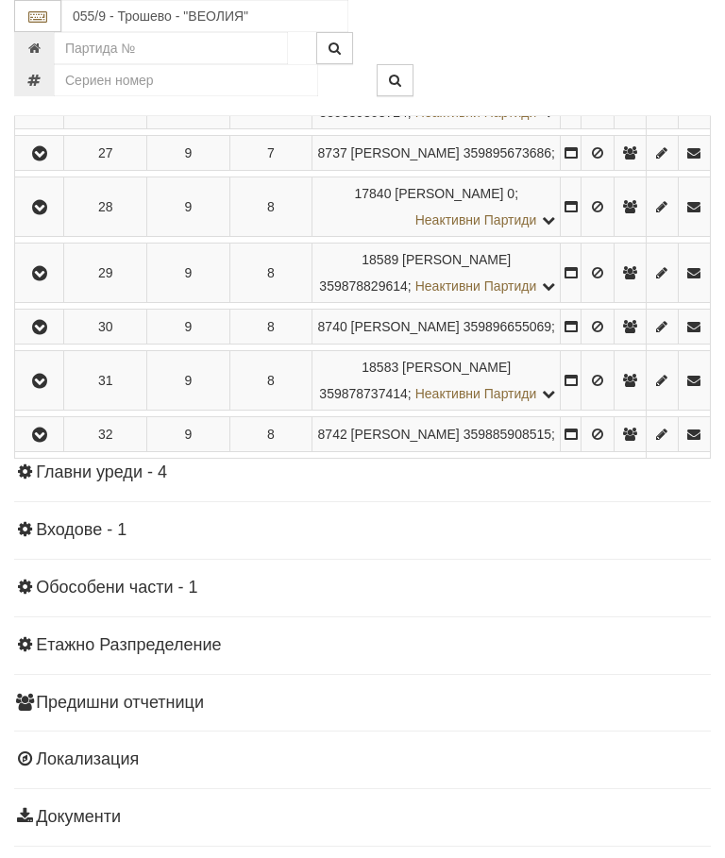
click at [41, 107] on icon "button" at bounding box center [39, 99] width 23 height 13
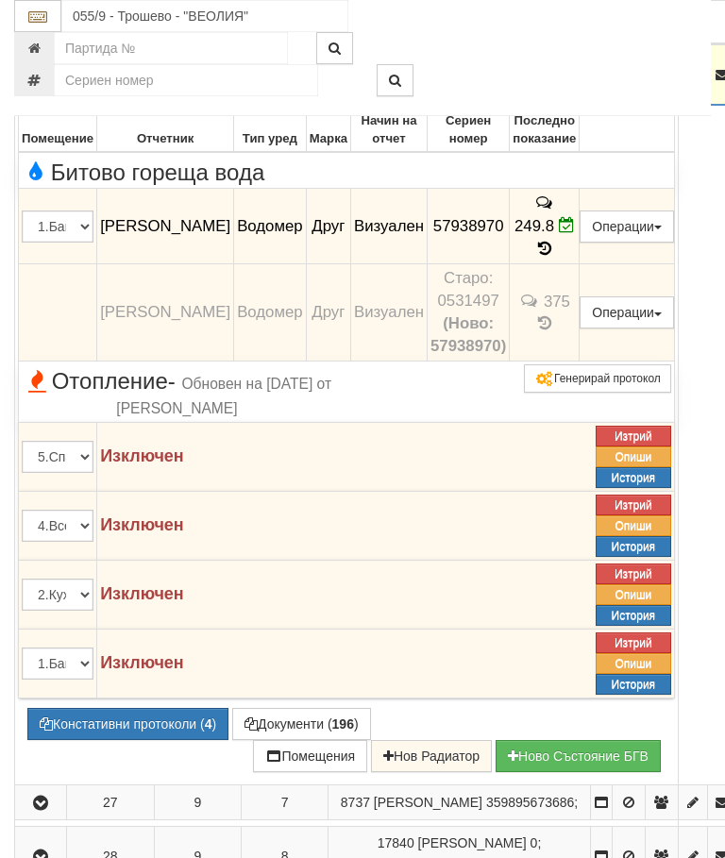
click at [36, 82] on icon "button" at bounding box center [40, 75] width 23 height 13
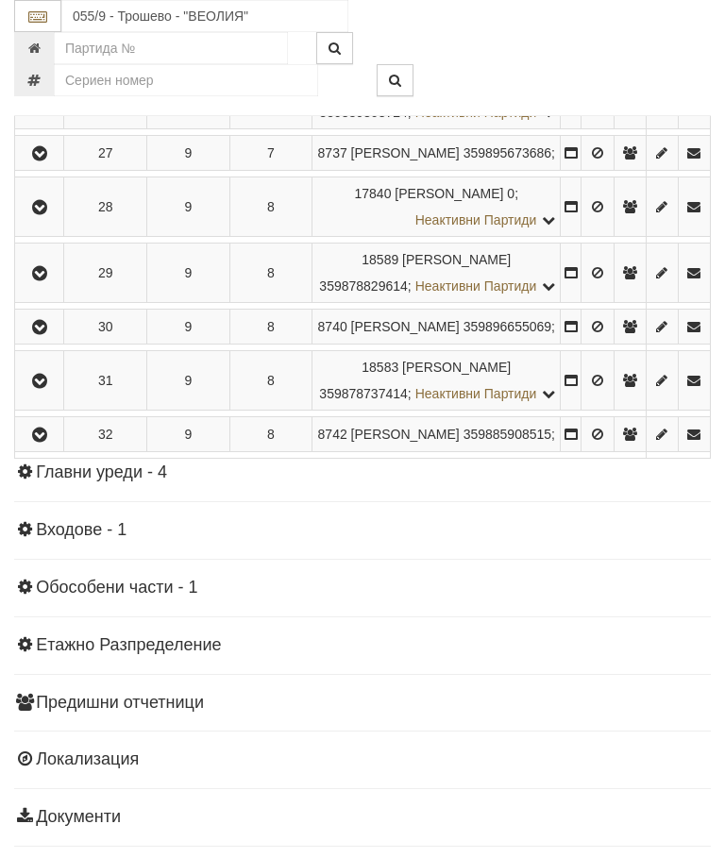
click at [51, 160] on icon "button" at bounding box center [39, 153] width 23 height 13
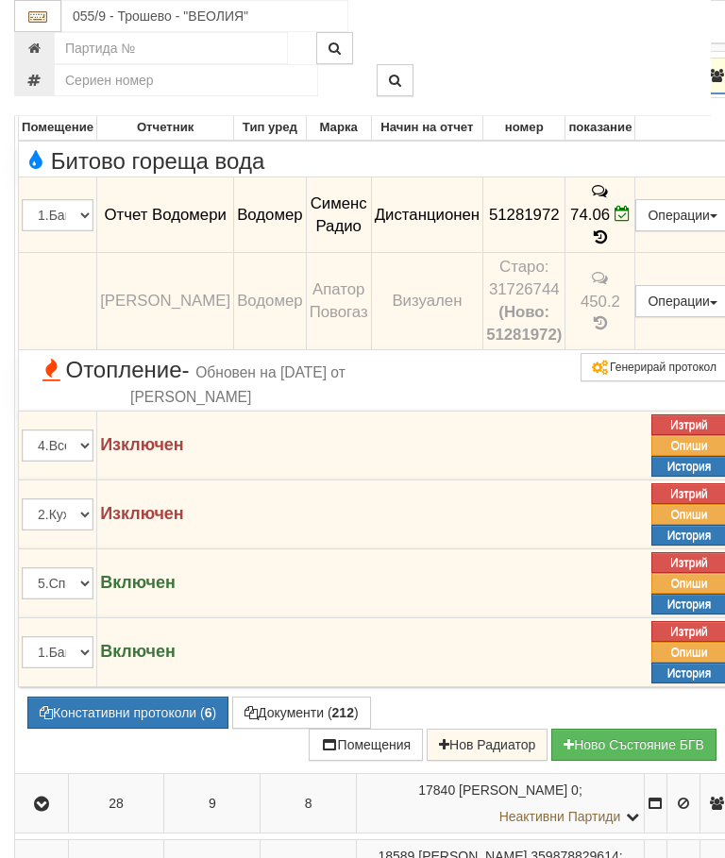
click at [43, 90] on button "button" at bounding box center [41, 75] width 47 height 28
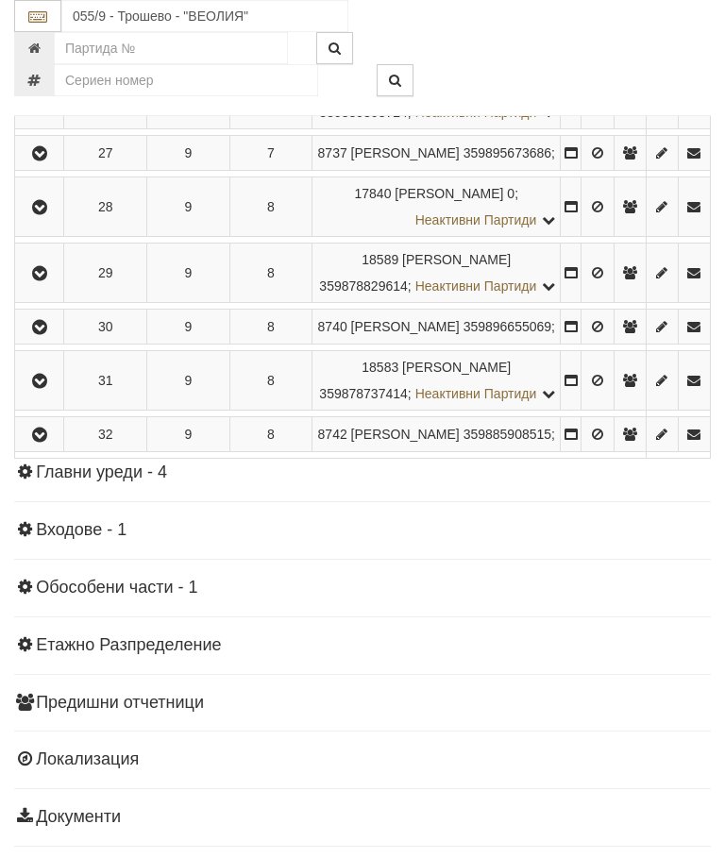
click at [51, 214] on icon "button" at bounding box center [39, 207] width 23 height 13
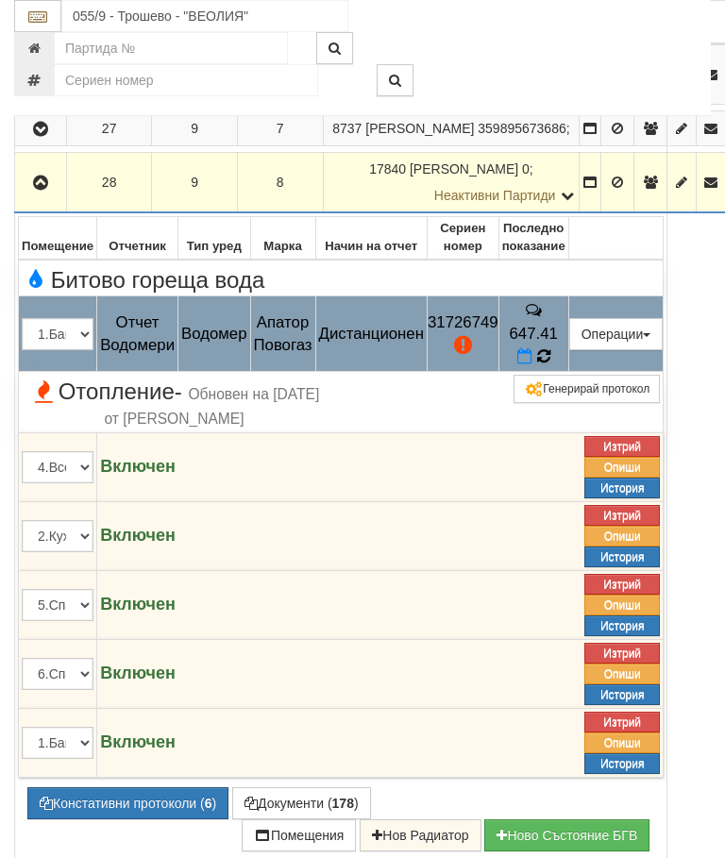
click at [550, 364] on icon at bounding box center [543, 356] width 13 height 16
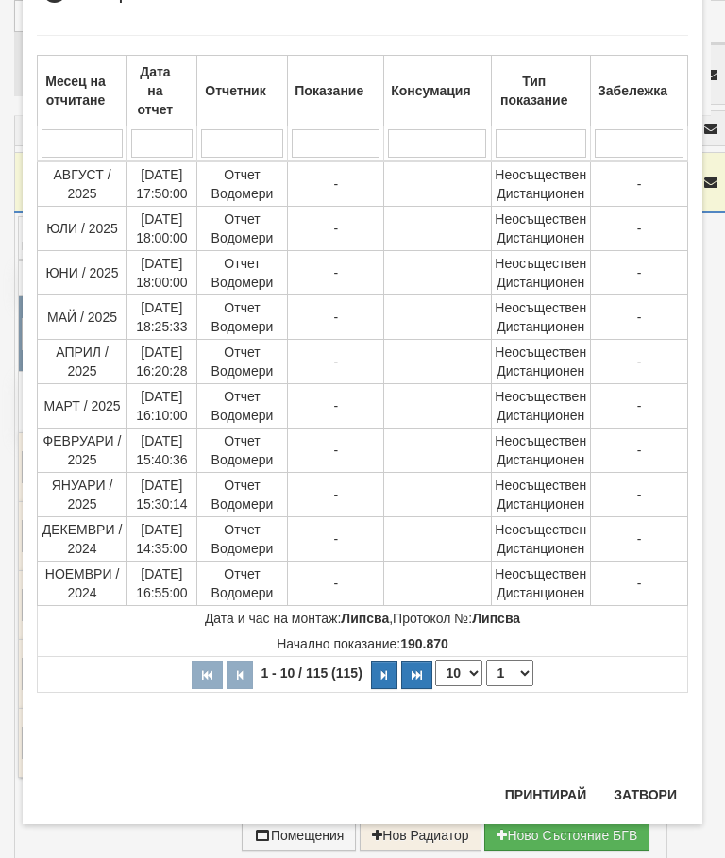
scroll to position [1596, 0]
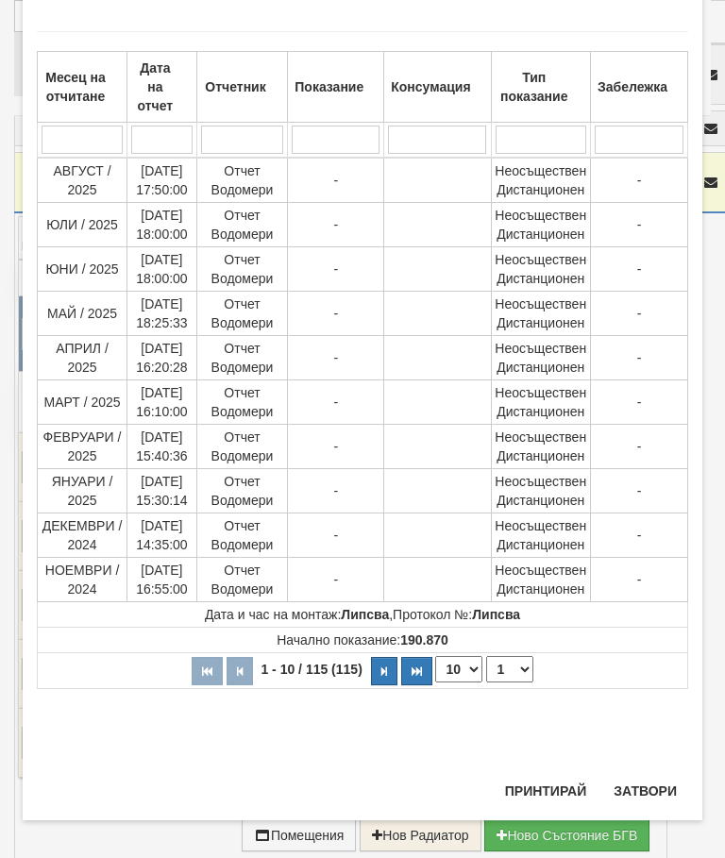
click at [522, 662] on select "1 2 3 4 5 6 7 8 9 10 11 12" at bounding box center [509, 669] width 47 height 26
select select "2"
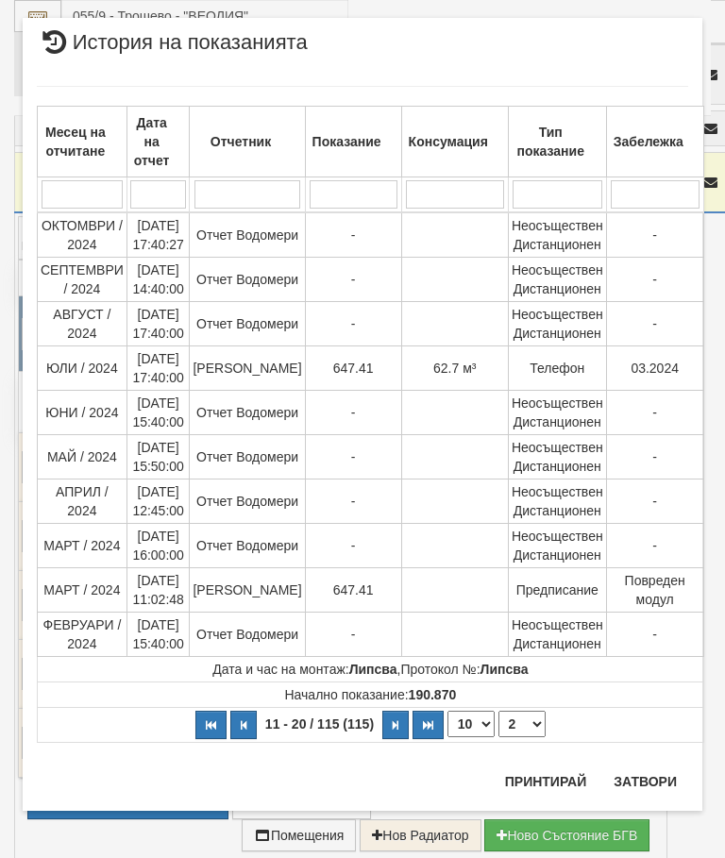
scroll to position [29, 0]
click at [644, 779] on button "Затвори" at bounding box center [645, 781] width 86 height 30
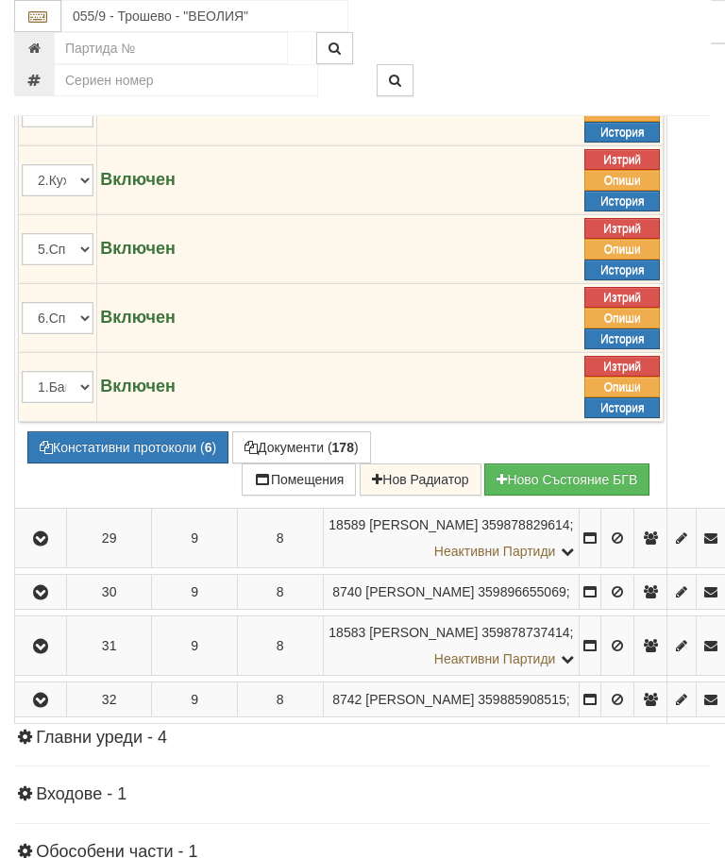
scroll to position [2134, 0]
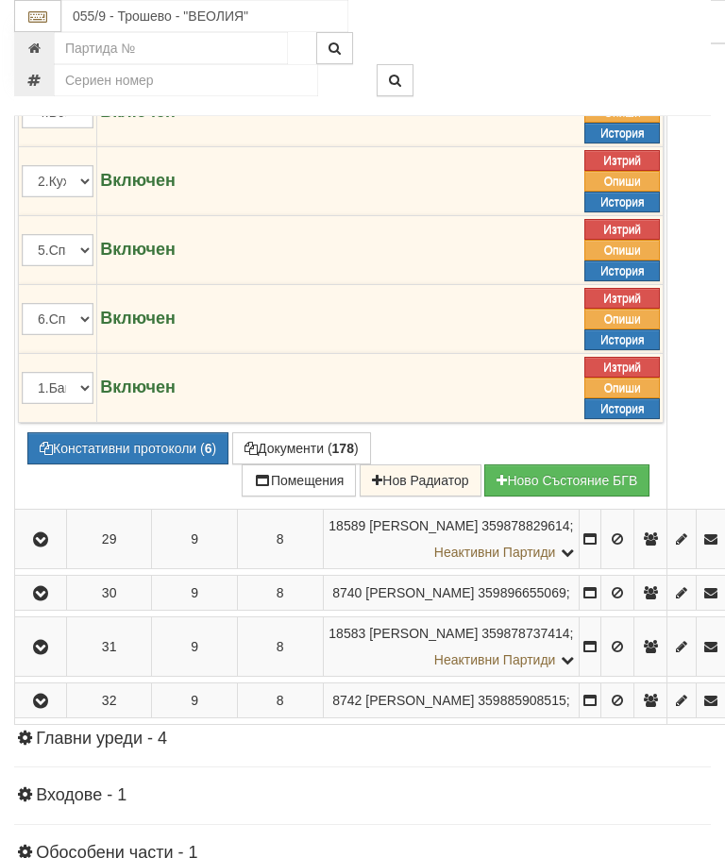
click at [147, 464] on button "Констативни протоколи ( 6 )" at bounding box center [127, 448] width 201 height 32
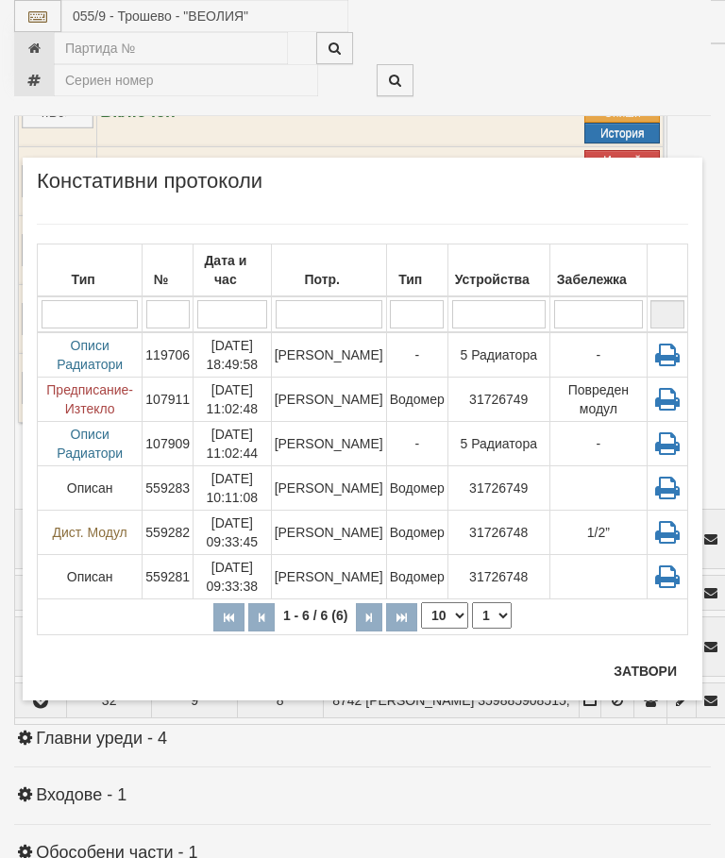
click at [662, 658] on button "Затвори" at bounding box center [645, 671] width 86 height 30
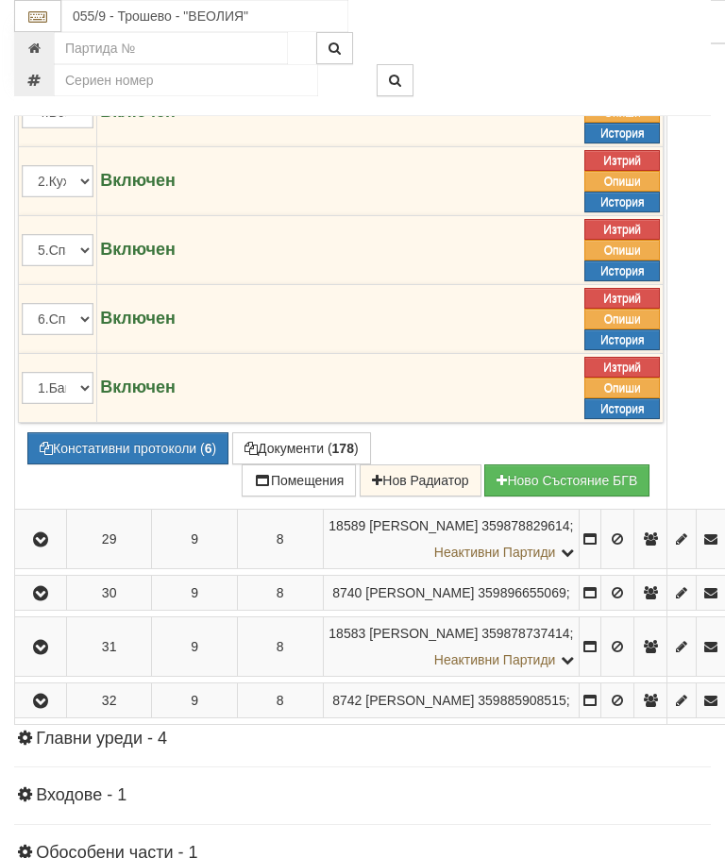
click at [0, 0] on button "Редакция / Протокол" at bounding box center [0, 0] width 0 height 0
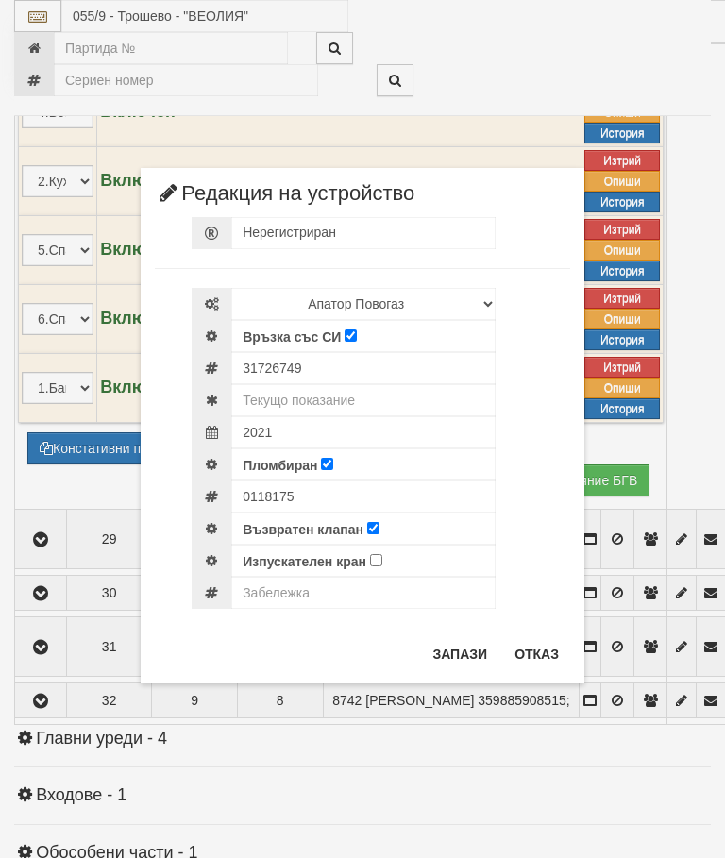
click at [529, 652] on button "Отказ" at bounding box center [536, 654] width 67 height 30
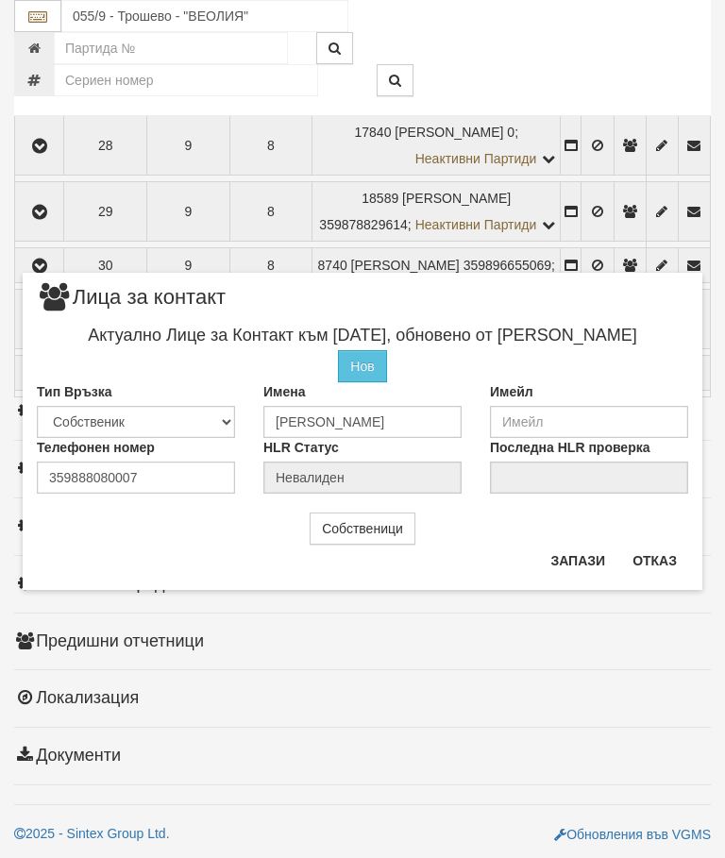
click at [658, 562] on button "Отказ" at bounding box center [654, 560] width 67 height 30
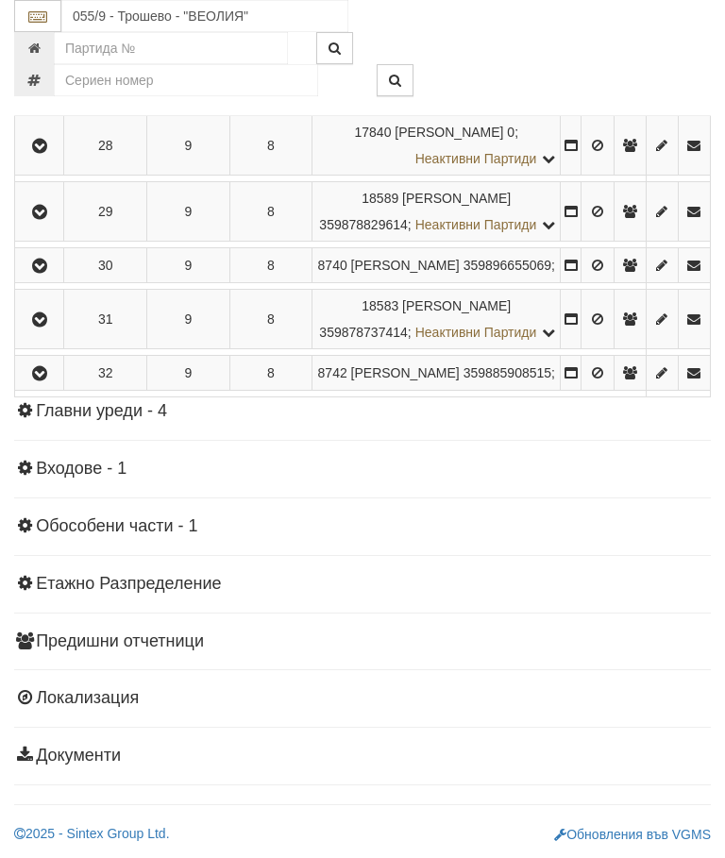
click at [45, 219] on icon "button" at bounding box center [39, 212] width 23 height 13
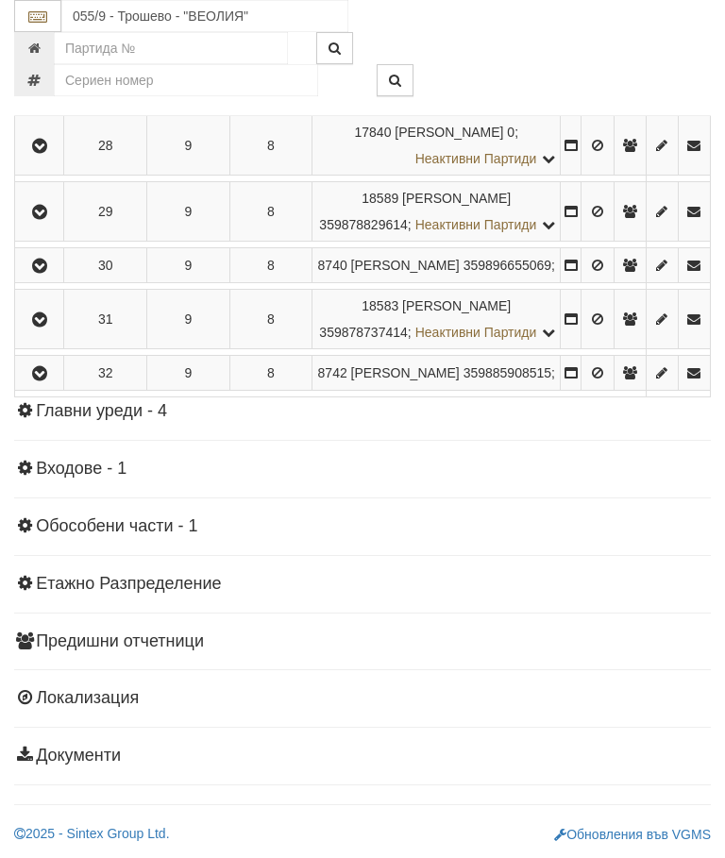
click at [51, 273] on icon "button" at bounding box center [39, 266] width 23 height 13
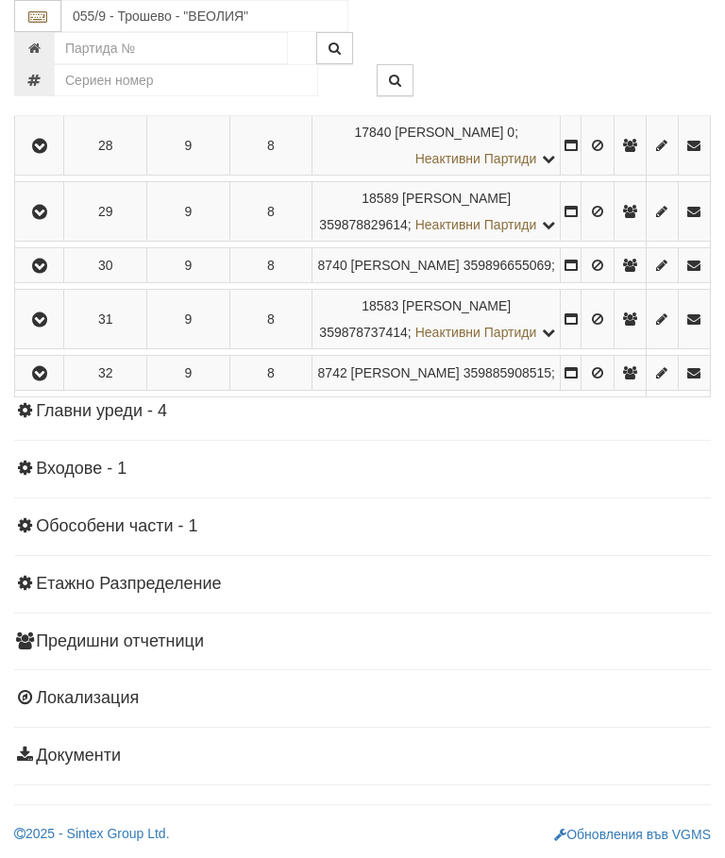
click at [51, 327] on icon "button" at bounding box center [39, 319] width 23 height 13
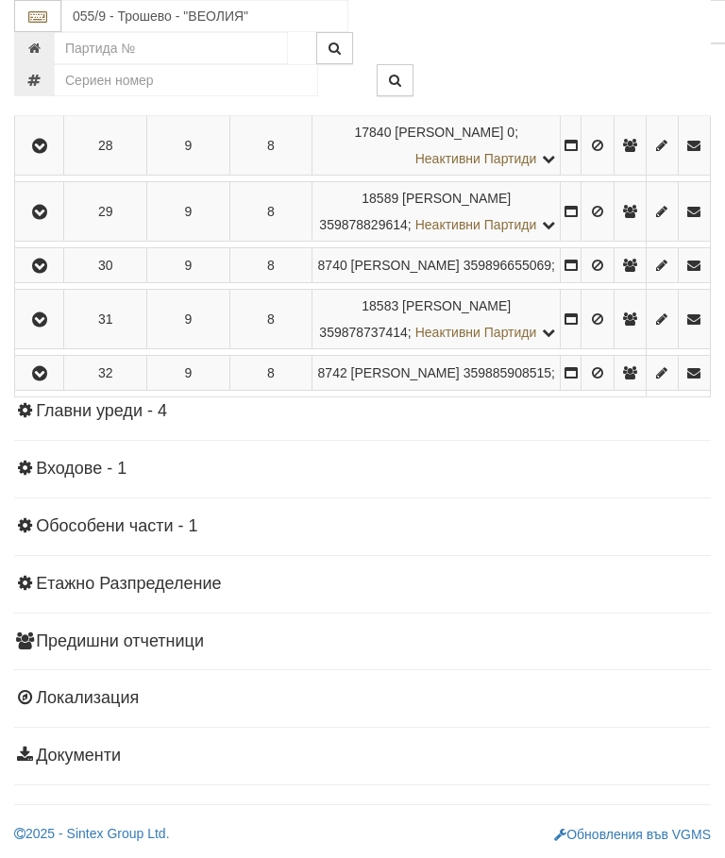
scroll to position [2123, 0]
click at [57, 387] on button "button" at bounding box center [39, 373] width 42 height 28
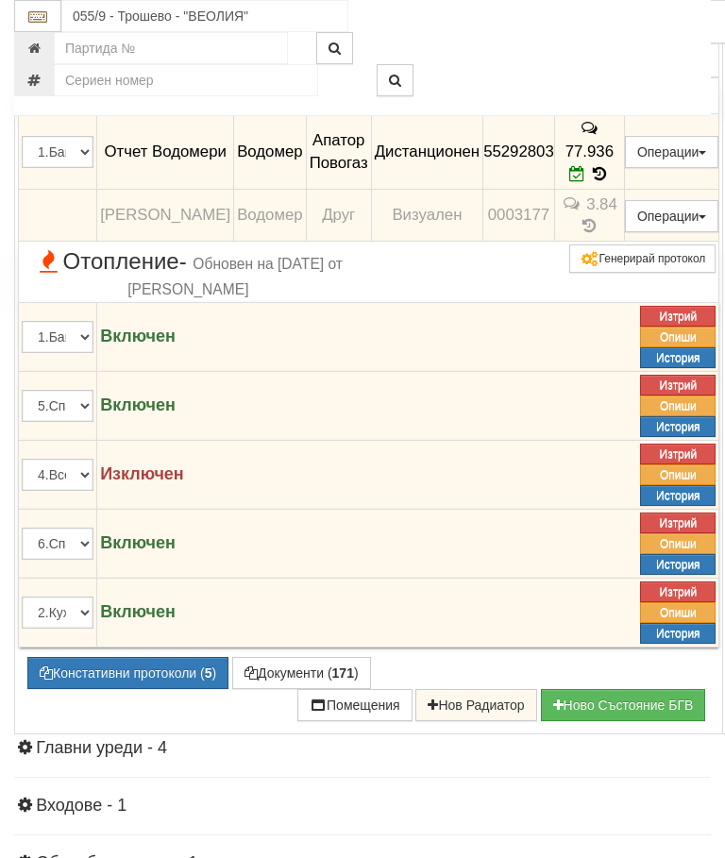
click at [41, 20] on icon "button" at bounding box center [41, 13] width 23 height 13
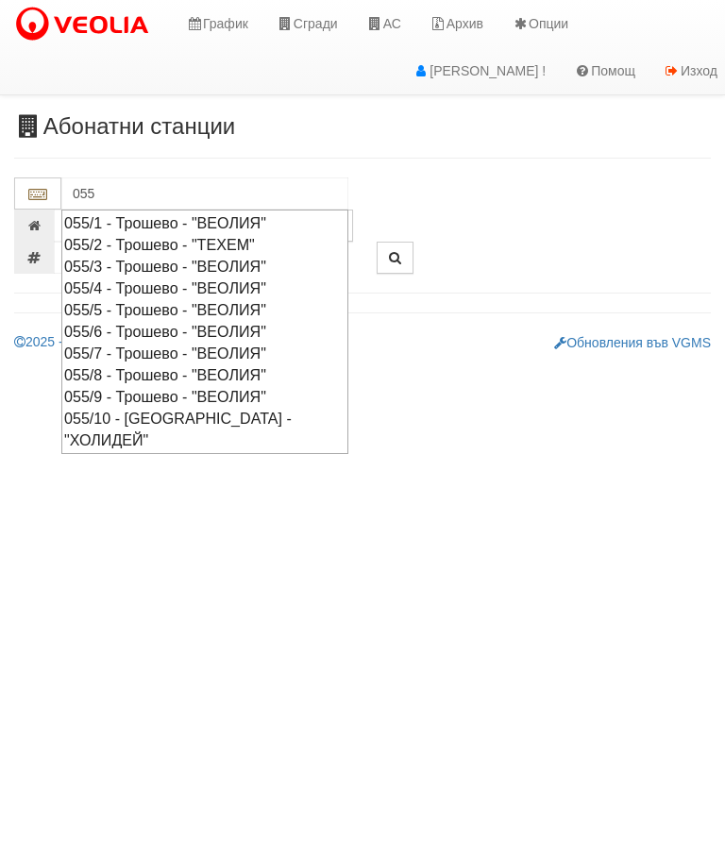
click at [203, 368] on div "055/8 - Трошево - "ВЕОЛИЯ"" at bounding box center [204, 375] width 281 height 22
type input "055/8 - Трошево - "ВЕОЛИЯ""
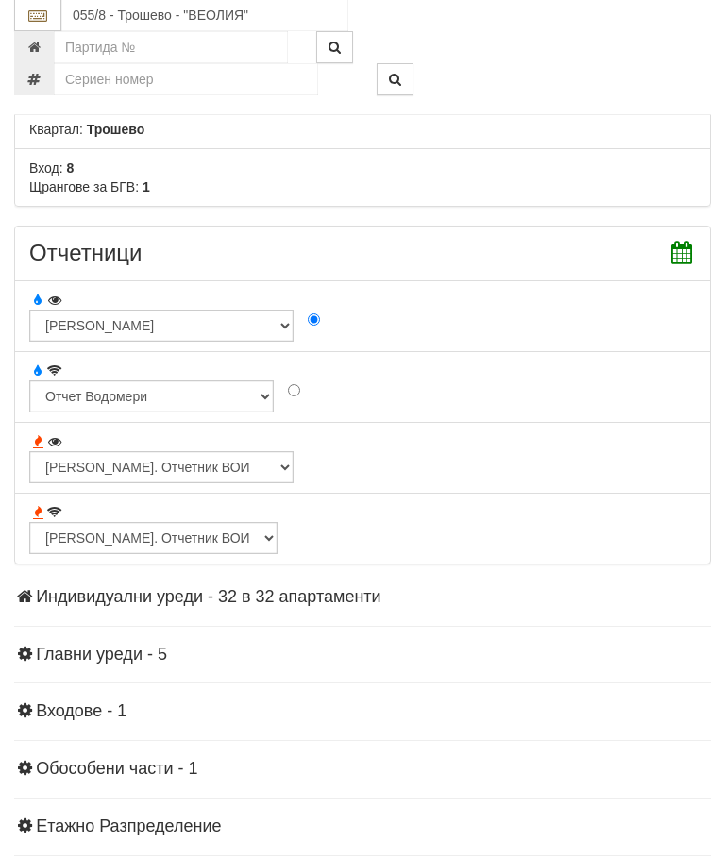
scroll to position [1566, 0]
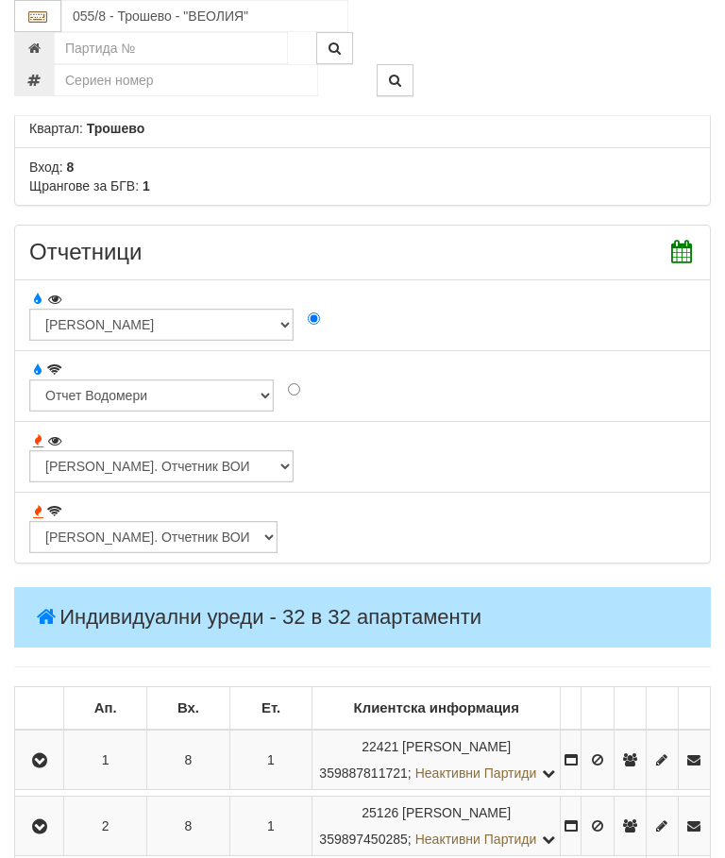
click at [47, 767] on icon "button" at bounding box center [39, 760] width 23 height 13
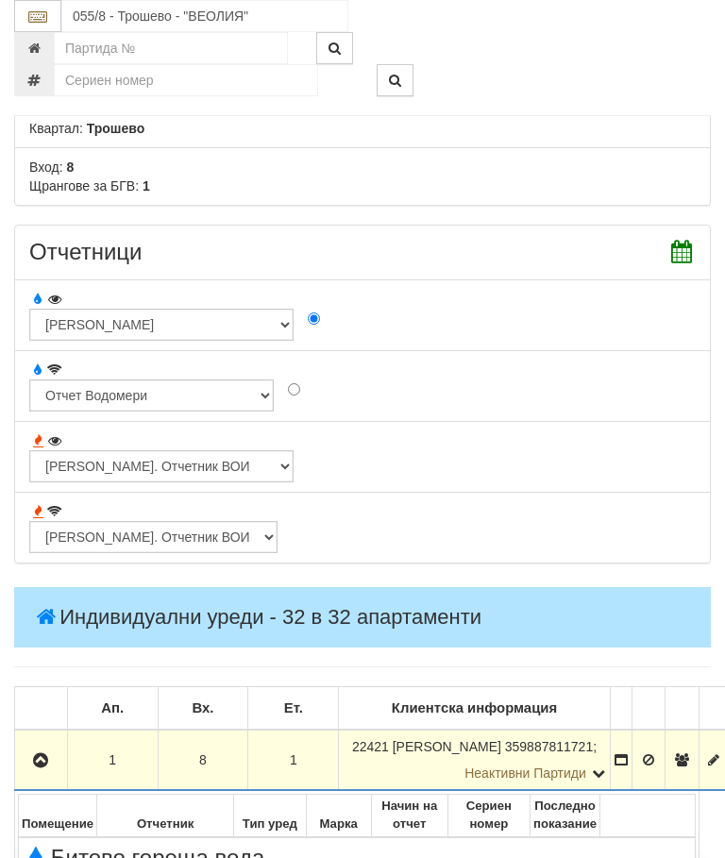
click at [59, 767] on button "button" at bounding box center [41, 760] width 46 height 28
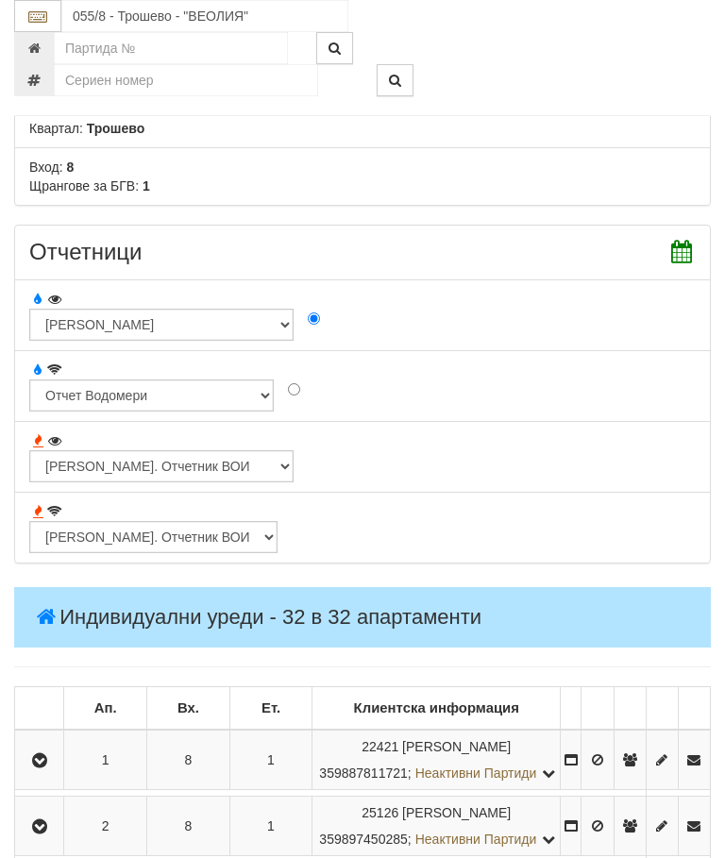
click at [45, 833] on icon "button" at bounding box center [39, 826] width 23 height 13
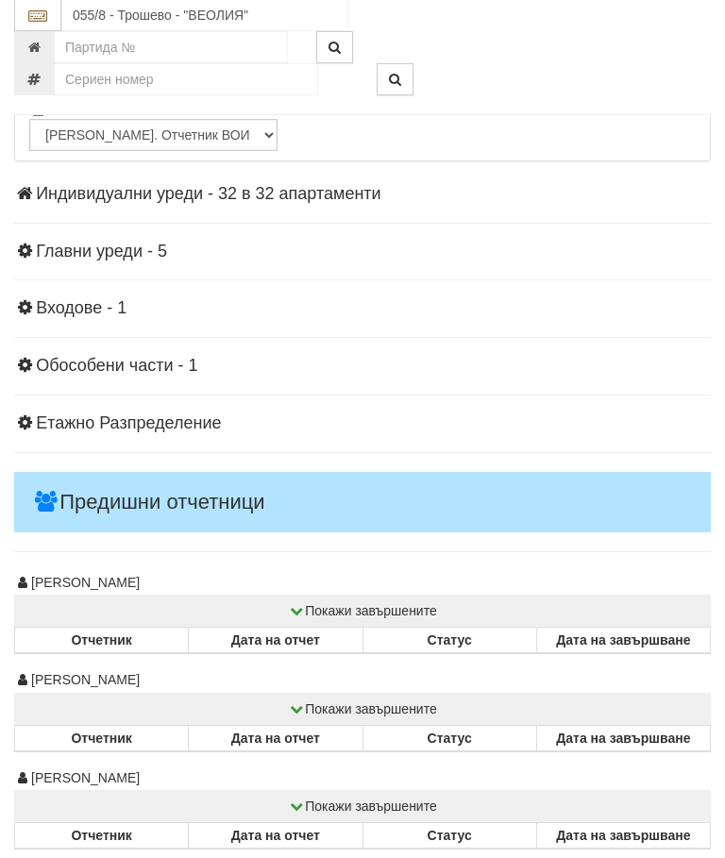
scroll to position [1968, 0]
click at [304, 172] on div "Отчетници" at bounding box center [362, 1] width 725 height 357
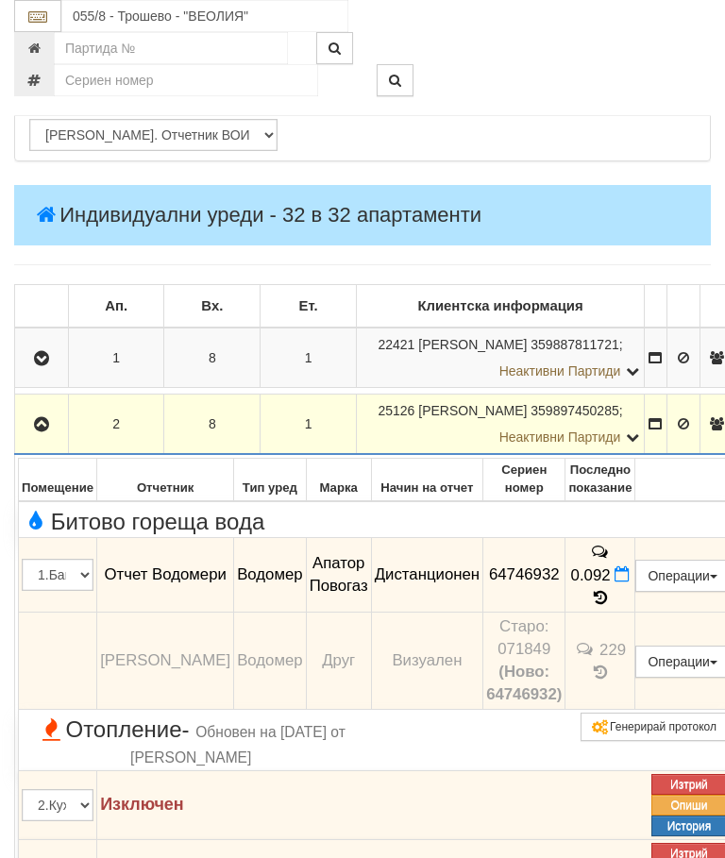
click at [38, 427] on icon "button" at bounding box center [41, 424] width 23 height 13
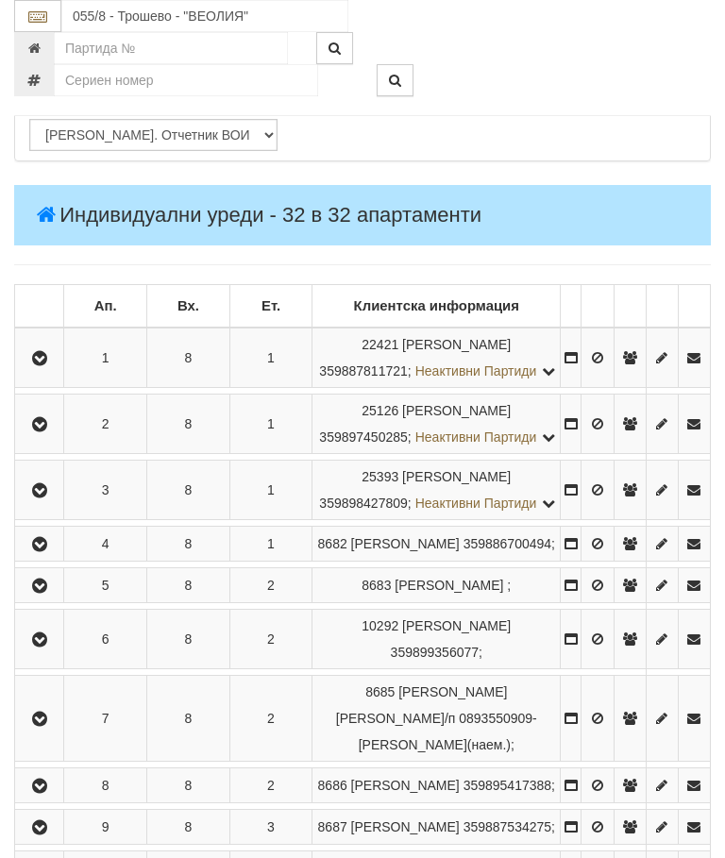
click at [42, 504] on button "button" at bounding box center [39, 490] width 42 height 28
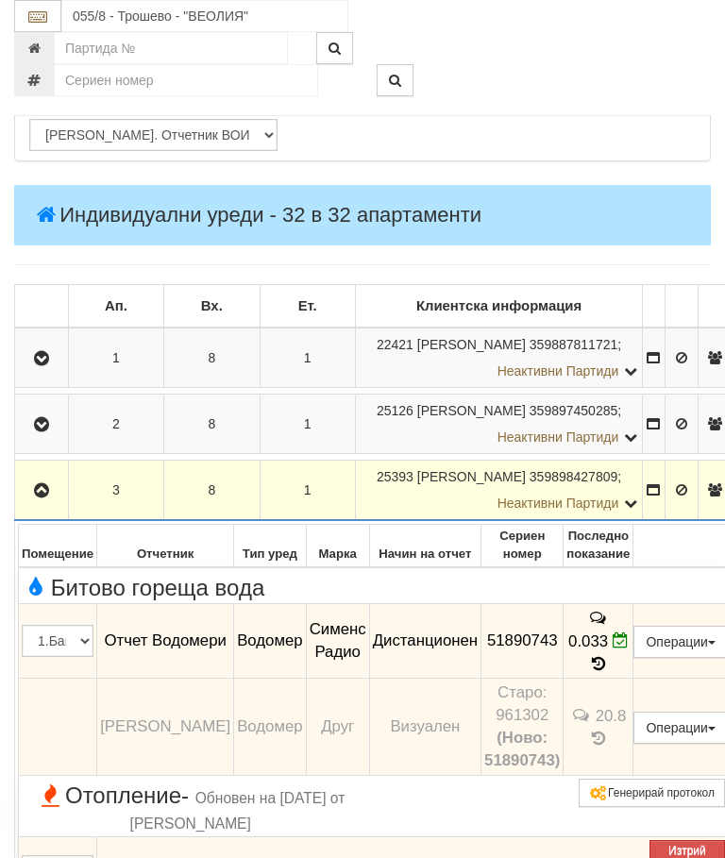
click at [40, 487] on icon "button" at bounding box center [41, 490] width 23 height 13
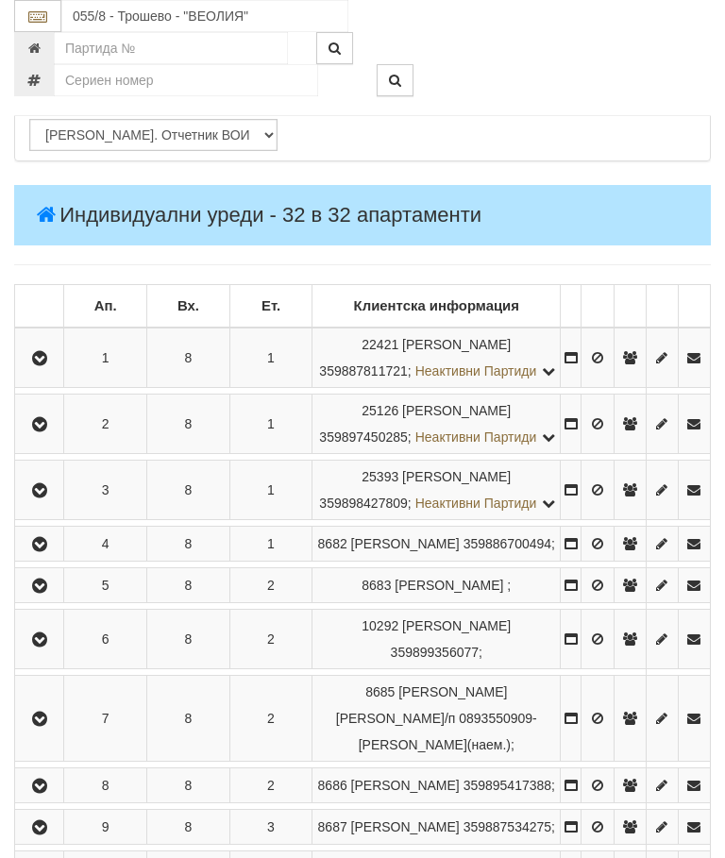
click at [44, 551] on icon "button" at bounding box center [39, 544] width 23 height 13
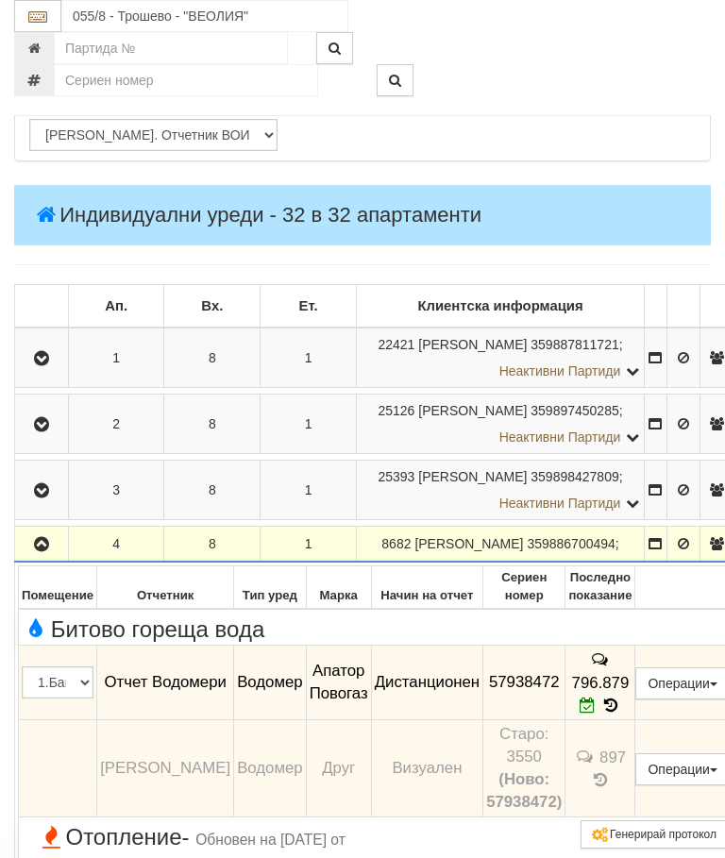
click at [31, 551] on icon "button" at bounding box center [41, 544] width 23 height 13
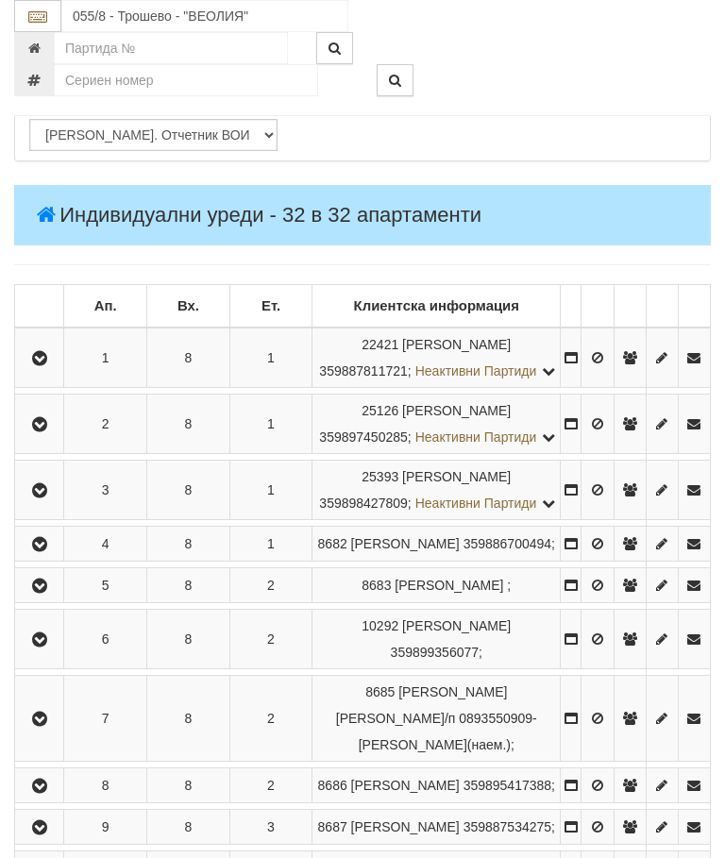
click at [60, 599] on button "button" at bounding box center [39, 585] width 42 height 28
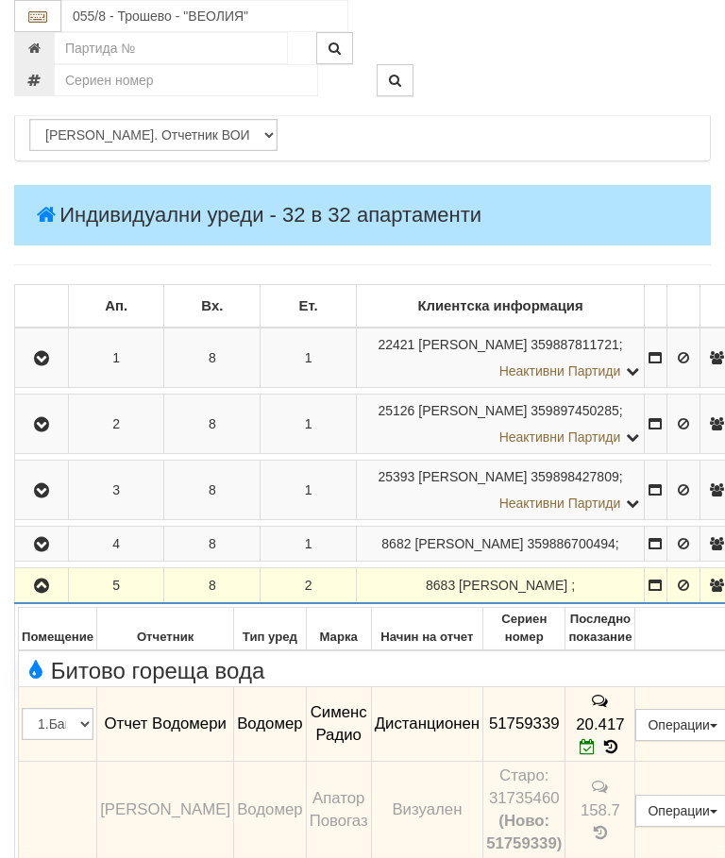
click at [40, 599] on button "button" at bounding box center [41, 585] width 47 height 28
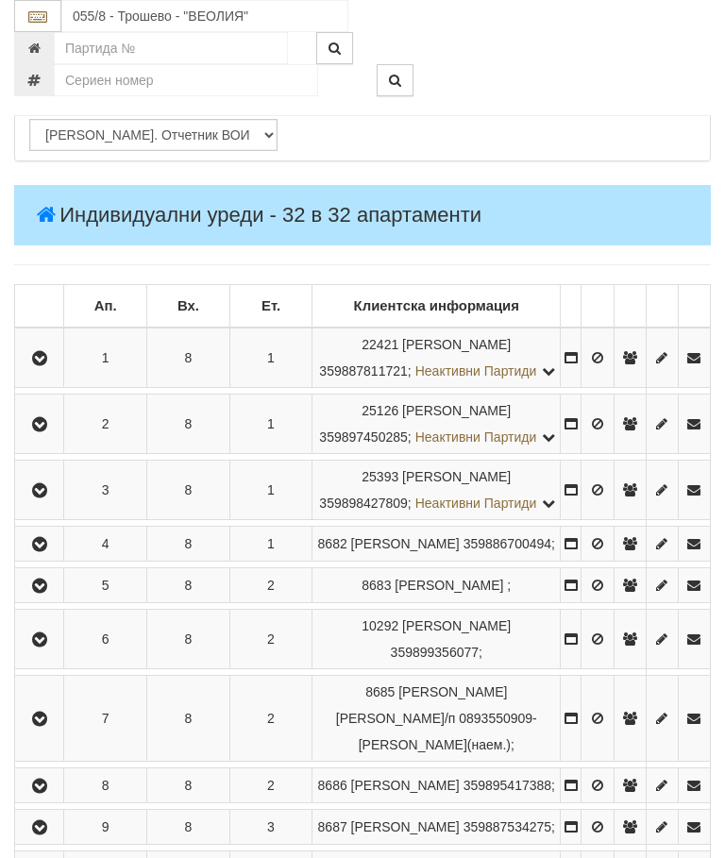
click at [51, 646] on icon "button" at bounding box center [39, 639] width 23 height 13
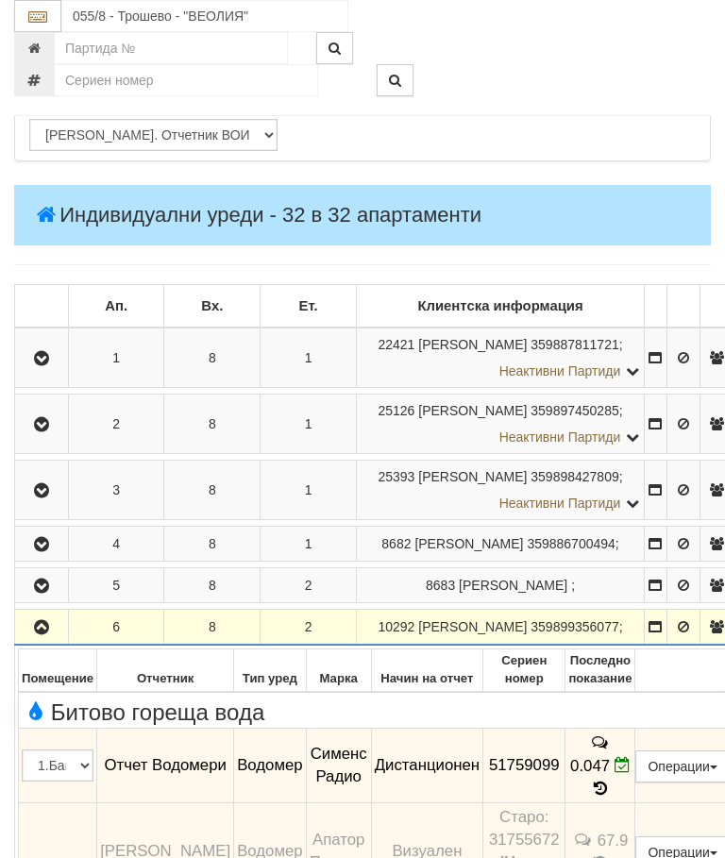
click at [50, 634] on icon "button" at bounding box center [41, 627] width 23 height 13
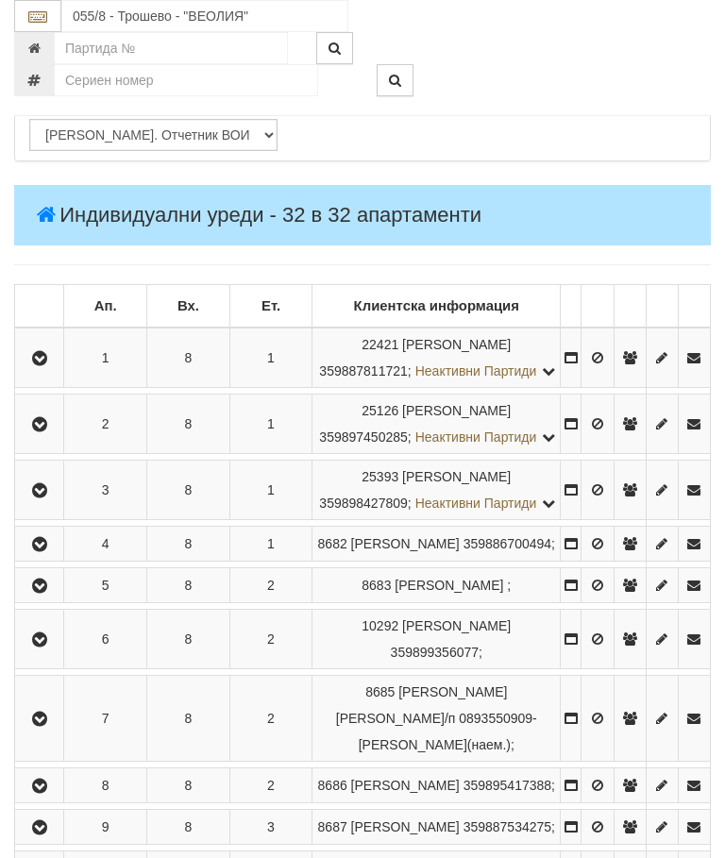
click at [49, 726] on icon "button" at bounding box center [39, 718] width 23 height 13
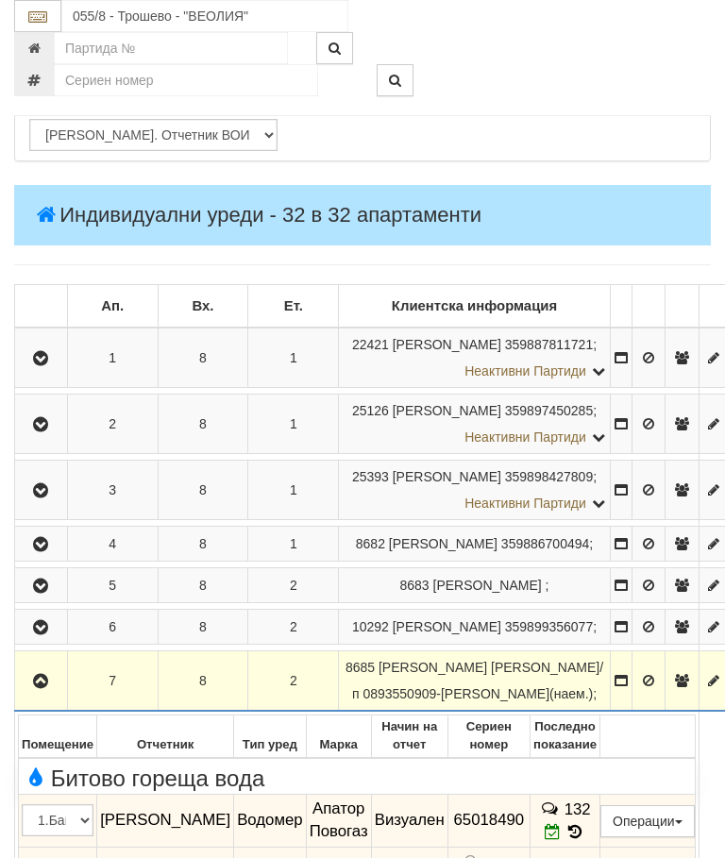
click at [47, 688] on icon "button" at bounding box center [40, 681] width 23 height 13
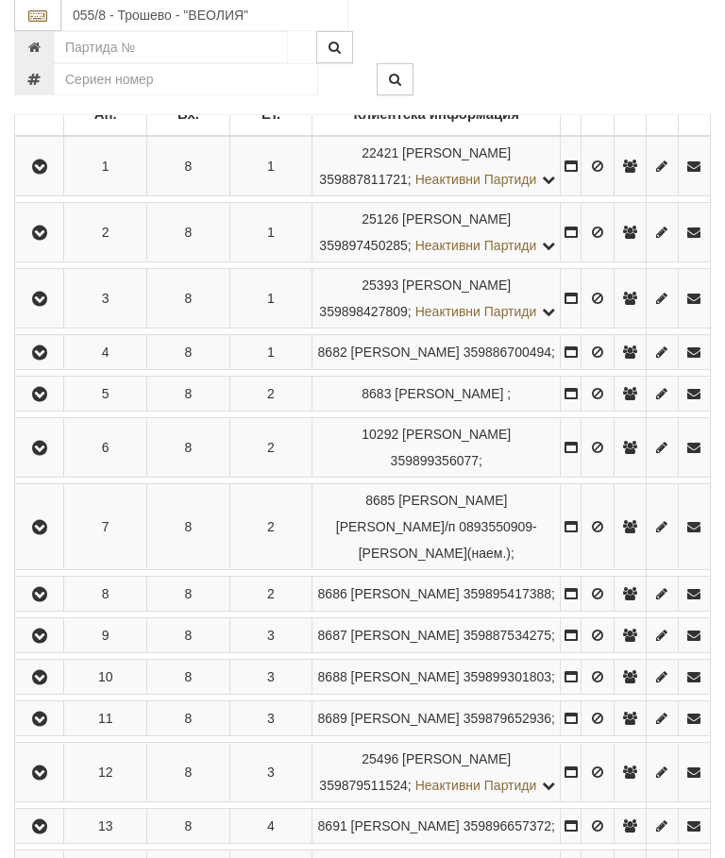
scroll to position [2332, 0]
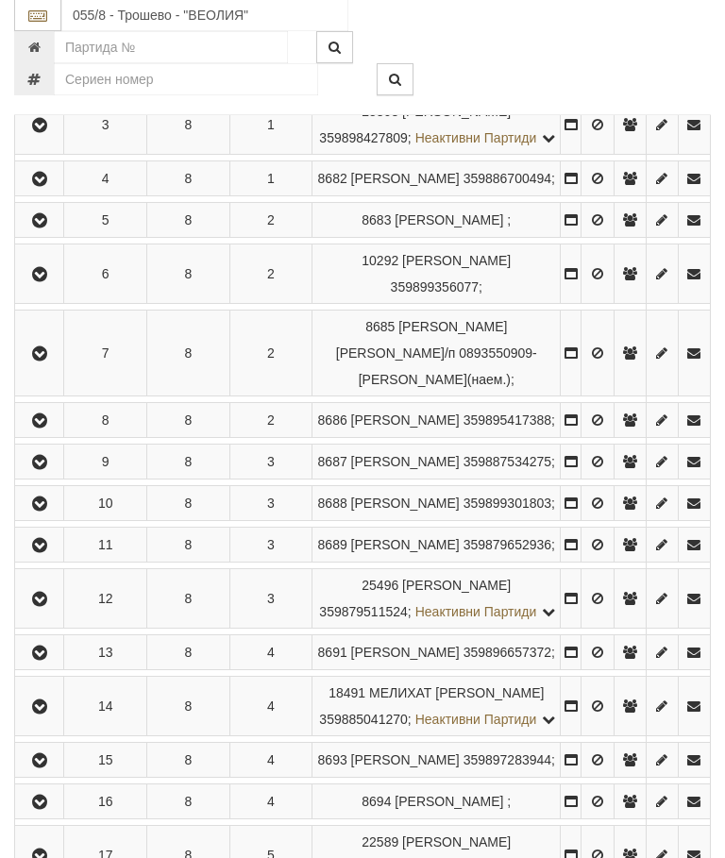
click at [60, 435] on button "button" at bounding box center [39, 421] width 42 height 28
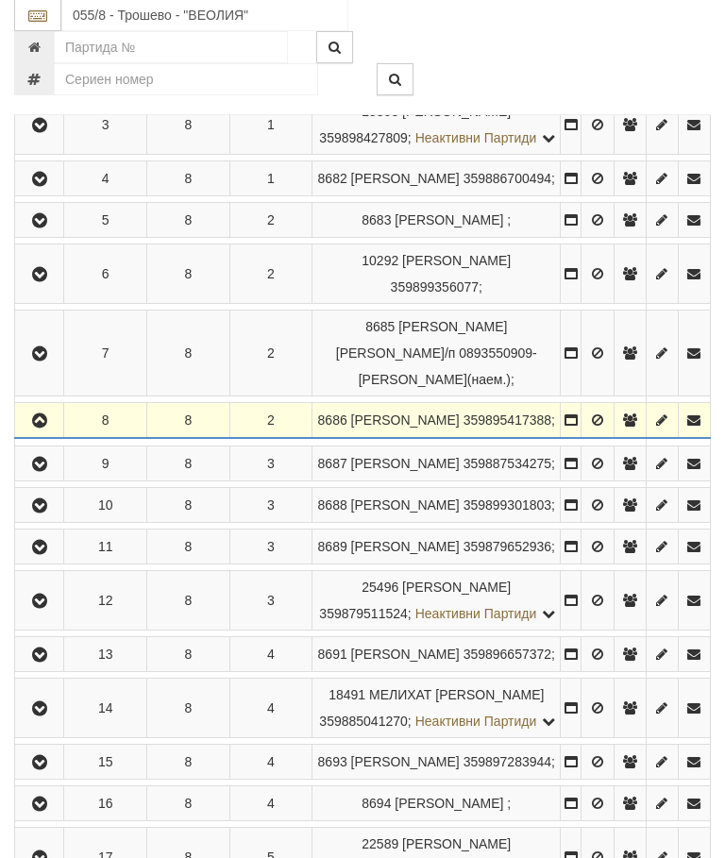
scroll to position [2333, 0]
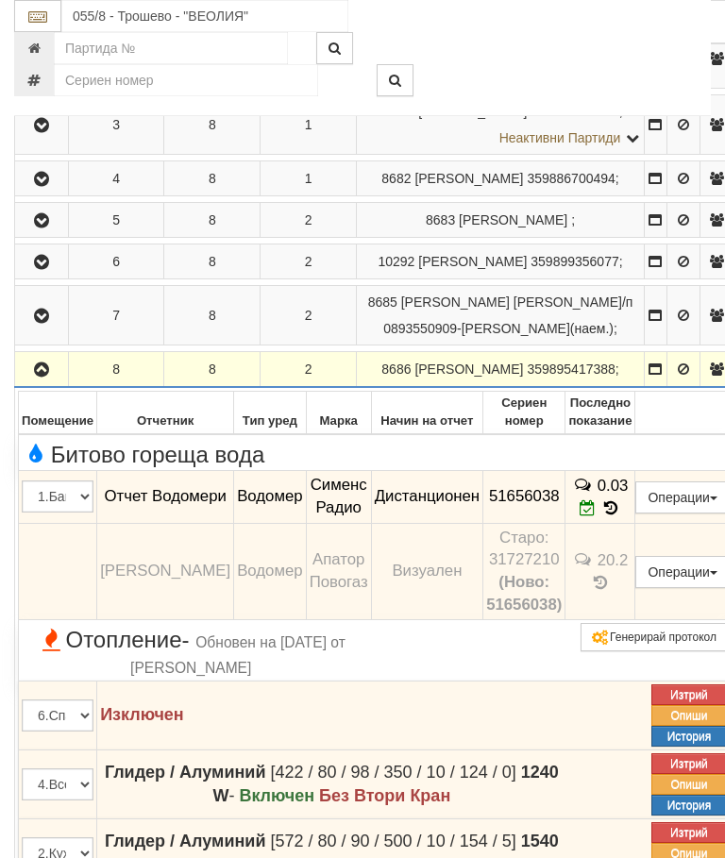
click at [36, 377] on icon "button" at bounding box center [41, 369] width 23 height 13
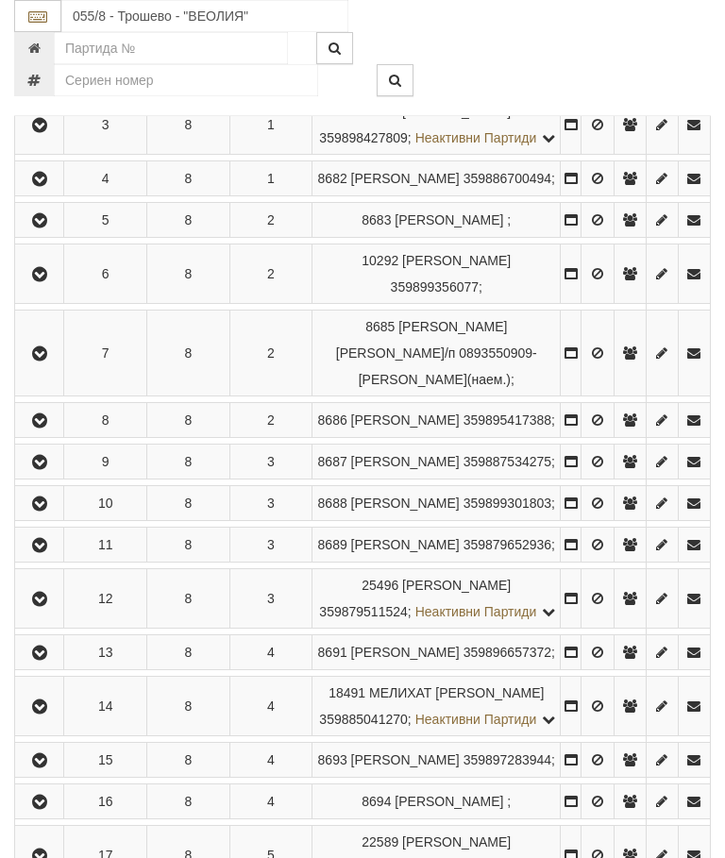
click at [46, 469] on icon "button" at bounding box center [39, 462] width 23 height 13
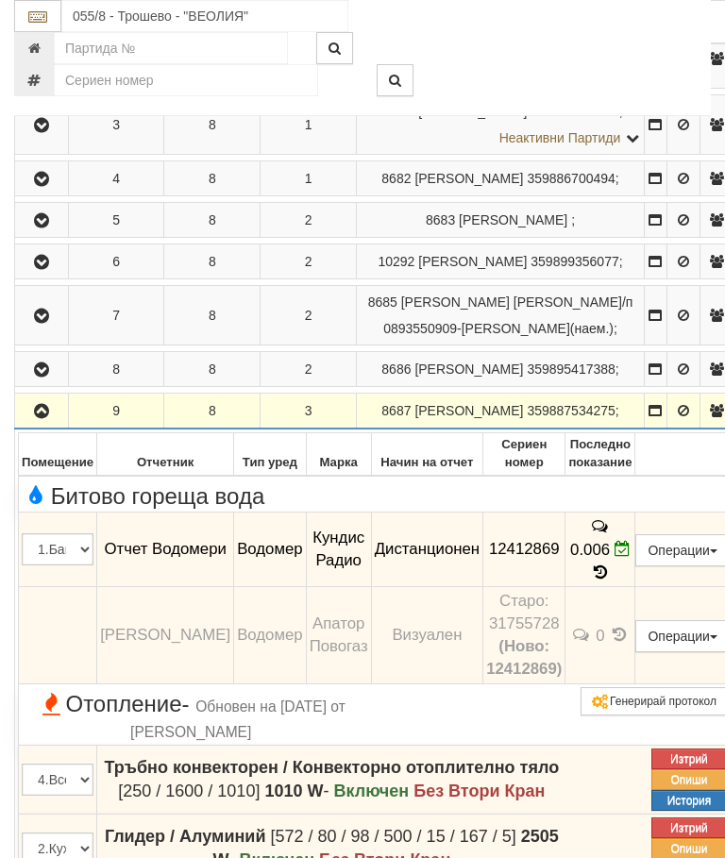
click at [54, 425] on button "button" at bounding box center [41, 410] width 47 height 28
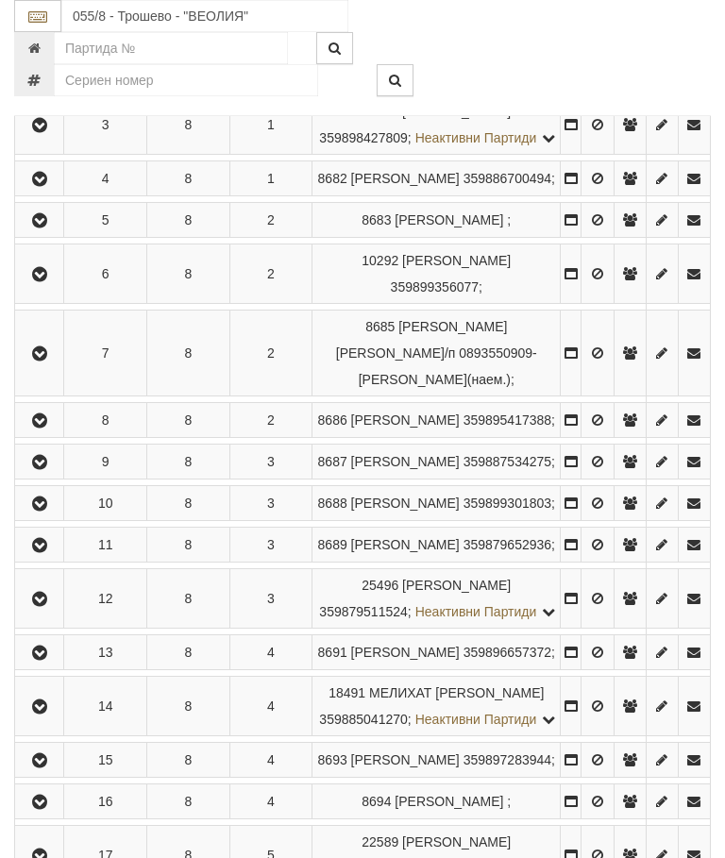
click at [49, 511] on icon "button" at bounding box center [39, 503] width 23 height 13
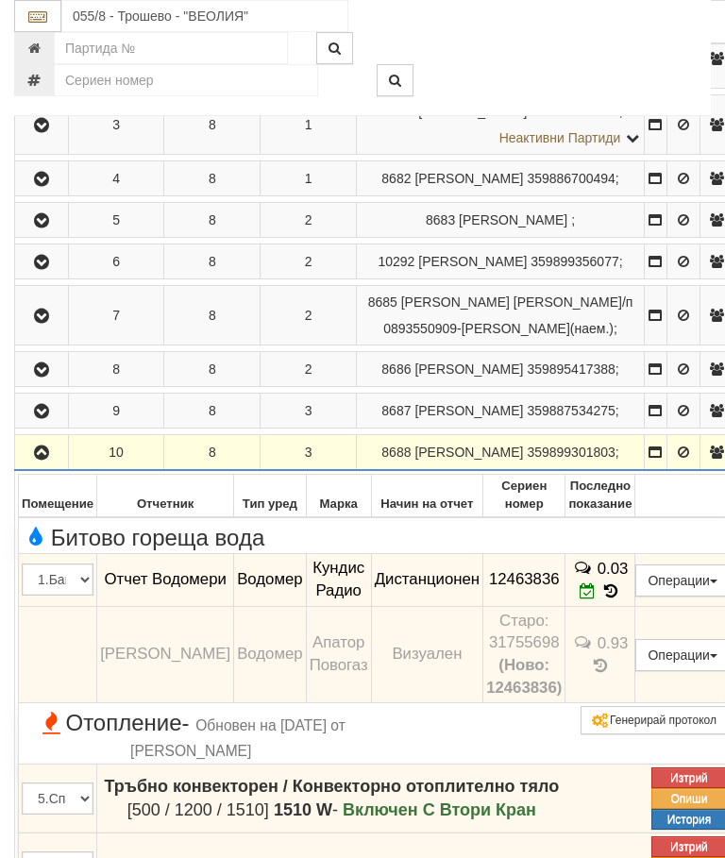
click at [42, 460] on icon "button" at bounding box center [41, 452] width 23 height 13
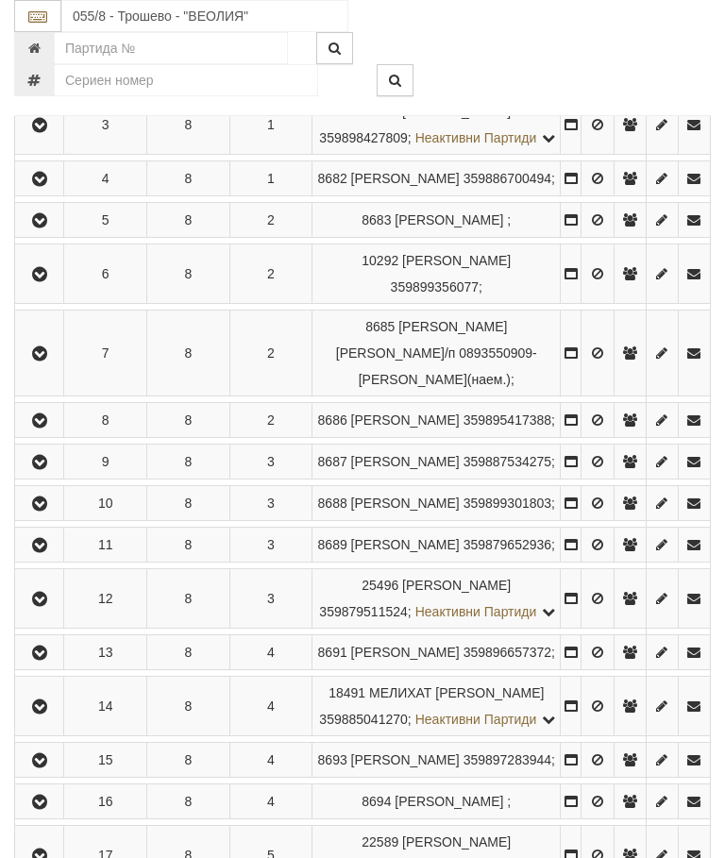
click at [56, 559] on button "button" at bounding box center [39, 544] width 42 height 28
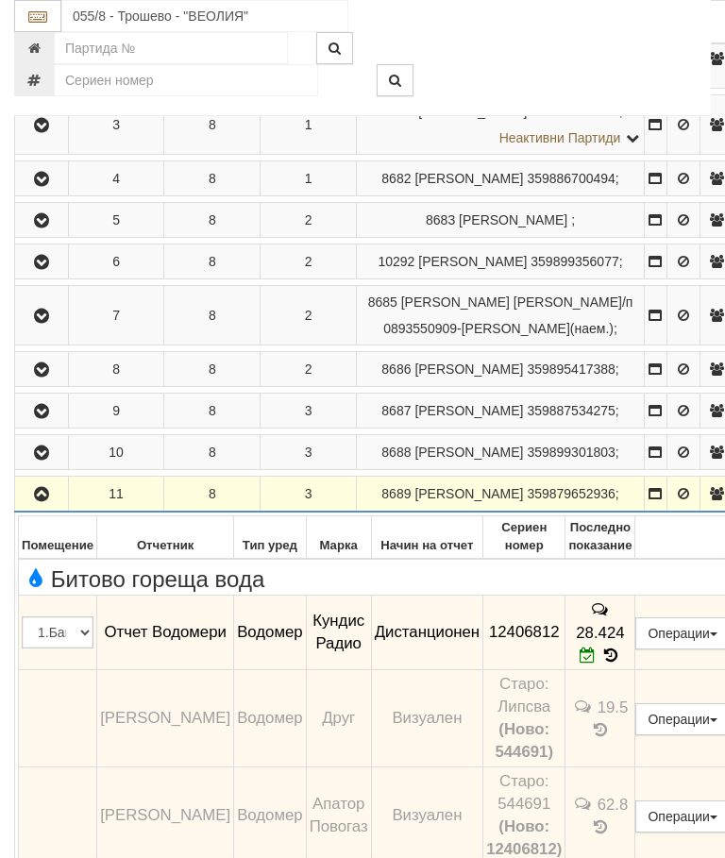
click at [50, 501] on icon "button" at bounding box center [41, 494] width 23 height 13
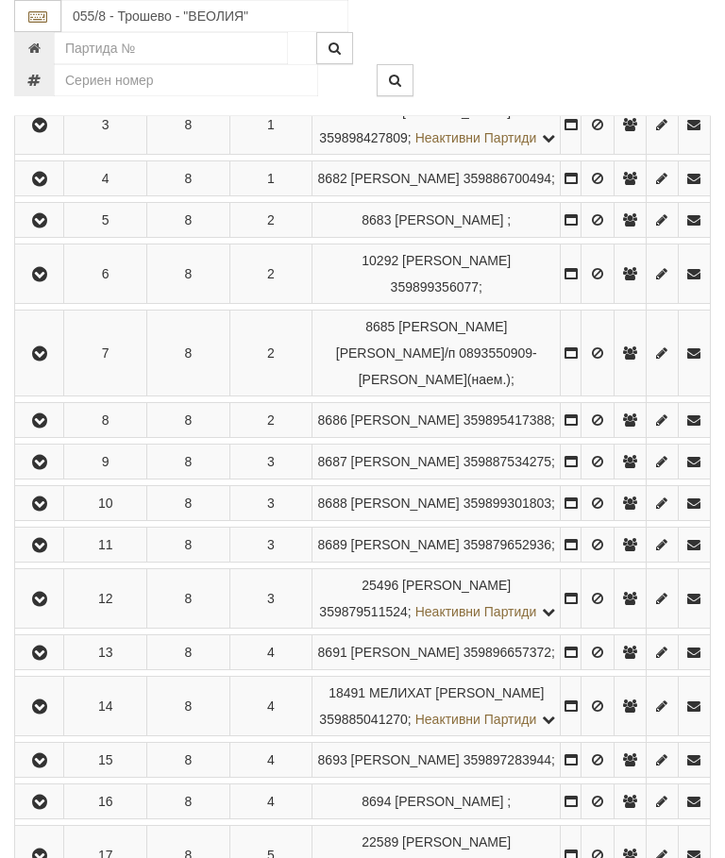
click at [48, 606] on icon "button" at bounding box center [39, 599] width 23 height 13
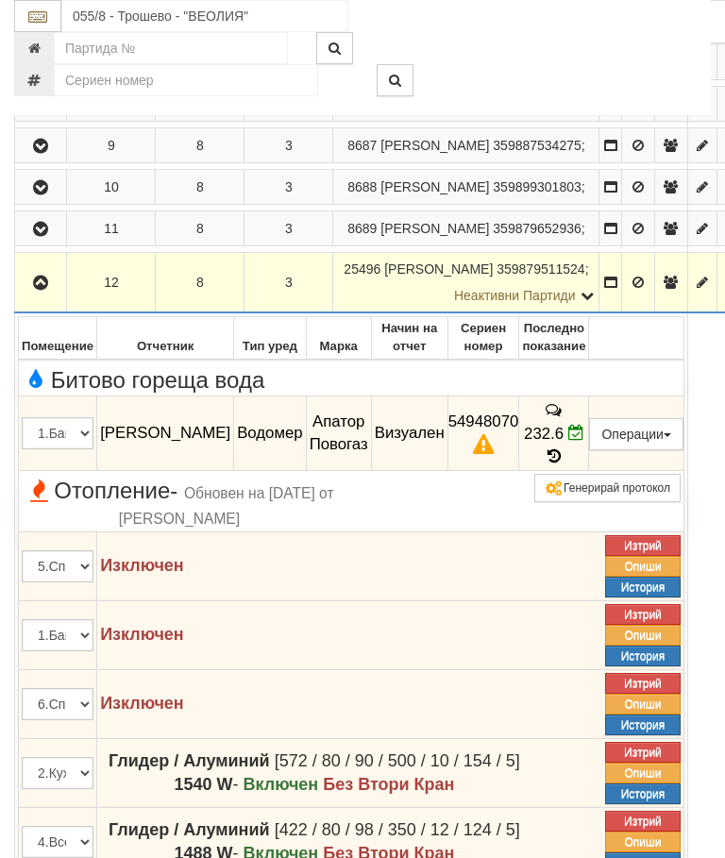
scroll to position [2668, 0]
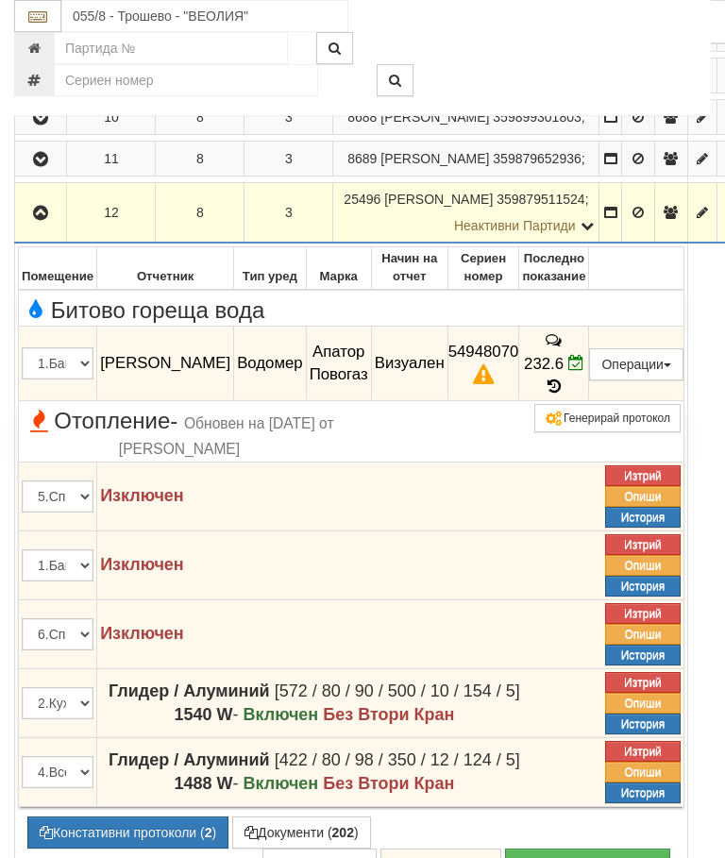
click at [564, 394] on icon at bounding box center [554, 386] width 21 height 16
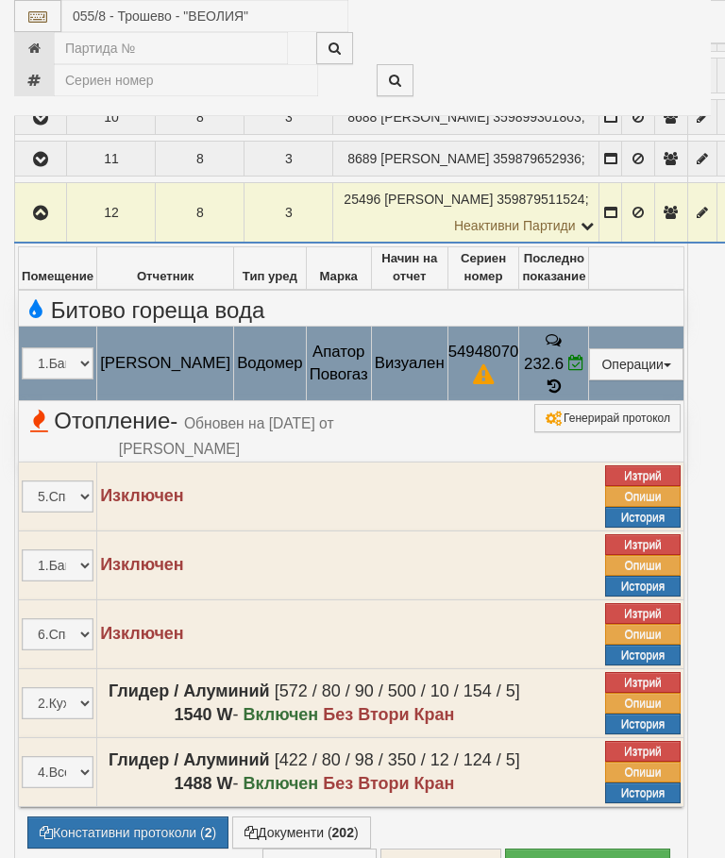
select select "10"
select select "1"
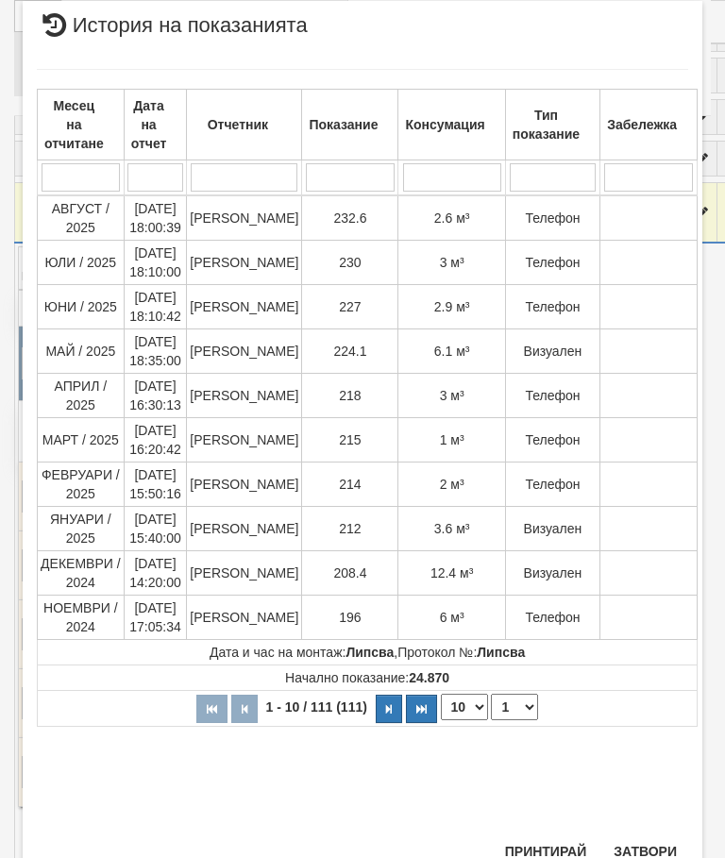
scroll to position [1073, 0]
click at [651, 847] on button "Затвори" at bounding box center [645, 852] width 86 height 30
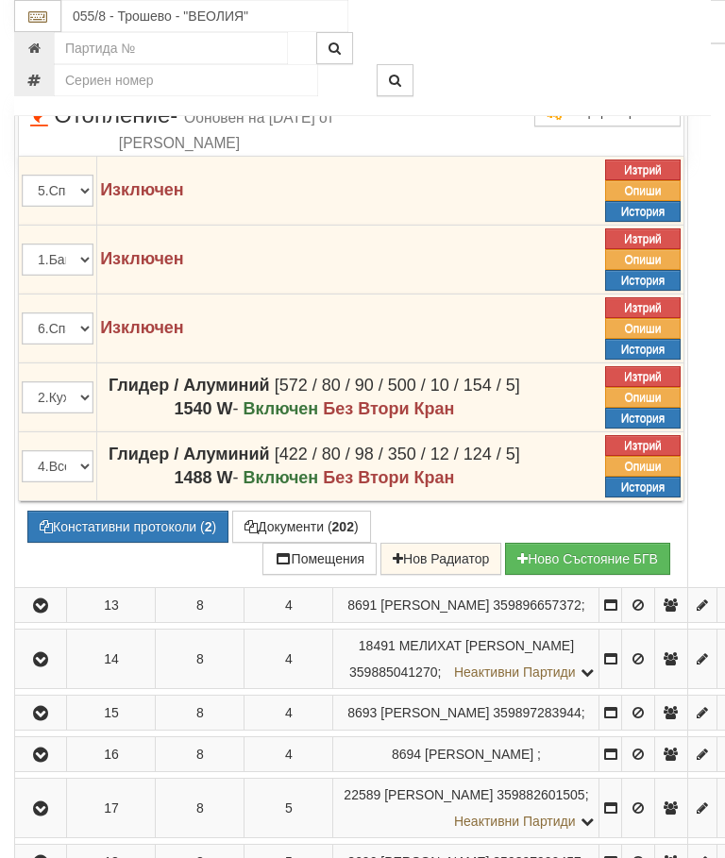
scroll to position [2994, 0]
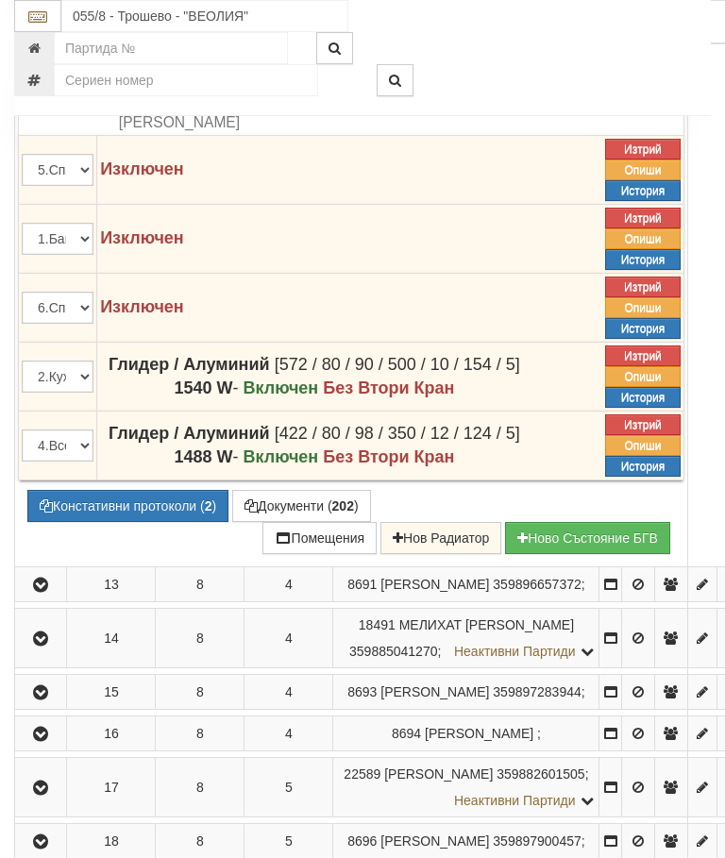
click at [232, 522] on button "Документи ( 202 )" at bounding box center [301, 506] width 139 height 32
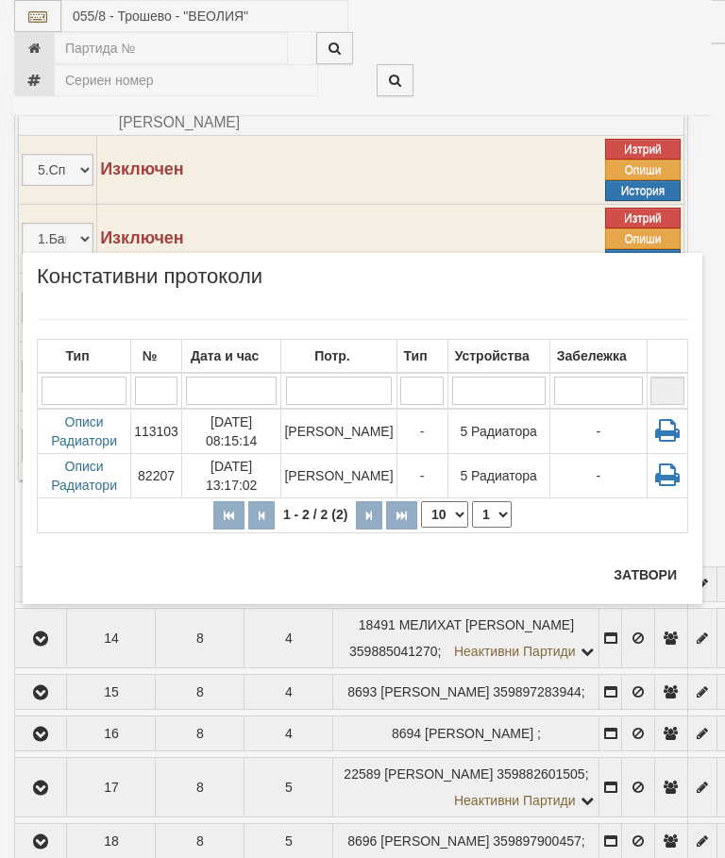
click at [629, 580] on button "Затвори" at bounding box center [645, 575] width 86 height 30
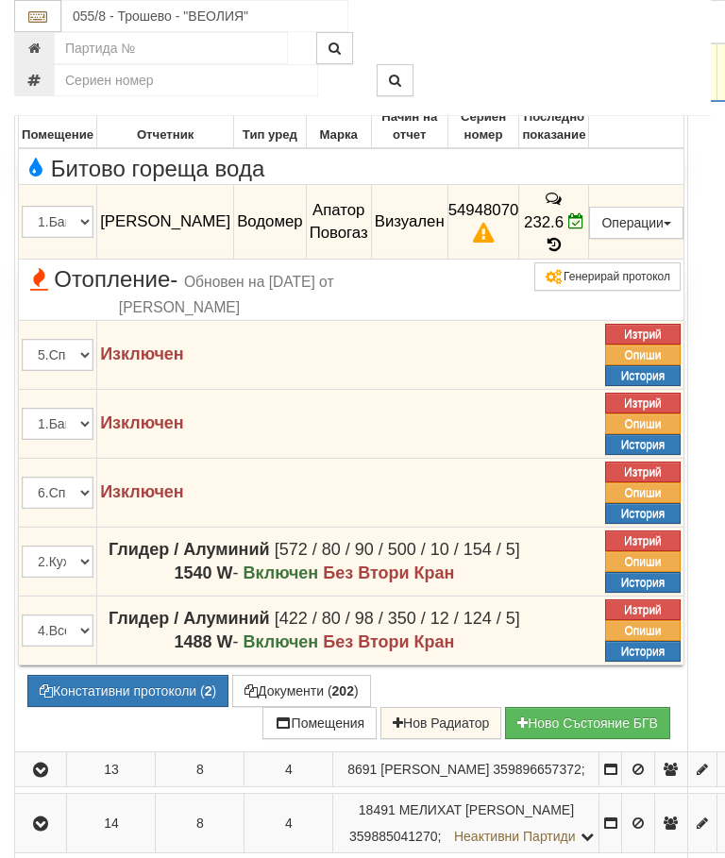
scroll to position [2808, 0]
click at [42, 79] on icon "button" at bounding box center [40, 72] width 23 height 13
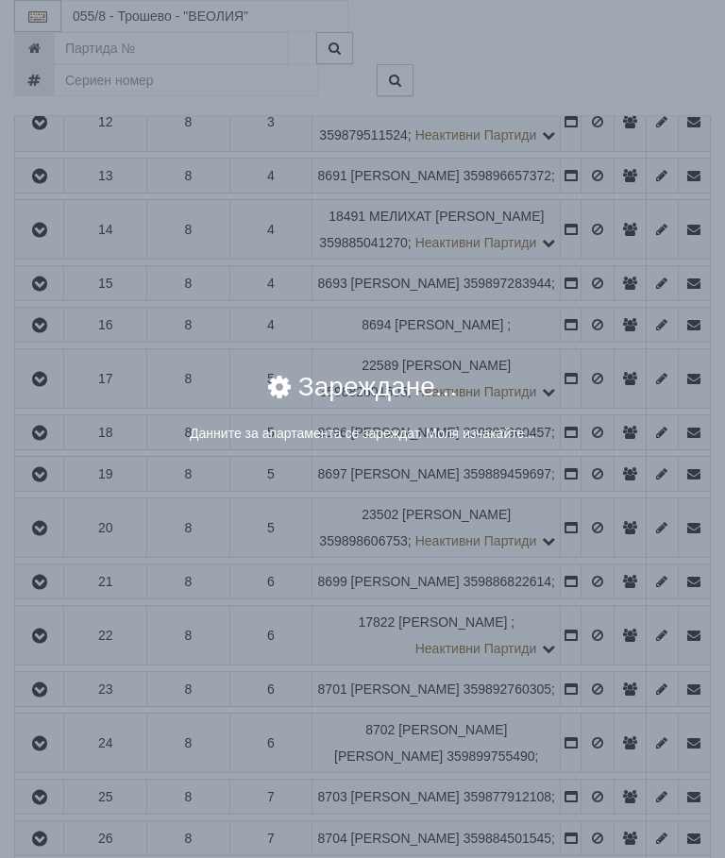
click at [599, 336] on div "× Зареждане... Данните за апартамента се зареждат. Моля изчакайте..." at bounding box center [362, 237] width 708 height 475
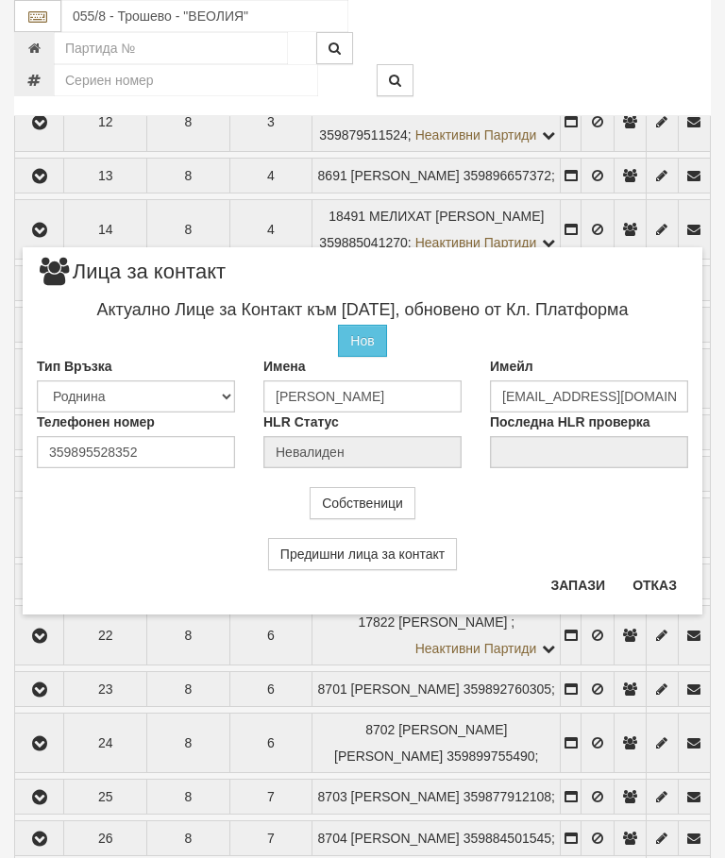
click at [668, 579] on button "Отказ" at bounding box center [654, 585] width 67 height 30
click at [657, 581] on button "Отказ" at bounding box center [654, 585] width 67 height 30
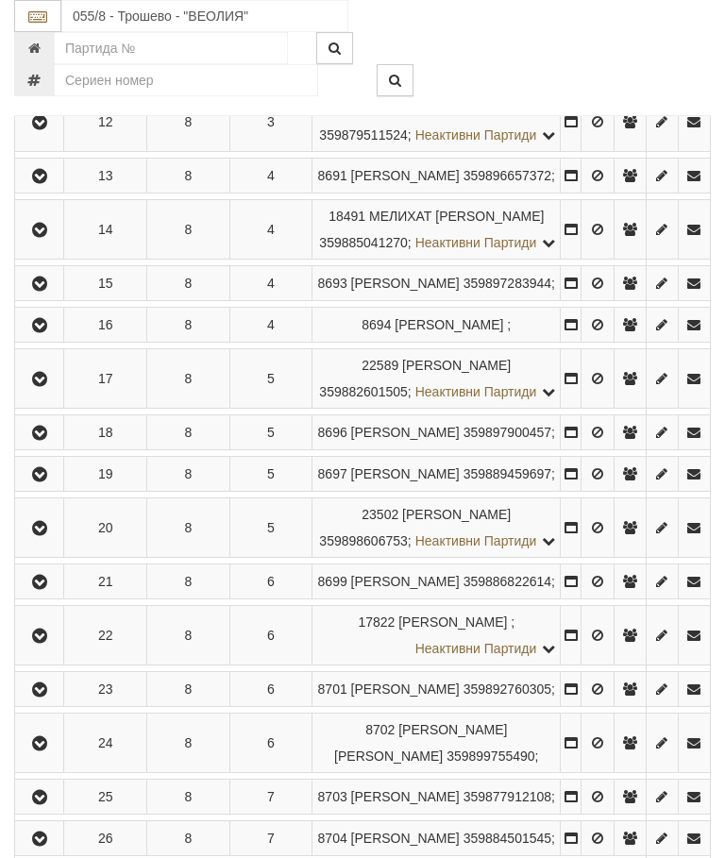
click at [41, 190] on button "button" at bounding box center [39, 175] width 42 height 28
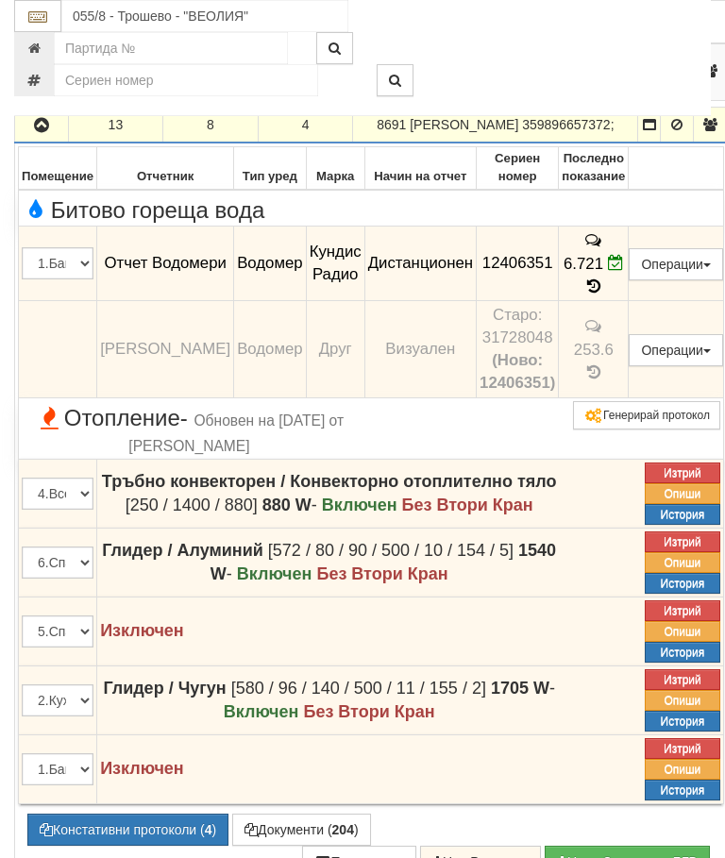
click at [26, 139] on button "button" at bounding box center [41, 124] width 47 height 28
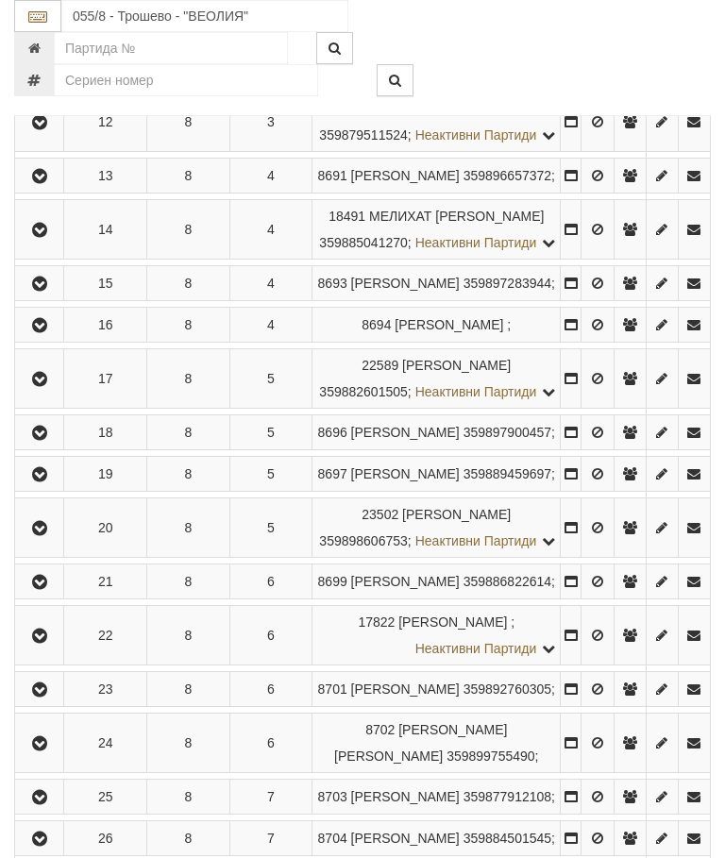
click at [51, 237] on icon "button" at bounding box center [39, 230] width 23 height 13
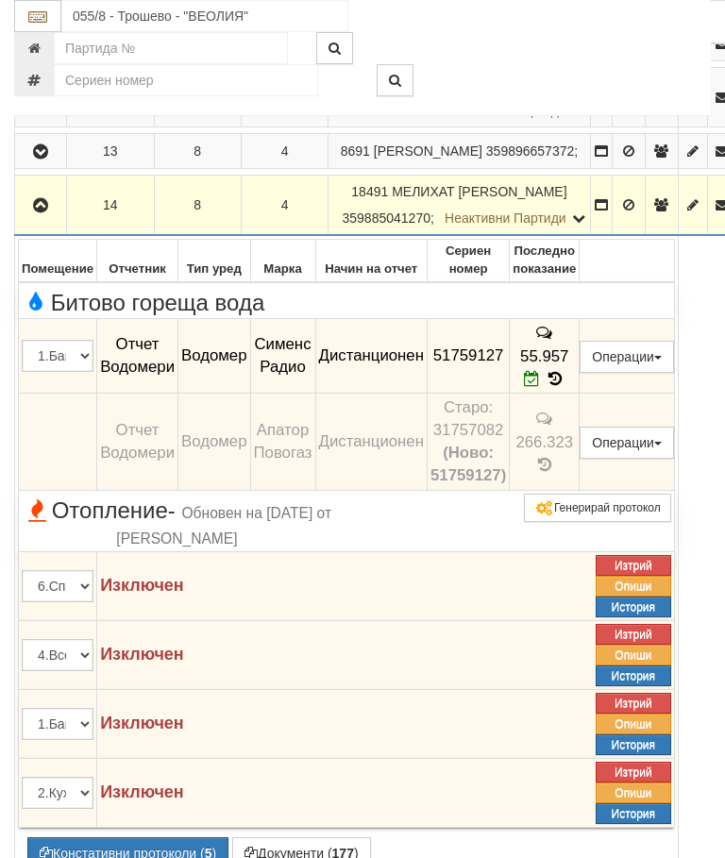
click at [22, 219] on button "button" at bounding box center [40, 205] width 45 height 28
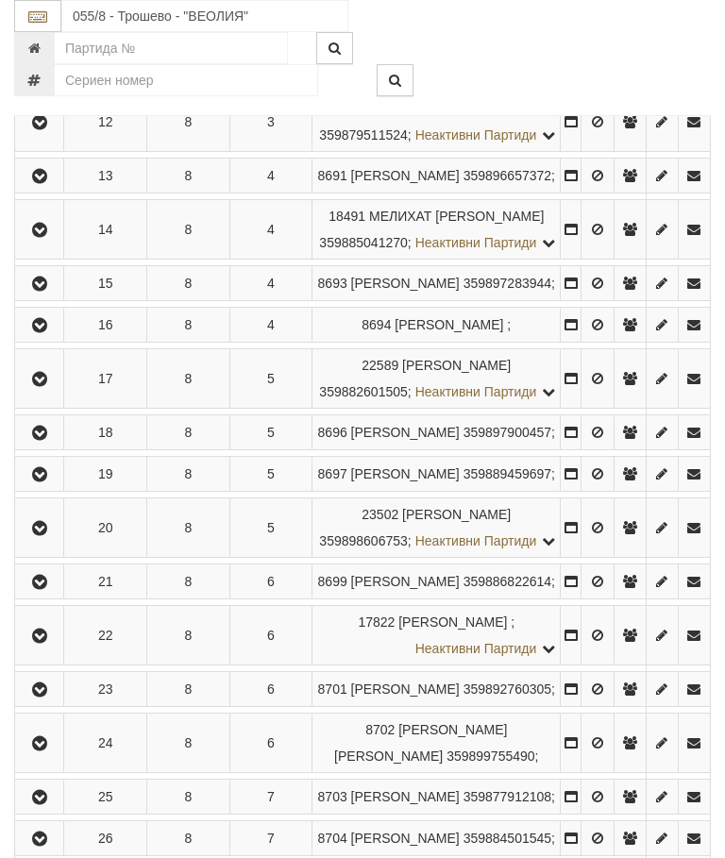
click at [60, 297] on button "button" at bounding box center [39, 283] width 42 height 28
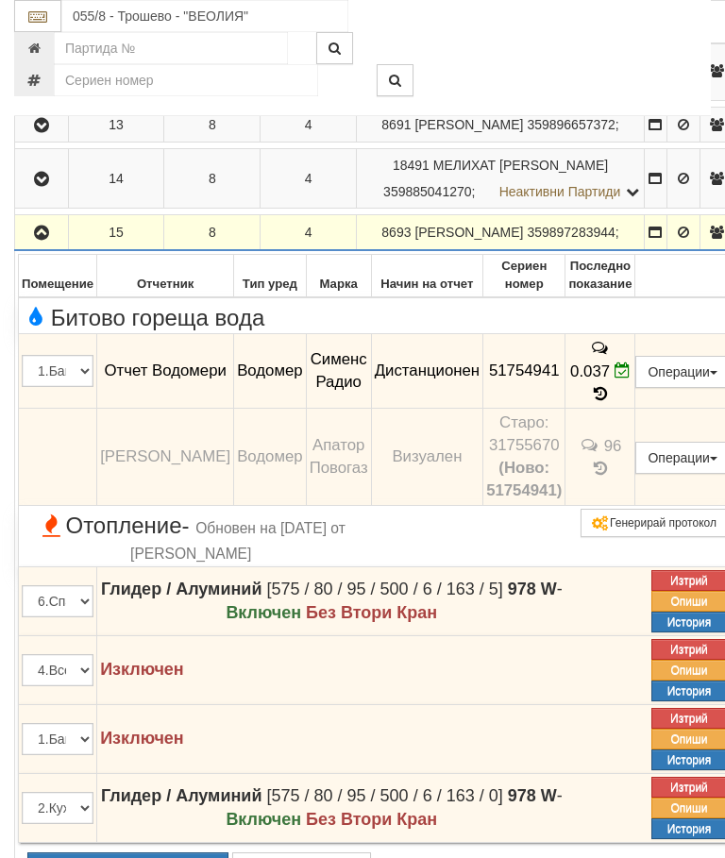
click at [38, 240] on icon "button" at bounding box center [41, 232] width 23 height 13
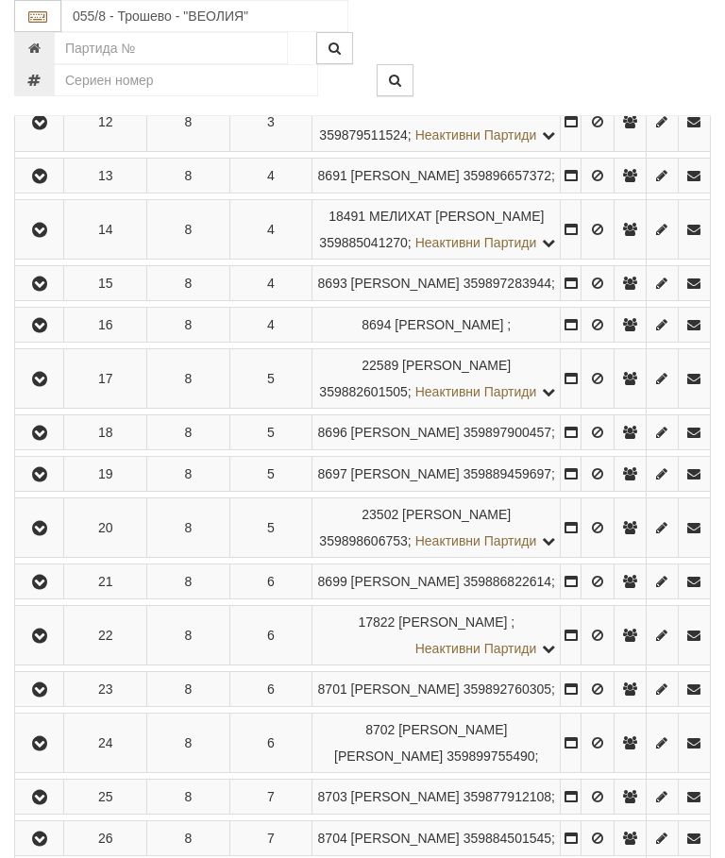
click at [47, 339] on button "button" at bounding box center [39, 324] width 42 height 28
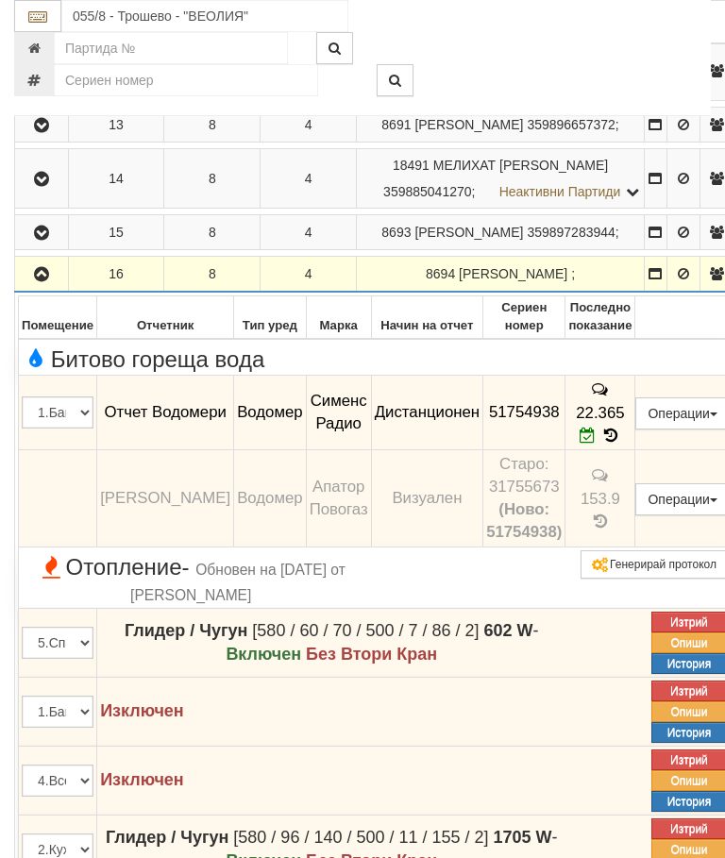
click at [44, 281] on icon "button" at bounding box center [41, 274] width 23 height 13
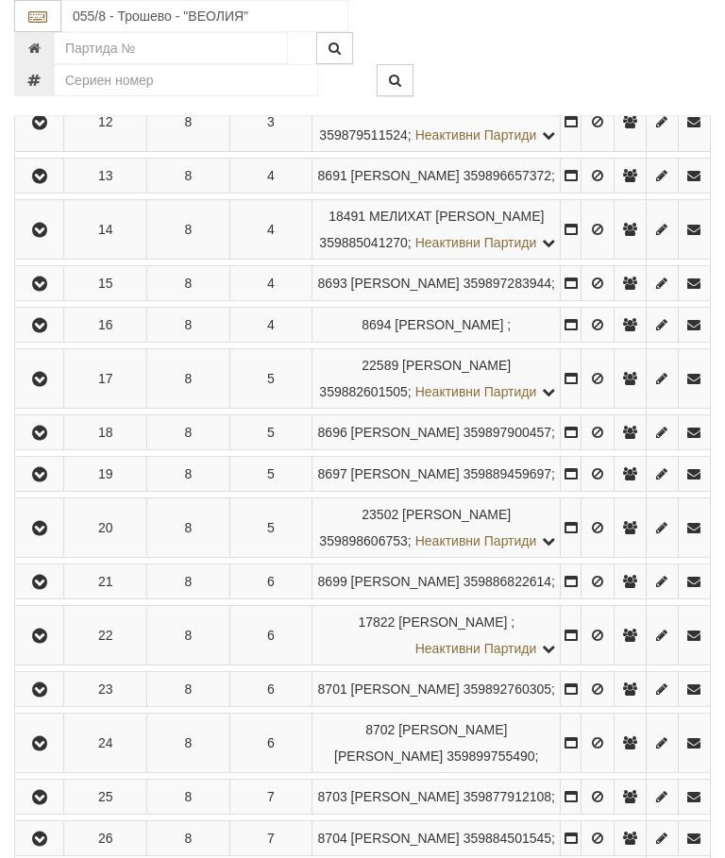
click at [52, 409] on td at bounding box center [39, 378] width 49 height 59
click at [49, 386] on icon "button" at bounding box center [39, 379] width 23 height 13
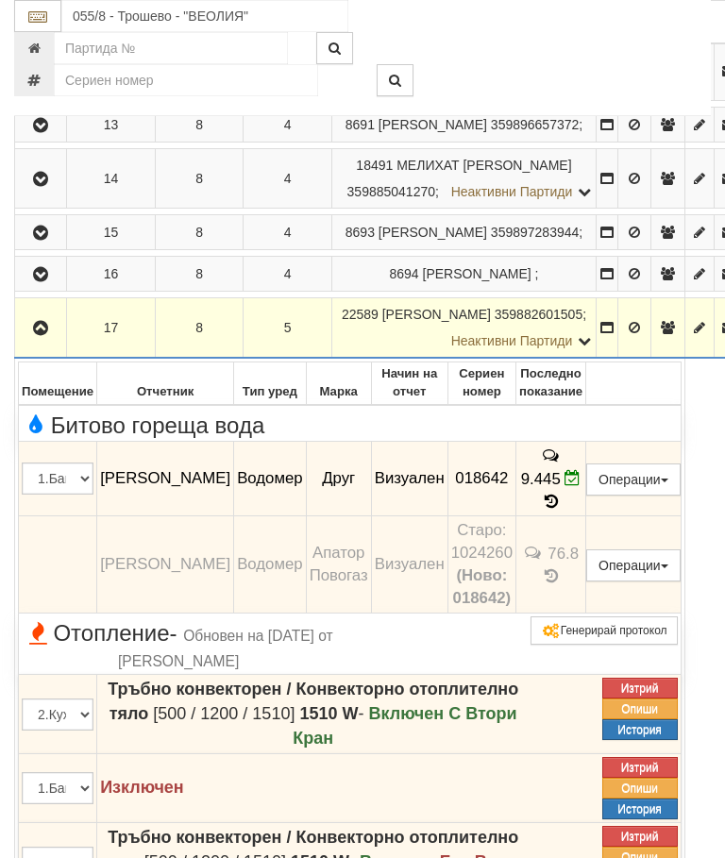
scroll to position [2823, 0]
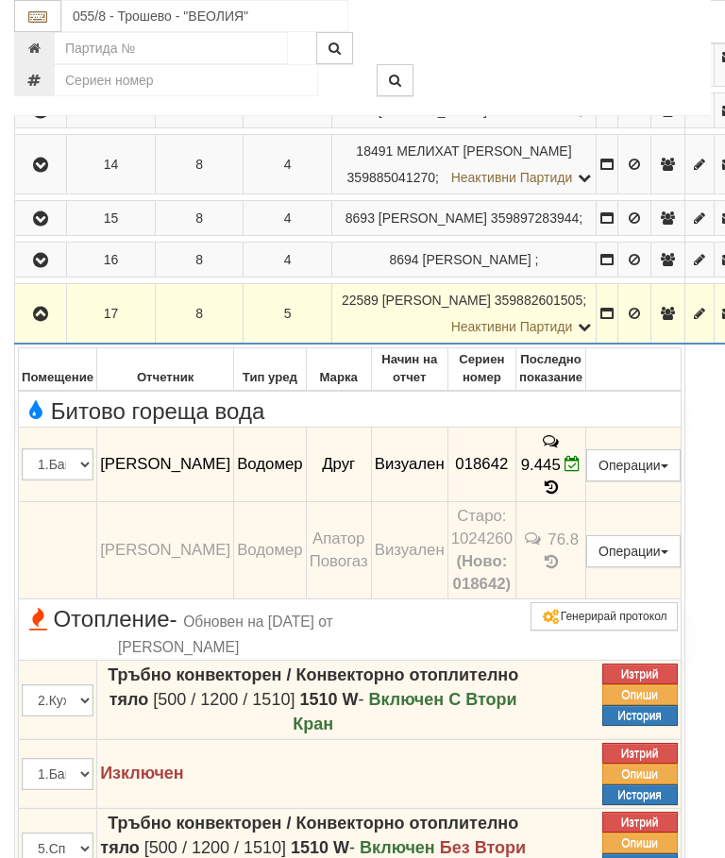
click at [46, 321] on icon "button" at bounding box center [40, 314] width 23 height 13
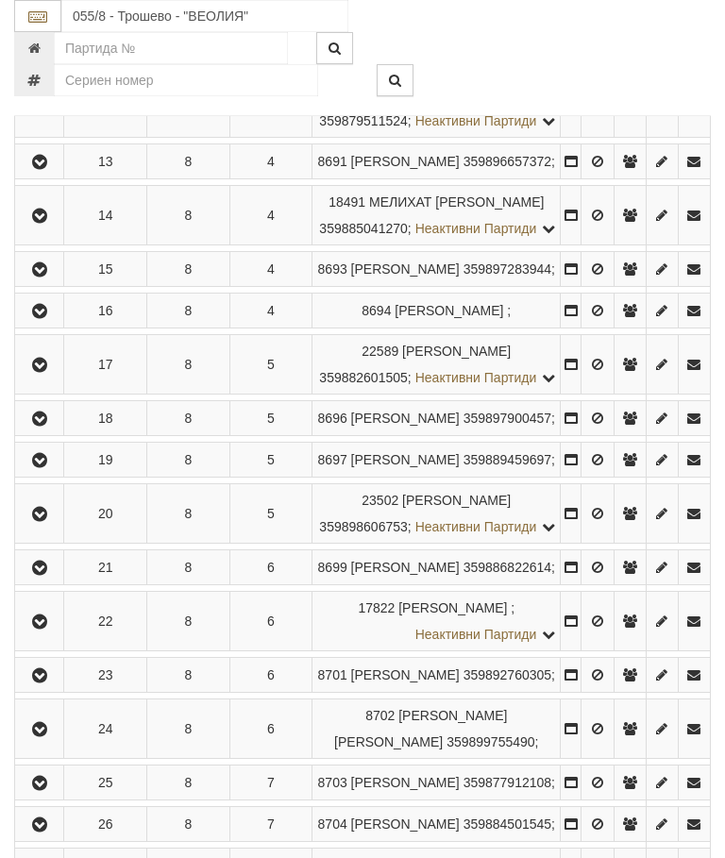
click at [51, 426] on icon "button" at bounding box center [39, 418] width 23 height 13
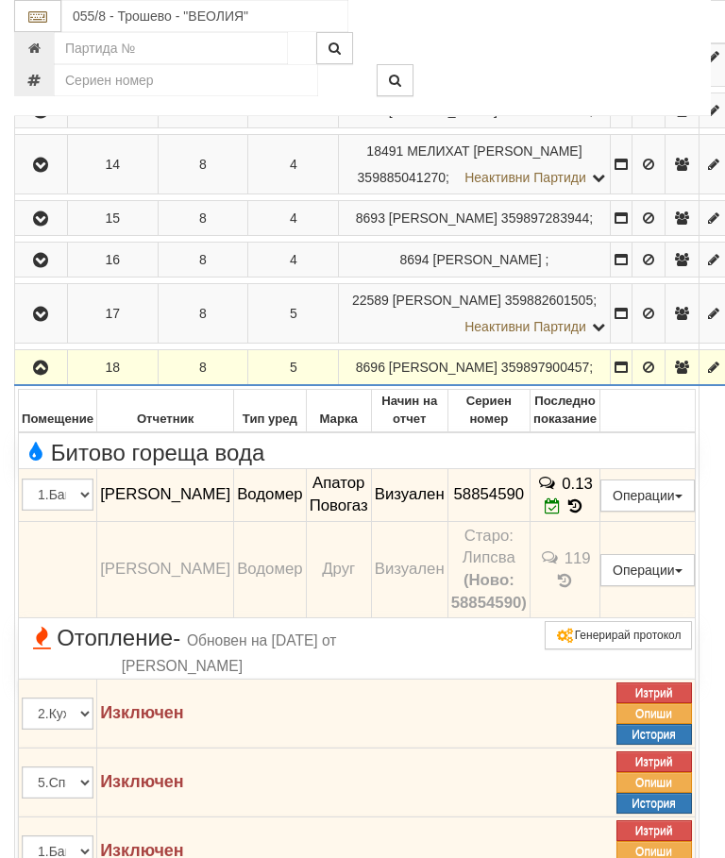
click at [52, 375] on icon "button" at bounding box center [40, 367] width 23 height 13
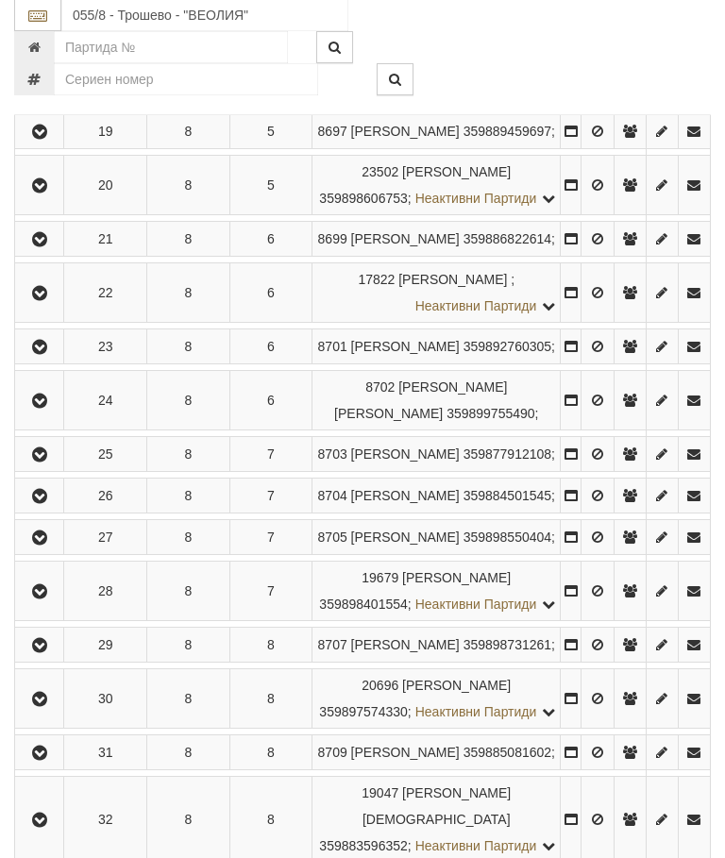
click at [51, 140] on icon "button" at bounding box center [39, 132] width 23 height 13
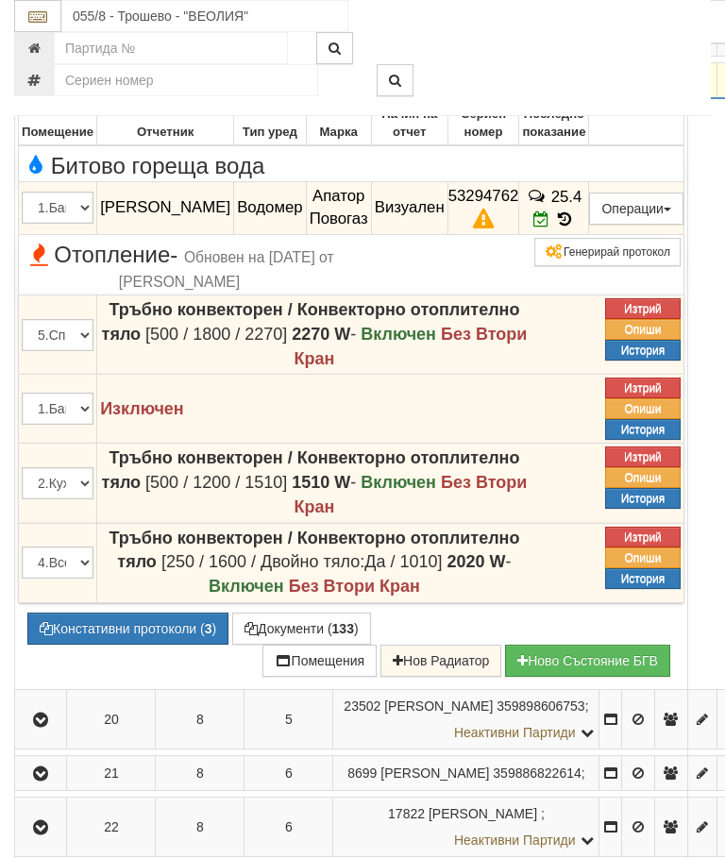
click at [126, 645] on button "Констативни протоколи ( 3 )" at bounding box center [127, 628] width 201 height 32
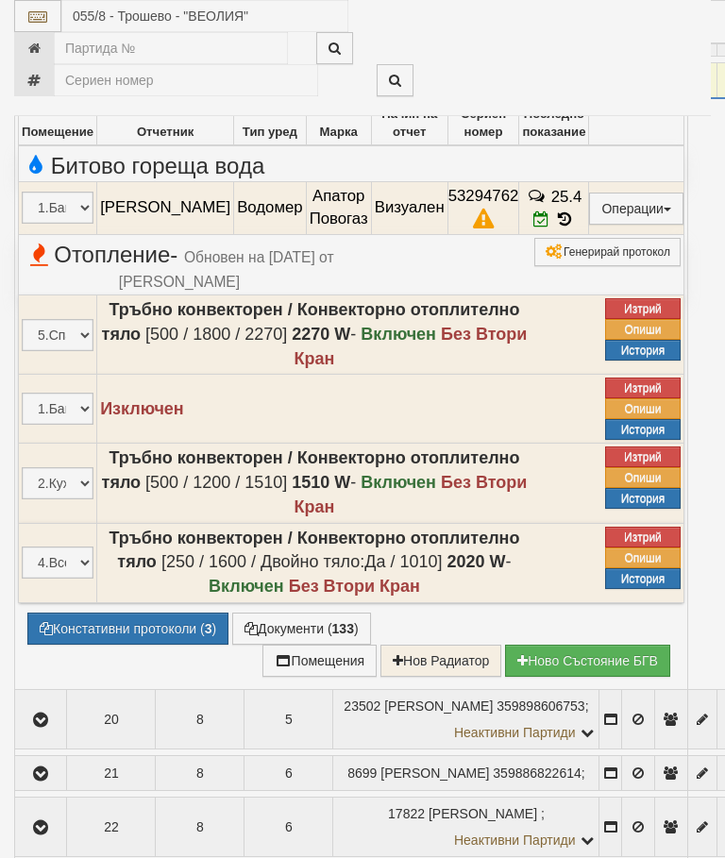
select select "10"
select select "1"
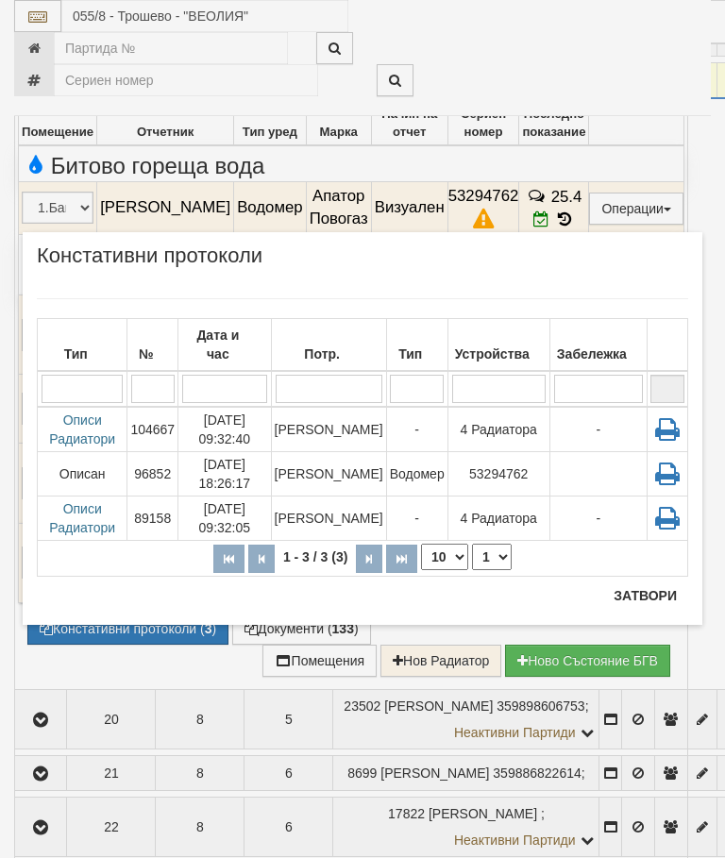
scroll to position [3223, 0]
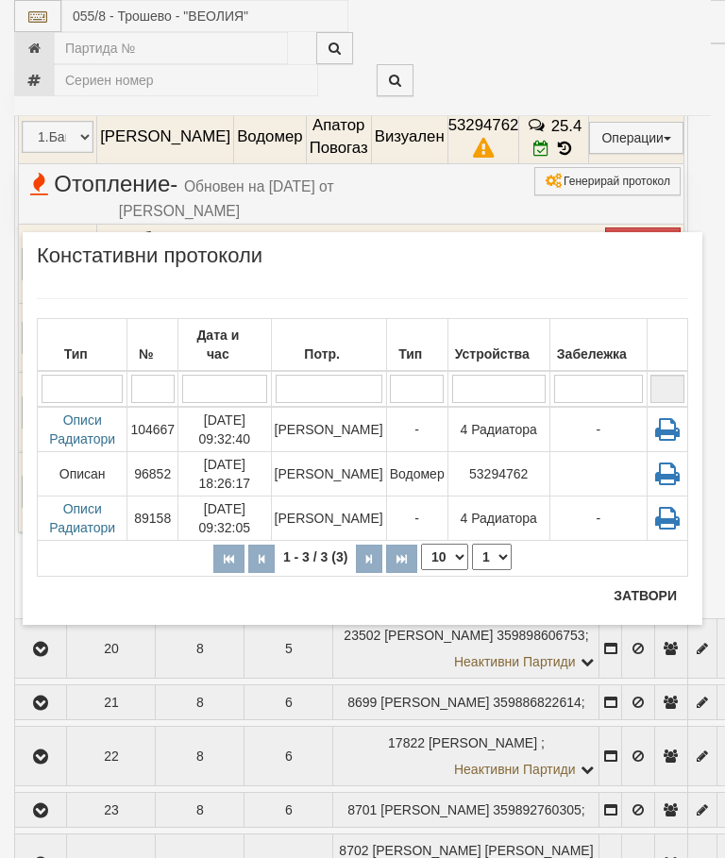
click at [644, 582] on button "Затвори" at bounding box center [645, 595] width 86 height 30
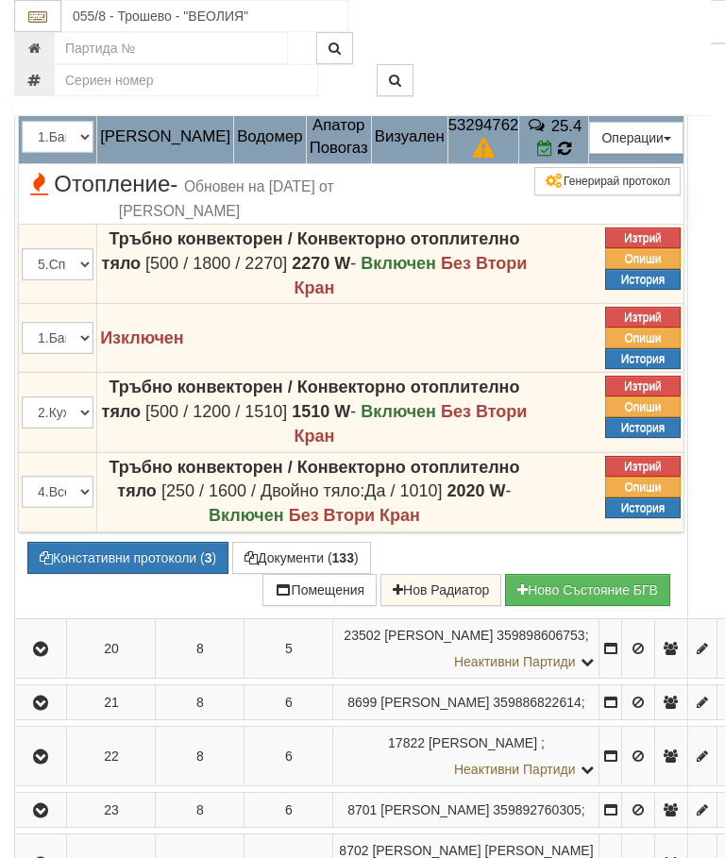
click at [571, 157] on icon at bounding box center [564, 149] width 13 height 16
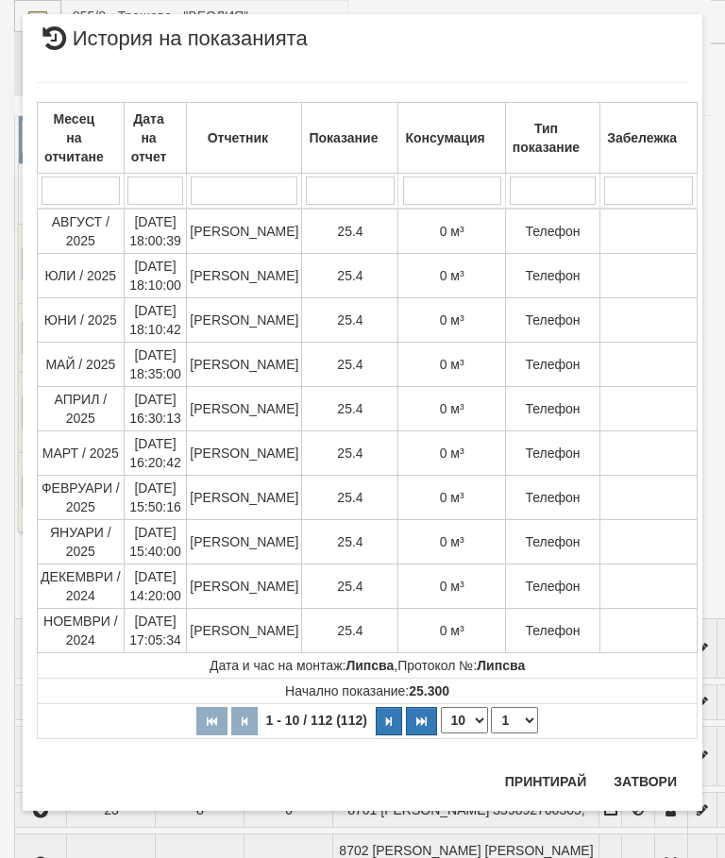
scroll to position [2444, 0]
click at [647, 775] on button "Затвори" at bounding box center [645, 781] width 86 height 30
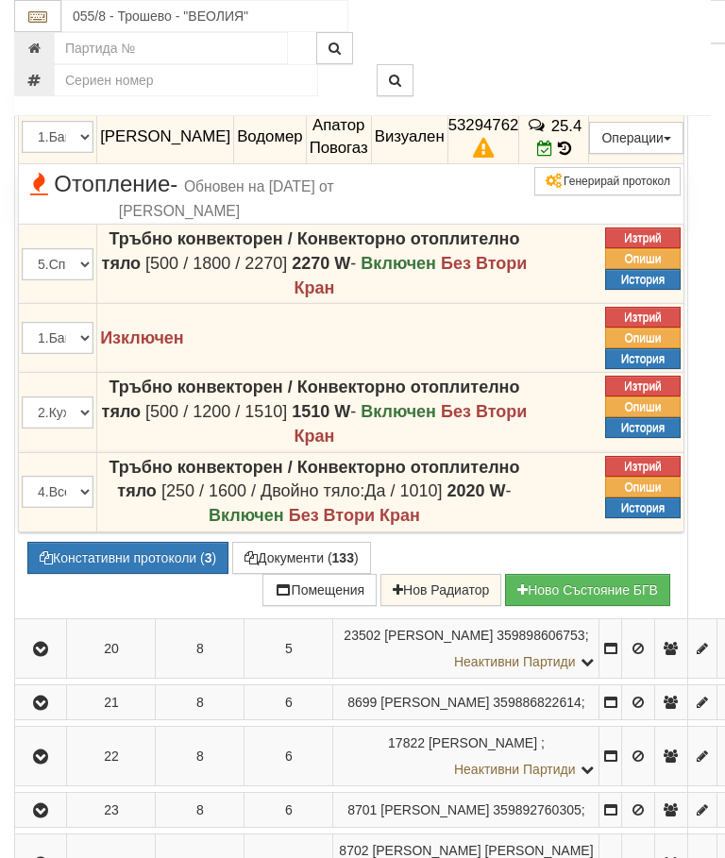
click at [38, 17] on icon "button" at bounding box center [40, 10] width 23 height 13
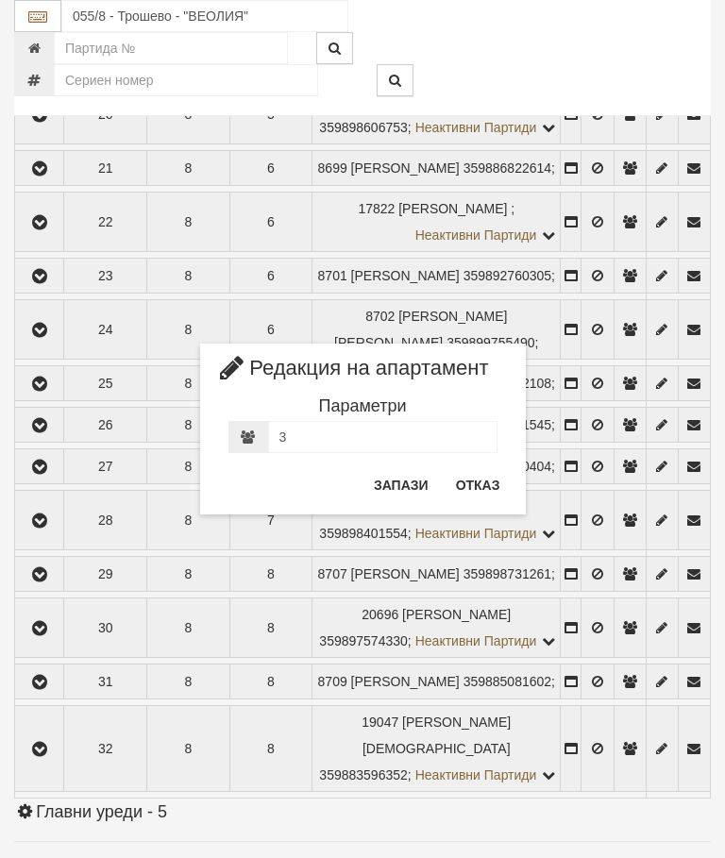
click at [488, 483] on button "Отказ" at bounding box center [477, 485] width 67 height 30
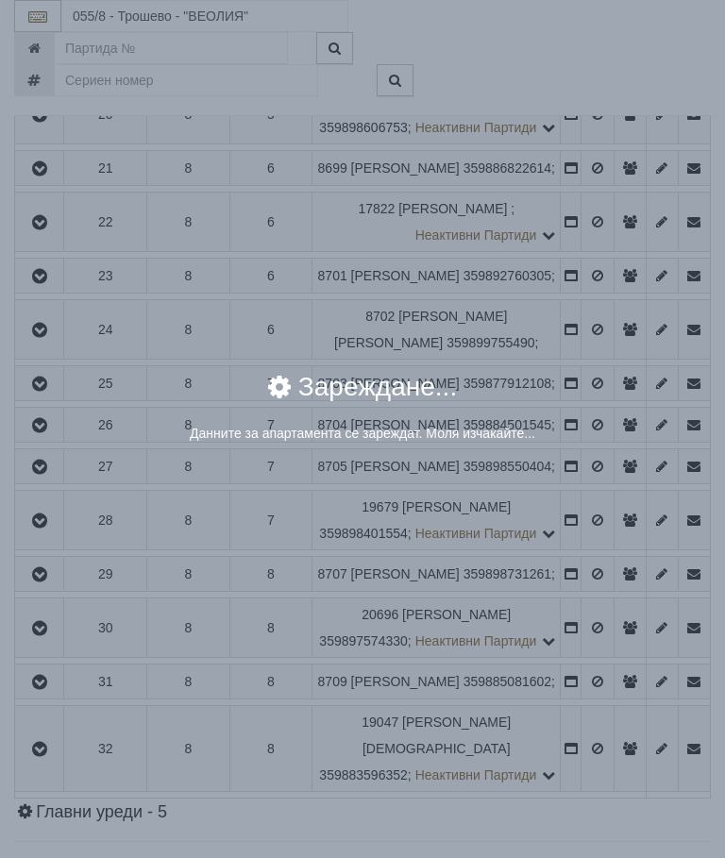
click at [603, 443] on div "Данните за апартамента се зареждат. Моля изчакайте..." at bounding box center [362, 433] width 651 height 19
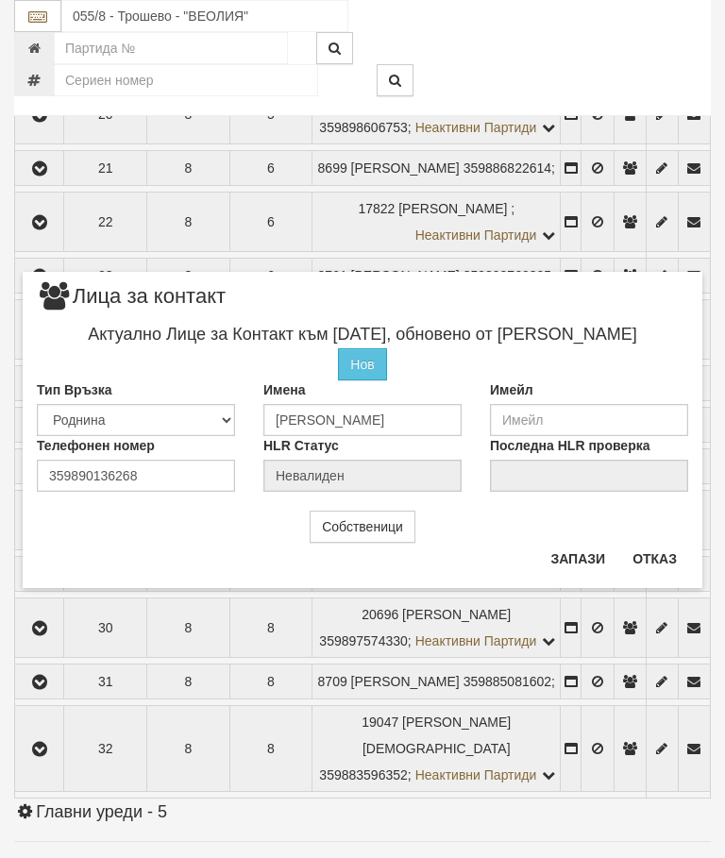
click at [665, 544] on button "Отказ" at bounding box center [654, 559] width 67 height 30
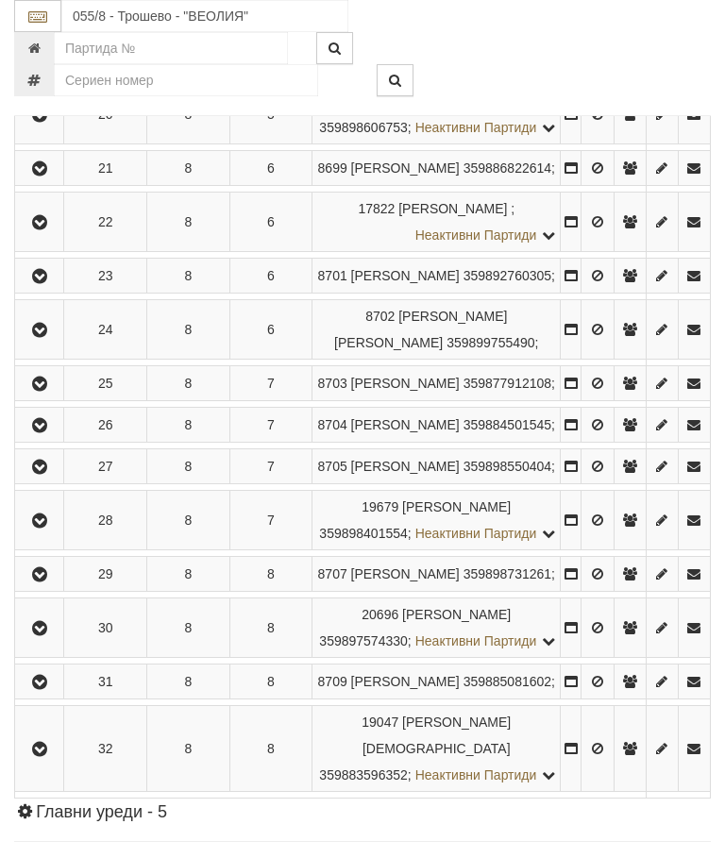
click at [51, 122] on icon "button" at bounding box center [39, 115] width 23 height 13
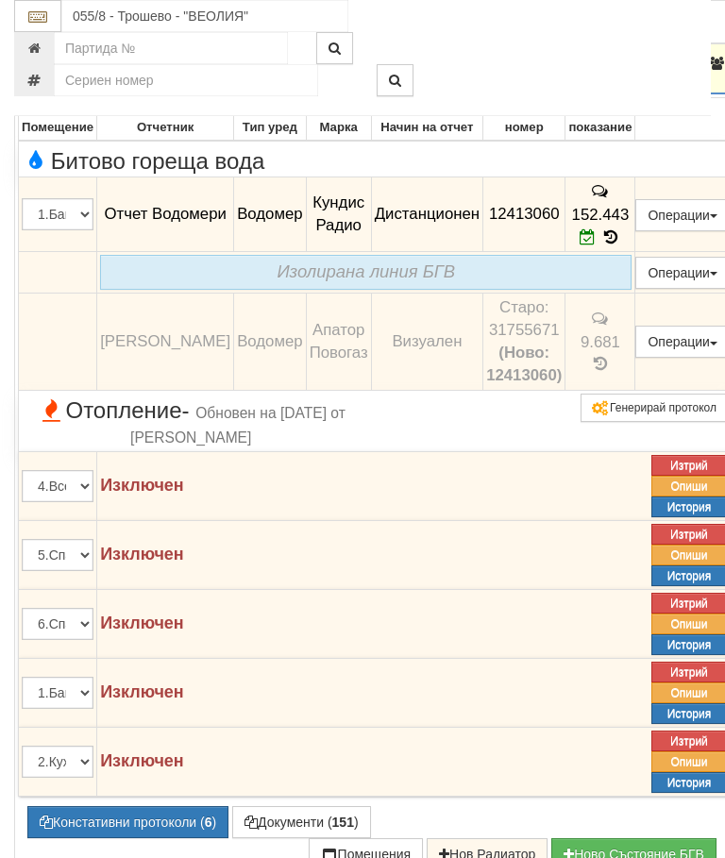
click at [44, 71] on icon "button" at bounding box center [41, 64] width 23 height 13
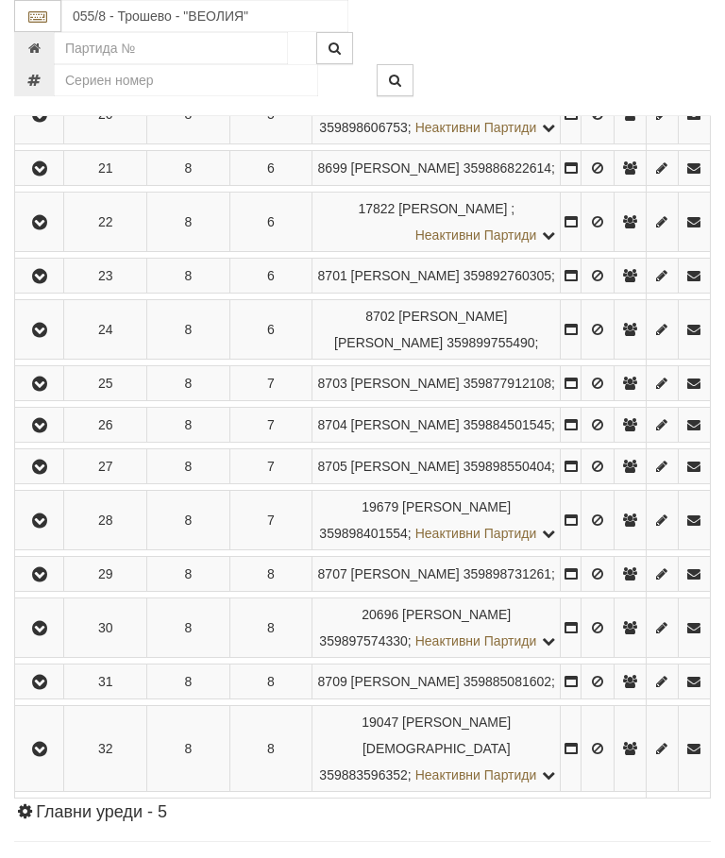
click at [42, 176] on icon "button" at bounding box center [39, 168] width 23 height 13
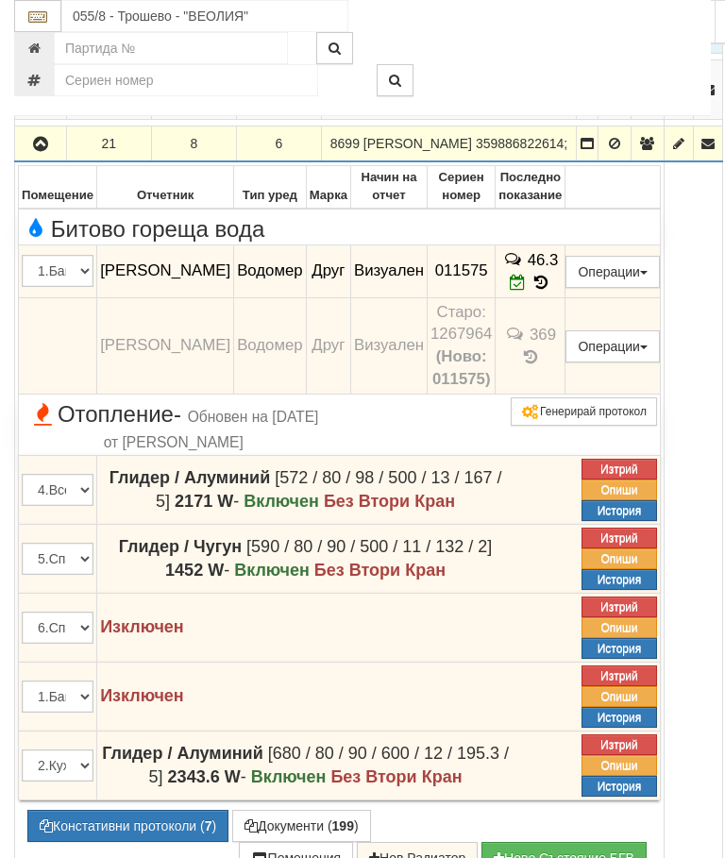
click at [44, 151] on icon "button" at bounding box center [40, 144] width 23 height 13
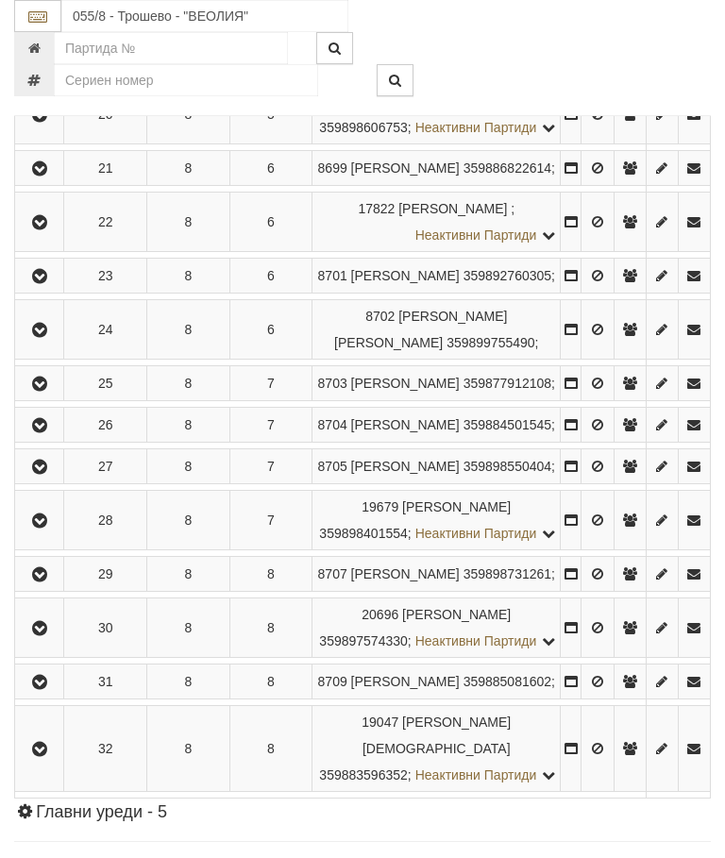
click at [51, 229] on icon "button" at bounding box center [39, 222] width 23 height 13
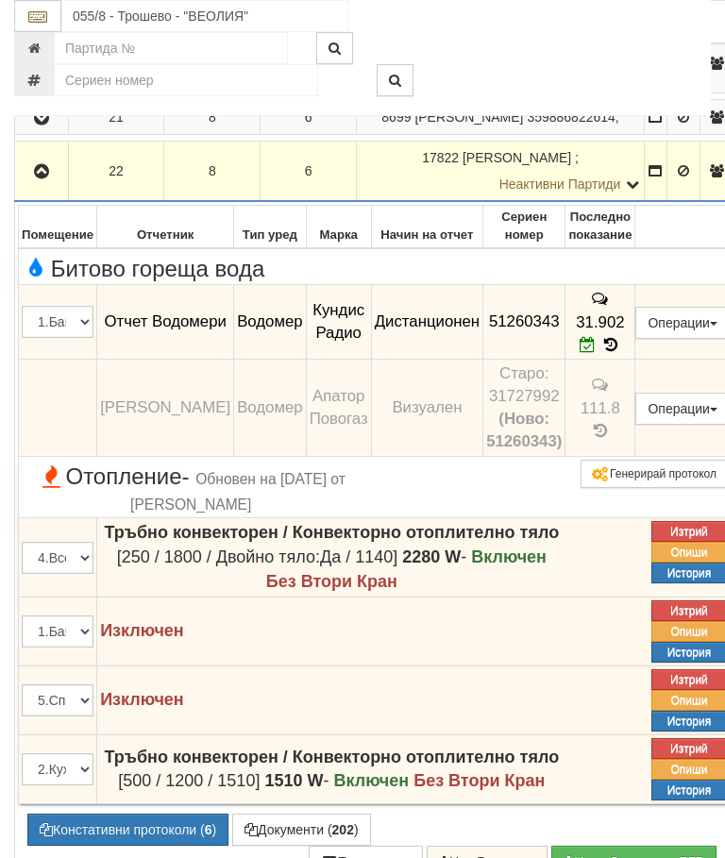
click at [57, 185] on button "button" at bounding box center [41, 171] width 47 height 28
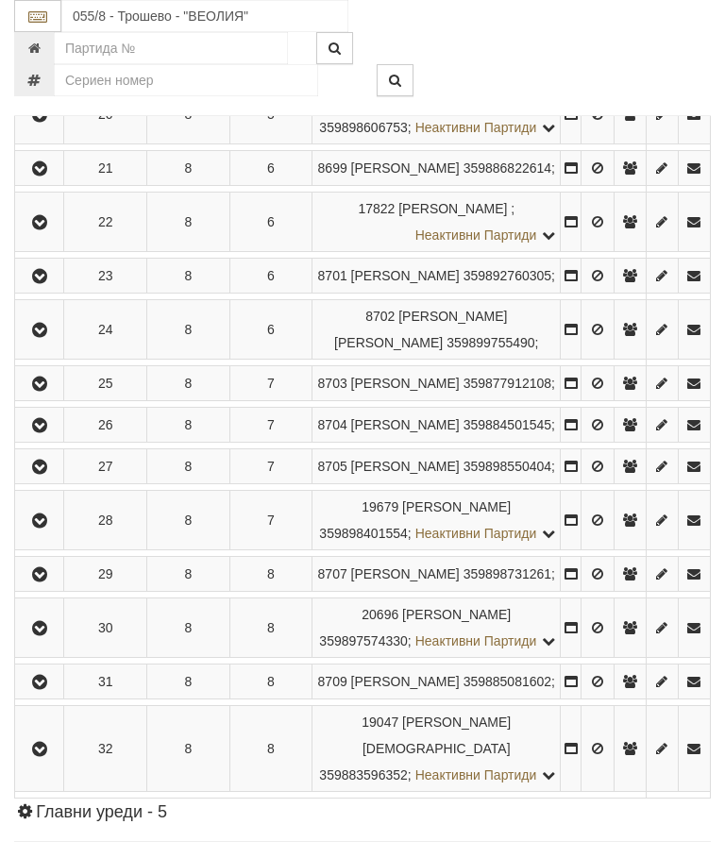
click at [47, 283] on icon "button" at bounding box center [39, 276] width 23 height 13
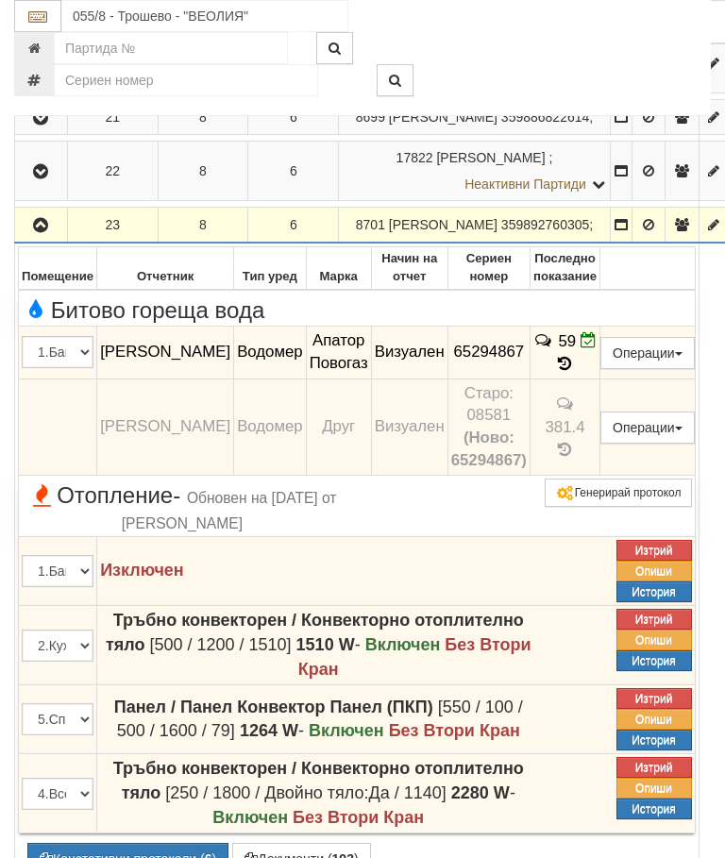
click at [50, 232] on icon "button" at bounding box center [40, 225] width 23 height 13
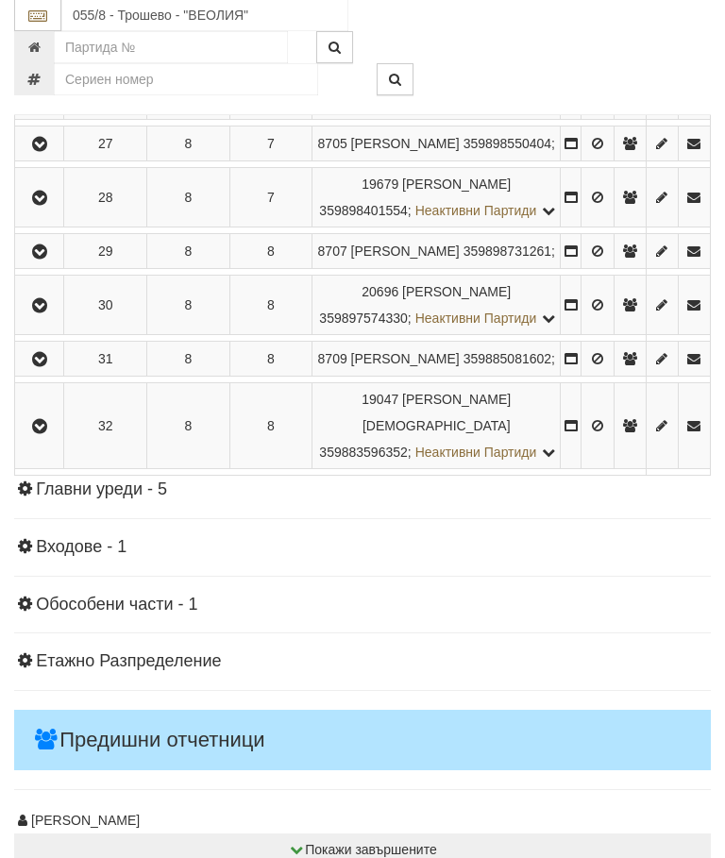
click at [49, 15] on icon "button" at bounding box center [39, 8] width 23 height 13
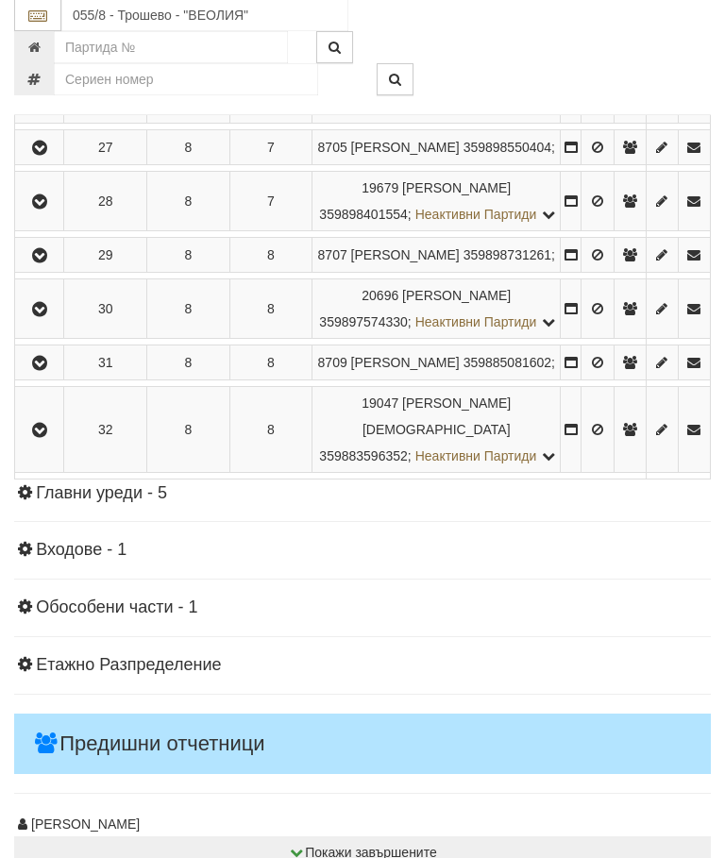
scroll to position [3545, 0]
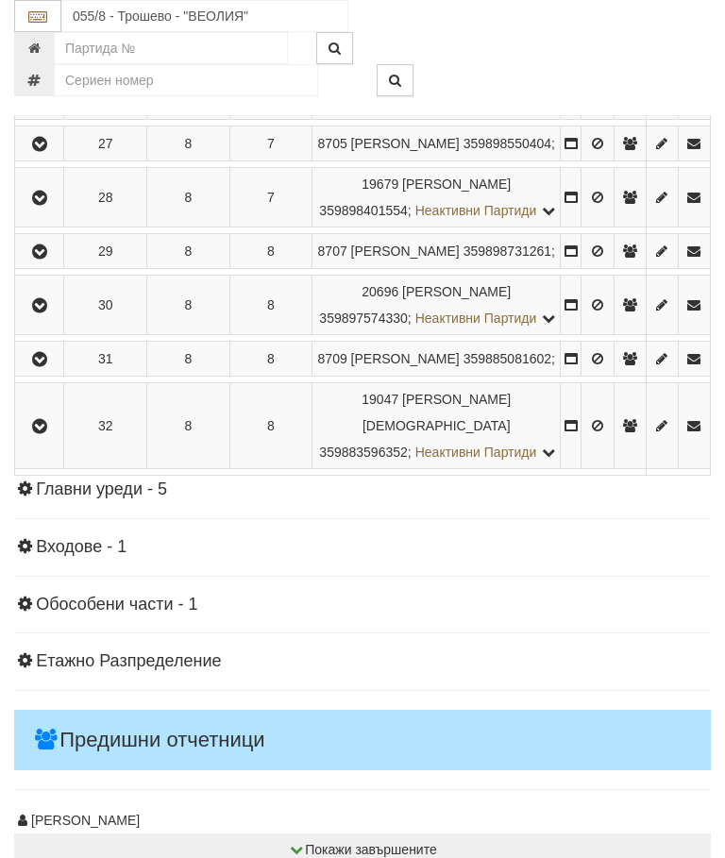
click at [43, 68] on icon "button" at bounding box center [39, 61] width 23 height 13
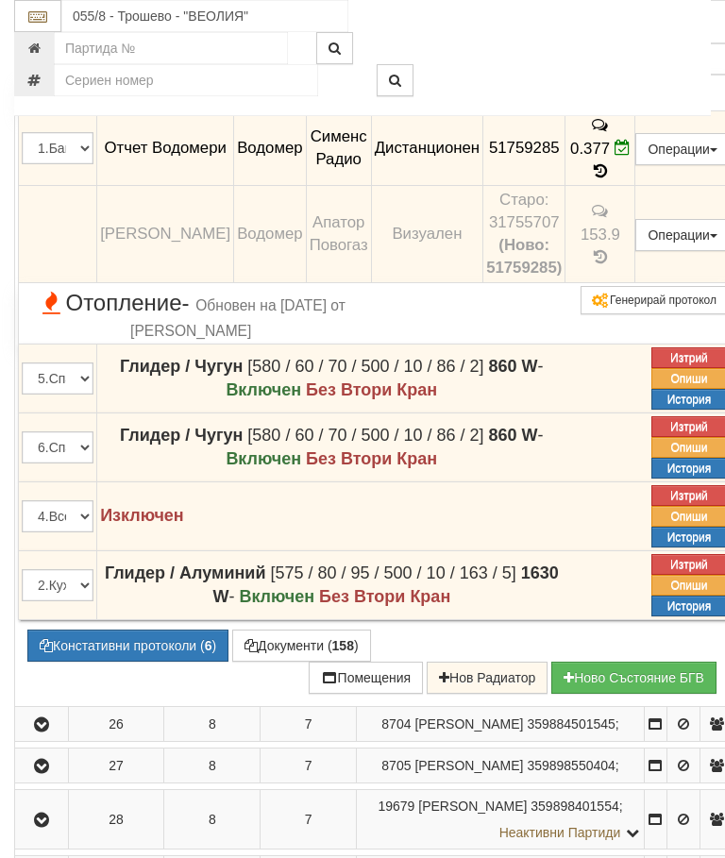
click at [45, 17] on icon "button" at bounding box center [41, 10] width 23 height 13
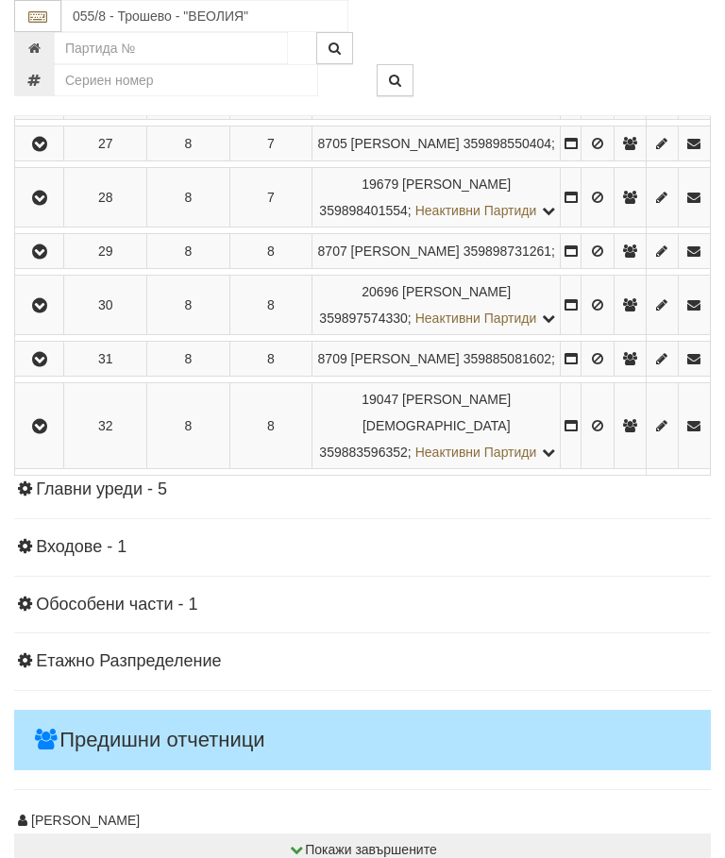
click at [45, 116] on button "button" at bounding box center [39, 102] width 42 height 28
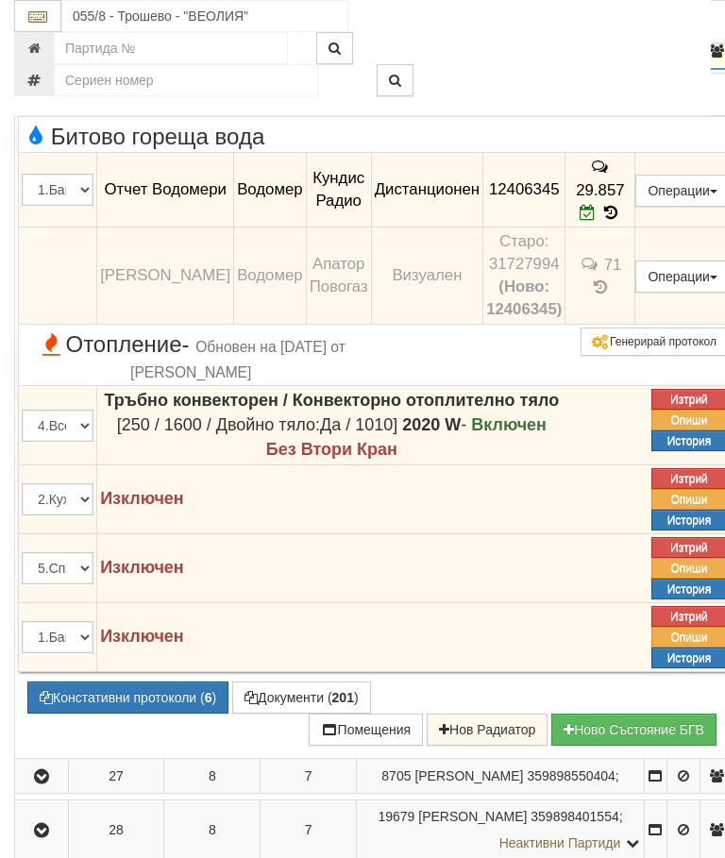
click at [47, 59] on icon "button" at bounding box center [41, 51] width 23 height 13
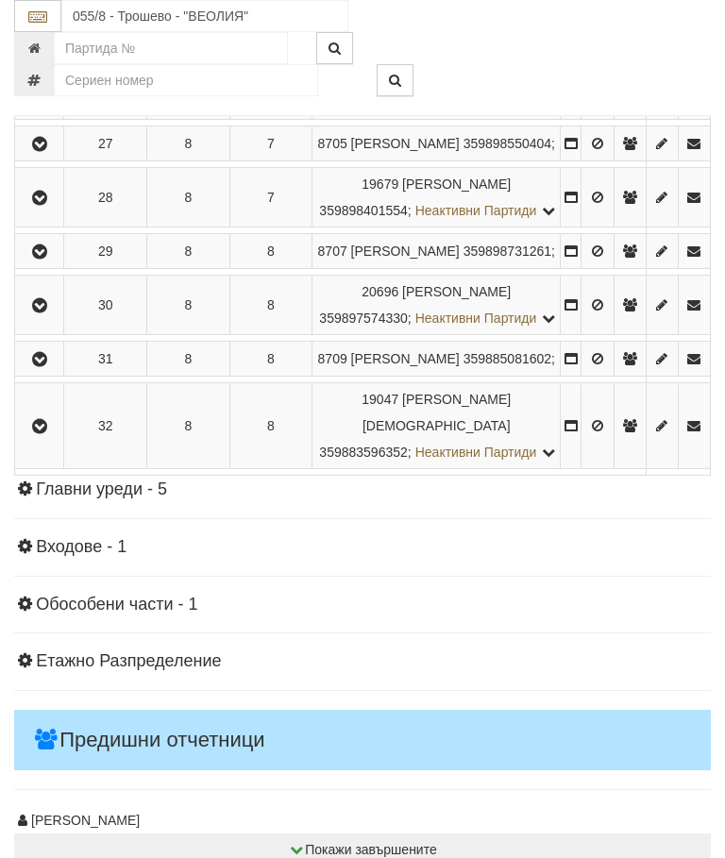
click at [40, 158] on button "button" at bounding box center [39, 143] width 42 height 28
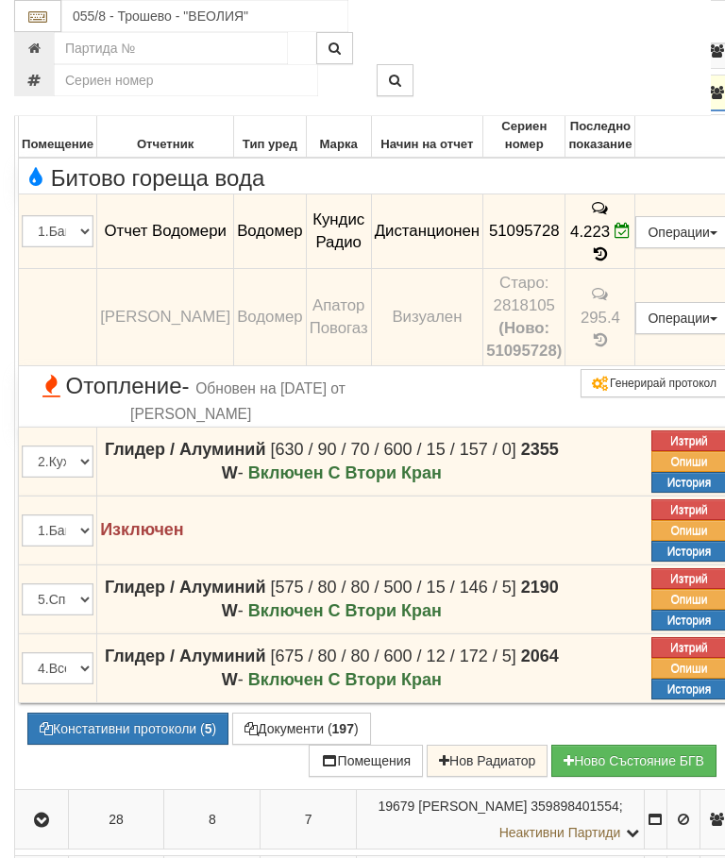
click at [43, 100] on icon "button" at bounding box center [41, 93] width 23 height 13
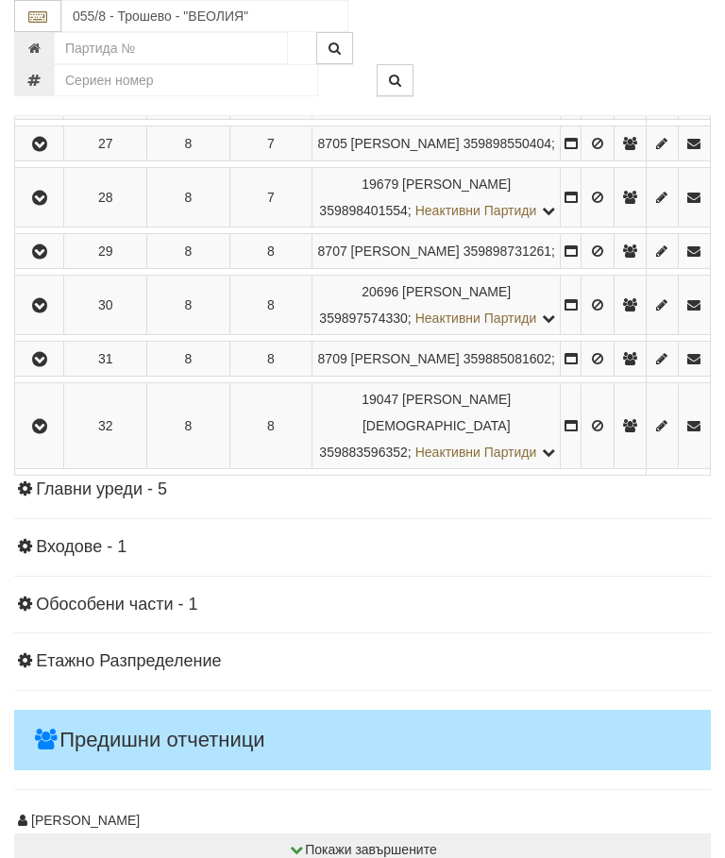
click at [51, 205] on icon "button" at bounding box center [39, 198] width 23 height 13
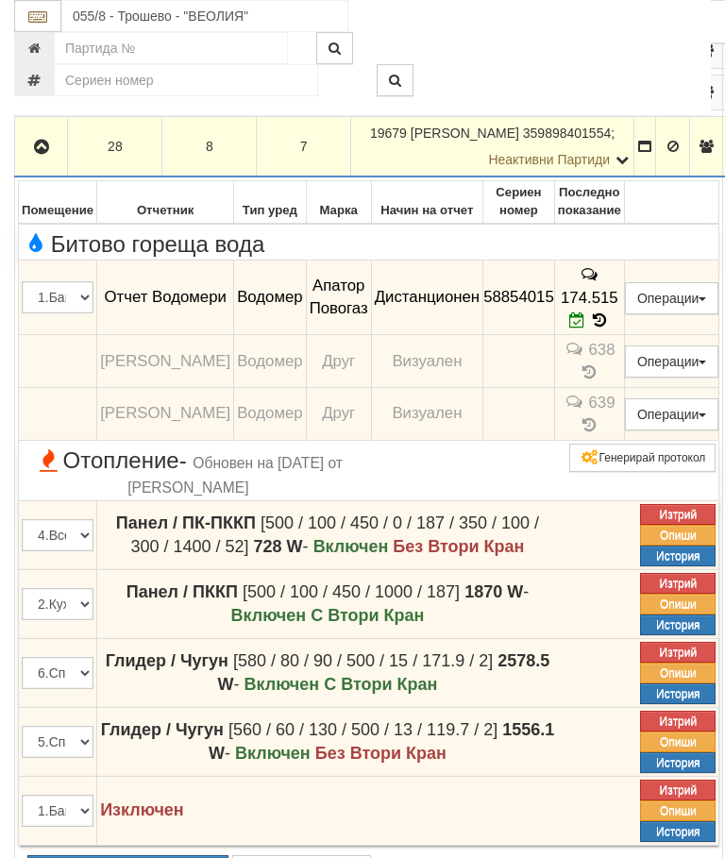
click at [42, 154] on icon "button" at bounding box center [41, 147] width 23 height 13
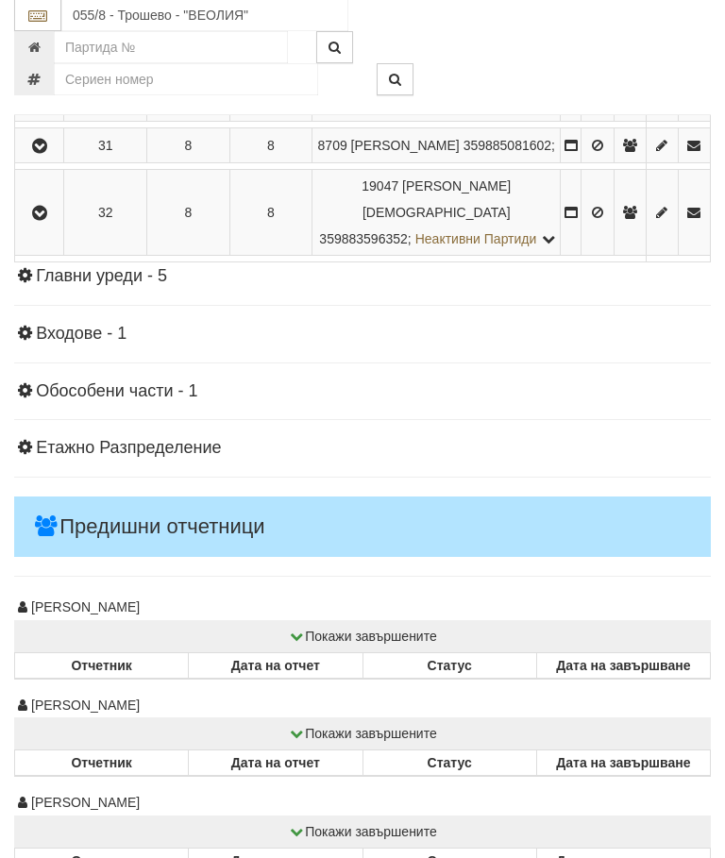
scroll to position [3819, 0]
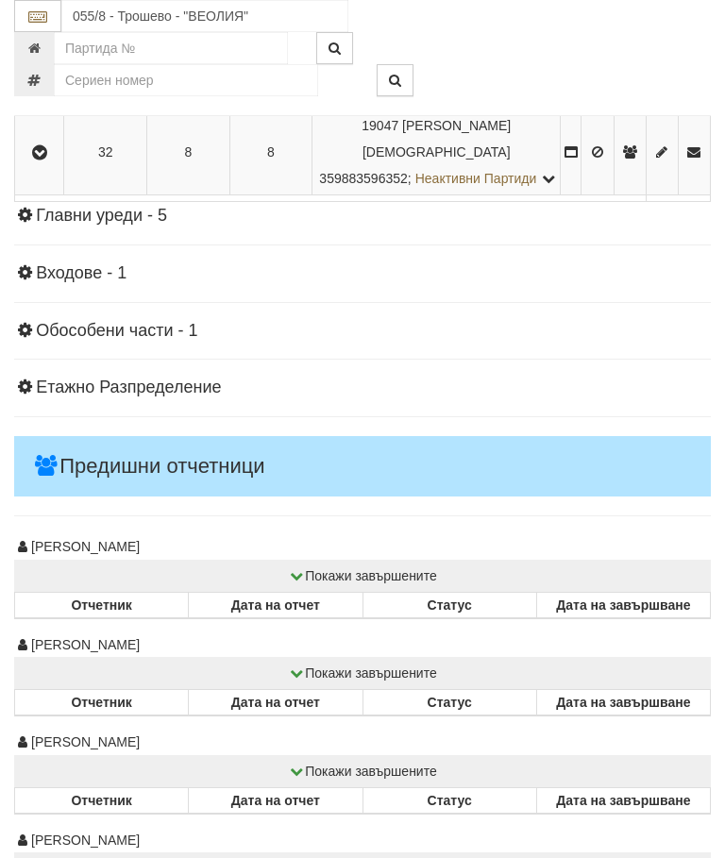
click at [42, 39] on icon "button" at bounding box center [39, 31] width 23 height 13
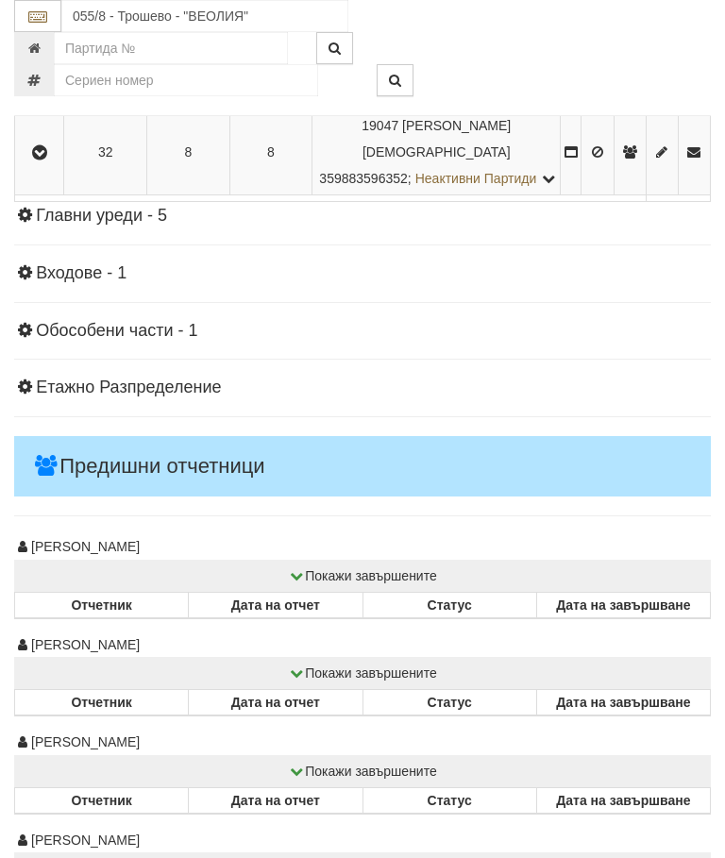
click at [51, 99] on button "button" at bounding box center [39, 85] width 42 height 28
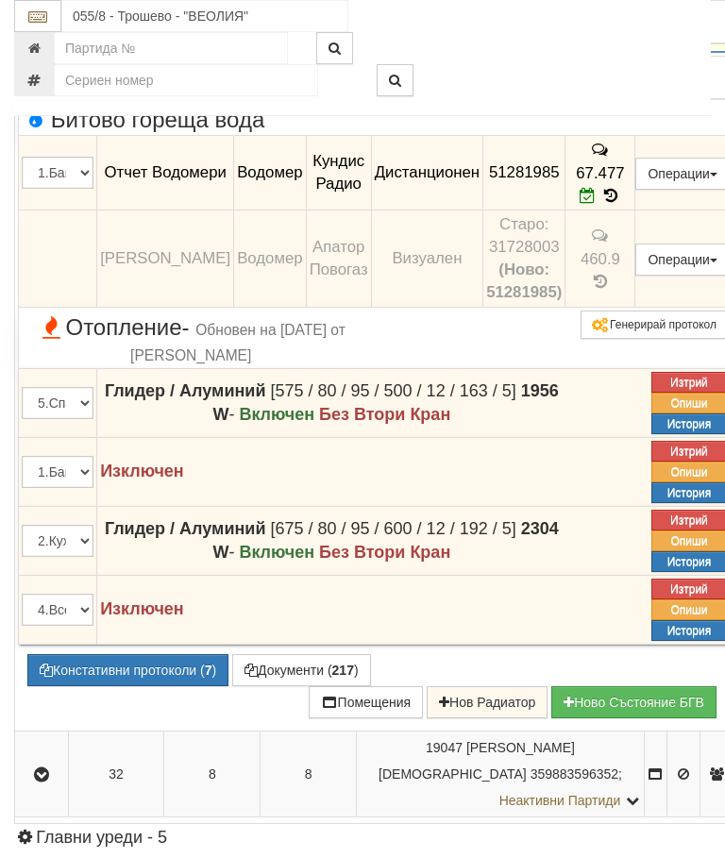
click at [48, 42] on icon "button" at bounding box center [41, 34] width 23 height 13
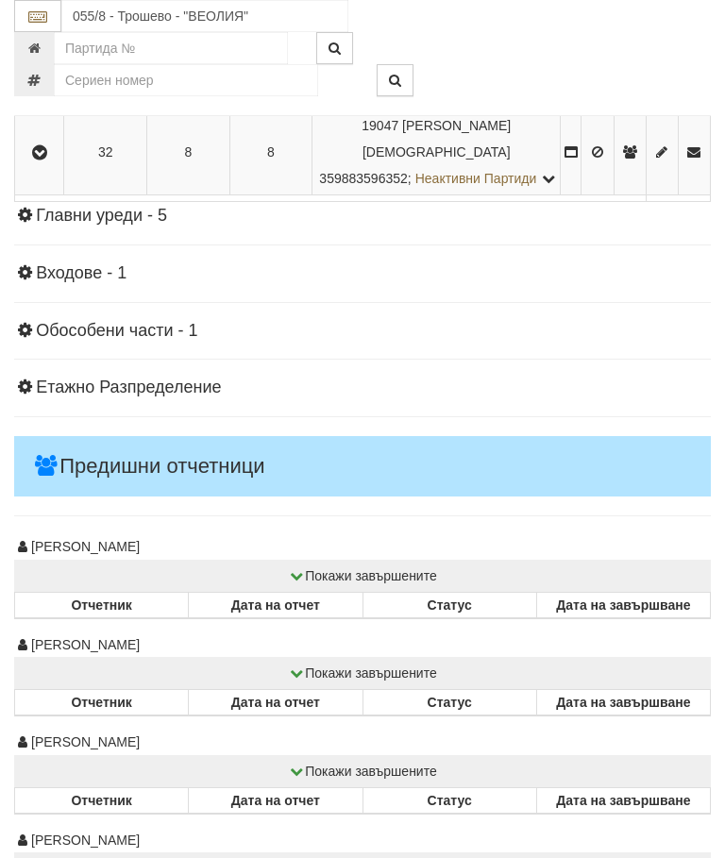
click at [36, 159] on icon "button" at bounding box center [39, 152] width 23 height 13
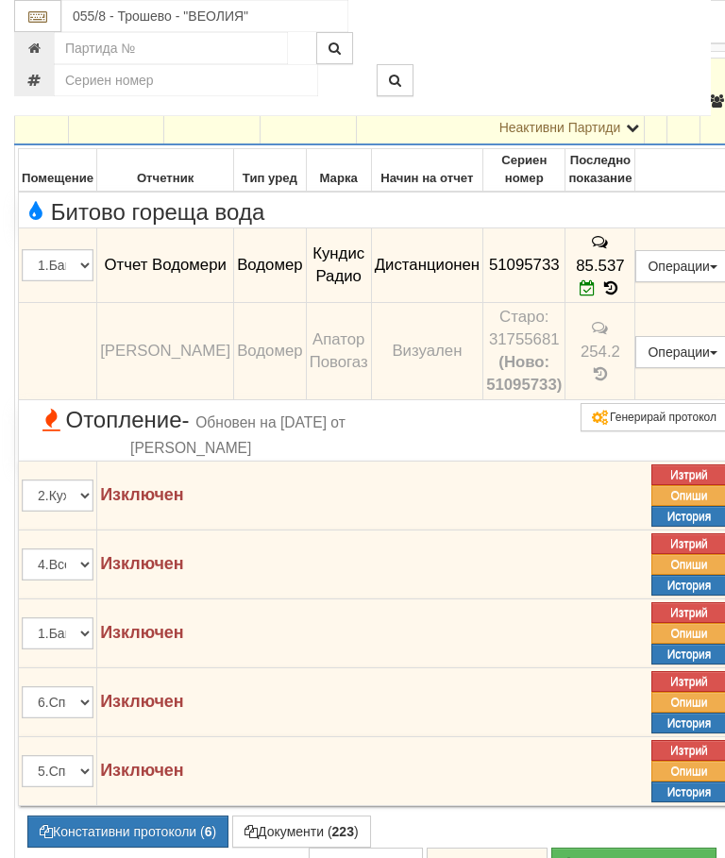
click at [42, 109] on icon "button" at bounding box center [41, 101] width 23 height 13
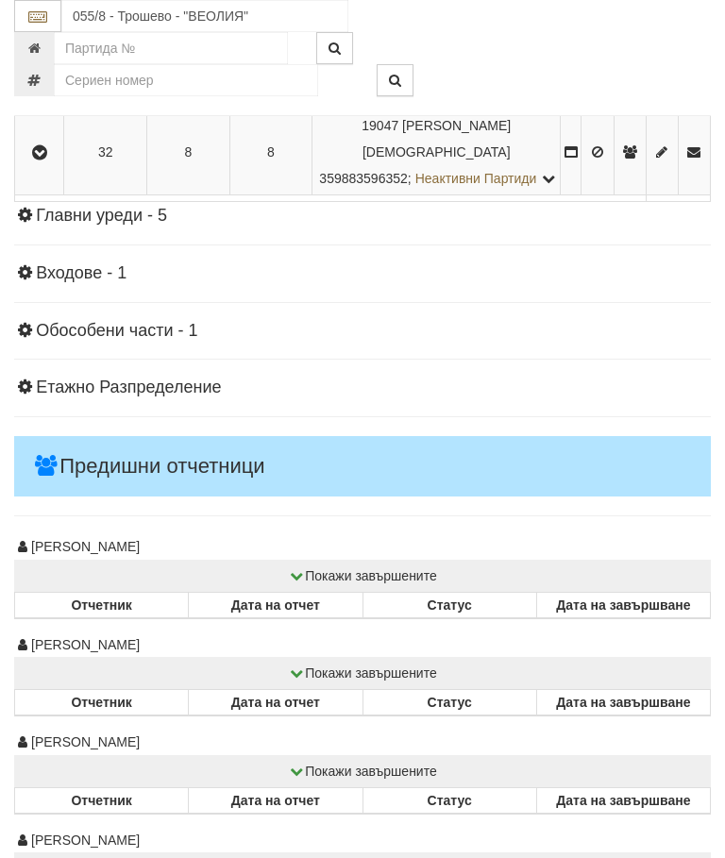
scroll to position [2855, 0]
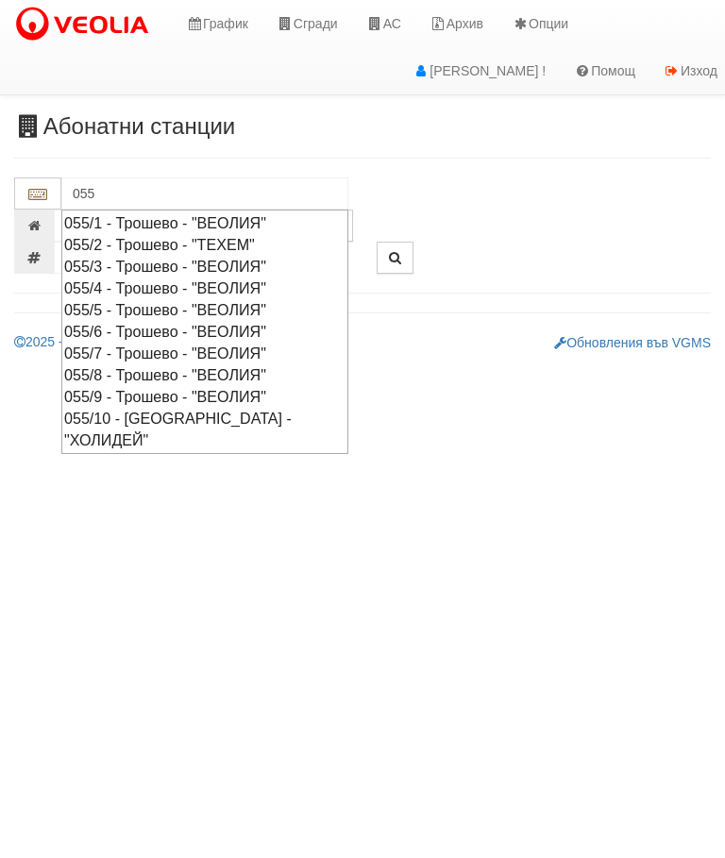
click at [233, 325] on div "055/6 - Трошево - "ВЕОЛИЯ"" at bounding box center [204, 332] width 281 height 22
type input "055/6 - Трошево - "ВЕОЛИЯ""
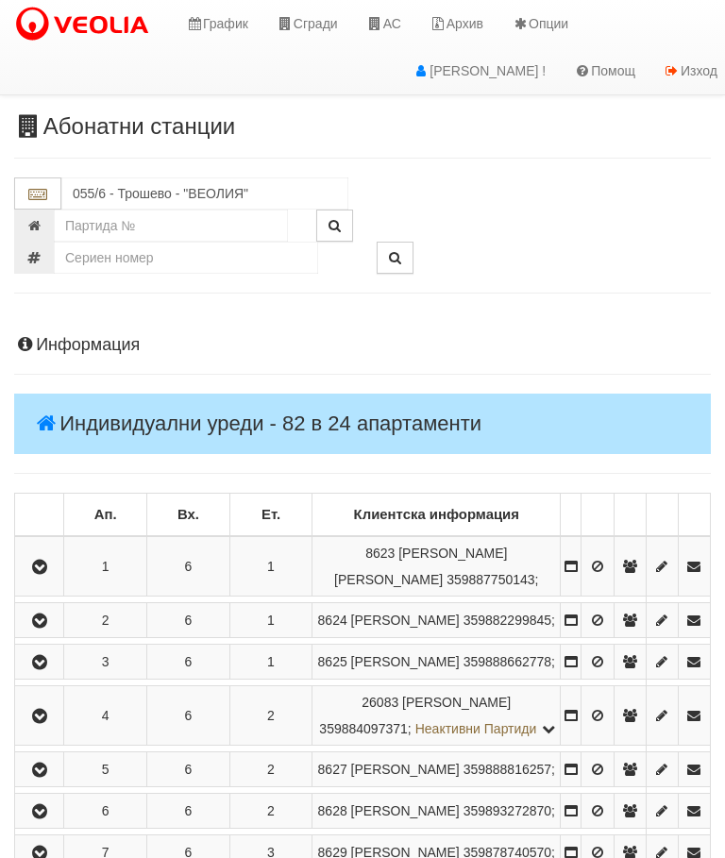
click at [47, 561] on icon "button" at bounding box center [39, 567] width 23 height 13
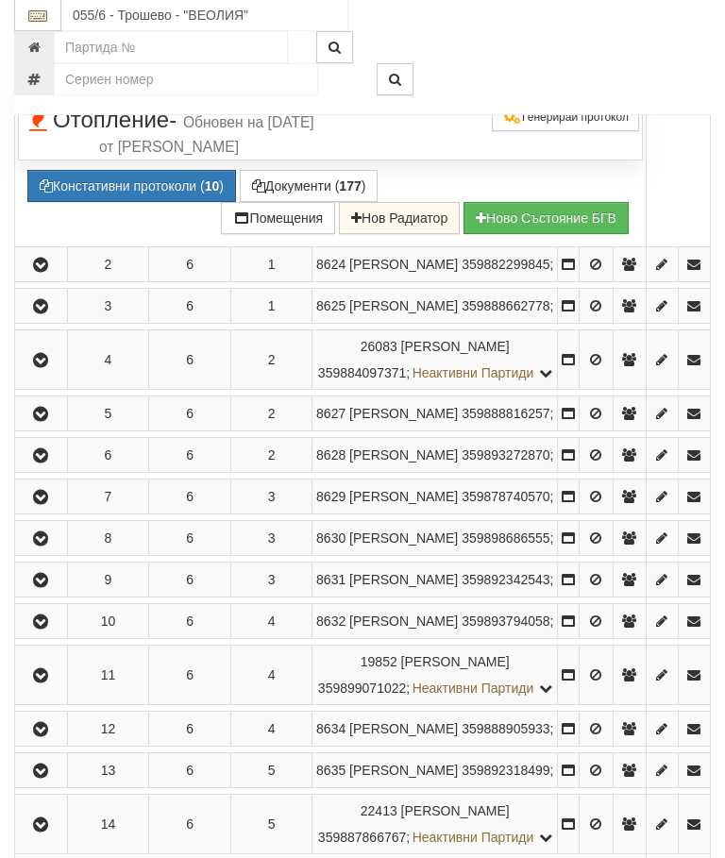
scroll to position [565, 0]
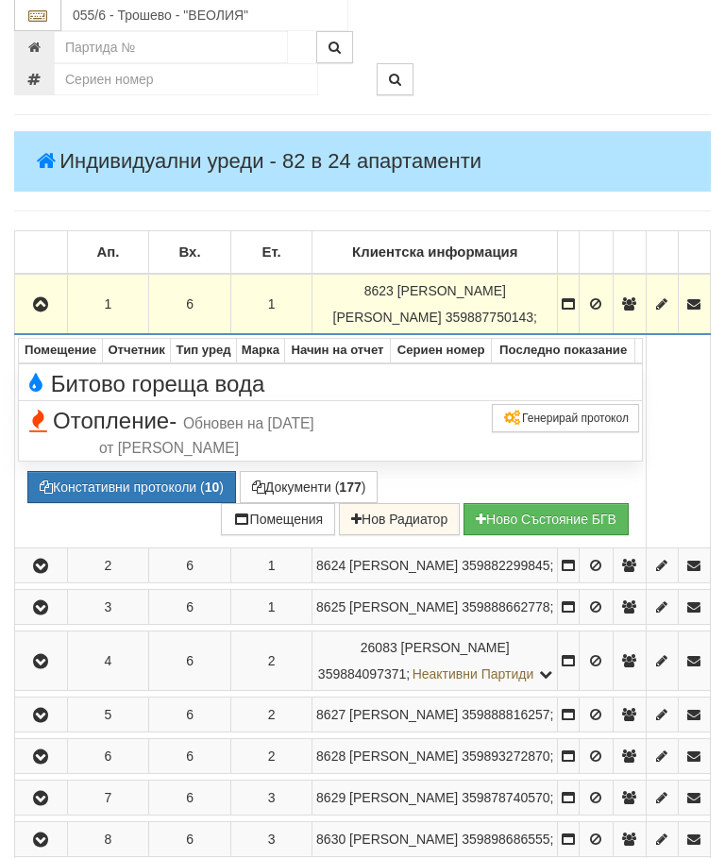
click at [55, 294] on button "button" at bounding box center [41, 305] width 46 height 28
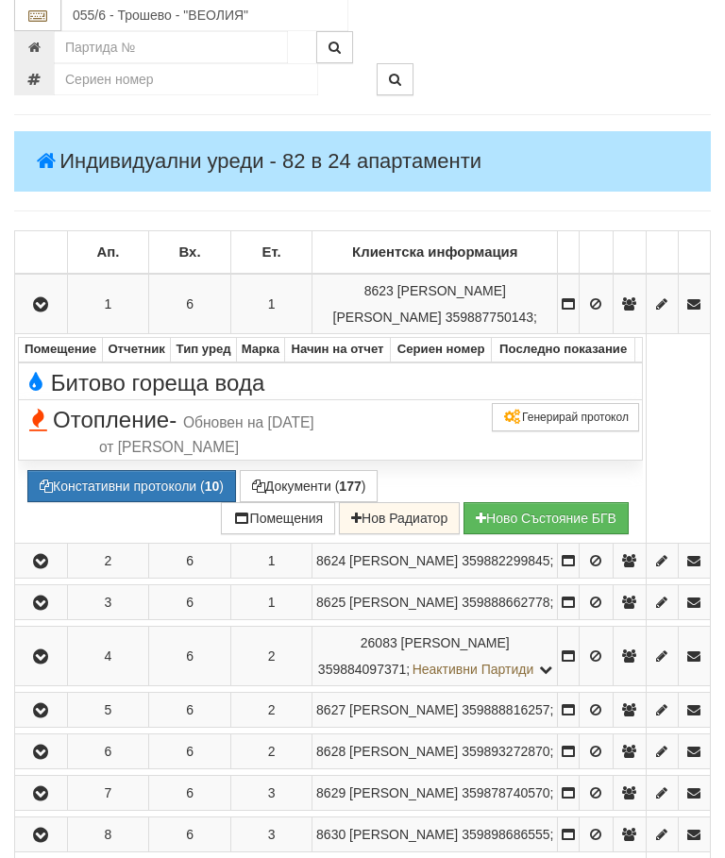
scroll to position [262, 0]
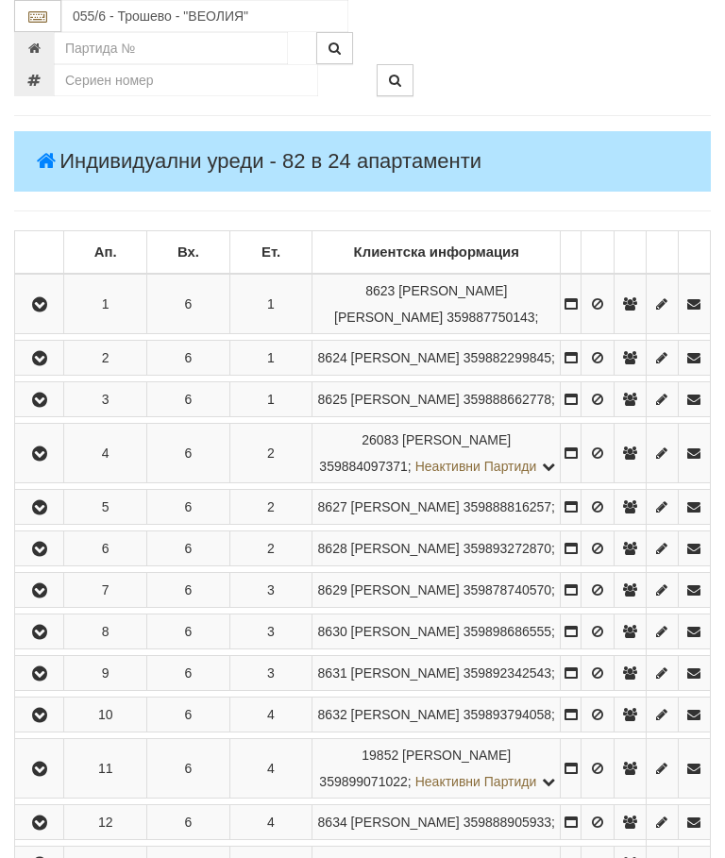
click at [56, 291] on button "button" at bounding box center [39, 304] width 42 height 28
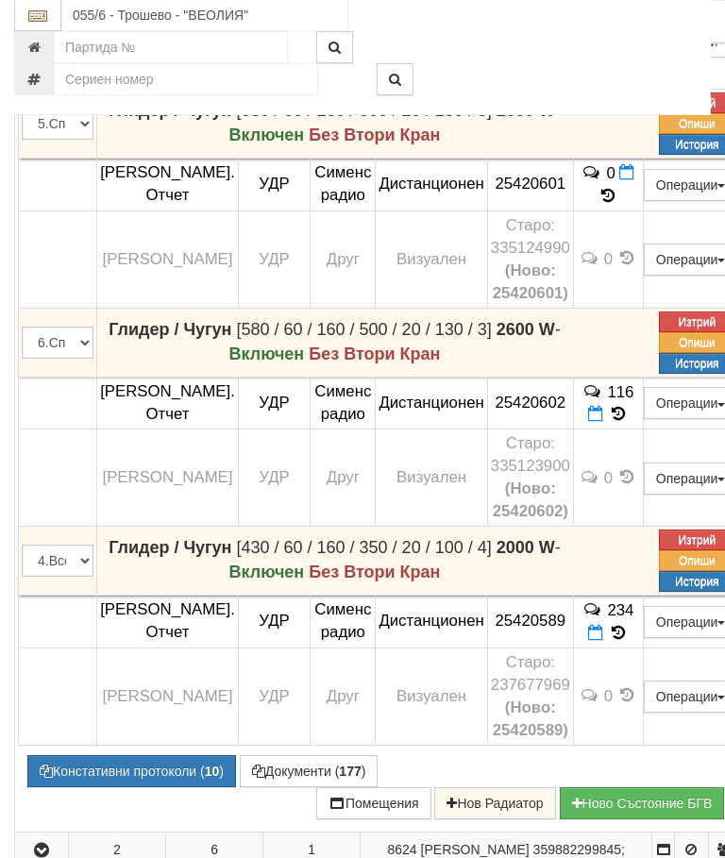
scroll to position [1183, 0]
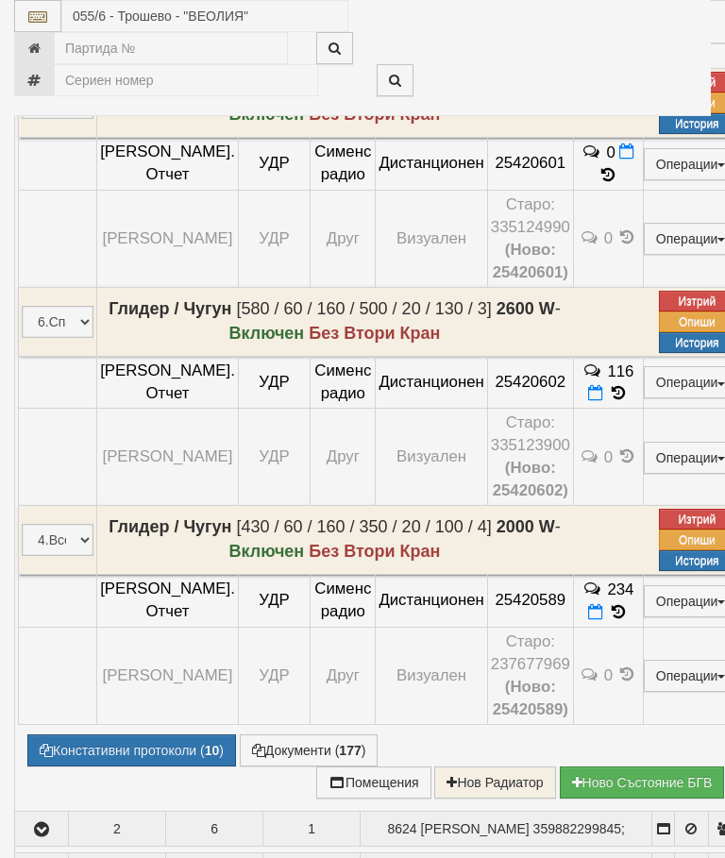
select select "10"
select select "1"
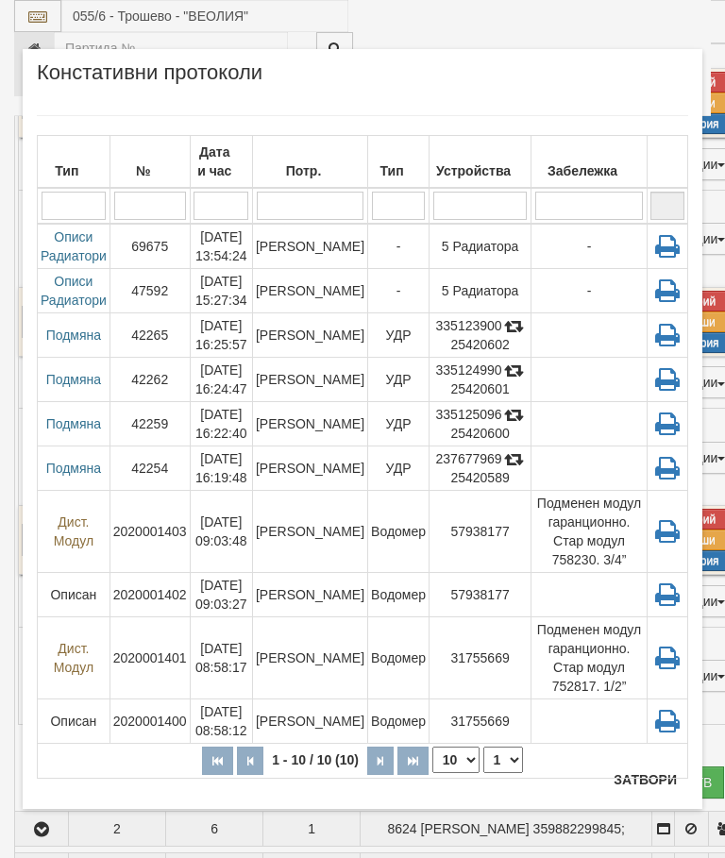
scroll to position [1254, 0]
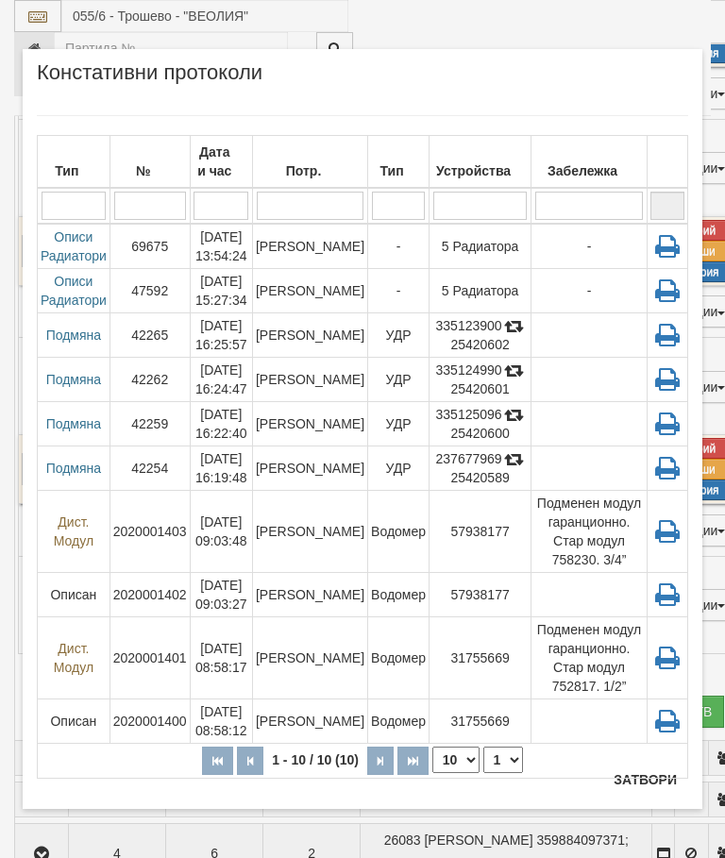
click at [642, 781] on button "Затвори" at bounding box center [645, 779] width 86 height 30
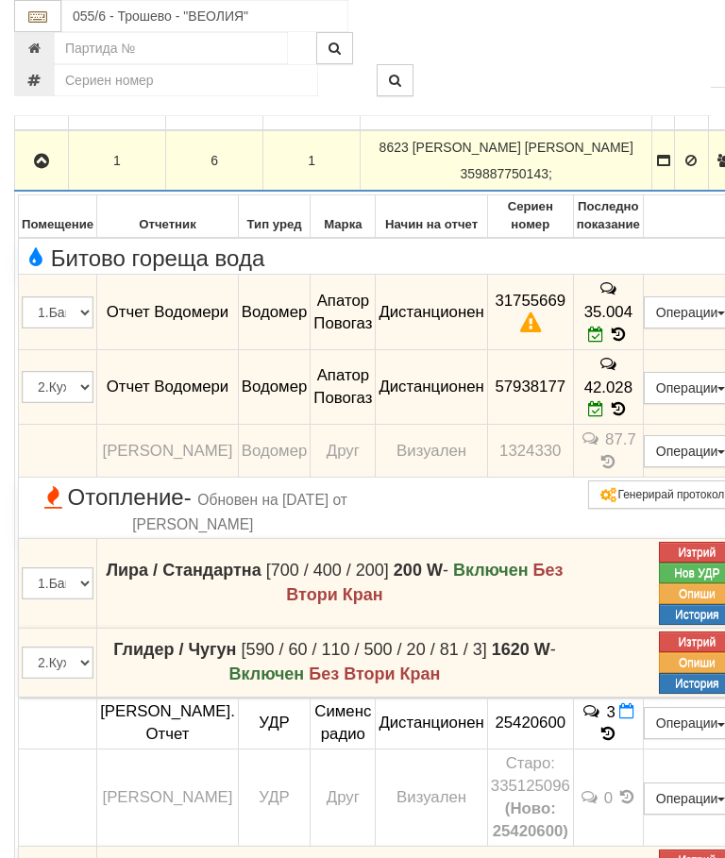
scroll to position [372, 0]
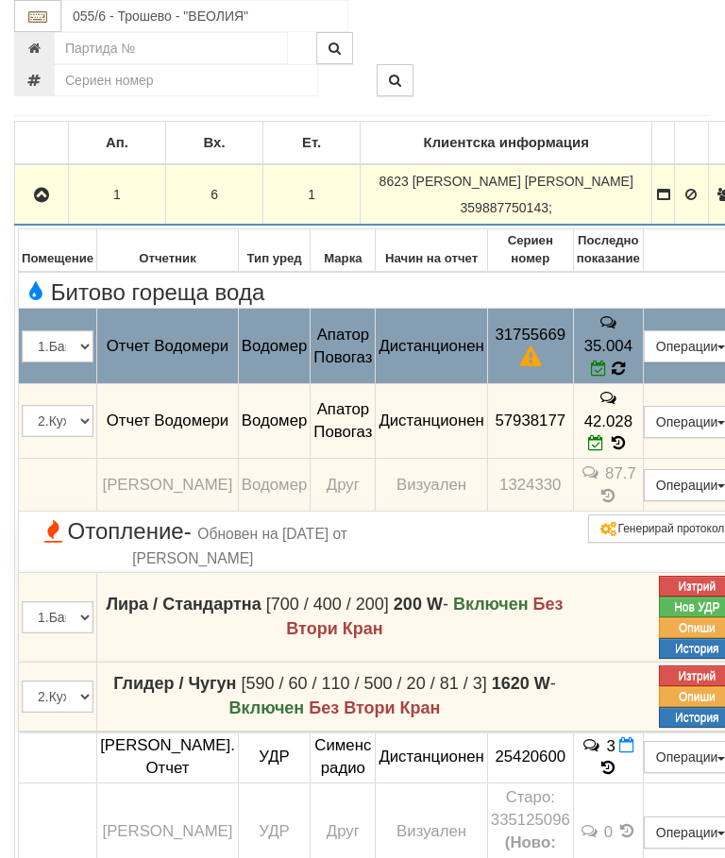
click at [625, 360] on icon at bounding box center [617, 368] width 13 height 16
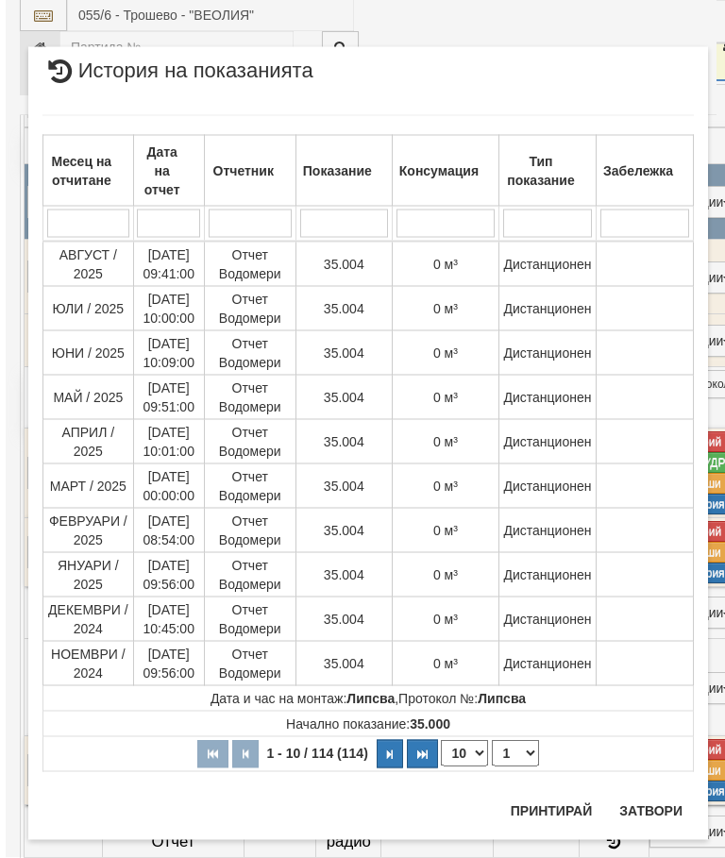
scroll to position [693, 0]
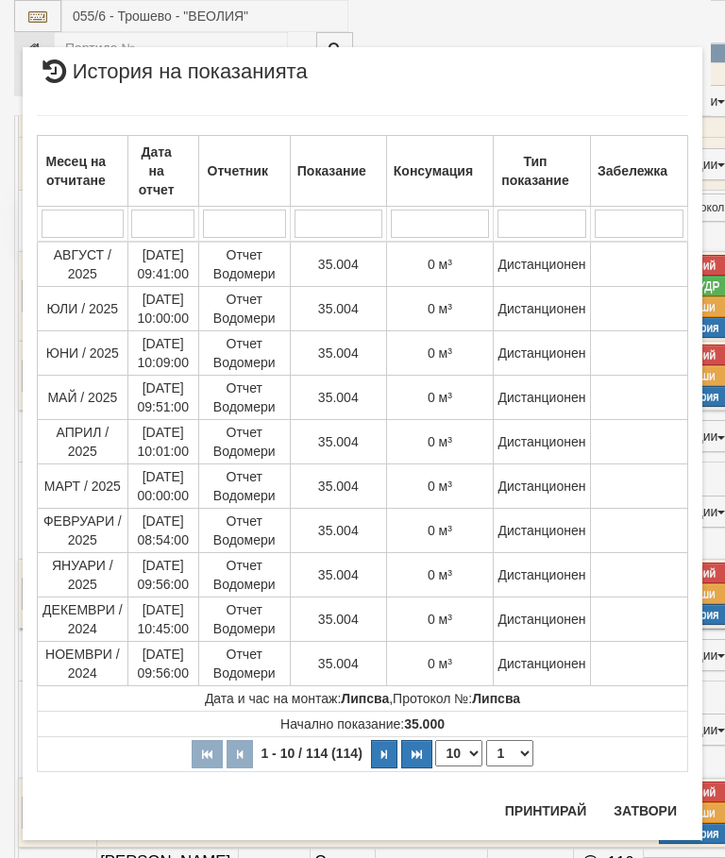
click at [517, 749] on select "1 2 3 4 5 6 7 8 9 10 11 12" at bounding box center [509, 753] width 47 height 26
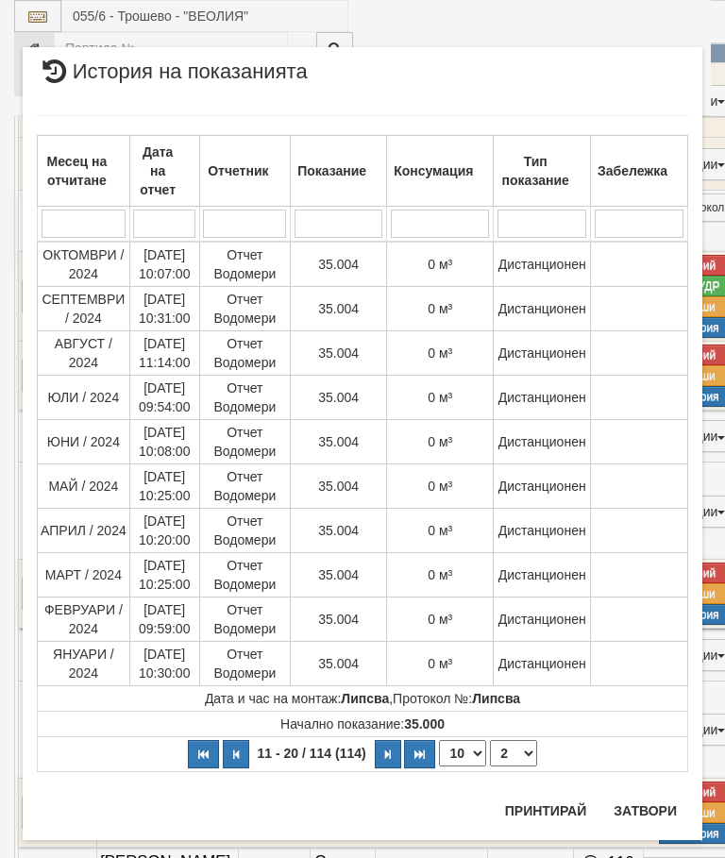
click at [528, 752] on select "1 2 3 4 5 6 7 8 9 10 11 12" at bounding box center [513, 753] width 47 height 26
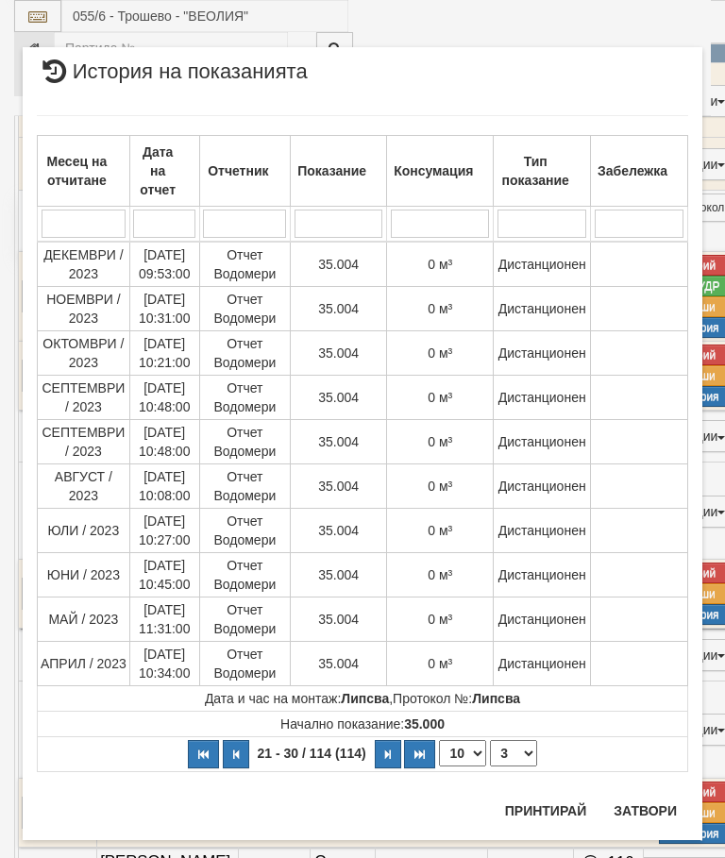
click at [536, 756] on select "1 2 3 4 5 6 7 8 9 10 11 12" at bounding box center [513, 753] width 47 height 26
select select "9"
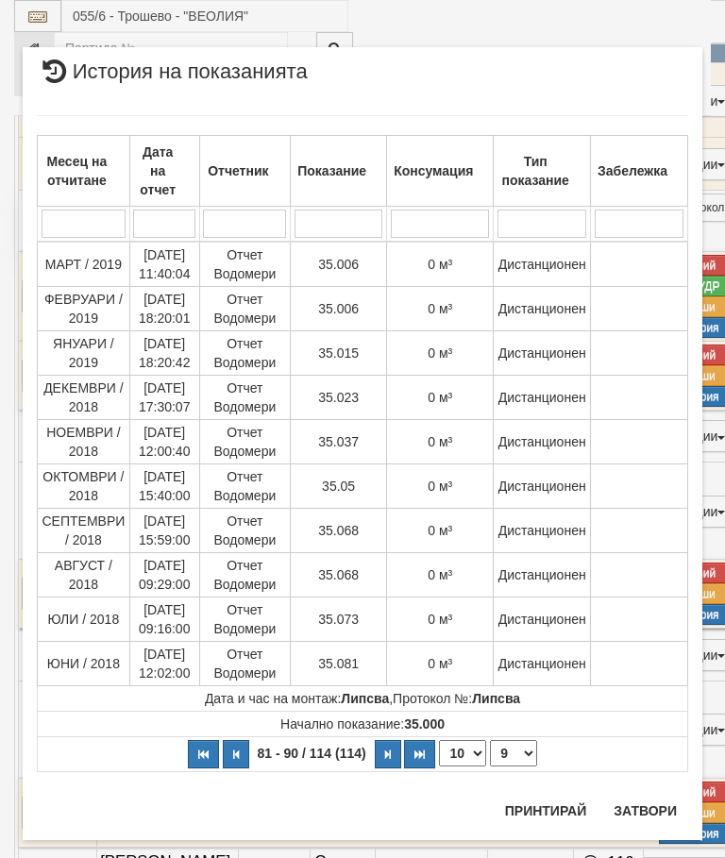
click at [658, 804] on button "Затвори" at bounding box center [645, 811] width 86 height 30
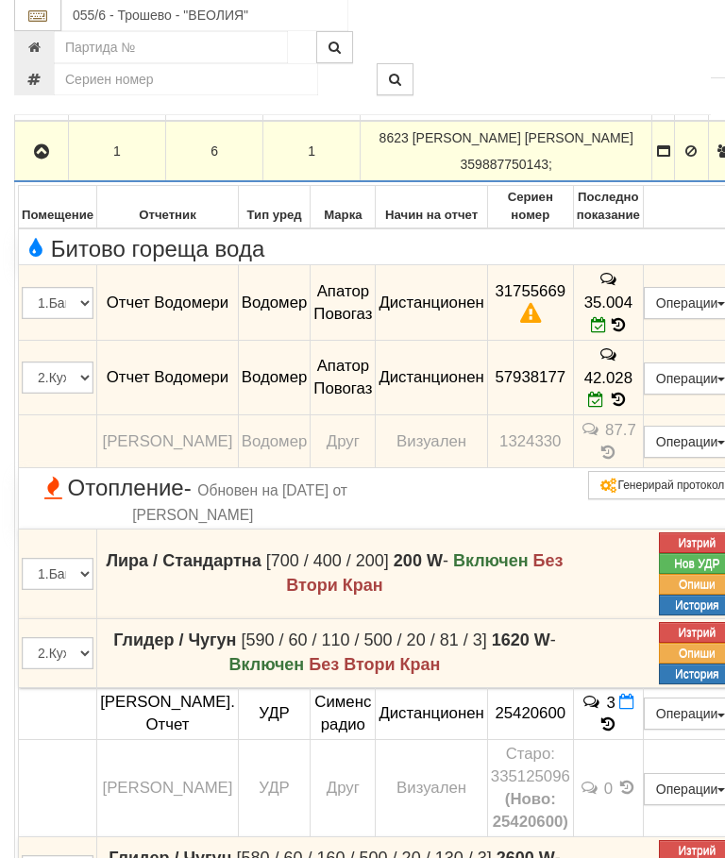
scroll to position [298, 0]
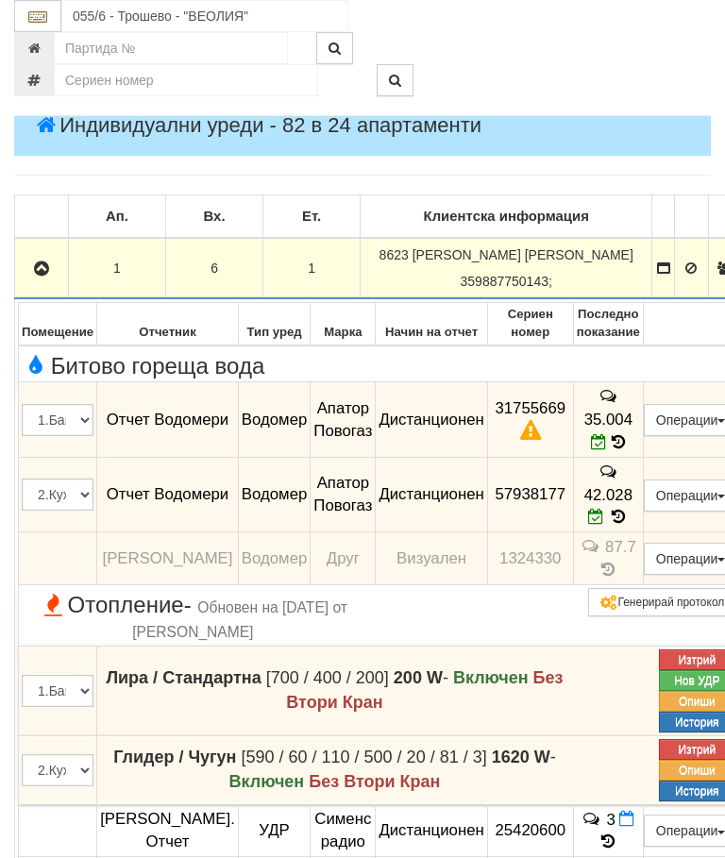
click at [36, 262] on icon "button" at bounding box center [41, 268] width 23 height 13
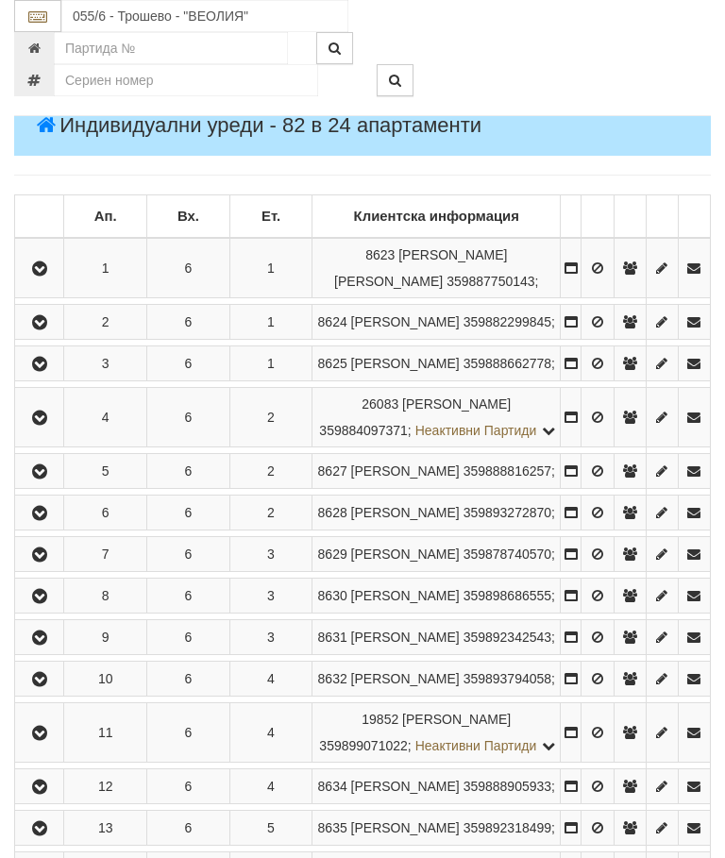
click at [47, 329] on icon "button" at bounding box center [39, 322] width 23 height 13
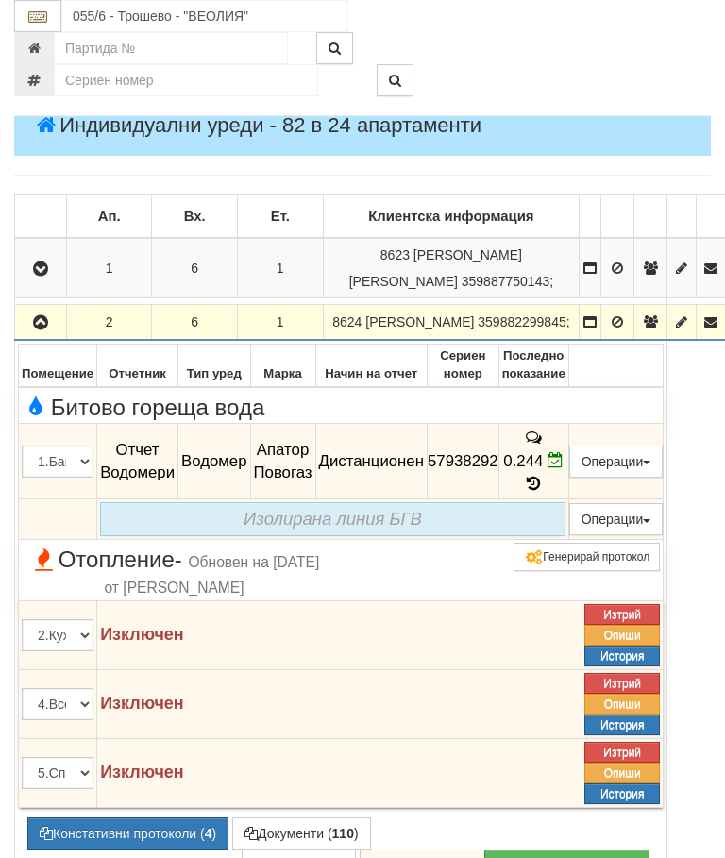
click at [37, 329] on icon "button" at bounding box center [40, 322] width 23 height 13
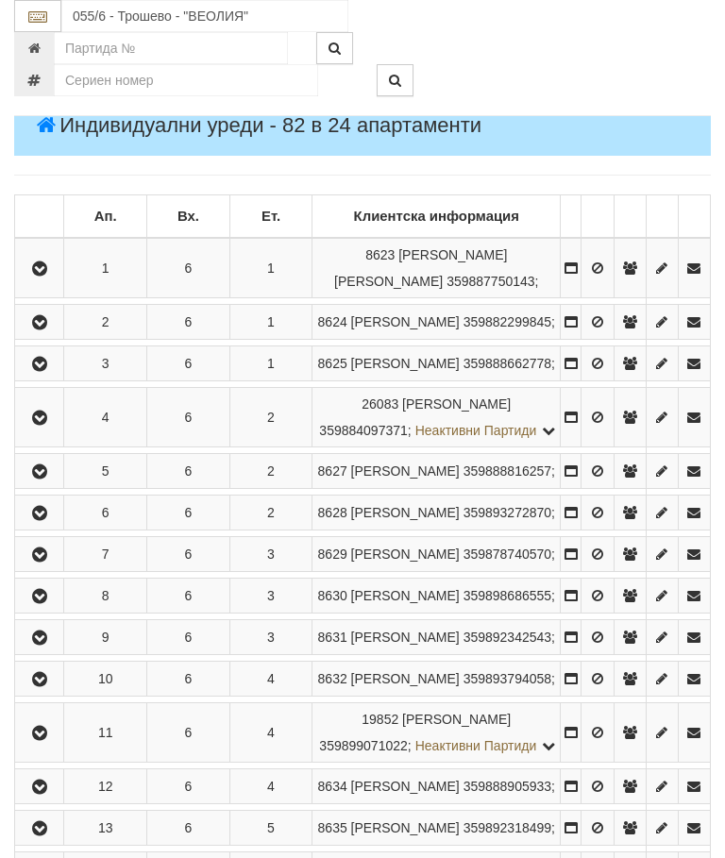
click at [57, 377] on button "button" at bounding box center [39, 363] width 42 height 28
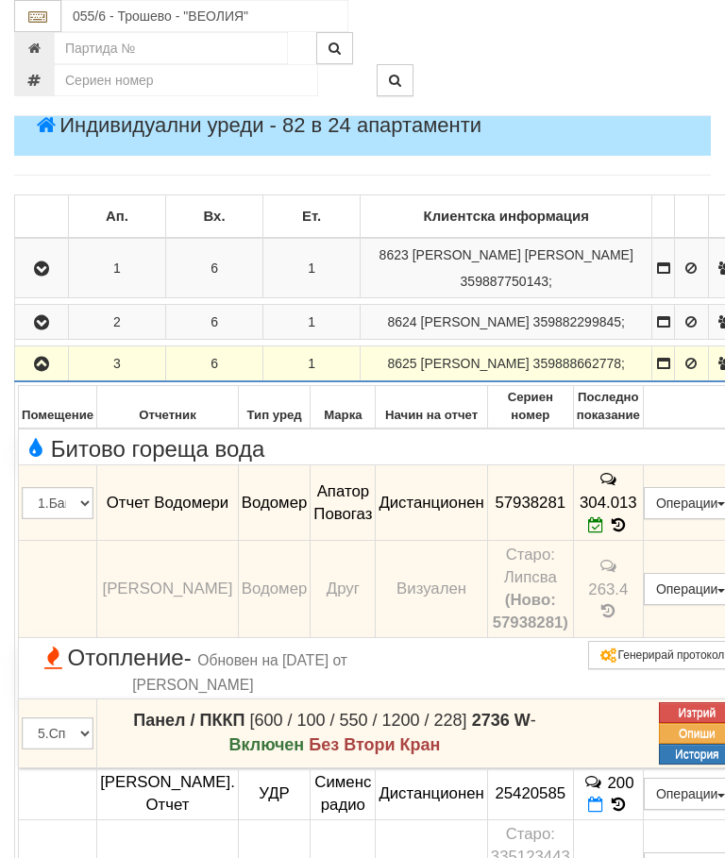
click at [47, 375] on button "button" at bounding box center [41, 363] width 47 height 28
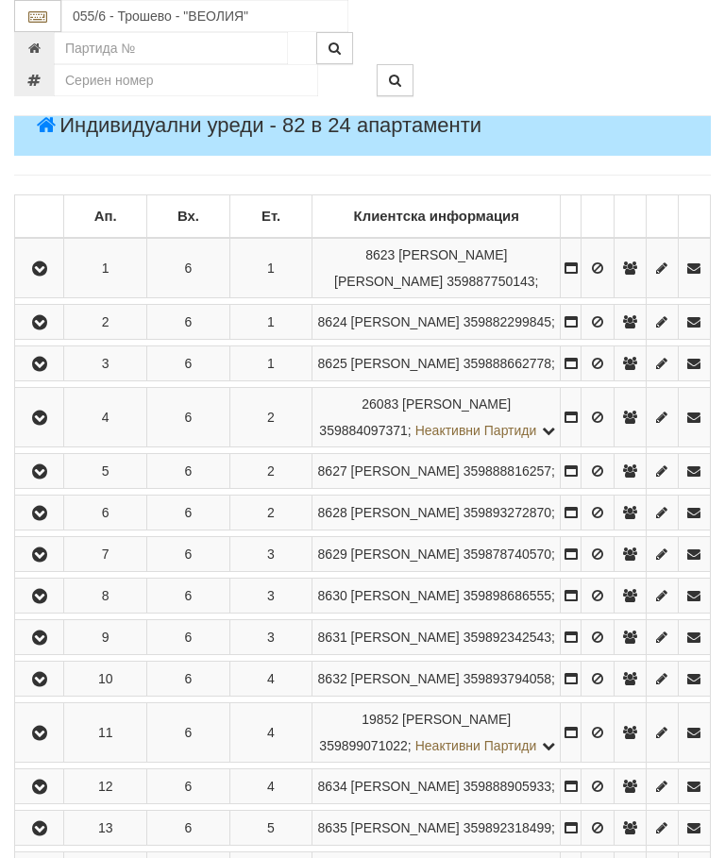
click at [51, 425] on icon "button" at bounding box center [39, 417] width 23 height 13
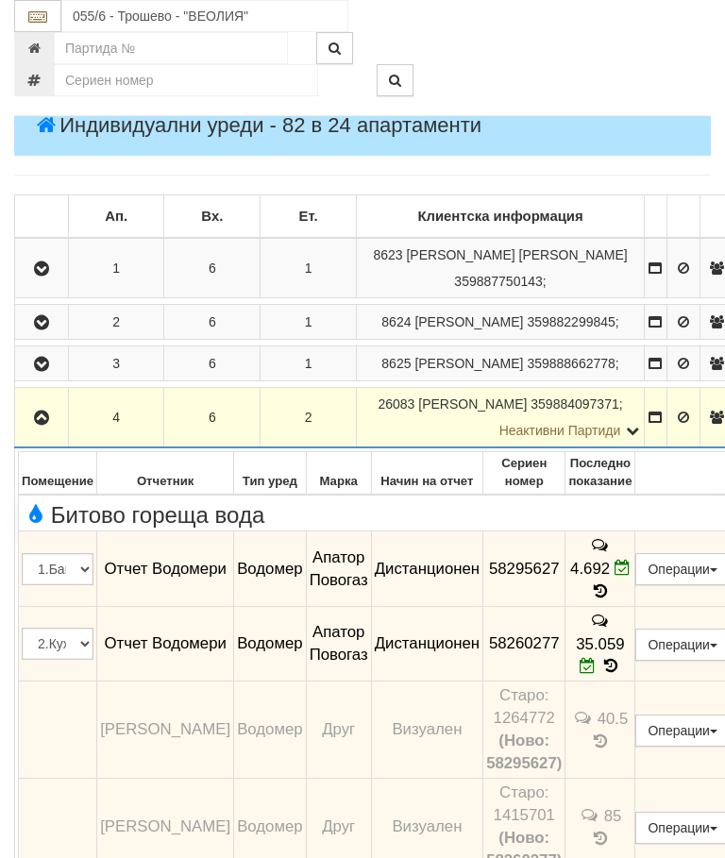
click at [48, 425] on icon "button" at bounding box center [41, 417] width 23 height 13
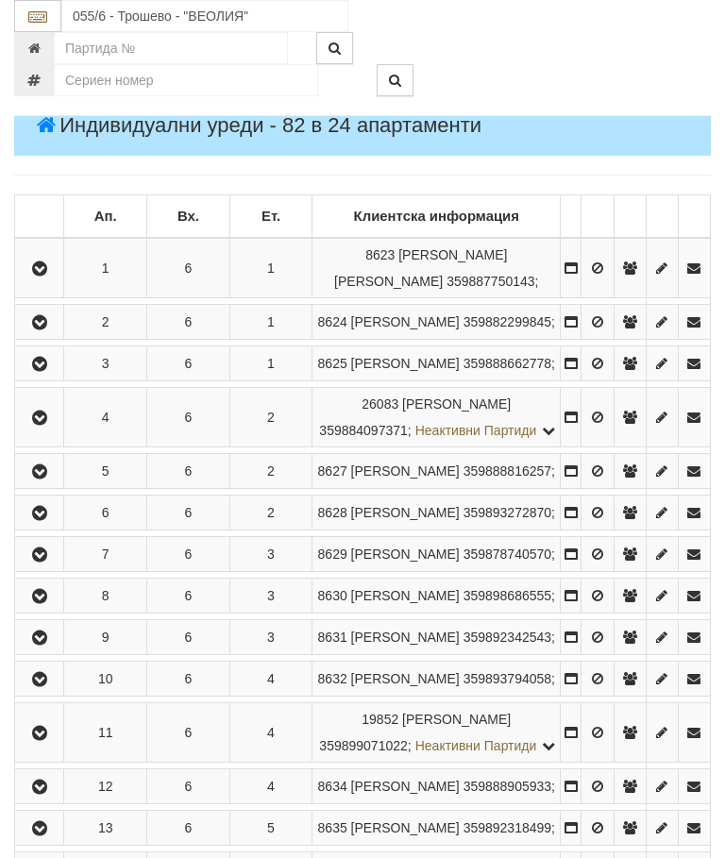
click at [42, 478] on icon "button" at bounding box center [39, 471] width 23 height 13
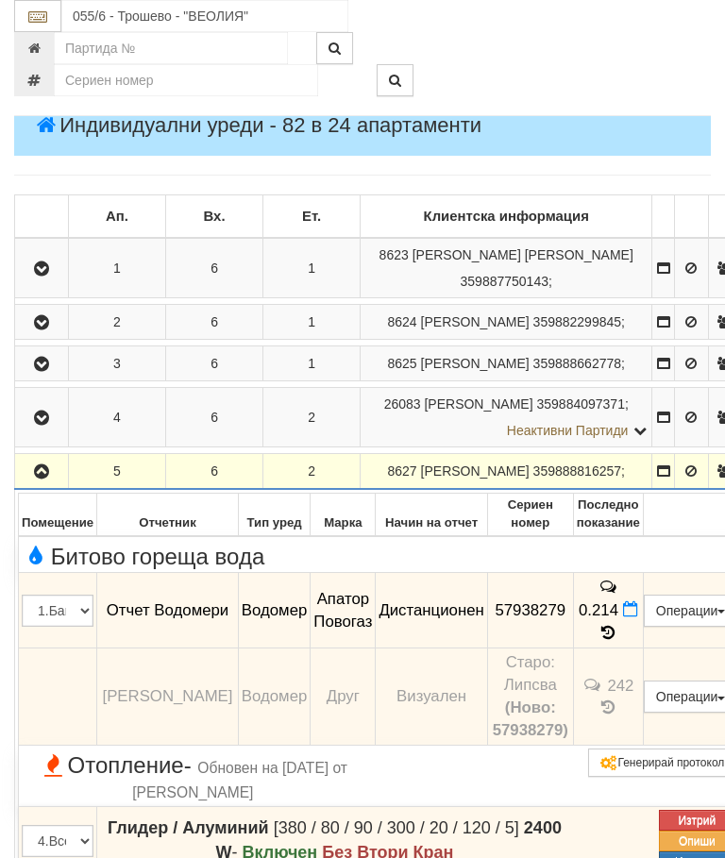
click at [41, 478] on icon "button" at bounding box center [41, 471] width 23 height 13
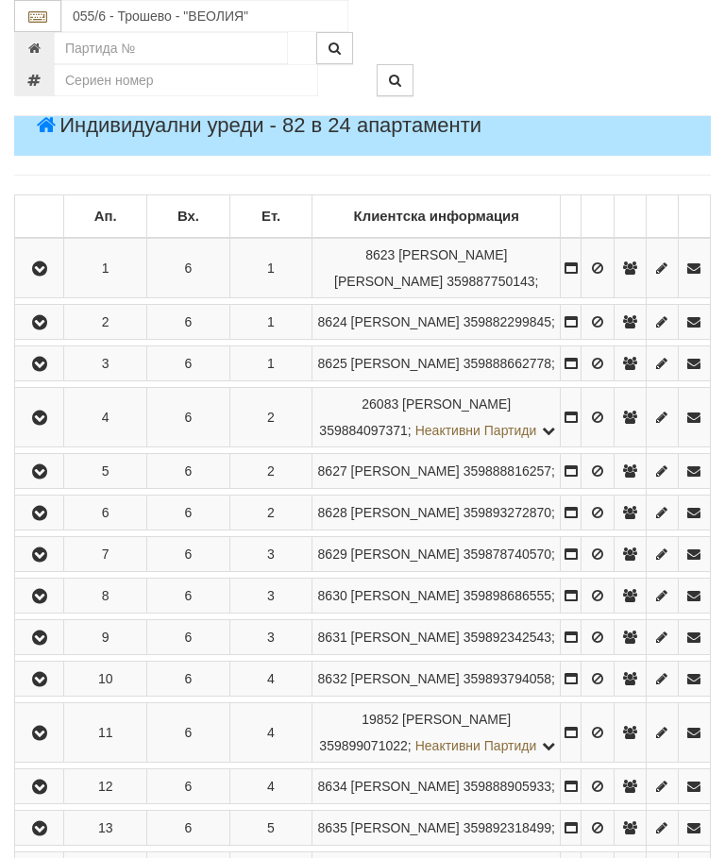
click at [49, 520] on icon "button" at bounding box center [39, 513] width 23 height 13
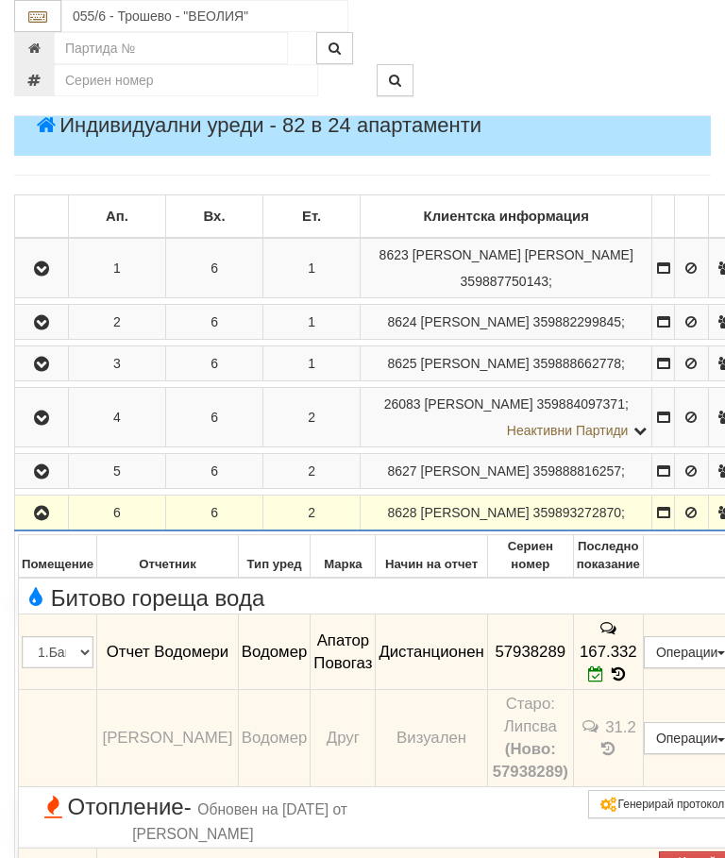
click at [47, 520] on icon "button" at bounding box center [41, 513] width 23 height 13
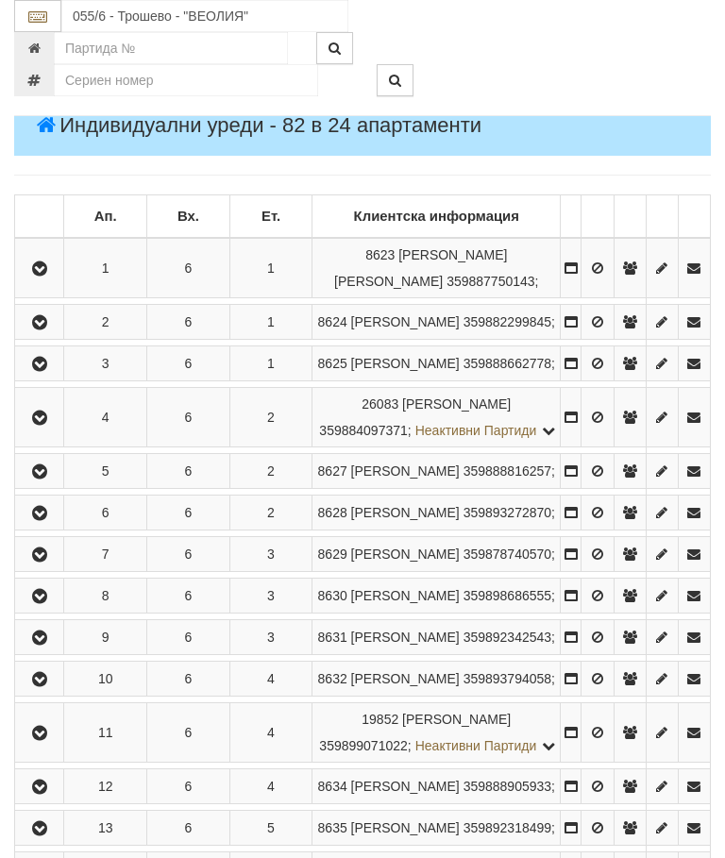
click at [51, 561] on icon "button" at bounding box center [39, 554] width 23 height 13
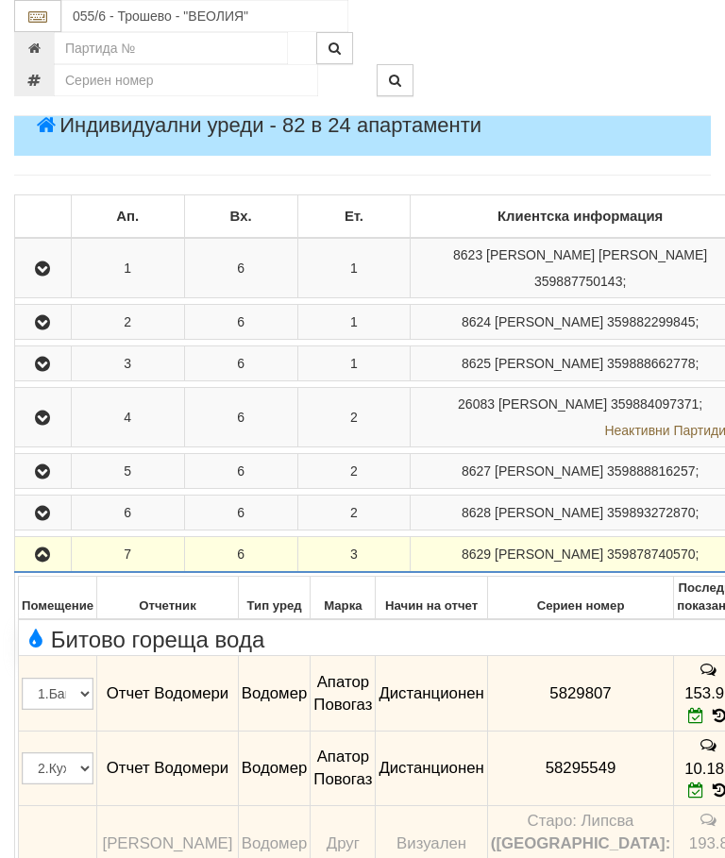
click at [45, 561] on icon "button" at bounding box center [42, 554] width 23 height 13
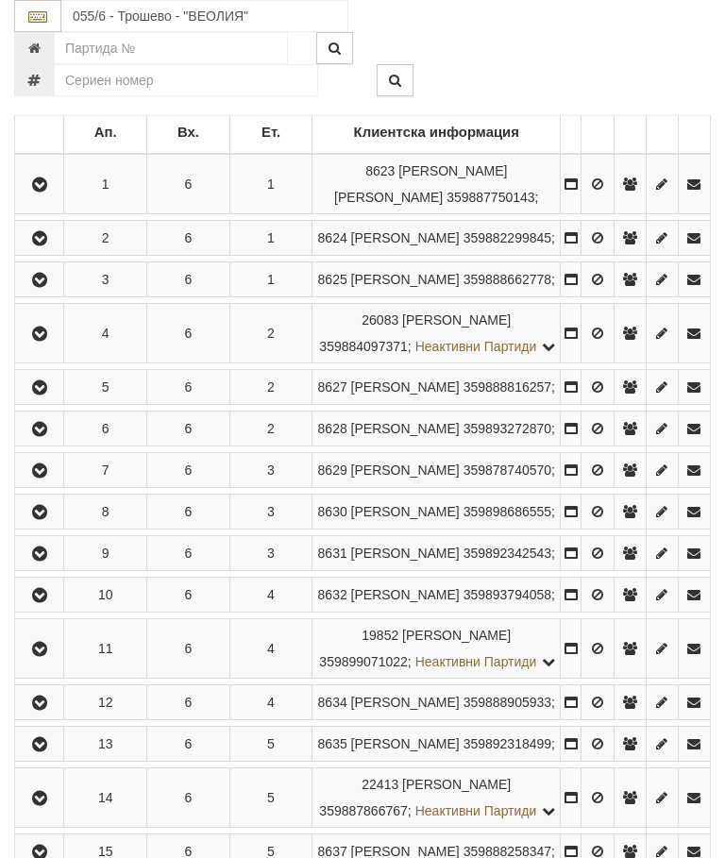
scroll to position [380, 0]
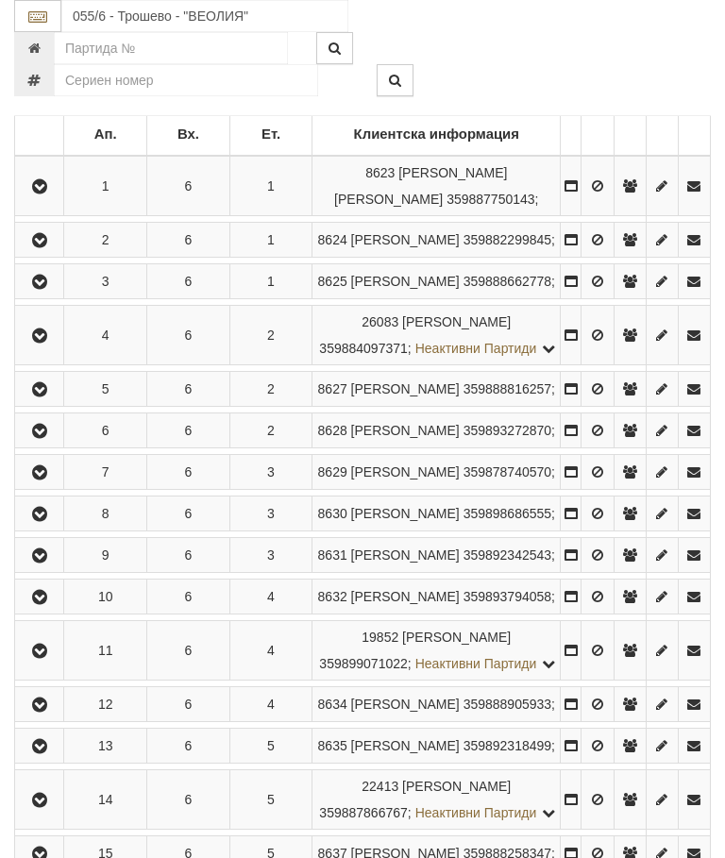
click at [52, 528] on button "button" at bounding box center [39, 513] width 42 height 28
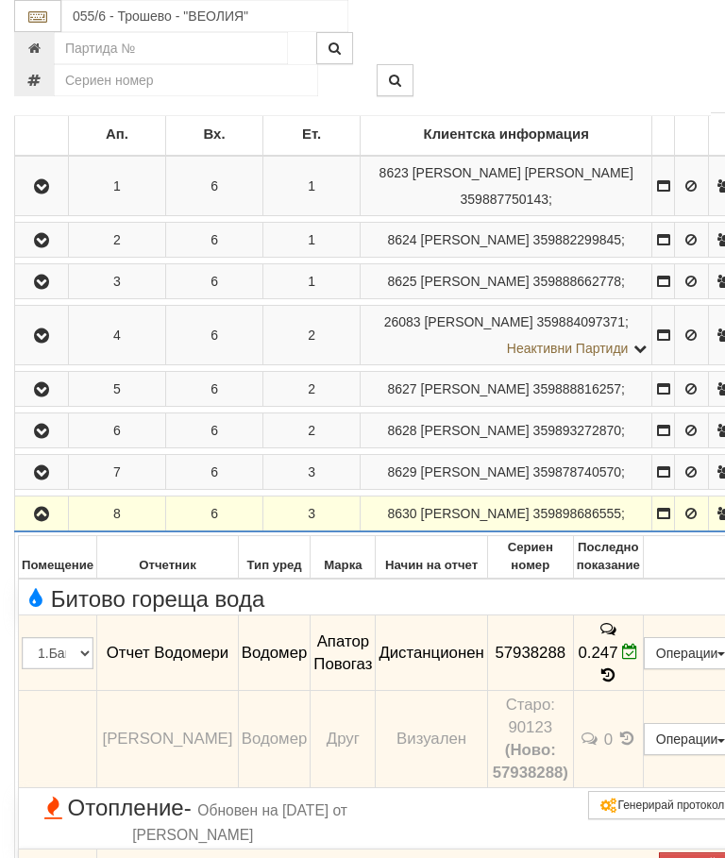
click at [49, 528] on button "button" at bounding box center [41, 513] width 47 height 28
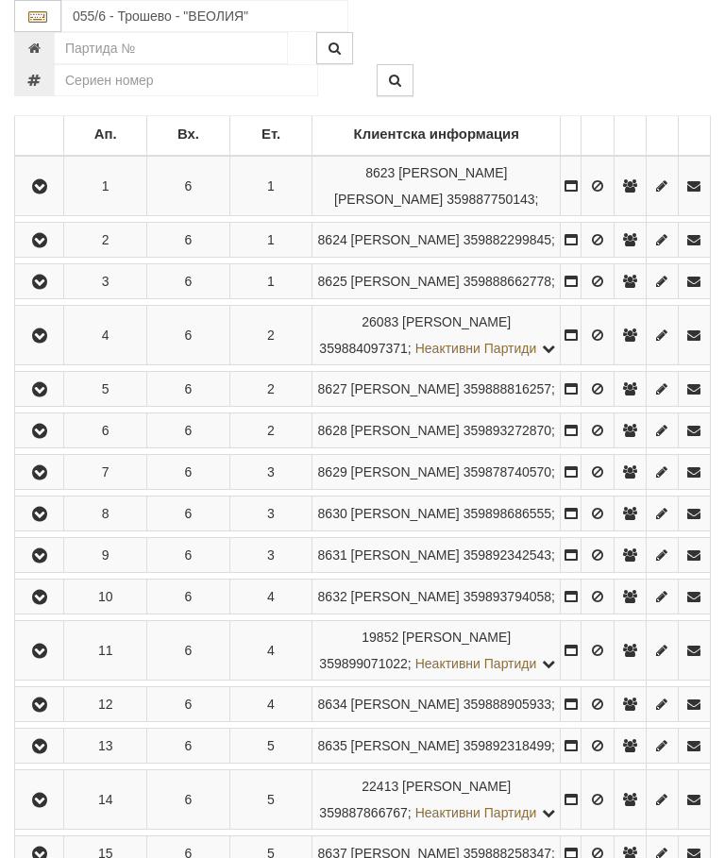
click at [59, 569] on button "button" at bounding box center [39, 555] width 42 height 28
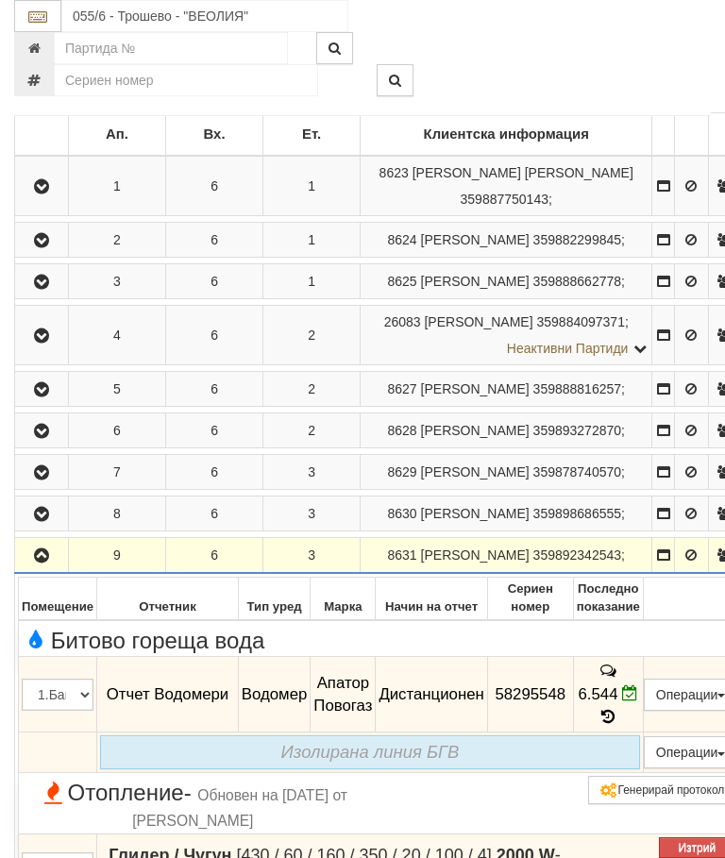
click at [50, 562] on icon "button" at bounding box center [41, 555] width 23 height 13
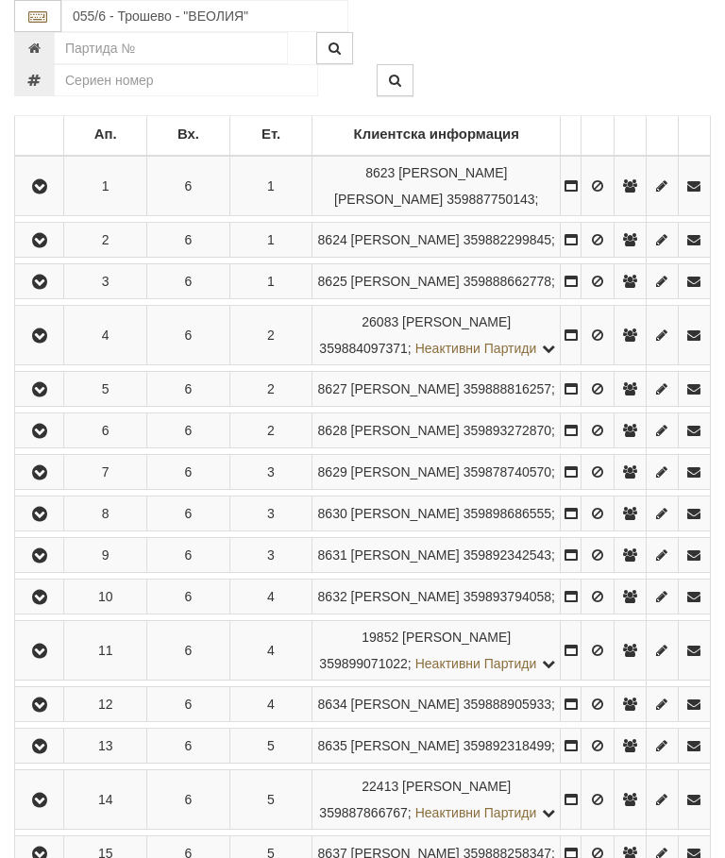
click at [45, 604] on icon "button" at bounding box center [39, 597] width 23 height 13
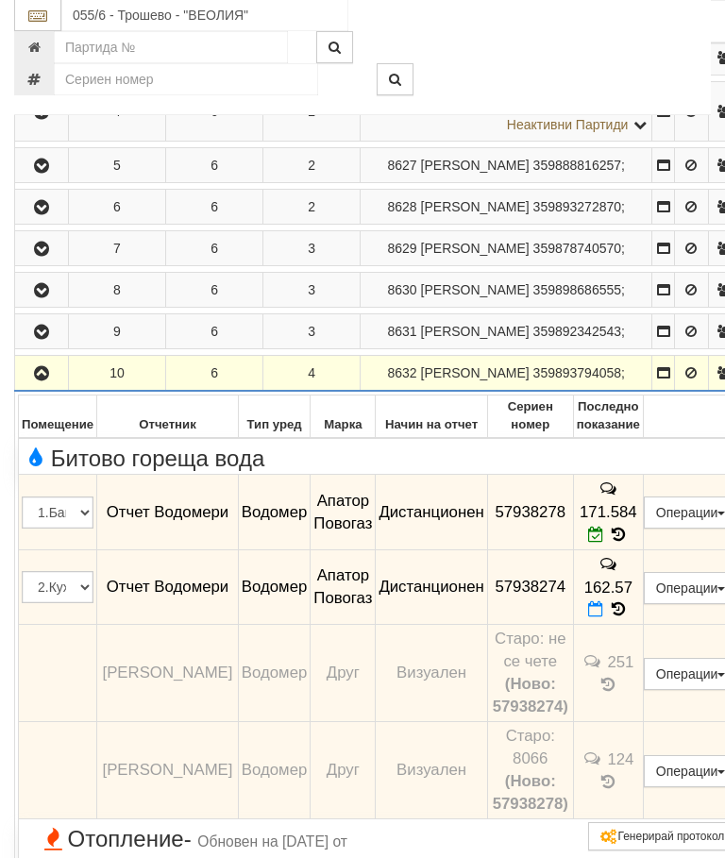
scroll to position [605, 0]
click at [628, 542] on icon at bounding box center [618, 534] width 21 height 16
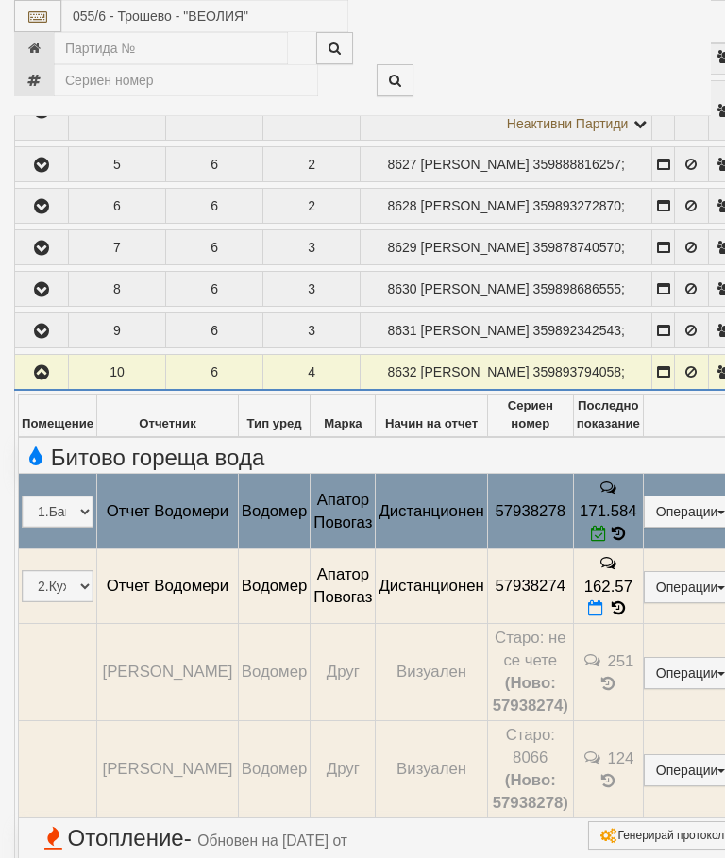
select select "10"
select select "1"
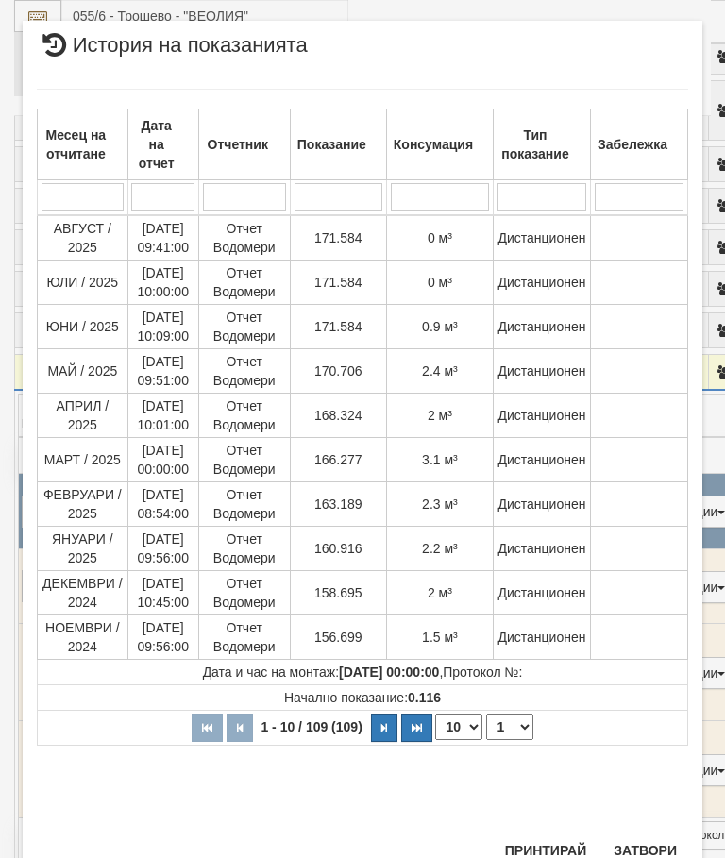
scroll to position [1426, 0]
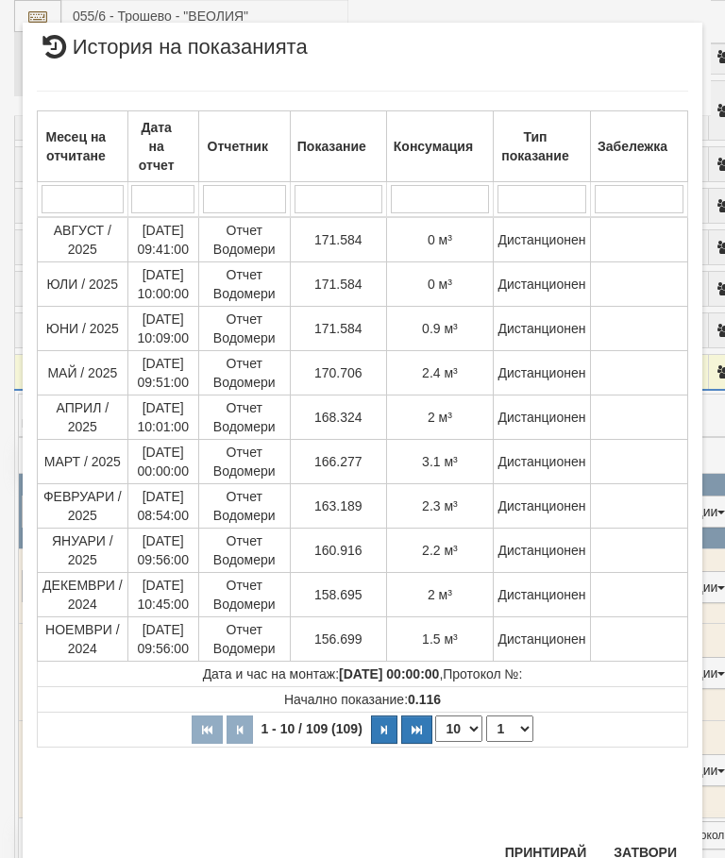
click at [649, 846] on button "Затвори" at bounding box center [645, 852] width 86 height 30
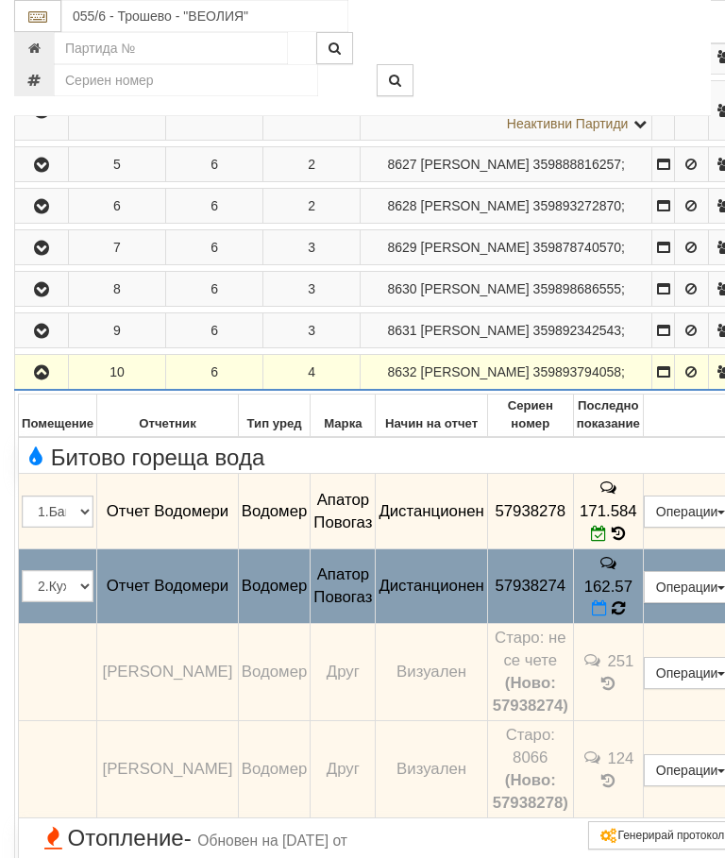
click at [625, 616] on icon at bounding box center [617, 608] width 13 height 16
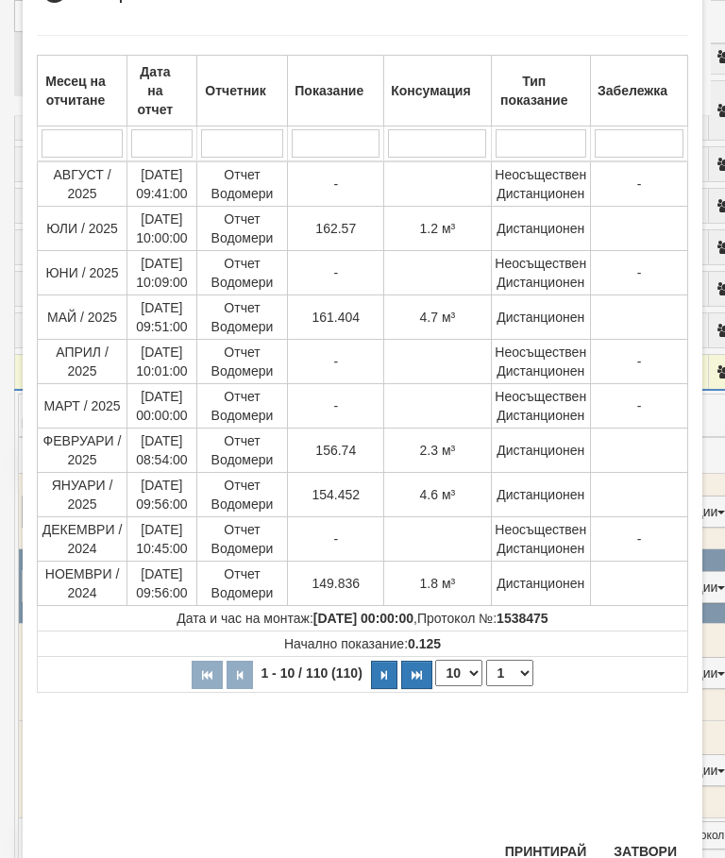
scroll to position [405, 0]
click at [631, 842] on button "Затвори" at bounding box center [645, 852] width 86 height 30
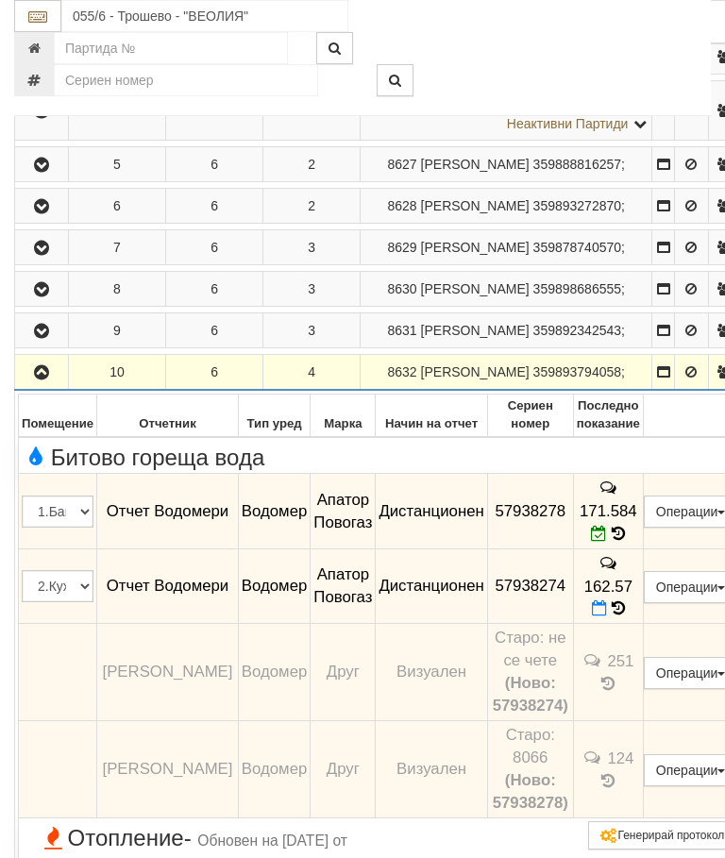
click at [33, 391] on td at bounding box center [42, 373] width 54 height 36
click at [42, 379] on icon "button" at bounding box center [41, 372] width 23 height 13
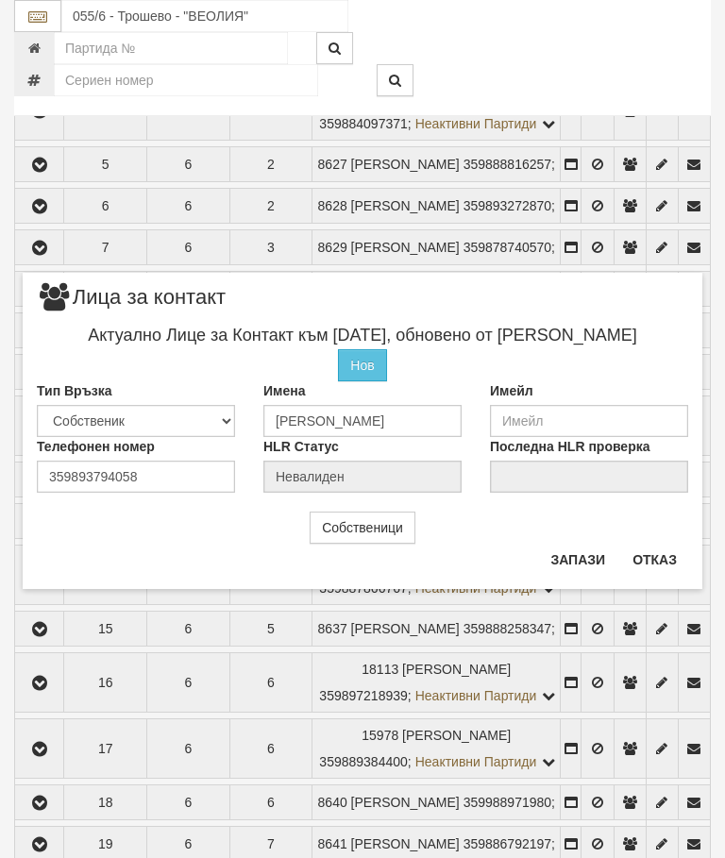
click at [687, 554] on button "Отказ" at bounding box center [654, 559] width 67 height 30
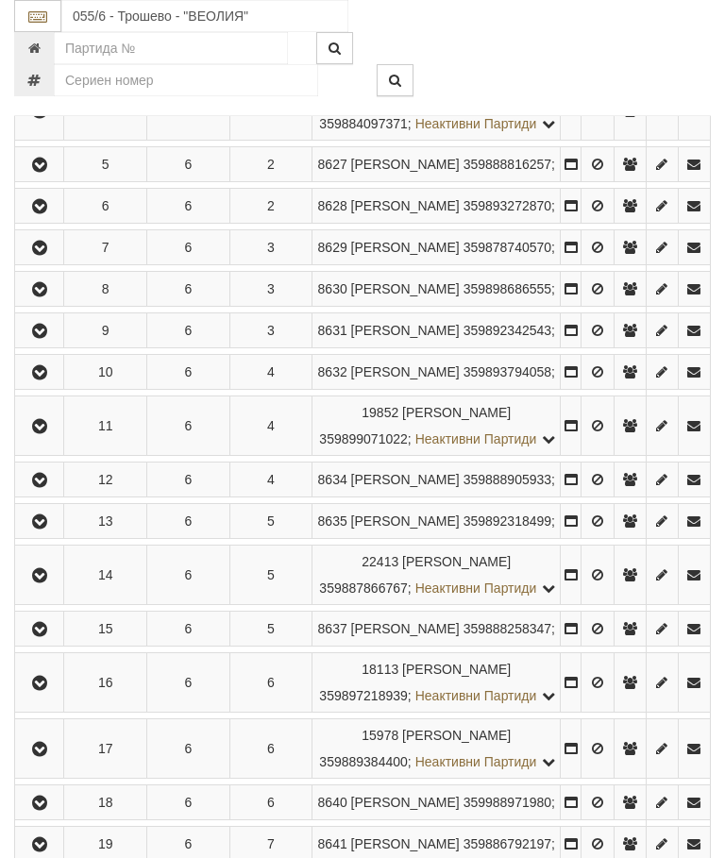
click at [42, 433] on icon "button" at bounding box center [39, 426] width 23 height 13
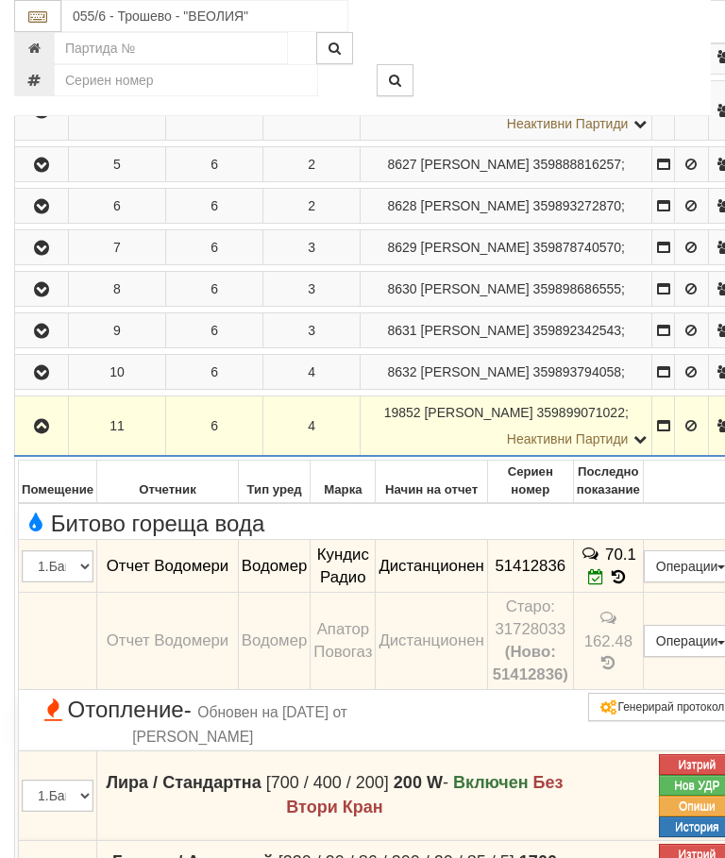
click at [42, 433] on icon "button" at bounding box center [41, 426] width 23 height 13
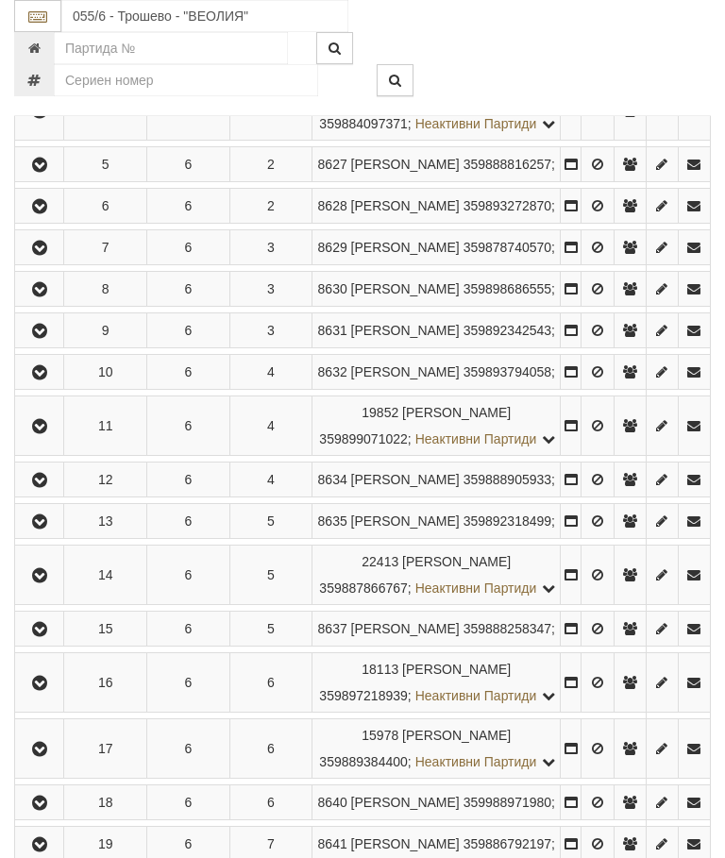
click at [49, 487] on icon "button" at bounding box center [39, 480] width 23 height 13
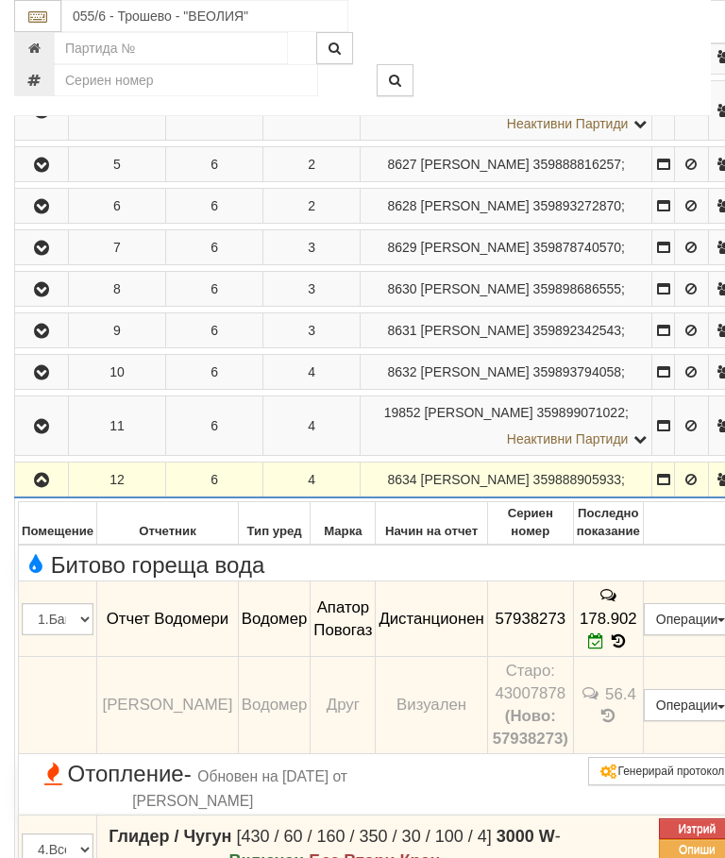
click at [53, 487] on icon "button" at bounding box center [41, 480] width 23 height 13
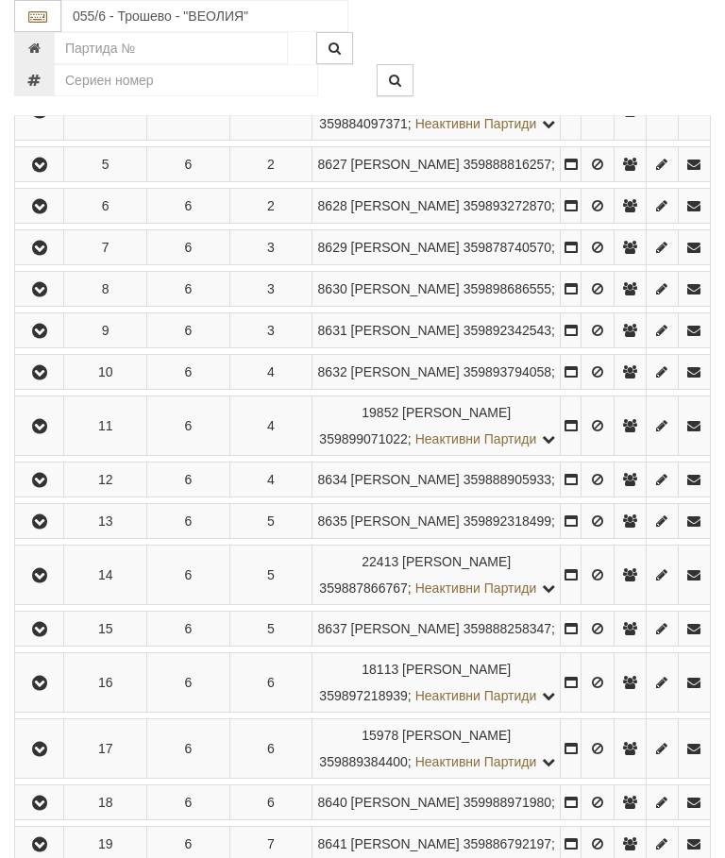
click at [51, 528] on icon "button" at bounding box center [39, 521] width 23 height 13
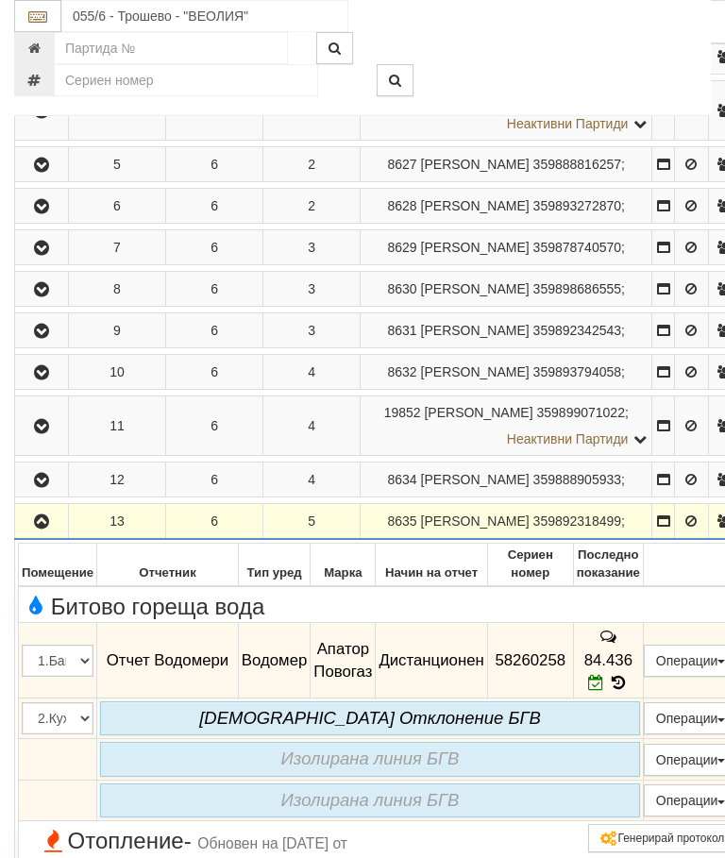
click at [60, 535] on button "button" at bounding box center [41, 521] width 47 height 28
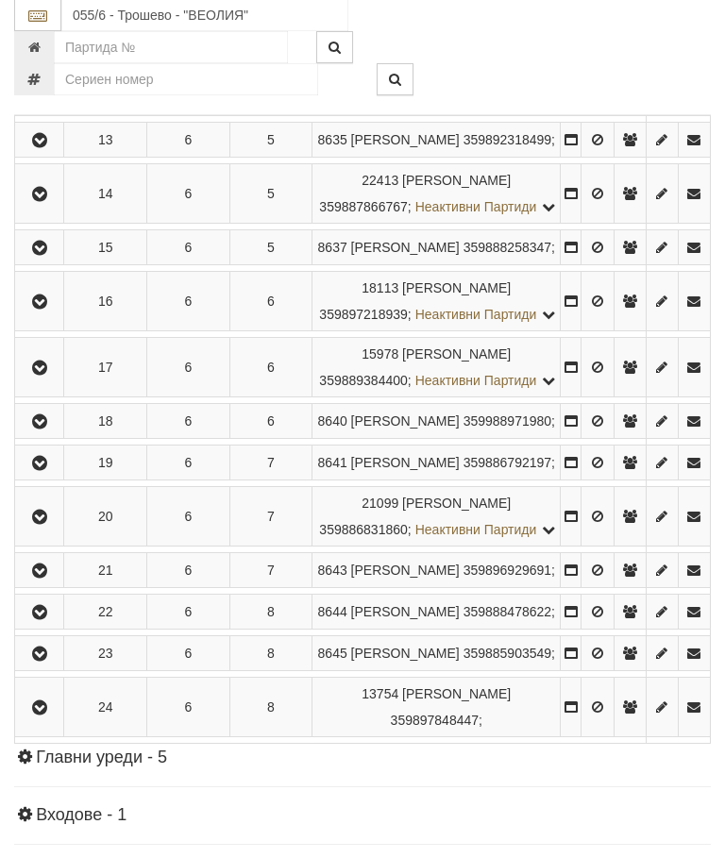
click at [59, 209] on button "button" at bounding box center [39, 194] width 42 height 28
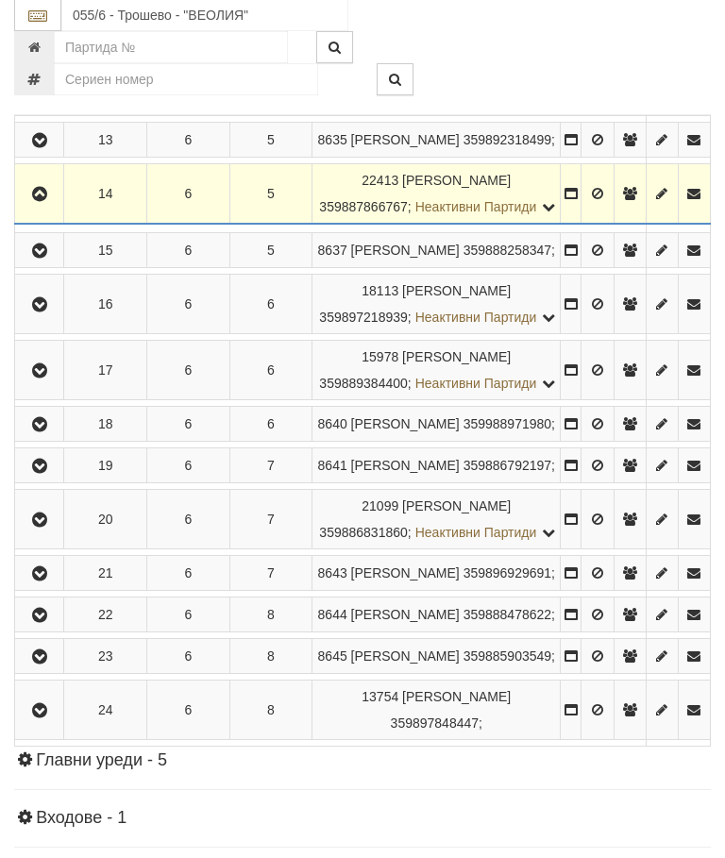
scroll to position [986, 0]
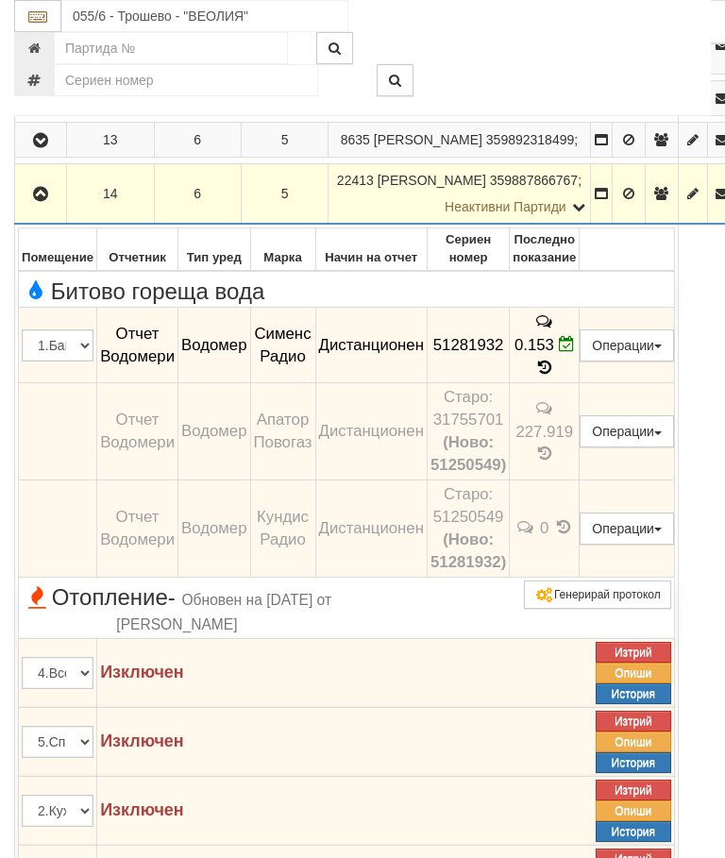
click at [48, 201] on icon "button" at bounding box center [40, 194] width 23 height 13
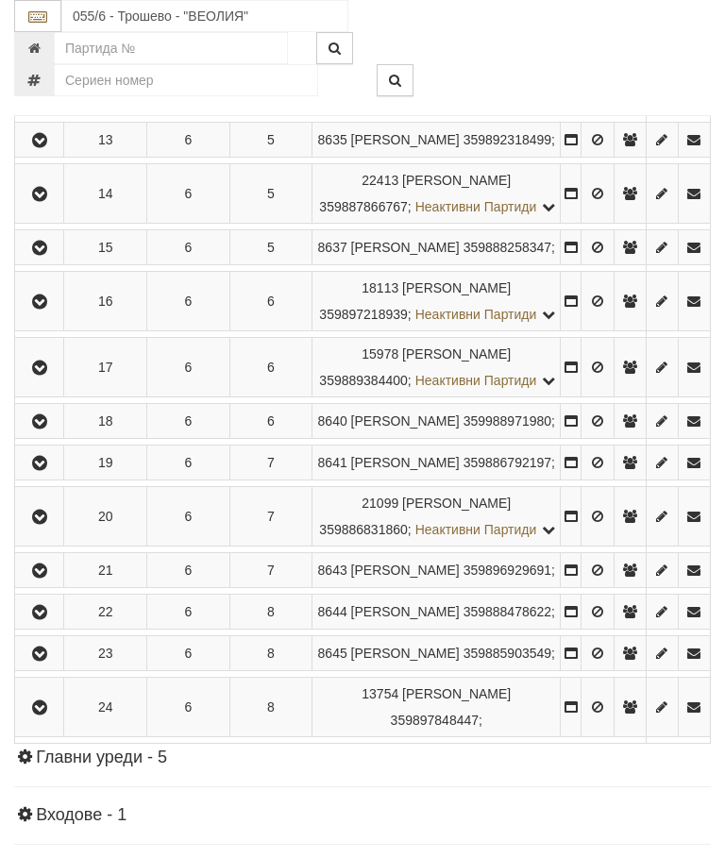
click at [40, 255] on icon "button" at bounding box center [39, 248] width 23 height 13
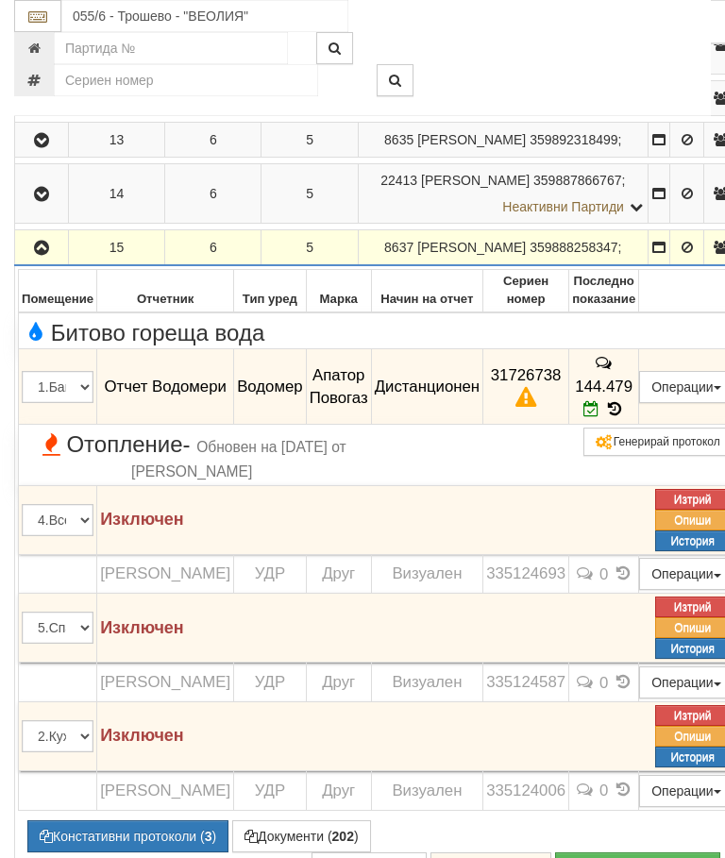
click at [639, 425] on td "144.479" at bounding box center [604, 386] width 70 height 75
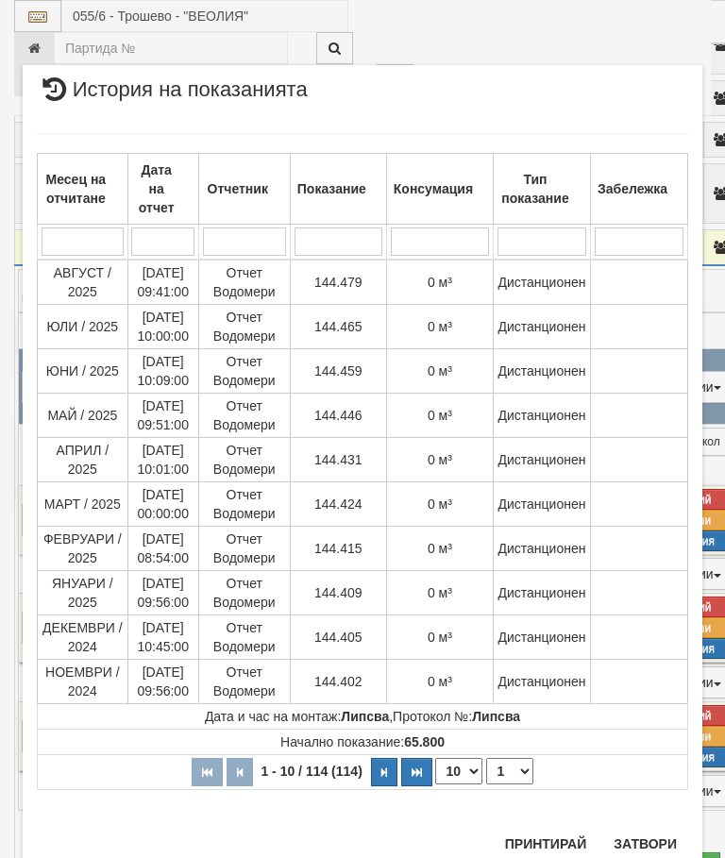
scroll to position [2294, 0]
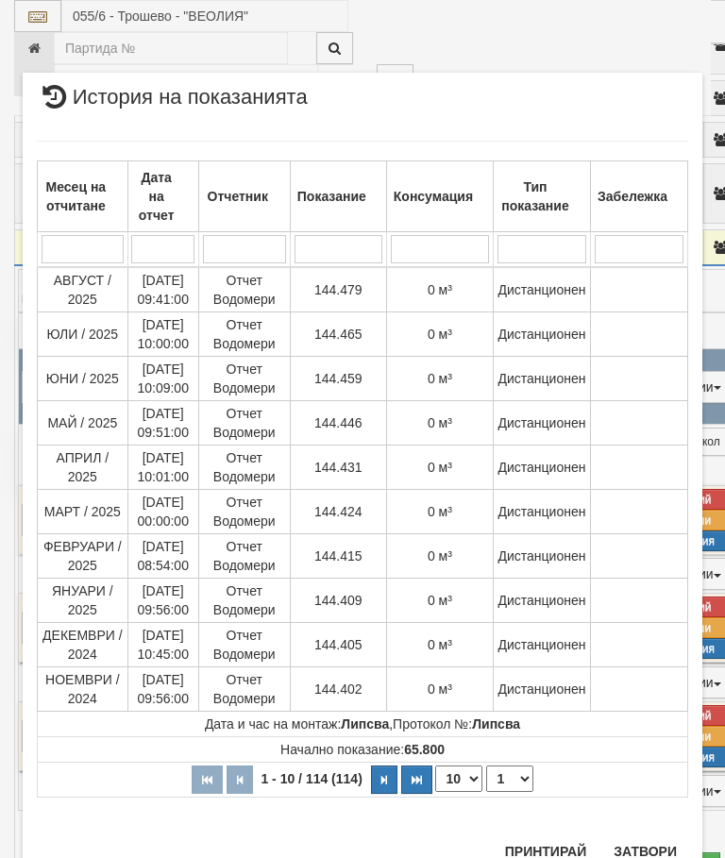
click at [651, 846] on button "Затвори" at bounding box center [645, 851] width 86 height 30
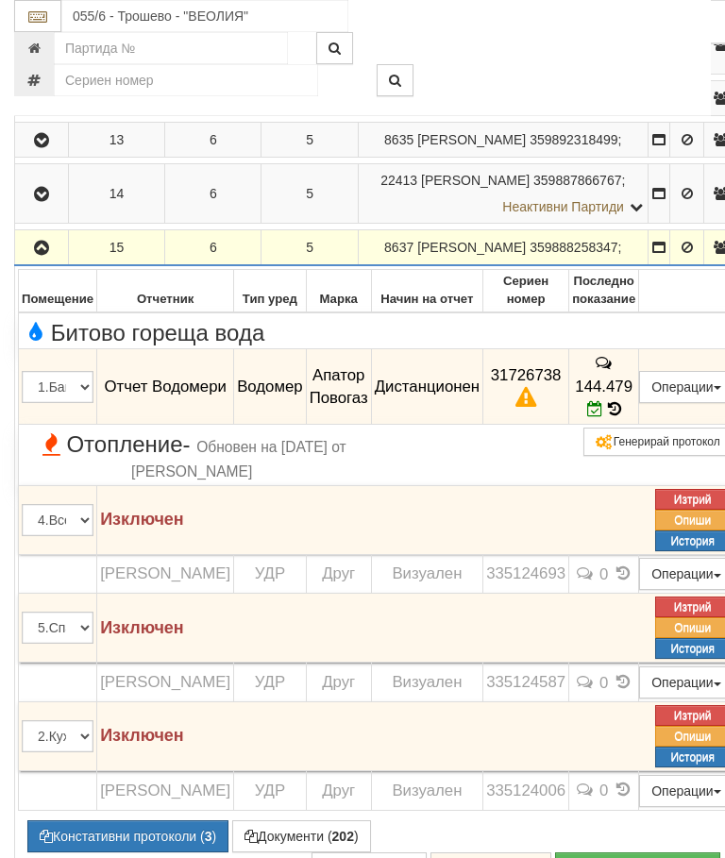
click at [32, 261] on button "button" at bounding box center [41, 247] width 47 height 28
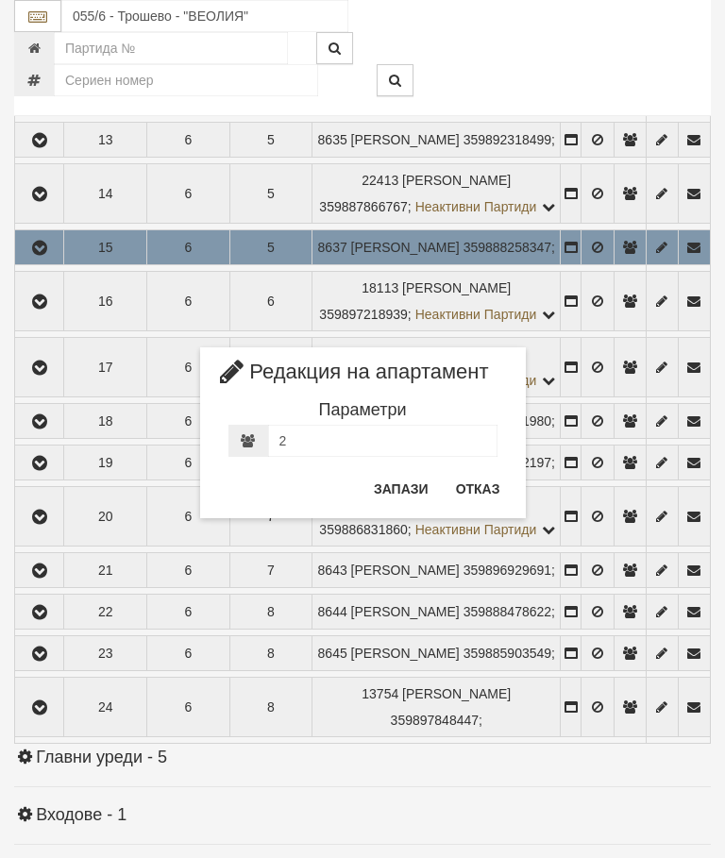
click at [488, 484] on button "Отказ" at bounding box center [477, 489] width 67 height 30
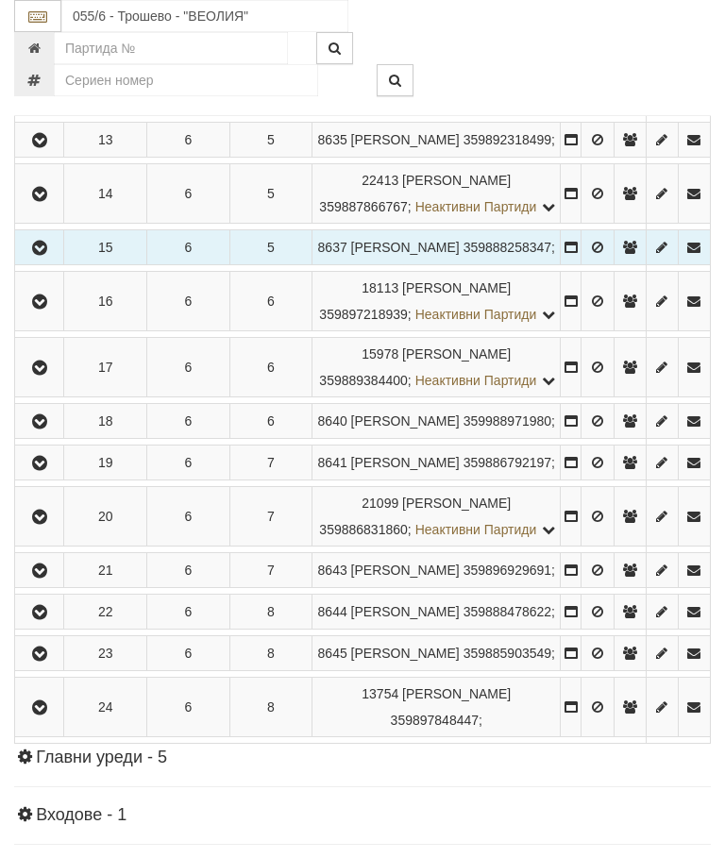
click at [49, 255] on icon "button" at bounding box center [39, 248] width 23 height 13
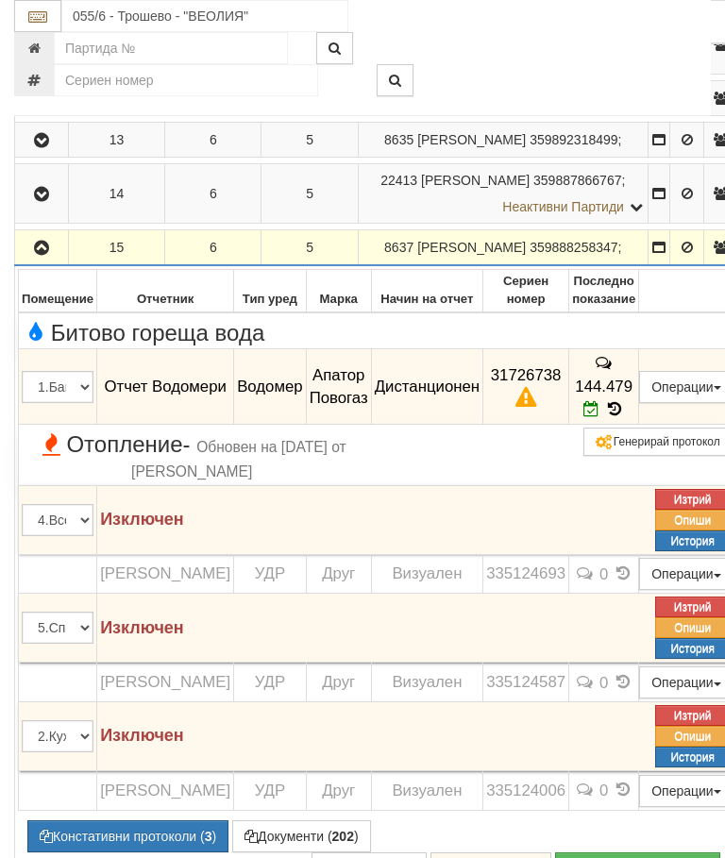
click at [47, 261] on button "button" at bounding box center [41, 247] width 47 height 28
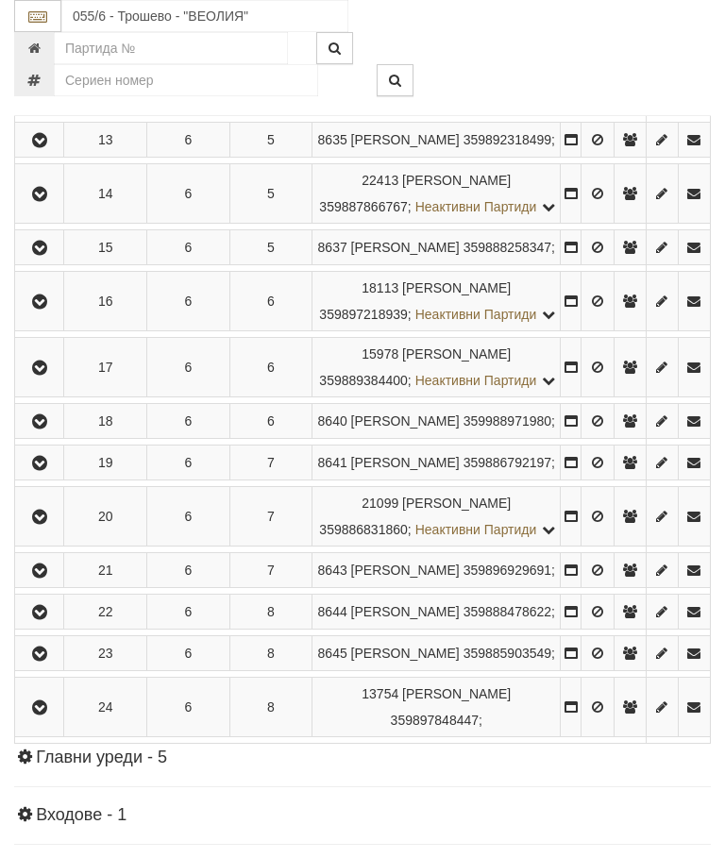
click at [59, 315] on button "button" at bounding box center [39, 301] width 42 height 28
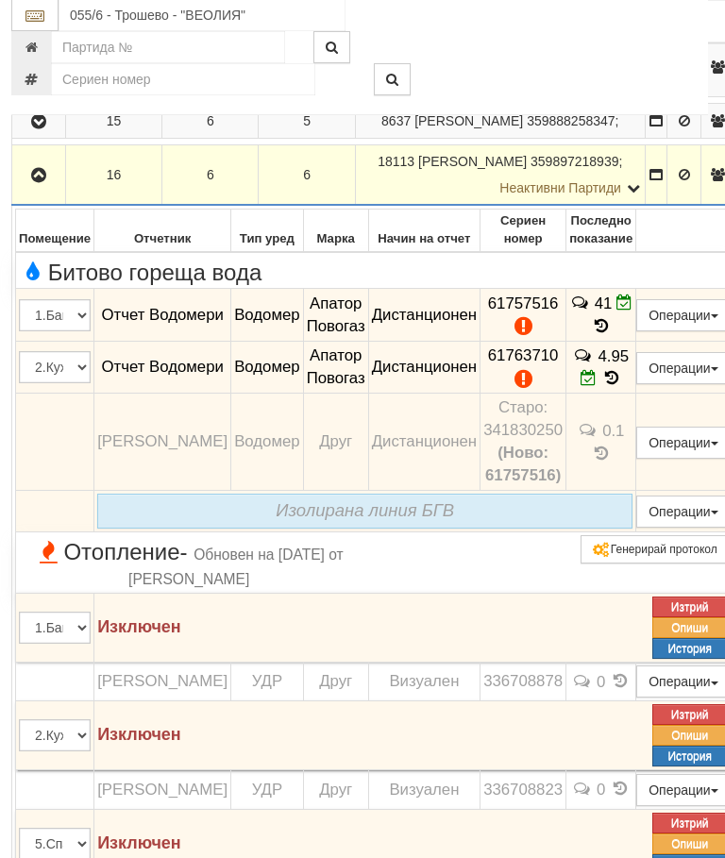
scroll to position [1114, 4]
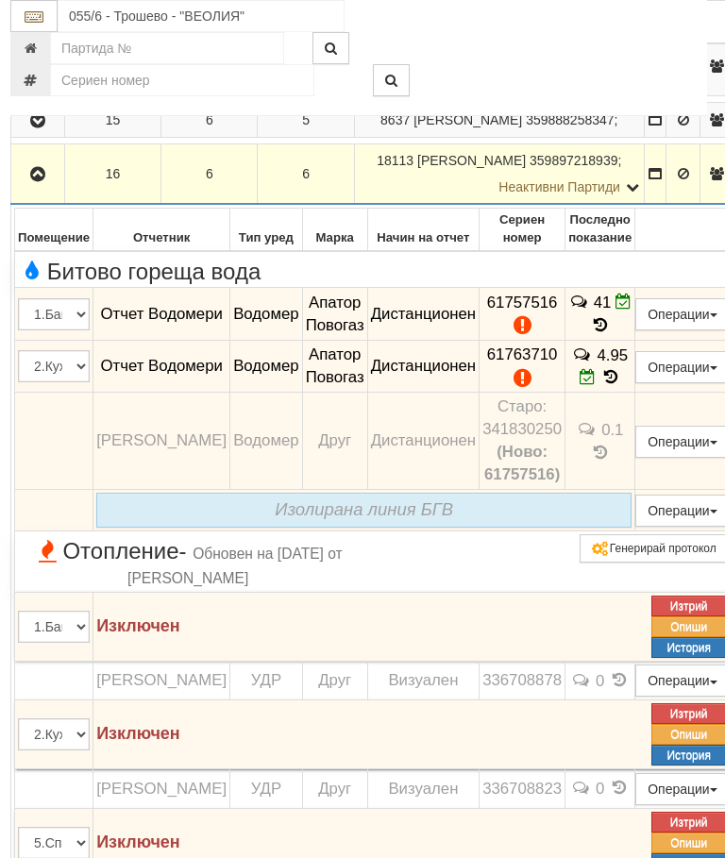
click at [34, 181] on icon "button" at bounding box center [37, 174] width 23 height 13
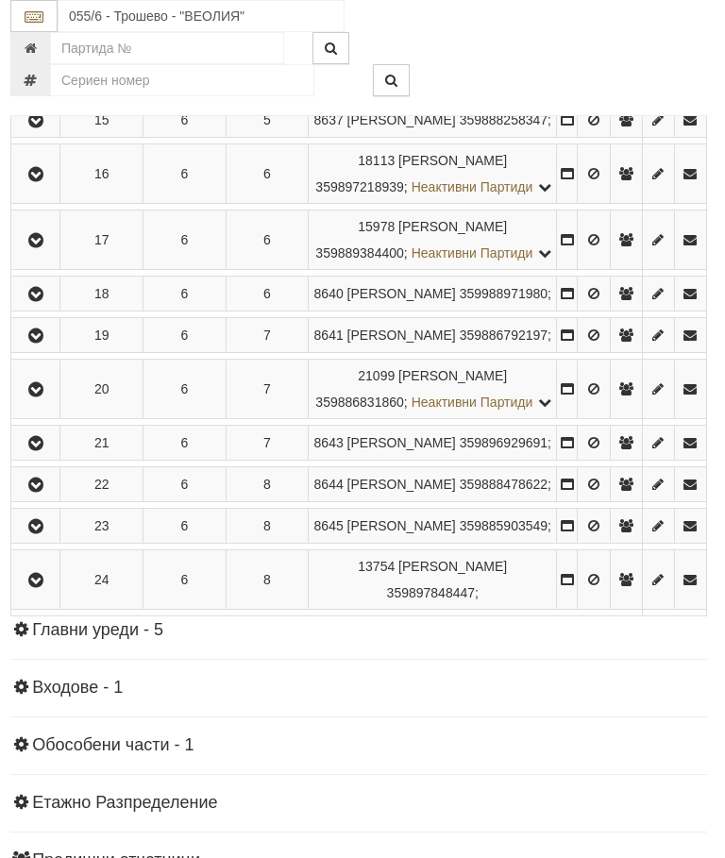
click at [43, 247] on icon "button" at bounding box center [36, 240] width 23 height 13
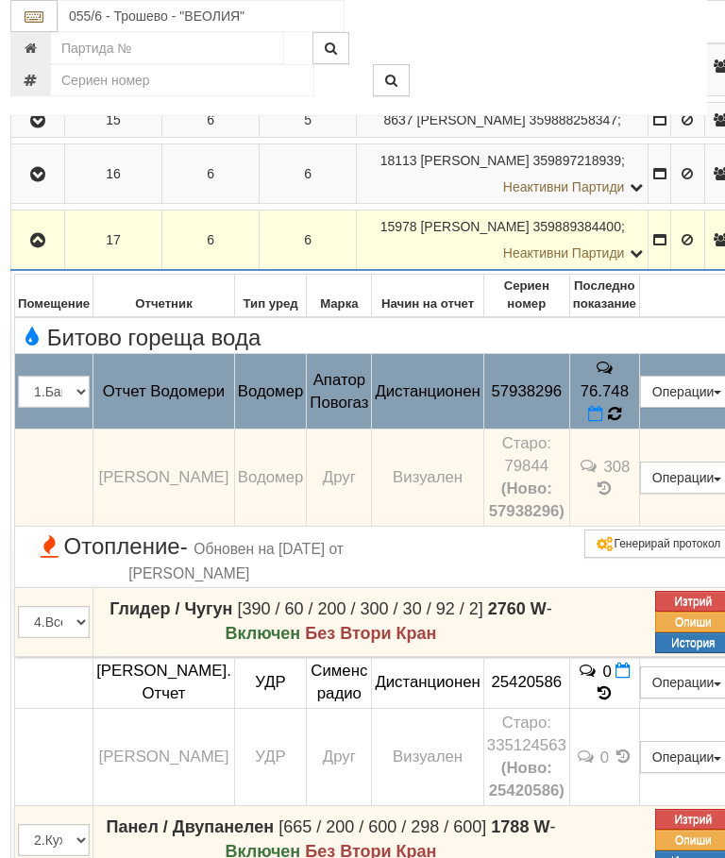
click at [621, 422] on icon at bounding box center [614, 414] width 13 height 16
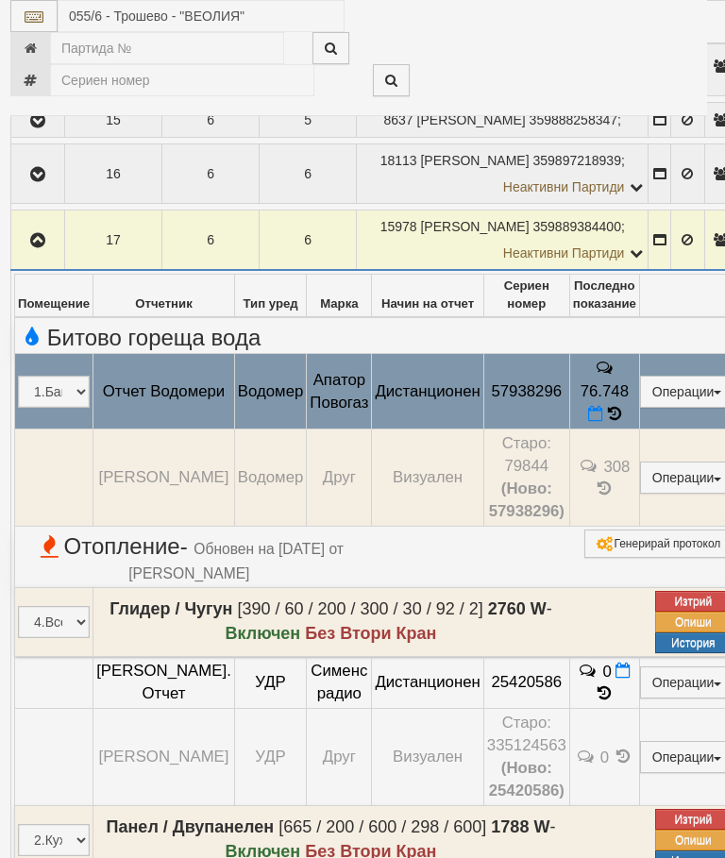
select select "10"
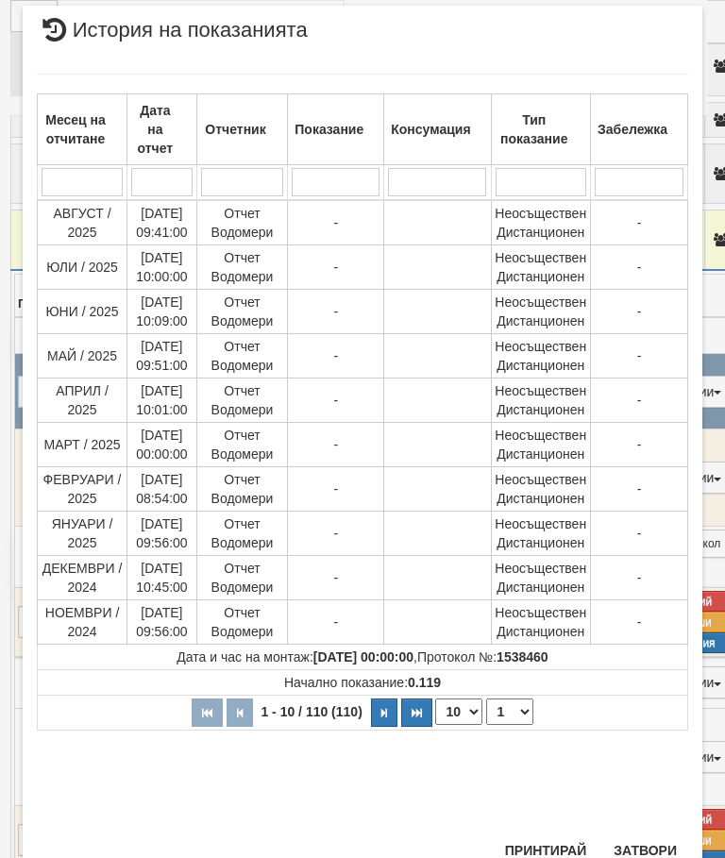
scroll to position [1170, 0]
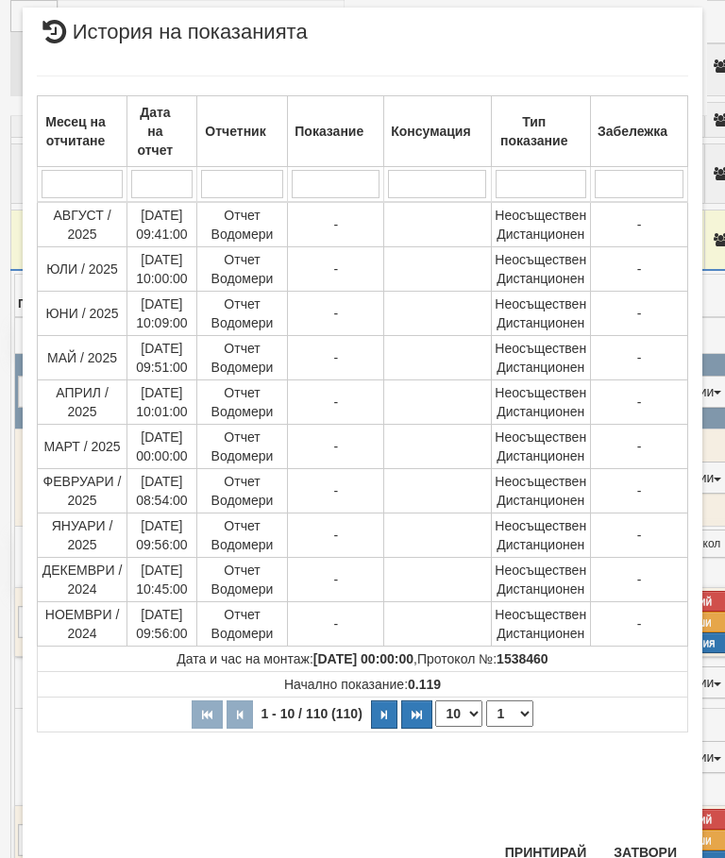
click at [517, 718] on select "1 2 3 4 5 6 7 8 9 10 11" at bounding box center [509, 713] width 47 height 26
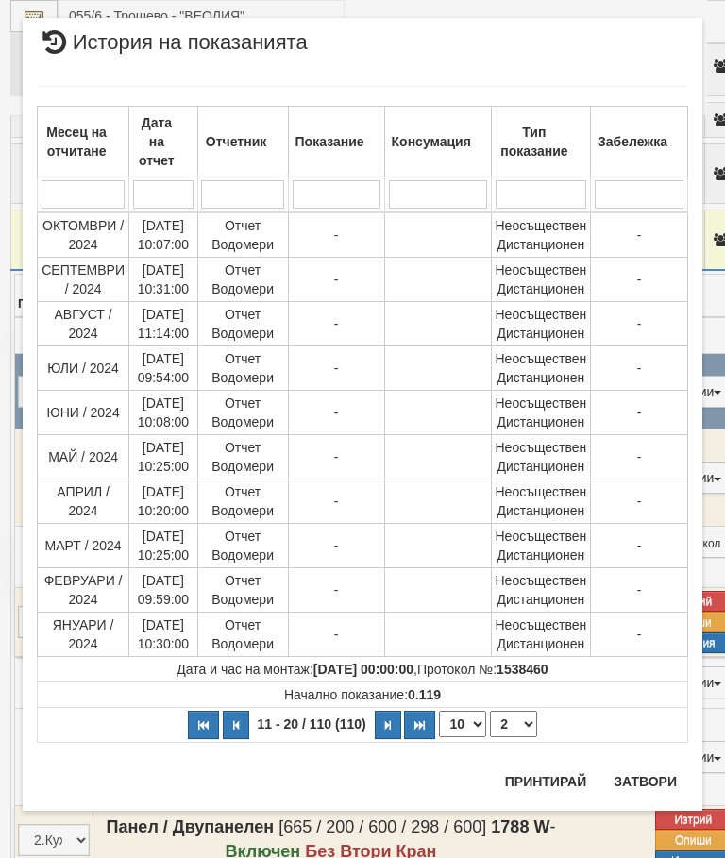
scroll to position [0, 0]
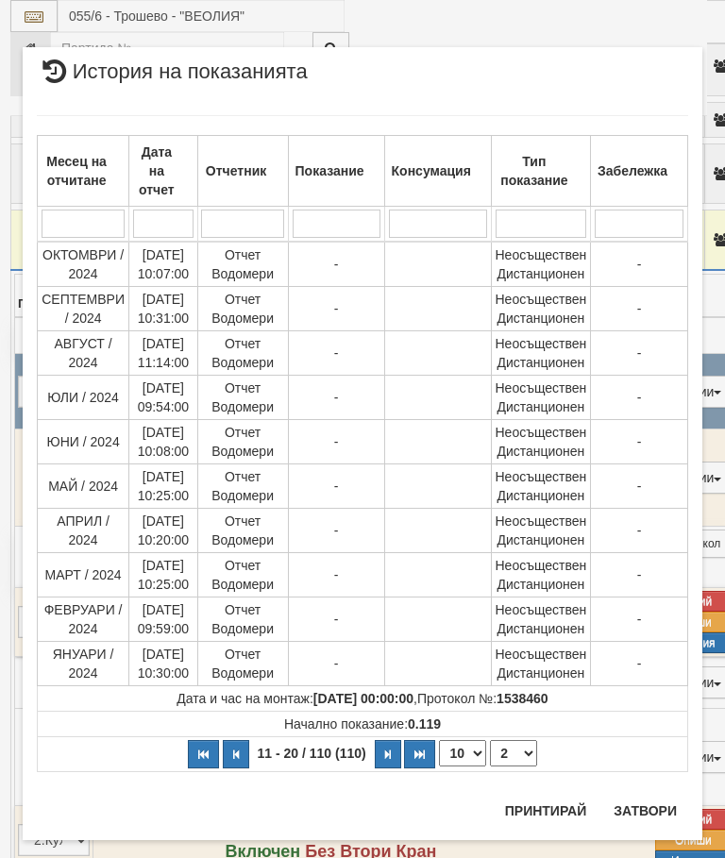
click at [523, 747] on select "1 2 3 4 5 6 7 8 9 10 11" at bounding box center [513, 753] width 47 height 26
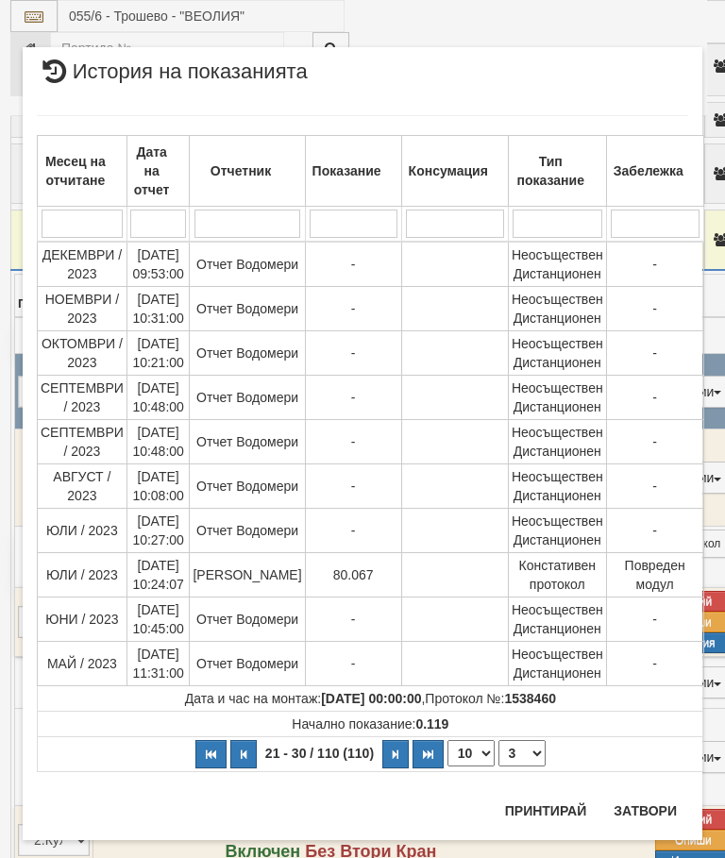
click at [511, 750] on select "1 2 3 4 5 6 7 8 9 10 11" at bounding box center [521, 753] width 47 height 26
select select "4"
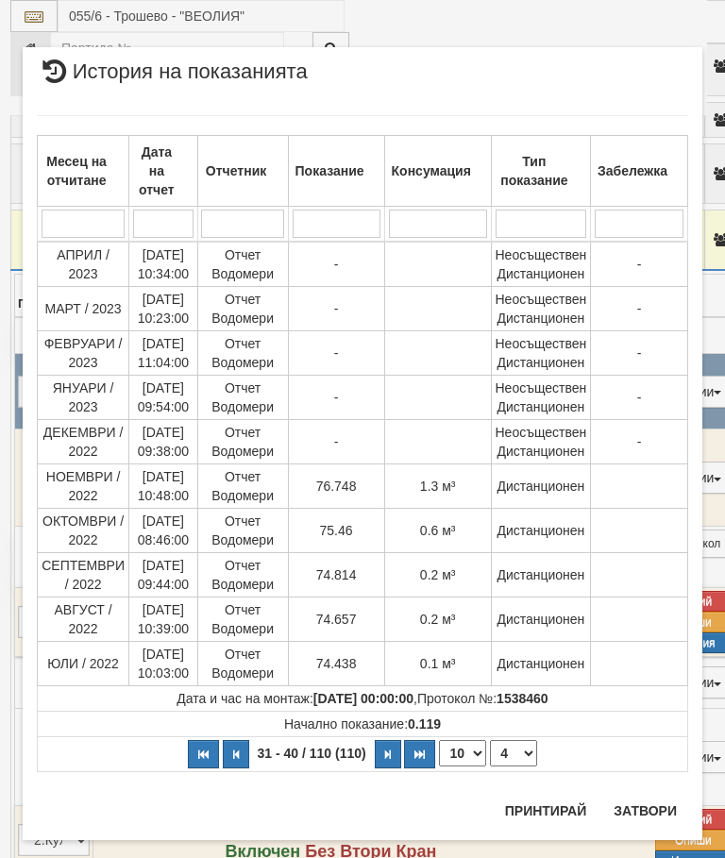
click at [634, 804] on button "Затвори" at bounding box center [645, 811] width 86 height 30
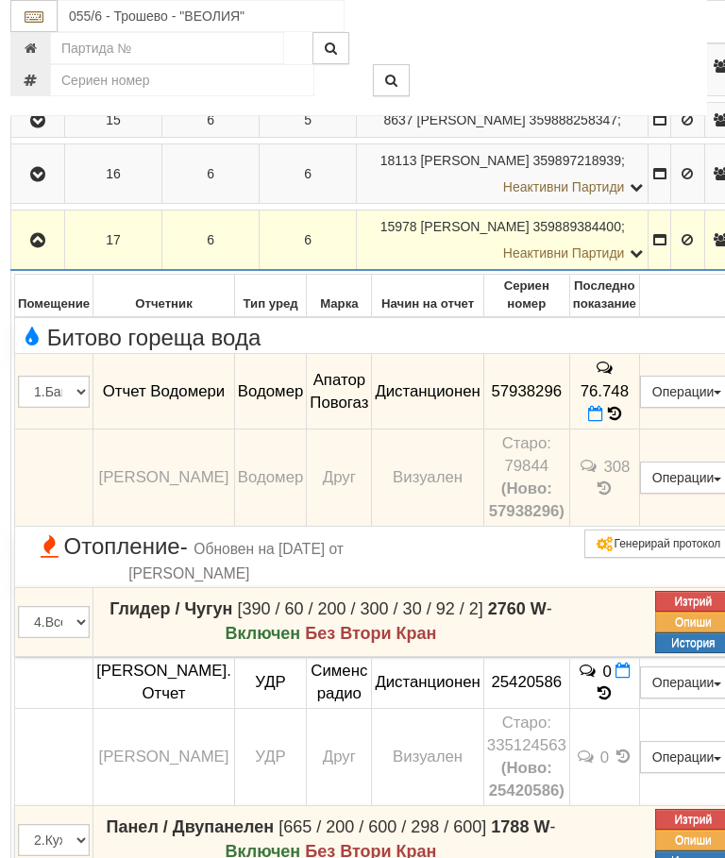
click at [35, 247] on icon "button" at bounding box center [37, 240] width 23 height 13
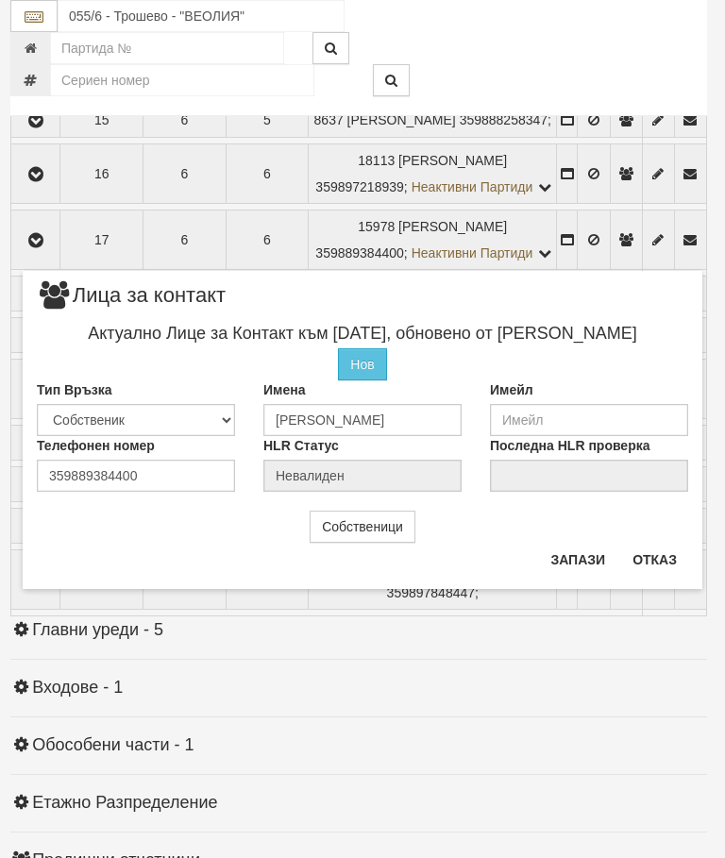
click at [646, 569] on button "Отказ" at bounding box center [654, 559] width 67 height 30
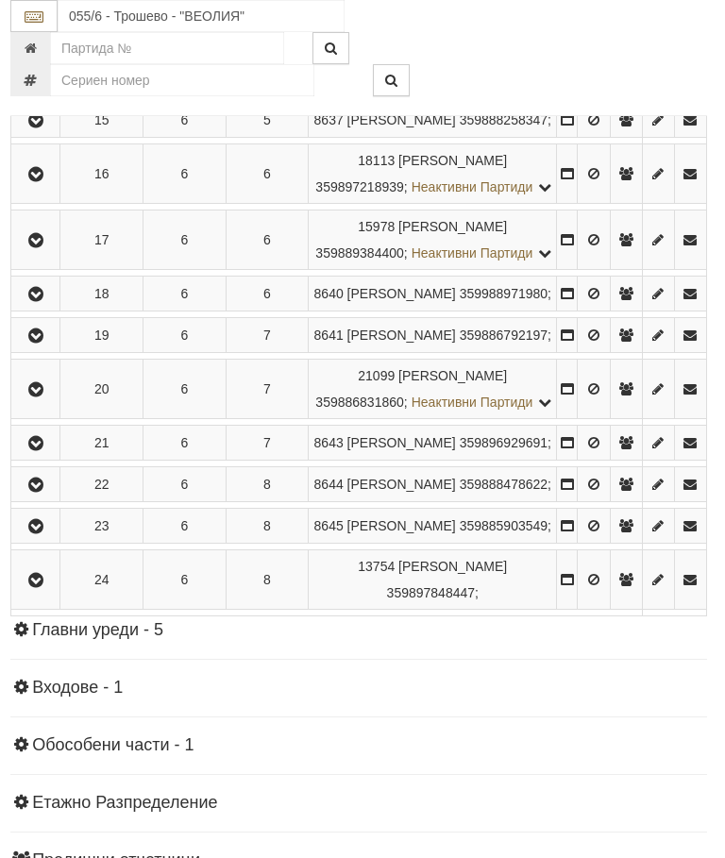
click at [55, 308] on button "button" at bounding box center [35, 293] width 42 height 28
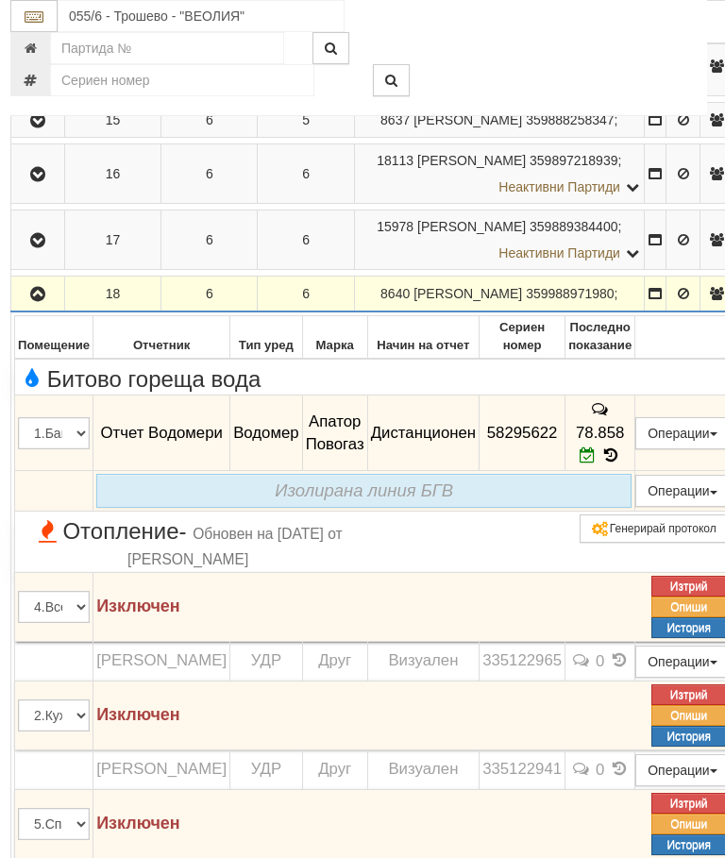
click at [26, 308] on button "button" at bounding box center [37, 293] width 47 height 28
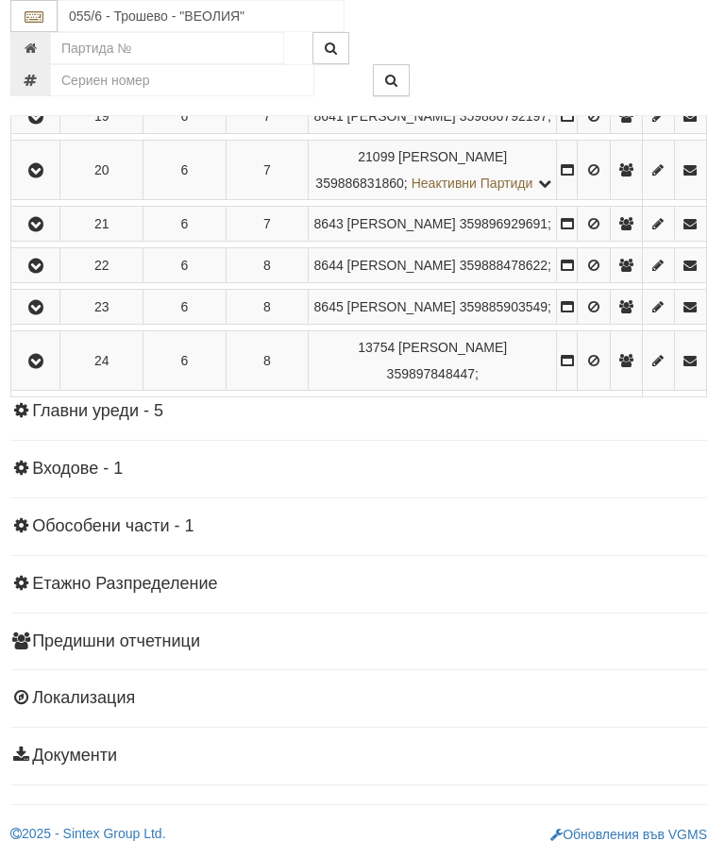
click at [53, 130] on button "button" at bounding box center [36, 116] width 42 height 28
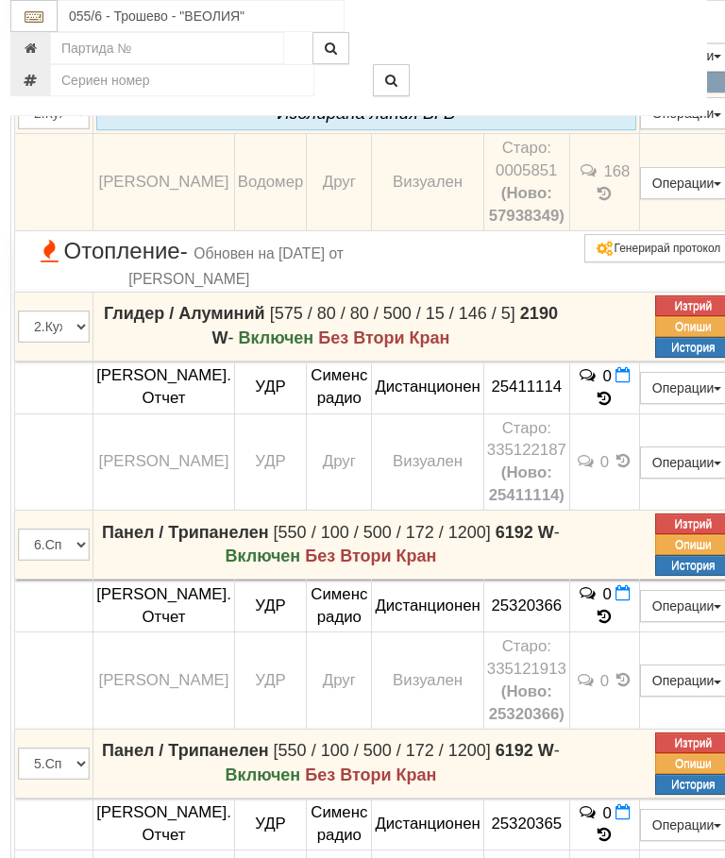
click at [611, 87] on icon at bounding box center [604, 78] width 14 height 17
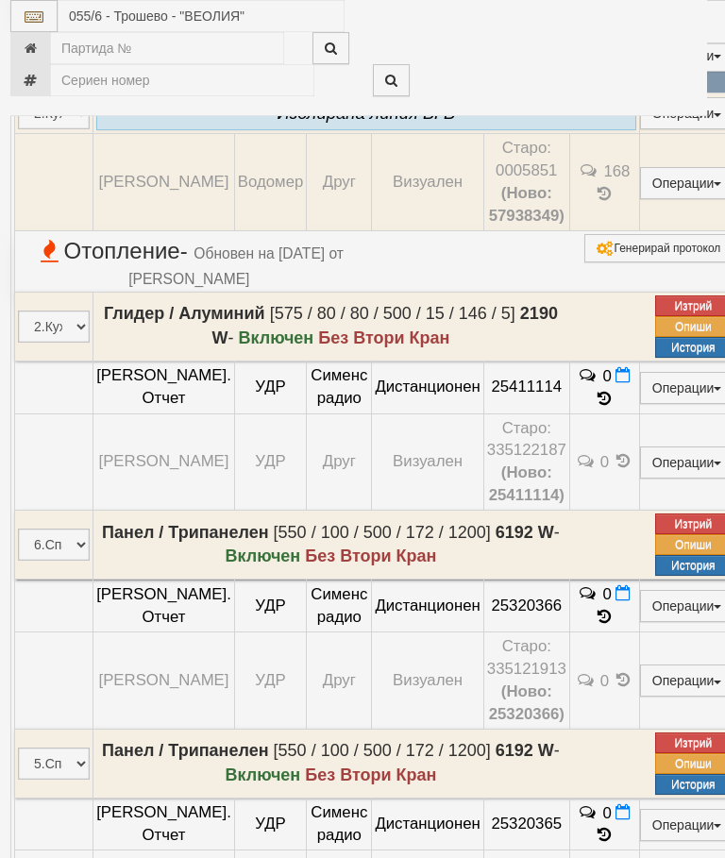
select select "10"
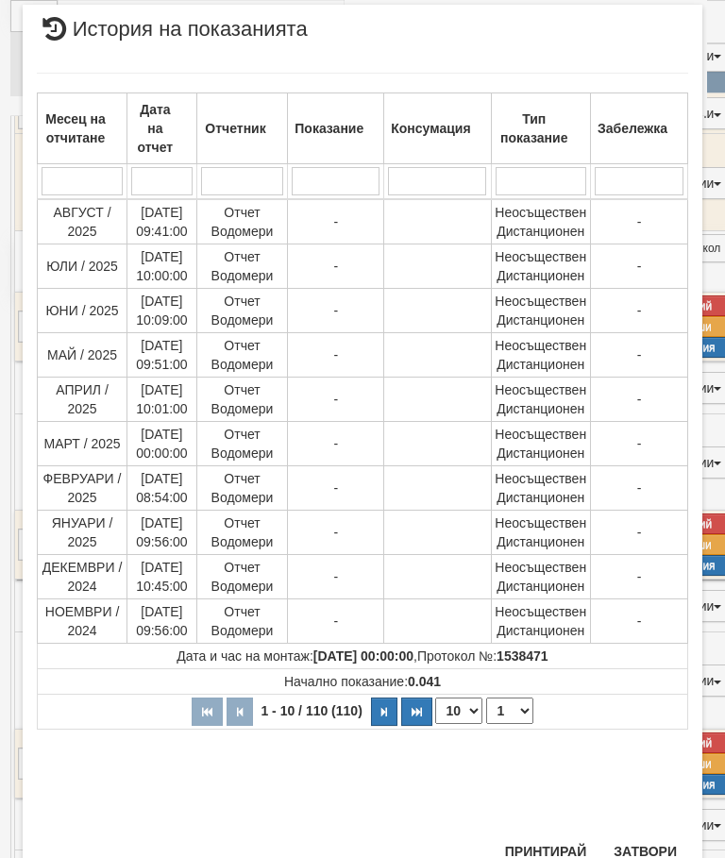
click at [518, 712] on select "1 2 3 4 5 6 7 8 9 10 11" at bounding box center [509, 710] width 47 height 26
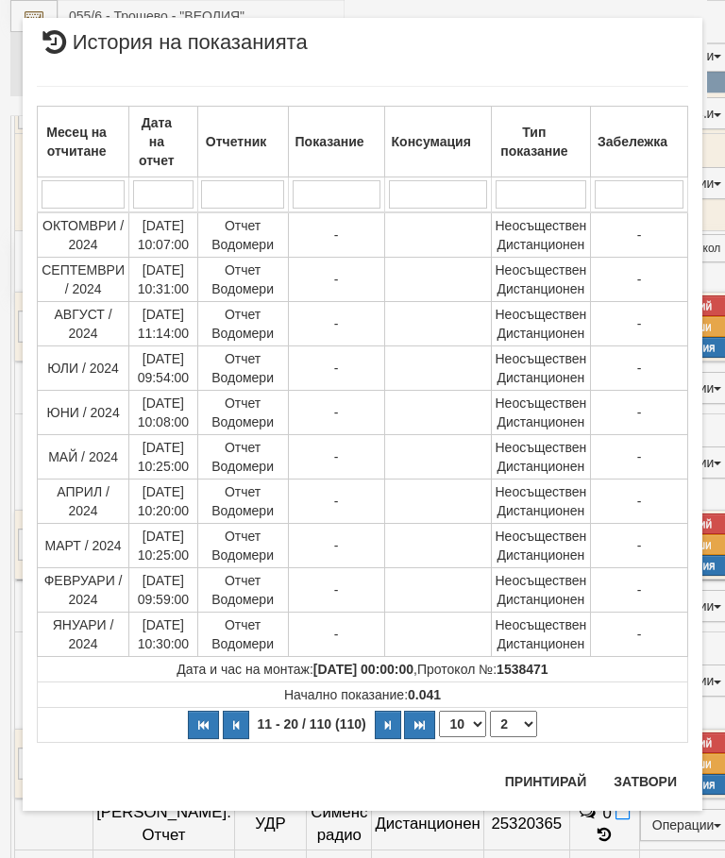
scroll to position [0, 0]
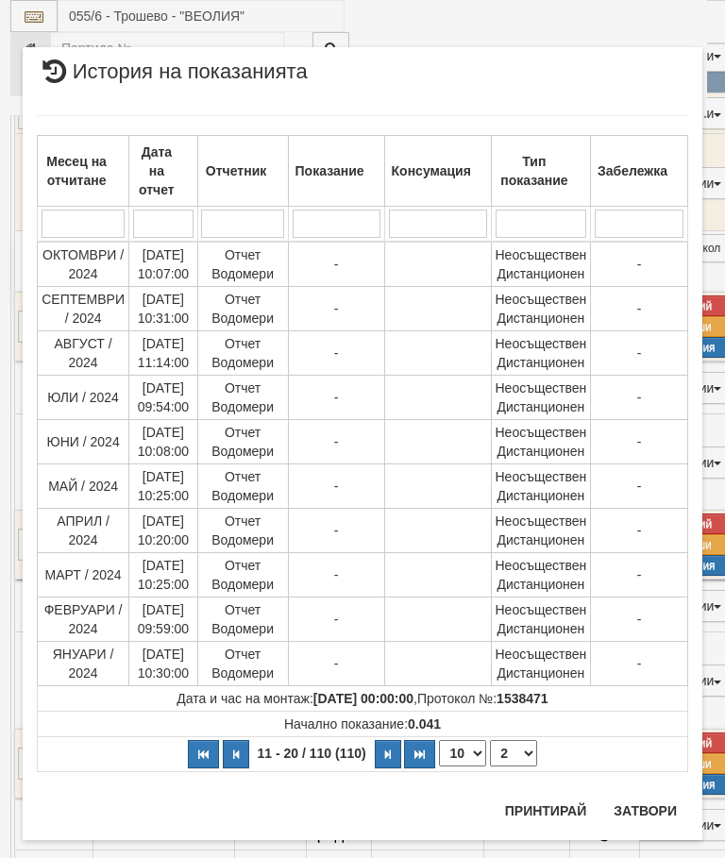
click at [526, 752] on select "1 2 3 4 5 6 7 8 9 10 11" at bounding box center [513, 753] width 47 height 26
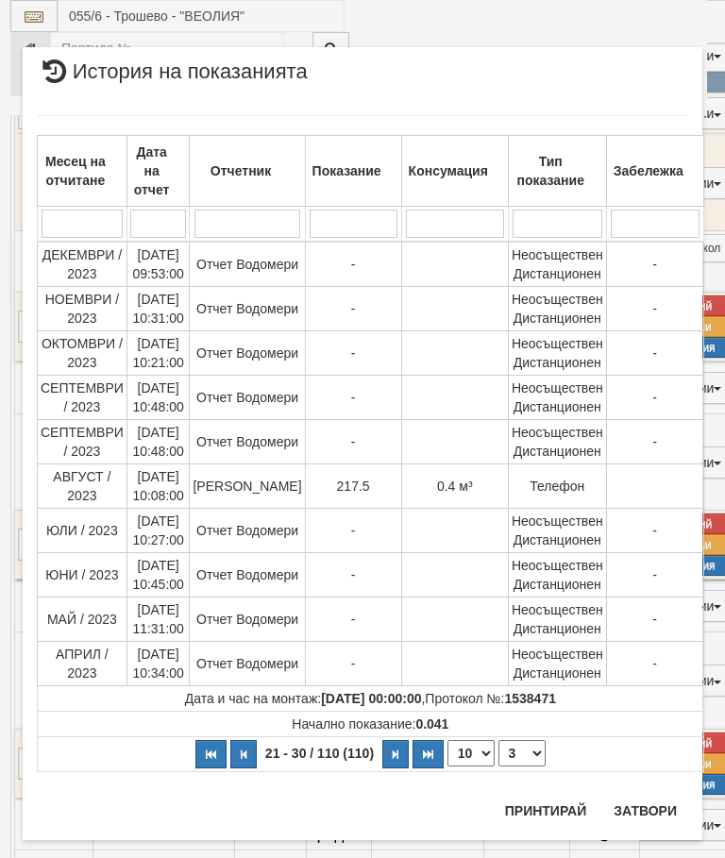
click at [523, 744] on select "1 2 3 4 5 6 7 8 9 10 11" at bounding box center [521, 753] width 47 height 26
select select "4"
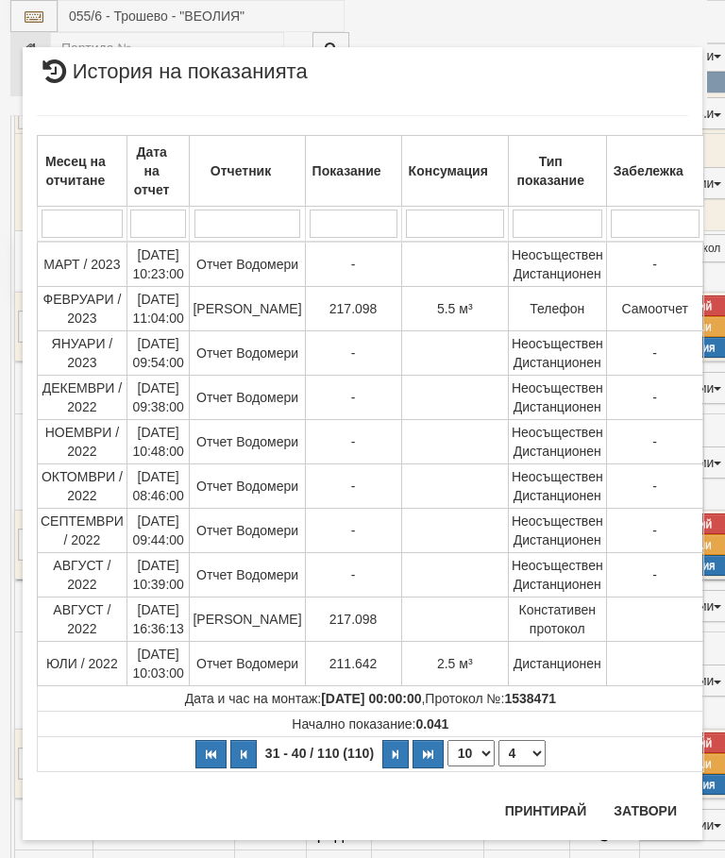
click at [648, 817] on button "Затвори" at bounding box center [645, 811] width 86 height 30
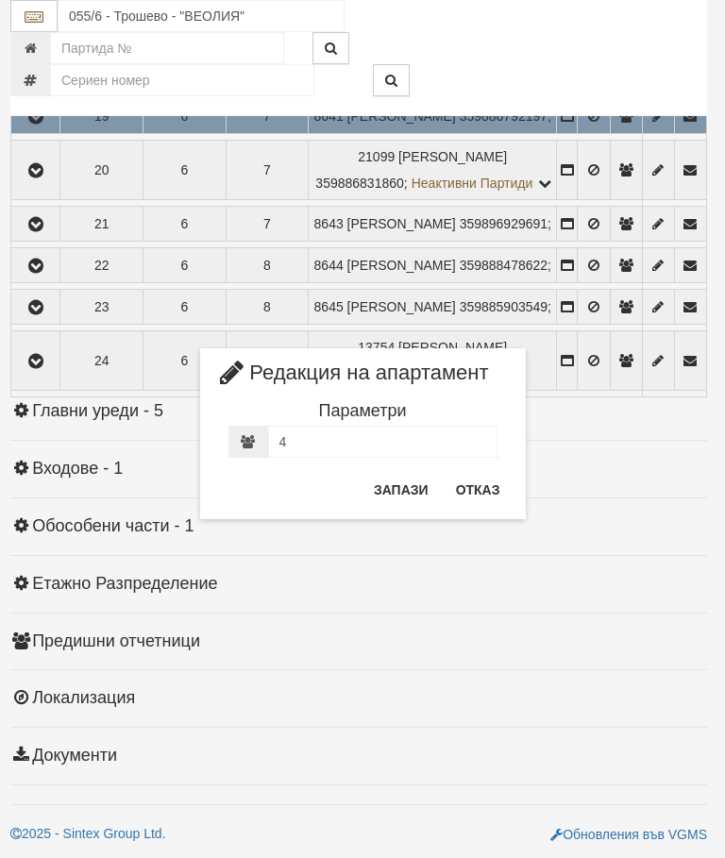
click at [483, 485] on button "Отказ" at bounding box center [477, 490] width 67 height 30
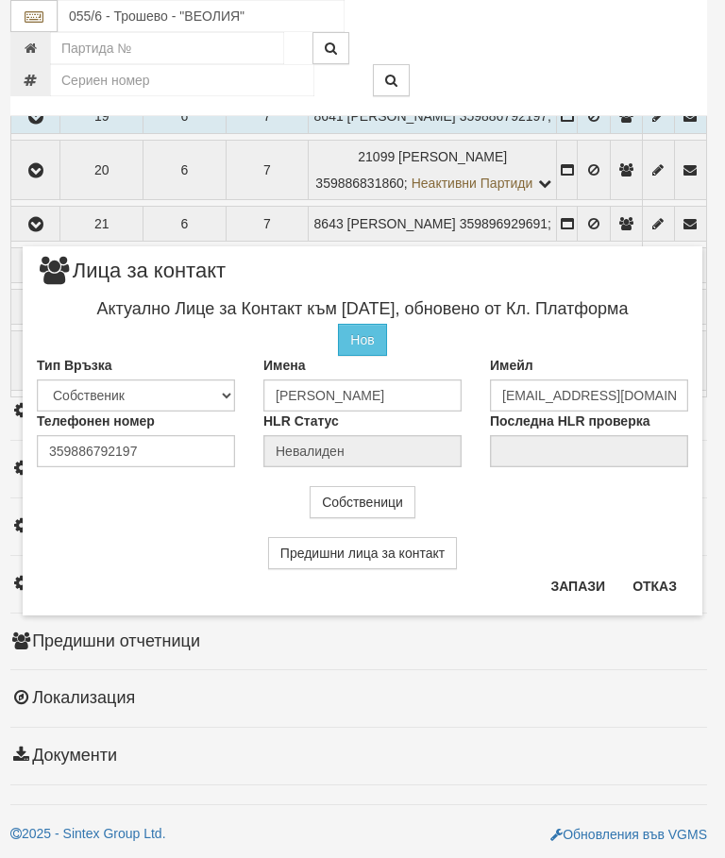
click at [657, 585] on button "Отказ" at bounding box center [654, 586] width 67 height 30
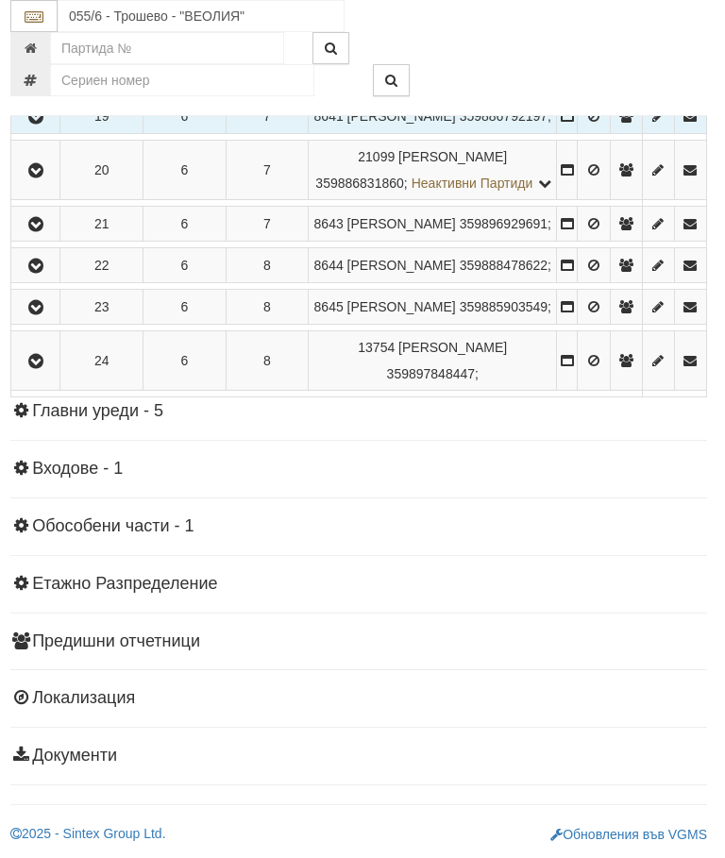
click at [40, 184] on button "button" at bounding box center [35, 170] width 42 height 28
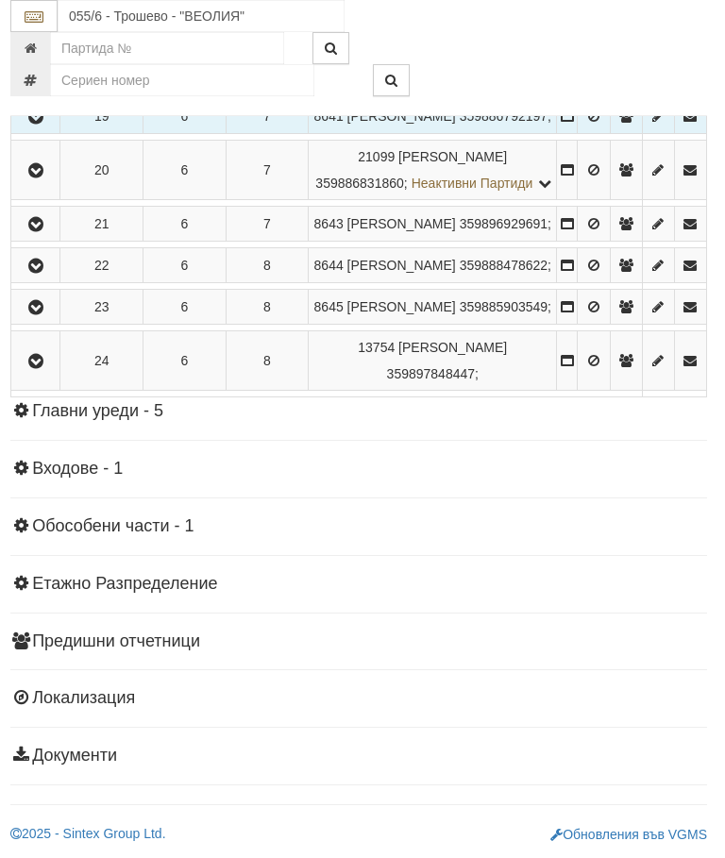
click at [40, 231] on icon "button" at bounding box center [36, 224] width 23 height 13
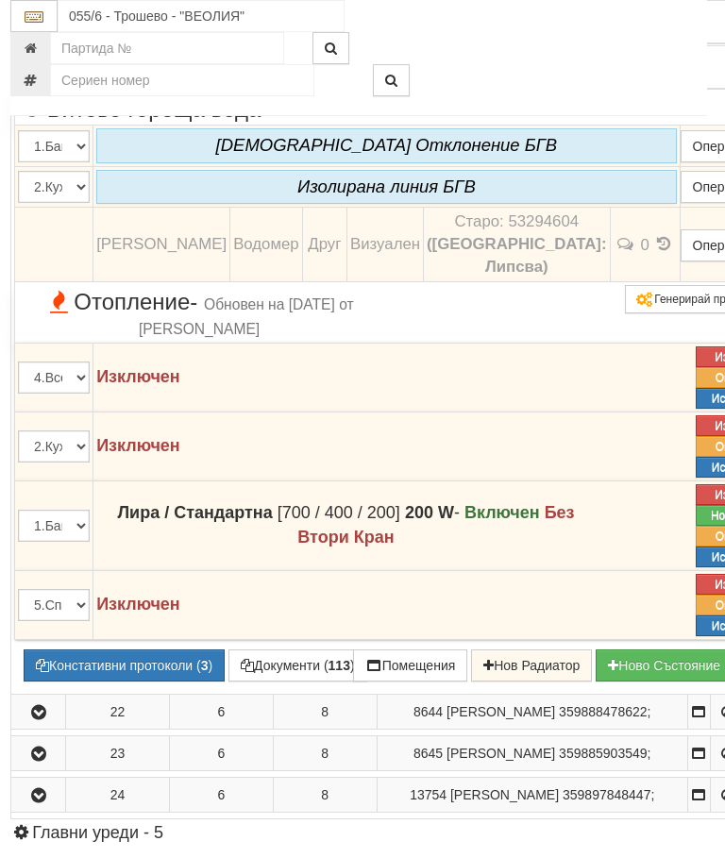
click at [25, 38] on button "button" at bounding box center [38, 23] width 48 height 28
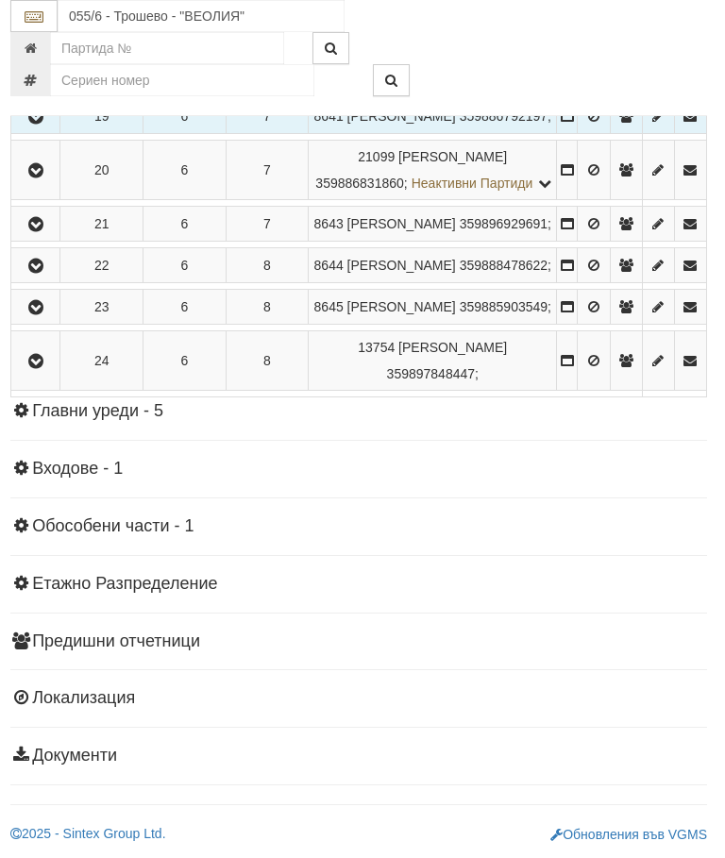
click at [44, 279] on button "button" at bounding box center [35, 265] width 42 height 28
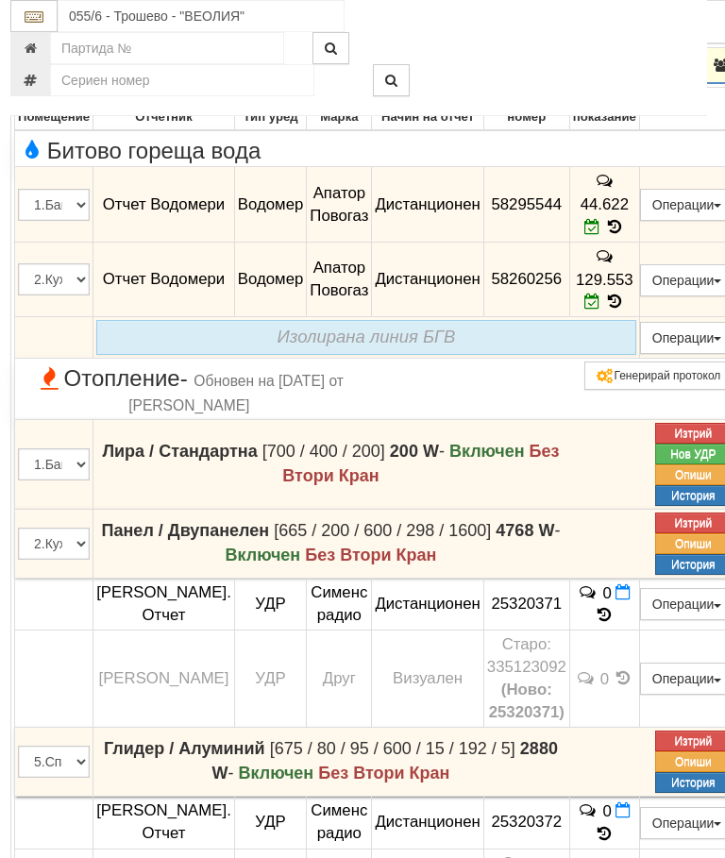
click at [60, 79] on button "button" at bounding box center [37, 65] width 47 height 28
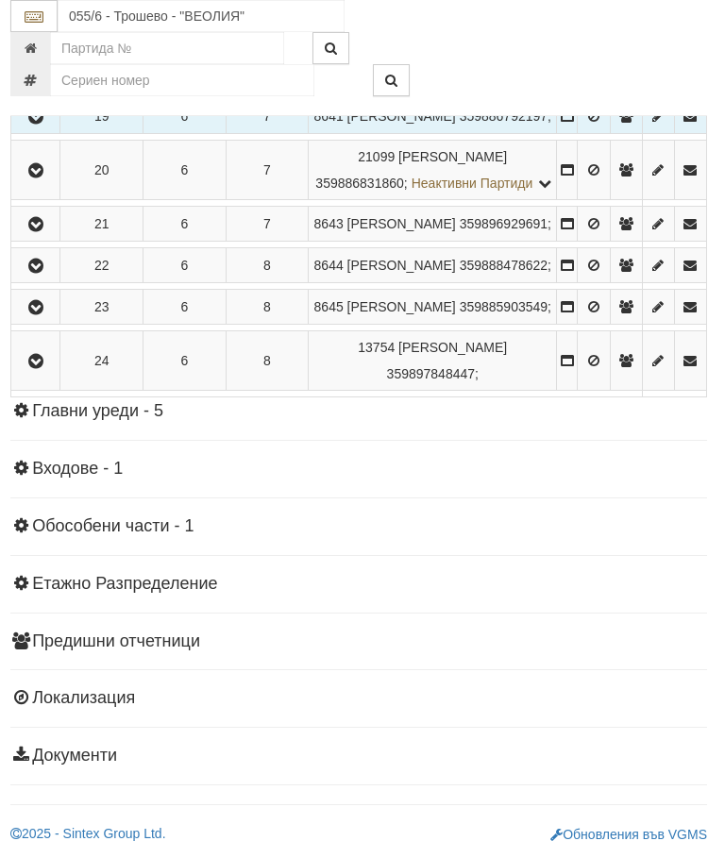
click at [47, 314] on icon "button" at bounding box center [36, 307] width 23 height 13
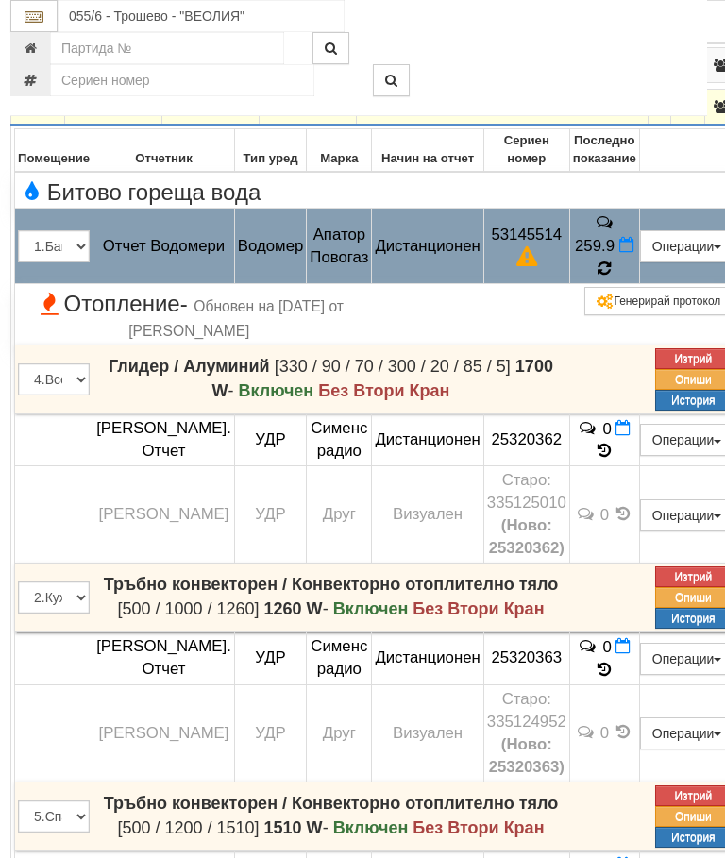
click at [611, 276] on icon at bounding box center [603, 268] width 13 height 16
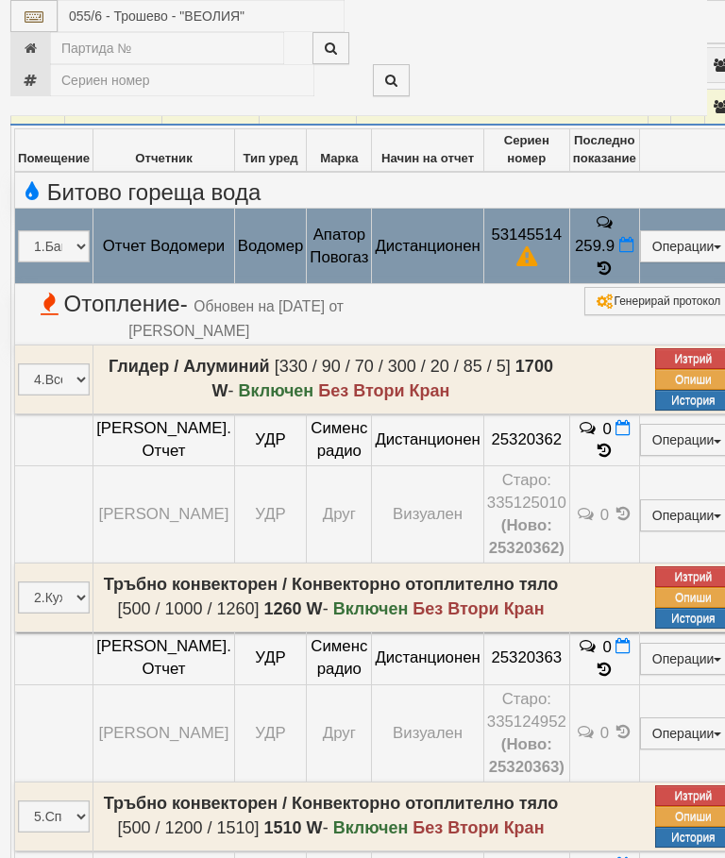
select select "10"
select select "1"
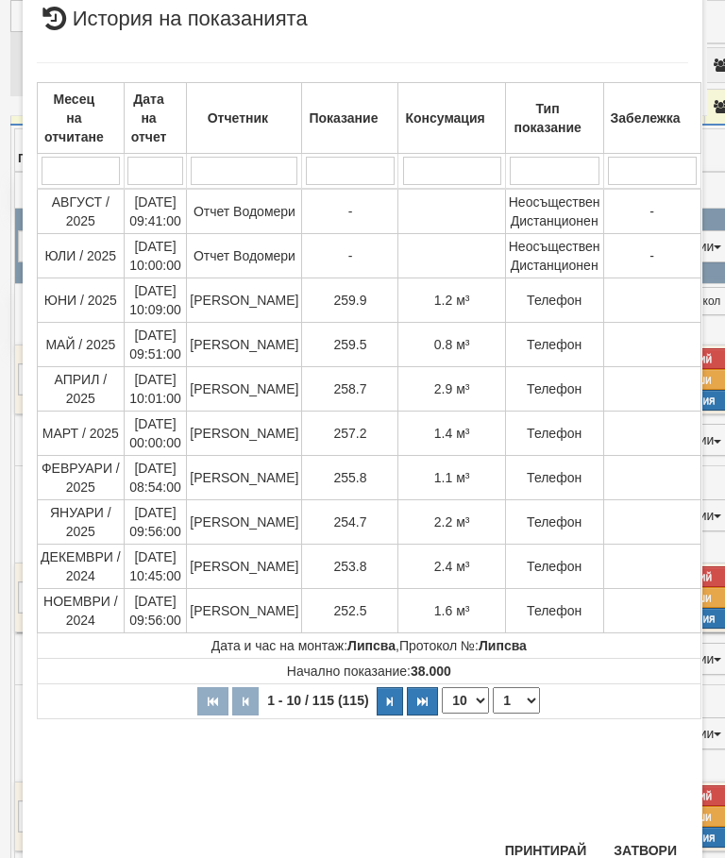
scroll to position [1012, 0]
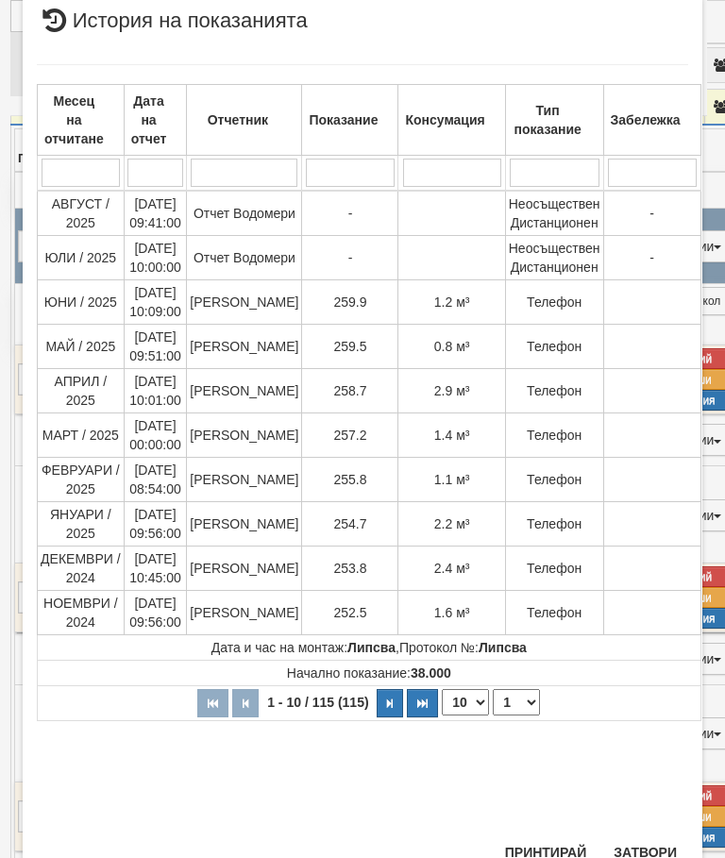
click at [662, 838] on button "Затвори" at bounding box center [645, 852] width 86 height 30
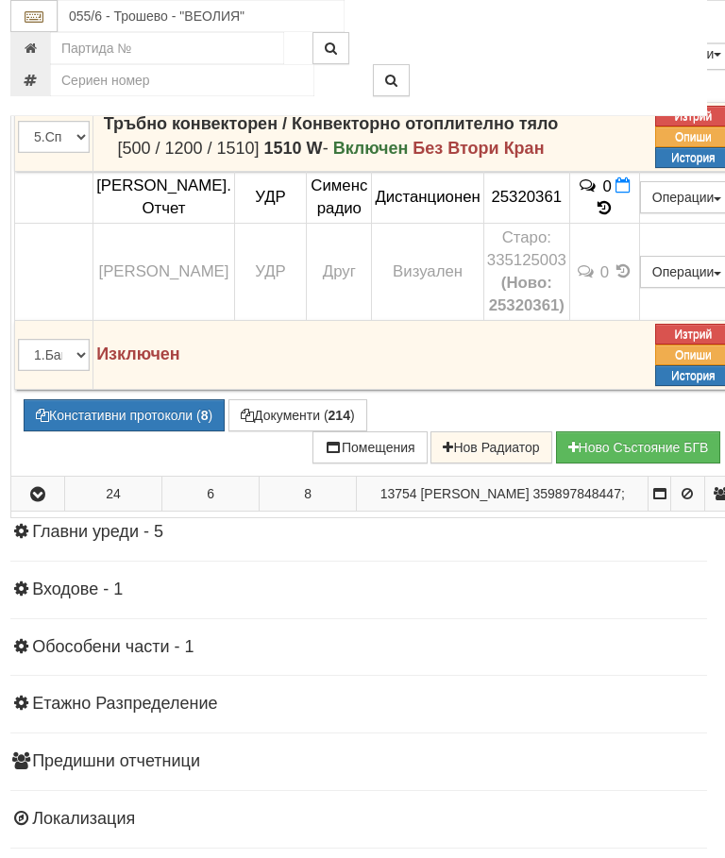
scroll to position [2212, 4]
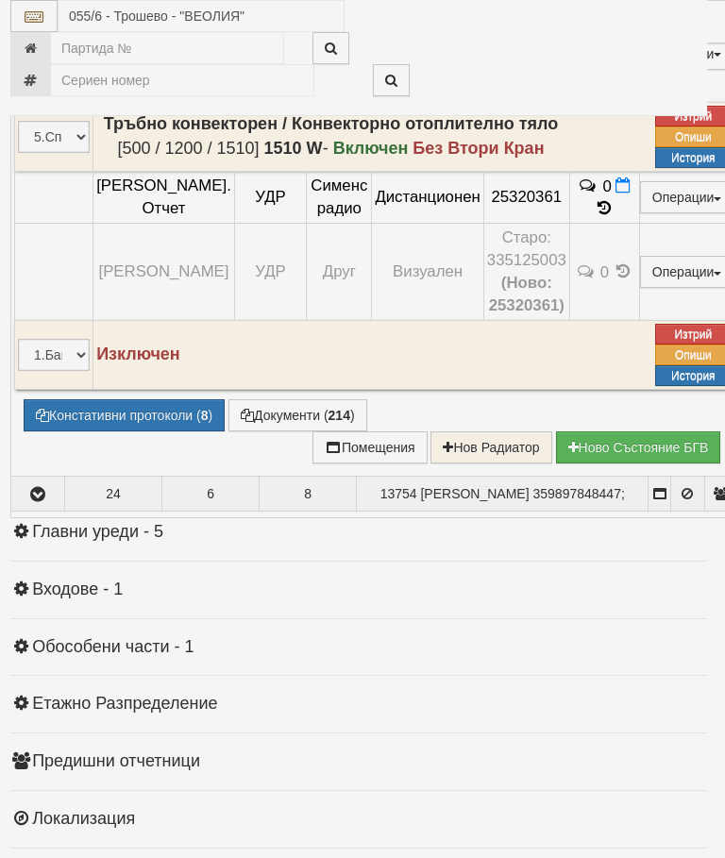
select select "10"
select select "1"
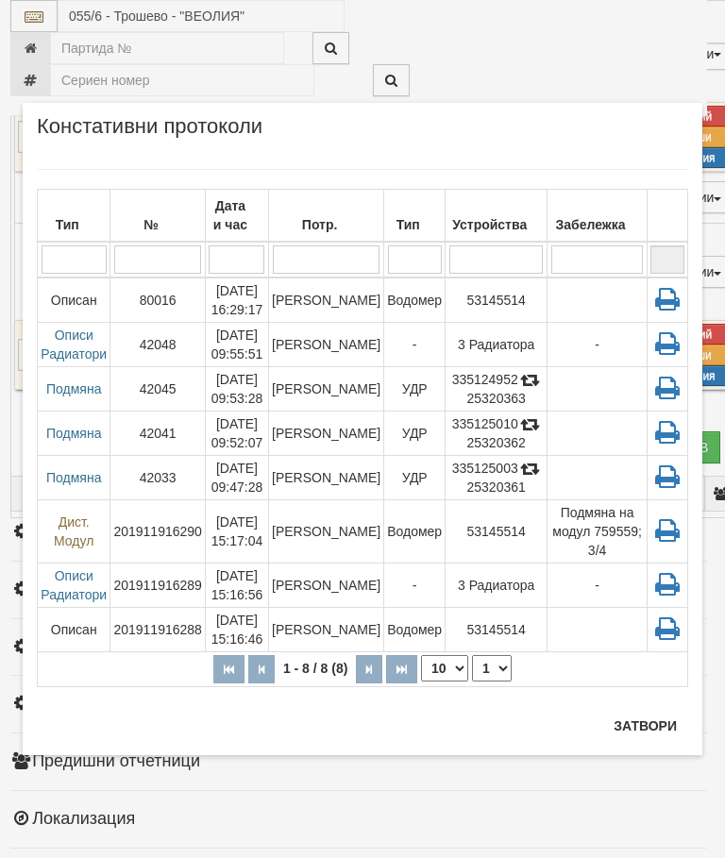
scroll to position [2283, 4]
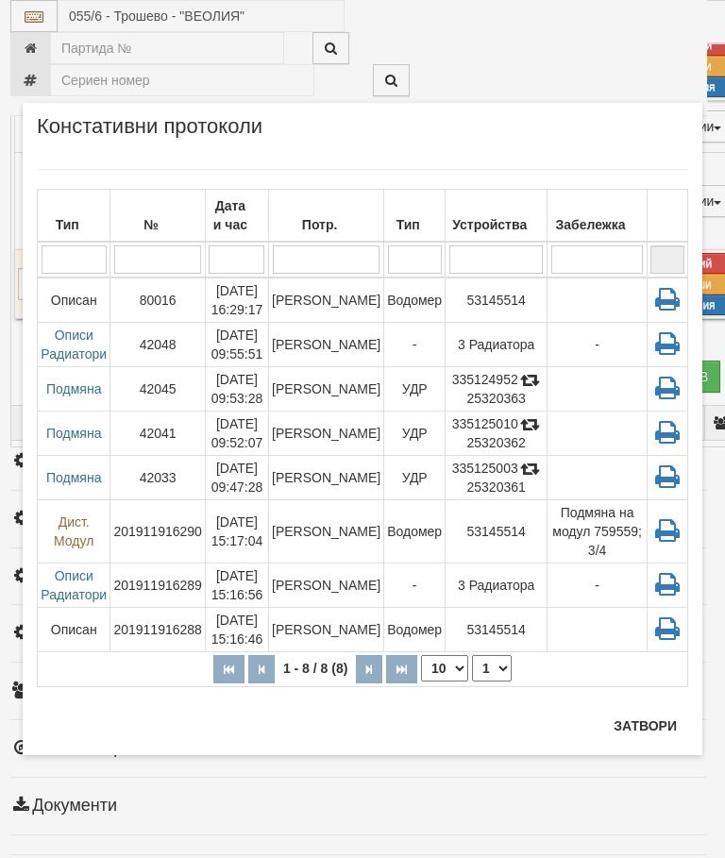
click at [640, 716] on button "Затвори" at bounding box center [645, 726] width 86 height 30
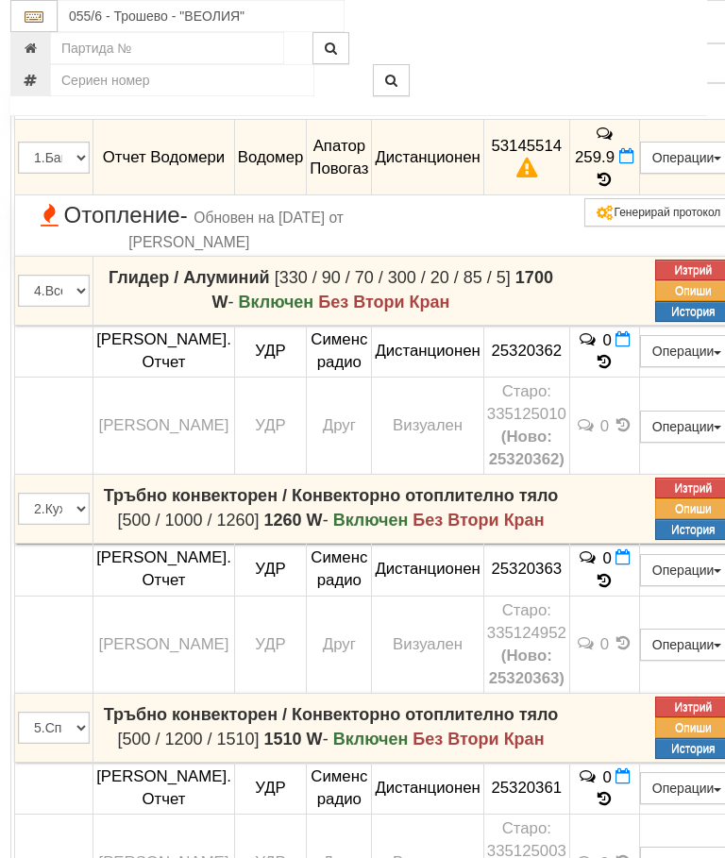
scroll to position [1620, 3]
click at [32, 33] on button "button" at bounding box center [38, 19] width 47 height 28
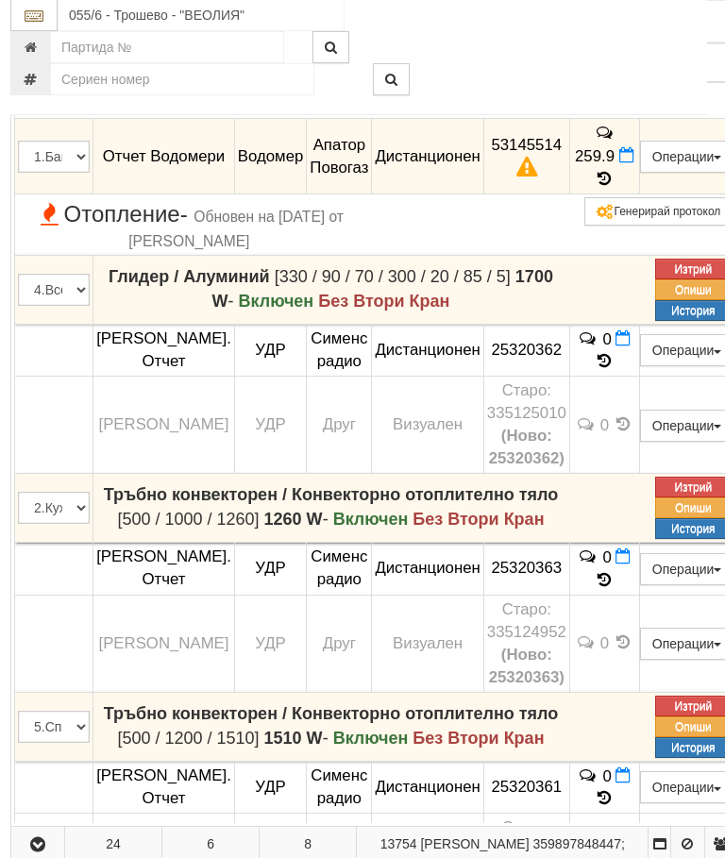
scroll to position [1621, 4]
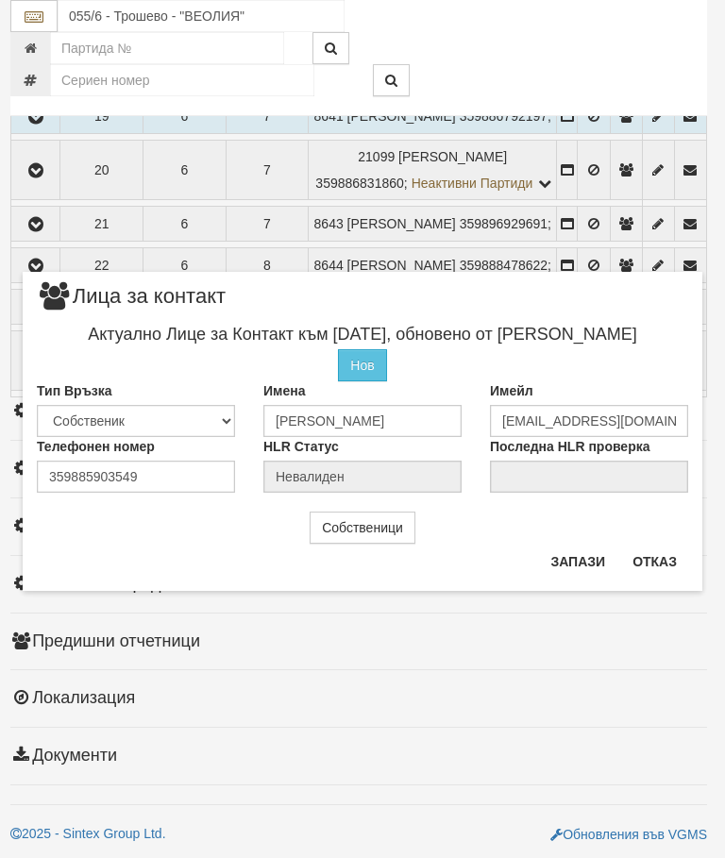
click at [667, 551] on button "Отказ" at bounding box center [654, 561] width 67 height 30
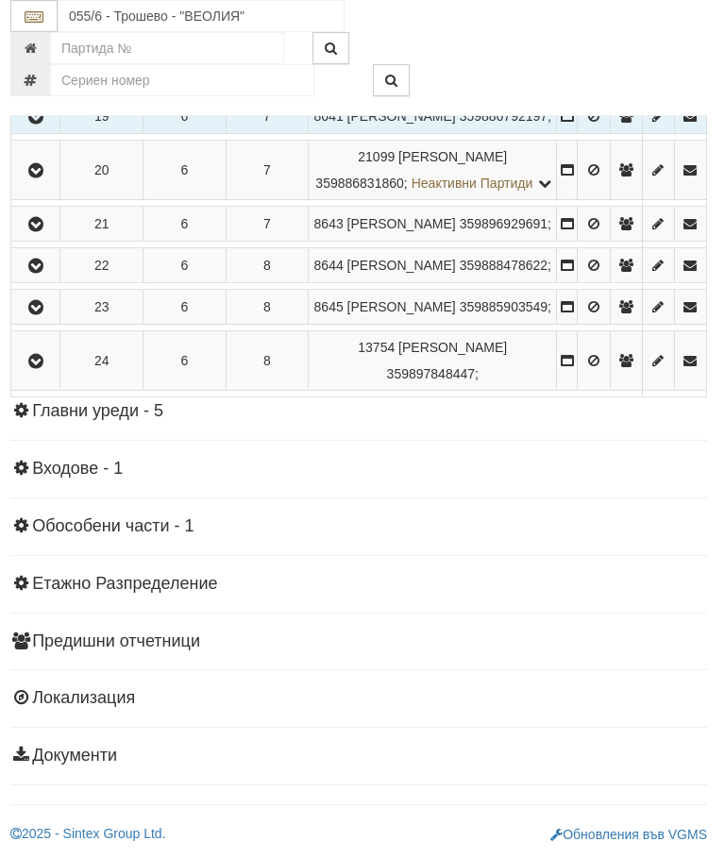
click at [47, 368] on icon "button" at bounding box center [36, 361] width 23 height 13
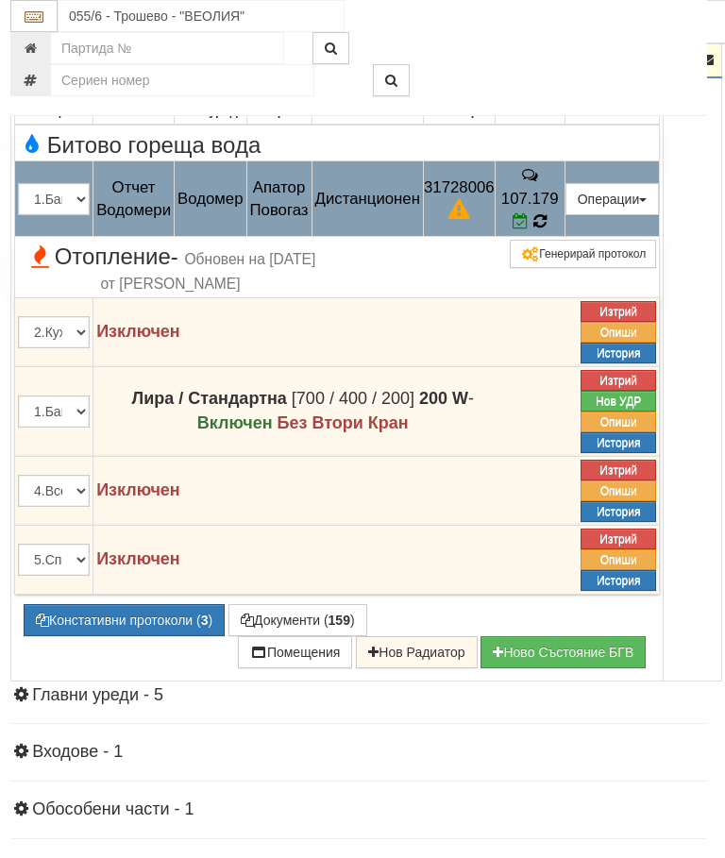
click at [546, 229] on icon at bounding box center [539, 221] width 13 height 16
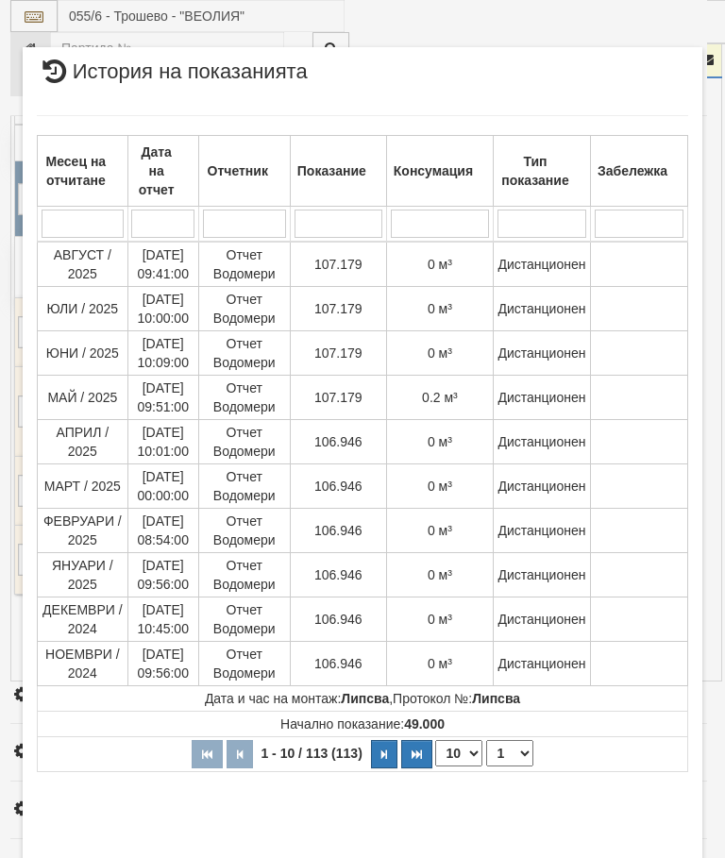
select select "10"
select select "1"
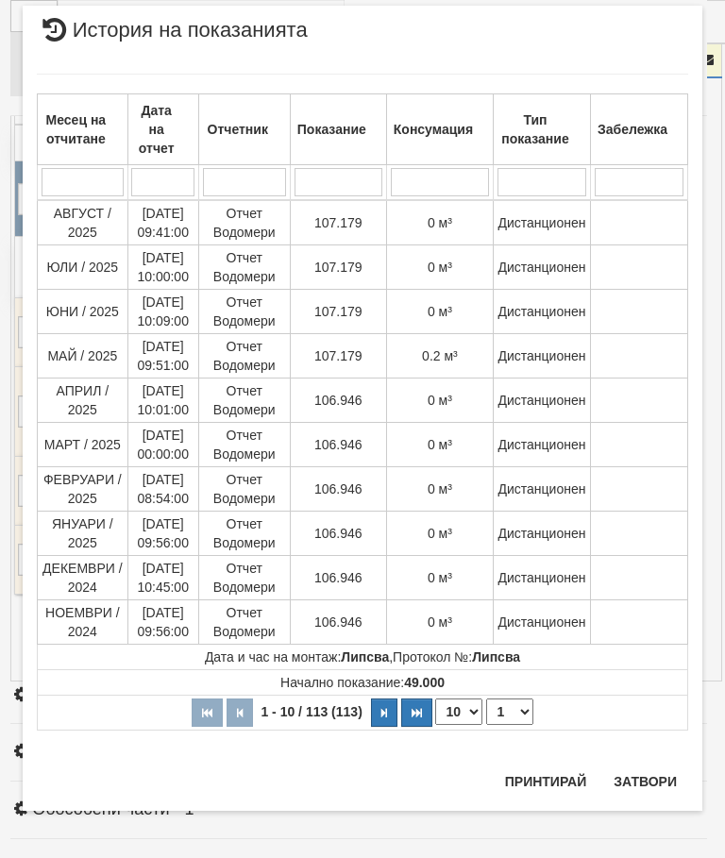
scroll to position [2383, 0]
click at [652, 772] on button "Затвори" at bounding box center [645, 781] width 86 height 30
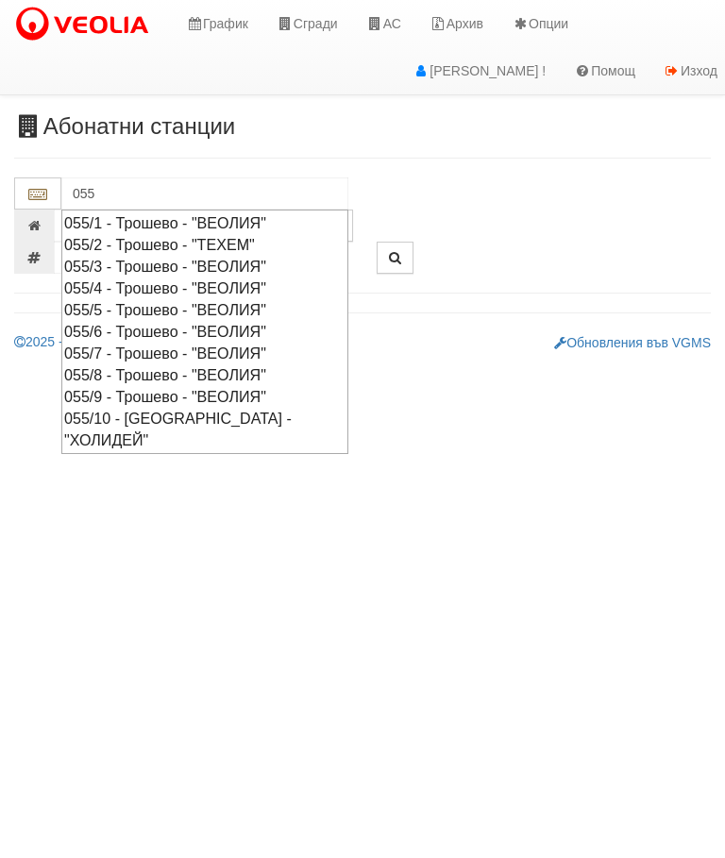
click at [243, 301] on div "055/5 - Трошево - "ВЕОЛИЯ"" at bounding box center [204, 310] width 281 height 22
type input "055/5 - Трошево - "ВЕОЛИЯ""
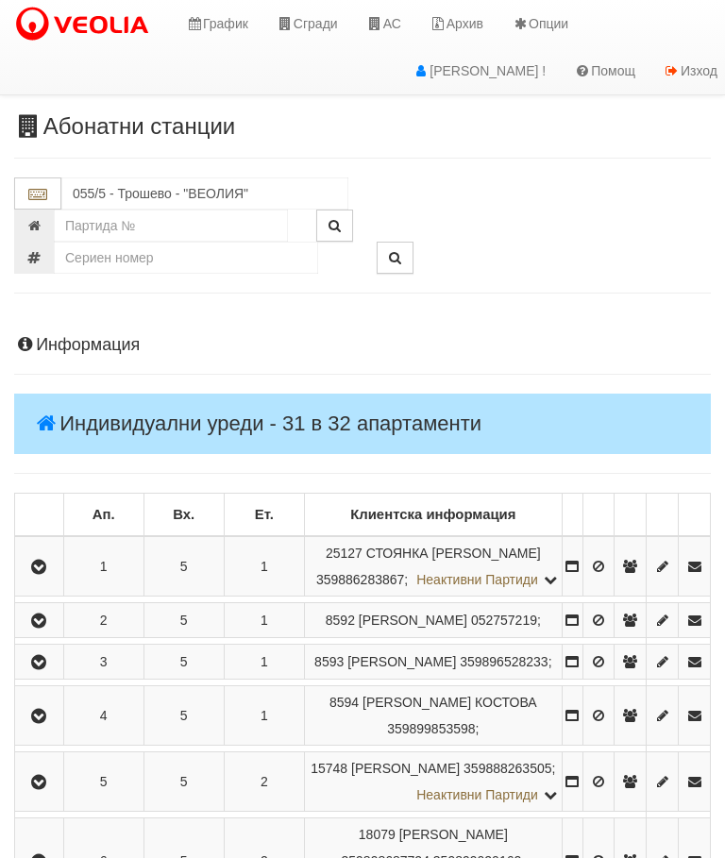
click at [50, 574] on icon "button" at bounding box center [38, 567] width 23 height 13
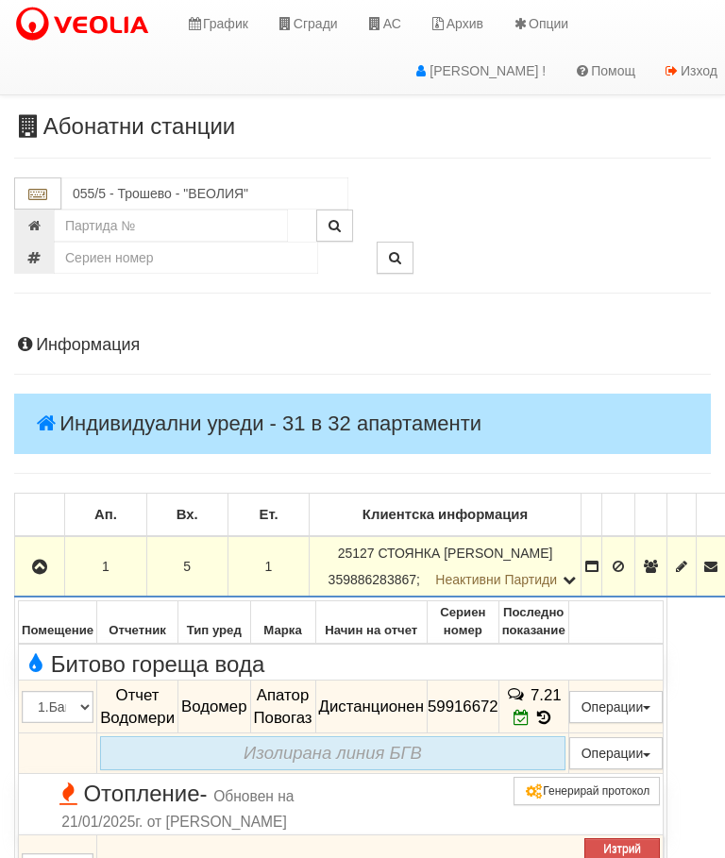
click at [54, 578] on button "button" at bounding box center [39, 566] width 43 height 28
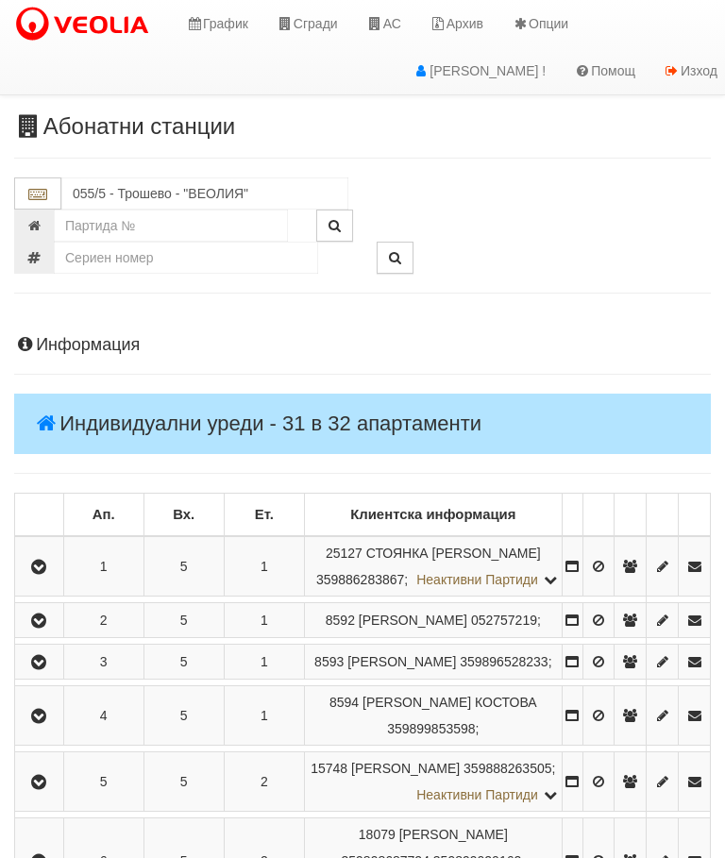
click at [42, 628] on icon "button" at bounding box center [38, 620] width 23 height 13
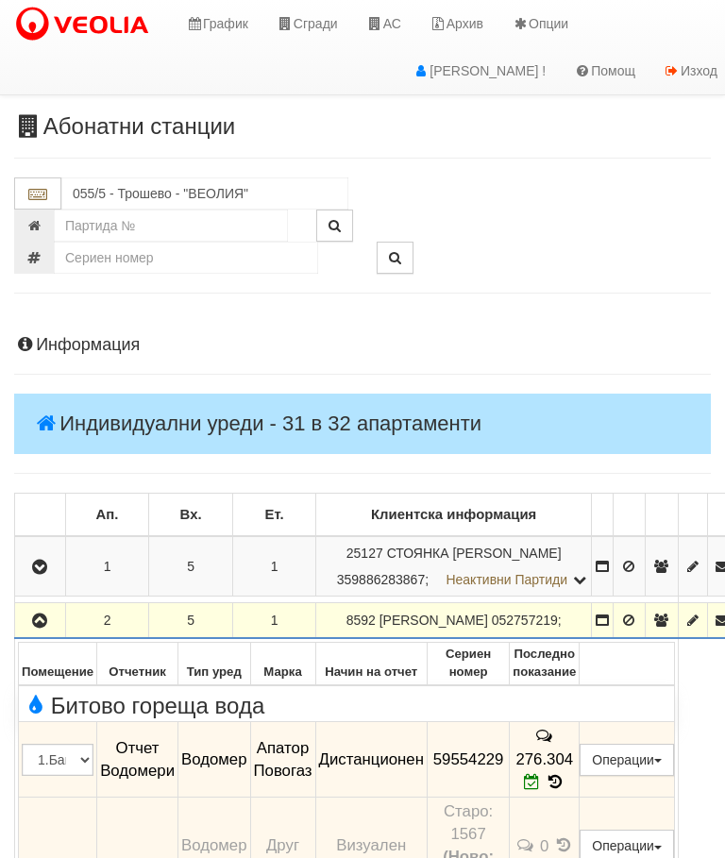
click at [51, 623] on icon "button" at bounding box center [39, 620] width 23 height 13
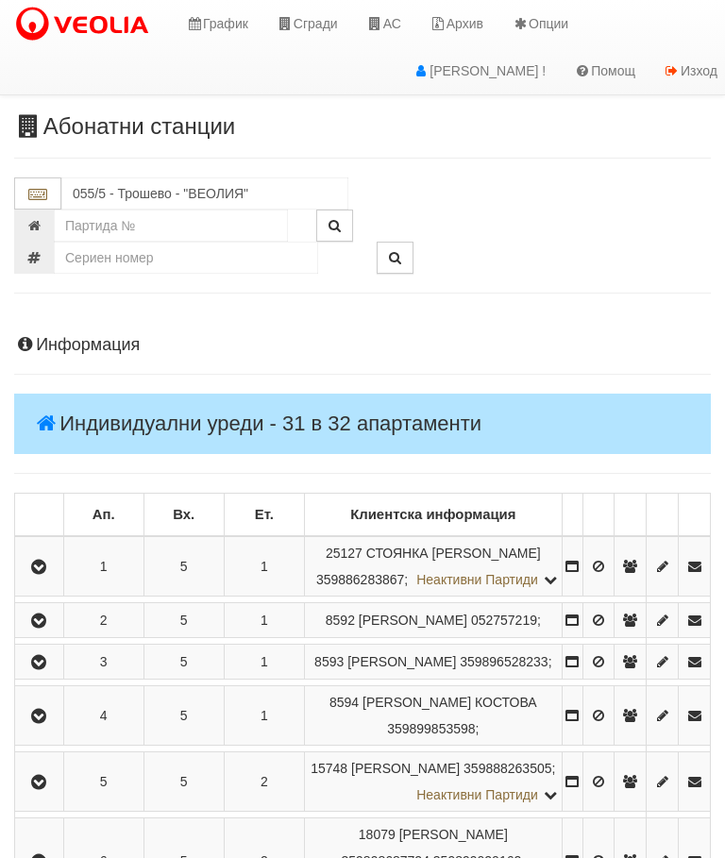
click at [50, 669] on icon "button" at bounding box center [38, 662] width 23 height 13
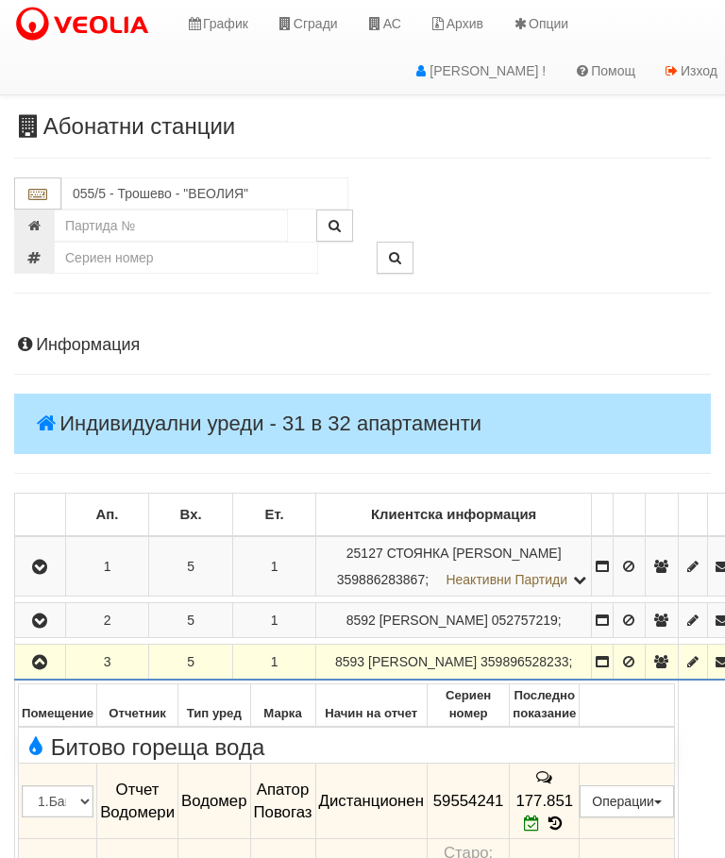
click at [49, 669] on icon "button" at bounding box center [39, 662] width 23 height 13
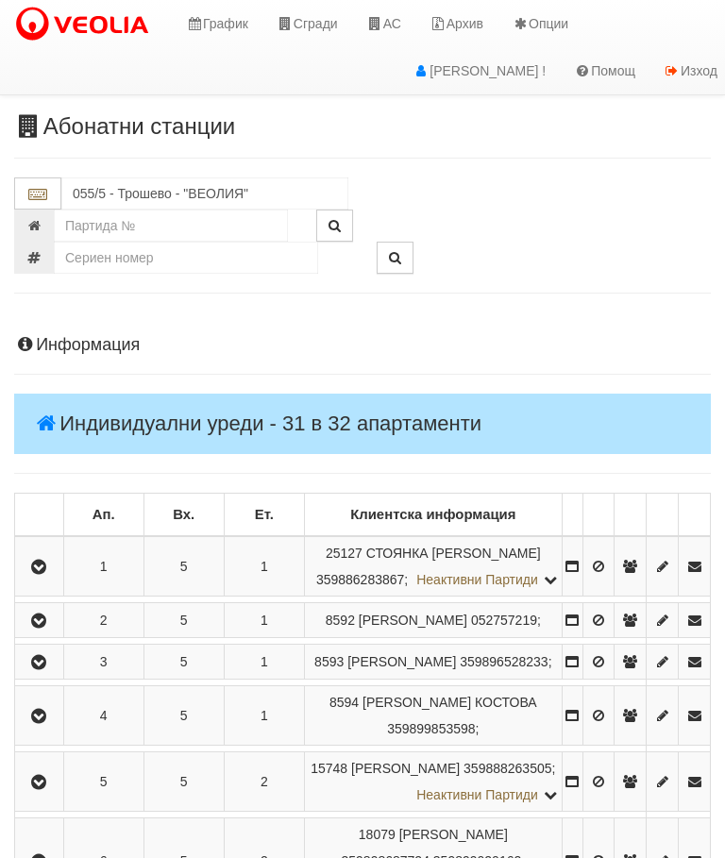
click at [48, 723] on icon "button" at bounding box center [38, 716] width 23 height 13
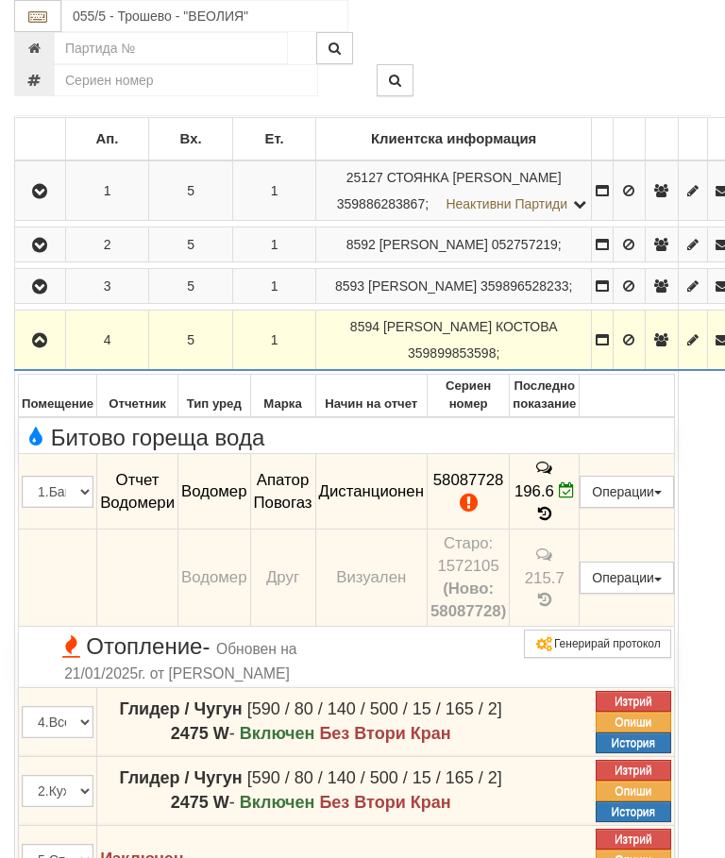
scroll to position [398, 0]
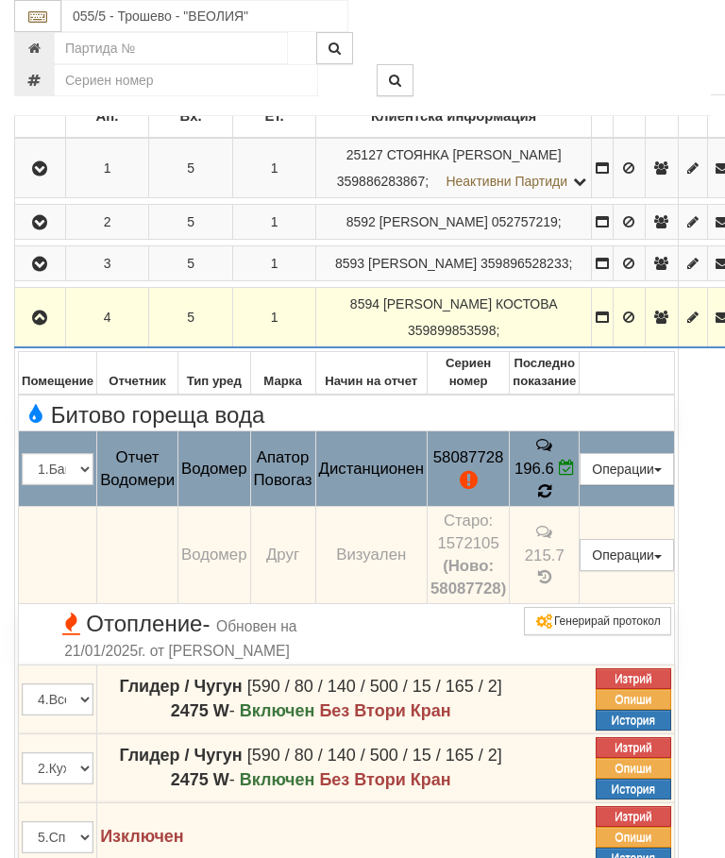
click at [551, 483] on icon at bounding box center [544, 491] width 13 height 16
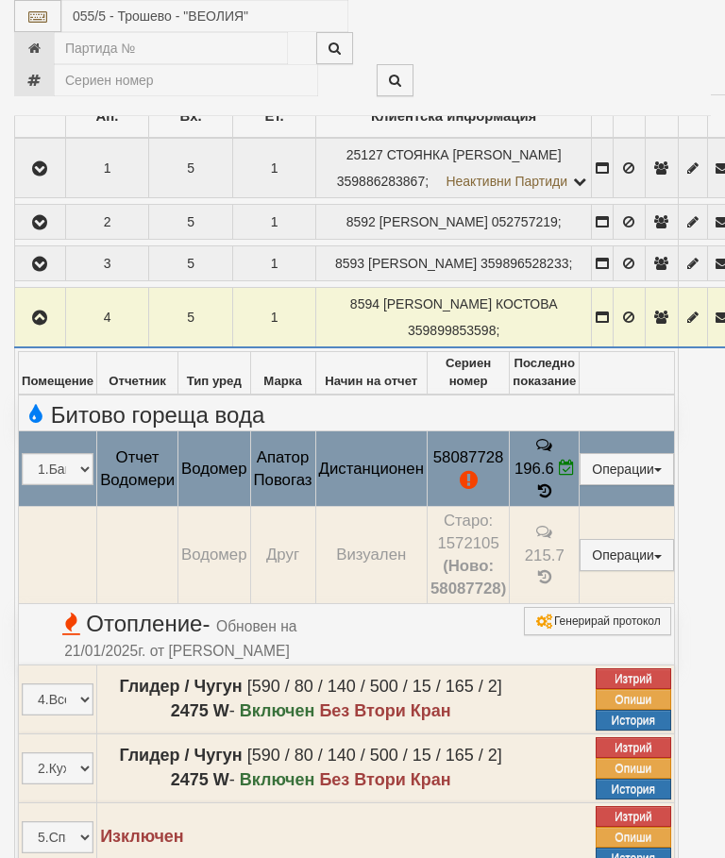
select select "10"
select select "1"
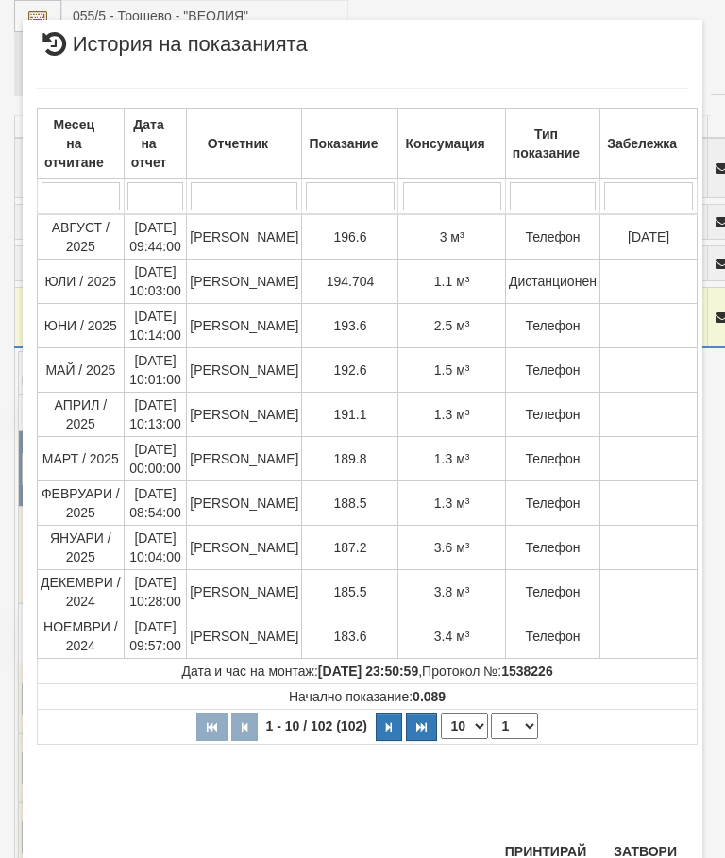
scroll to position [1299, 0]
click at [643, 841] on button "Затвори" at bounding box center [645, 852] width 86 height 30
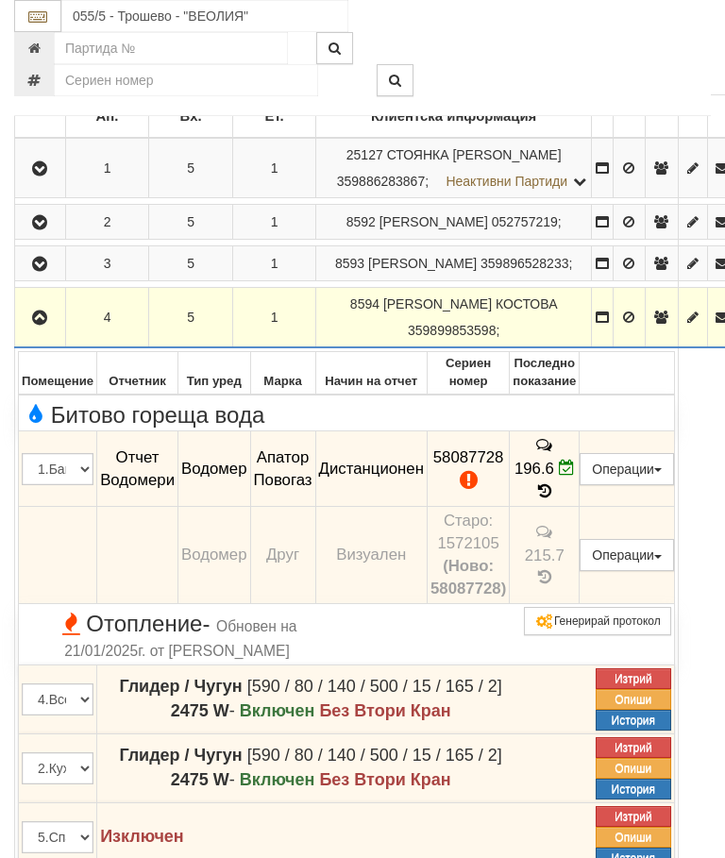
click at [37, 325] on icon "button" at bounding box center [39, 317] width 23 height 13
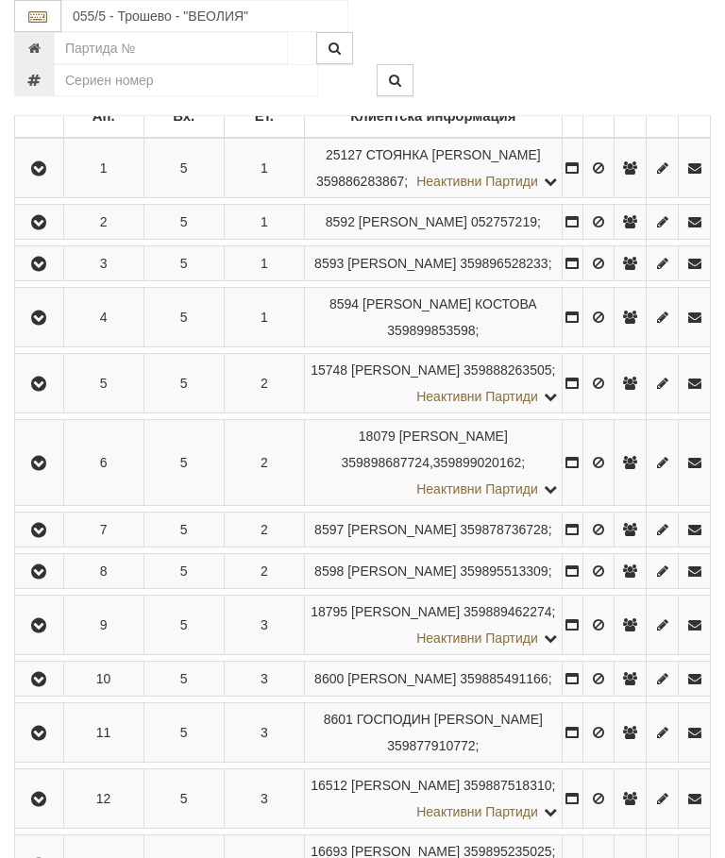
click at [42, 391] on icon "button" at bounding box center [38, 383] width 23 height 13
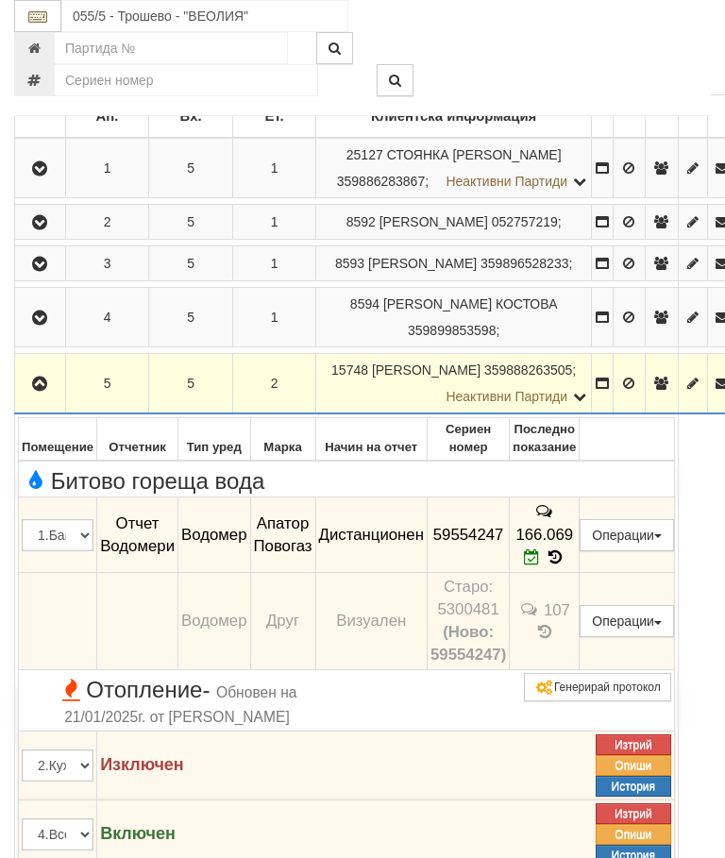
click at [34, 377] on icon "button" at bounding box center [39, 383] width 23 height 13
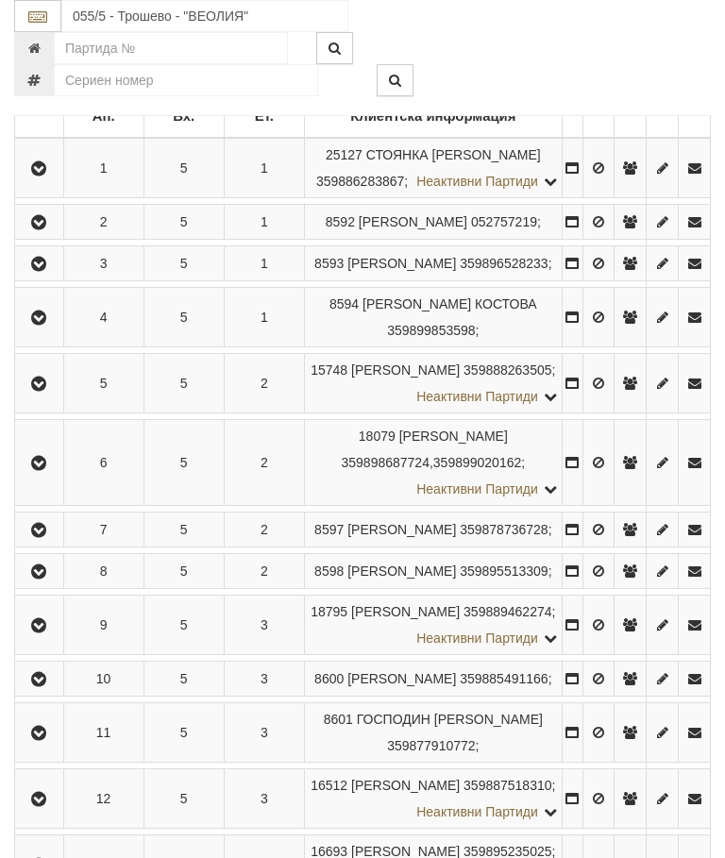
click at [37, 470] on icon "button" at bounding box center [38, 463] width 23 height 13
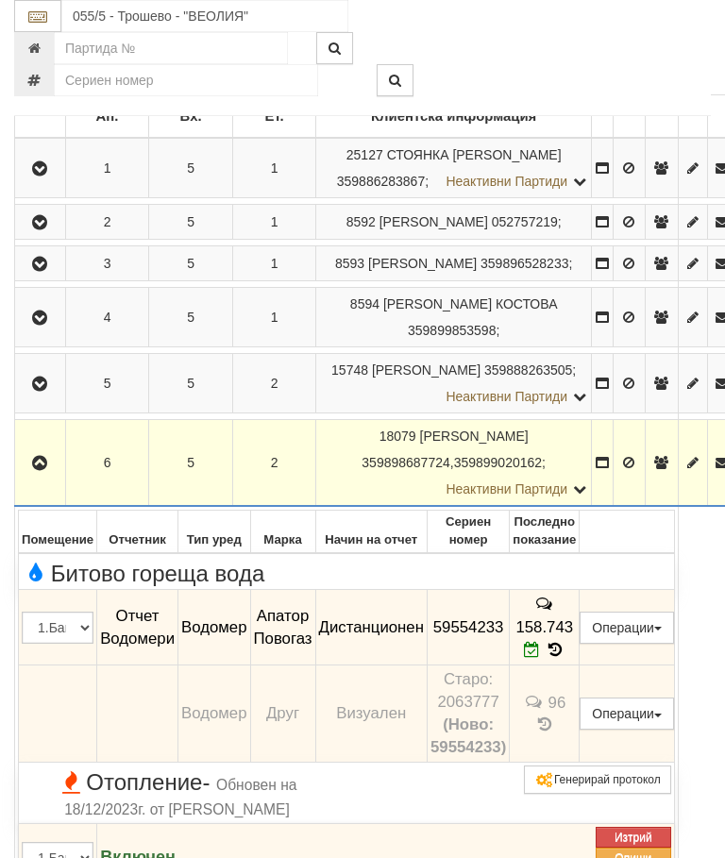
click at [40, 469] on button "button" at bounding box center [40, 462] width 44 height 28
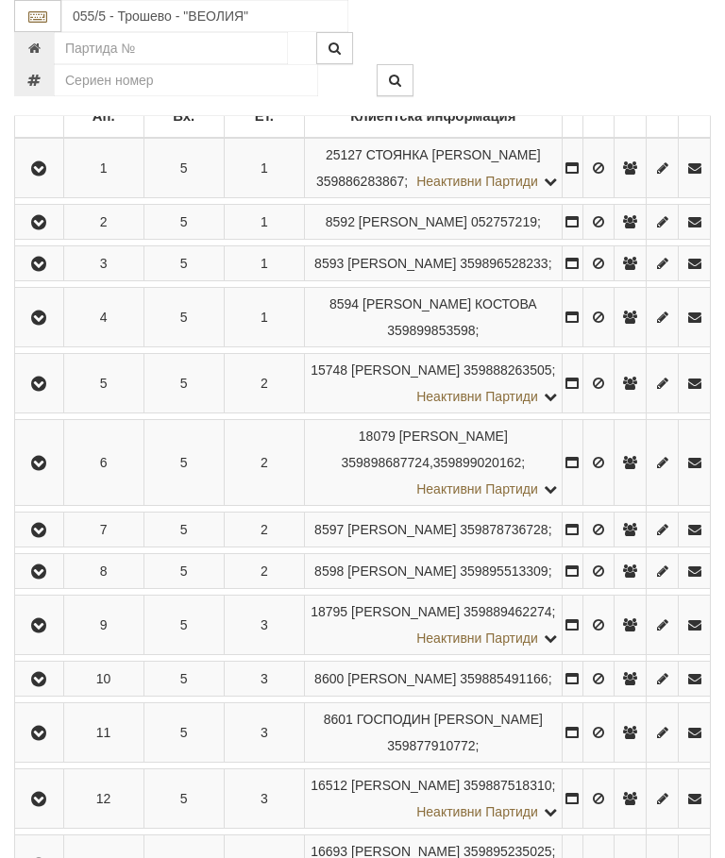
click at [39, 537] on icon "button" at bounding box center [38, 530] width 23 height 13
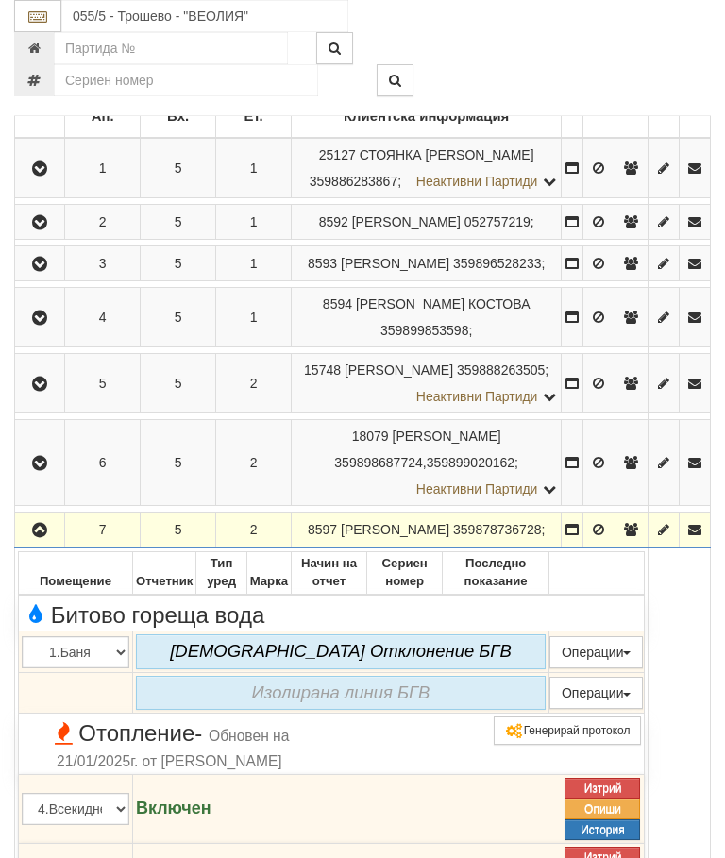
click at [40, 537] on icon "button" at bounding box center [39, 530] width 23 height 13
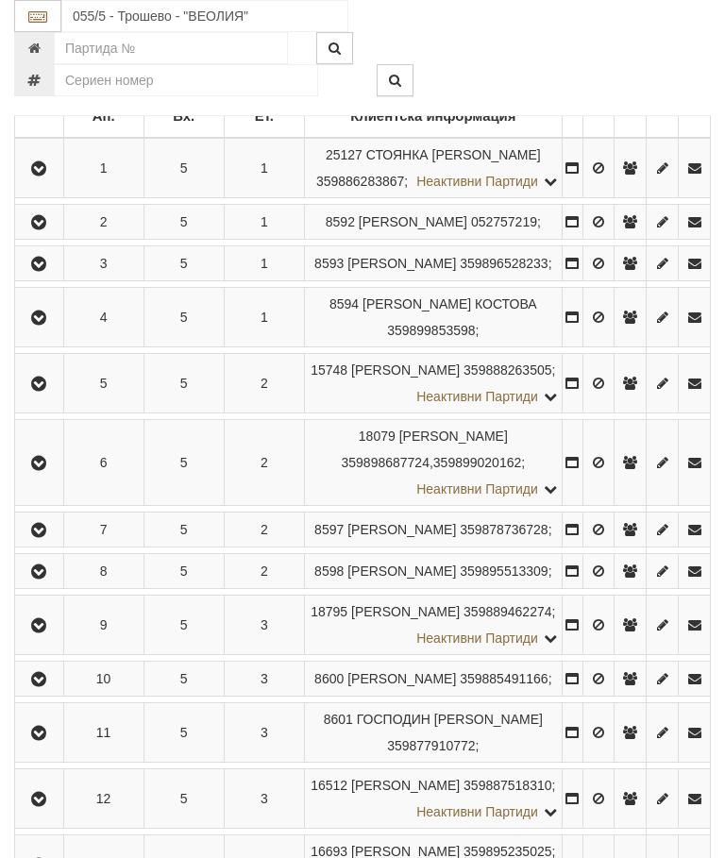
click at [59, 585] on button "button" at bounding box center [39, 571] width 42 height 28
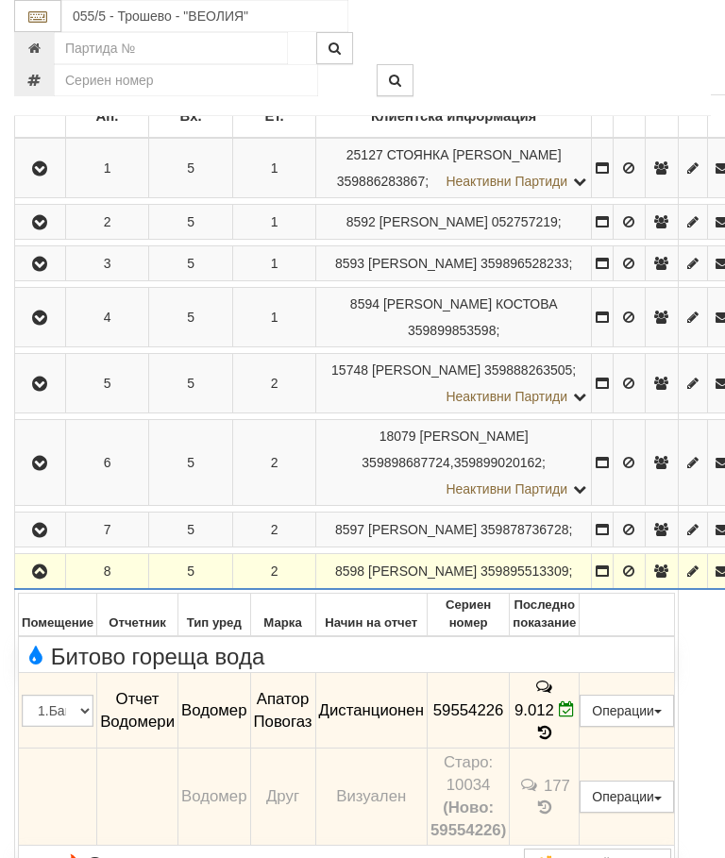
click at [41, 578] on icon "button" at bounding box center [39, 571] width 23 height 13
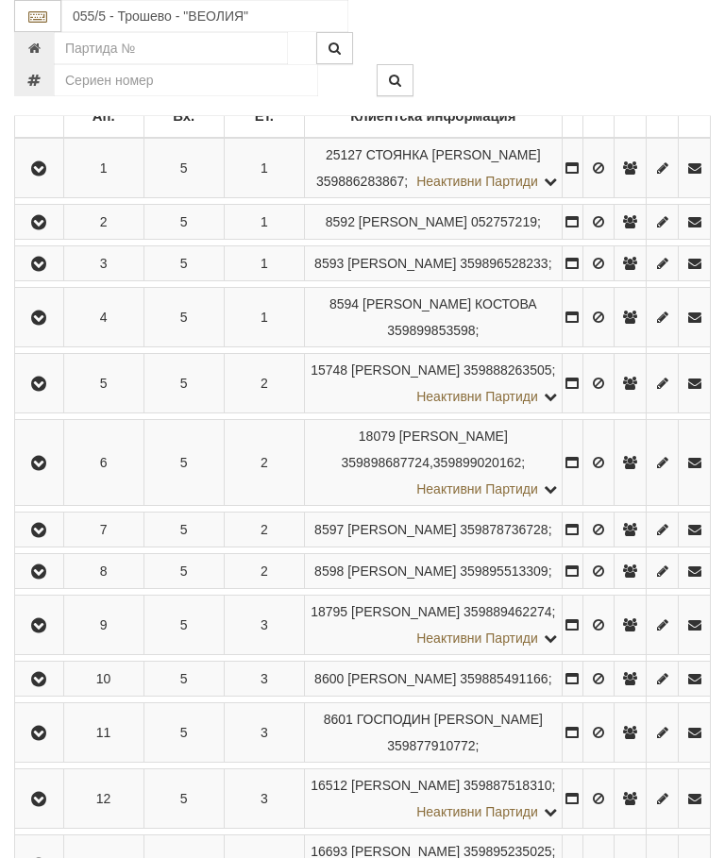
click at [32, 639] on button "button" at bounding box center [39, 625] width 42 height 28
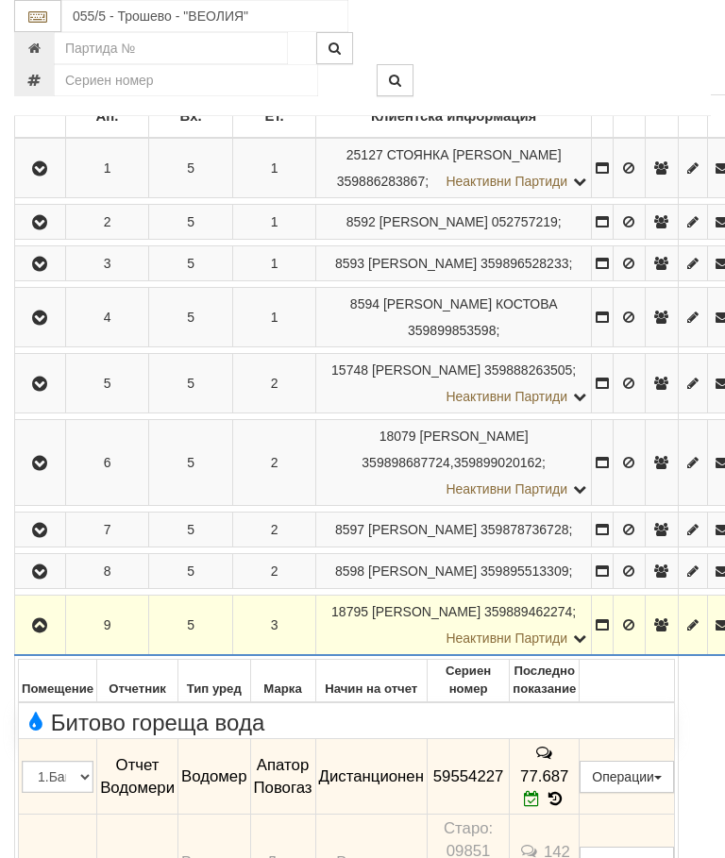
click at [39, 632] on icon "button" at bounding box center [39, 625] width 23 height 13
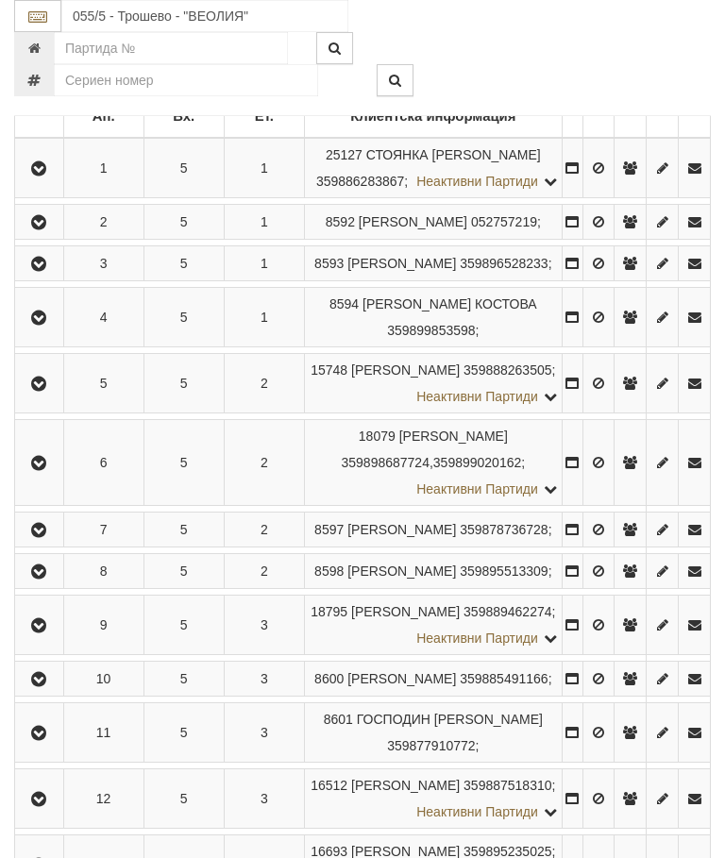
click at [42, 686] on icon "button" at bounding box center [38, 679] width 23 height 13
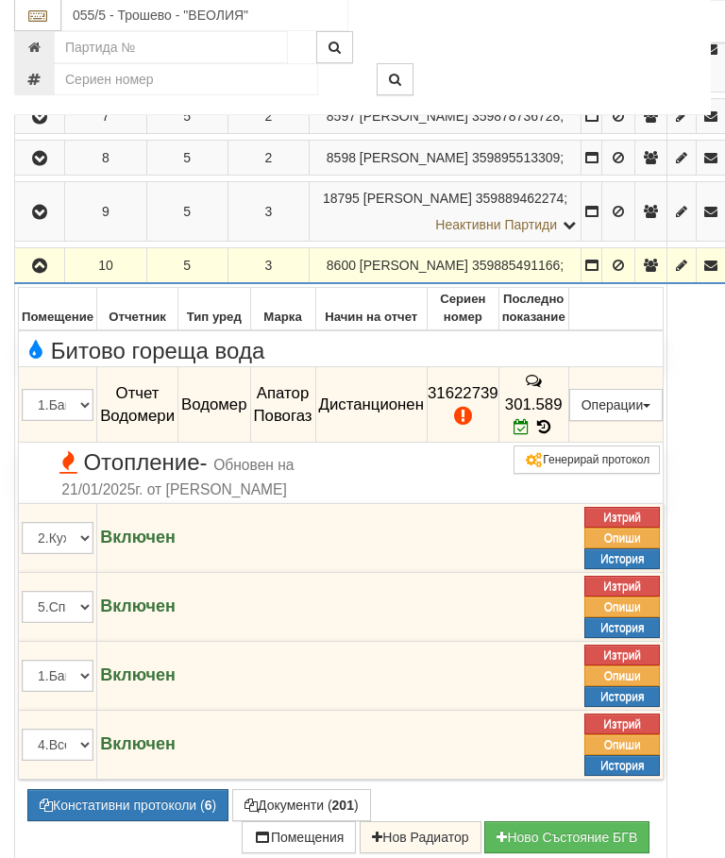
scroll to position [812, 0]
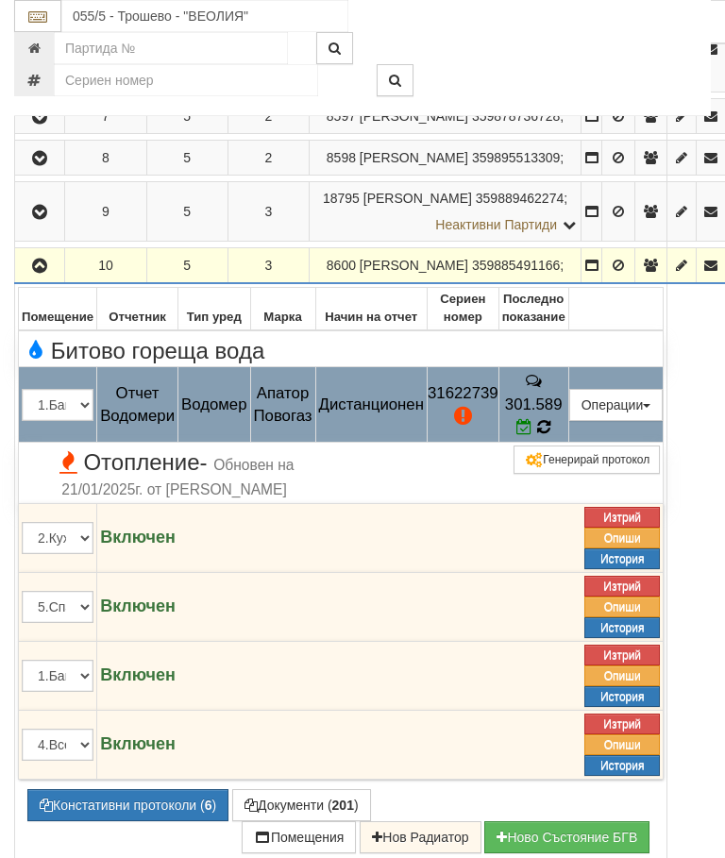
click at [551, 436] on icon at bounding box center [543, 427] width 16 height 18
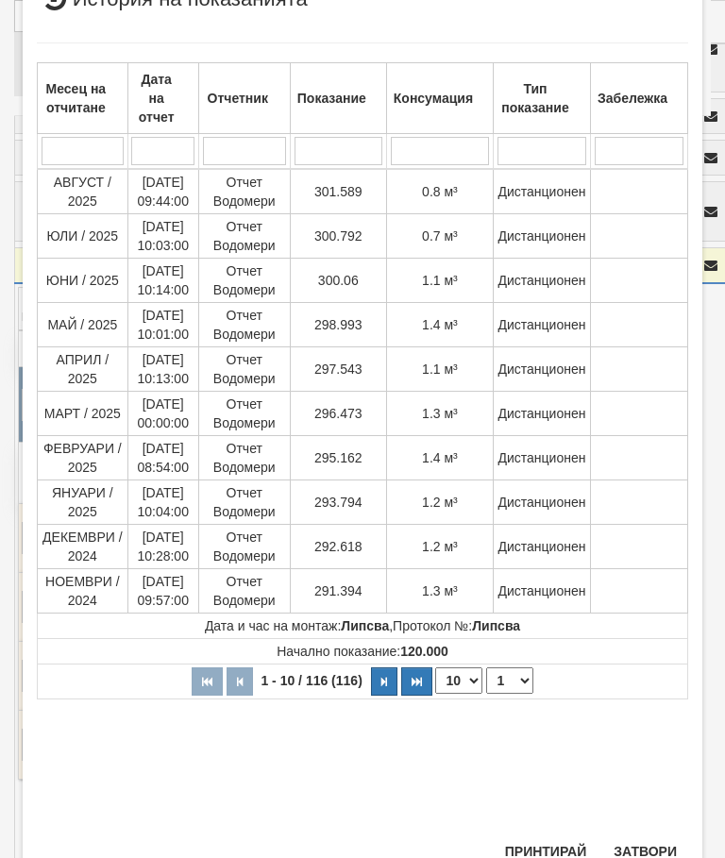
scroll to position [581, 0]
click at [655, 857] on button "Затвори" at bounding box center [645, 852] width 86 height 30
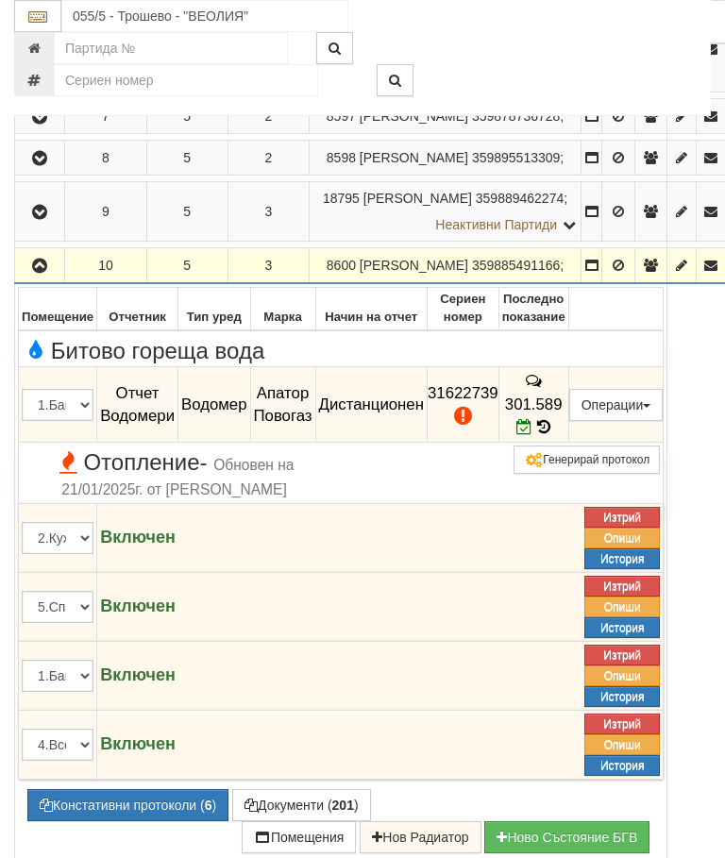
click at [42, 273] on icon "button" at bounding box center [39, 266] width 23 height 13
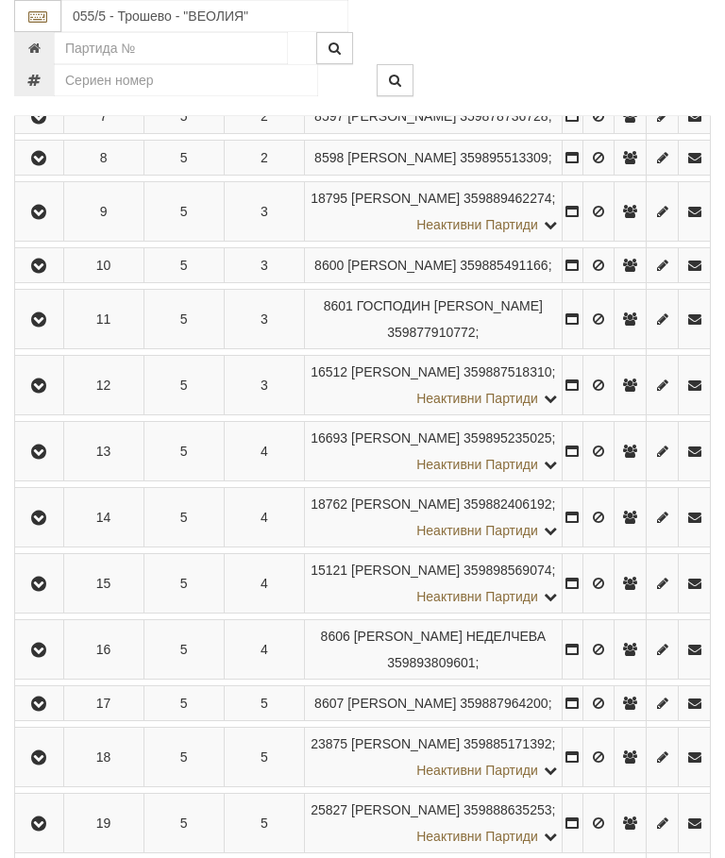
click at [50, 327] on icon "button" at bounding box center [38, 319] width 23 height 13
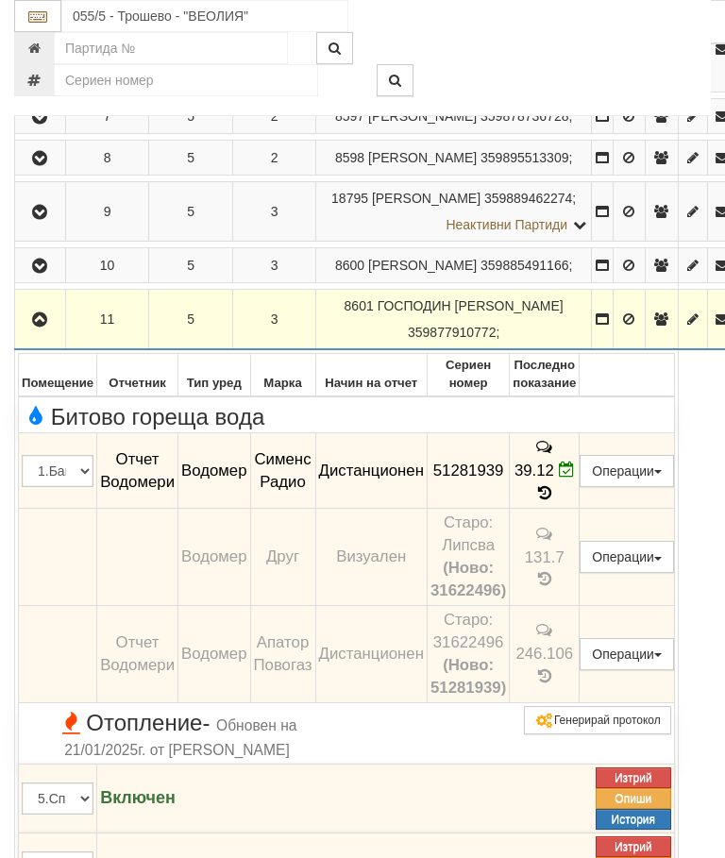
click at [36, 327] on icon "button" at bounding box center [39, 319] width 23 height 13
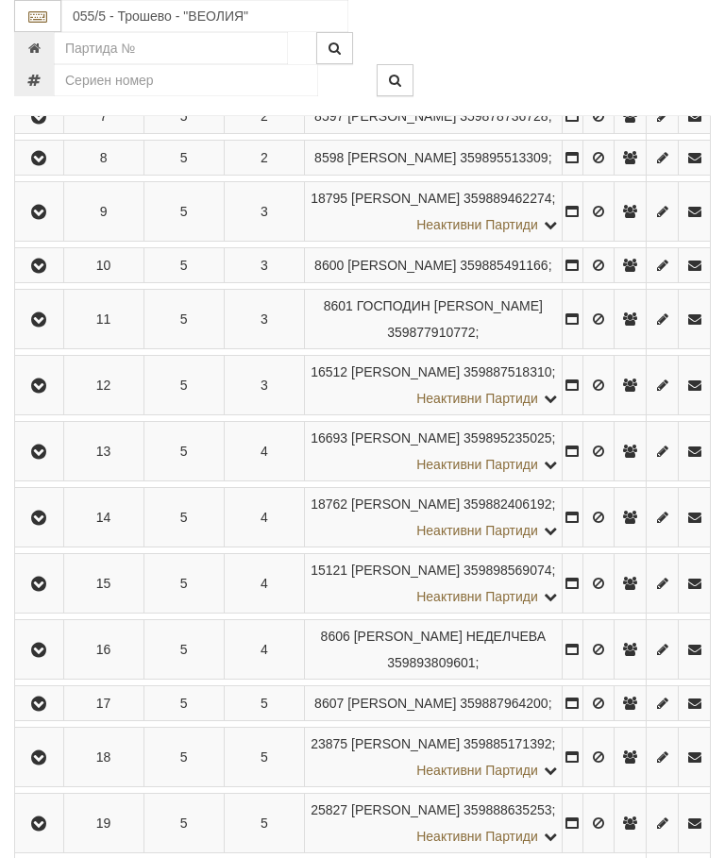
click at [39, 393] on icon "button" at bounding box center [38, 385] width 23 height 13
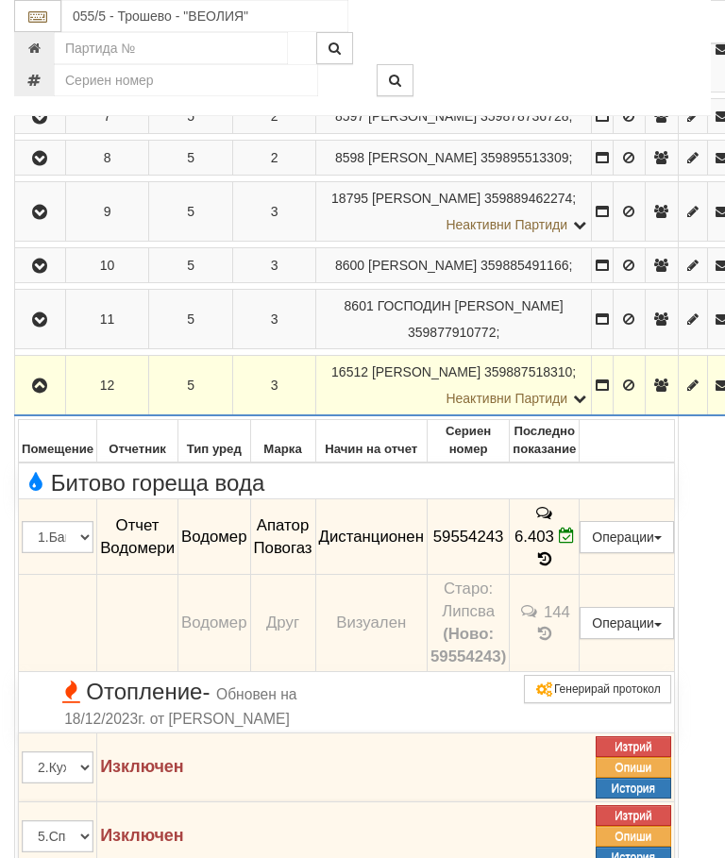
click at [29, 399] on button "button" at bounding box center [40, 385] width 44 height 28
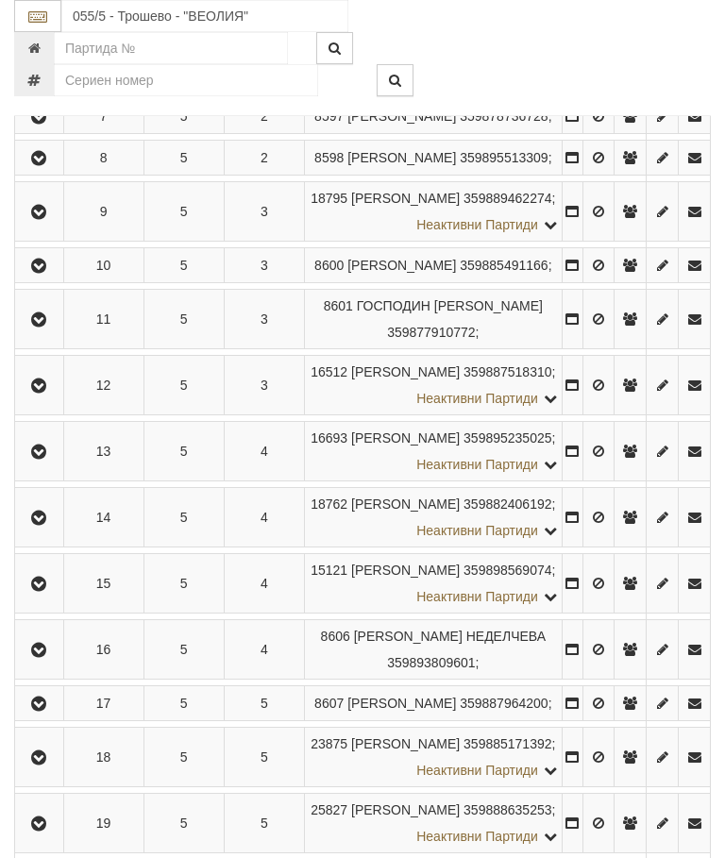
click at [43, 459] on icon "button" at bounding box center [38, 451] width 23 height 13
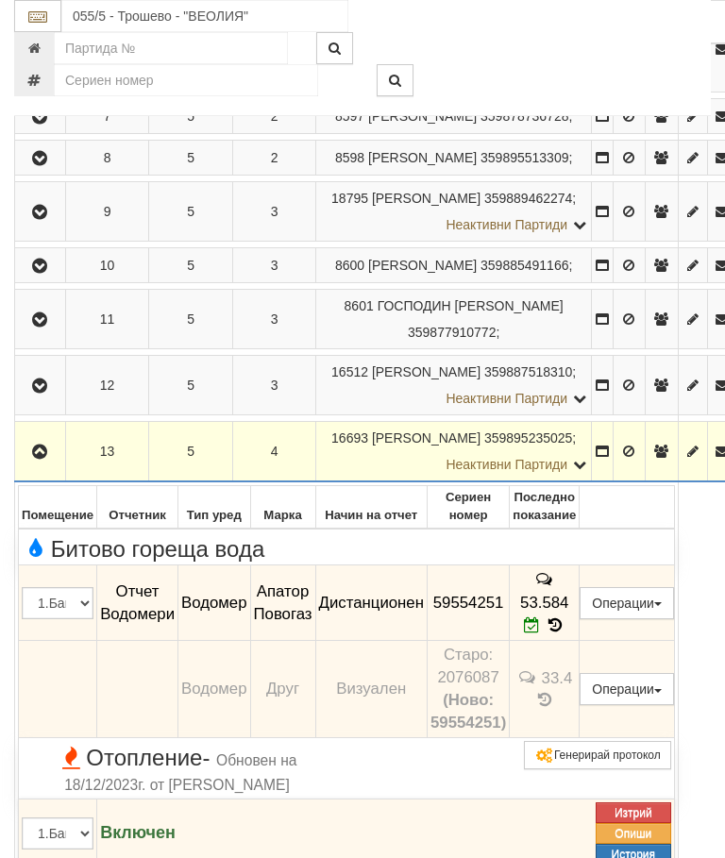
click at [42, 459] on icon "button" at bounding box center [39, 451] width 23 height 13
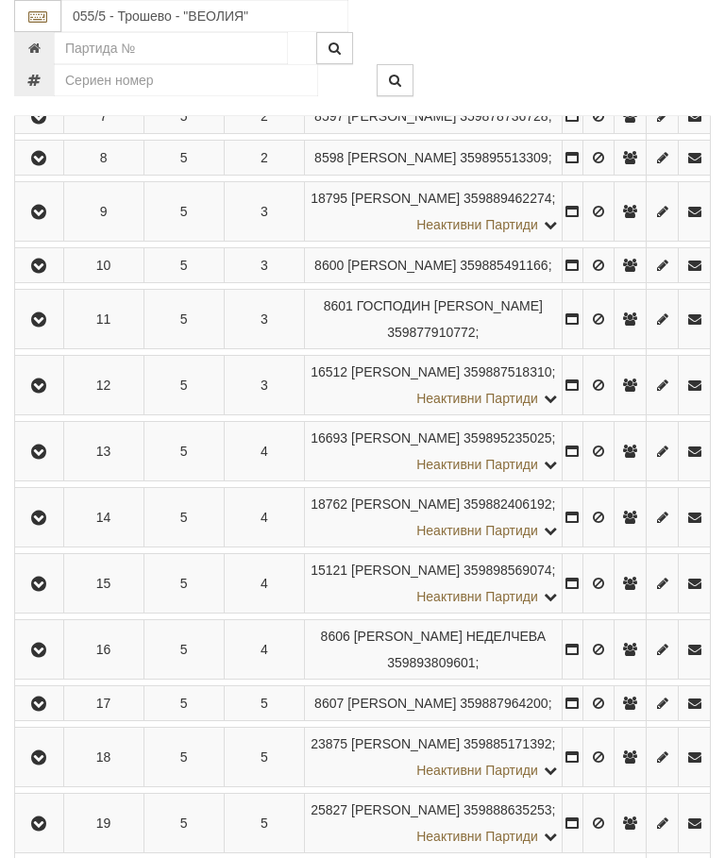
click at [57, 531] on button "button" at bounding box center [39, 517] width 42 height 28
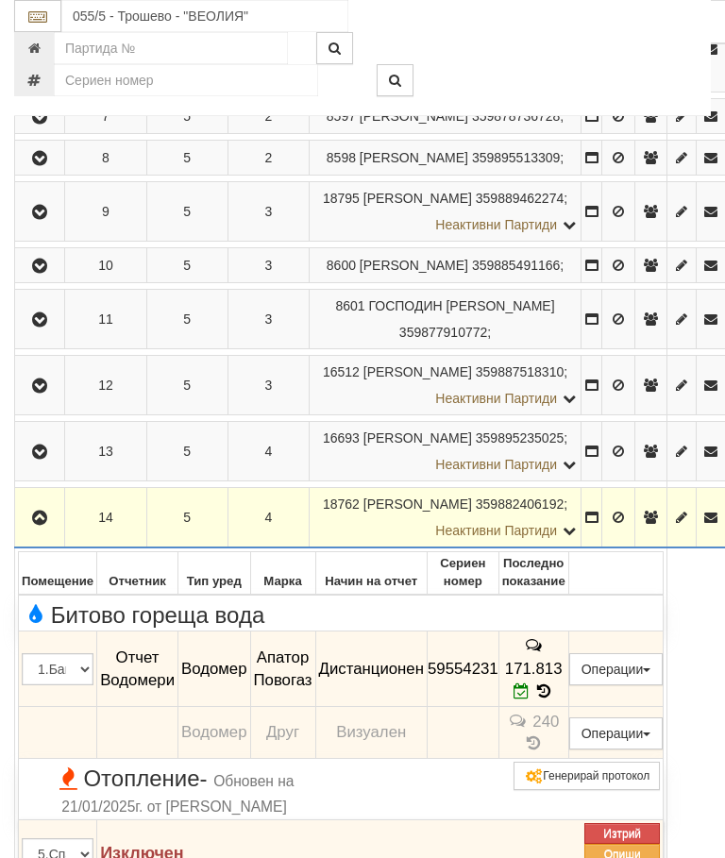
click at [51, 525] on icon "button" at bounding box center [39, 517] width 23 height 13
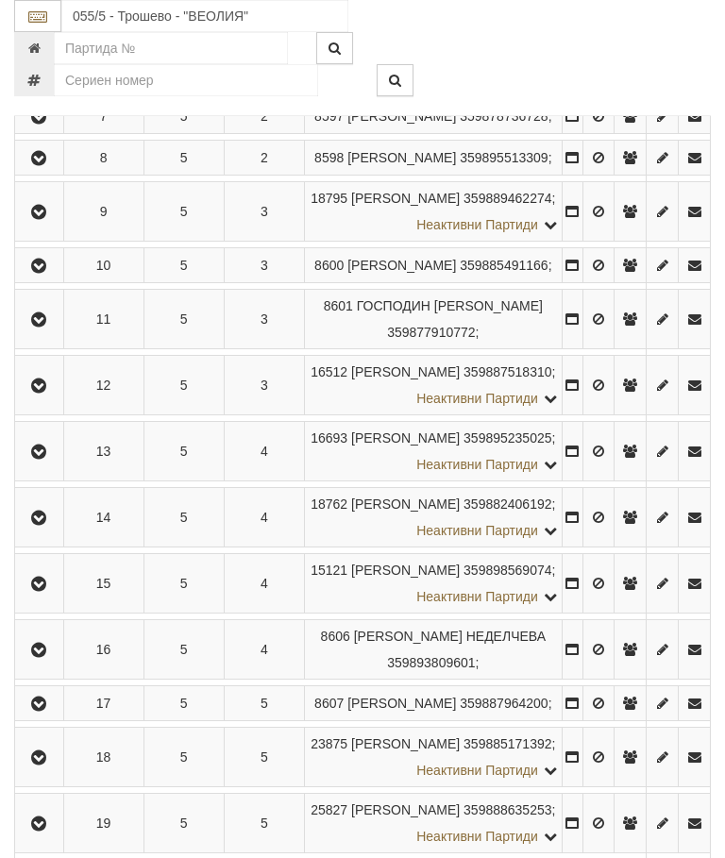
click at [30, 597] on button "button" at bounding box center [39, 583] width 42 height 28
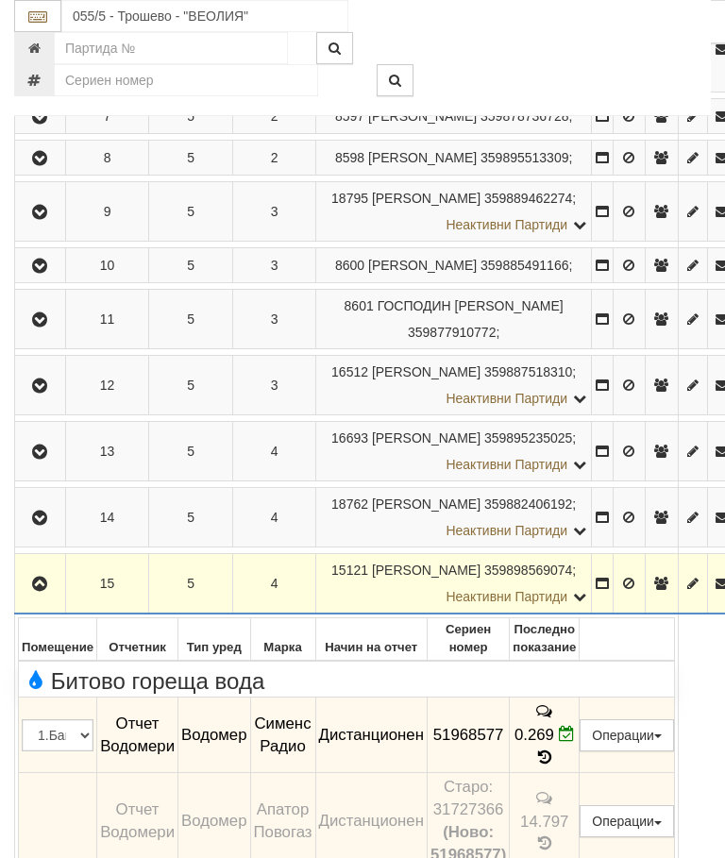
click at [33, 591] on icon "button" at bounding box center [39, 584] width 23 height 13
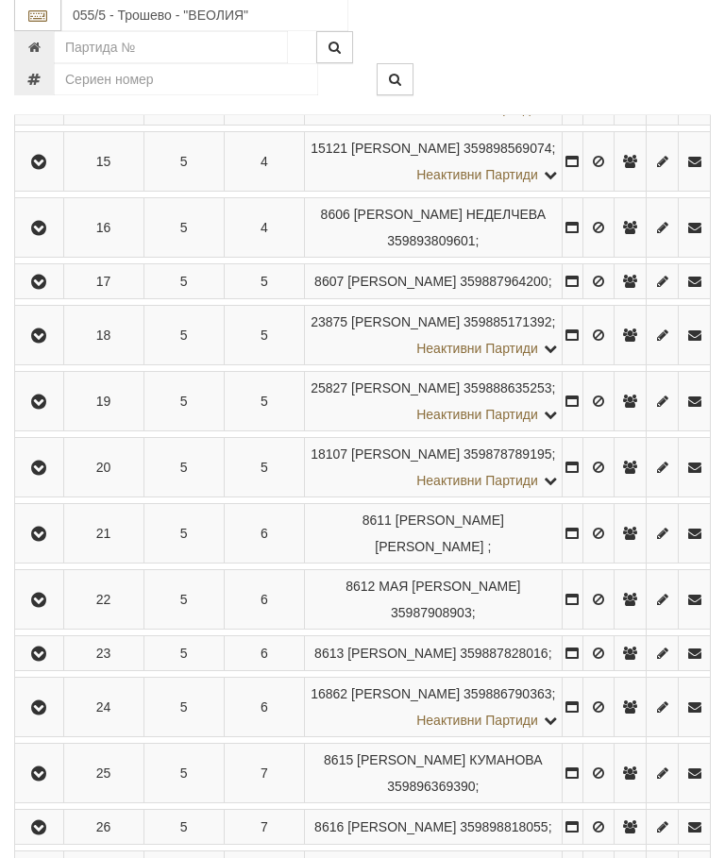
click at [46, 236] on icon "button" at bounding box center [38, 229] width 23 height 13
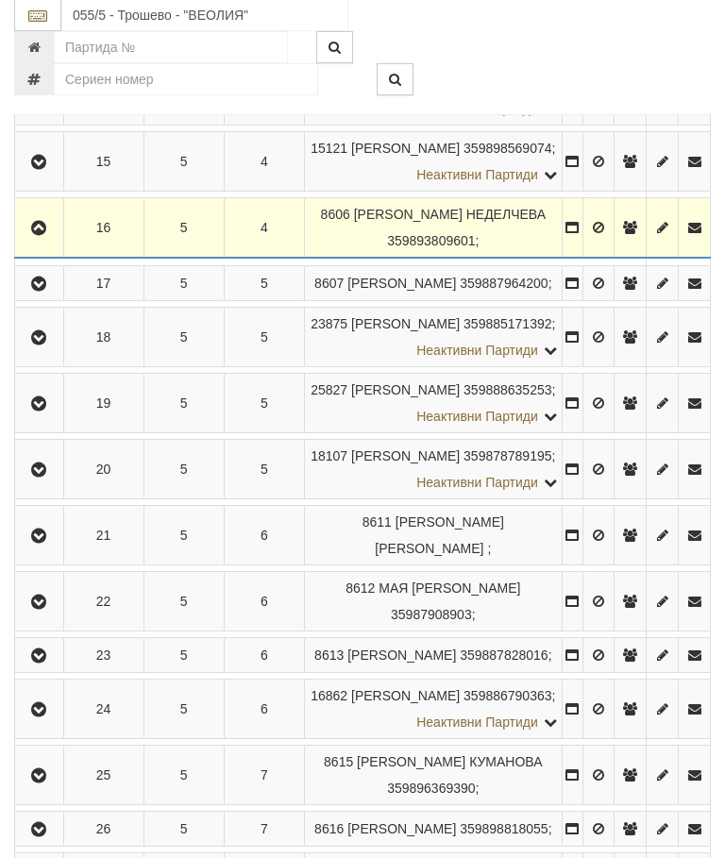
scroll to position [1233, 0]
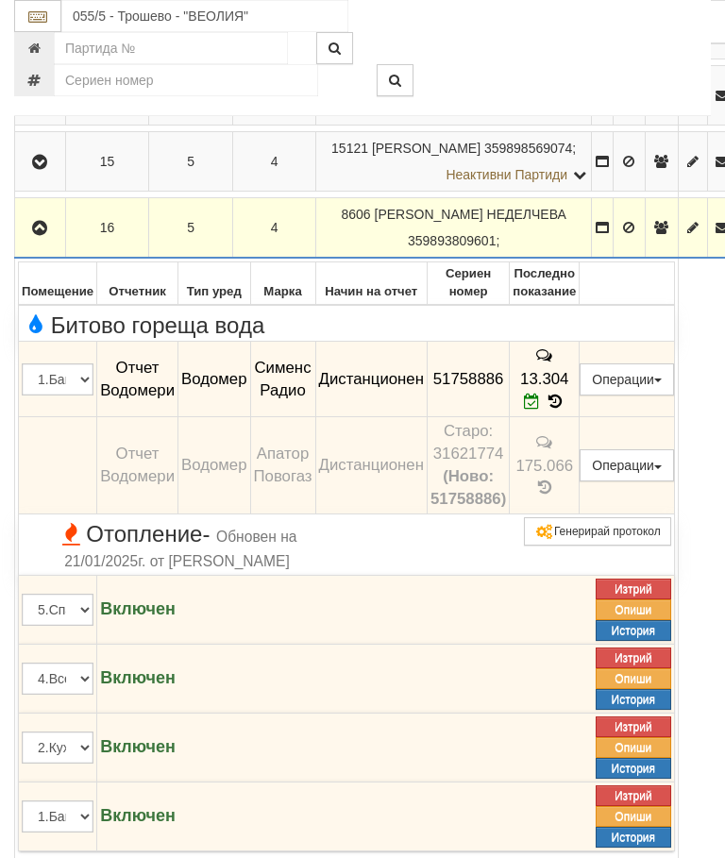
click at [38, 235] on icon "button" at bounding box center [39, 228] width 23 height 13
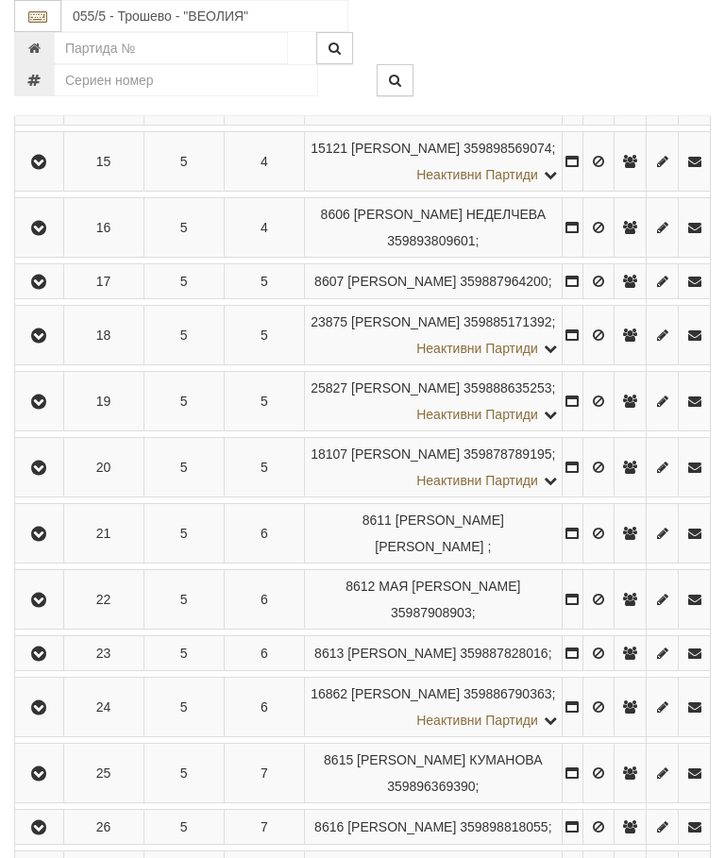
click at [58, 295] on button "button" at bounding box center [39, 281] width 42 height 28
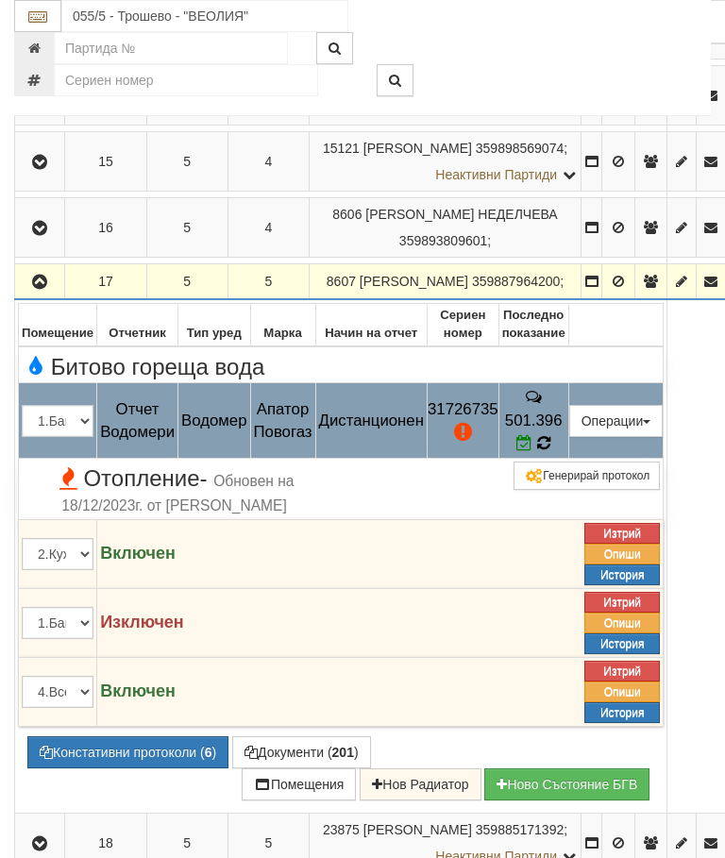
click at [550, 451] on icon at bounding box center [543, 443] width 13 height 16
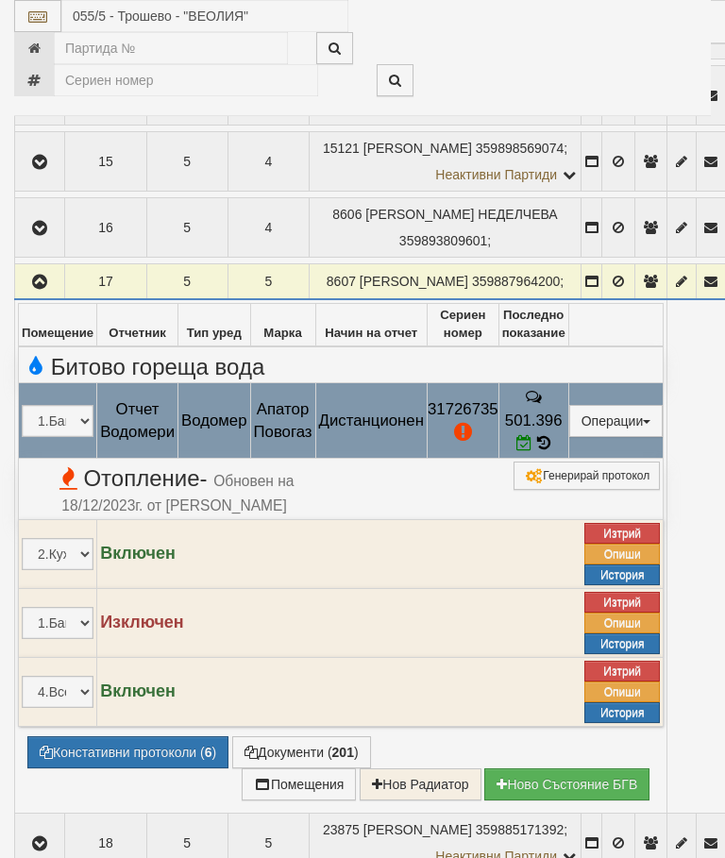
select select "10"
select select "1"
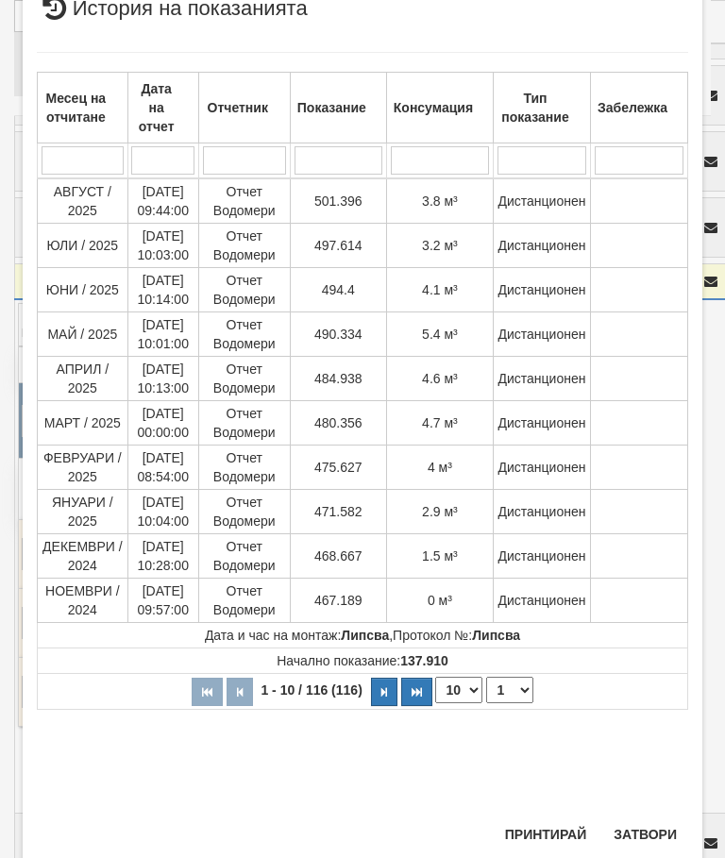
scroll to position [1142, 0]
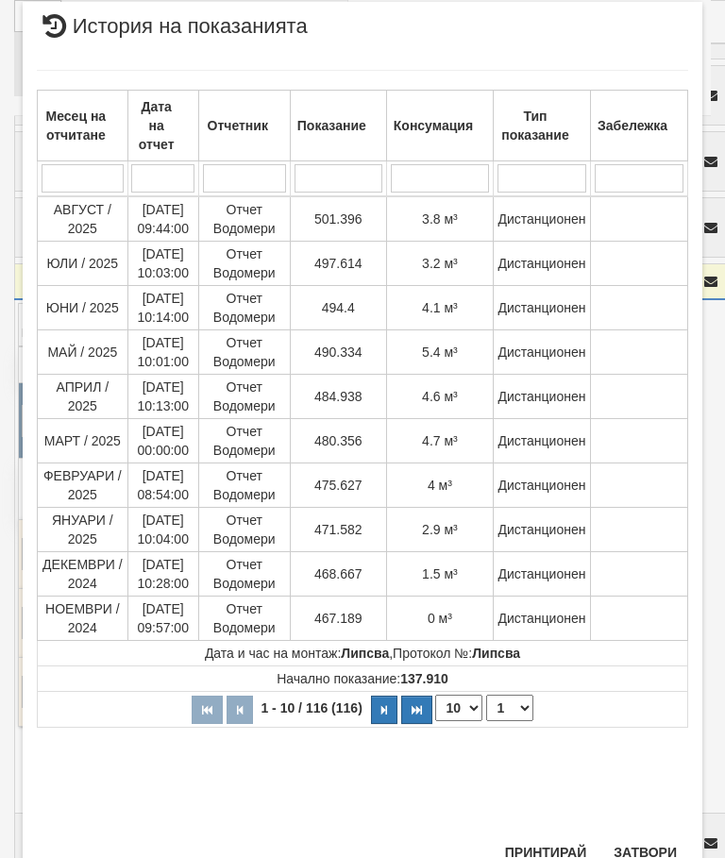
click at [637, 838] on button "Затвори" at bounding box center [645, 852] width 86 height 30
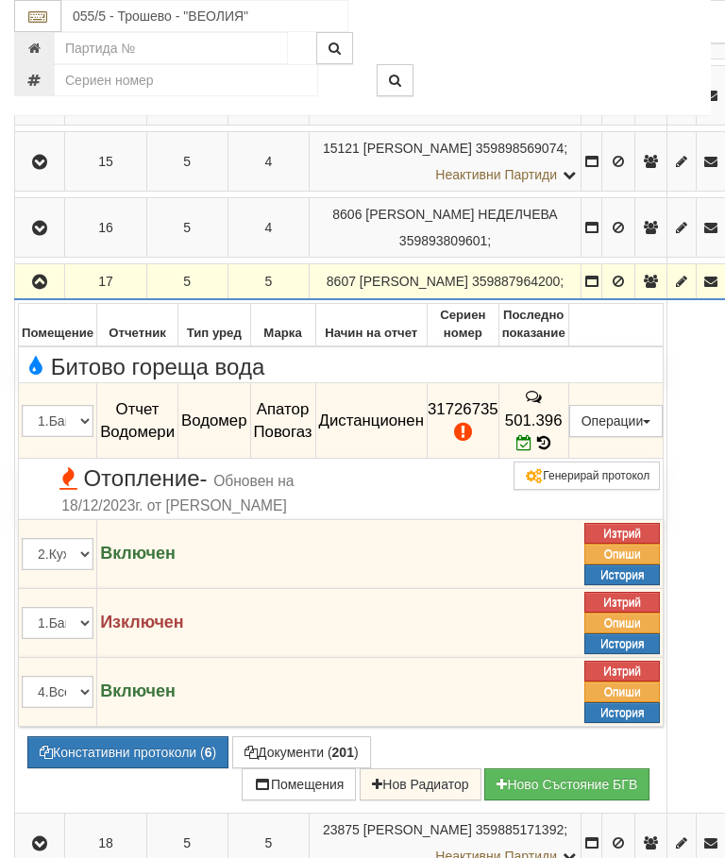
click at [43, 289] on icon "button" at bounding box center [39, 282] width 23 height 13
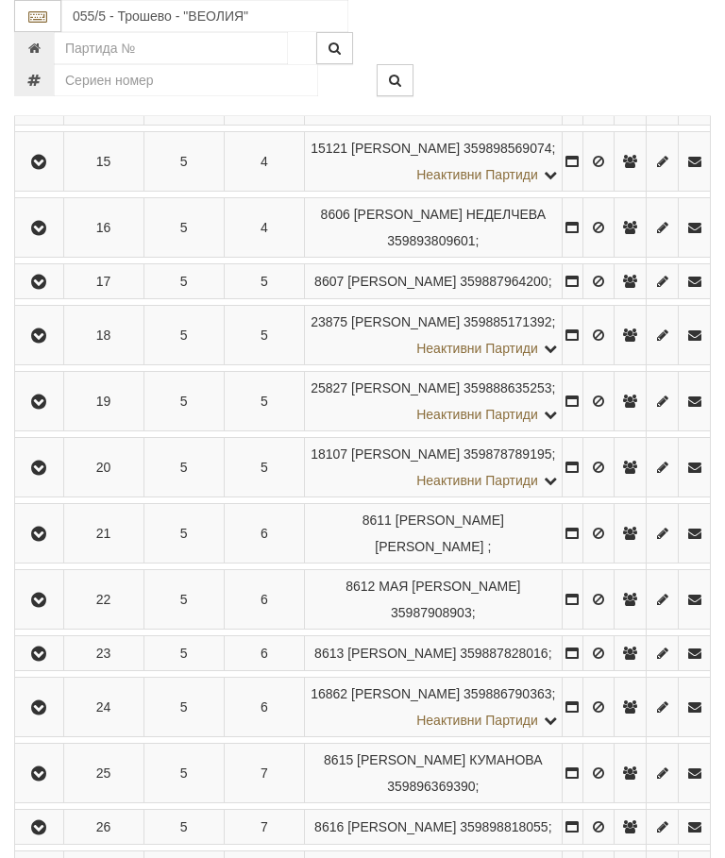
click at [45, 343] on icon "button" at bounding box center [38, 335] width 23 height 13
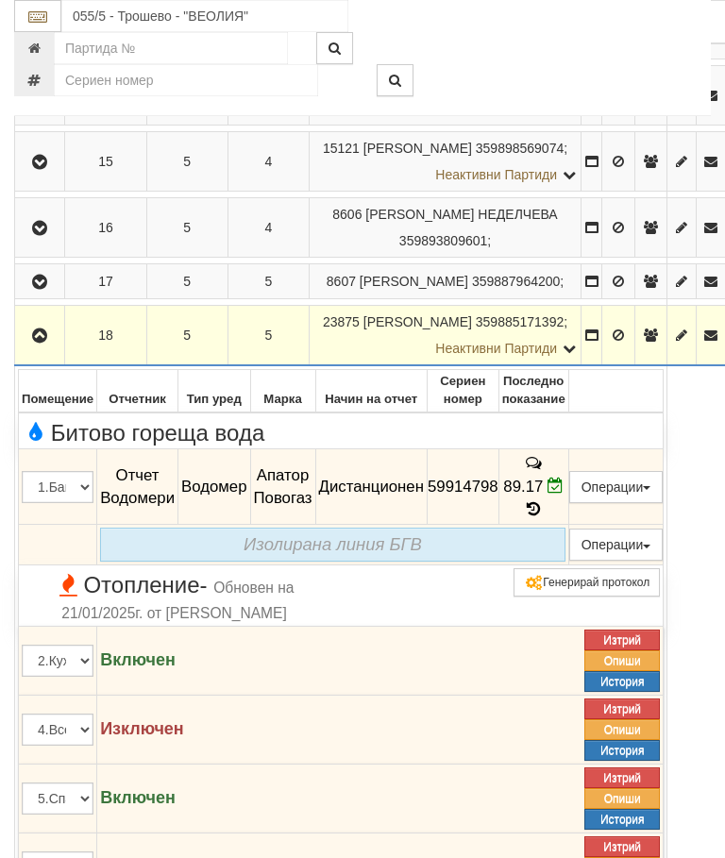
click at [39, 343] on icon "button" at bounding box center [39, 335] width 23 height 13
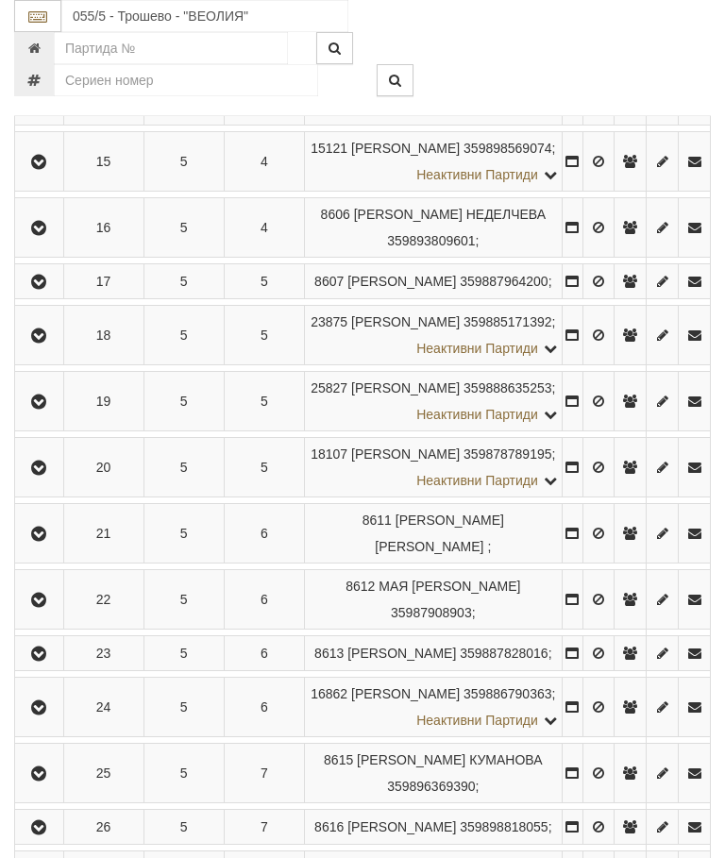
click at [42, 409] on icon "button" at bounding box center [38, 401] width 23 height 13
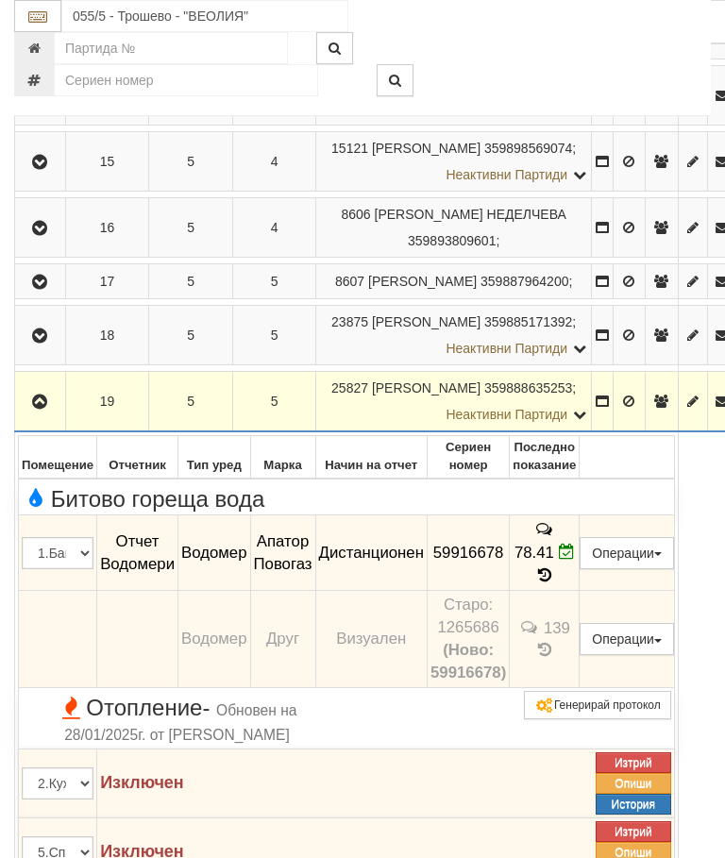
click at [37, 415] on button "button" at bounding box center [40, 401] width 44 height 28
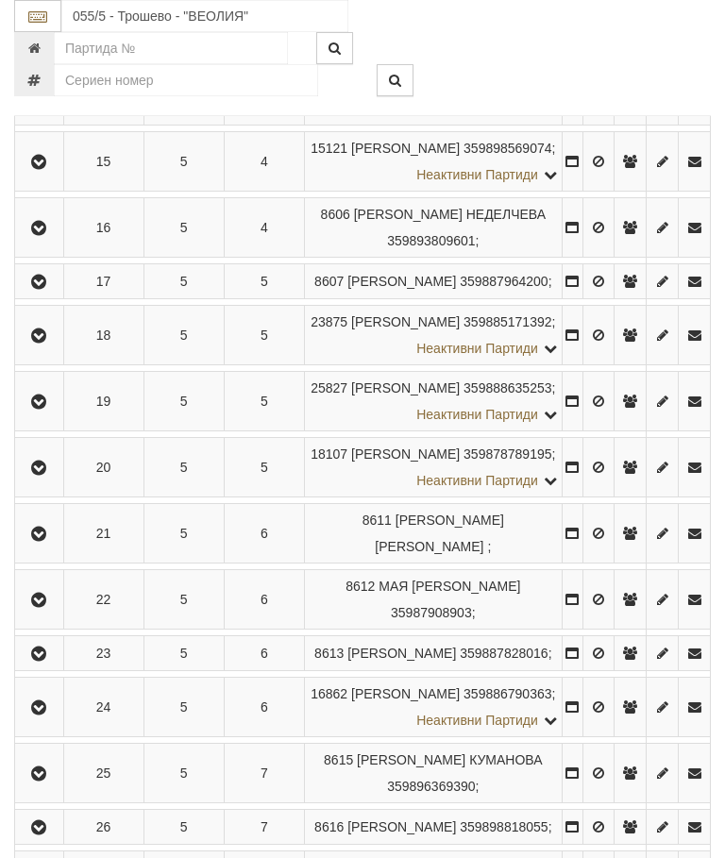
click at [58, 481] on button "button" at bounding box center [39, 467] width 42 height 28
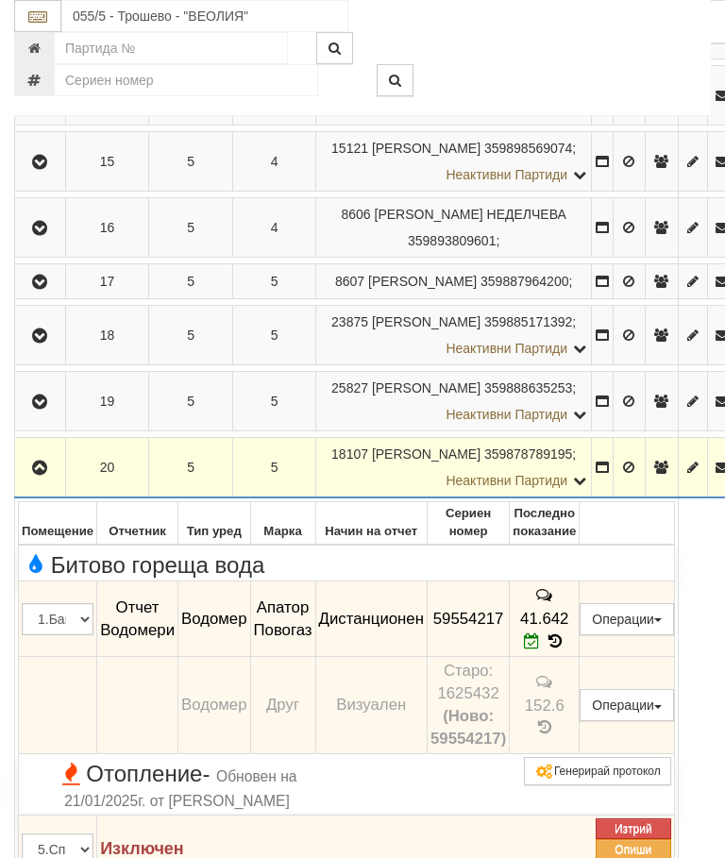
click at [36, 475] on icon "button" at bounding box center [39, 467] width 23 height 13
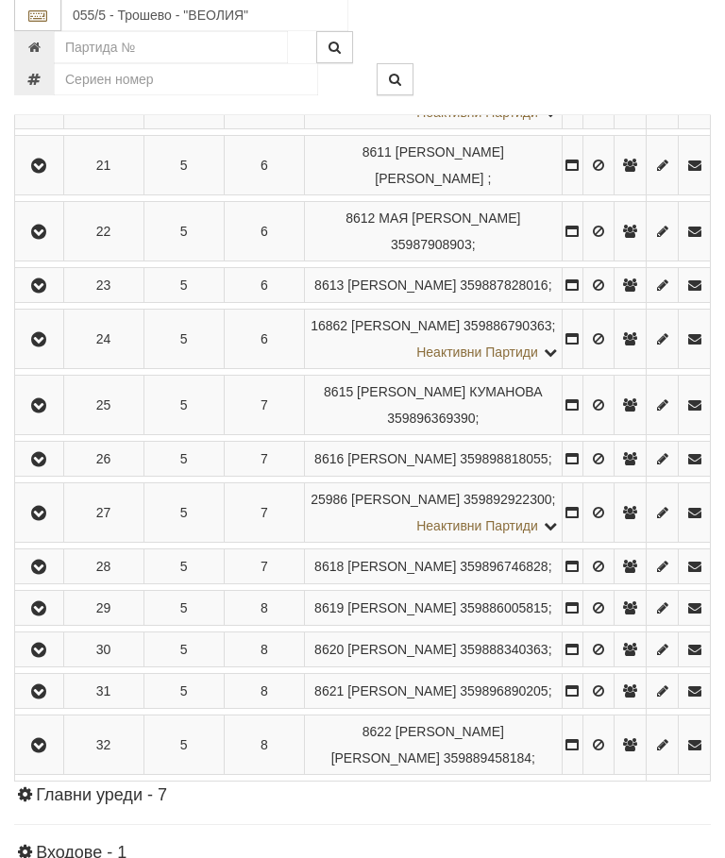
click at [45, 174] on icon "button" at bounding box center [38, 166] width 23 height 13
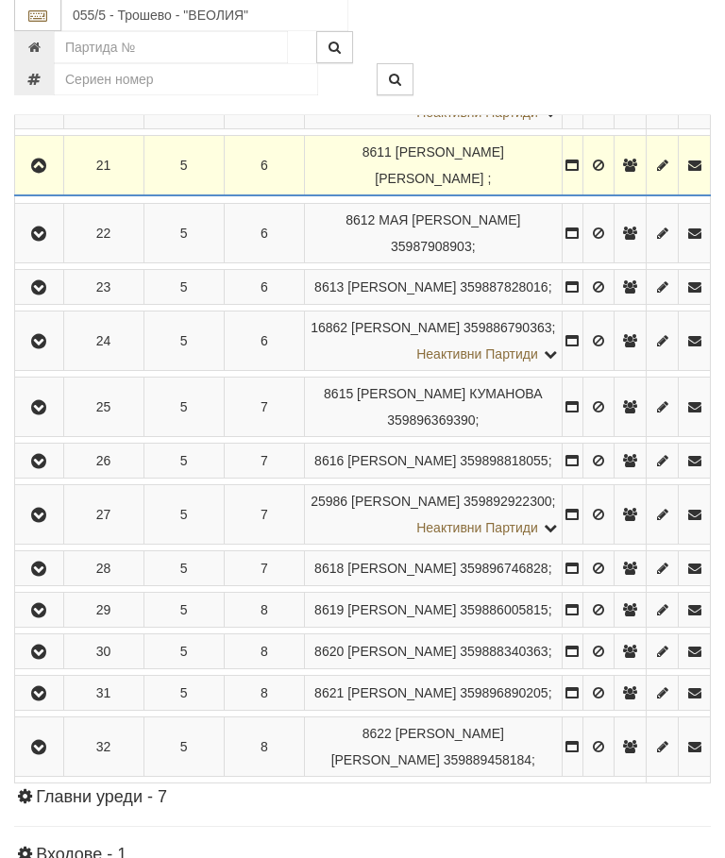
scroll to position [1601, 0]
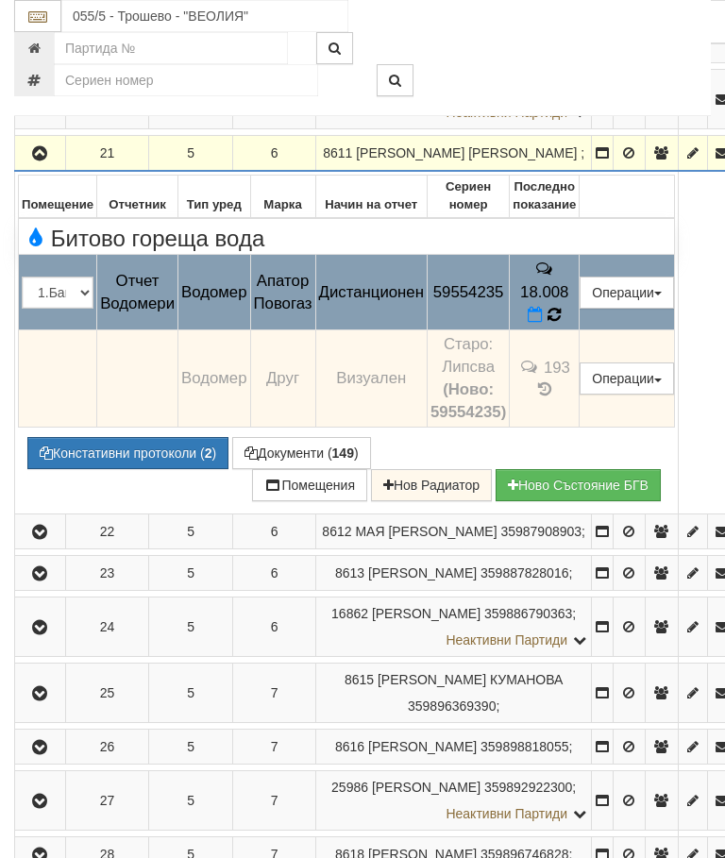
click at [561, 324] on span at bounding box center [553, 315] width 13 height 18
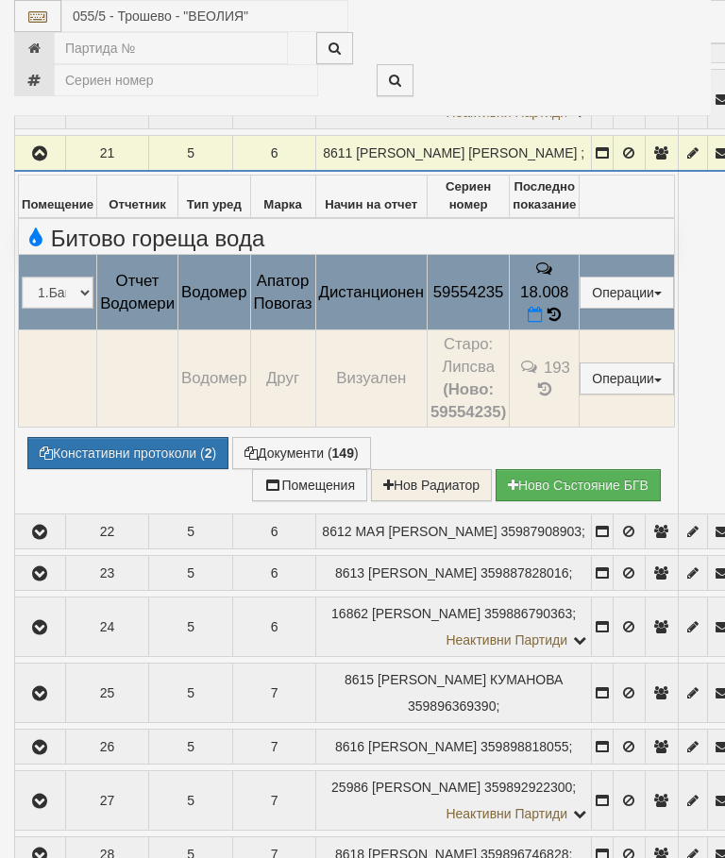
select select "10"
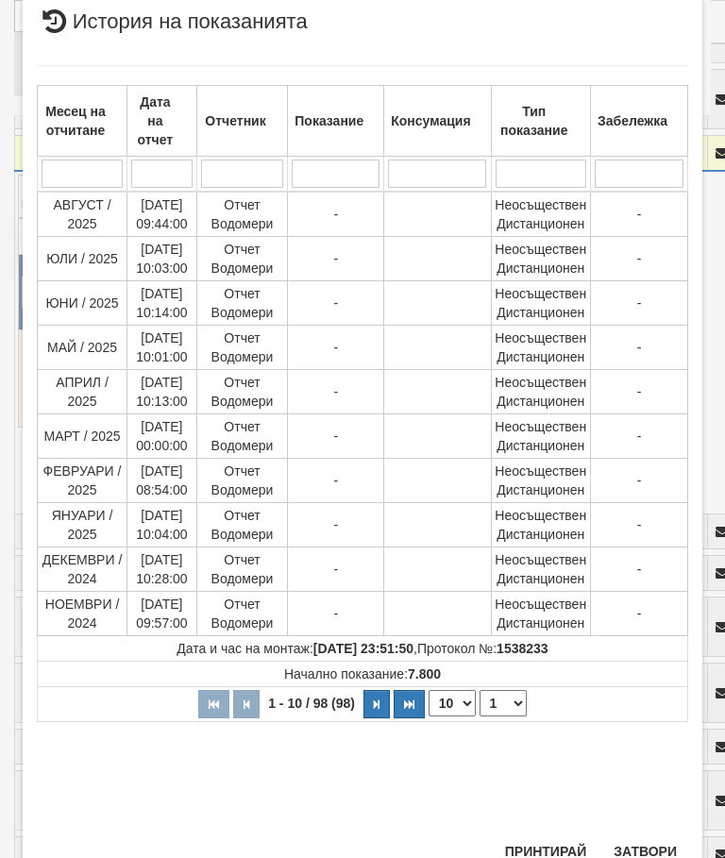
scroll to position [870, 0]
click at [504, 708] on select "1 2 3 4 5 6 7 8 9 10" at bounding box center [502, 704] width 47 height 26
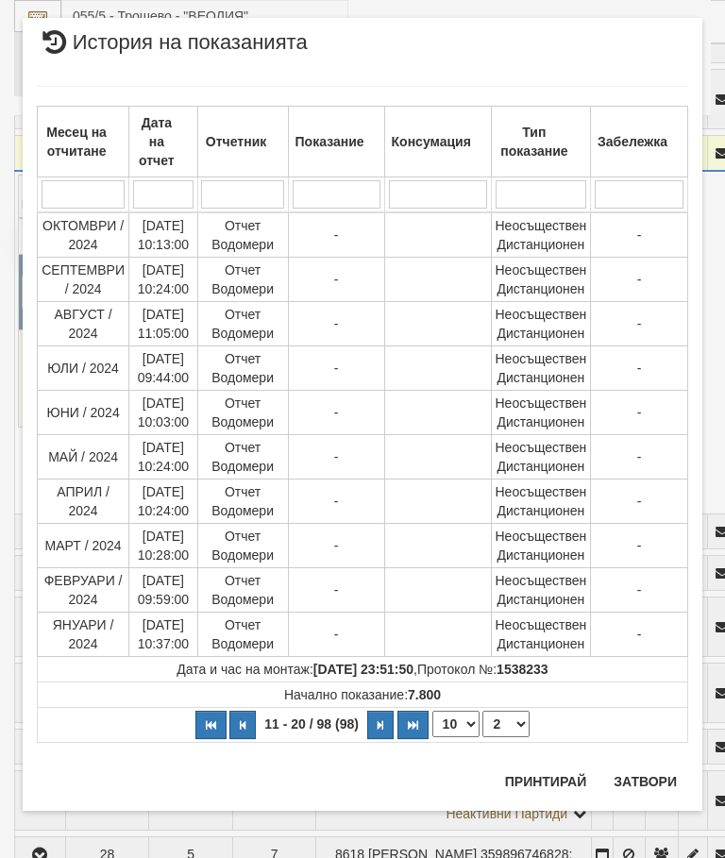
scroll to position [0, 0]
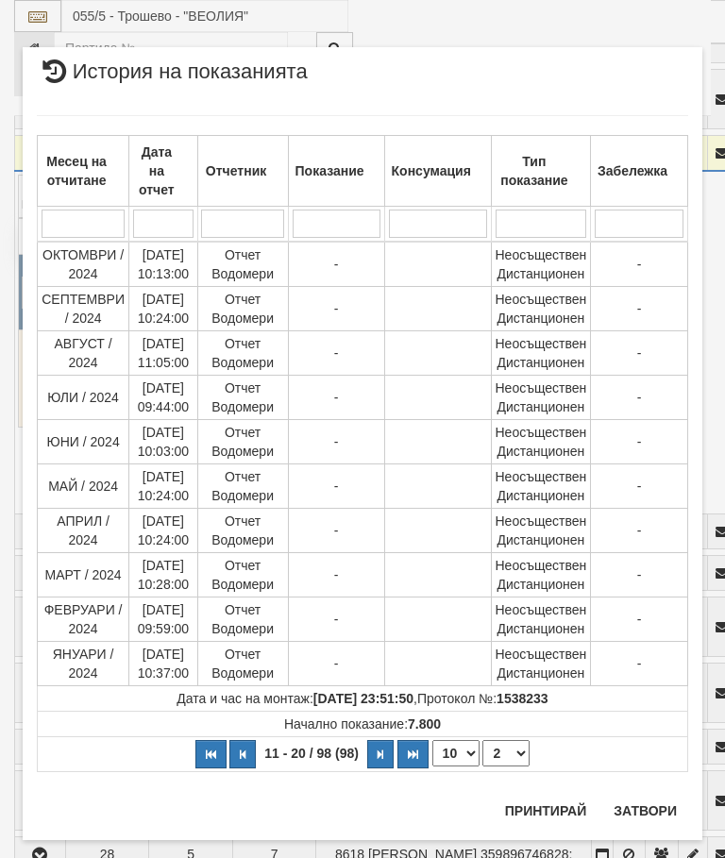
click at [511, 757] on select "1 2 3 4 5 6 7 8 9 10" at bounding box center [505, 753] width 47 height 26
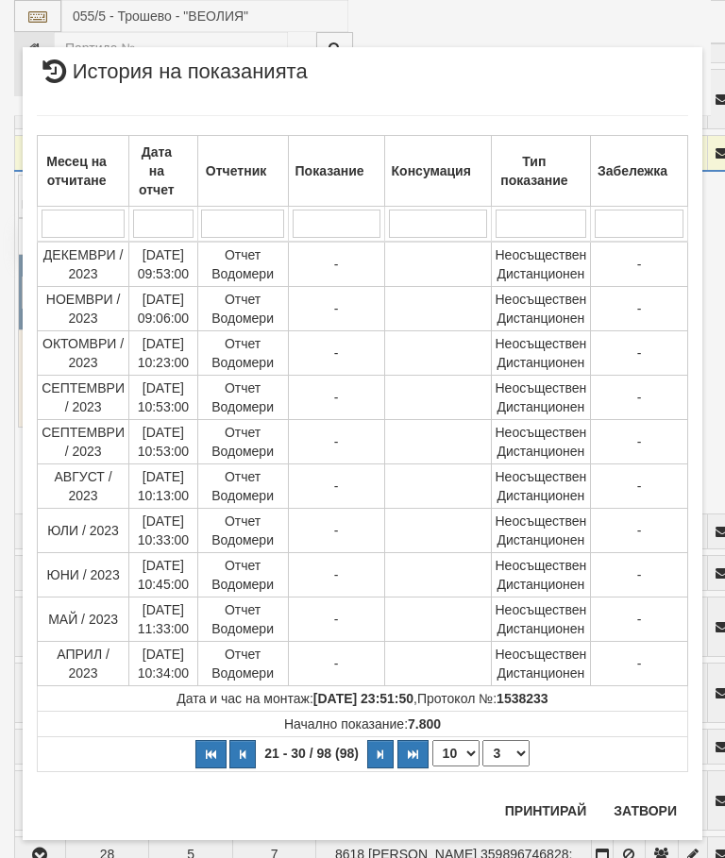
click at [497, 763] on select "1 2 3 4 5 6 7 8 9 10" at bounding box center [505, 753] width 47 height 26
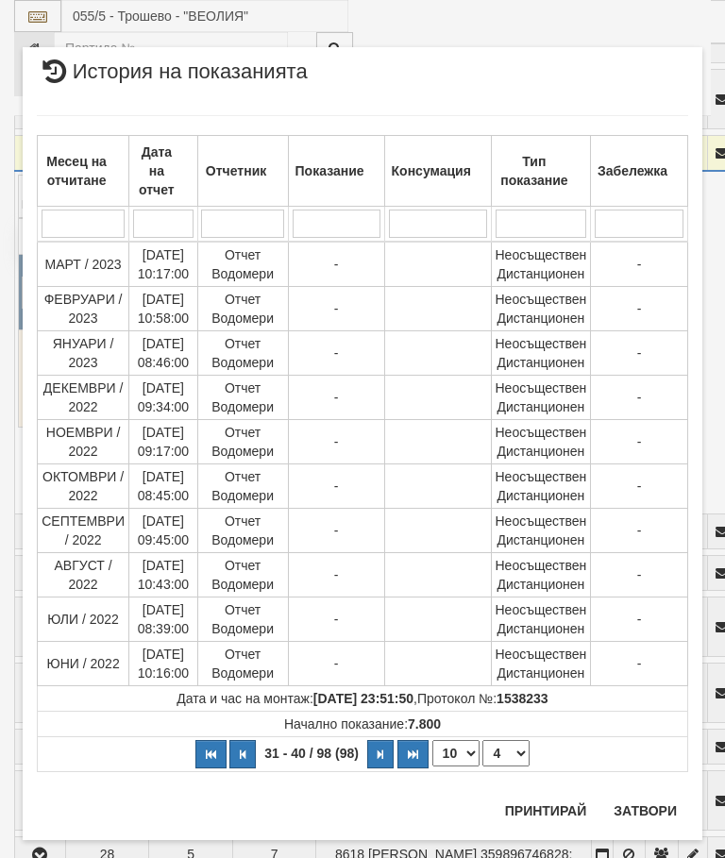
click at [507, 758] on select "1 2 3 4 5 6 7 8 9 10" at bounding box center [505, 753] width 47 height 26
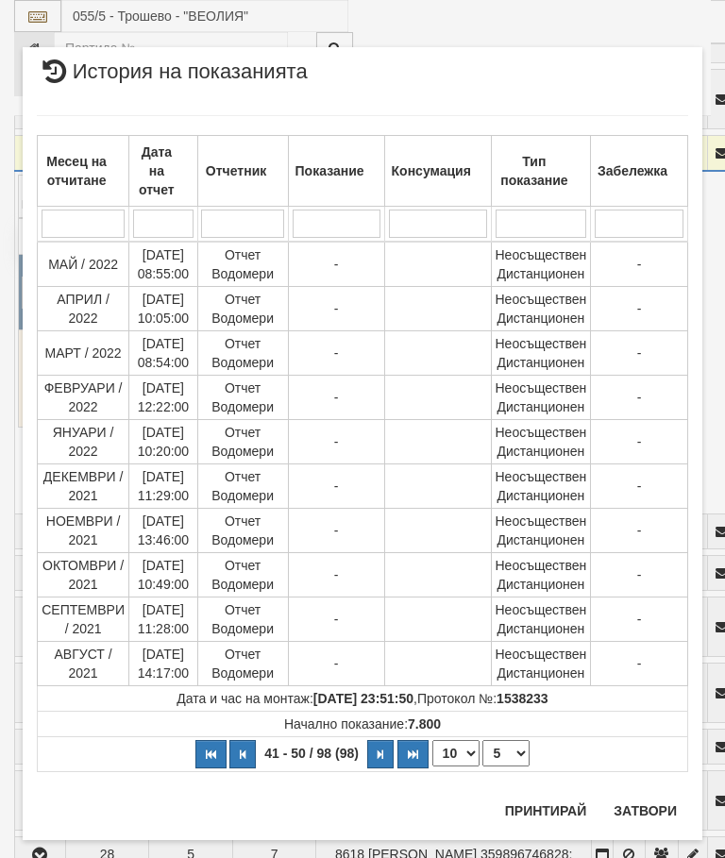
click at [514, 754] on select "1 2 3 4 5 6 7 8 9 10" at bounding box center [505, 753] width 47 height 26
select select "6"
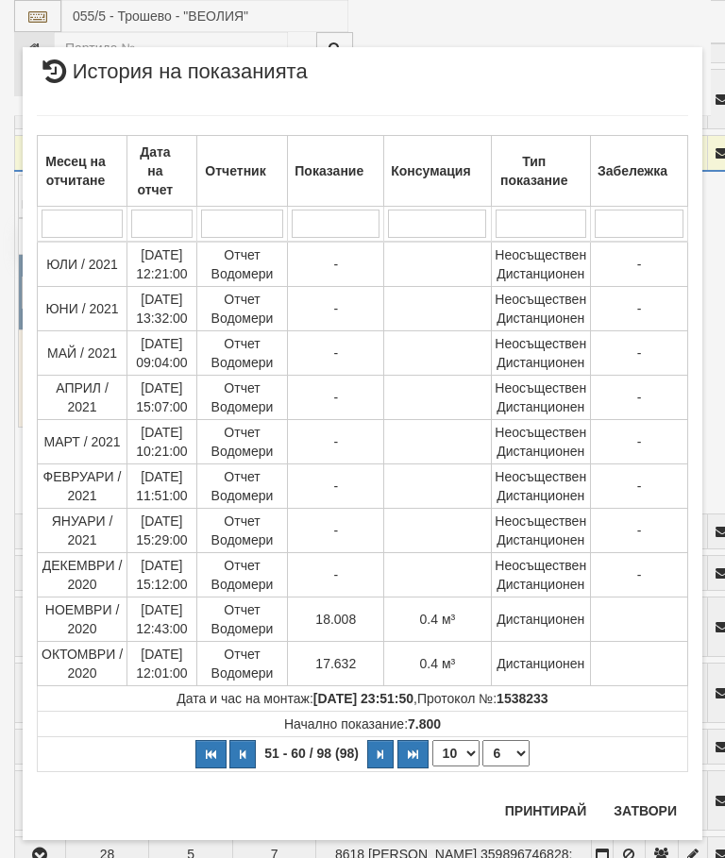
click at [641, 813] on button "Затвори" at bounding box center [645, 811] width 86 height 30
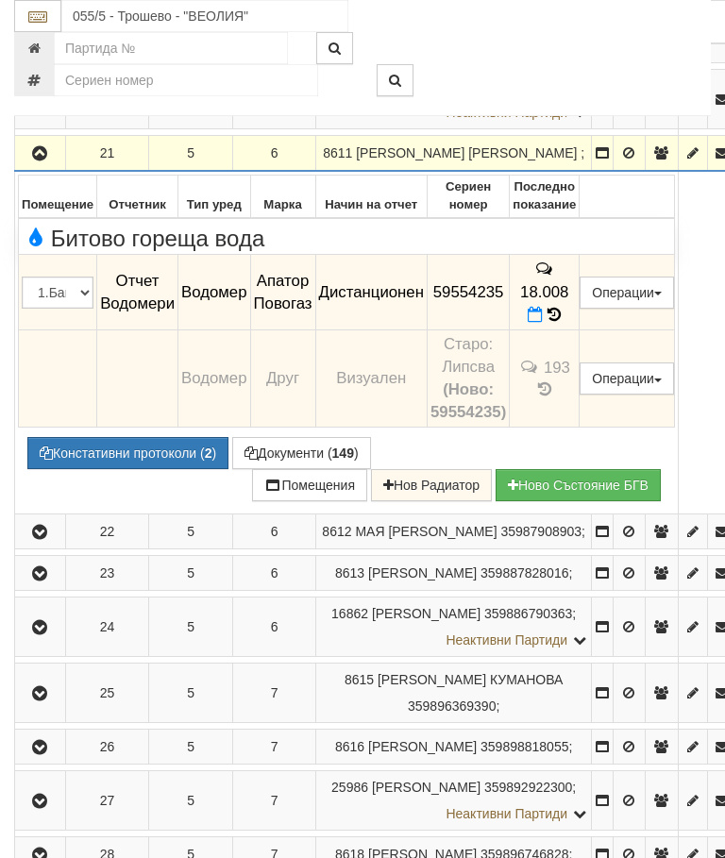
scroll to position [1600, 0]
click at [35, 161] on icon "button" at bounding box center [39, 154] width 23 height 13
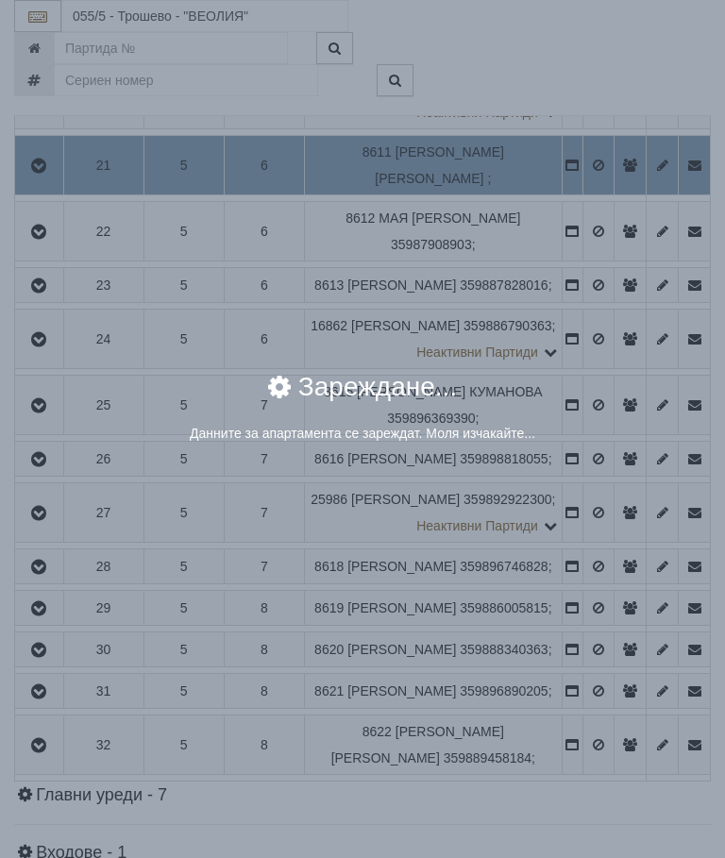
click at [647, 610] on div "× Зареждане... Данните за апартамента се зареждат. Моля изчакайте..." at bounding box center [362, 429] width 725 height 858
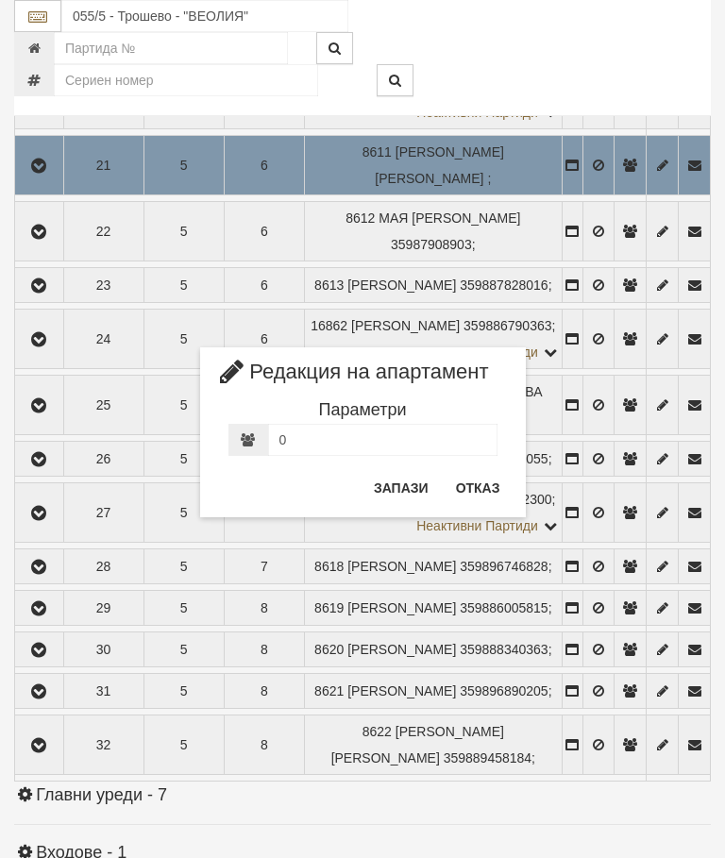
click at [487, 496] on button "Отказ" at bounding box center [477, 488] width 67 height 30
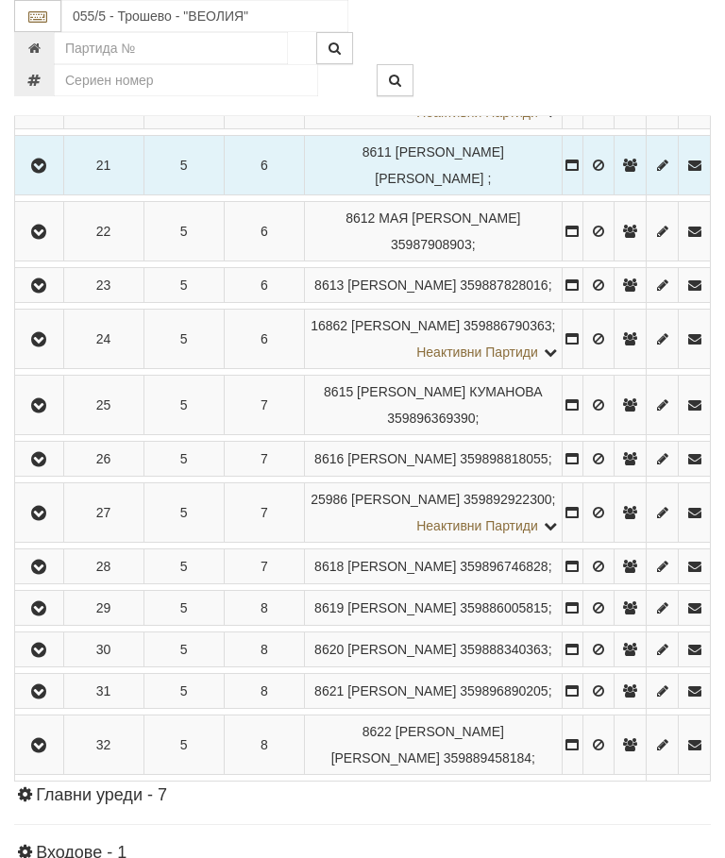
click at [31, 245] on button "button" at bounding box center [39, 231] width 42 height 28
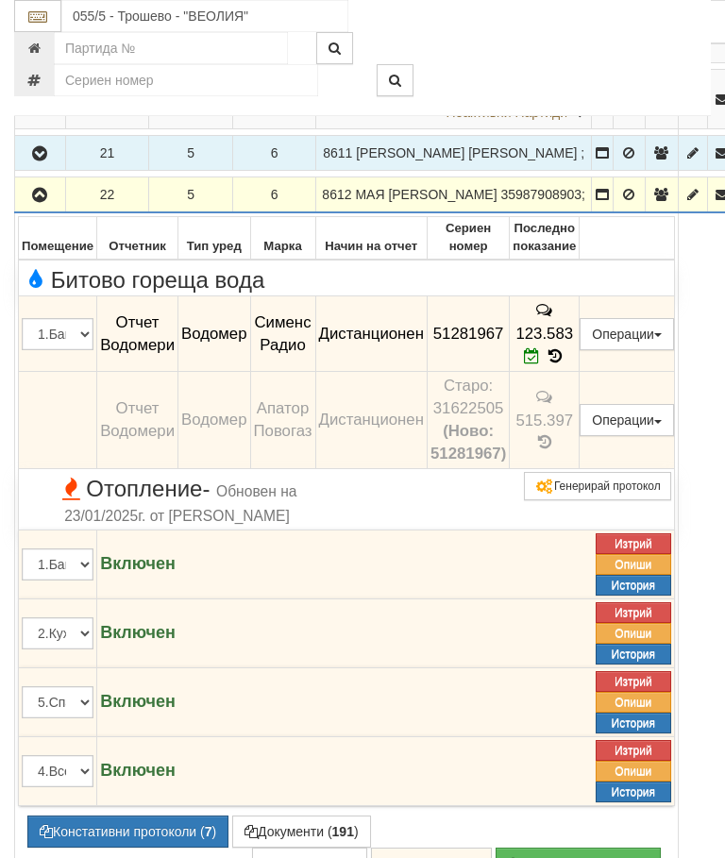
click at [45, 202] on icon "button" at bounding box center [39, 195] width 23 height 13
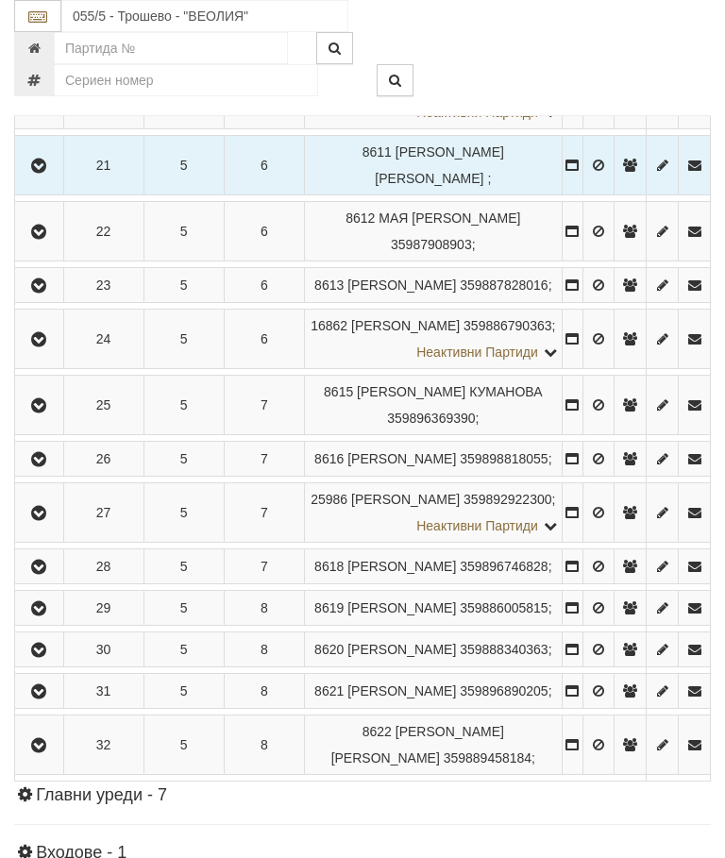
click at [47, 293] on icon "button" at bounding box center [38, 285] width 23 height 13
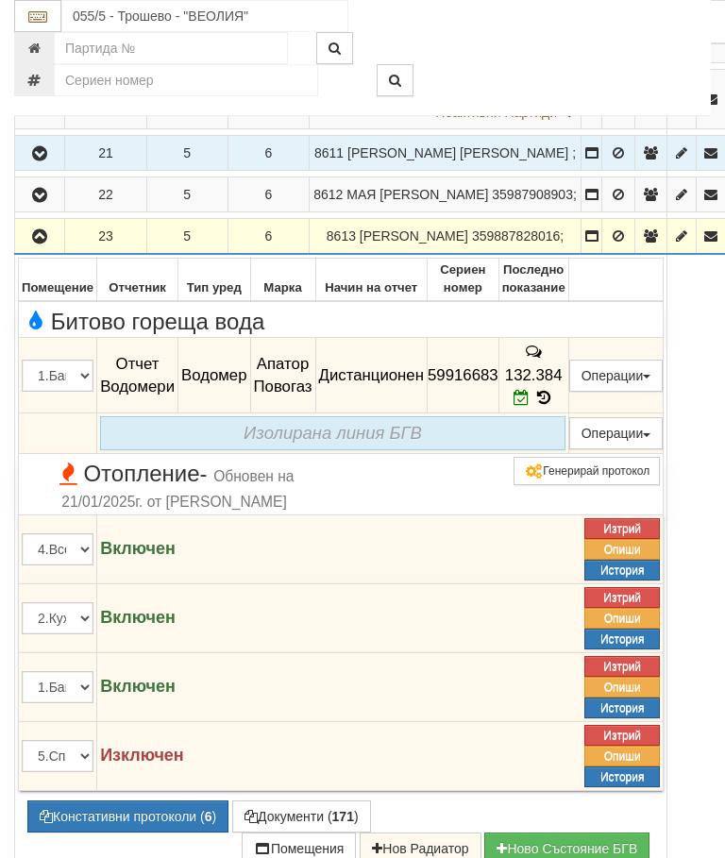
click at [54, 250] on button "button" at bounding box center [39, 236] width 43 height 28
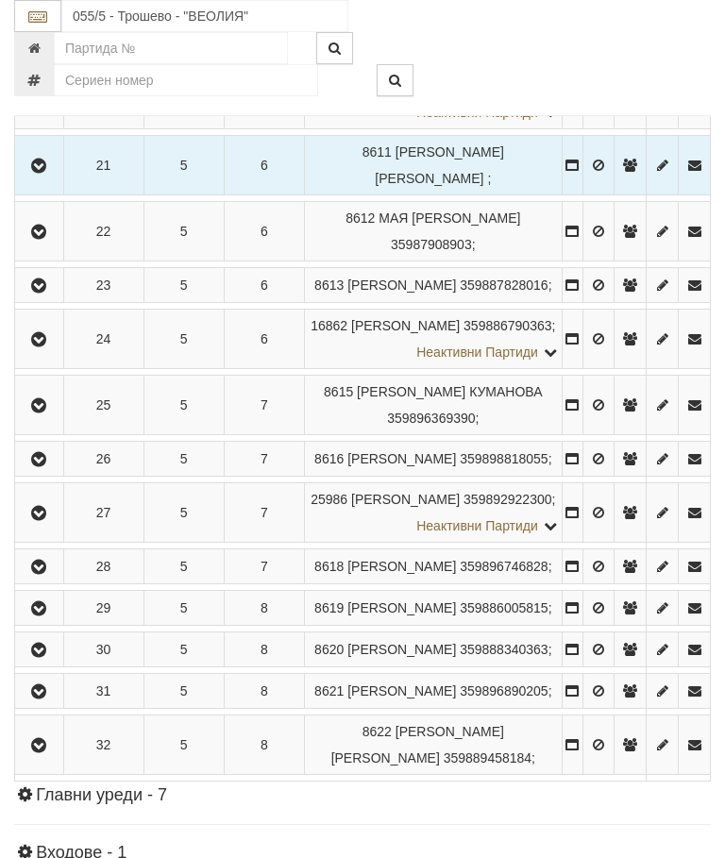
click at [47, 346] on icon "button" at bounding box center [38, 339] width 23 height 13
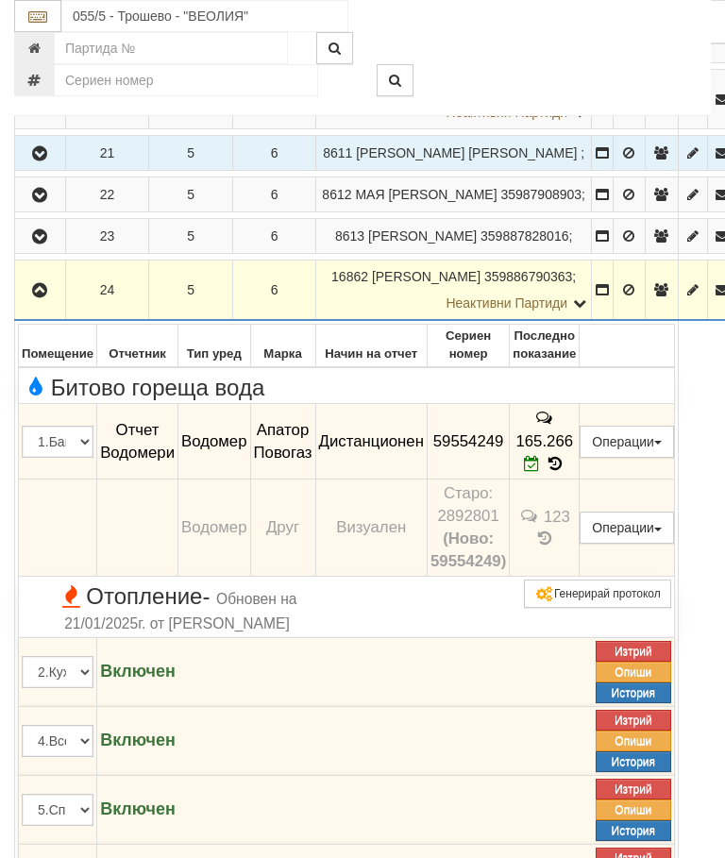
click at [45, 297] on icon "button" at bounding box center [39, 290] width 23 height 13
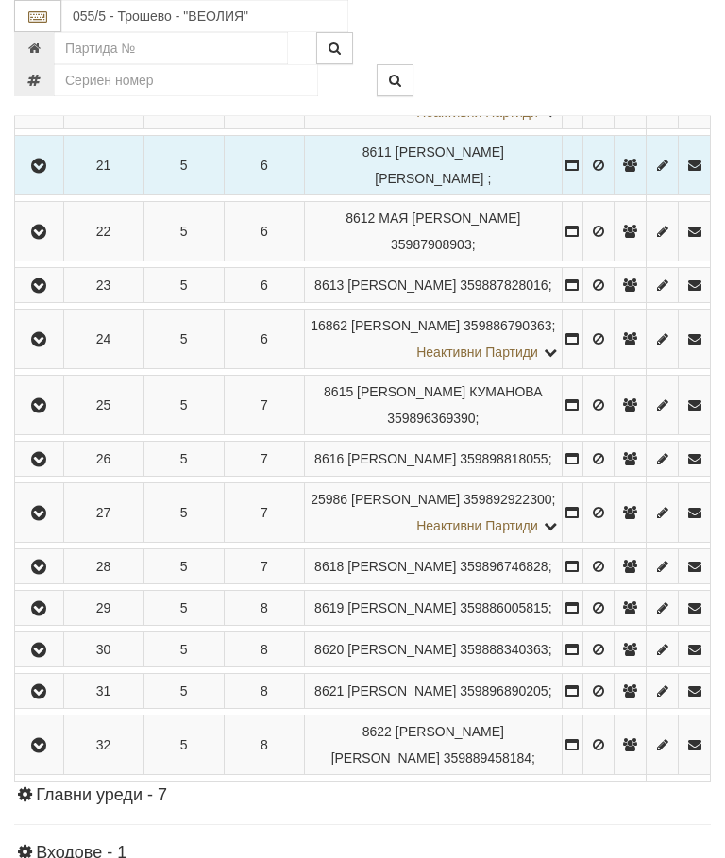
click at [48, 412] on icon "button" at bounding box center [38, 405] width 23 height 13
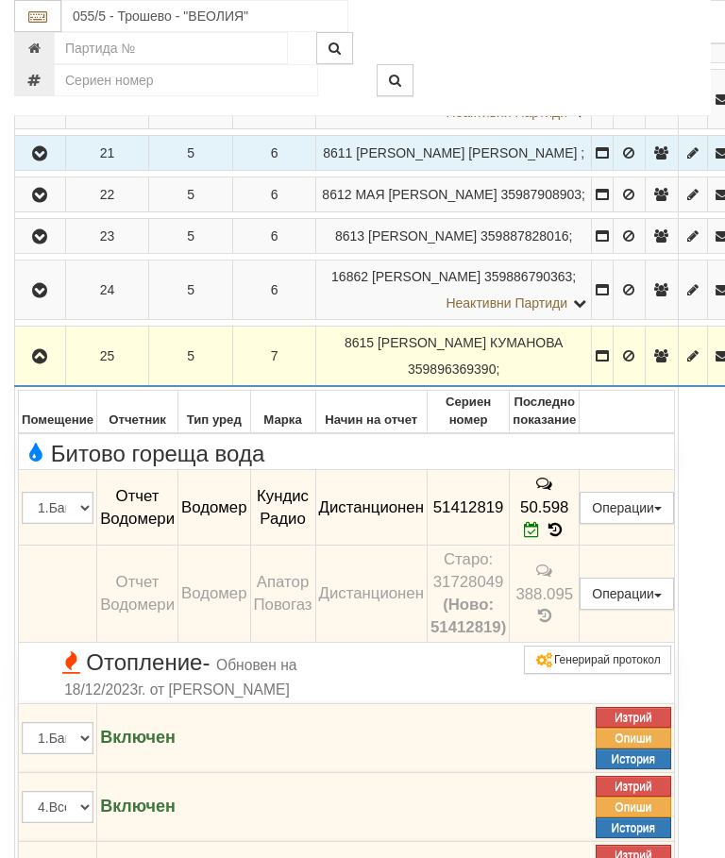
click at [40, 363] on icon "button" at bounding box center [39, 356] width 23 height 13
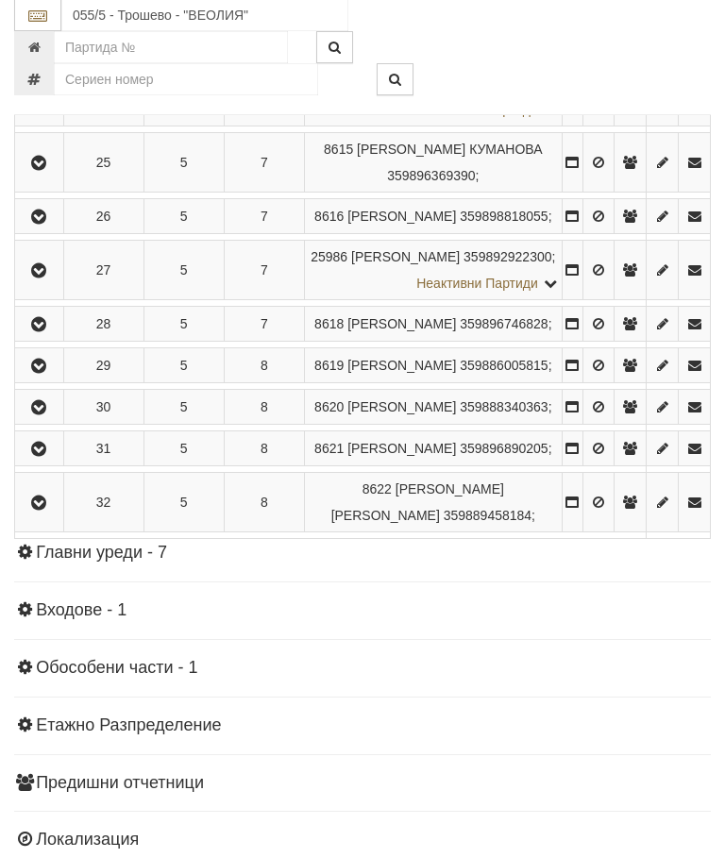
click at [50, 225] on icon "button" at bounding box center [38, 217] width 23 height 13
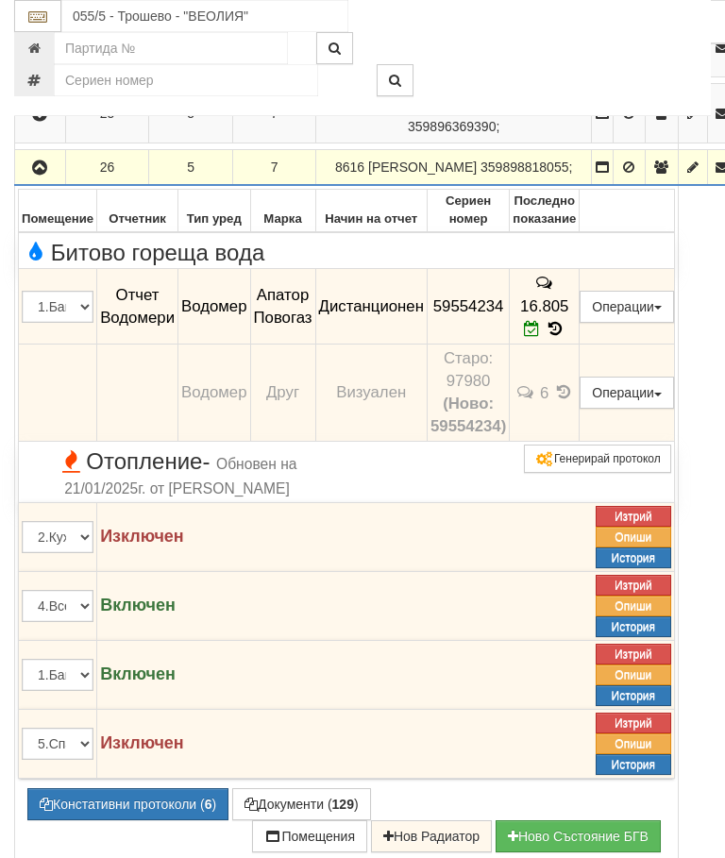
click at [45, 175] on icon "button" at bounding box center [39, 167] width 23 height 13
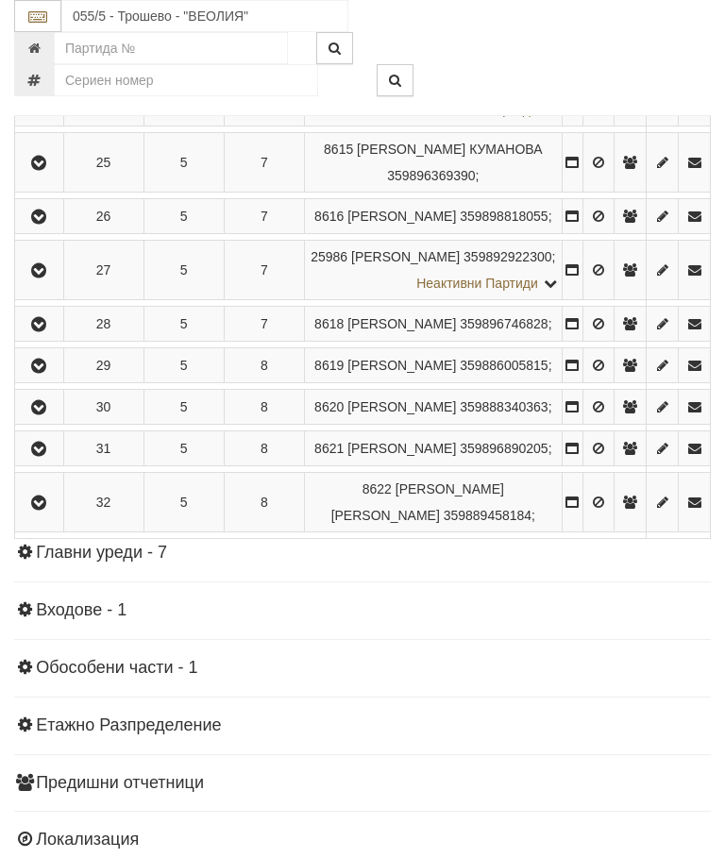
click at [50, 277] on icon "button" at bounding box center [38, 270] width 23 height 13
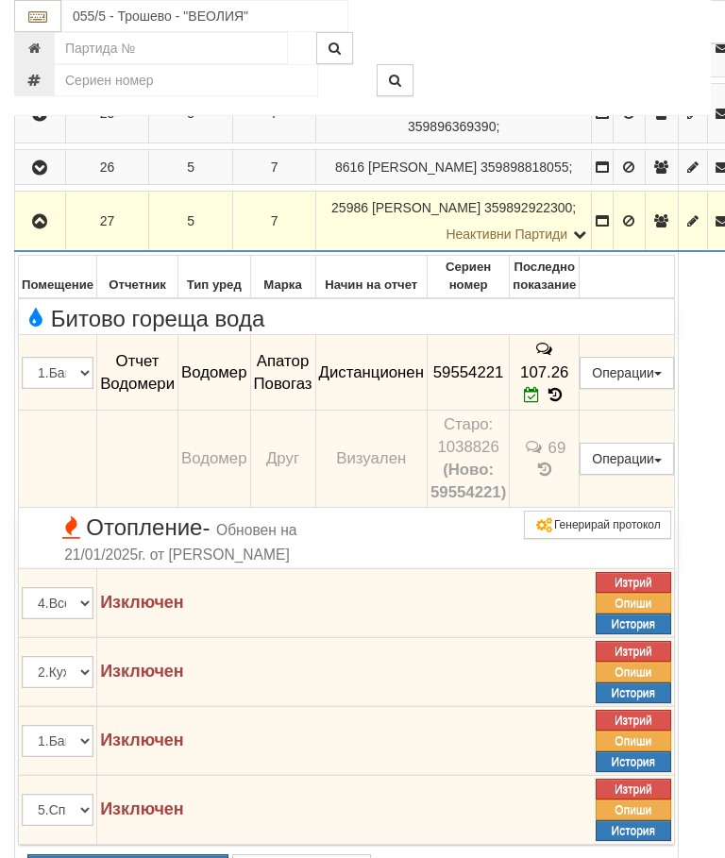
click at [42, 228] on icon "button" at bounding box center [39, 221] width 23 height 13
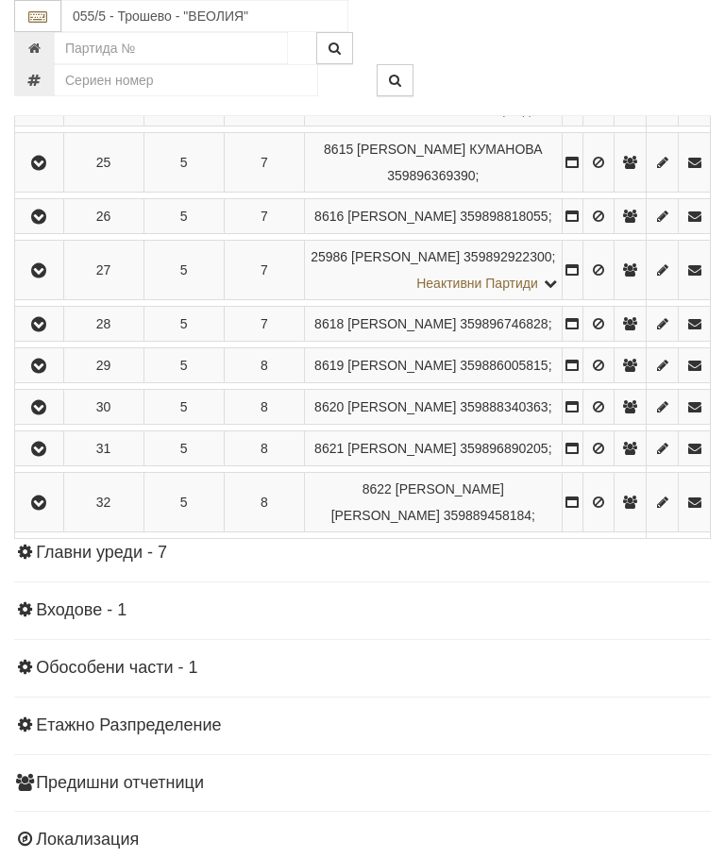
click at [46, 331] on icon "button" at bounding box center [38, 324] width 23 height 13
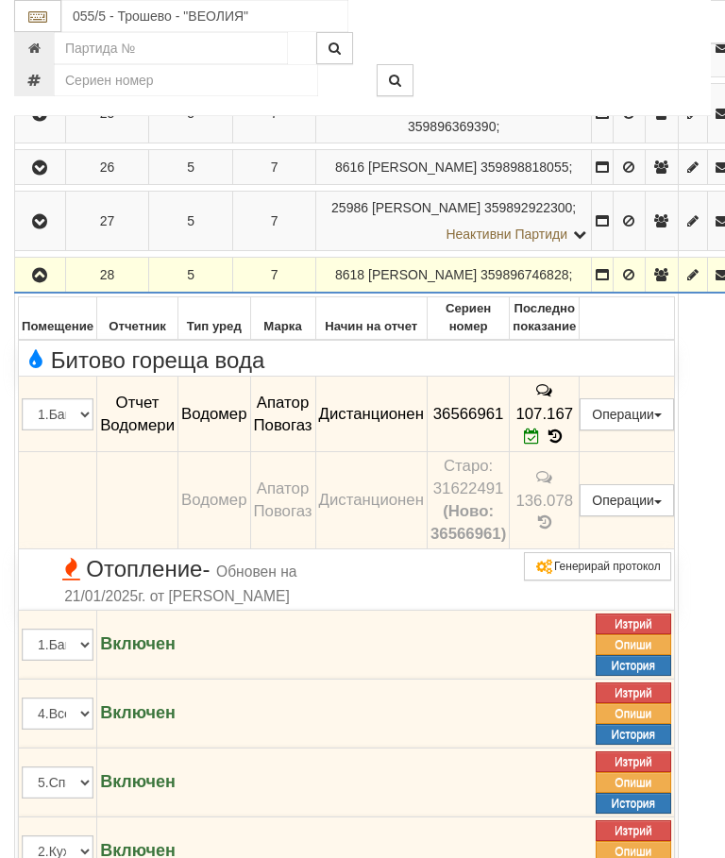
click at [41, 282] on icon "button" at bounding box center [39, 275] width 23 height 13
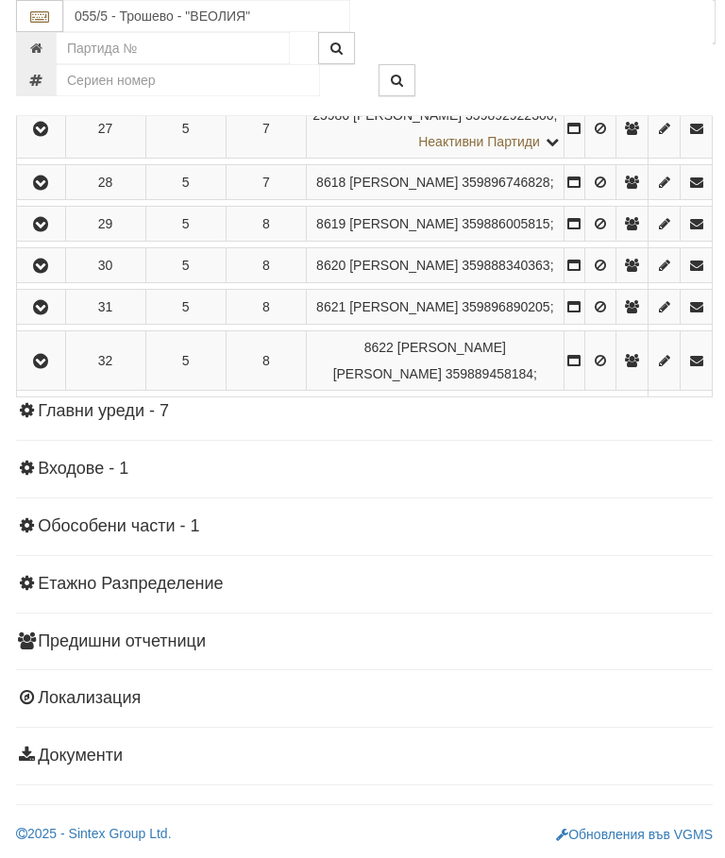
scroll to position [2132, 0]
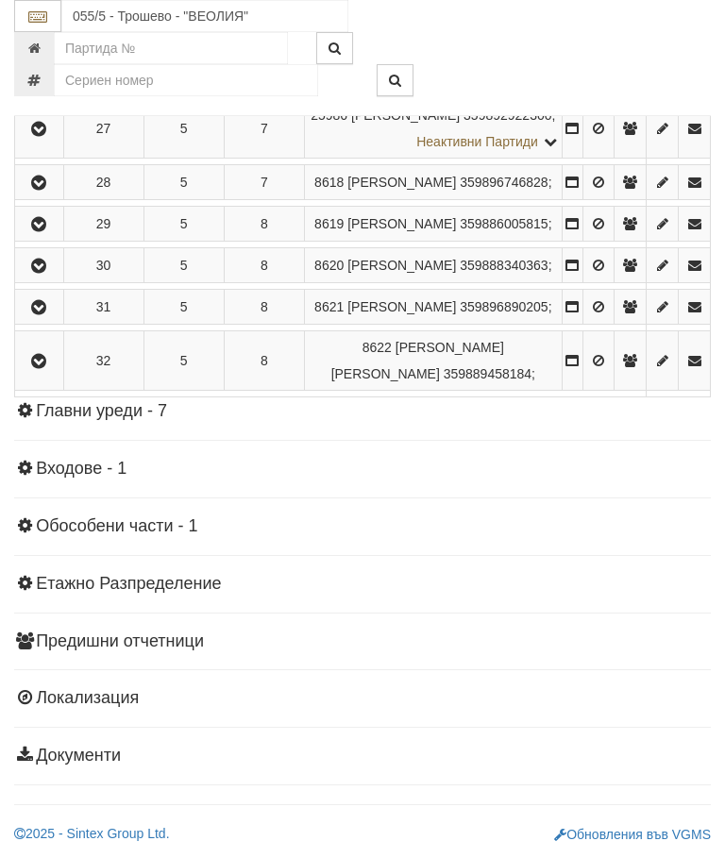
click at [43, 238] on button "button" at bounding box center [39, 223] width 42 height 28
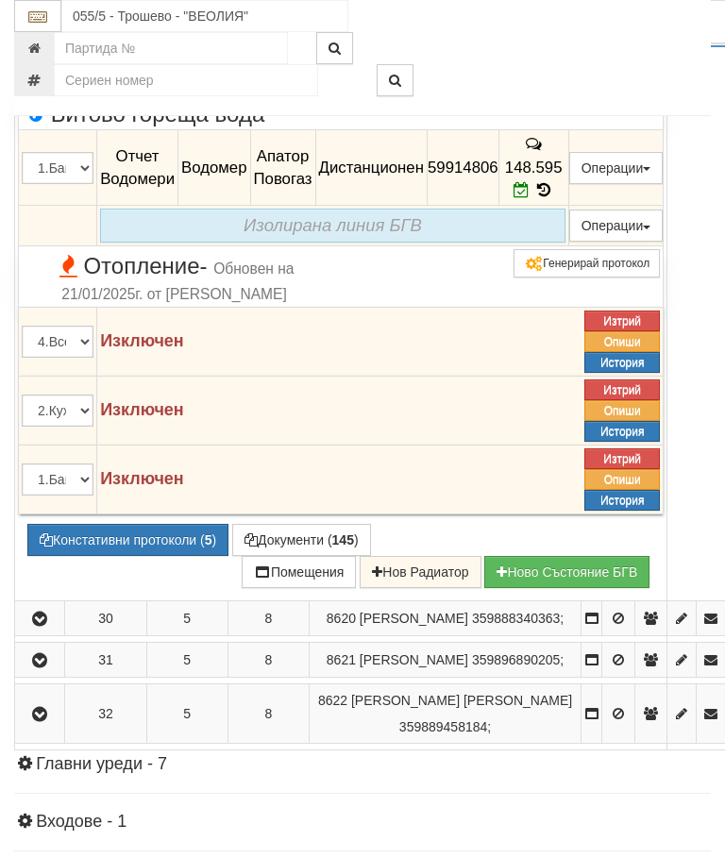
click at [48, 36] on icon "button" at bounding box center [39, 29] width 23 height 13
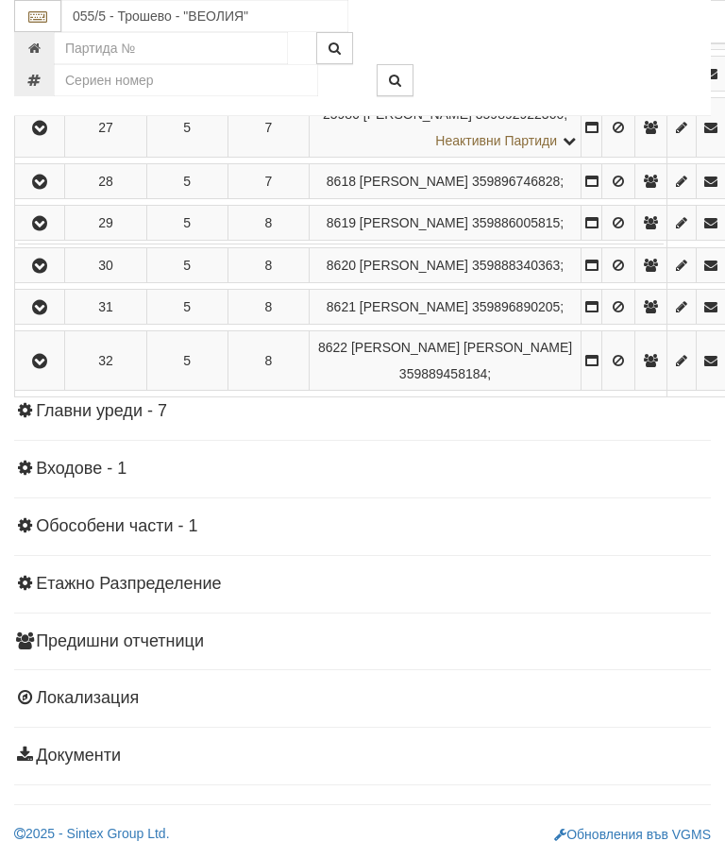
scroll to position [2071, 0]
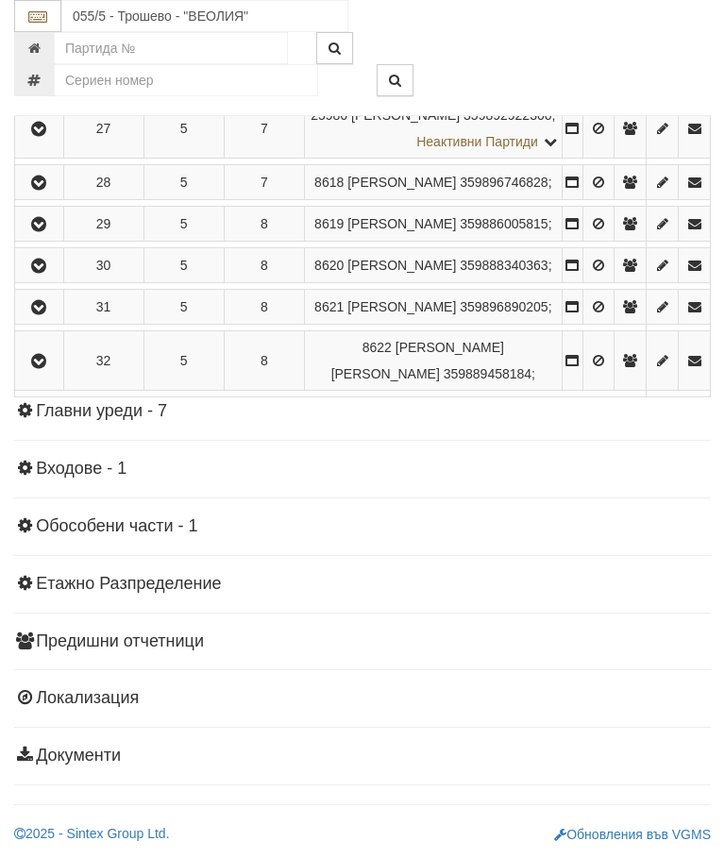
click at [50, 273] on icon "button" at bounding box center [38, 266] width 23 height 13
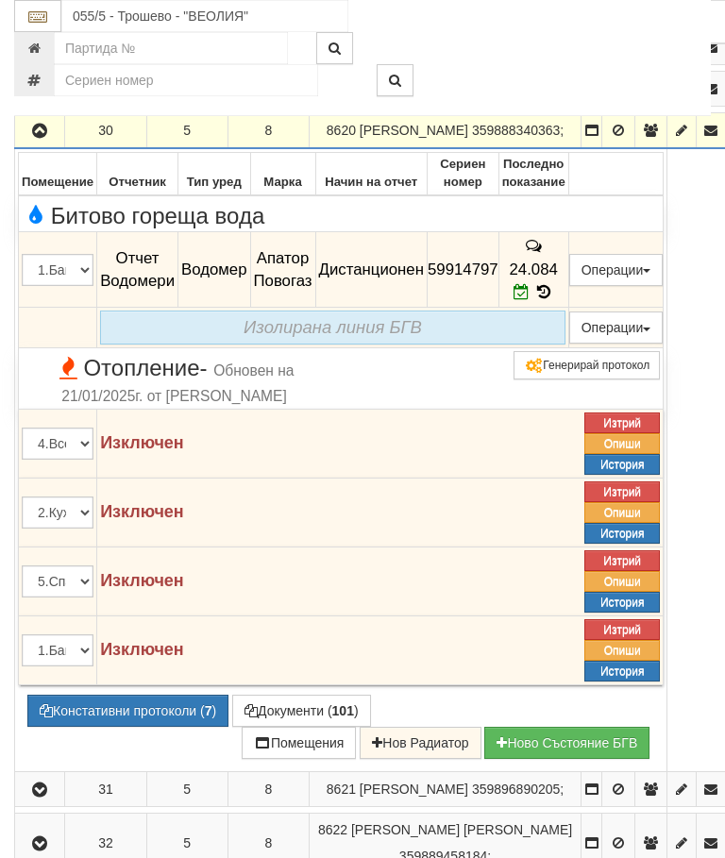
click at [41, 138] on icon "button" at bounding box center [39, 131] width 23 height 13
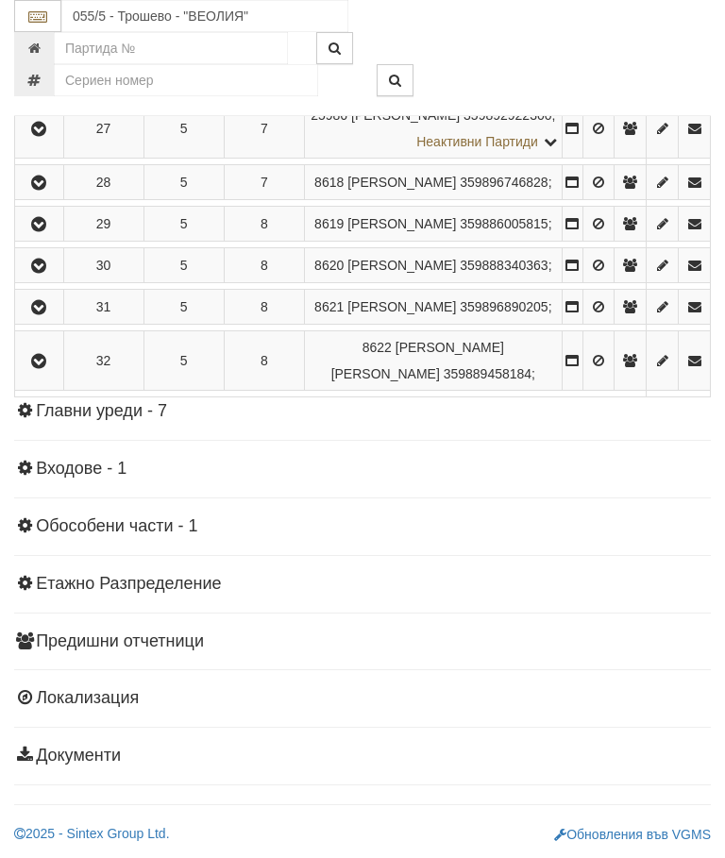
click at [42, 314] on icon "button" at bounding box center [38, 307] width 23 height 13
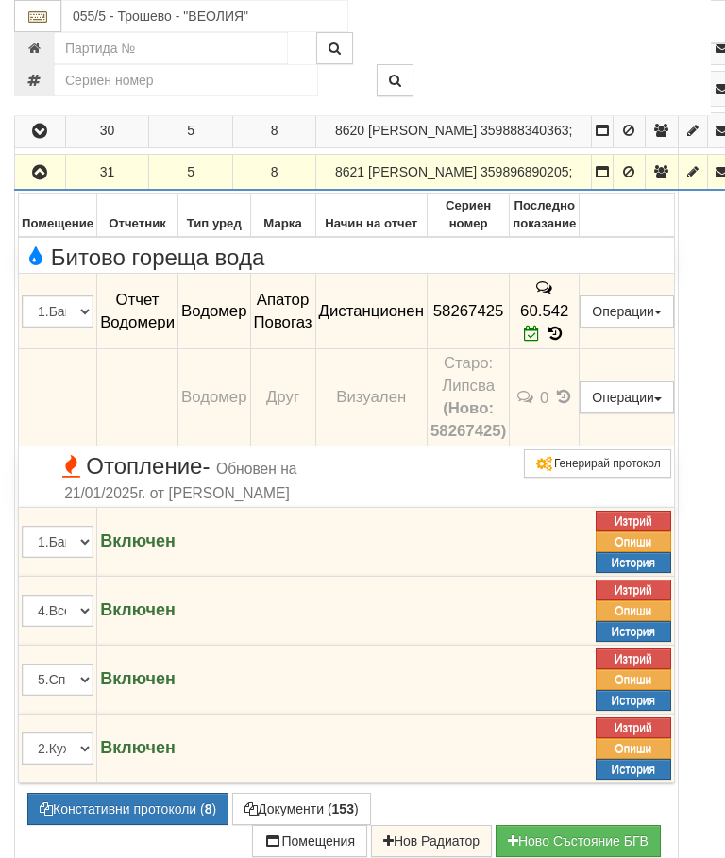
click at [41, 179] on icon "button" at bounding box center [39, 172] width 23 height 13
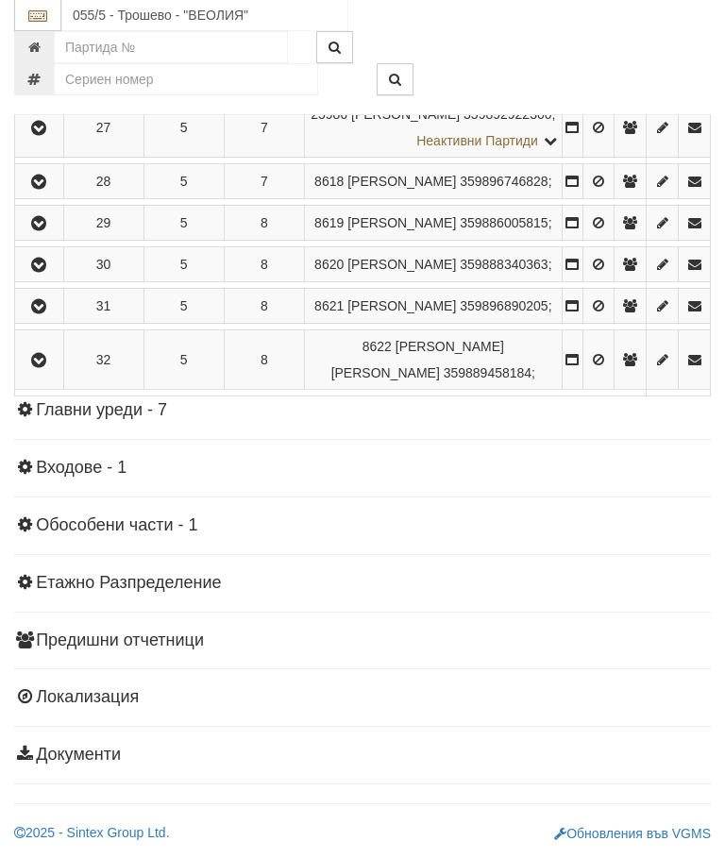
click at [45, 368] on icon "button" at bounding box center [38, 361] width 23 height 13
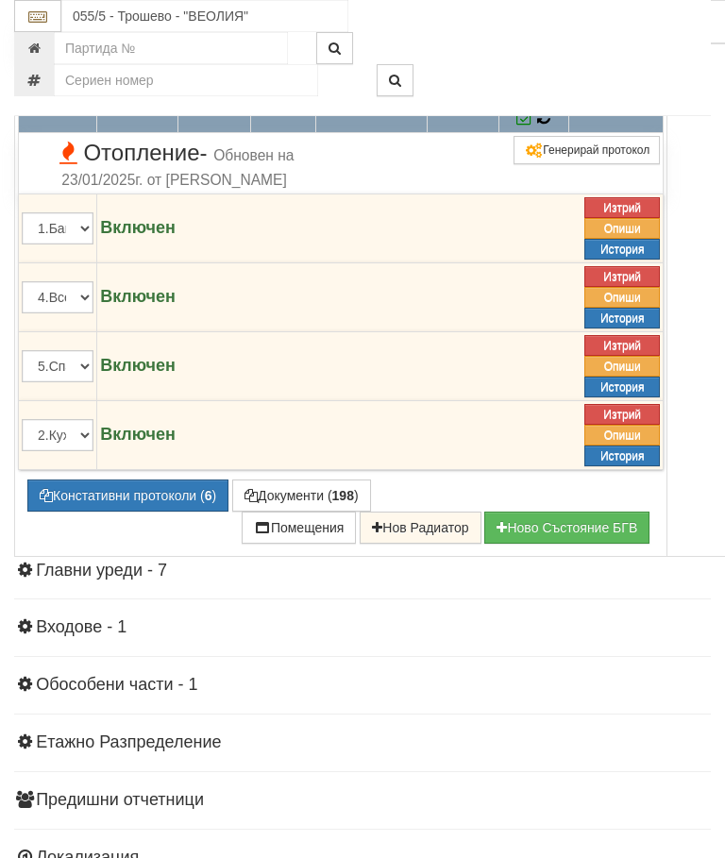
click at [550, 126] on icon at bounding box center [543, 117] width 13 height 16
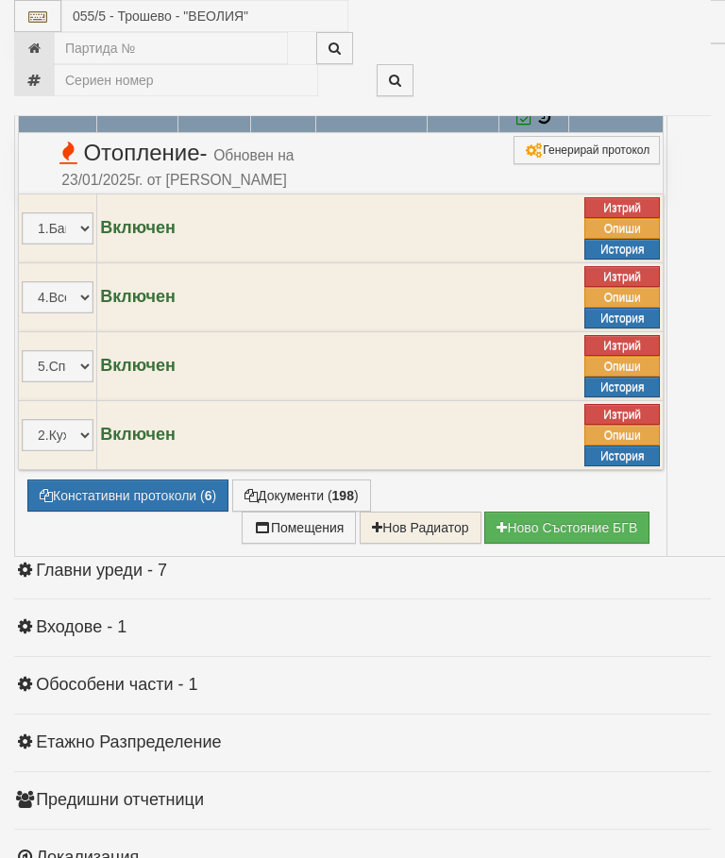
select select "10"
select select "1"
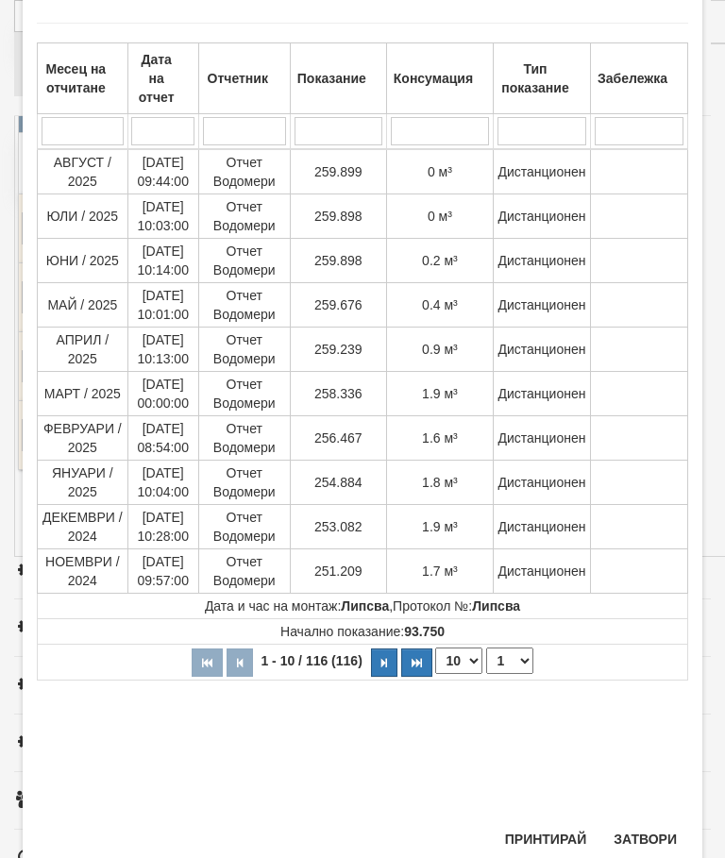
scroll to position [433, 0]
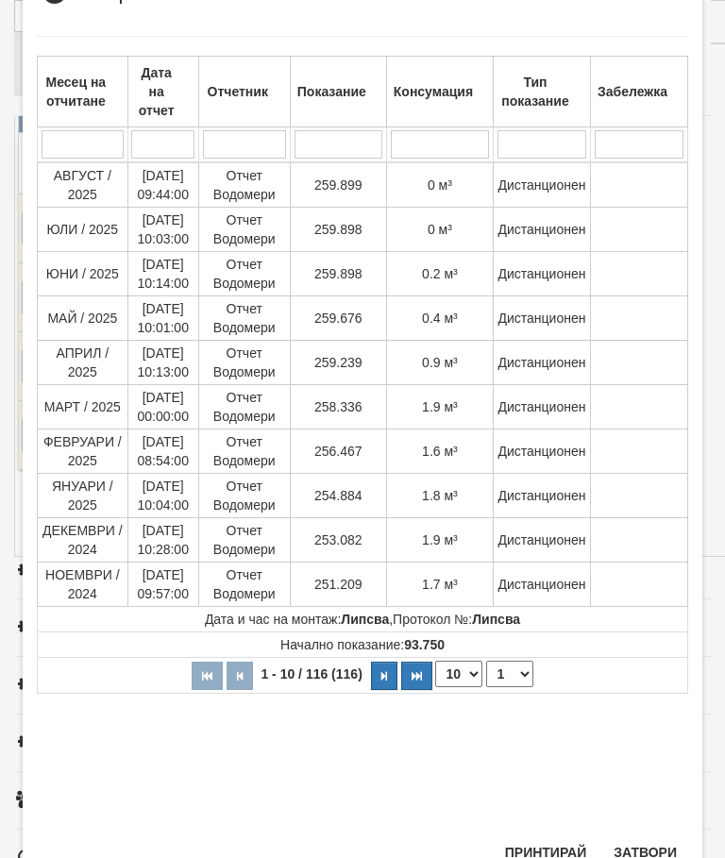
click at [637, 849] on button "Затвори" at bounding box center [645, 852] width 86 height 30
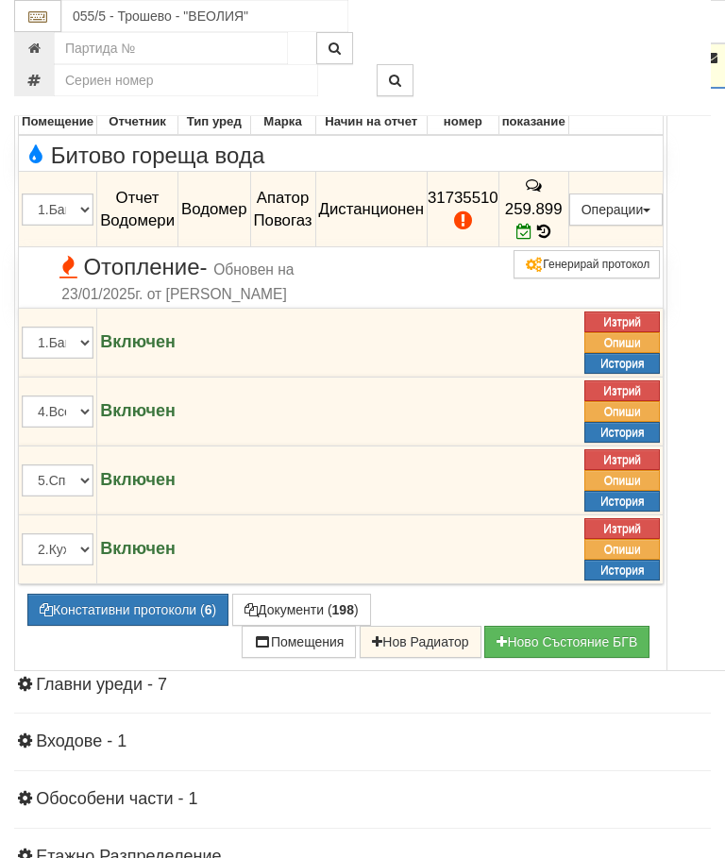
scroll to position [2234, 0]
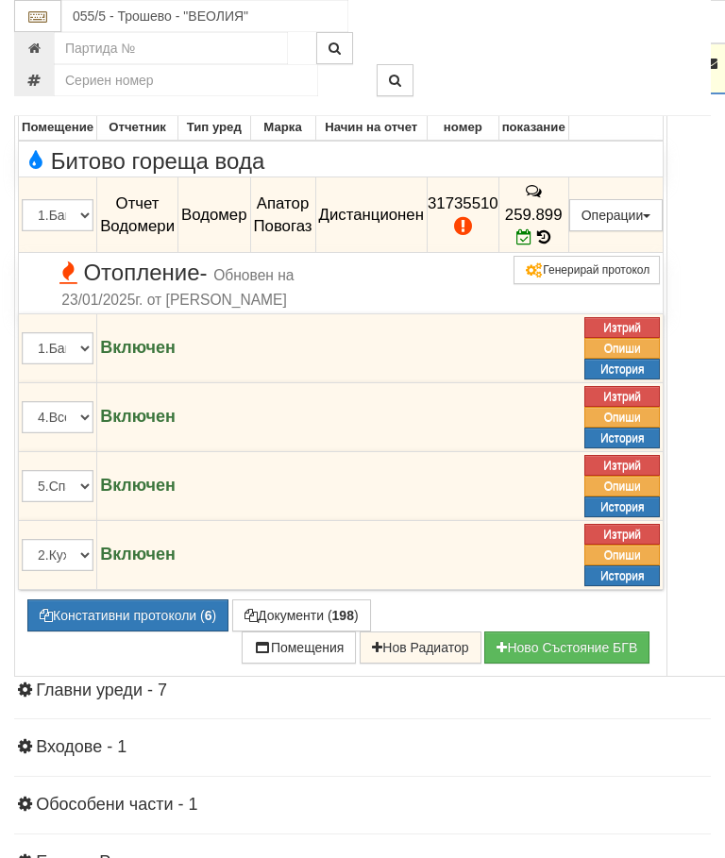
click at [232, 631] on button "Документи ( 198 )" at bounding box center [301, 615] width 139 height 32
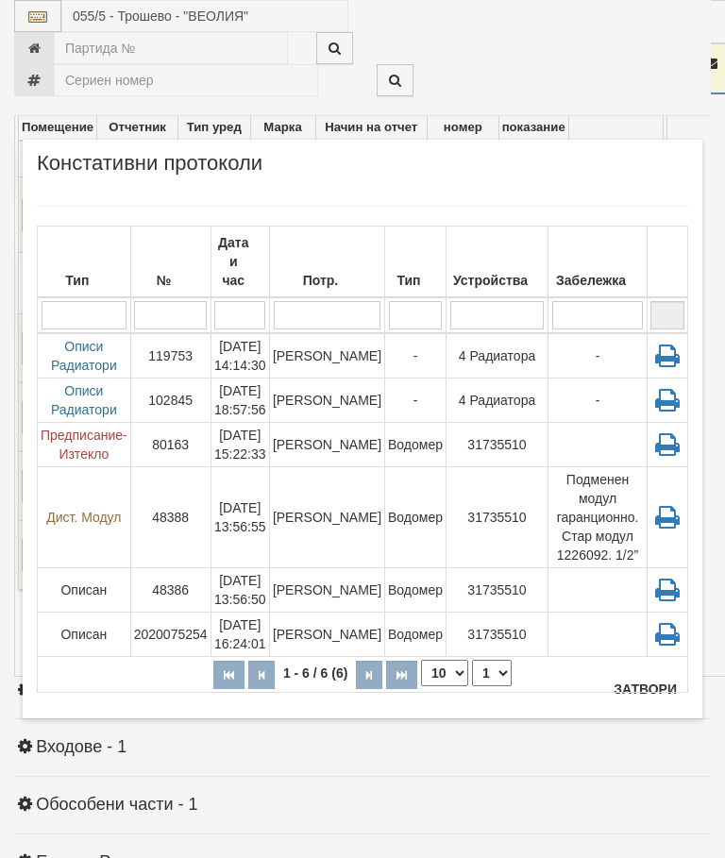
click at [649, 685] on button "Затвори" at bounding box center [645, 689] width 86 height 30
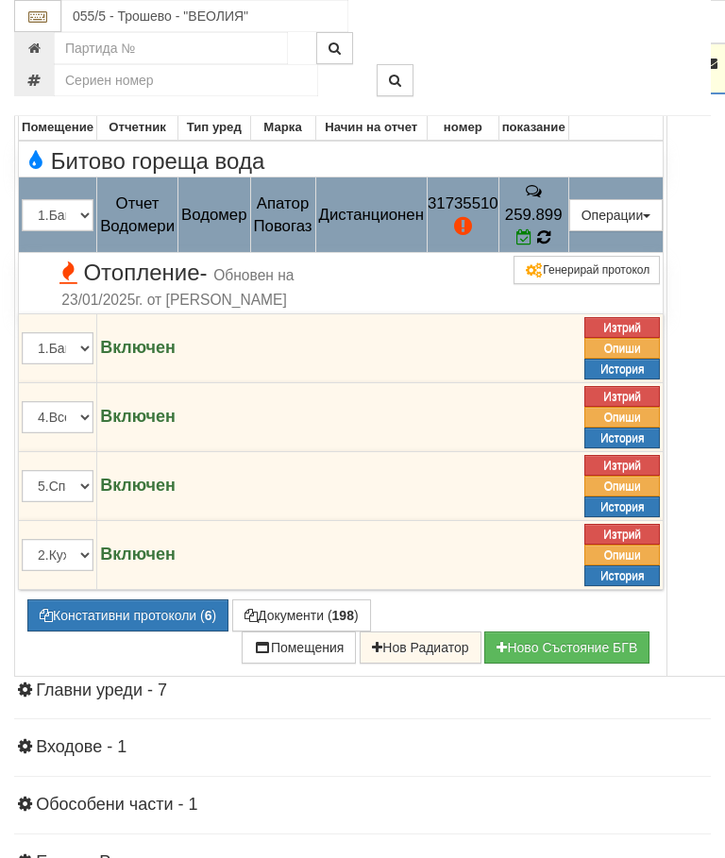
click at [550, 245] on icon at bounding box center [543, 237] width 13 height 16
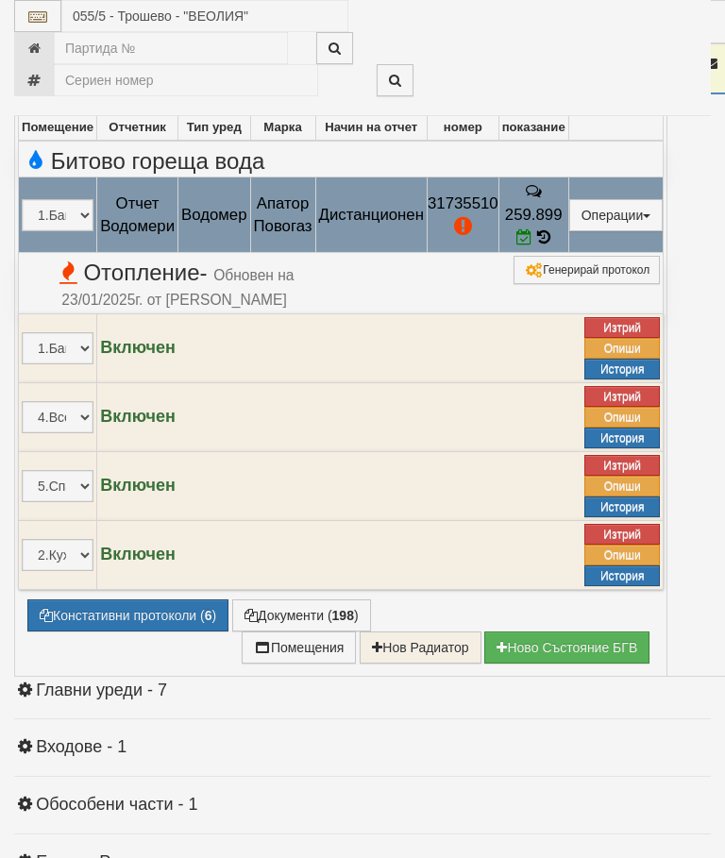
select select "10"
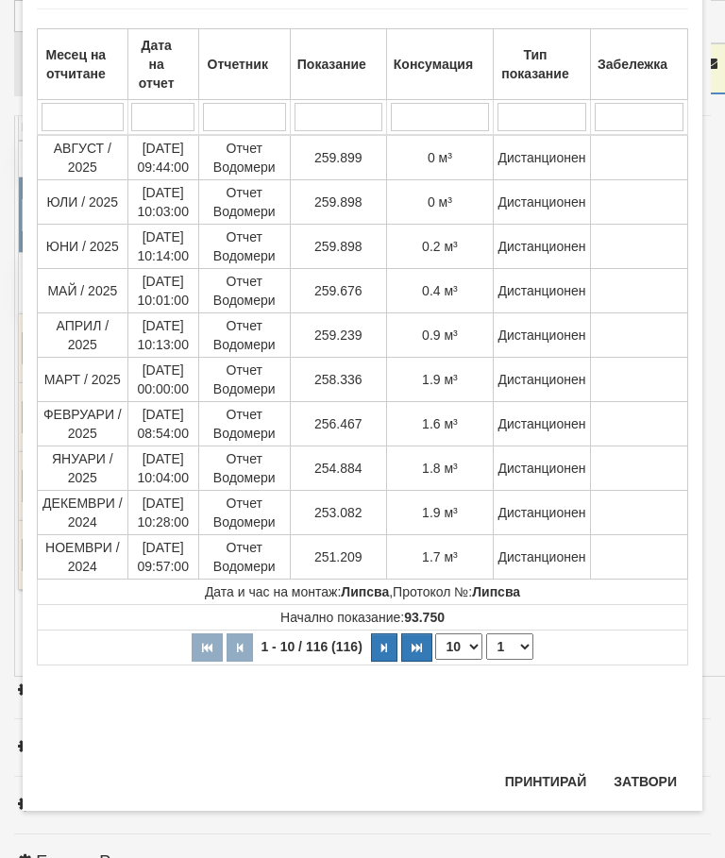
scroll to position [1397, 0]
click at [516, 645] on select "1 2 3 4 5 6 7 8 9 10 11 12" at bounding box center [509, 646] width 47 height 26
select select "2"
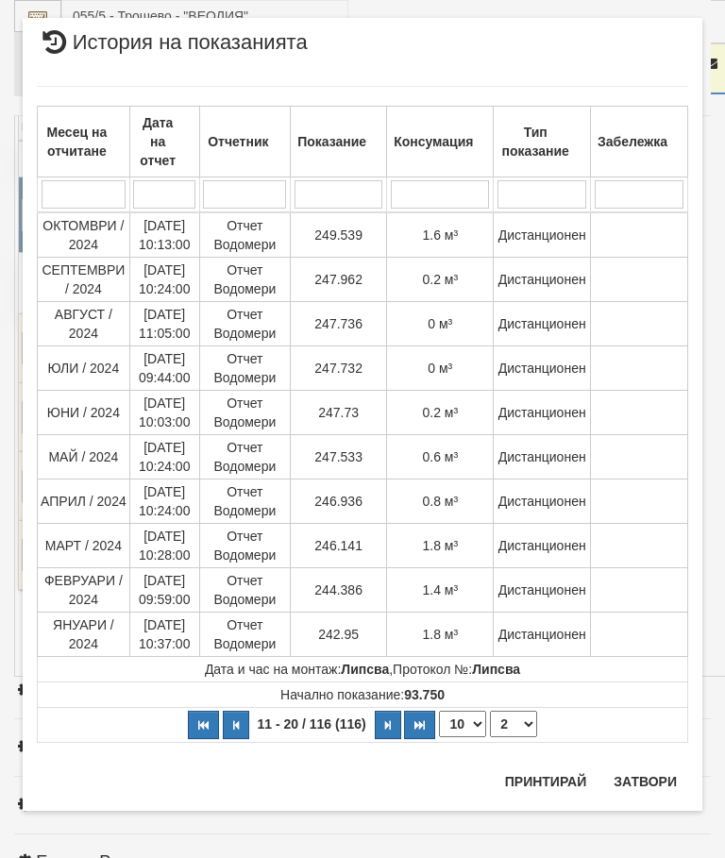
scroll to position [29, 0]
click at [645, 785] on button "Затвори" at bounding box center [645, 781] width 86 height 30
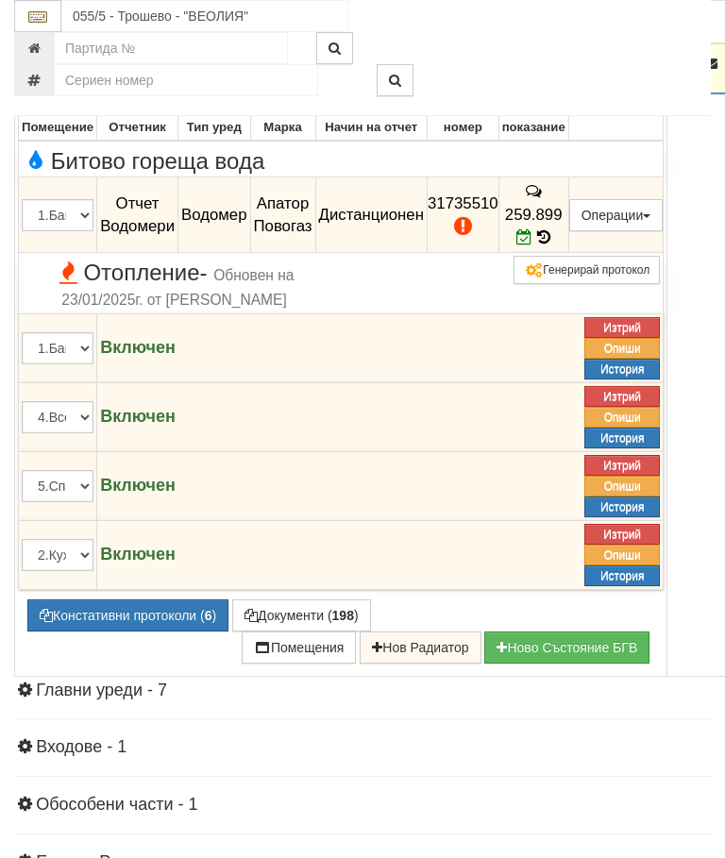
click at [49, 71] on icon "button" at bounding box center [39, 64] width 23 height 13
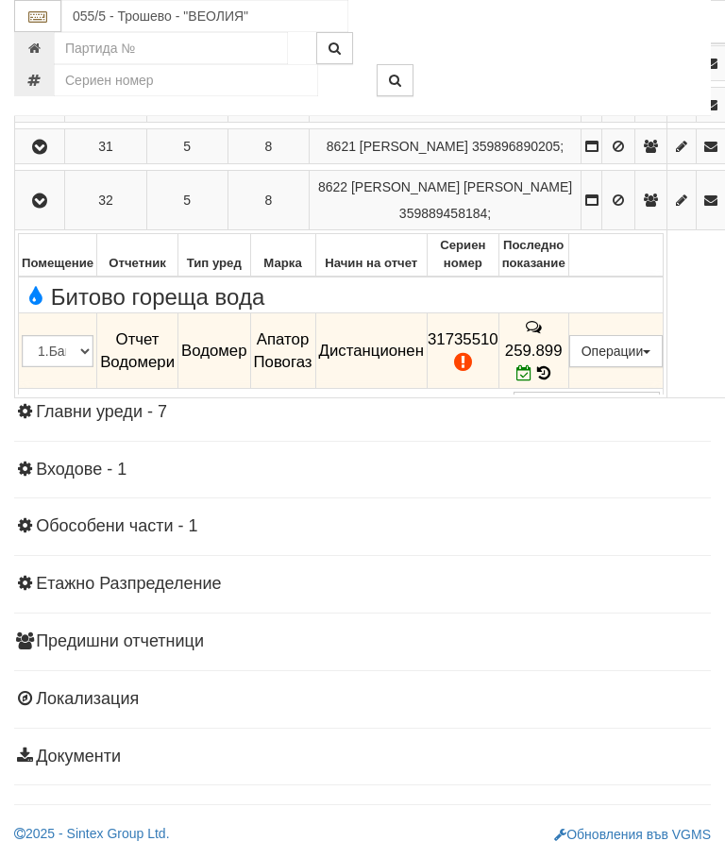
scroll to position [2144, 0]
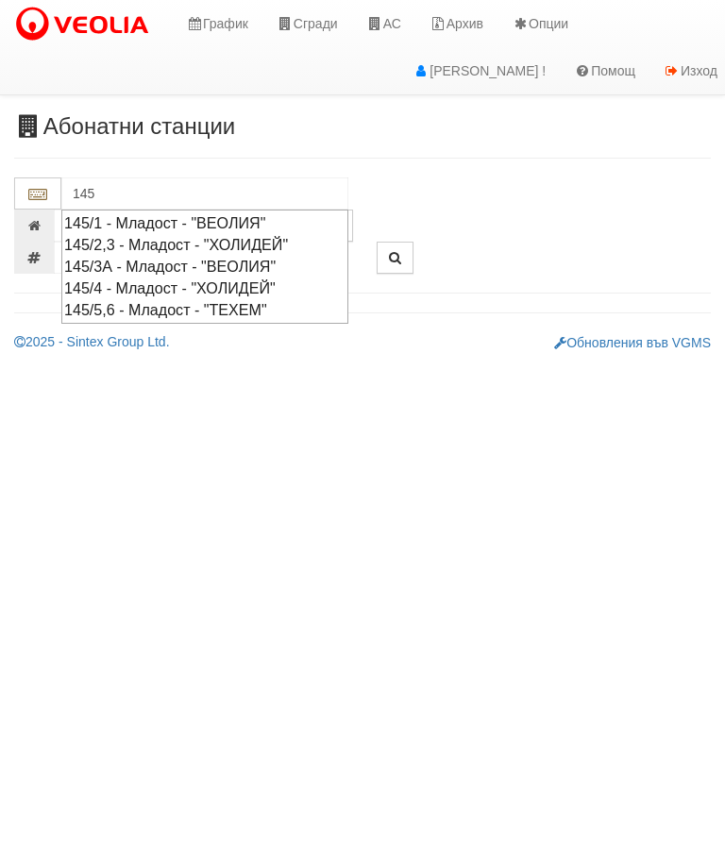
click at [228, 212] on div "145/1 - Младост - "ВЕОЛИЯ"" at bounding box center [204, 223] width 281 height 22
type input "145/1 - Младост - "ВЕОЛИЯ""
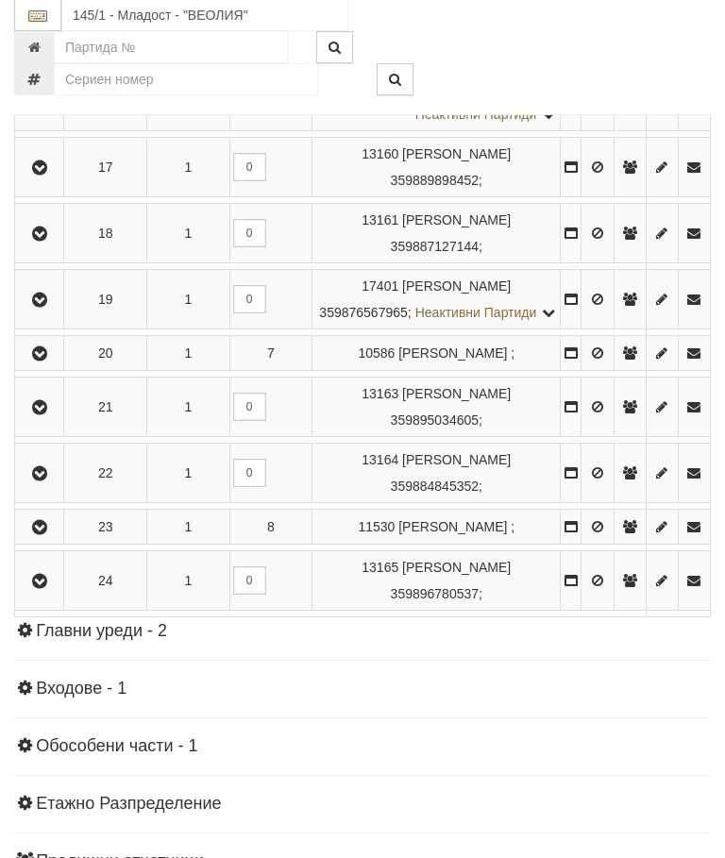
scroll to position [1485, 0]
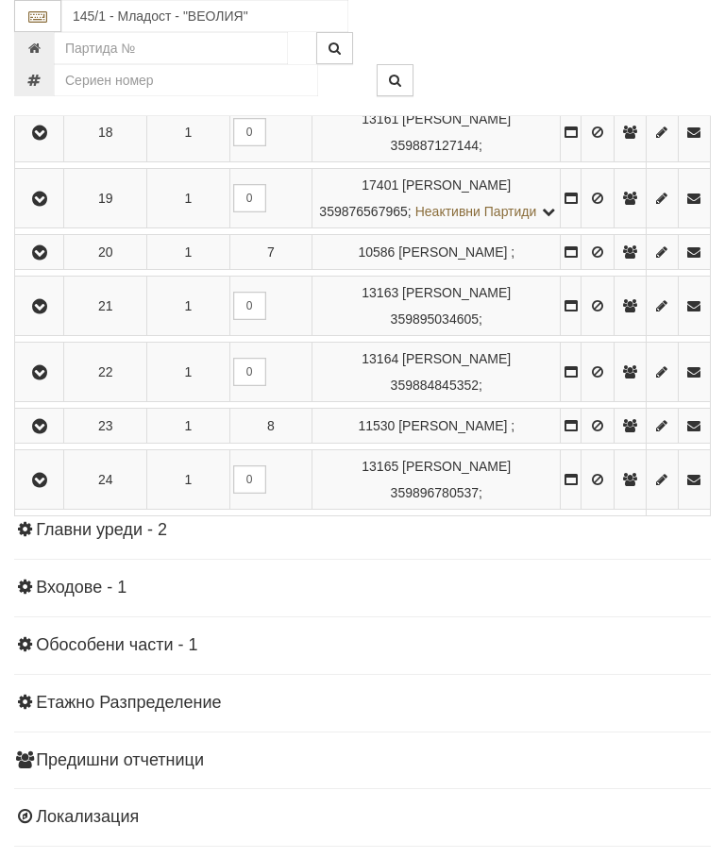
click at [47, 212] on button "button" at bounding box center [39, 198] width 42 height 28
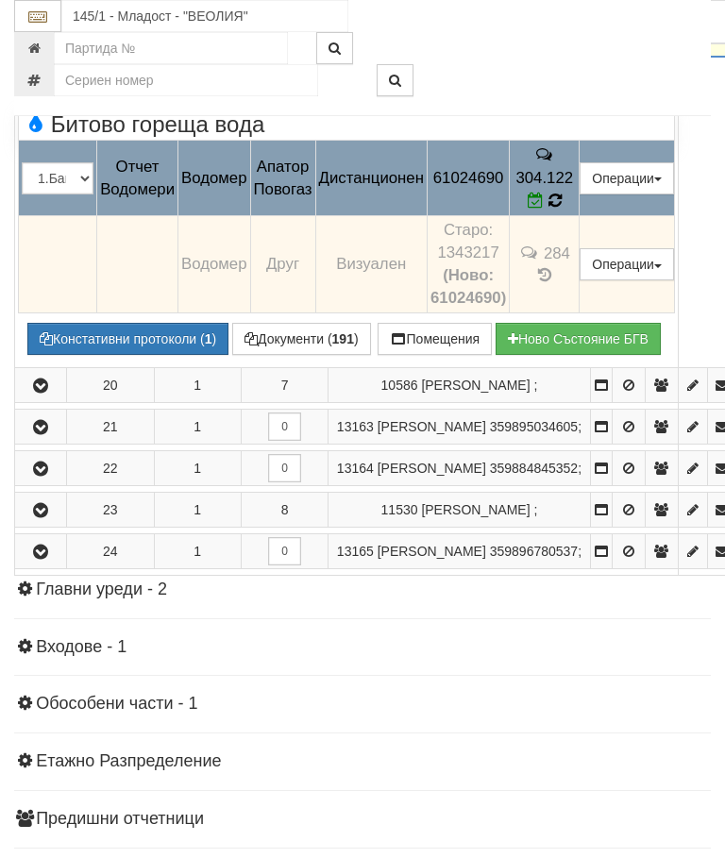
click at [564, 210] on icon at bounding box center [554, 200] width 20 height 21
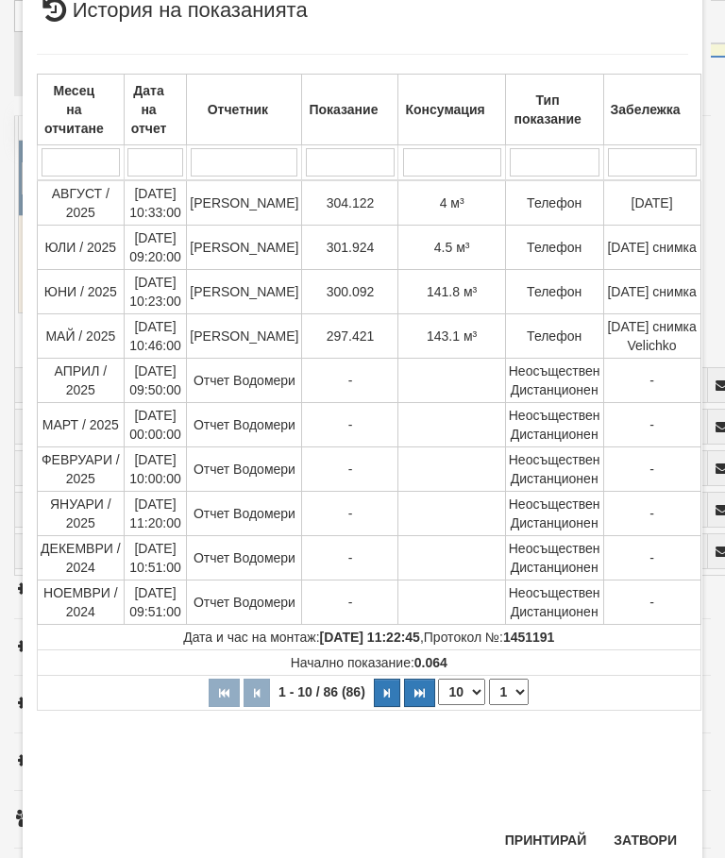
scroll to position [1036, 0]
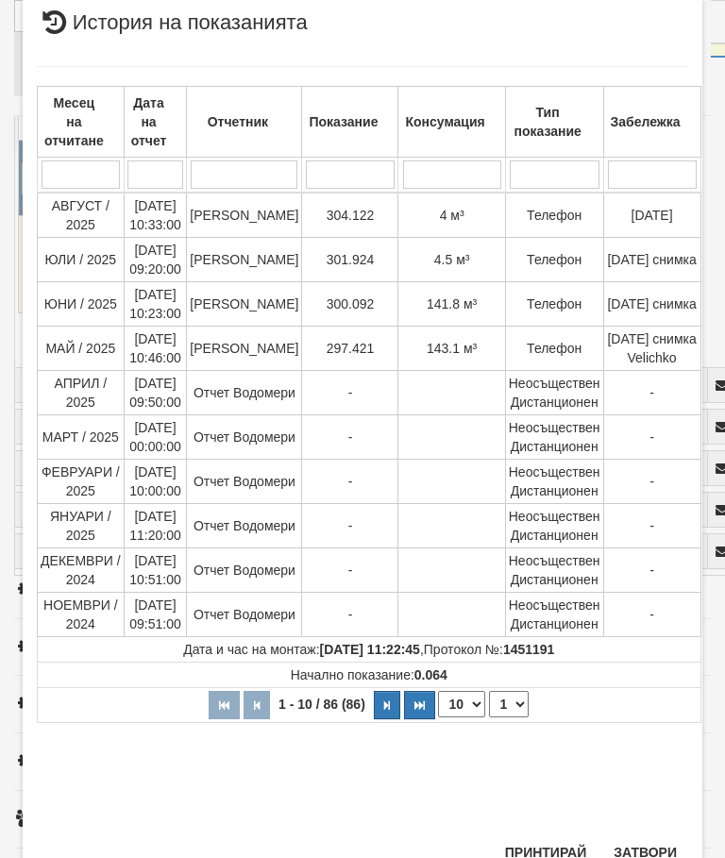
click at [647, 829] on div "Месец на отчитане Дата на отчет Отчетник Показание Консумация Тип показание Заб…" at bounding box center [362, 439] width 651 height 785
click at [647, 842] on button "Затвори" at bounding box center [645, 852] width 86 height 30
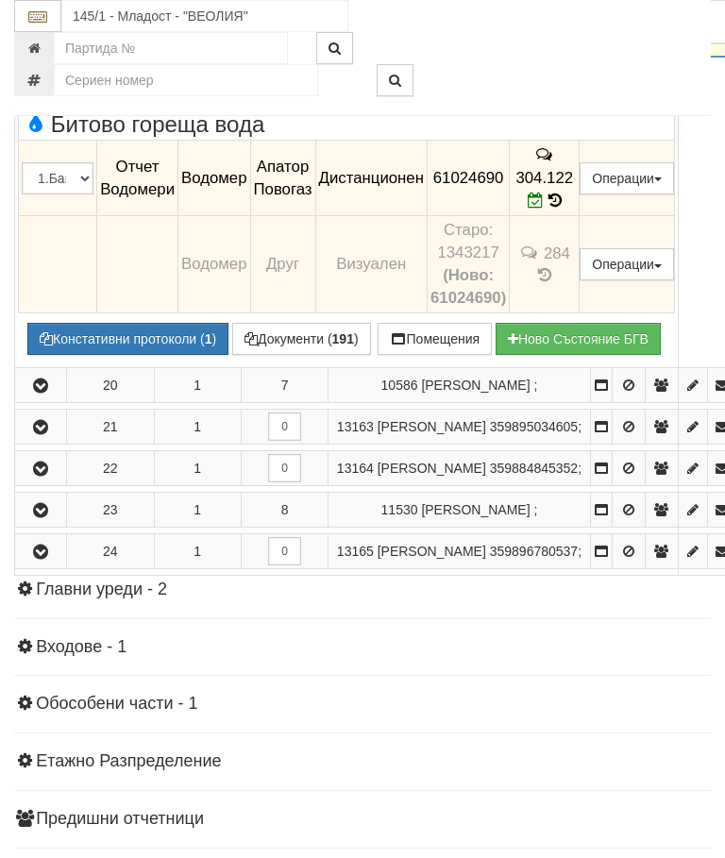
click at [26, 41] on button "button" at bounding box center [40, 26] width 45 height 28
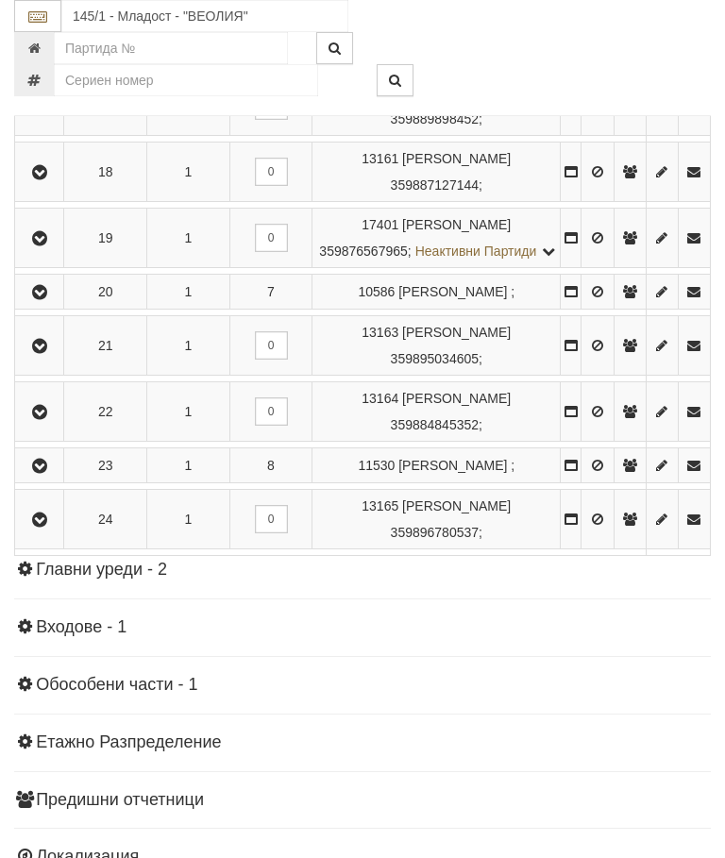
scroll to position [1587, 0]
